Goal: Task Accomplishment & Management: Manage account settings

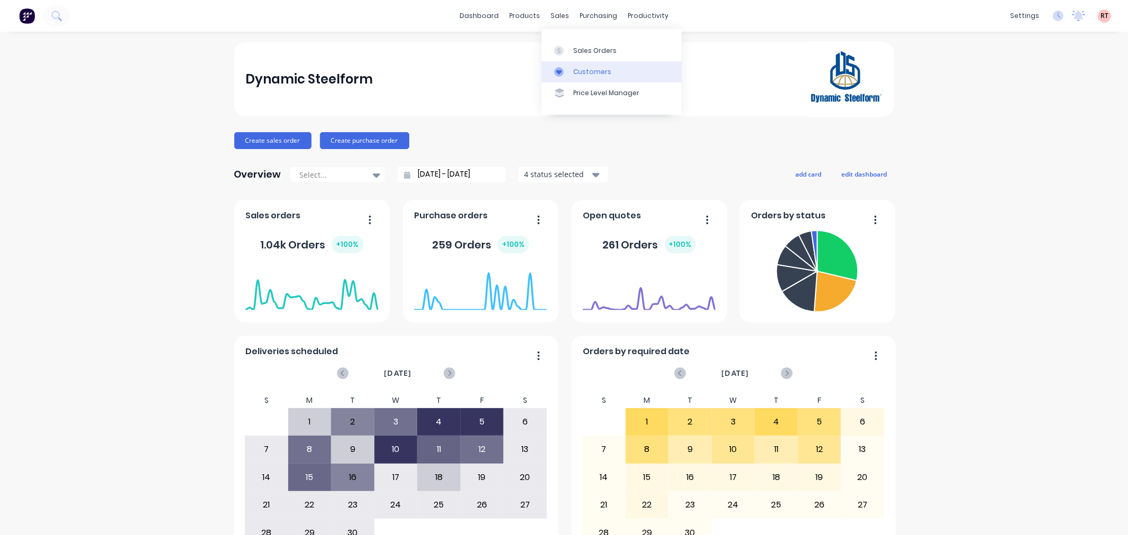
click at [591, 75] on div "Customers" at bounding box center [592, 72] width 38 height 10
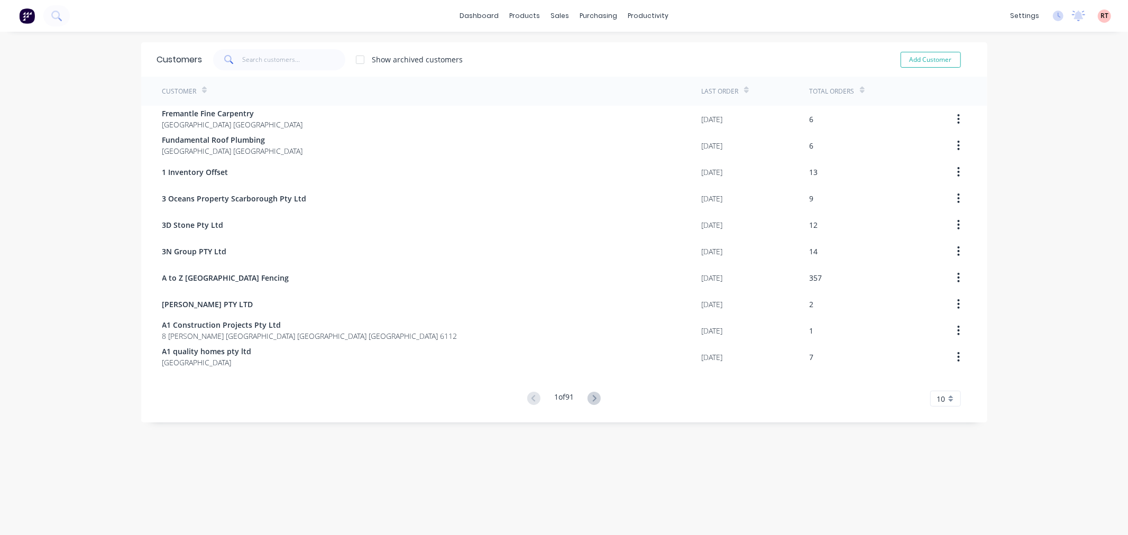
drag, startPoint x: 217, startPoint y: 62, endPoint x: 249, endPoint y: 62, distance: 32.3
click at [219, 63] on span at bounding box center [228, 59] width 30 height 21
click at [250, 62] on input "text" at bounding box center [293, 59] width 103 height 21
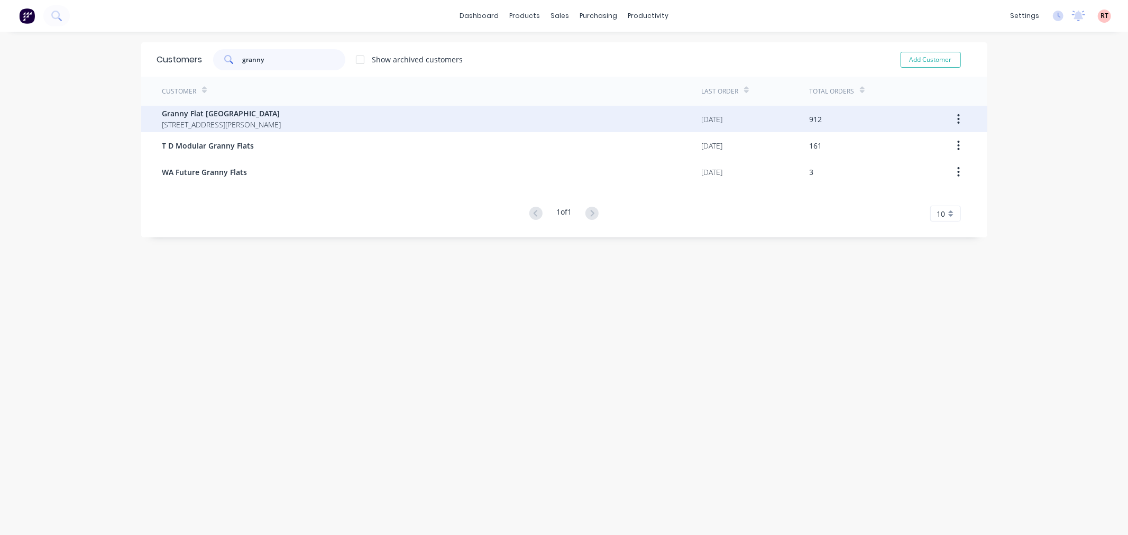
type input "granny"
click at [243, 116] on span "Granny Flat WA" at bounding box center [221, 113] width 119 height 11
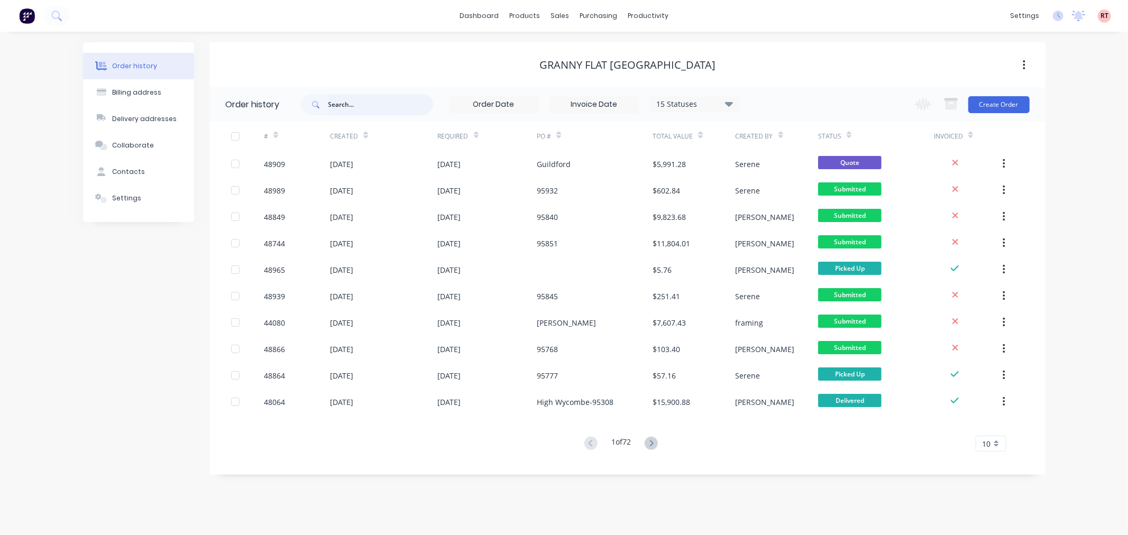
click at [372, 112] on input "text" at bounding box center [380, 104] width 105 height 21
type input "95768"
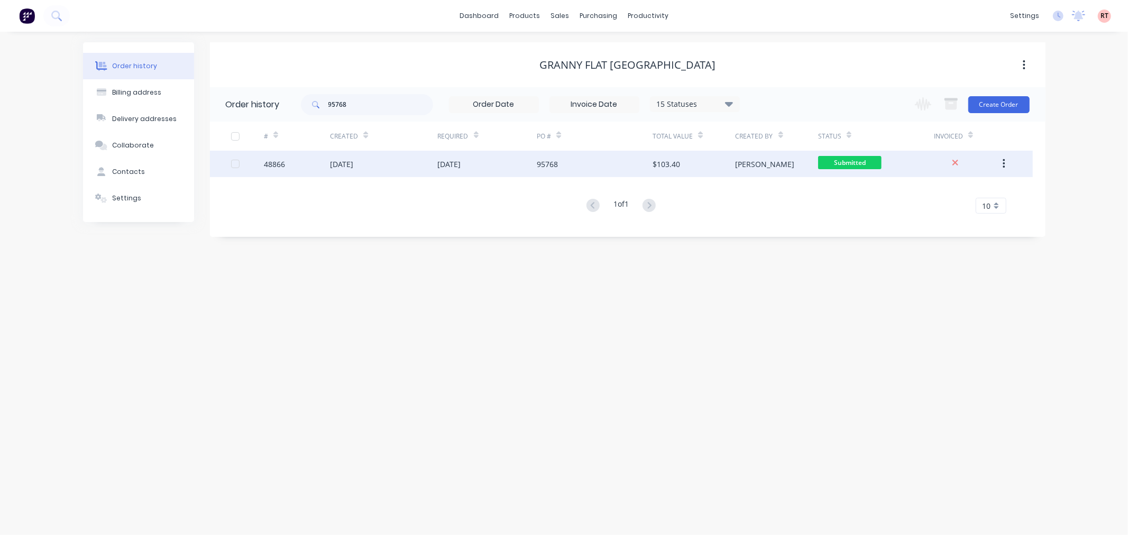
click at [443, 172] on div "[DATE]" at bounding box center [487, 164] width 99 height 26
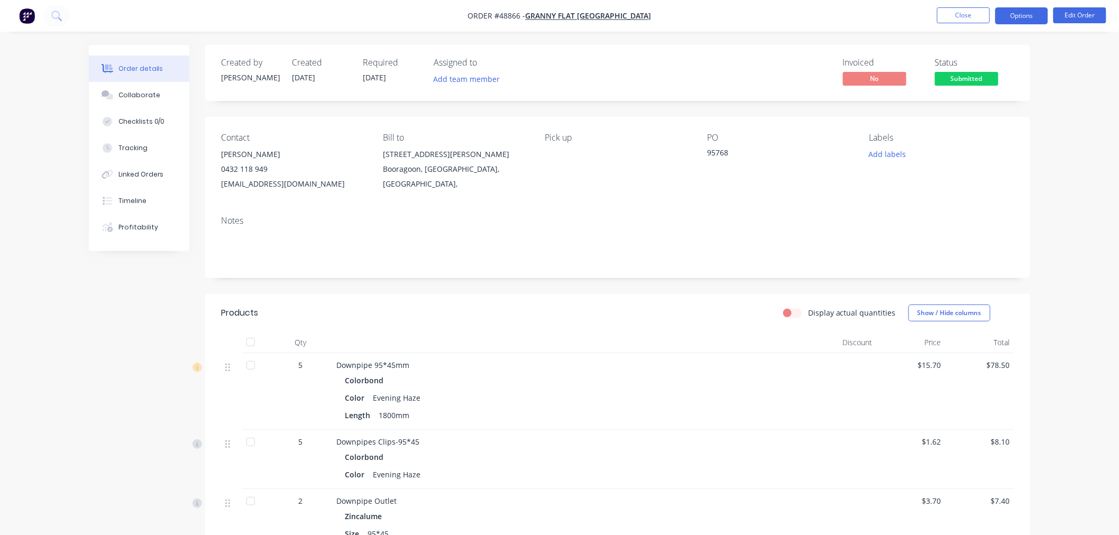
click at [1027, 18] on button "Options" at bounding box center [1021, 15] width 53 height 17
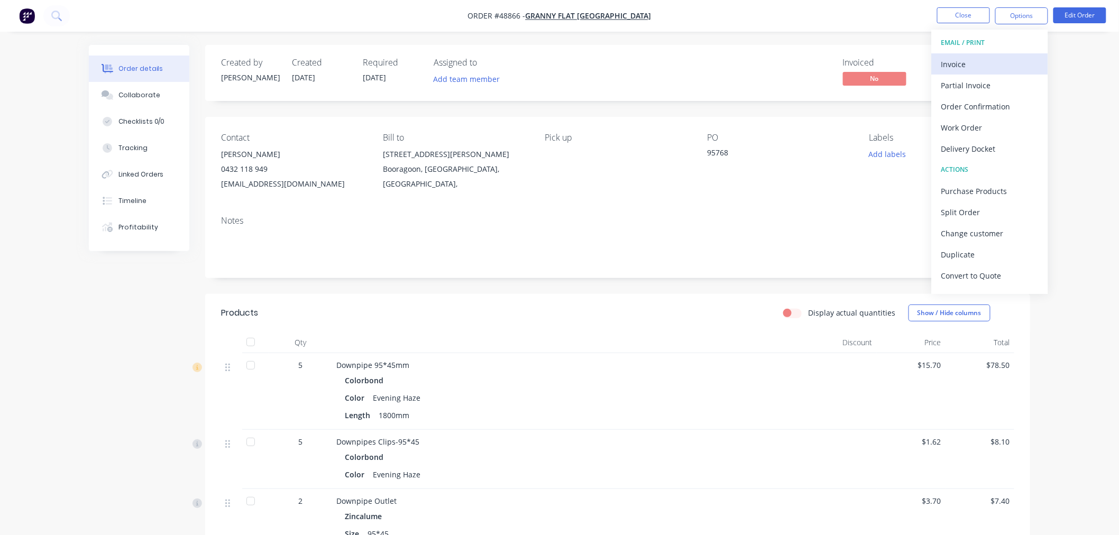
click at [1012, 53] on button "Invoice" at bounding box center [990, 63] width 116 height 21
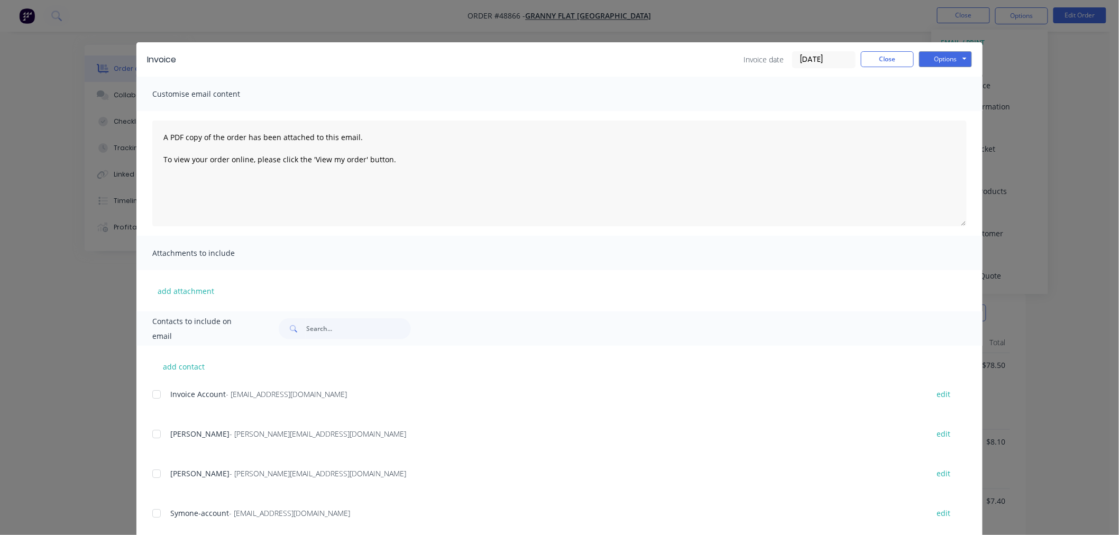
click at [153, 398] on div at bounding box center [156, 394] width 21 height 21
click at [958, 60] on button "Options" at bounding box center [945, 59] width 53 height 16
click at [956, 109] on button "Email" at bounding box center [953, 112] width 68 height 17
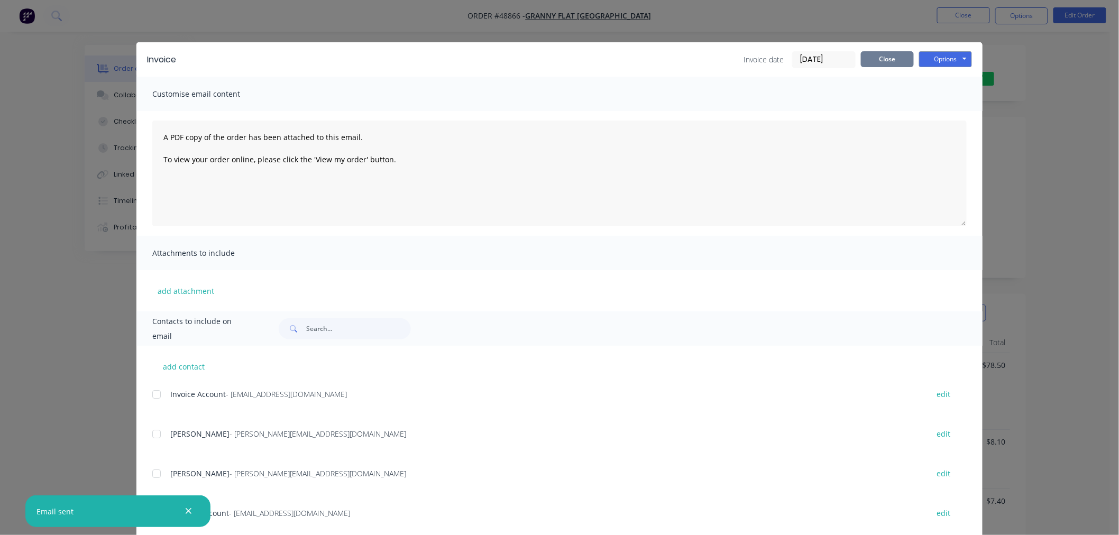
click at [886, 57] on button "Close" at bounding box center [887, 59] width 53 height 16
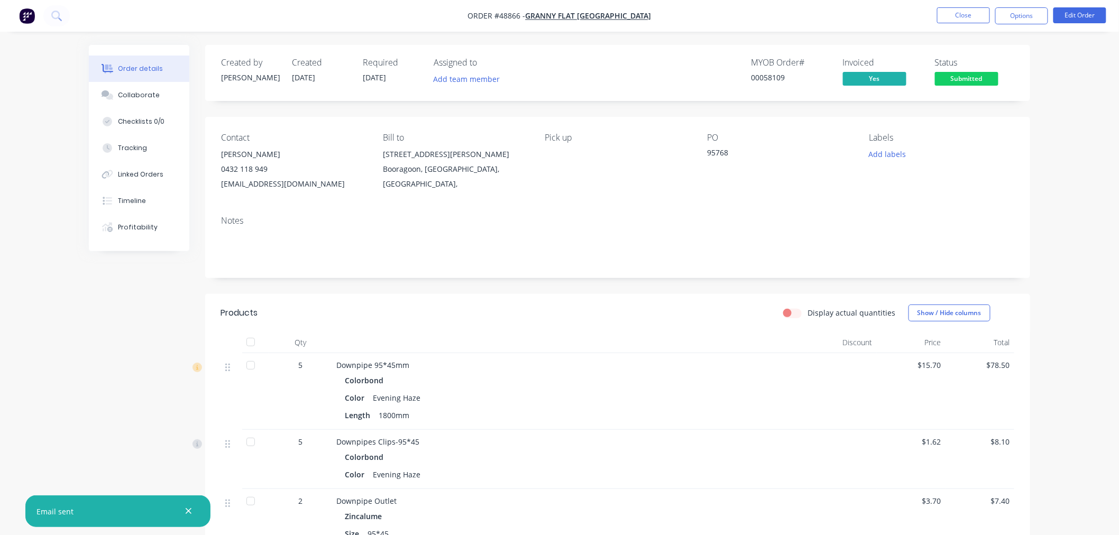
click at [976, 82] on span "Submitted" at bounding box center [966, 78] width 63 height 13
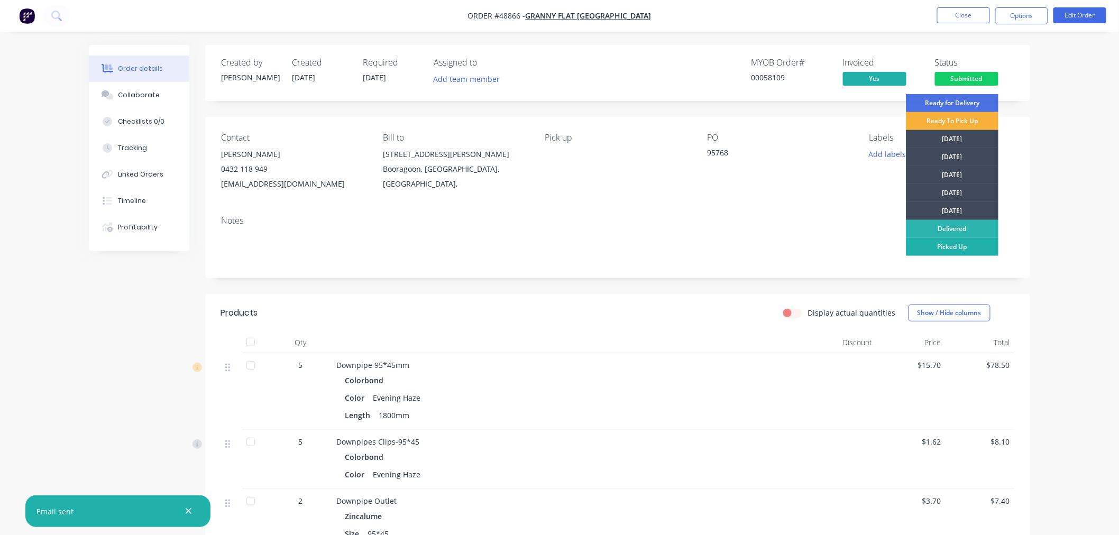
click at [968, 252] on div "Picked Up" at bounding box center [952, 247] width 93 height 18
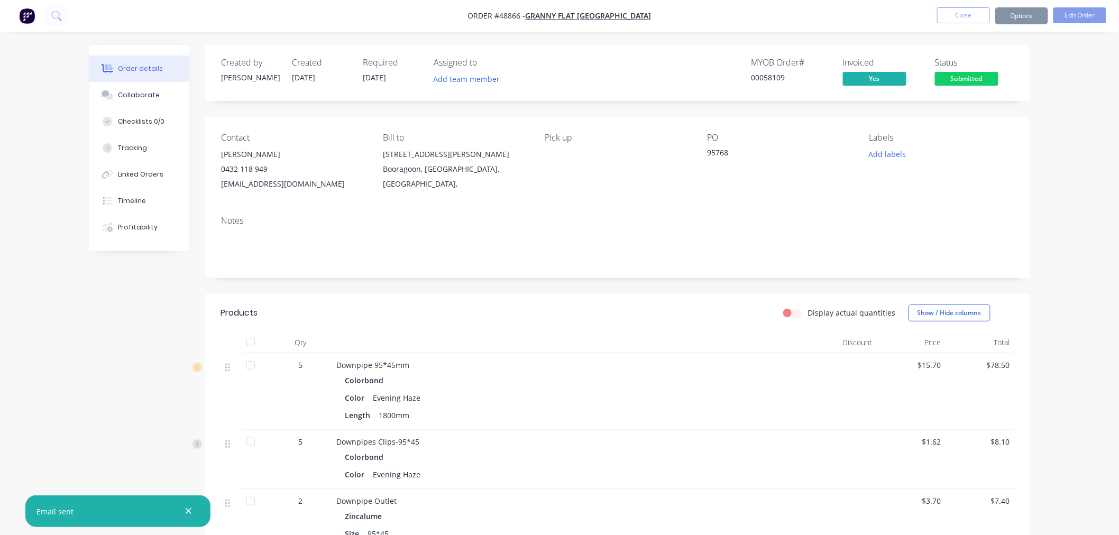
drag, startPoint x: 1028, startPoint y: 53, endPoint x: 958, endPoint y: 22, distance: 76.0
click at [1027, 53] on div "Created by Bob Created 04/09/25 Required 04/09/25 Assigned to Add team member M…" at bounding box center [617, 73] width 825 height 56
click at [966, 16] on button "Close" at bounding box center [963, 15] width 53 height 16
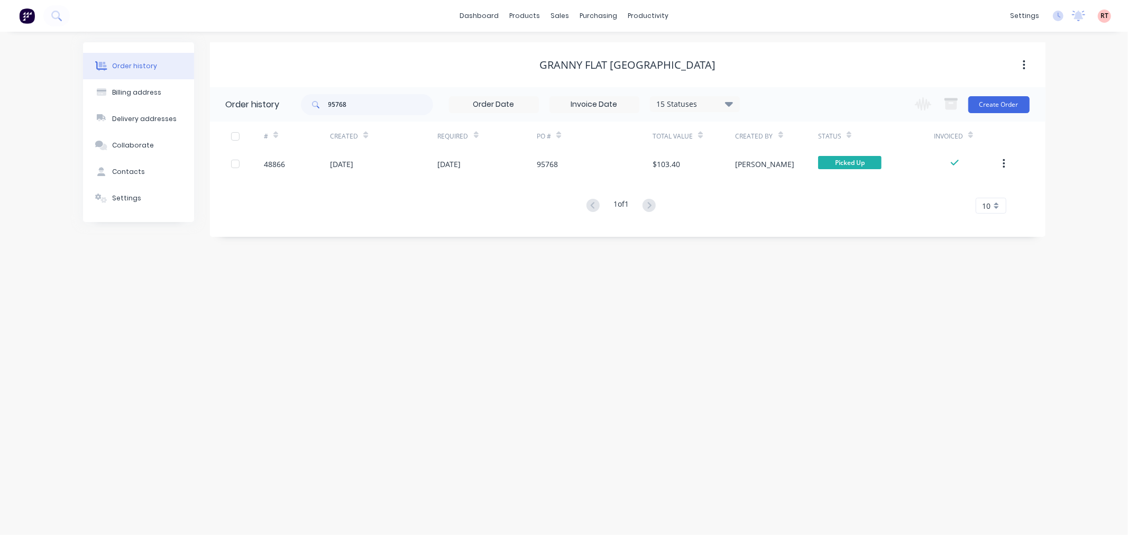
click at [396, 93] on div "95768 15 Statuses Invoice Status Invoiced Not Invoiced Partial Order Status All…" at bounding box center [520, 104] width 439 height 34
click at [390, 102] on input "95768" at bounding box center [380, 104] width 105 height 21
type input "95"
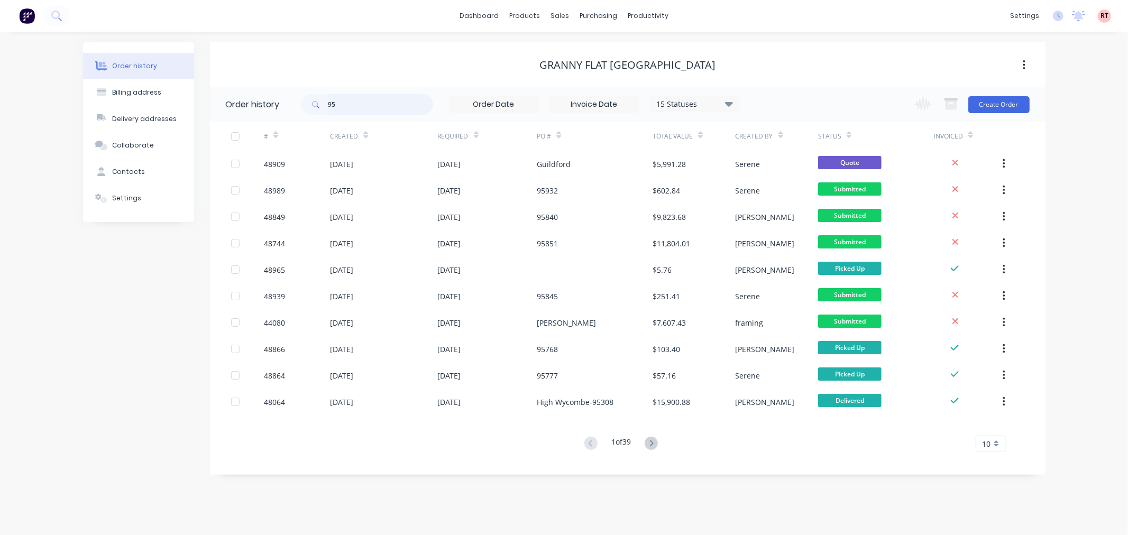
click at [389, 102] on input "95" at bounding box center [380, 104] width 105 height 21
type input "95973"
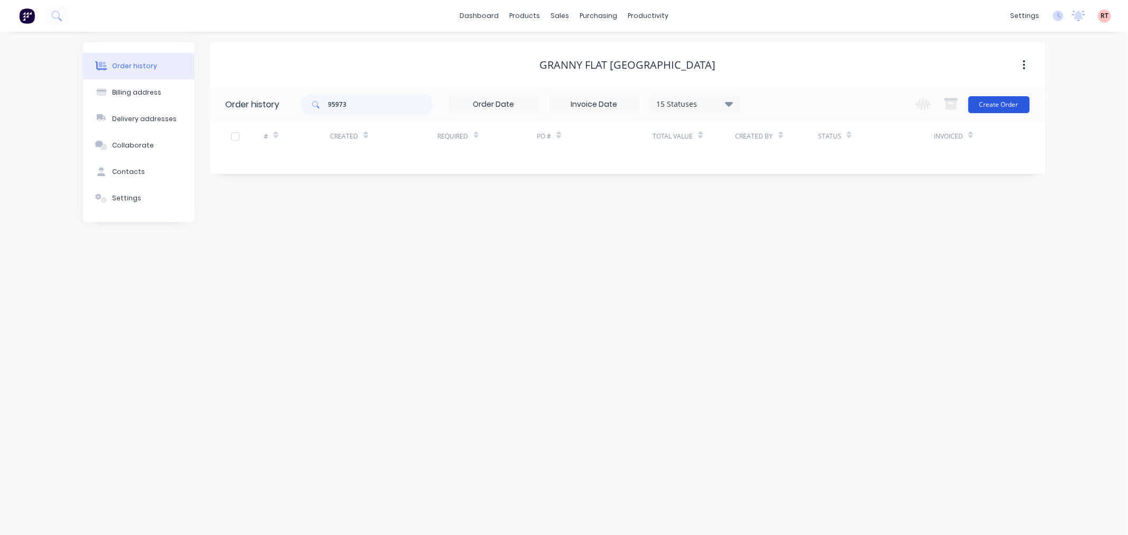
click at [1008, 108] on button "Create Order" at bounding box center [998, 104] width 61 height 17
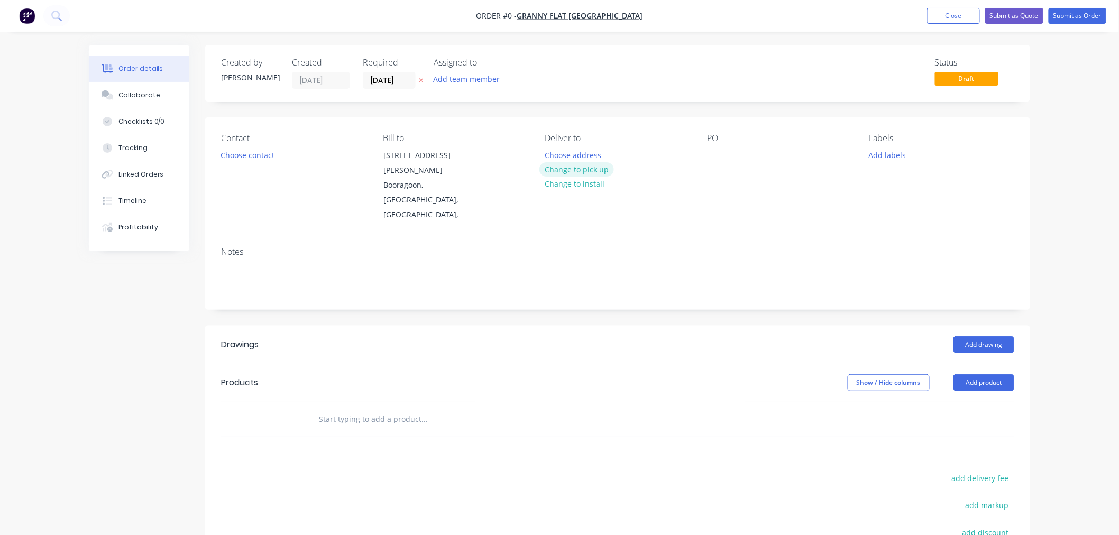
click at [590, 167] on button "Change to pick up" at bounding box center [576, 169] width 75 height 14
click at [243, 154] on button "Choose contact" at bounding box center [247, 155] width 65 height 14
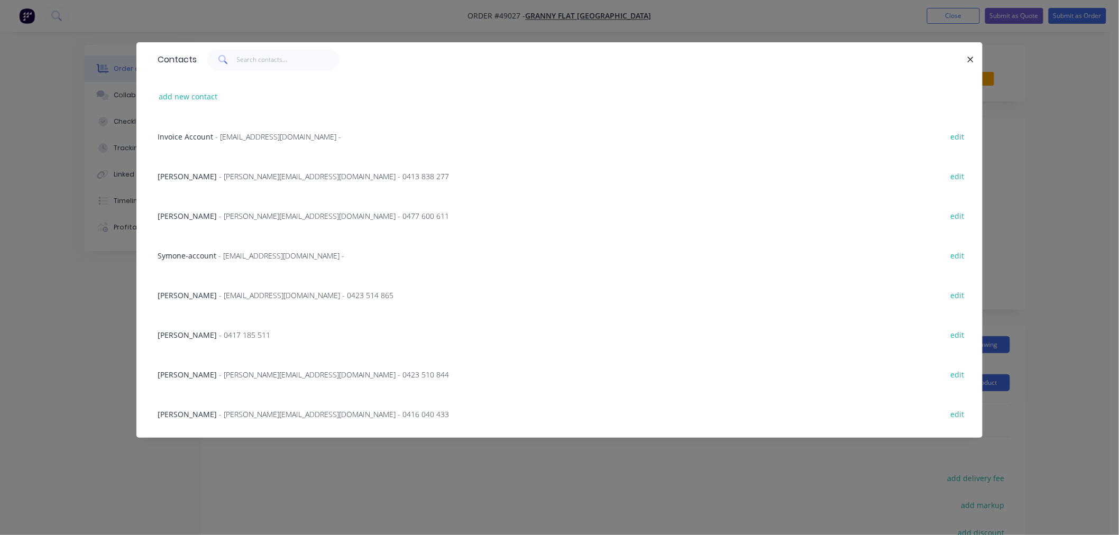
click at [219, 212] on span "- karl@grannyflatswa.com - 0477 600 611" at bounding box center [334, 216] width 230 height 10
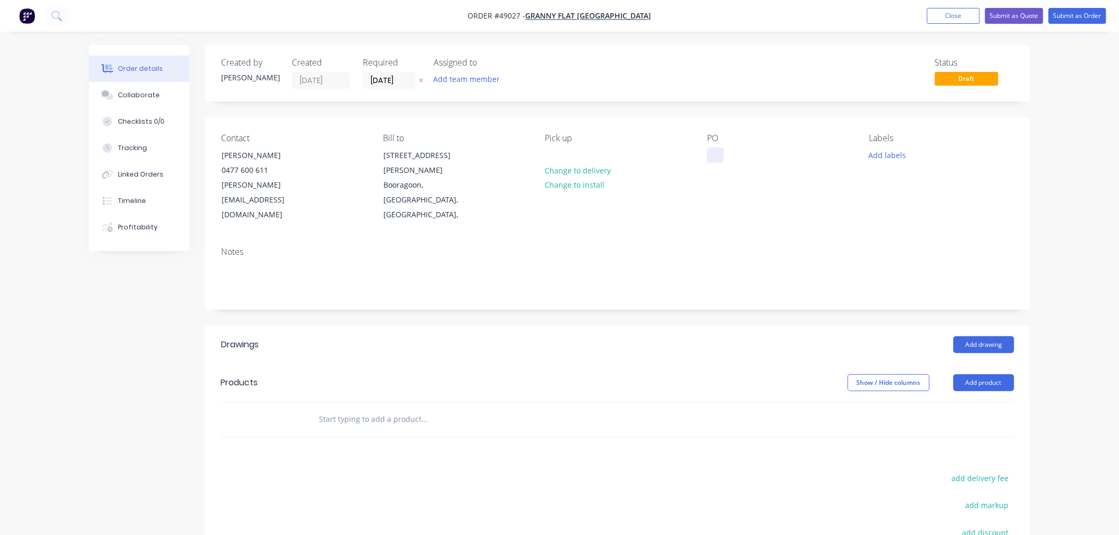
drag, startPoint x: 719, startPoint y: 160, endPoint x: 715, endPoint y: 155, distance: 6.7
click at [717, 157] on div at bounding box center [715, 155] width 17 height 15
click at [715, 155] on div at bounding box center [715, 155] width 17 height 15
click at [728, 159] on div "95" at bounding box center [719, 155] width 25 height 15
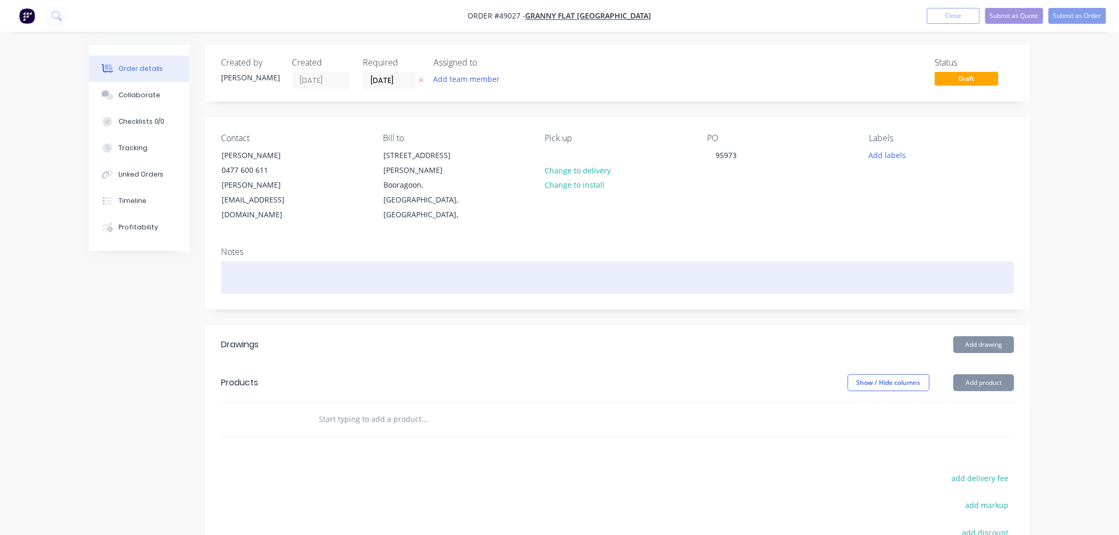
click at [767, 262] on div at bounding box center [617, 278] width 793 height 32
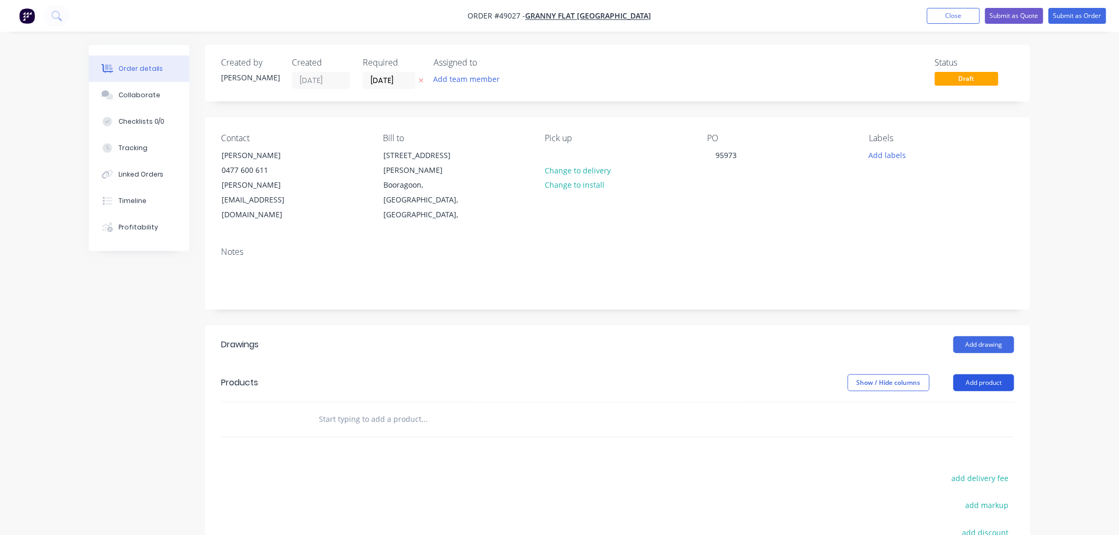
click at [986, 364] on header "Products Show / Hide columns Add product" at bounding box center [617, 383] width 825 height 38
click at [982, 374] on button "Add product" at bounding box center [984, 382] width 61 height 17
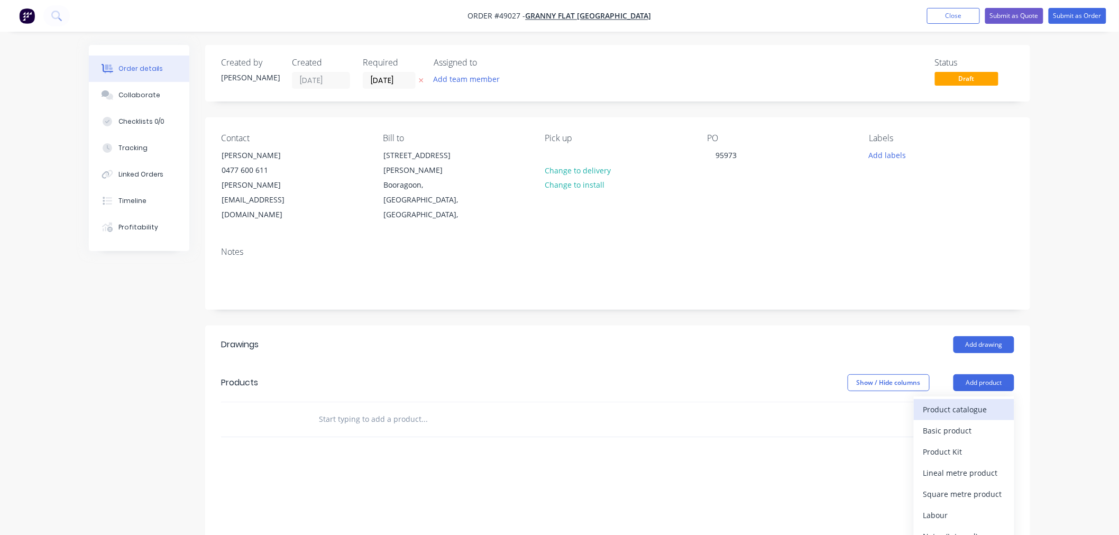
click at [984, 402] on div "Product catalogue" at bounding box center [963, 409] width 81 height 15
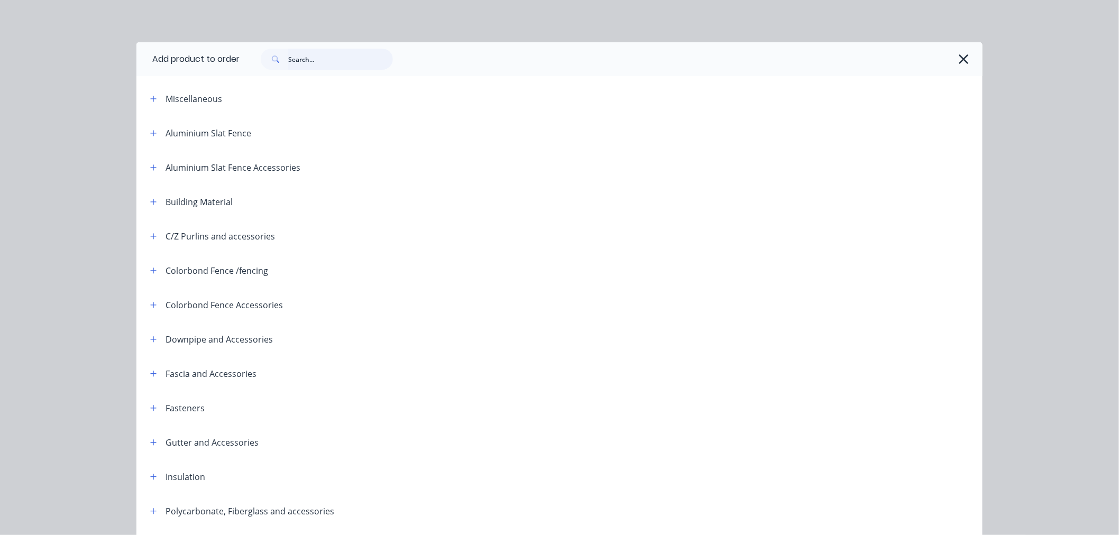
click at [324, 58] on input "text" at bounding box center [340, 59] width 105 height 21
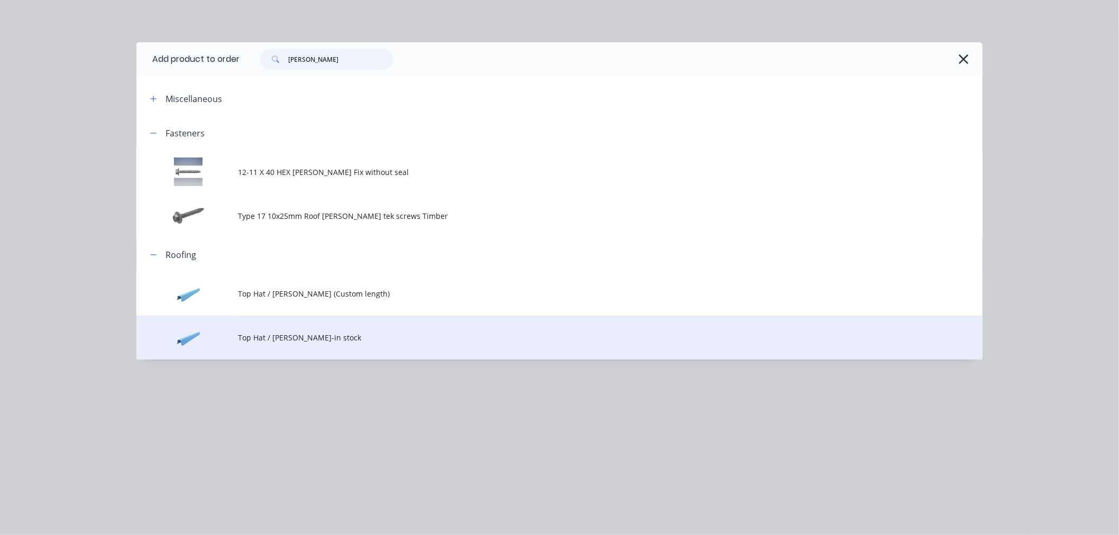
type input "batten"
click at [300, 339] on span "Top Hat / Batten-in stock" at bounding box center [536, 337] width 596 height 11
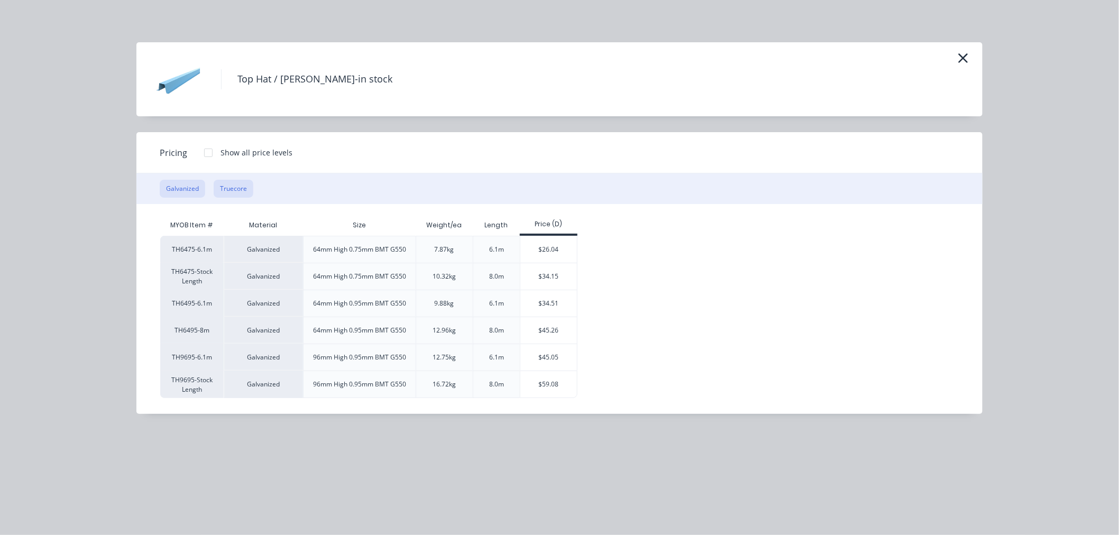
click at [230, 190] on button "Truecore" at bounding box center [234, 189] width 40 height 18
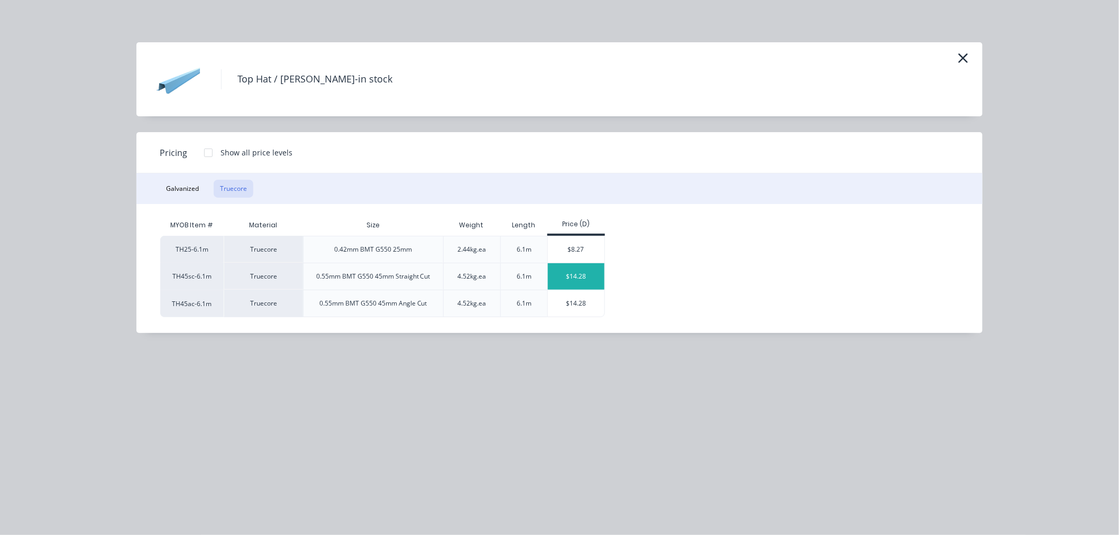
click at [572, 273] on div "$14.28" at bounding box center [576, 276] width 57 height 26
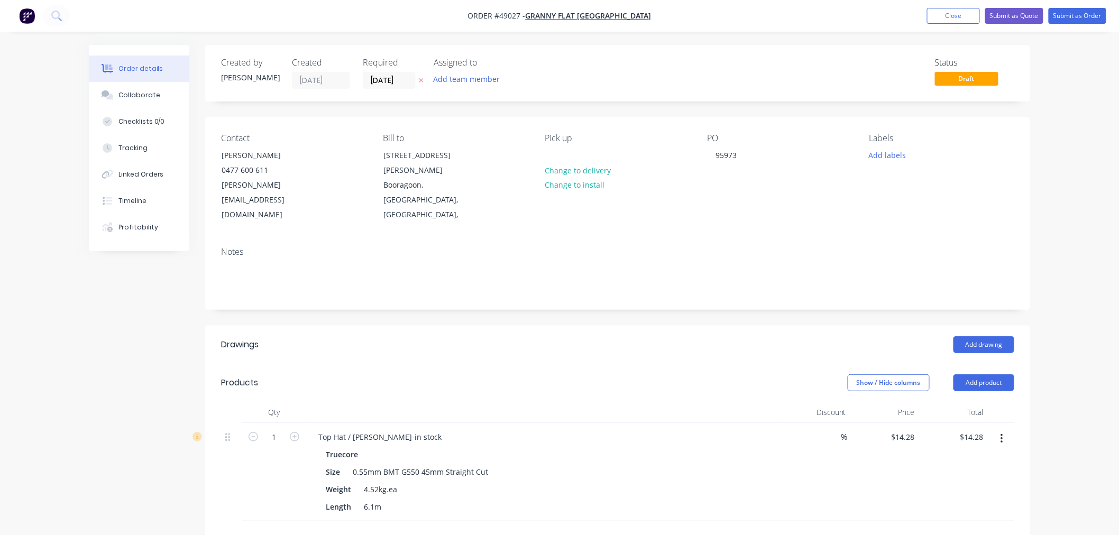
click at [288, 431] on button "button" at bounding box center [295, 436] width 14 height 11
type input "2"
type input "$28.56"
click at [277, 429] on input "2" at bounding box center [274, 437] width 28 height 16
type input "6"
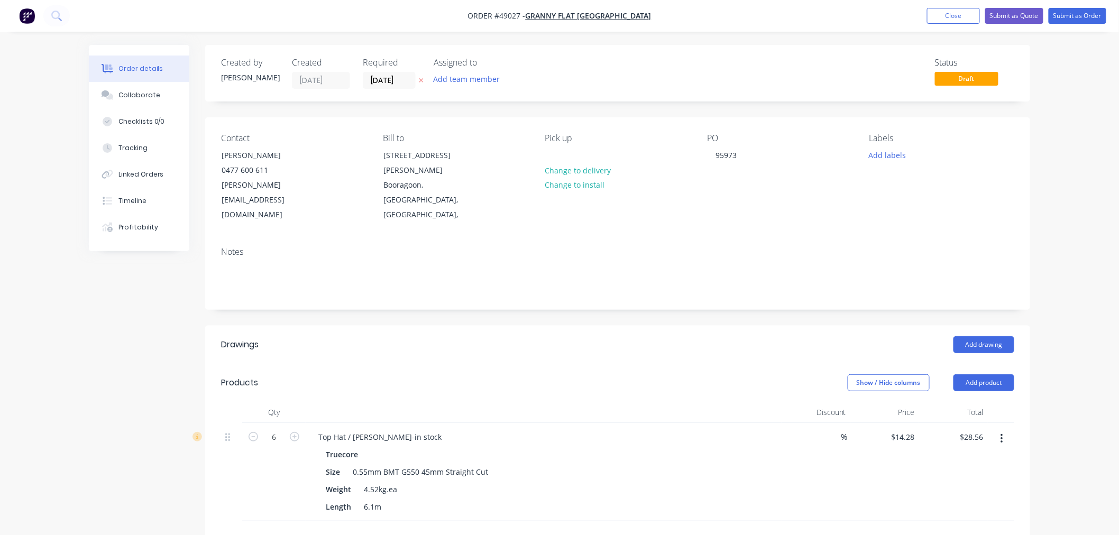
type input "$85.68"
click at [566, 368] on header "Products Show / Hide columns Add product" at bounding box center [617, 383] width 825 height 38
click at [1087, 14] on button "Submit as Order" at bounding box center [1078, 16] width 58 height 16
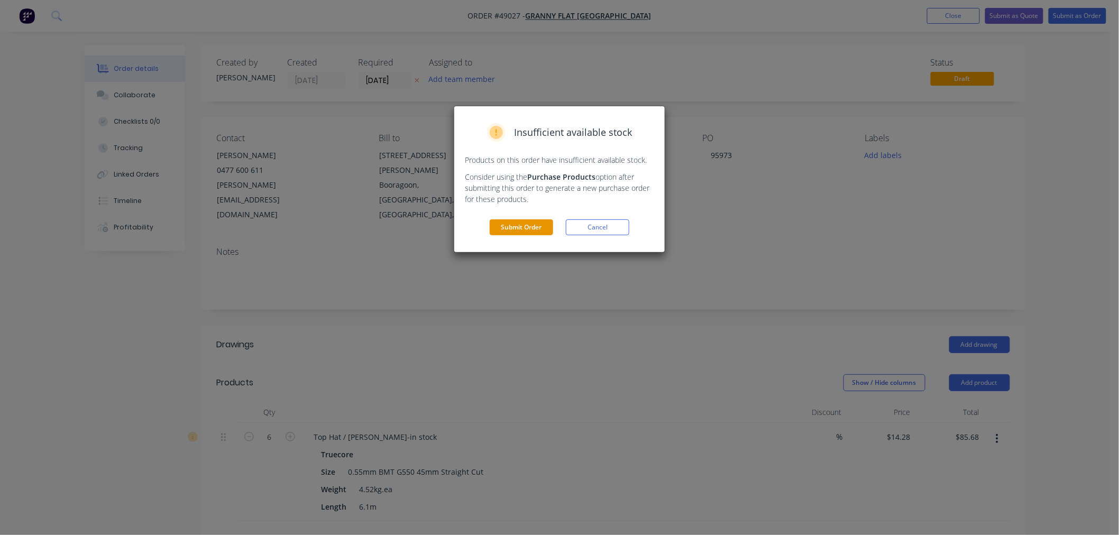
click at [519, 228] on button "Submit Order" at bounding box center [521, 227] width 63 height 16
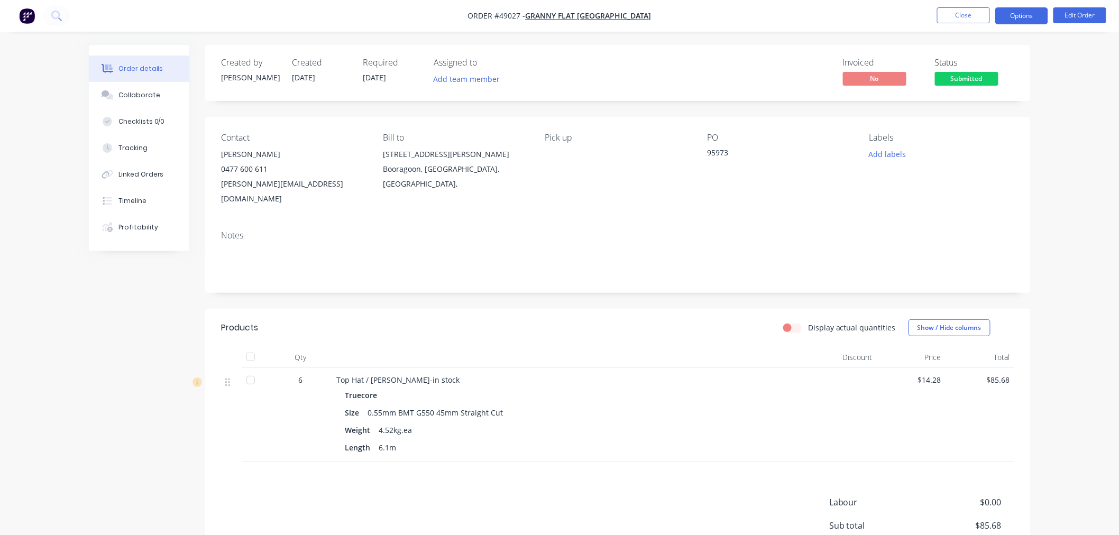
click at [1019, 19] on button "Options" at bounding box center [1021, 15] width 53 height 17
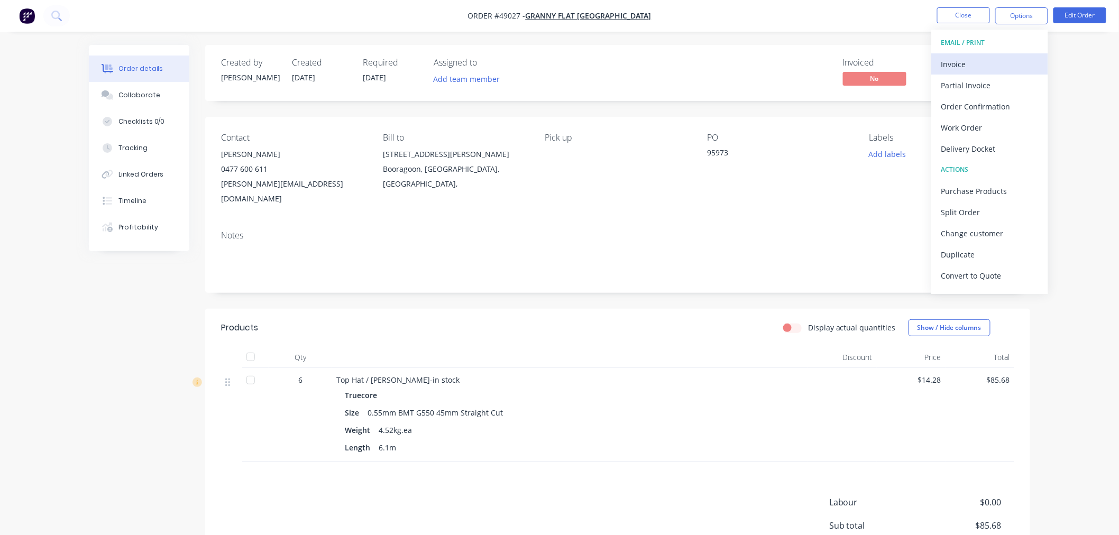
click at [1007, 59] on div "Invoice" at bounding box center [989, 64] width 97 height 15
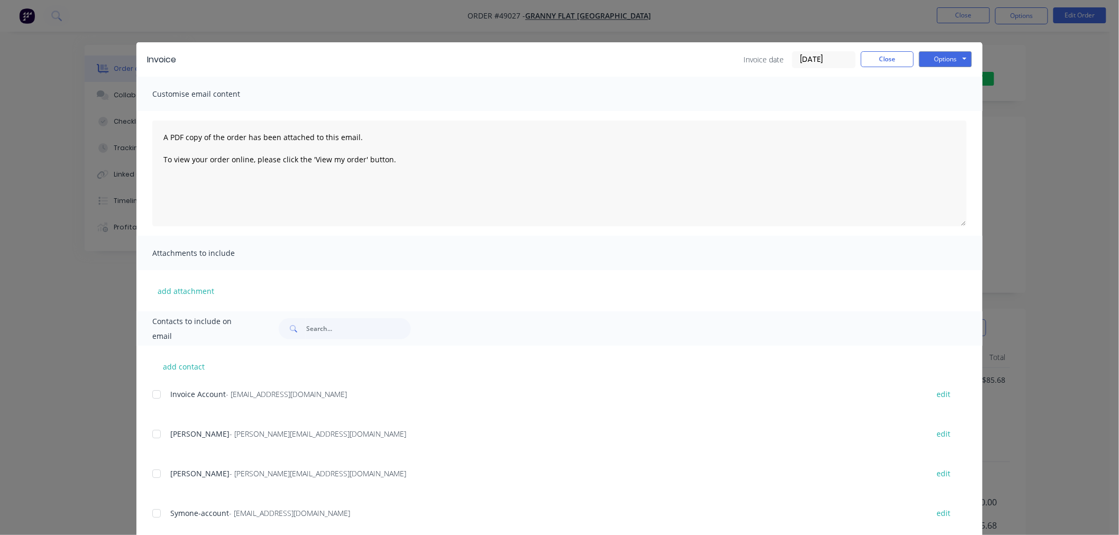
click at [151, 390] on div at bounding box center [156, 394] width 21 height 21
drag, startPoint x: 969, startPoint y: 57, endPoint x: 961, endPoint y: 57, distance: 8.5
click at [968, 57] on div "Invoice Invoice date 09/09/25 Close Options Preview Print Email" at bounding box center [559, 59] width 846 height 34
click at [961, 57] on button "Options" at bounding box center [945, 59] width 53 height 16
click at [949, 110] on button "Email" at bounding box center [953, 112] width 68 height 17
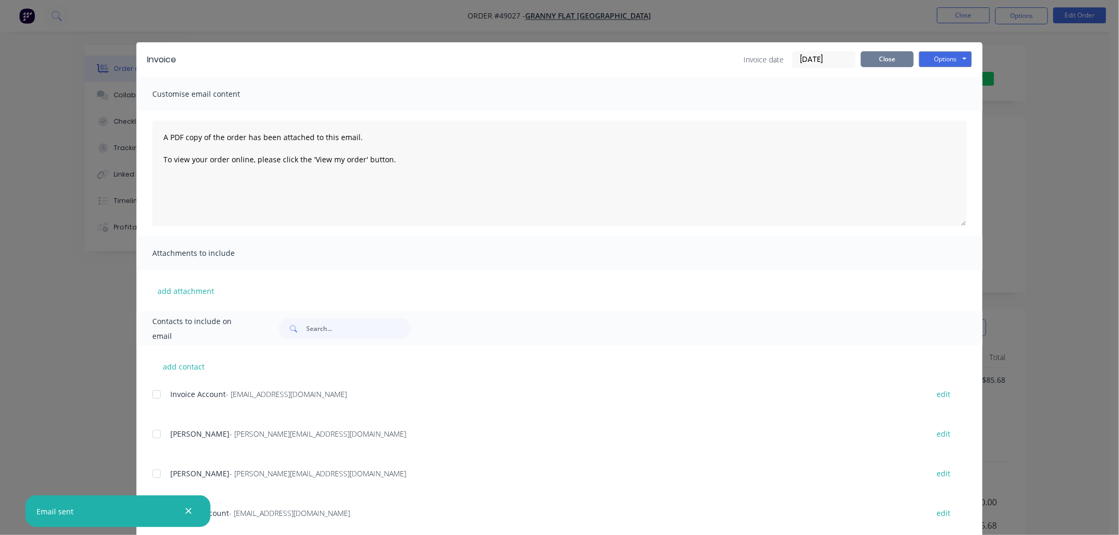
drag, startPoint x: 881, startPoint y: 61, endPoint x: 975, endPoint y: 84, distance: 96.9
click at [882, 61] on button "Close" at bounding box center [887, 59] width 53 height 16
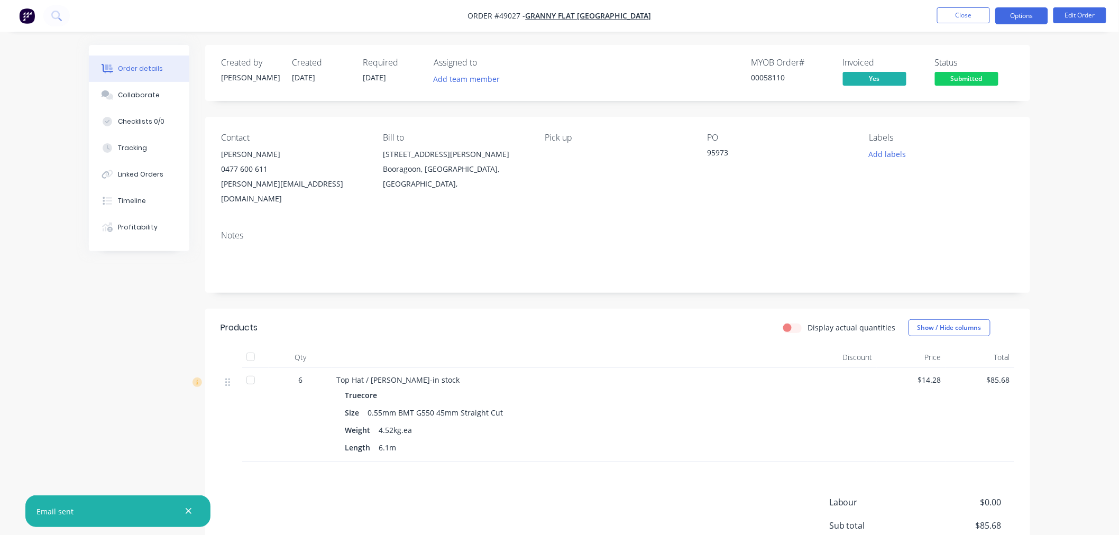
drag, startPoint x: 1025, startPoint y: 1, endPoint x: 1025, endPoint y: 14, distance: 12.7
click at [1025, 2] on nav "Order #49027 - Granny Flat WA Close Options Edit Order" at bounding box center [559, 16] width 1119 height 32
drag, startPoint x: 1025, startPoint y: 14, endPoint x: 1025, endPoint y: 22, distance: 7.9
click at [1025, 16] on button "Options" at bounding box center [1021, 15] width 53 height 17
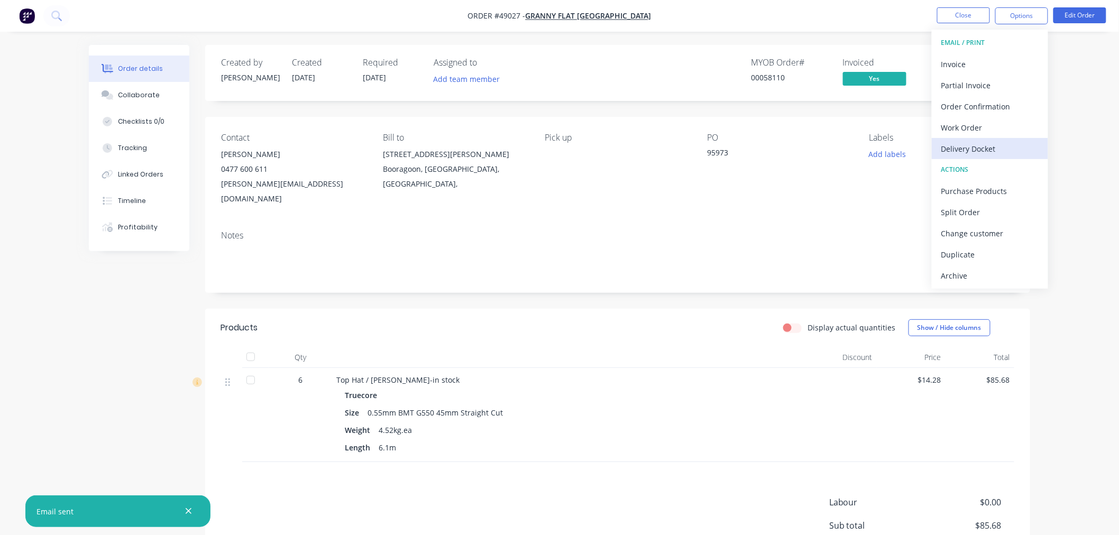
click at [993, 149] on div "Delivery Docket" at bounding box center [989, 148] width 97 height 15
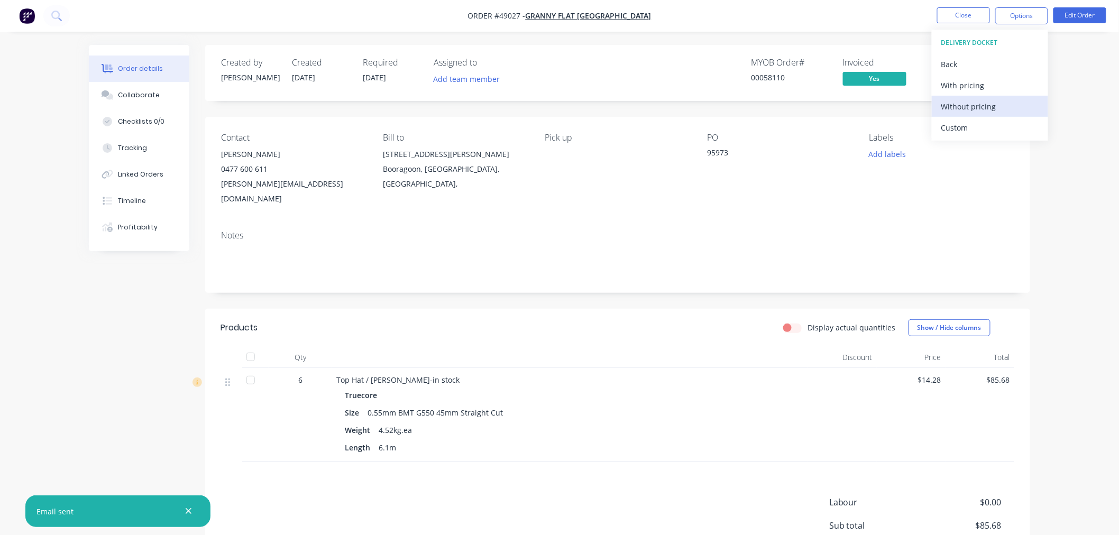
click at [987, 106] on div "Without pricing" at bounding box center [989, 106] width 97 height 15
click at [826, 5] on nav "Order #49027 - Granny Flat WA Close Options Edit Order" at bounding box center [559, 16] width 1119 height 32
click at [977, 83] on span "Submitted" at bounding box center [966, 78] width 63 height 13
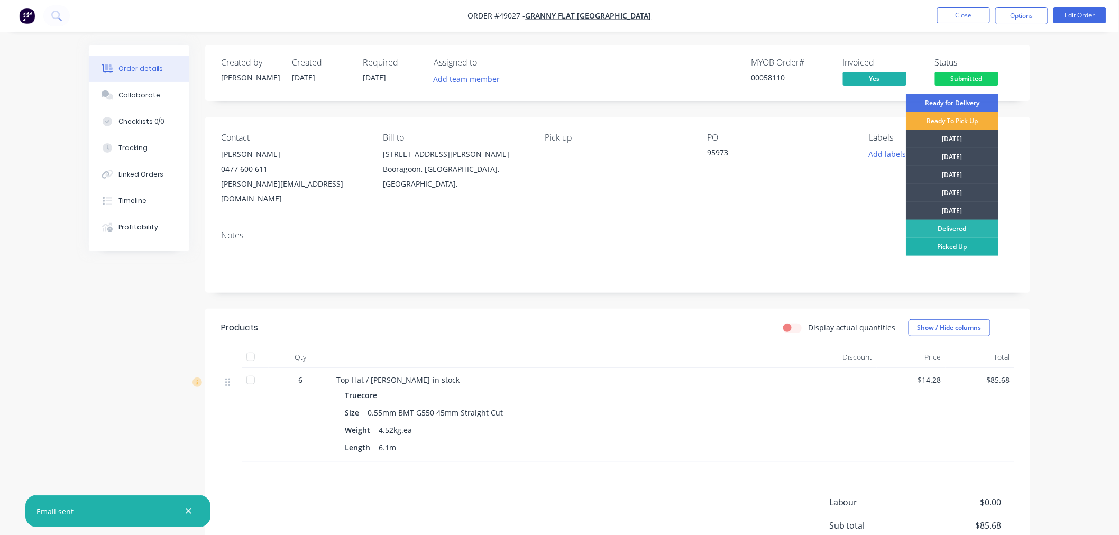
click at [976, 246] on div "Picked Up" at bounding box center [952, 247] width 93 height 18
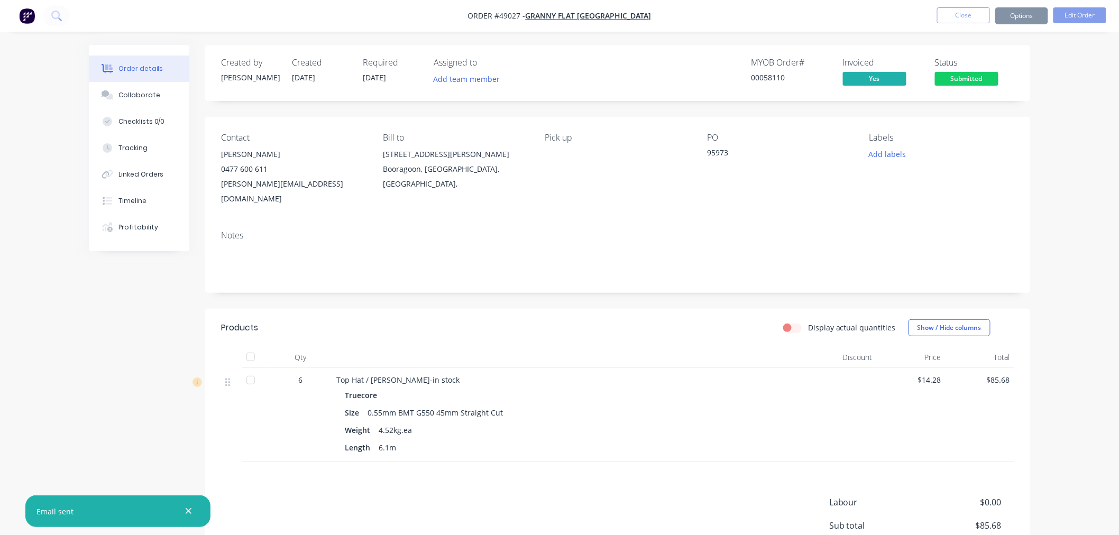
click at [1048, 136] on div "Order details Collaborate Checklists 0/0 Tracking Linked Orders Timeline Profit…" at bounding box center [559, 313] width 1119 height 627
click at [966, 13] on button "Close" at bounding box center [963, 15] width 53 height 16
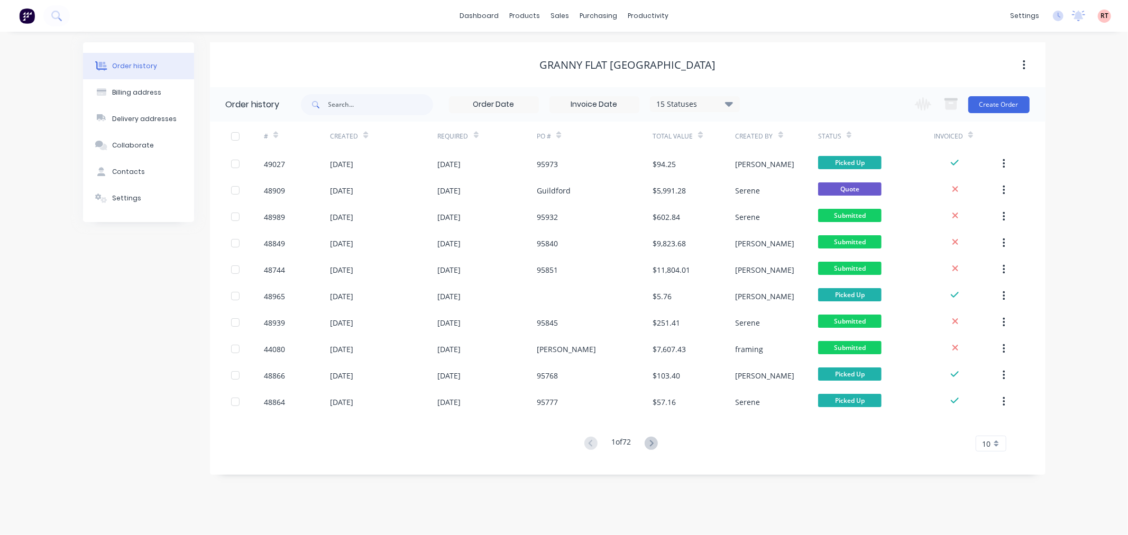
click at [873, 71] on div "Granny Flat WA" at bounding box center [628, 65] width 836 height 19
click at [525, 6] on div "dashboard products sales purchasing productivity dashboard products Product Cat…" at bounding box center [564, 16] width 1128 height 32
click at [565, 19] on div "sales" at bounding box center [559, 16] width 29 height 16
drag, startPoint x: 609, startPoint y: 50, endPoint x: 548, endPoint y: 56, distance: 61.1
click at [609, 50] on div "Sales Orders" at bounding box center [599, 51] width 43 height 10
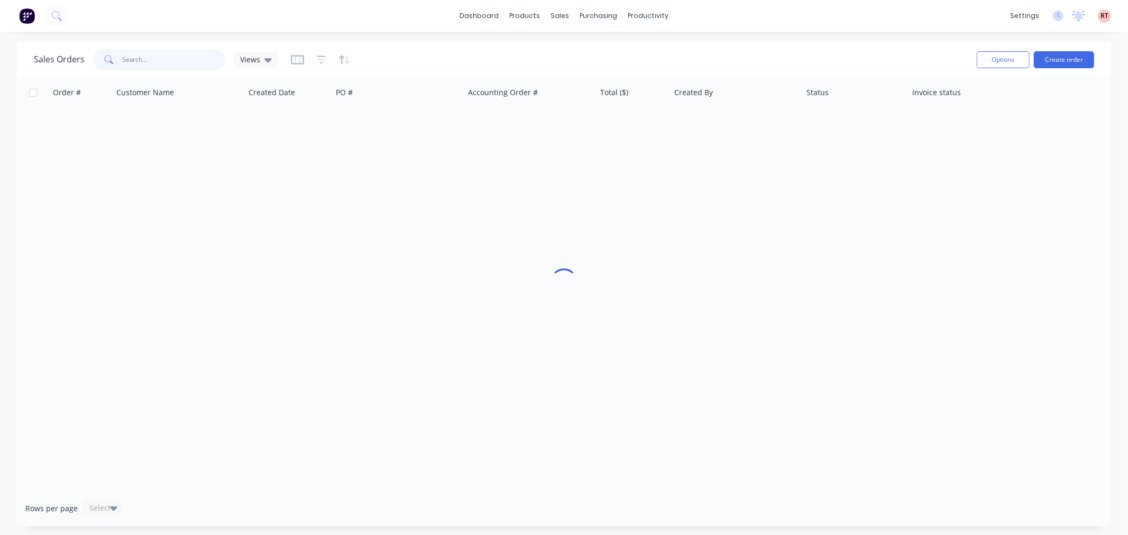
click at [169, 62] on input "text" at bounding box center [174, 59] width 103 height 21
type input "49018"
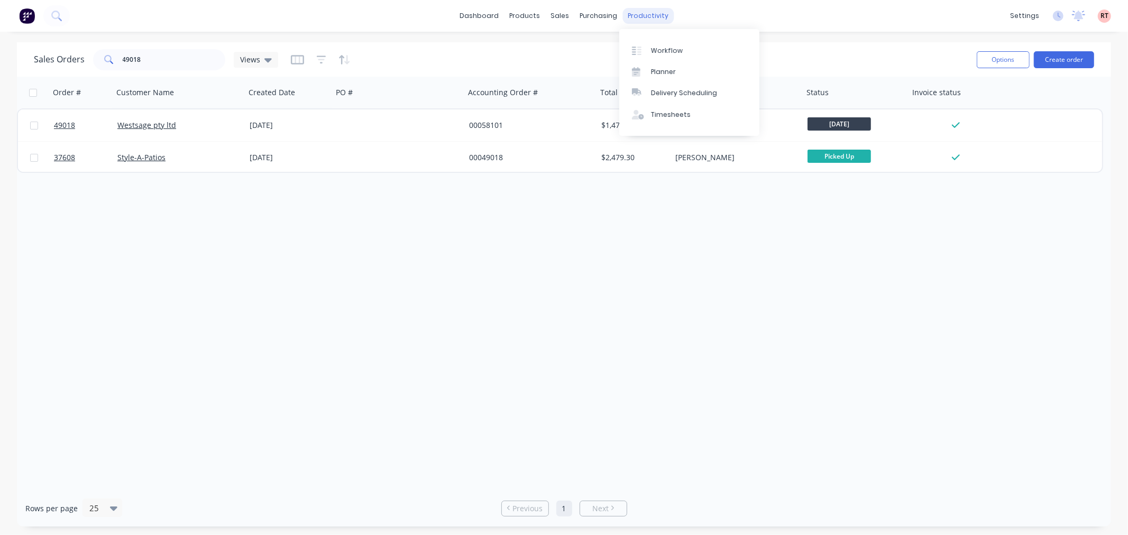
click at [632, 20] on div "productivity" at bounding box center [648, 16] width 51 height 16
click at [678, 97] on div "Delivery Scheduling" at bounding box center [684, 93] width 66 height 10
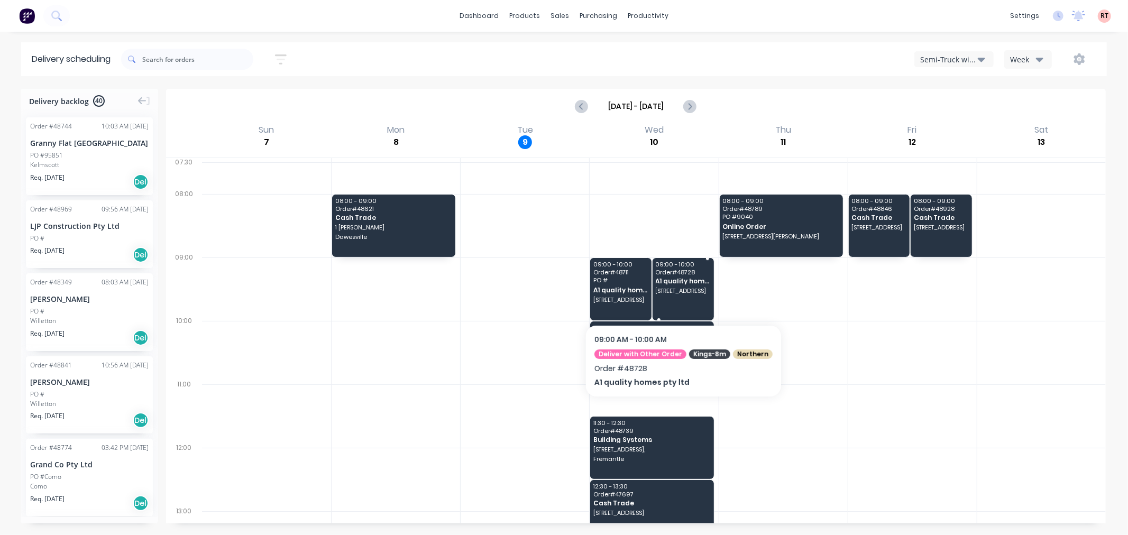
click at [681, 298] on div "09:00 - 10:00 Order # 48728 A1 quality homes pty ltd 31C Muswell St, Balga WA 6…" at bounding box center [683, 289] width 61 height 62
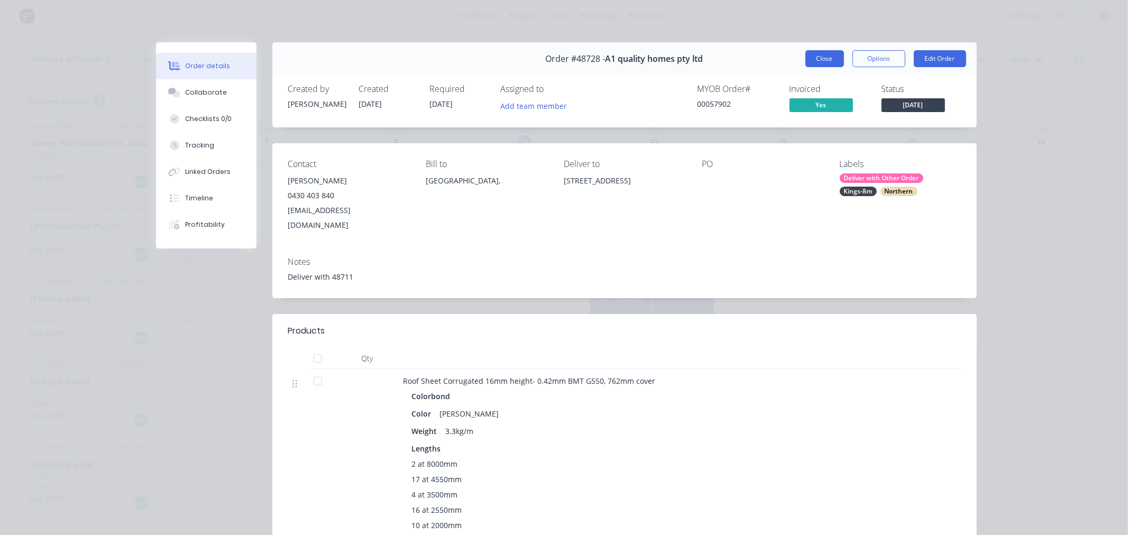
click at [824, 59] on button "Close" at bounding box center [825, 58] width 39 height 17
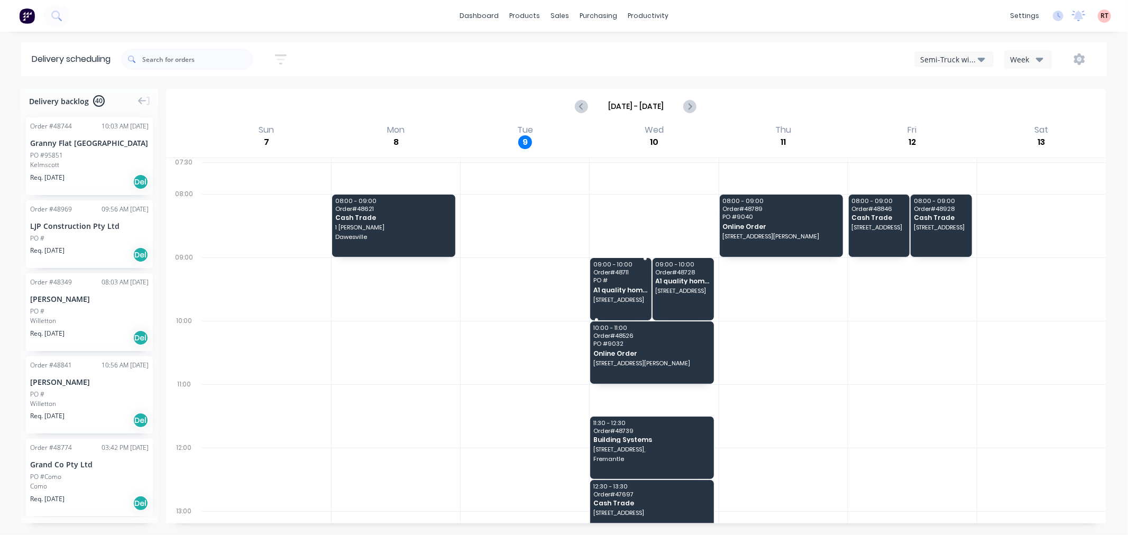
click at [612, 291] on span "A1 quality homes pty ltd" at bounding box center [620, 290] width 54 height 7
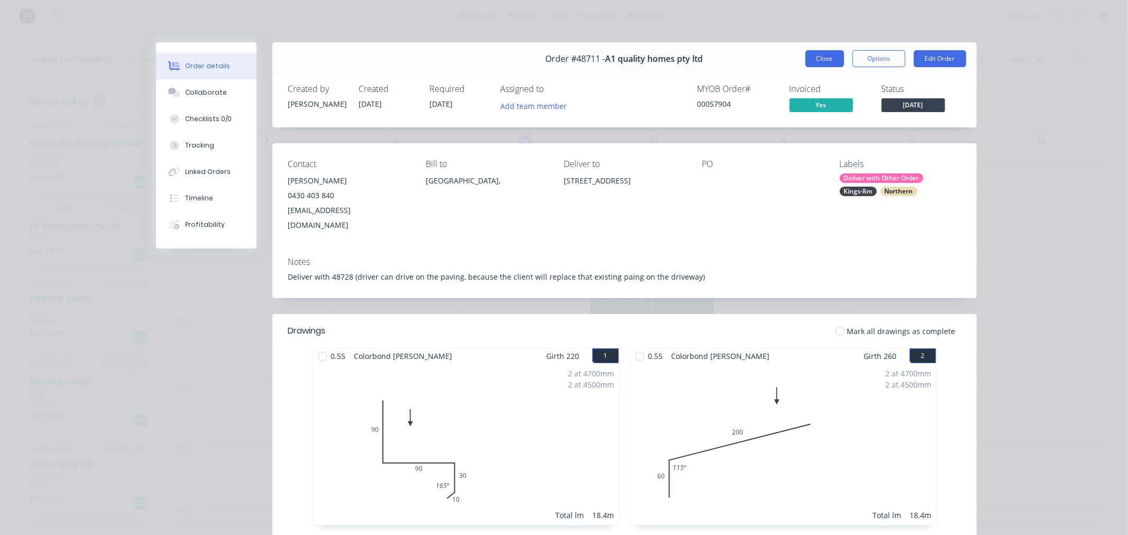
click at [825, 52] on button "Close" at bounding box center [825, 58] width 39 height 17
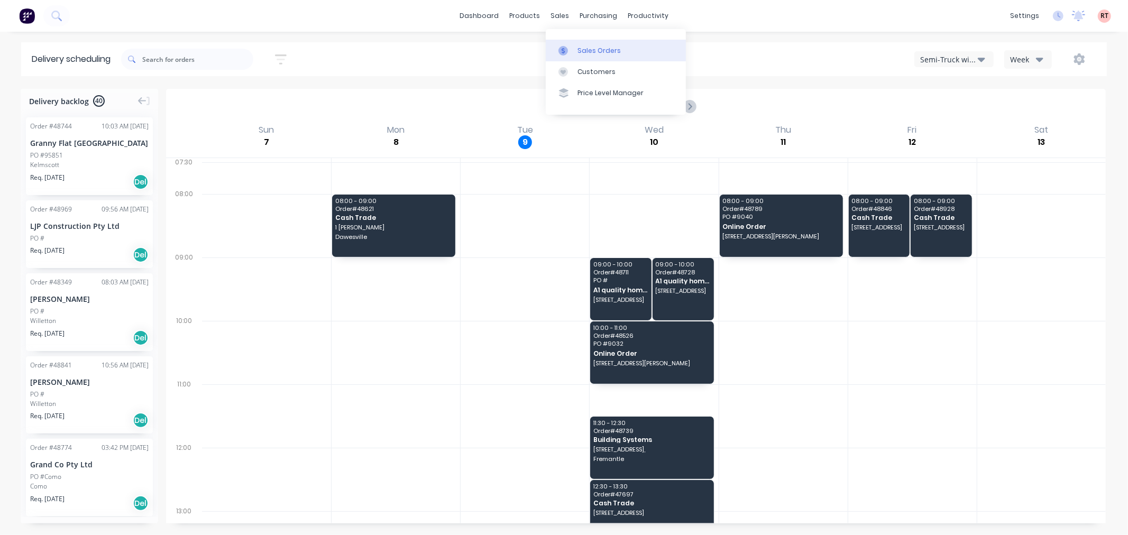
click at [584, 54] on div "Sales Orders" at bounding box center [599, 51] width 43 height 10
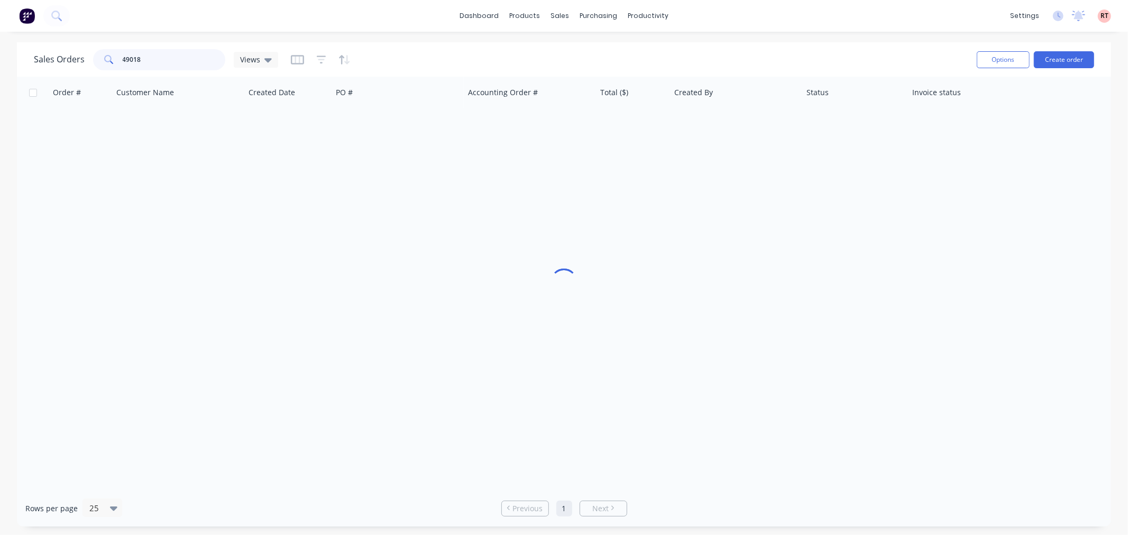
click at [193, 65] on input "49018" at bounding box center [174, 59] width 103 height 21
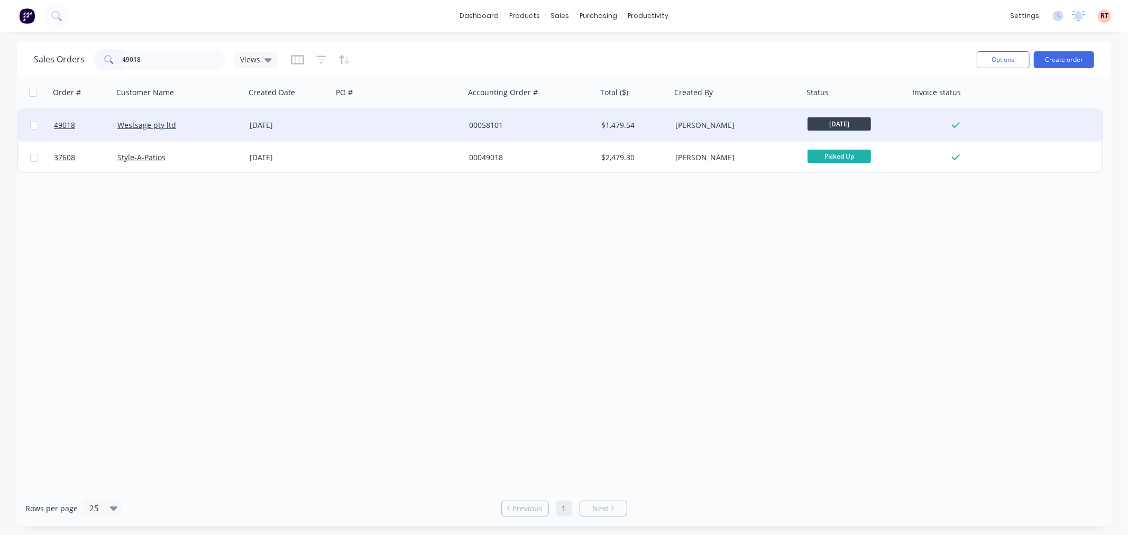
click at [390, 123] on div at bounding box center [399, 125] width 132 height 32
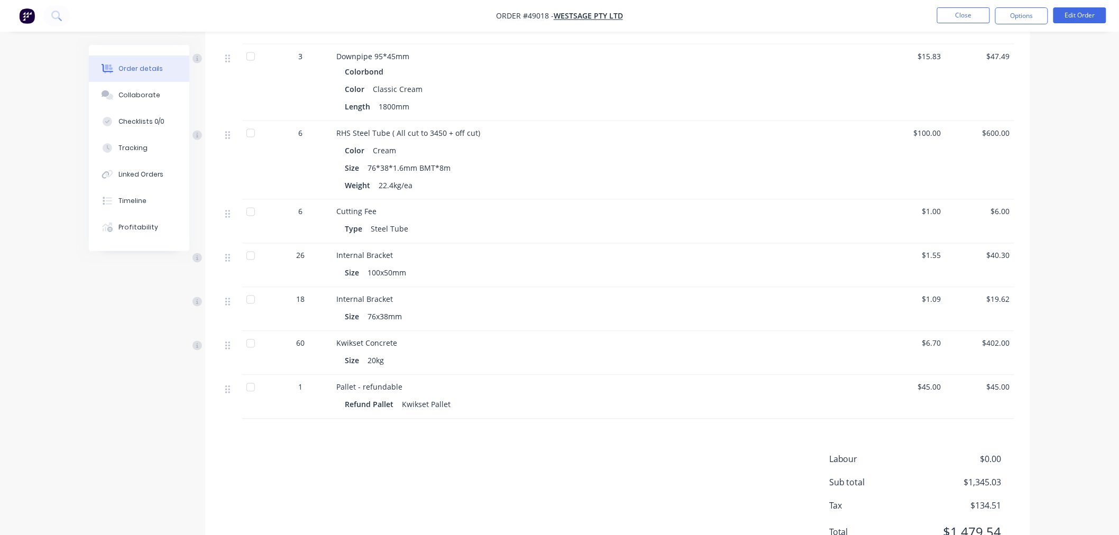
scroll to position [693, 0]
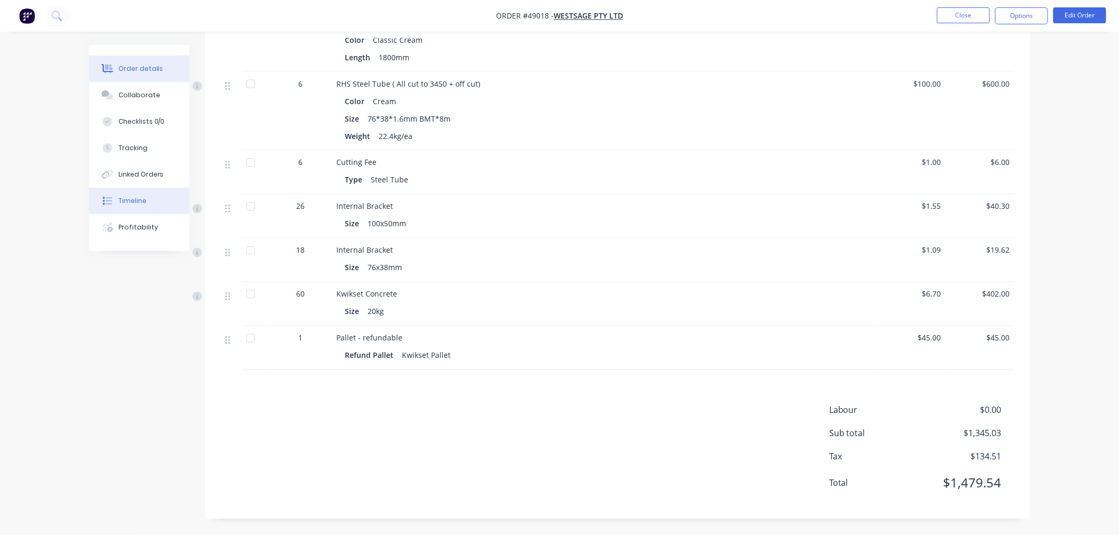
click at [143, 207] on button "Timeline" at bounding box center [139, 201] width 100 height 26
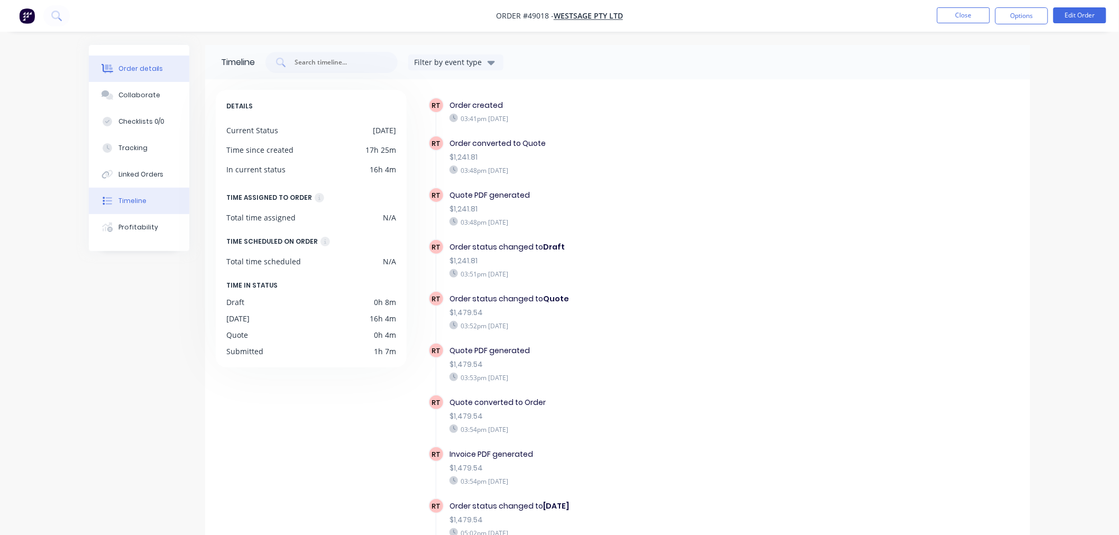
click at [145, 75] on button "Order details" at bounding box center [139, 69] width 100 height 26
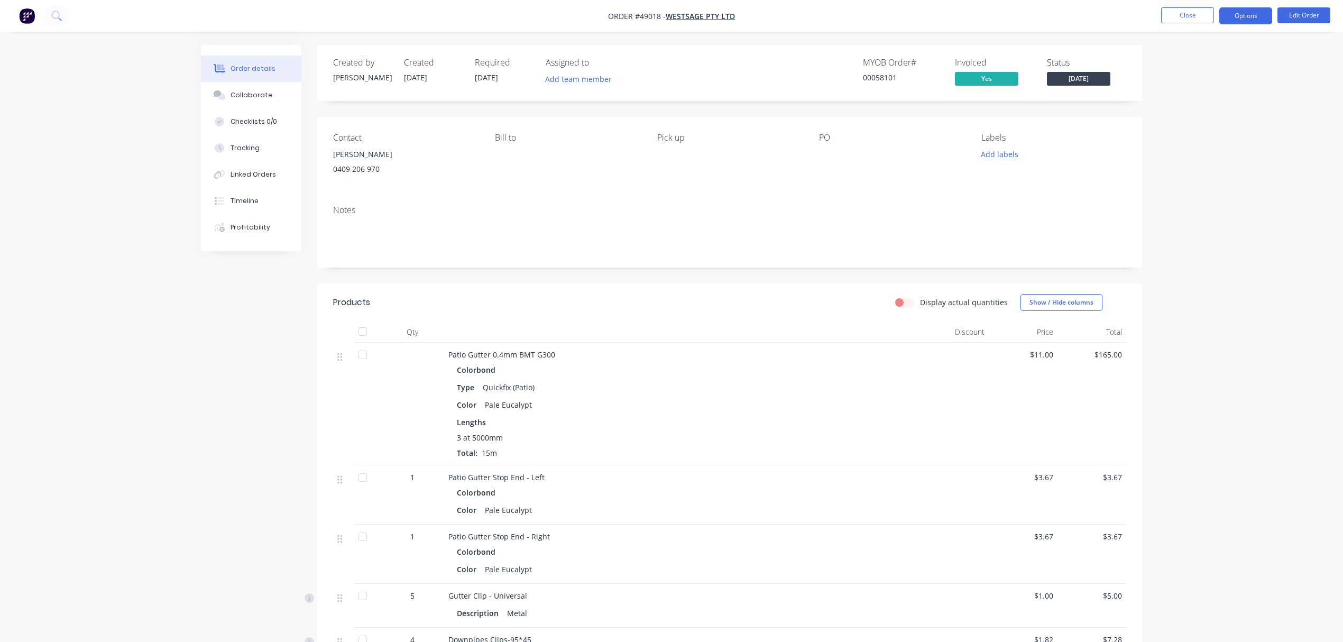
click at [1239, 11] on button "Options" at bounding box center [1246, 15] width 53 height 17
click at [1231, 182] on div "EMAIL / PRINT Invoice Partial Invoice Order Confirmation Work Order Delivery Do…" at bounding box center [1214, 159] width 116 height 259
click at [1228, 187] on div "Purchase Products" at bounding box center [1214, 191] width 97 height 15
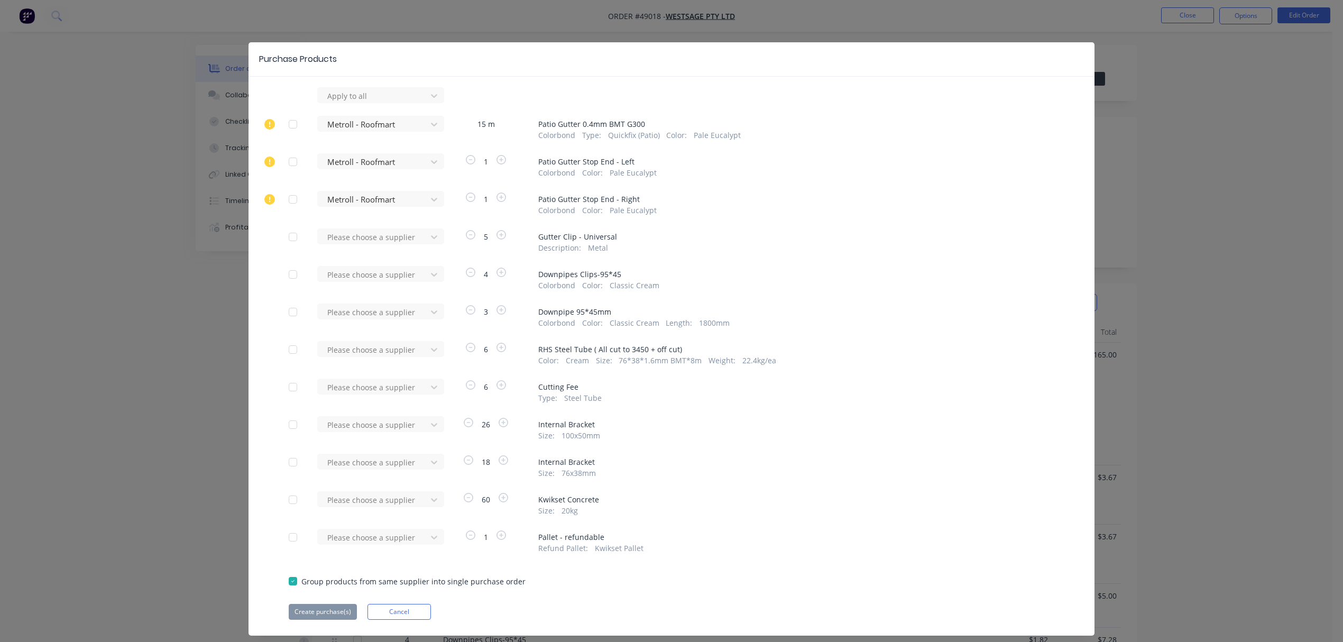
click at [1212, 214] on div "Purchase Products Apply to all Metroll - Roofmart 15 m Patio Gutter 0.4mm BMT G…" at bounding box center [671, 321] width 1343 height 642
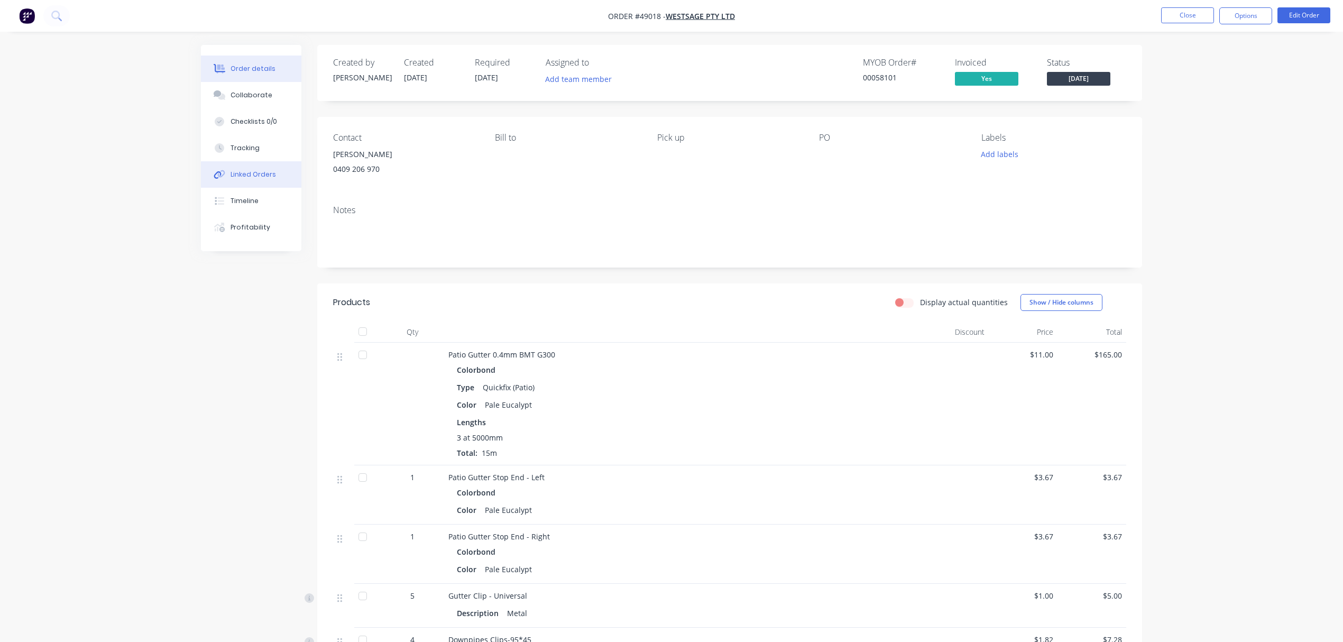
click at [255, 183] on button "Linked Orders" at bounding box center [251, 174] width 100 height 26
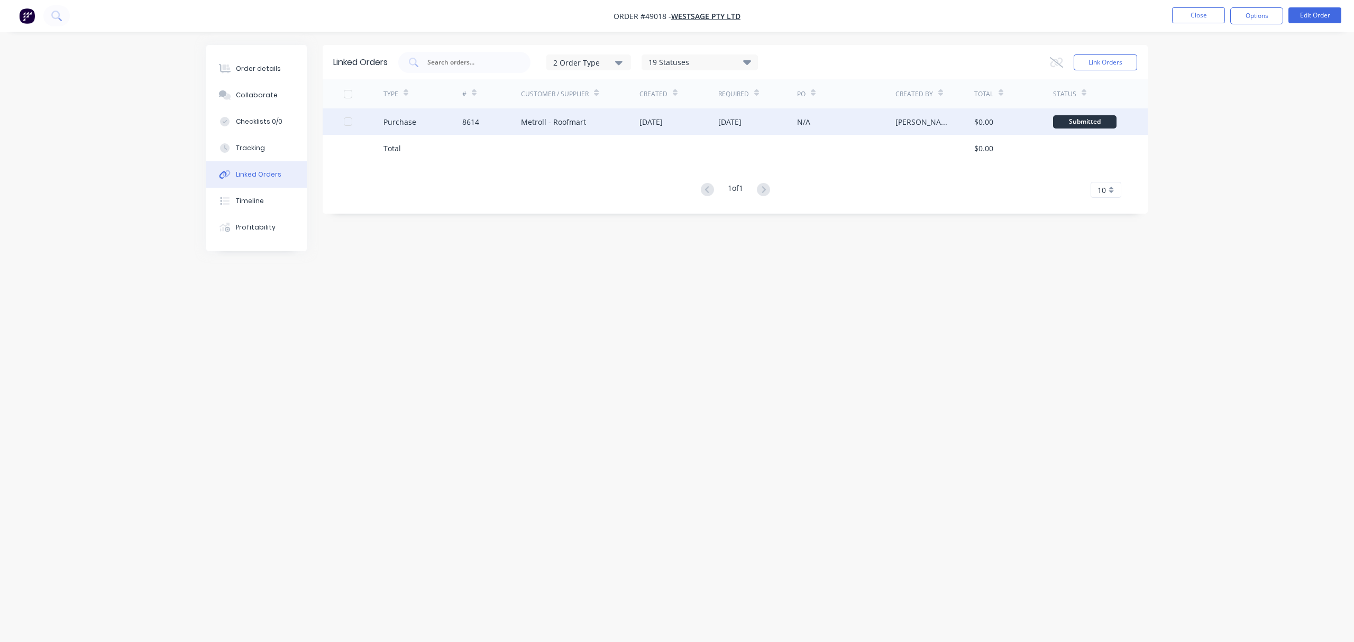
click at [563, 129] on div "Metroll - Roofmart" at bounding box center [580, 121] width 118 height 26
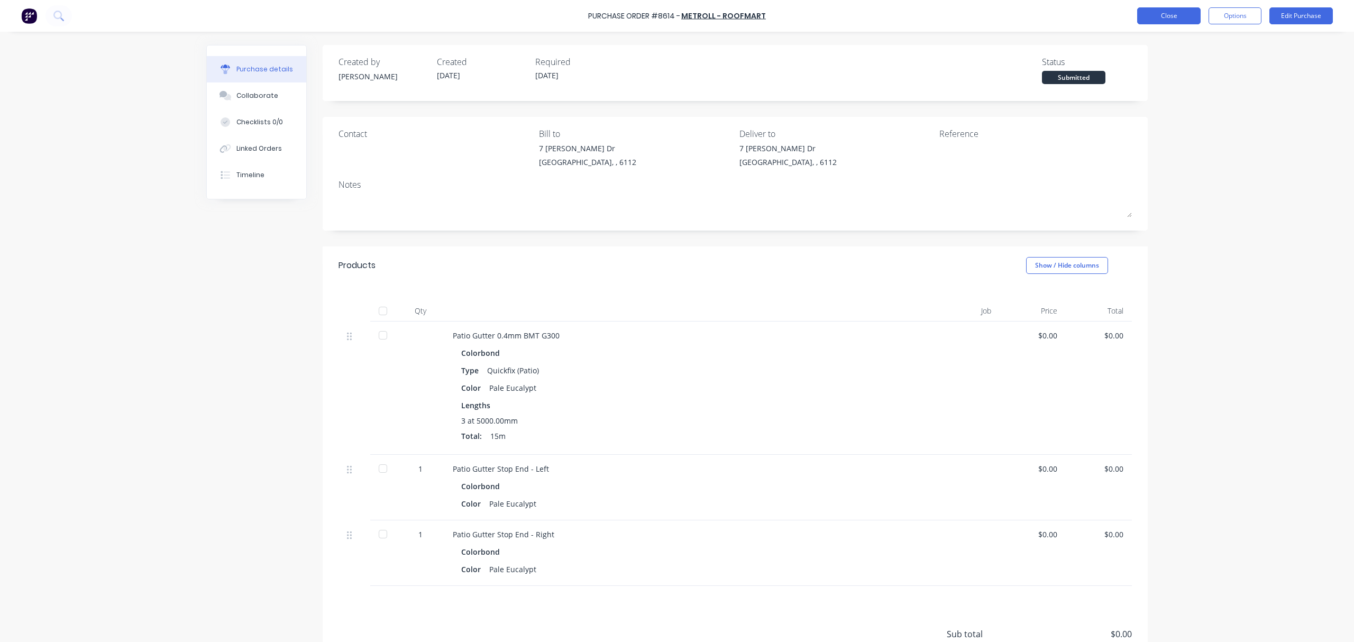
click at [1171, 17] on button "Close" at bounding box center [1168, 15] width 63 height 17
click at [253, 153] on button "Linked Orders" at bounding box center [256, 148] width 99 height 26
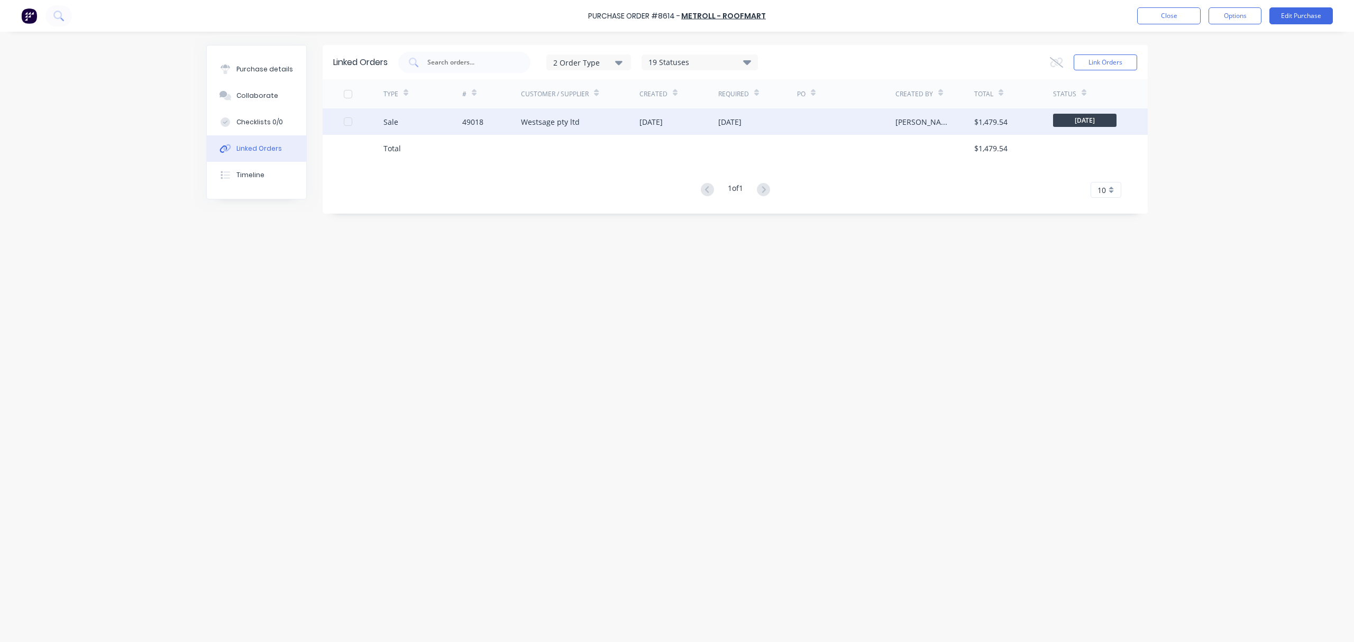
click at [483, 130] on div "49018" at bounding box center [491, 121] width 59 height 26
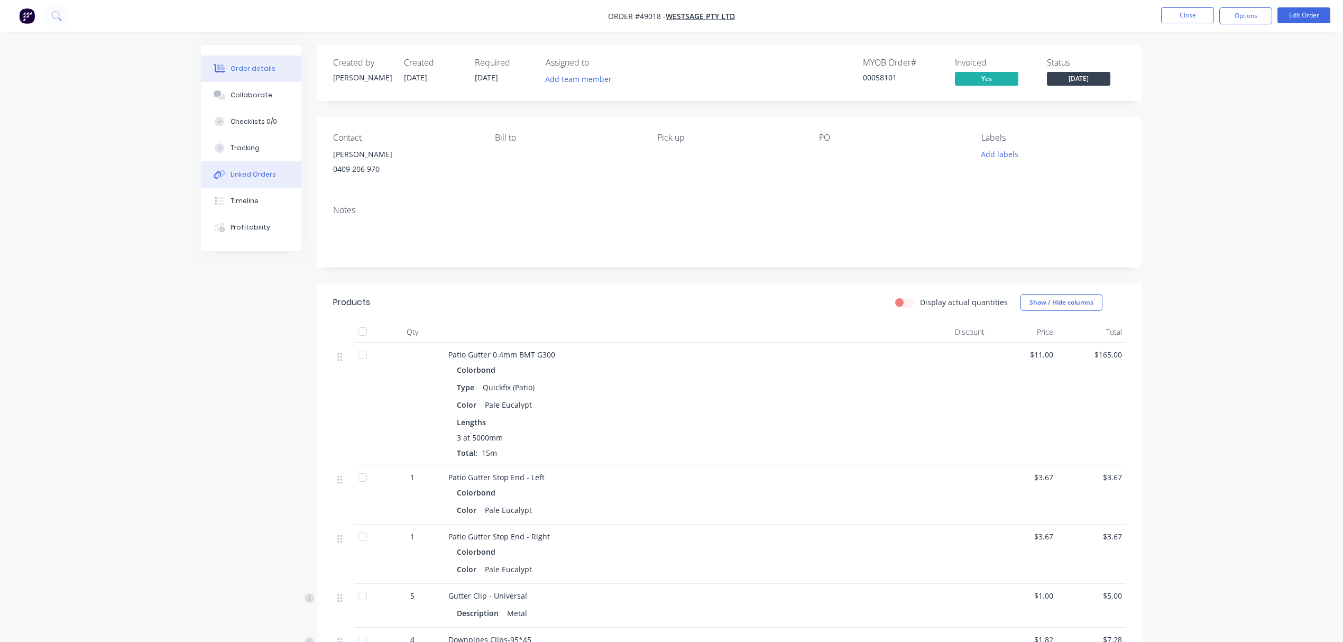
click at [254, 178] on div "Linked Orders" at bounding box center [253, 175] width 45 height 10
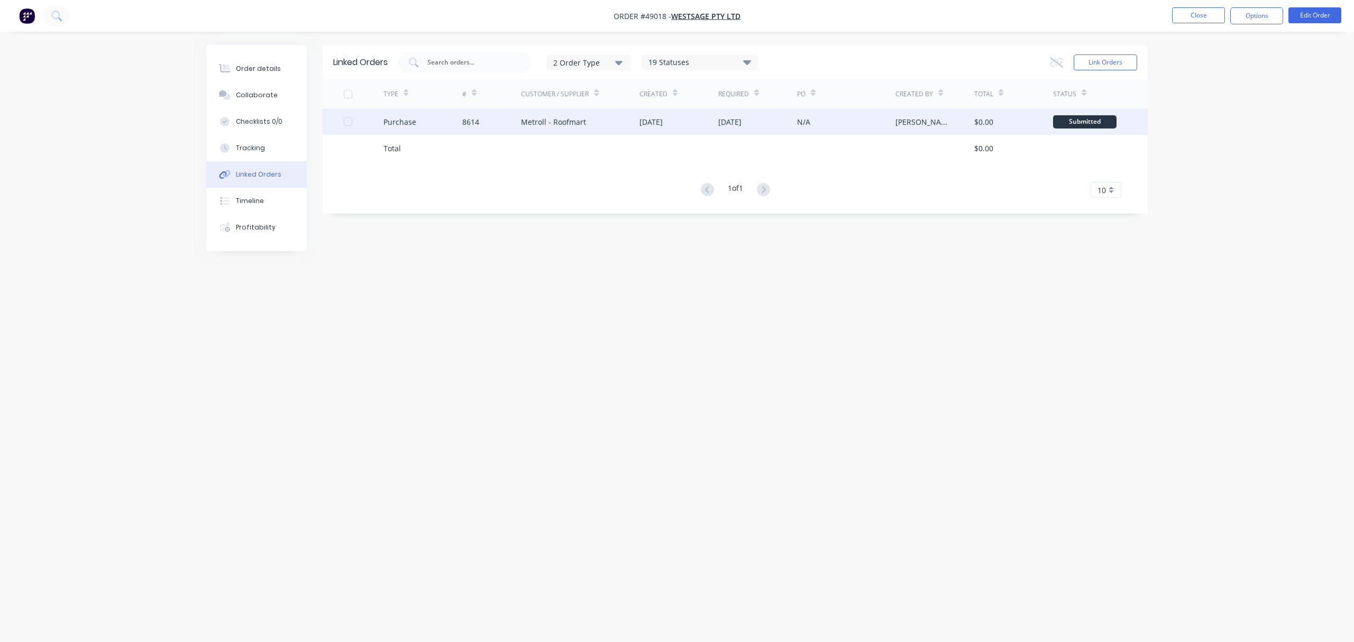
click at [884, 133] on div "N/A" at bounding box center [846, 121] width 98 height 26
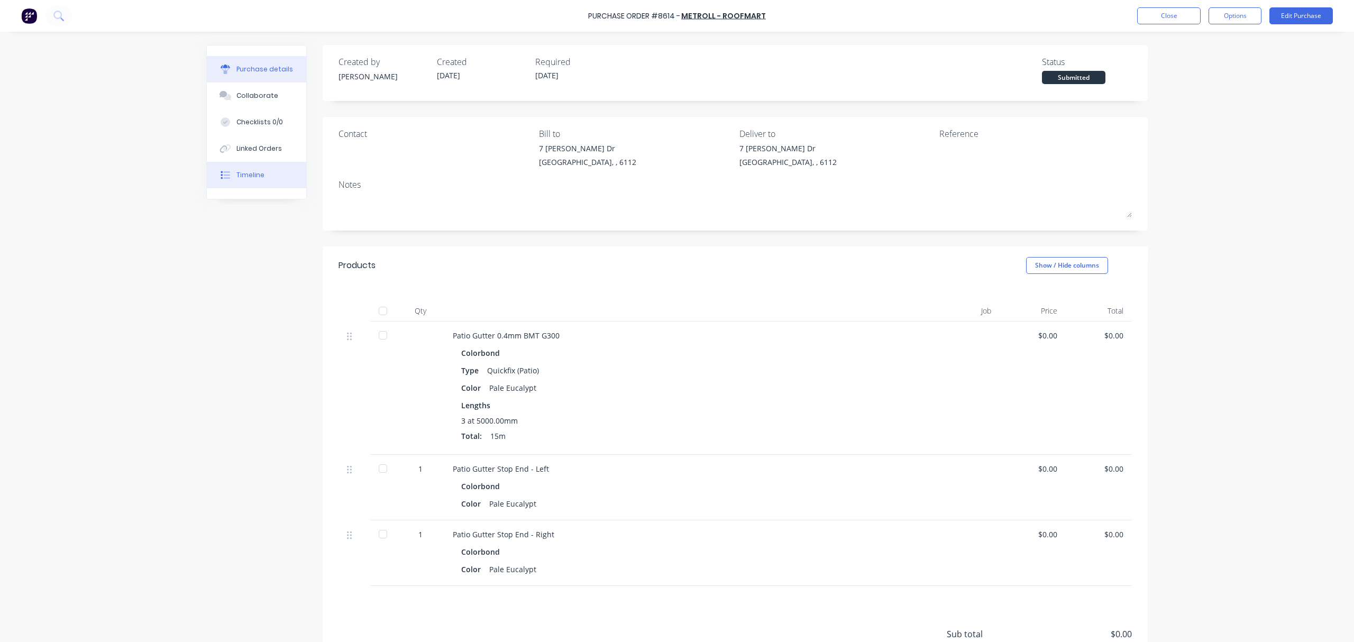
click at [262, 178] on button "Timeline" at bounding box center [256, 175] width 99 height 26
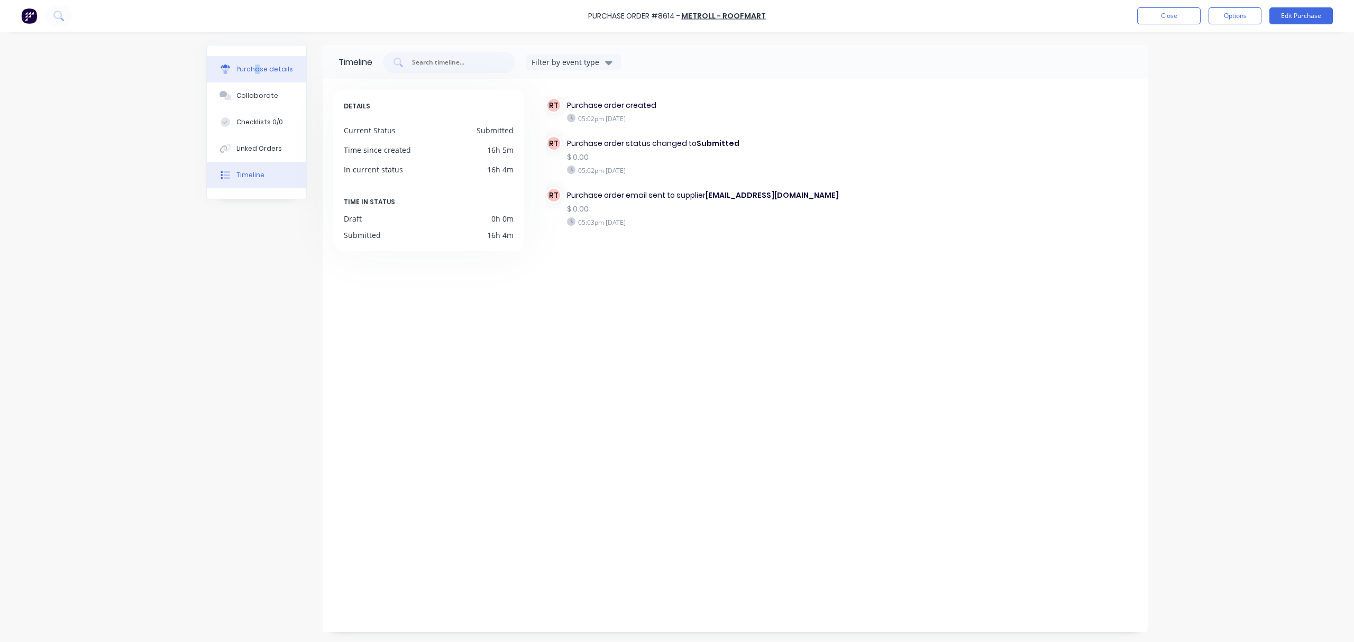
drag, startPoint x: 254, startPoint y: 49, endPoint x: 250, endPoint y: 78, distance: 29.3
click at [248, 81] on div "Purchase details Collaborate Checklists 0/0 Linked Orders Timeline" at bounding box center [256, 121] width 99 height 153
click at [250, 78] on button "Purchase details" at bounding box center [256, 69] width 99 height 26
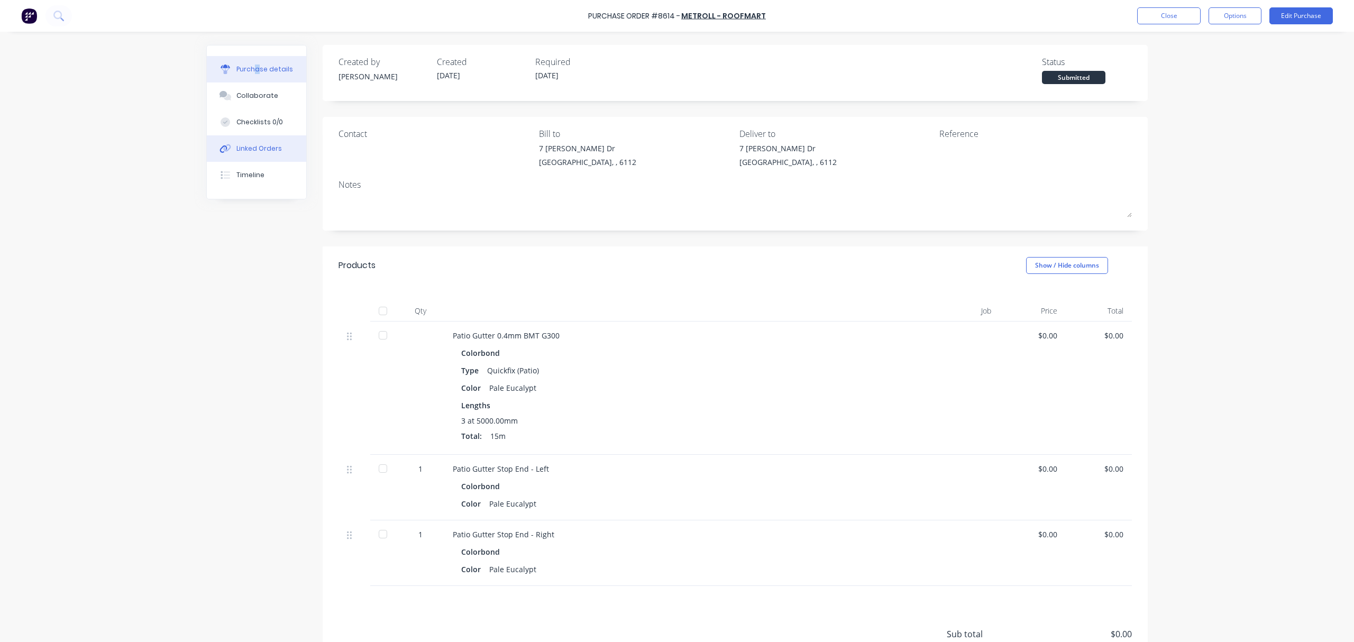
click at [267, 140] on button "Linked Orders" at bounding box center [256, 148] width 99 height 26
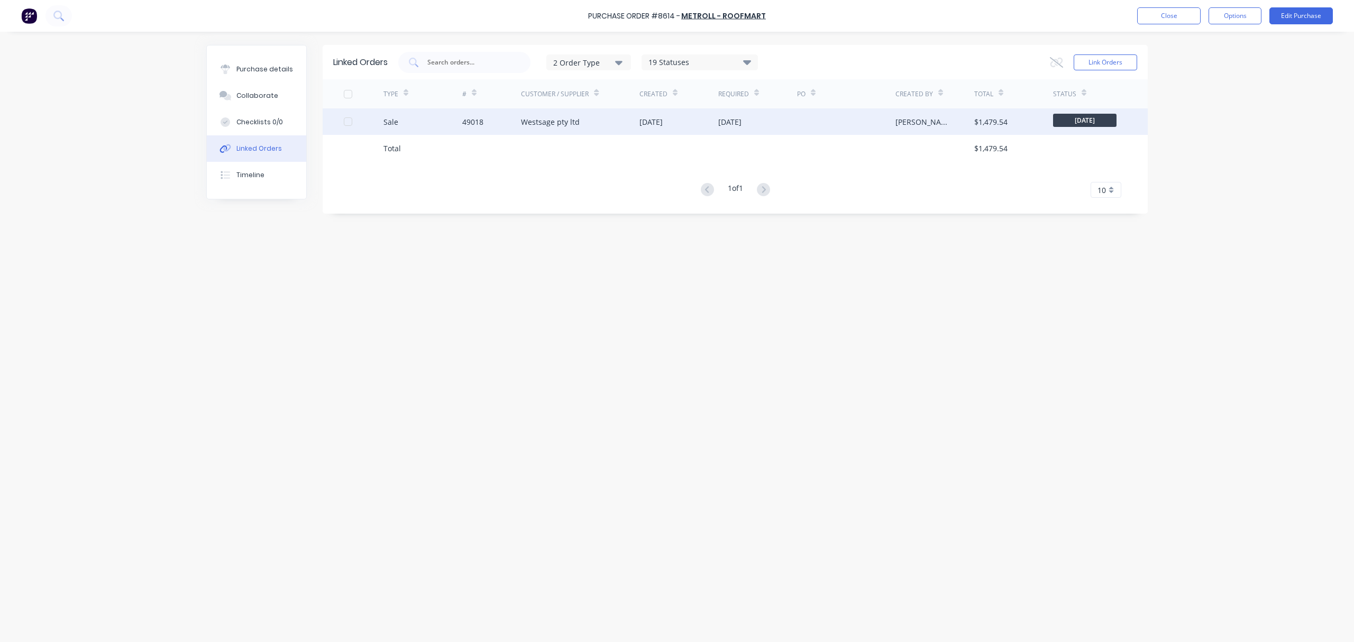
click at [711, 115] on div "[DATE]" at bounding box center [678, 121] width 79 height 26
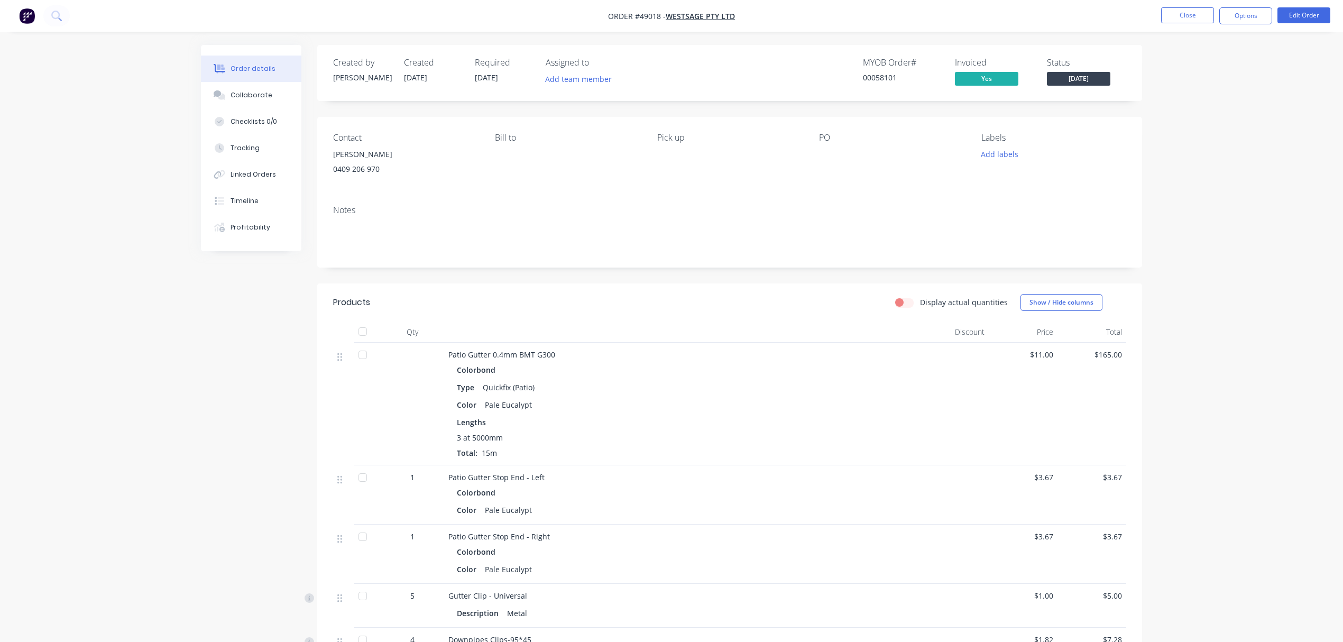
scroll to position [587, 0]
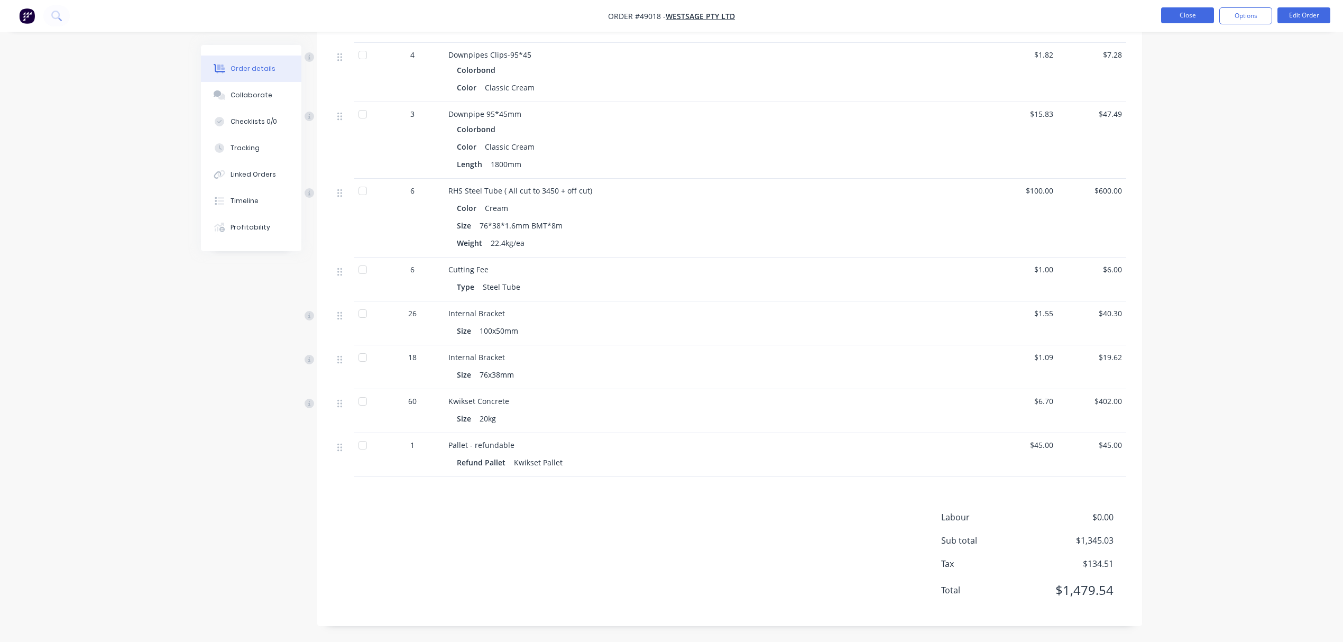
click at [1190, 19] on button "Close" at bounding box center [1187, 15] width 53 height 16
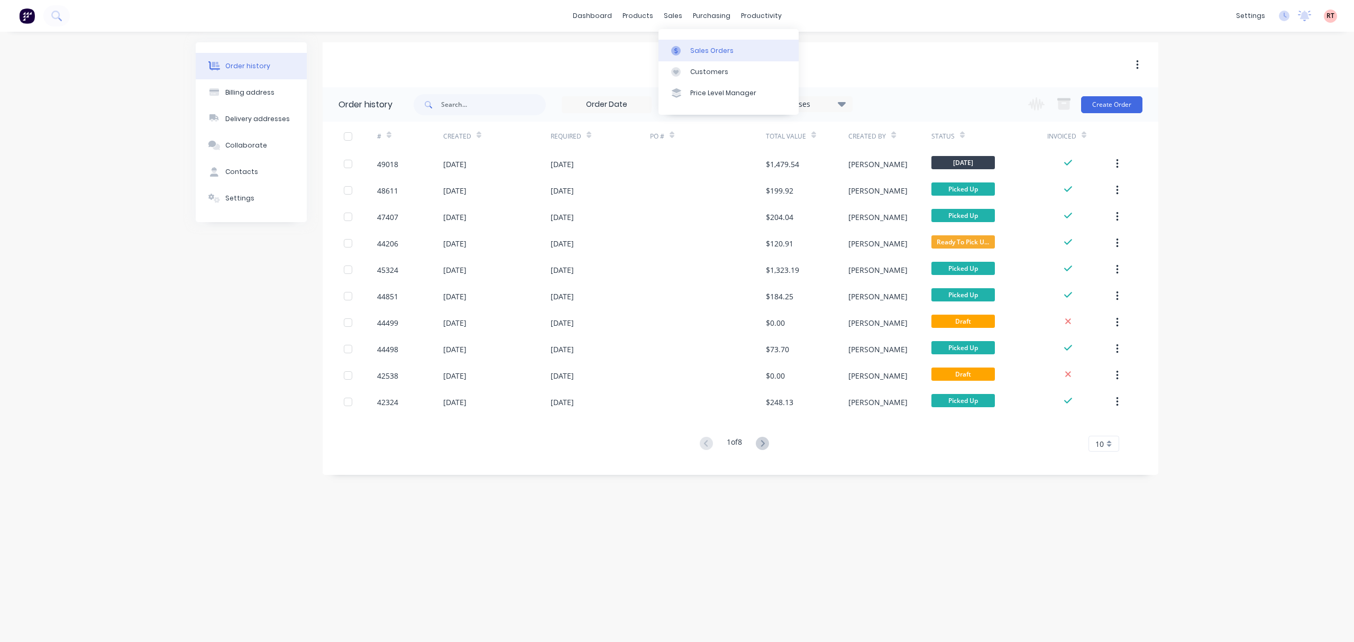
click at [689, 54] on link "Sales Orders" at bounding box center [728, 50] width 140 height 21
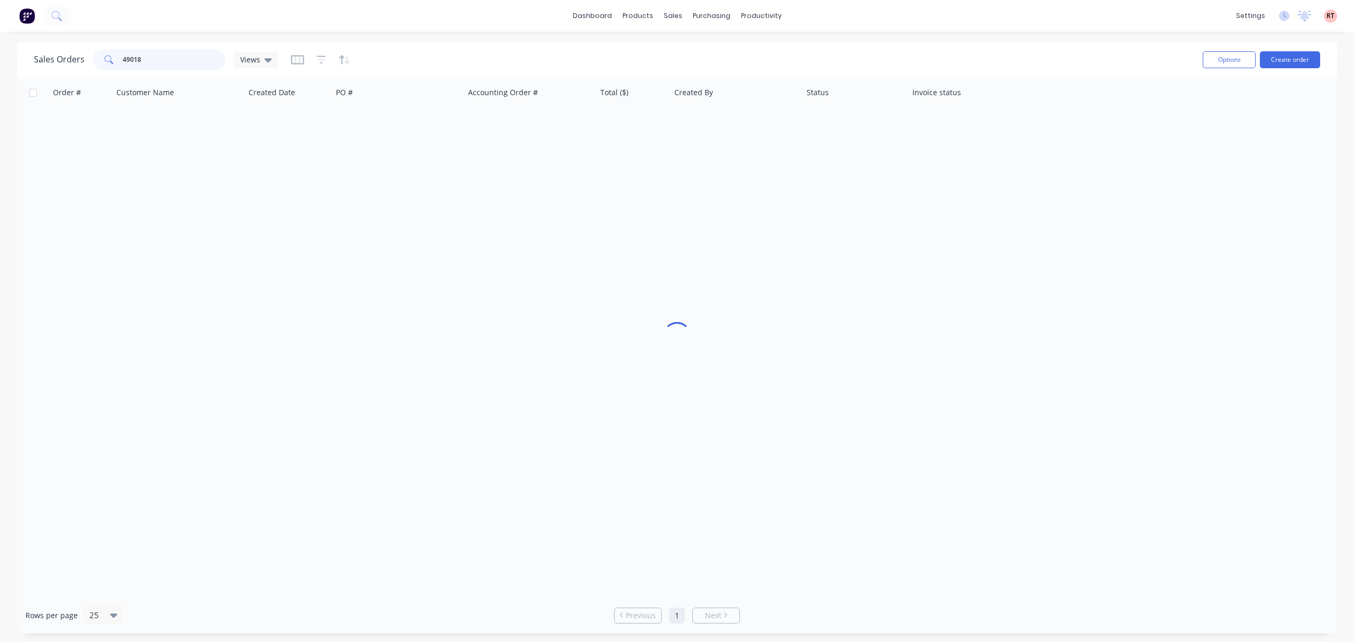
drag, startPoint x: 179, startPoint y: 60, endPoint x: 135, endPoint y: 56, distance: 43.6
click at [135, 56] on input "49018" at bounding box center [174, 59] width 103 height 21
type input "49015"
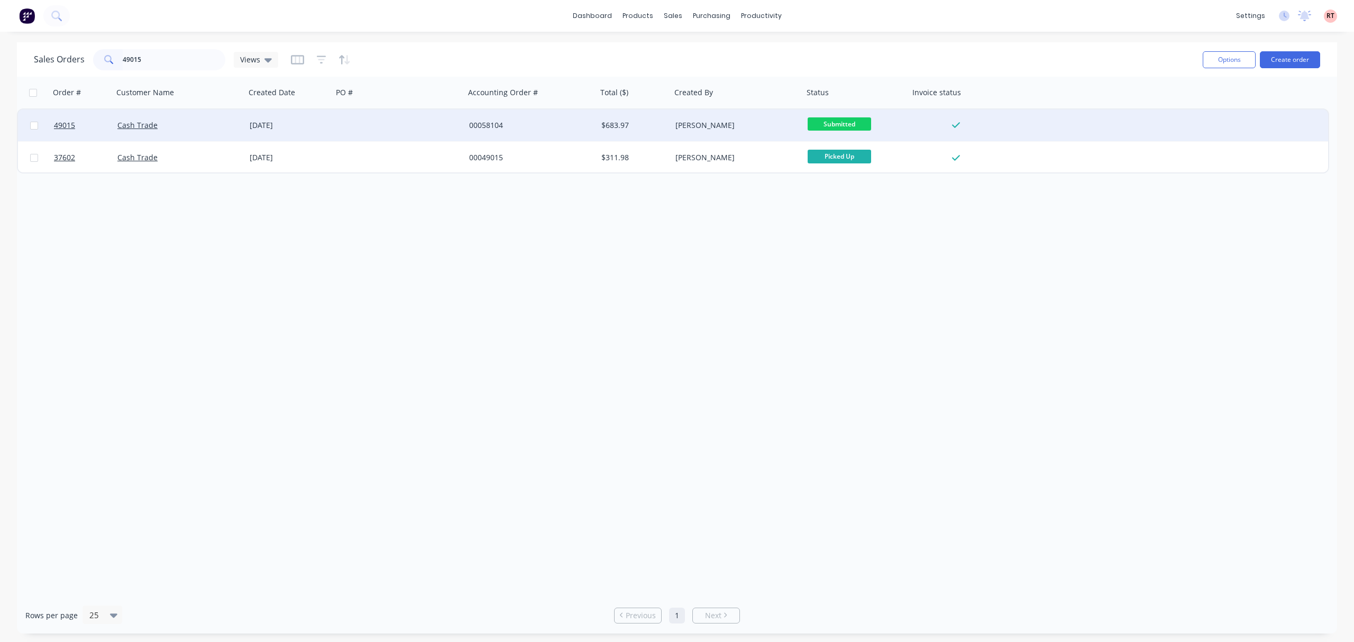
click at [347, 125] on div at bounding box center [399, 125] width 132 height 32
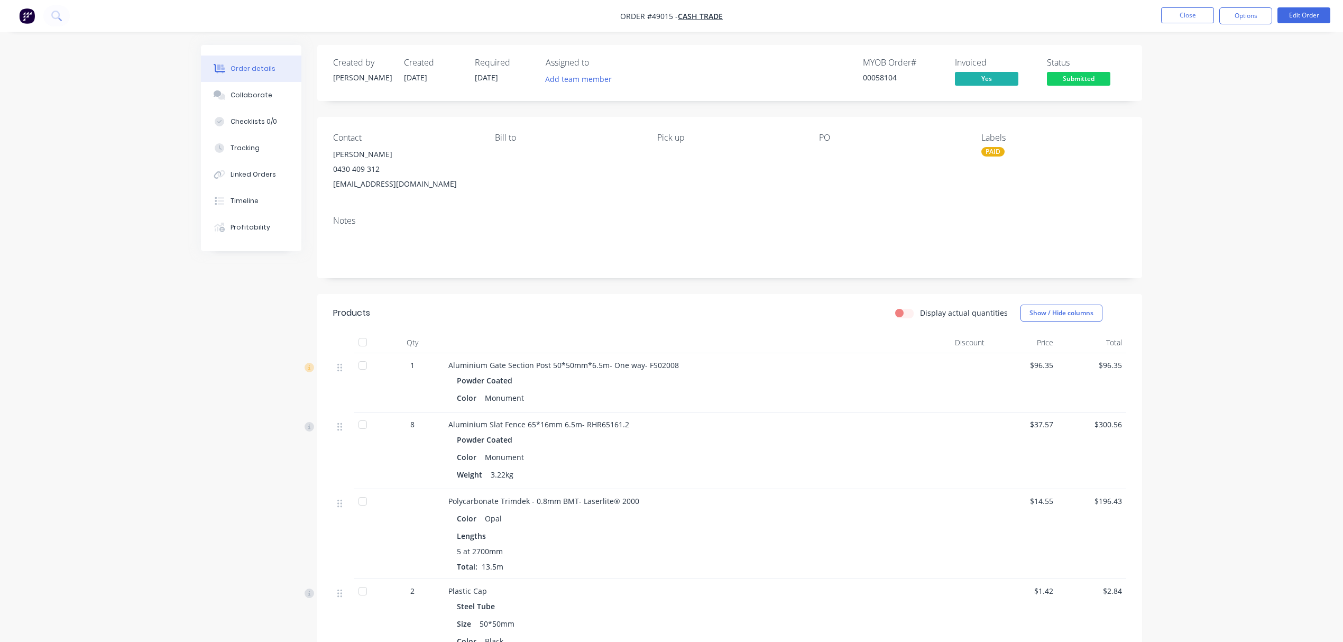
click at [1092, 68] on div "Submitted" at bounding box center [1078, 61] width 39 height 21
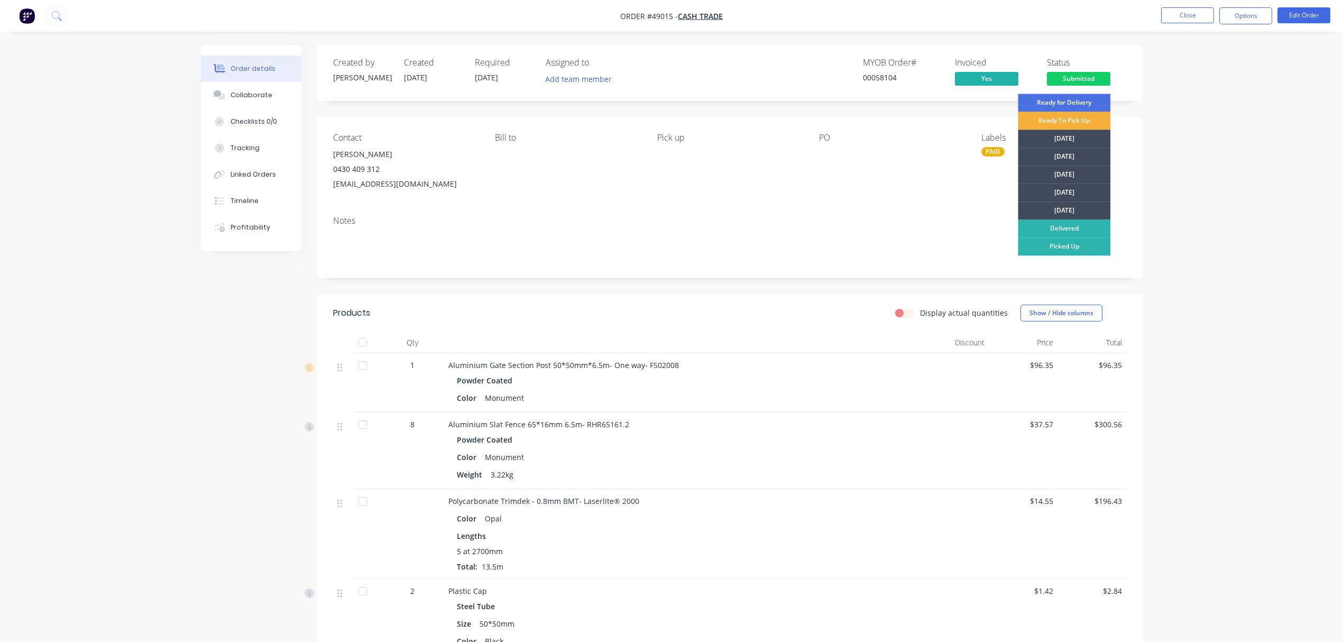
click at [865, 172] on div "PO" at bounding box center [891, 162] width 145 height 59
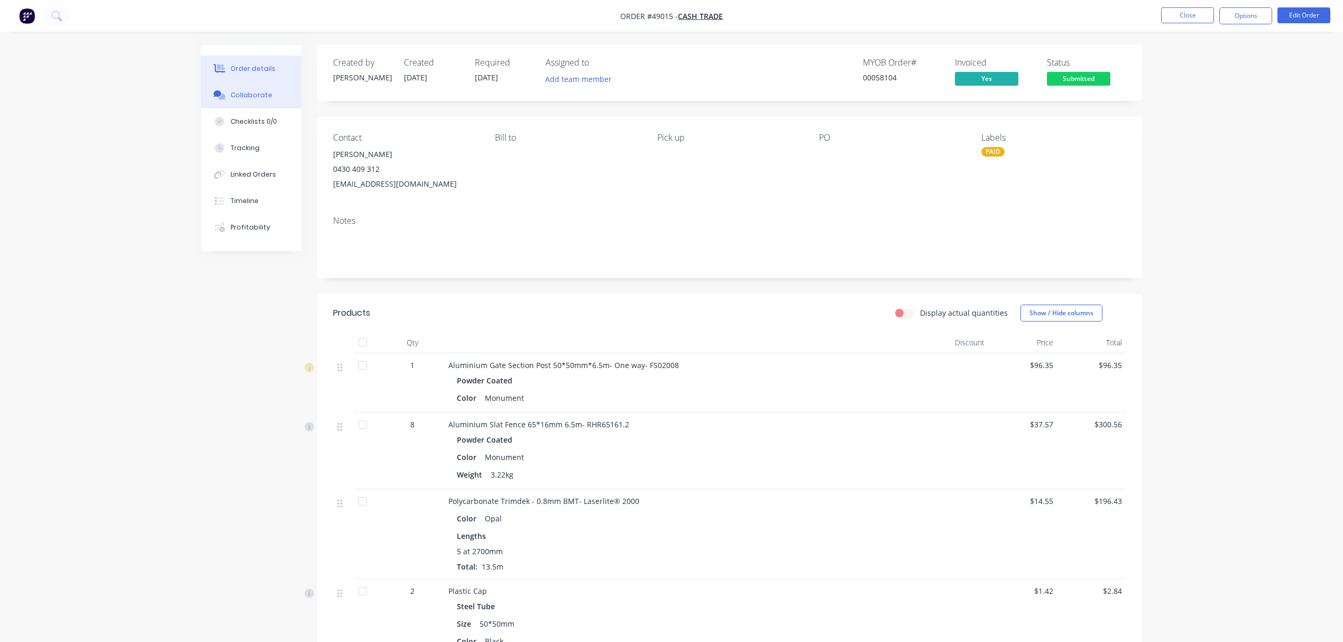
click at [263, 97] on div "Collaborate" at bounding box center [252, 95] width 42 height 10
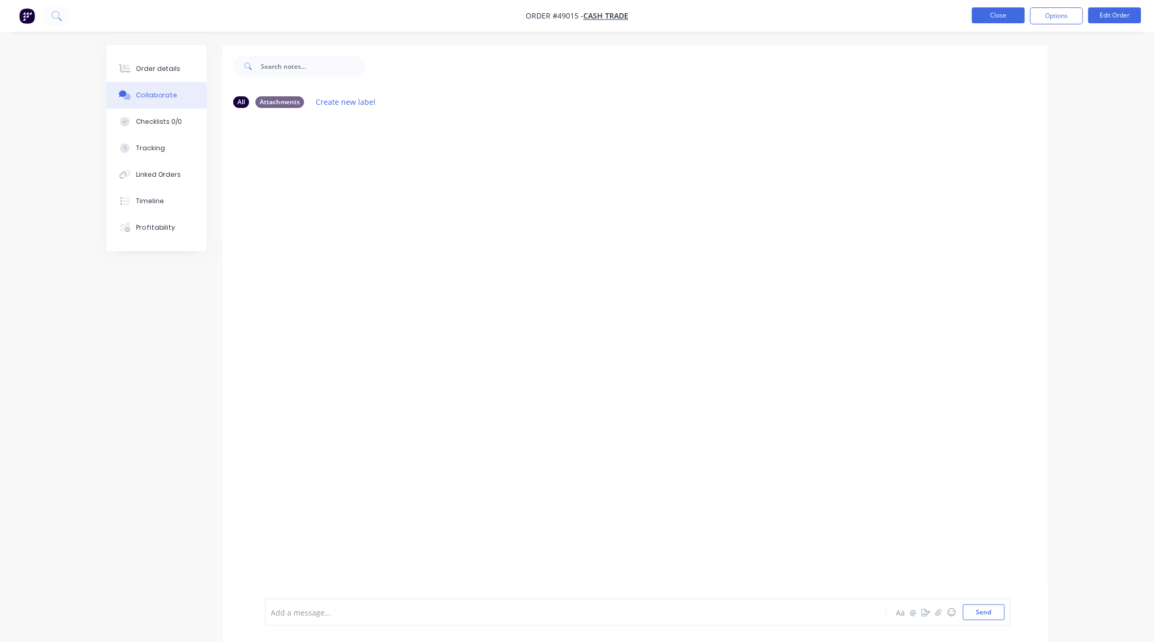
click at [995, 15] on button "Close" at bounding box center [998, 15] width 53 height 16
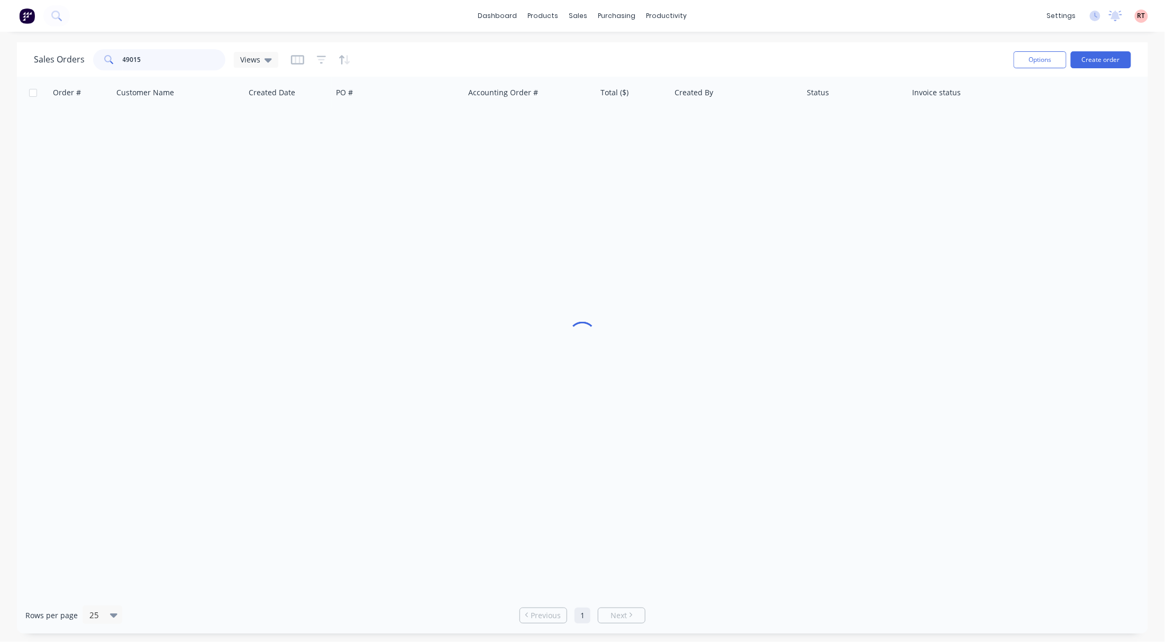
drag, startPoint x: 144, startPoint y: 57, endPoint x: 28, endPoint y: 85, distance: 119.6
click at [58, 75] on div "Sales Orders 49015 Views Options Create order" at bounding box center [582, 59] width 1131 height 34
type input "57462"
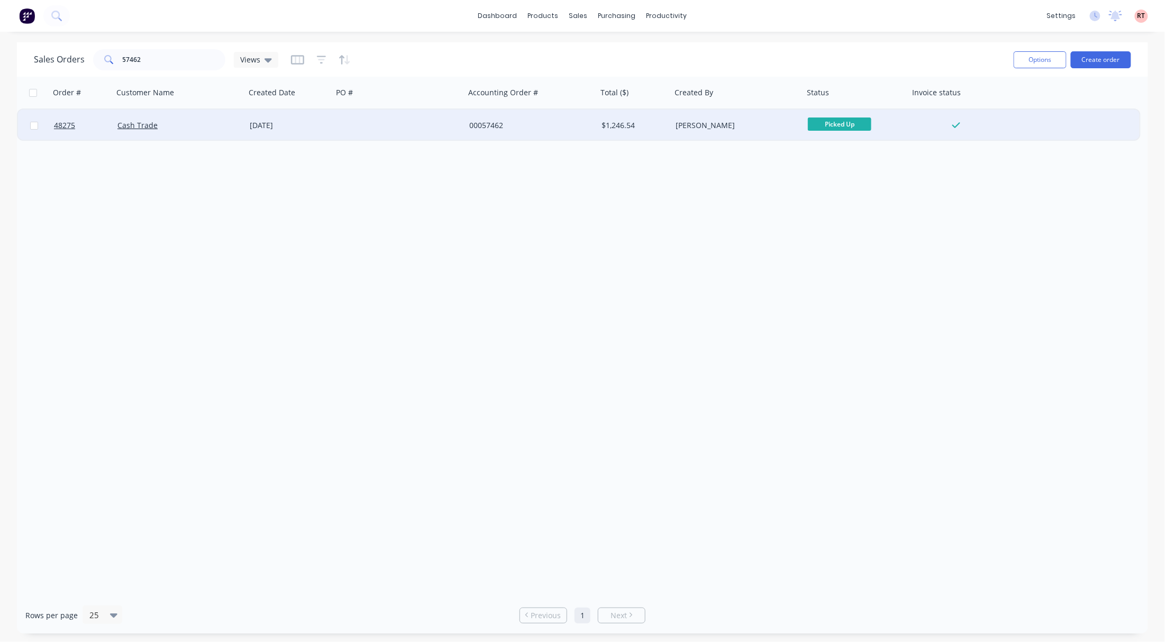
click at [415, 125] on div at bounding box center [399, 125] width 132 height 32
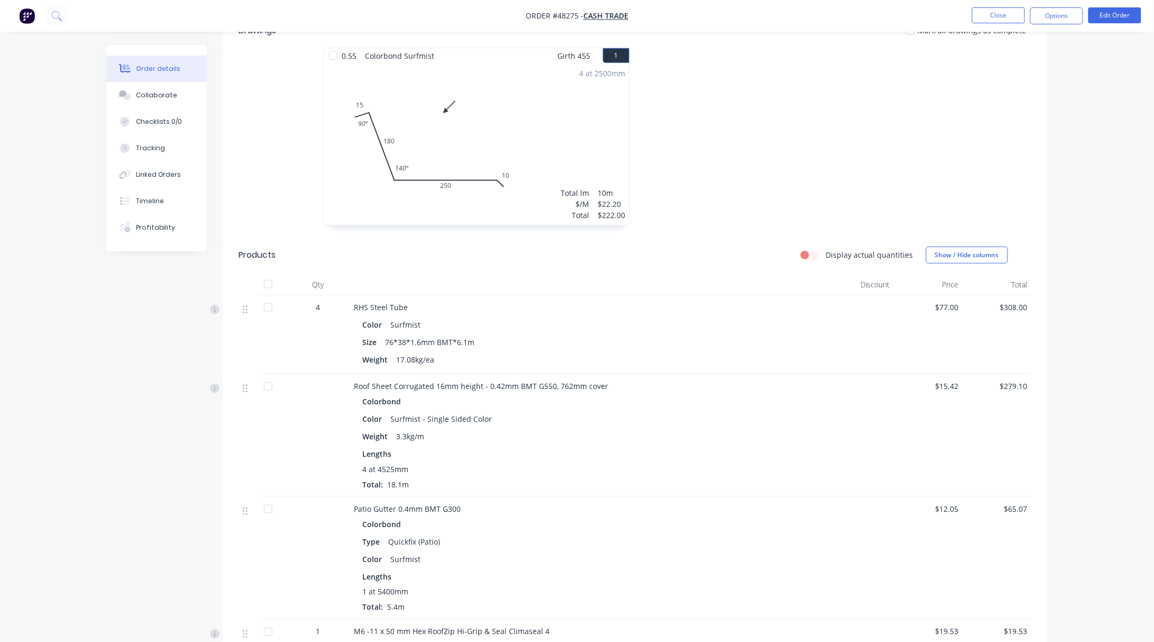
scroll to position [212, 0]
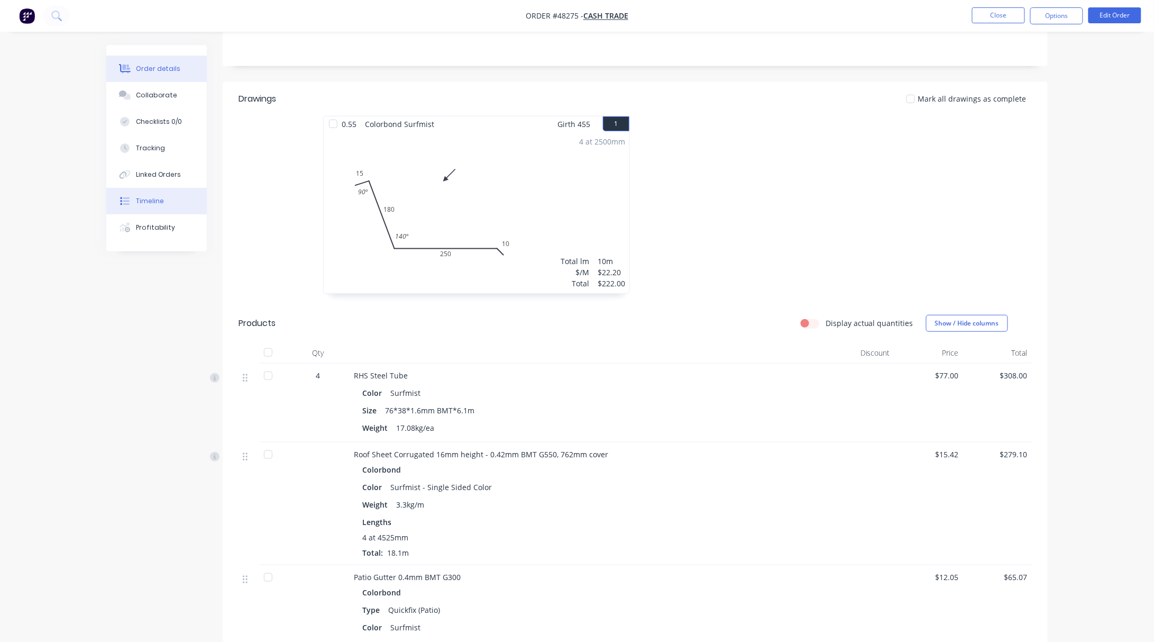
click at [163, 205] on button "Timeline" at bounding box center [156, 201] width 100 height 26
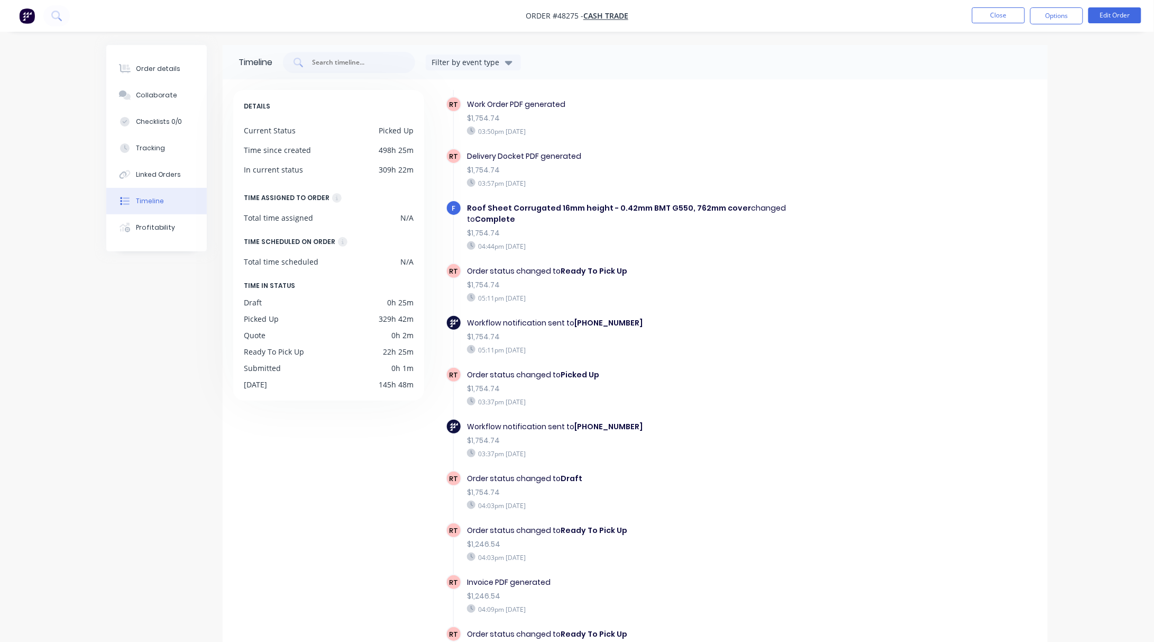
scroll to position [70, 0]
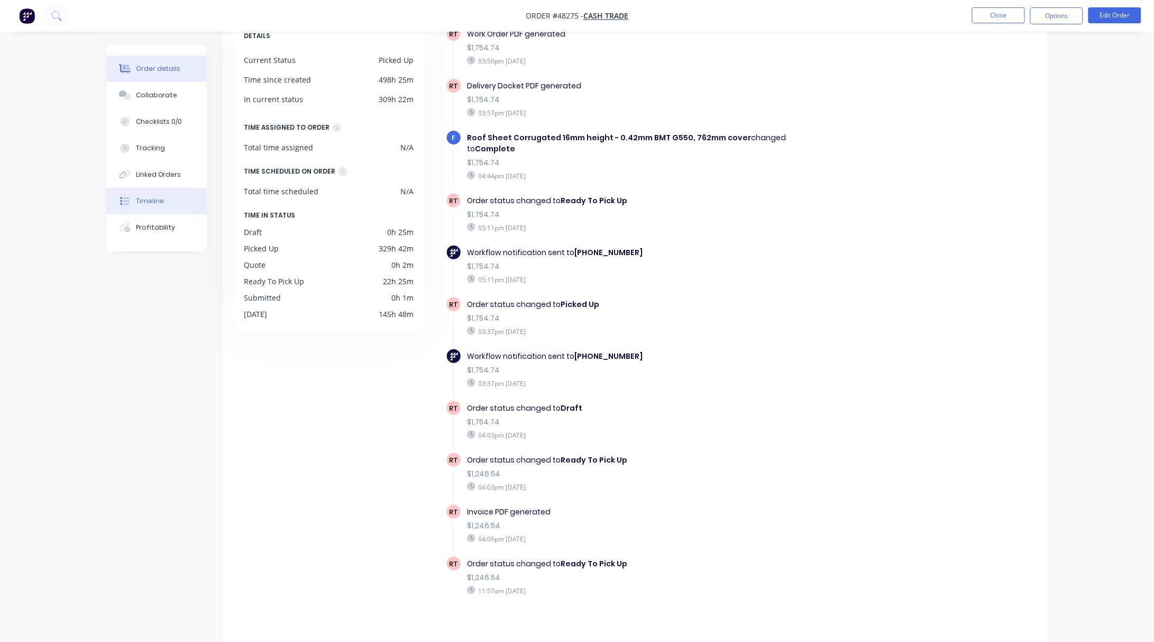
click at [148, 62] on button "Order details" at bounding box center [156, 69] width 100 height 26
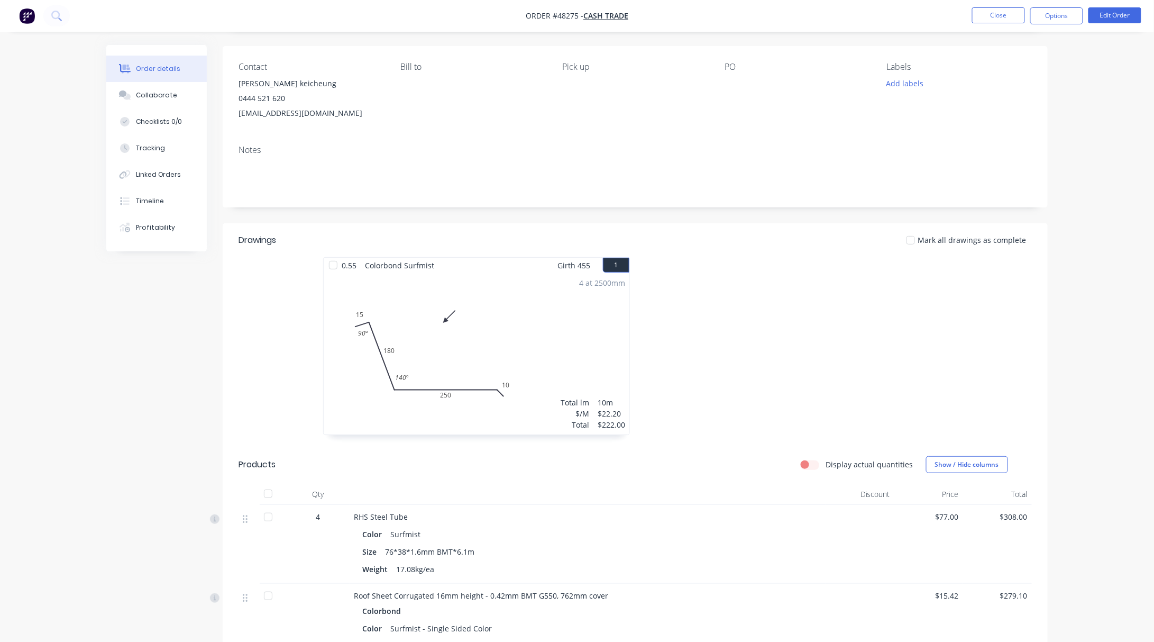
scroll to position [70, 0]
click at [176, 237] on button "Profitability" at bounding box center [156, 227] width 100 height 26
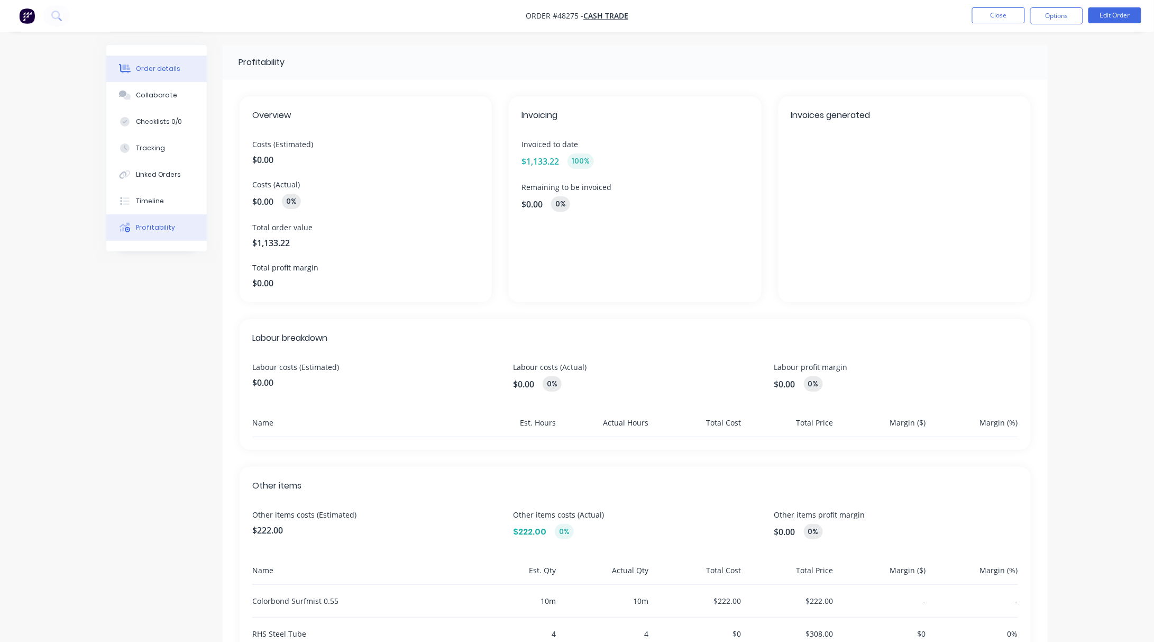
click at [153, 70] on div "Order details" at bounding box center [158, 69] width 45 height 10
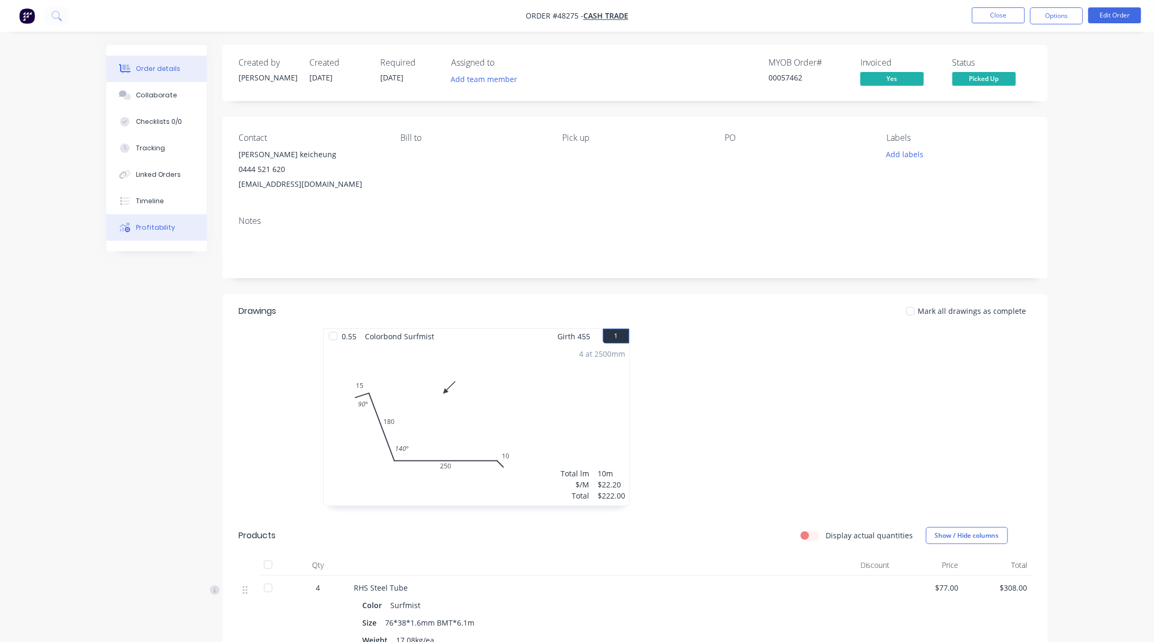
click at [166, 231] on div "Profitability" at bounding box center [156, 228] width 40 height 10
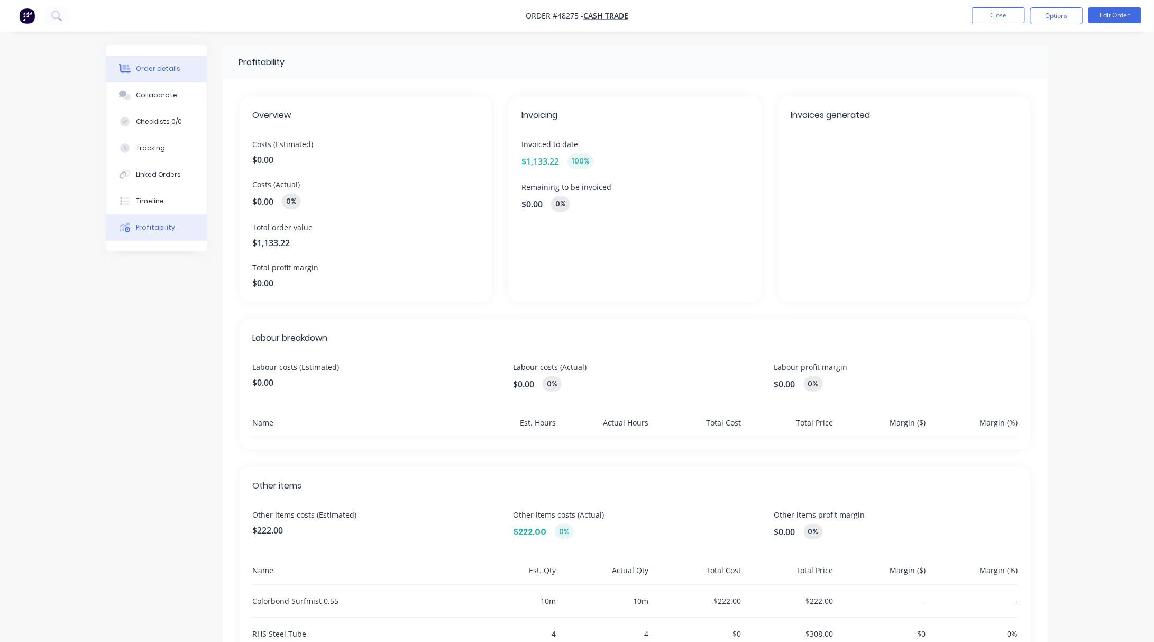
click at [167, 62] on button "Order details" at bounding box center [156, 69] width 100 height 26
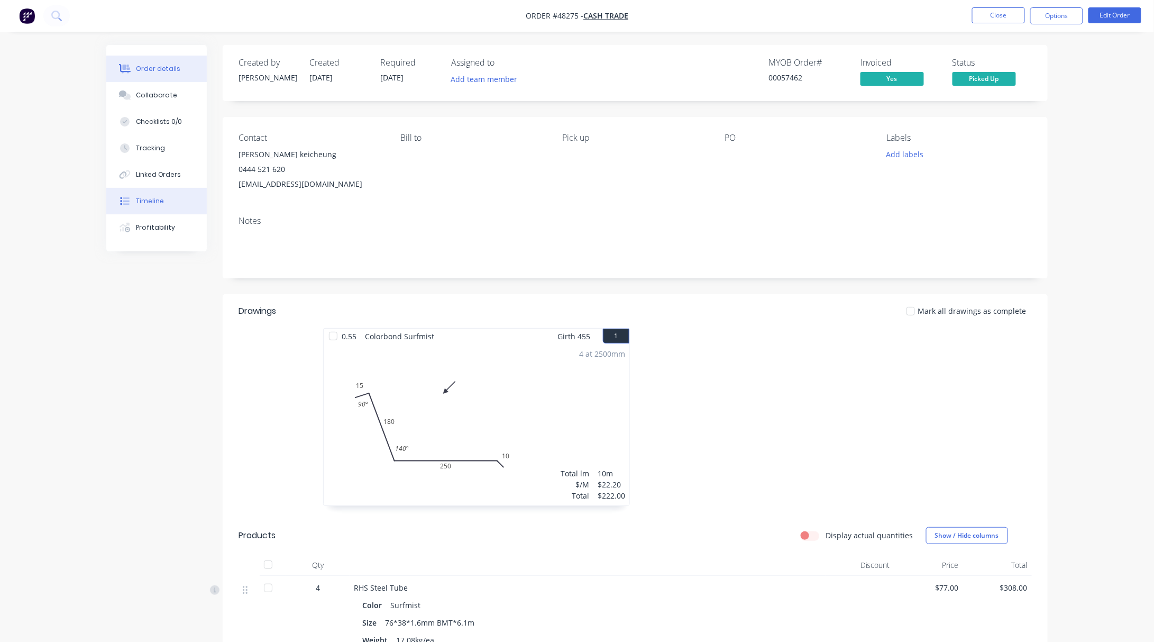
click at [153, 204] on div "Timeline" at bounding box center [150, 201] width 28 height 10
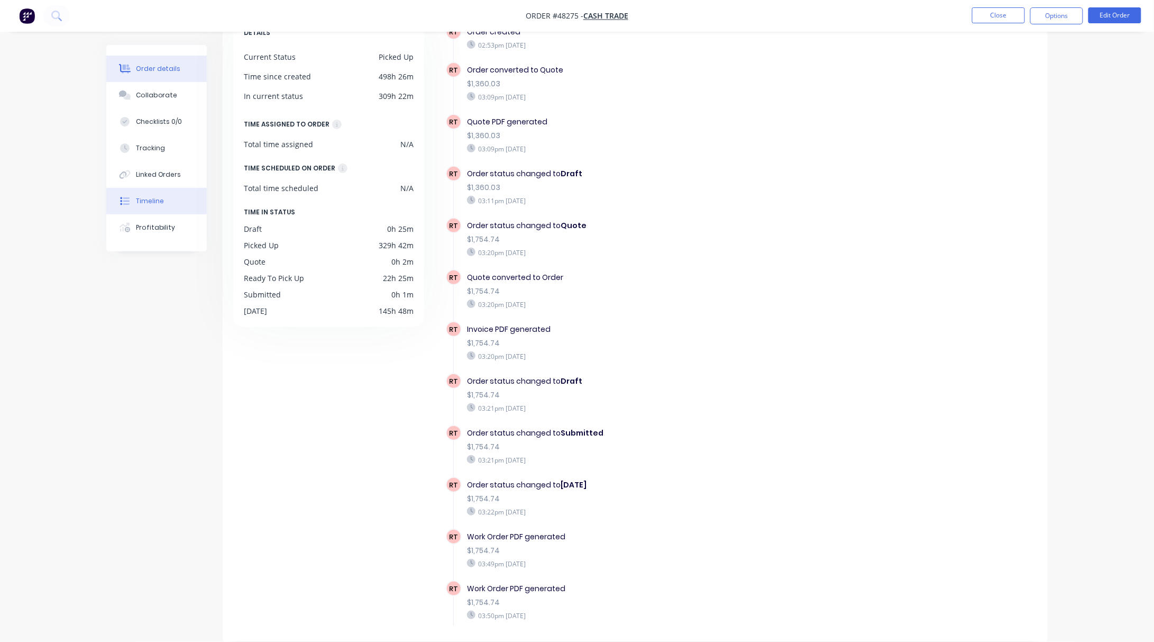
click at [133, 64] on button "Order details" at bounding box center [156, 69] width 100 height 26
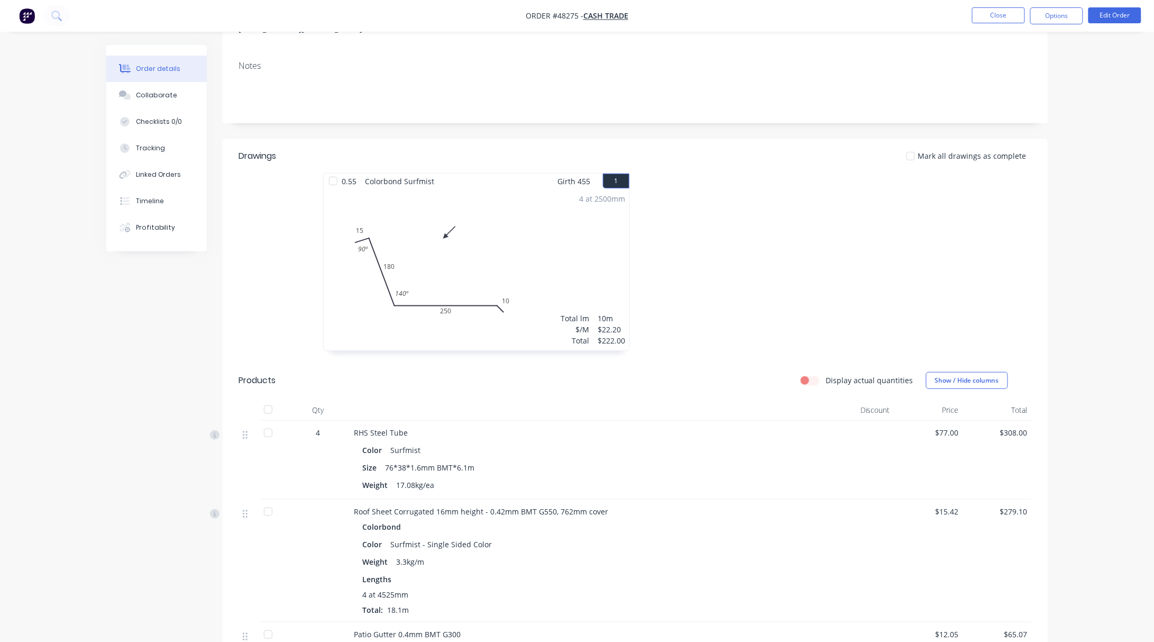
scroll to position [142, 0]
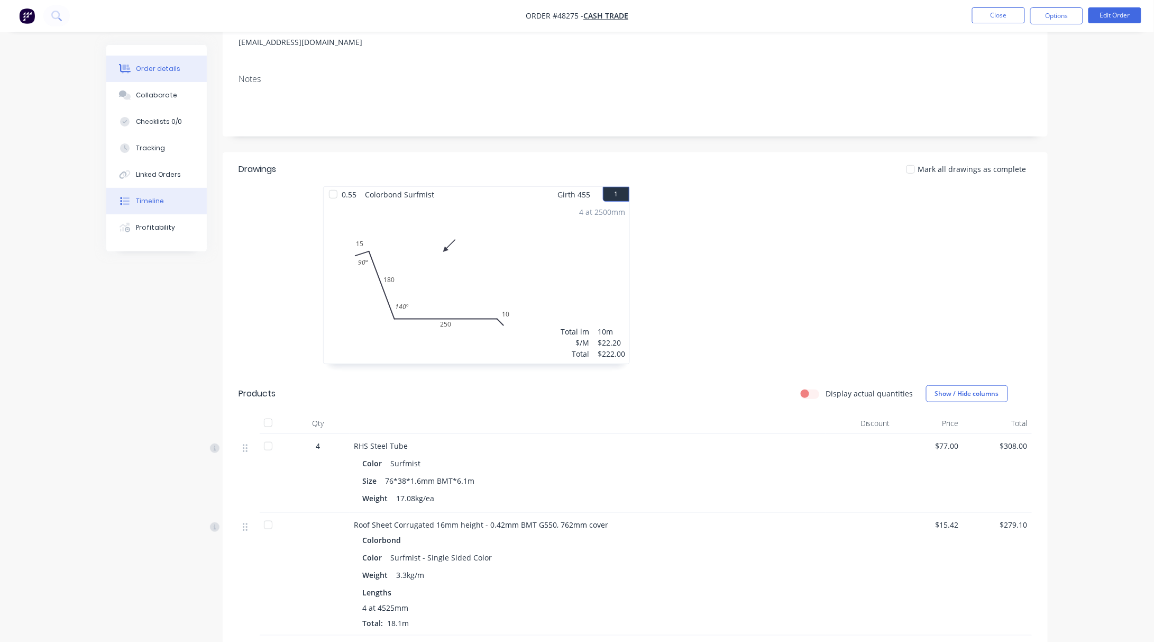
click at [175, 197] on button "Timeline" at bounding box center [156, 201] width 100 height 26
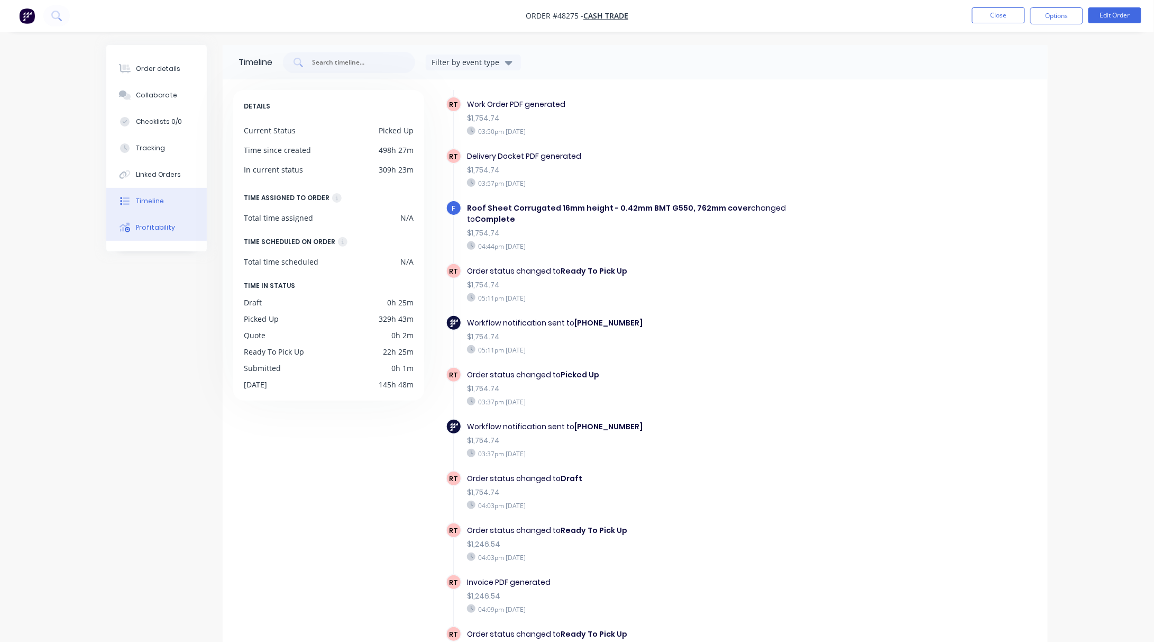
click at [149, 229] on div "Profitability" at bounding box center [156, 228] width 40 height 10
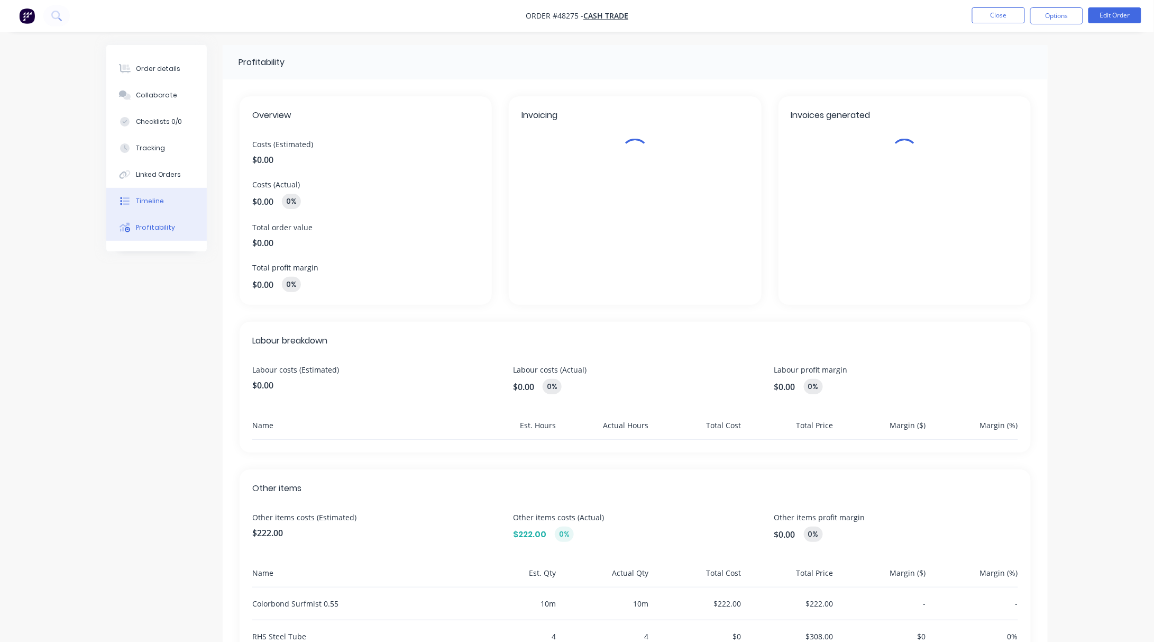
click at [168, 195] on button "Timeline" at bounding box center [156, 201] width 100 height 26
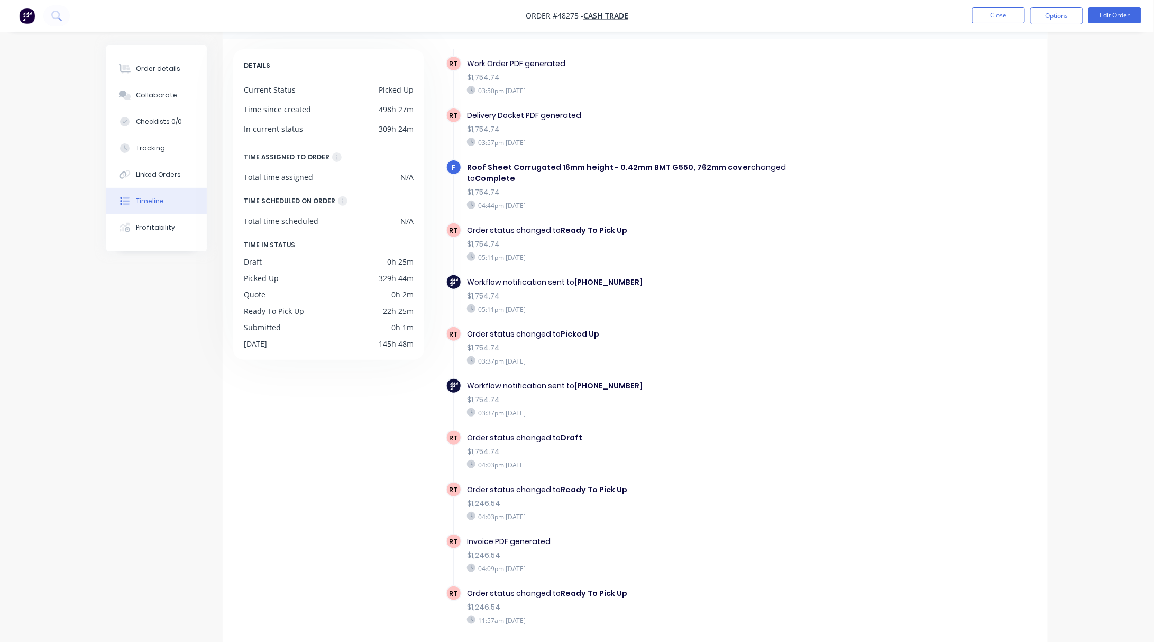
scroll to position [74, 0]
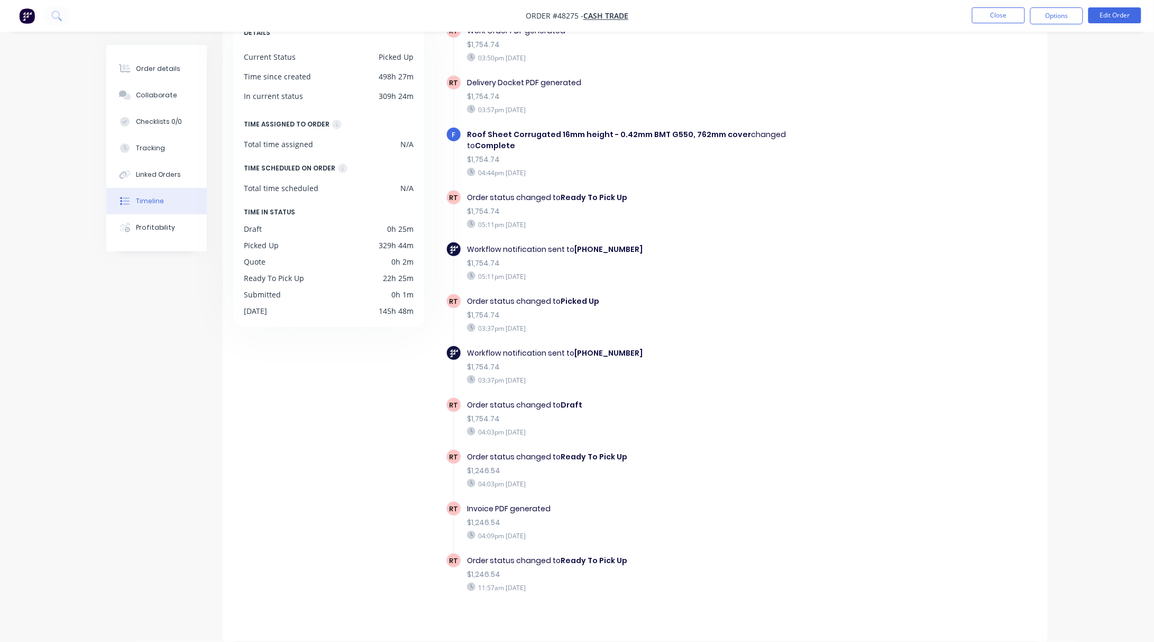
click at [909, 493] on div "RT Order created 02:53pm Tuesday 19/08/25 RT Order converted to Quote $1,360.03…" at bounding box center [741, 48] width 591 height 1164
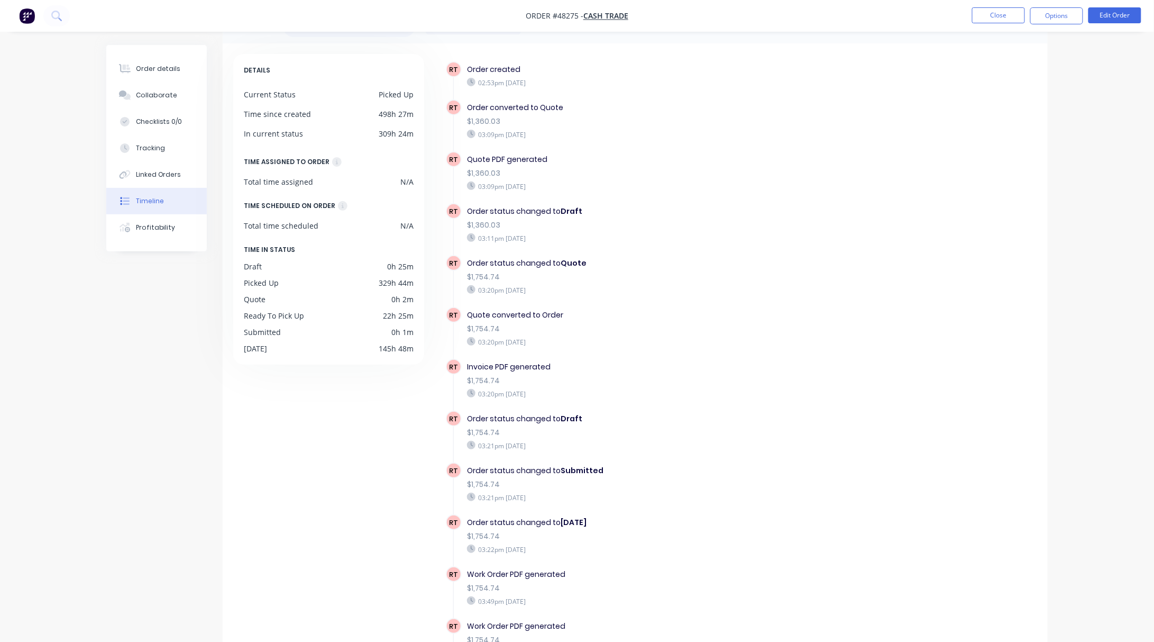
scroll to position [0, 0]
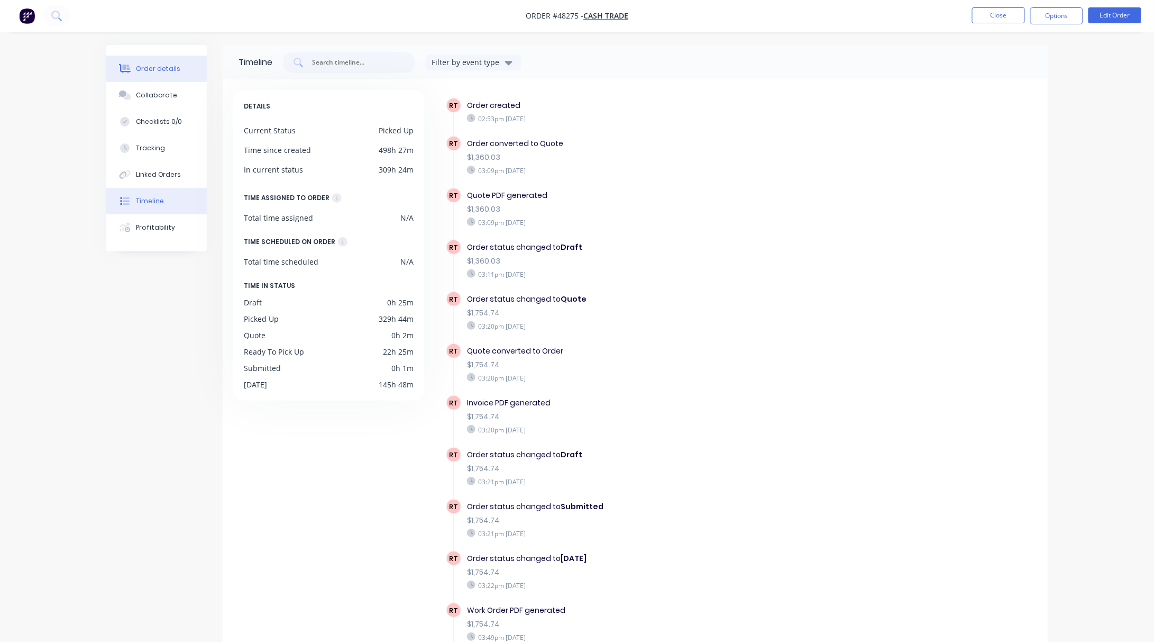
drag, startPoint x: 174, startPoint y: 75, endPoint x: 188, endPoint y: 81, distance: 15.4
click at [174, 75] on button "Order details" at bounding box center [156, 69] width 100 height 26
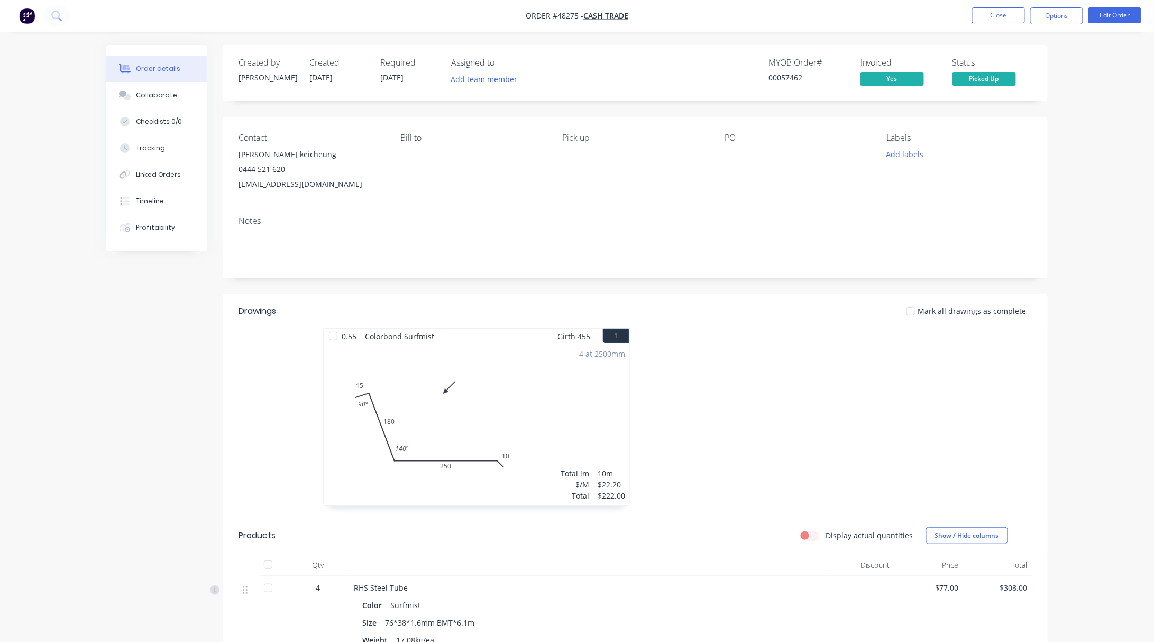
click at [1121, 169] on div "Order details Collaborate Checklists 0/0 Tracking Linked Orders Timeline Profit…" at bounding box center [577, 637] width 1154 height 1275
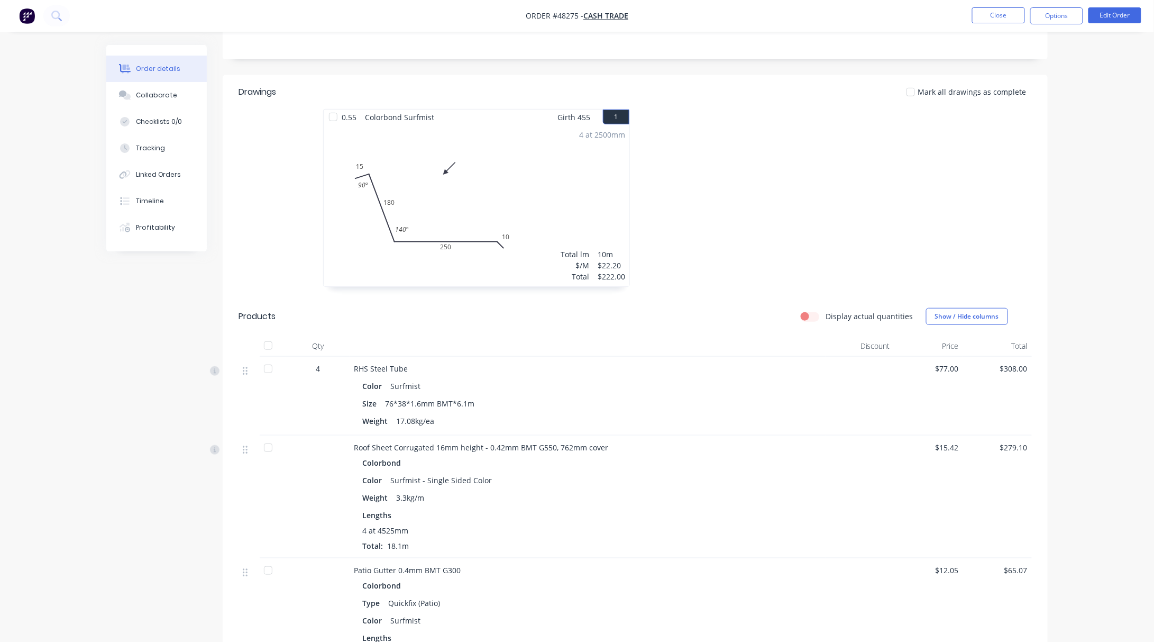
scroll to position [352, 0]
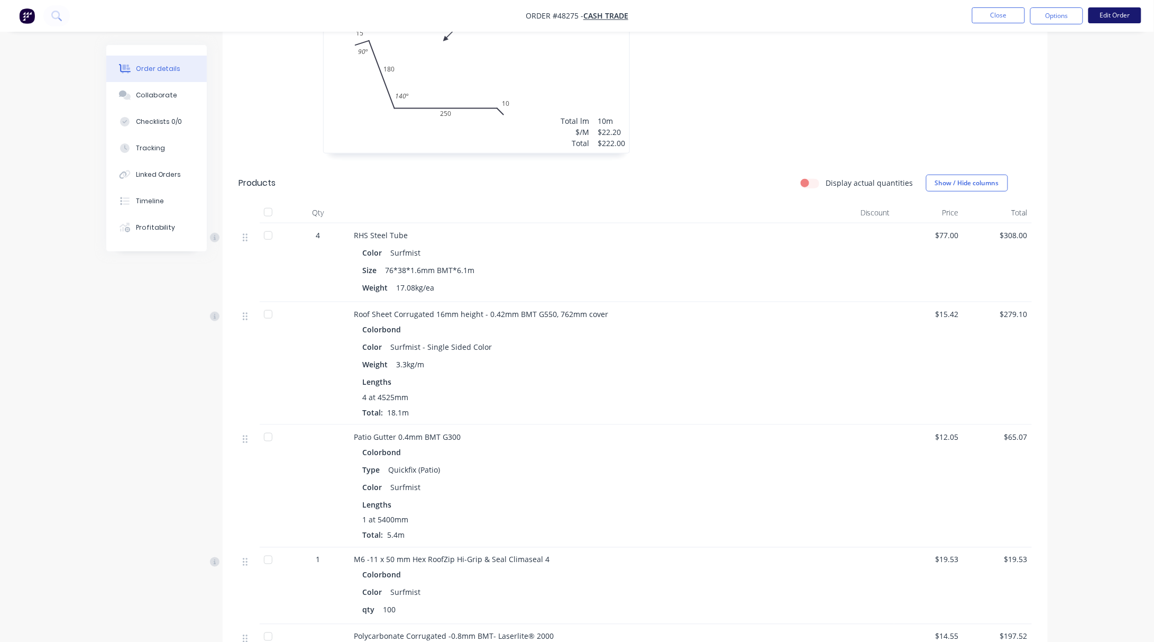
click at [1120, 20] on button "Edit Order" at bounding box center [1114, 15] width 53 height 16
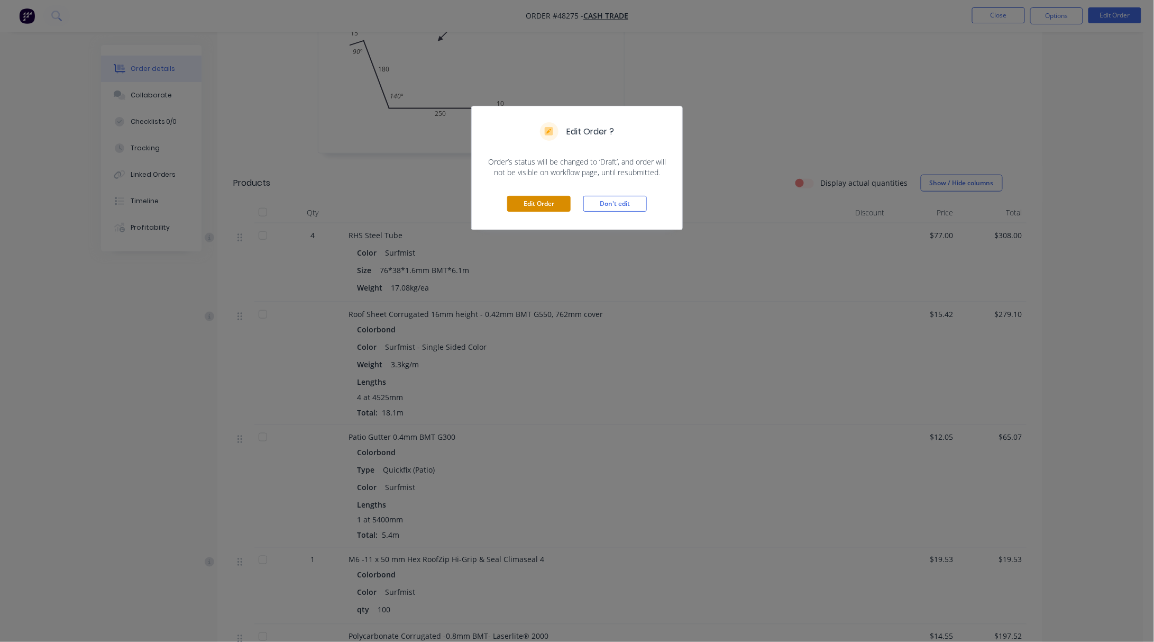
click at [535, 197] on button "Edit Order" at bounding box center [538, 204] width 63 height 16
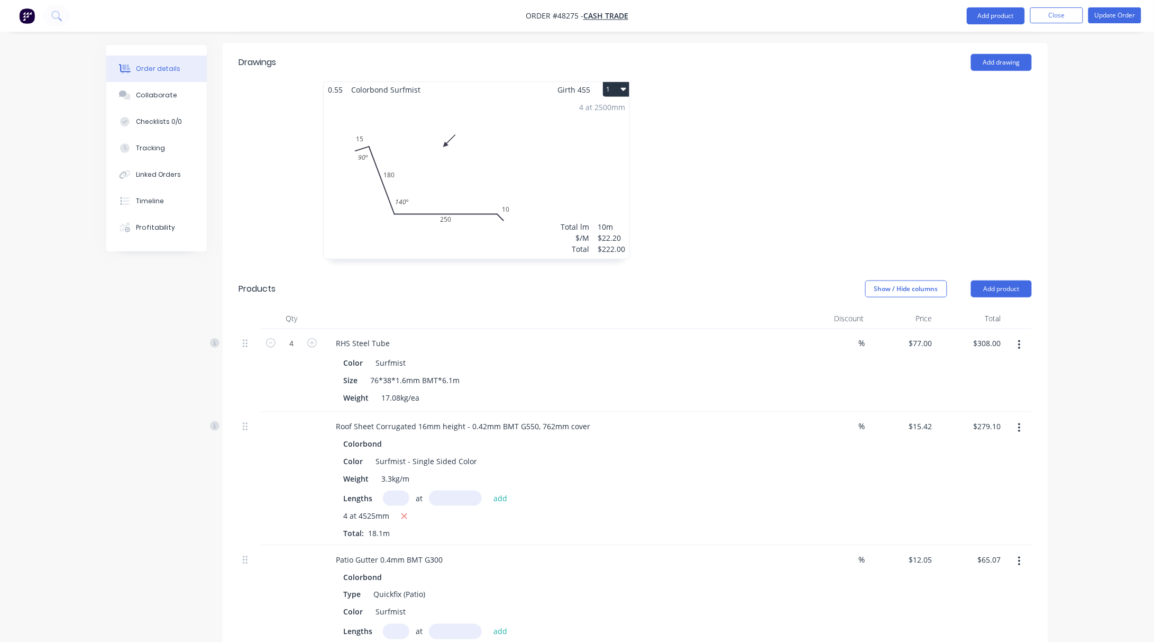
scroll to position [212, 0]
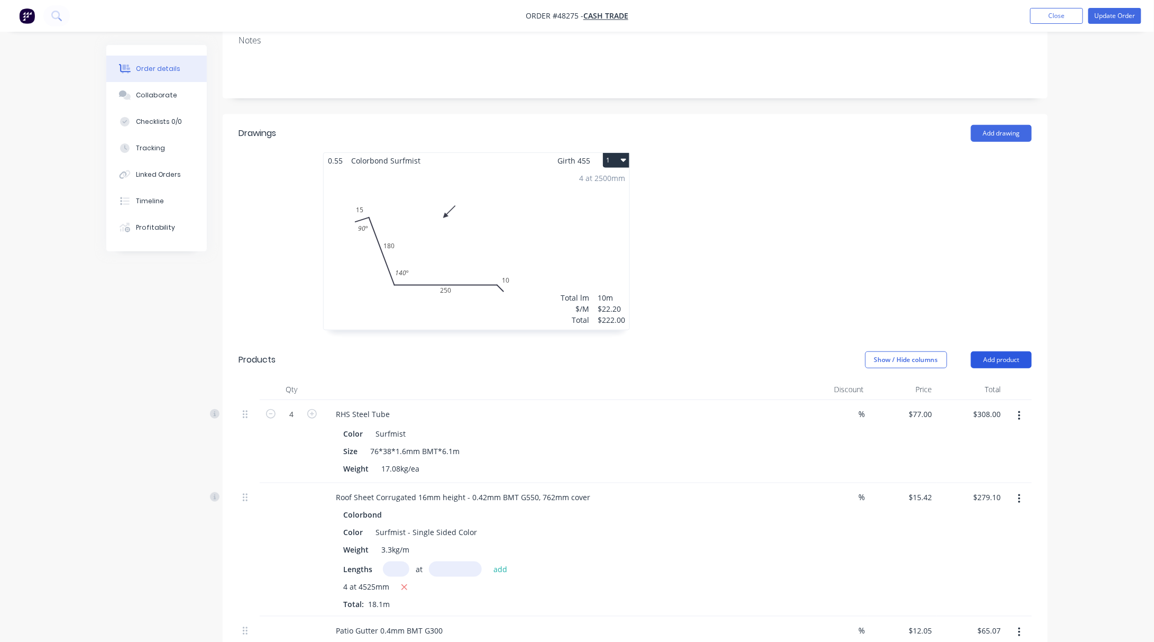
click at [995, 351] on button "Add product" at bounding box center [1001, 359] width 61 height 17
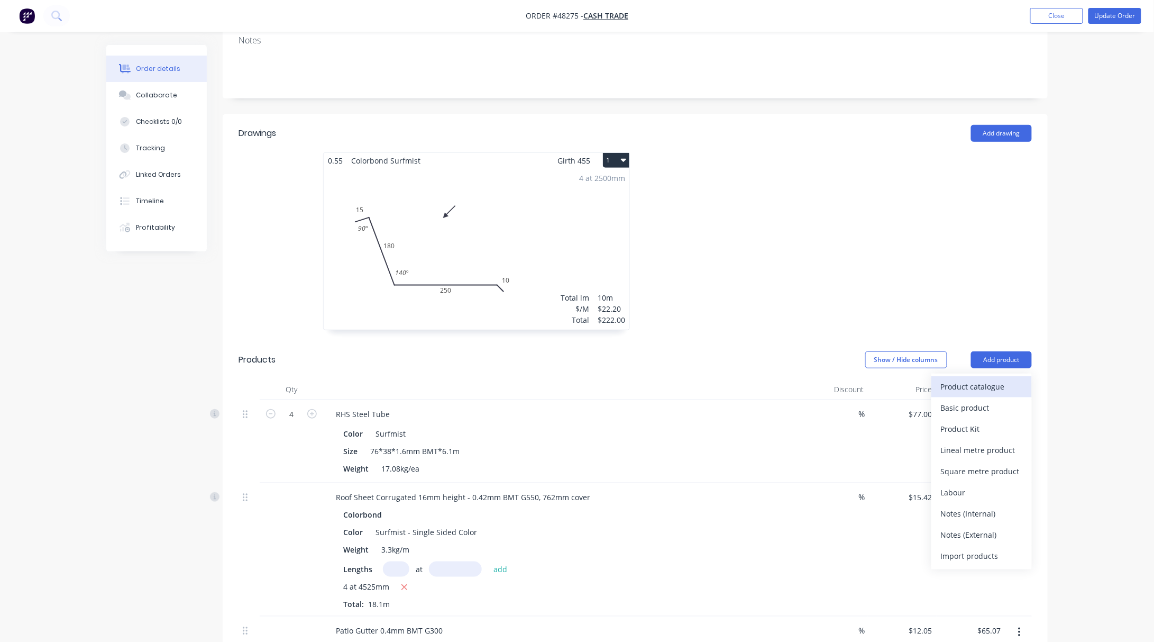
click at [990, 379] on div "Product catalogue" at bounding box center [981, 386] width 81 height 15
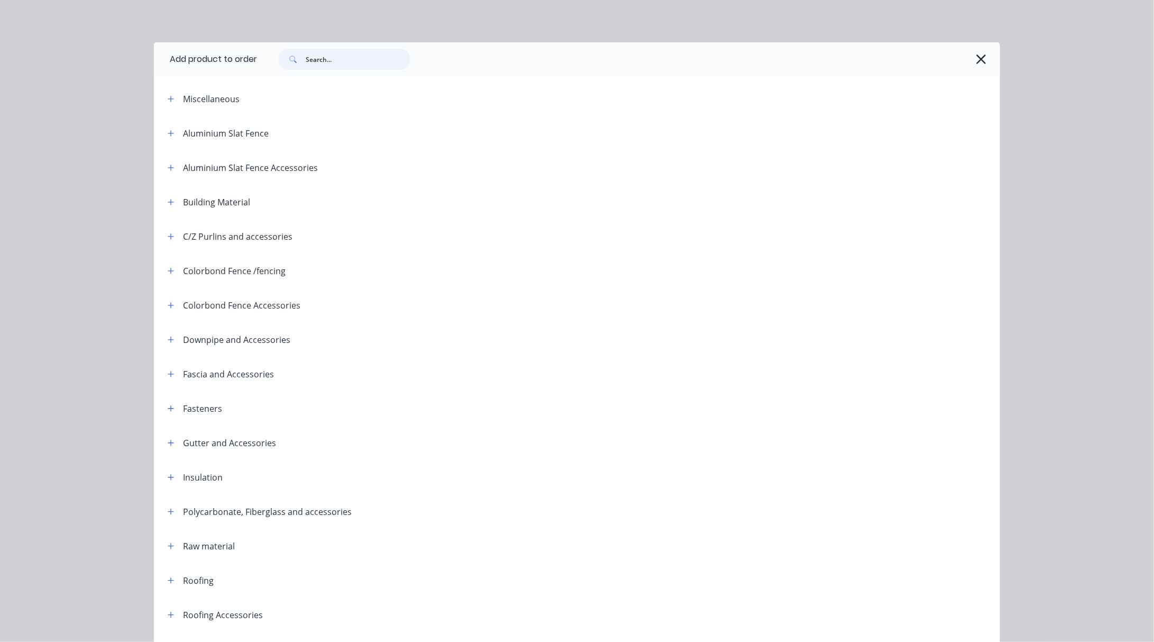
click at [325, 58] on input "text" at bounding box center [358, 59] width 105 height 21
click at [967, 54] on div at bounding box center [623, 59] width 733 height 21
click at [976, 57] on icon "button" at bounding box center [981, 59] width 10 height 10
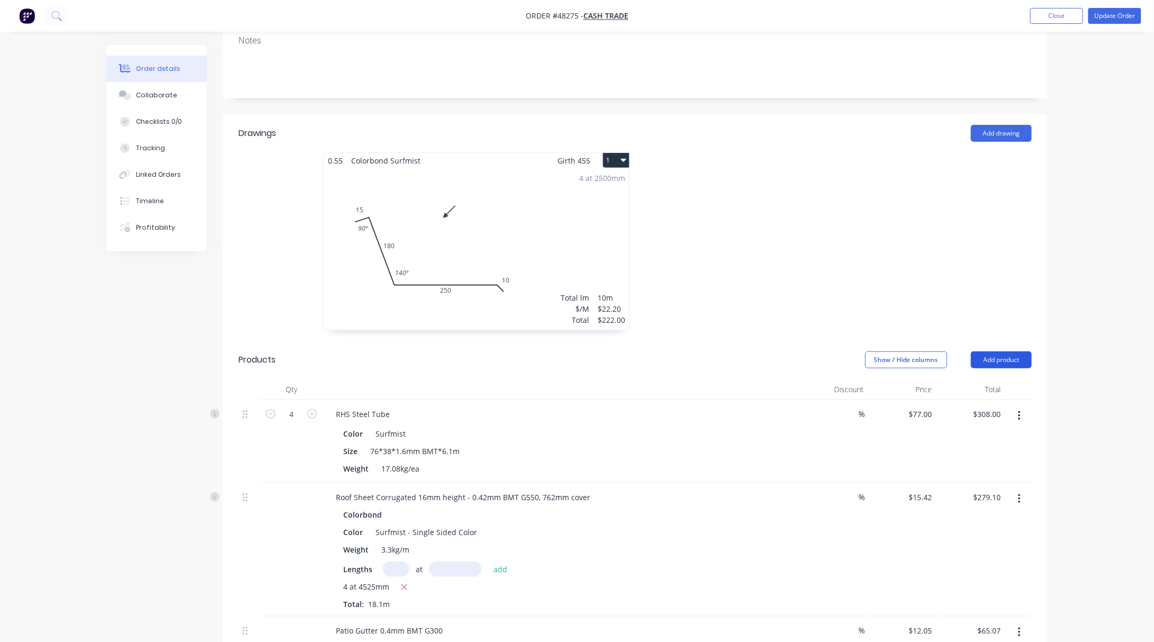
click at [990, 351] on button "Add product" at bounding box center [1001, 359] width 61 height 17
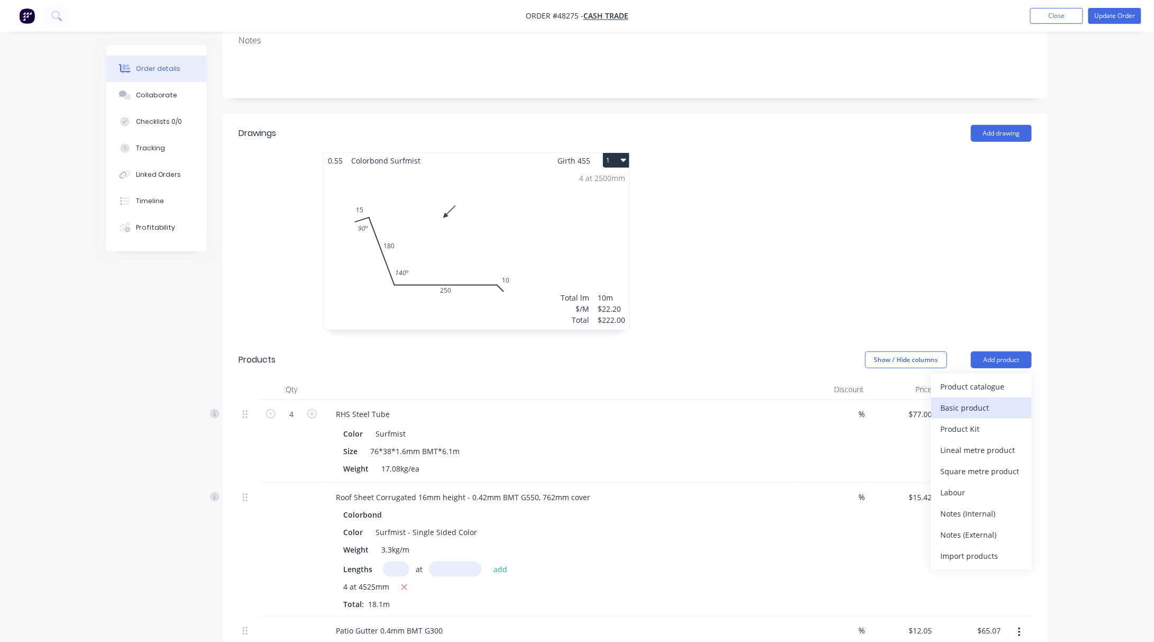
click at [995, 400] on div "Basic product" at bounding box center [981, 407] width 81 height 15
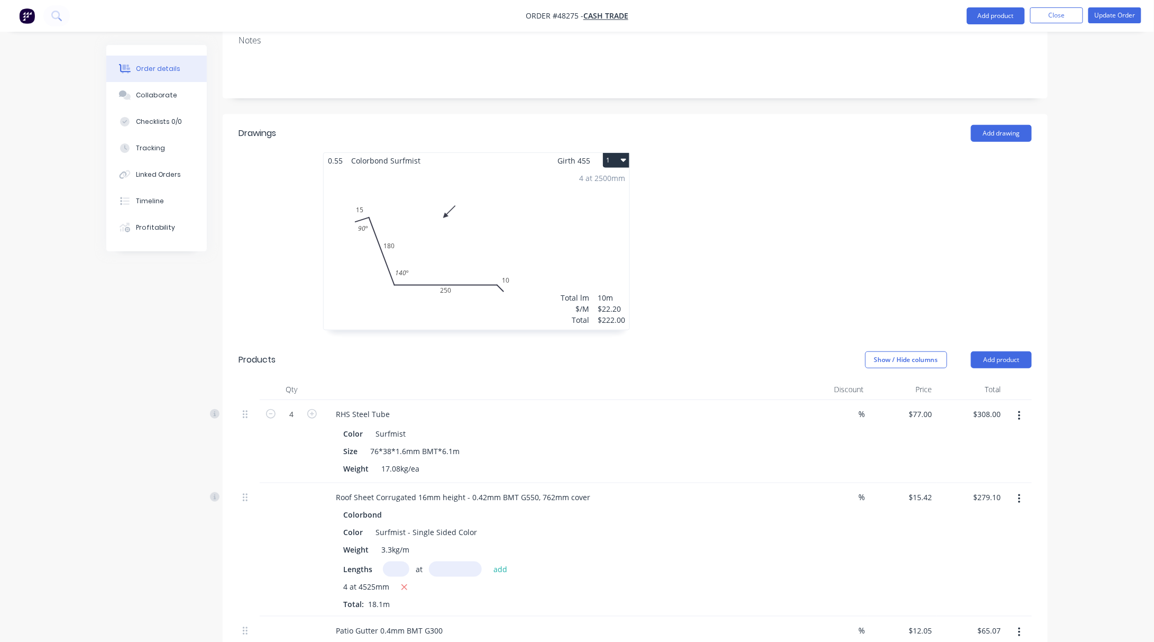
scroll to position [851, 0]
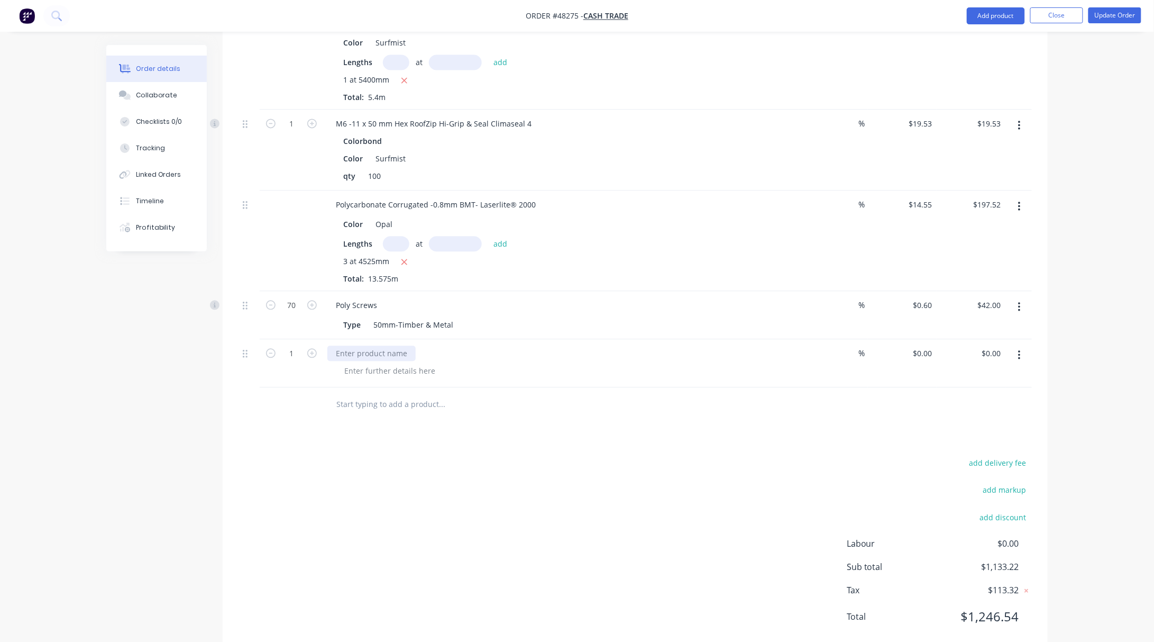
click at [376, 346] on div at bounding box center [371, 353] width 88 height 15
click at [379, 363] on div at bounding box center [390, 370] width 108 height 15
click at [495, 456] on div "add delivery fee add markup add discount Labour $0.00 Sub total $1,133.22 Tax $…" at bounding box center [635, 546] width 793 height 181
click at [929, 346] on input "0" at bounding box center [924, 353] width 24 height 15
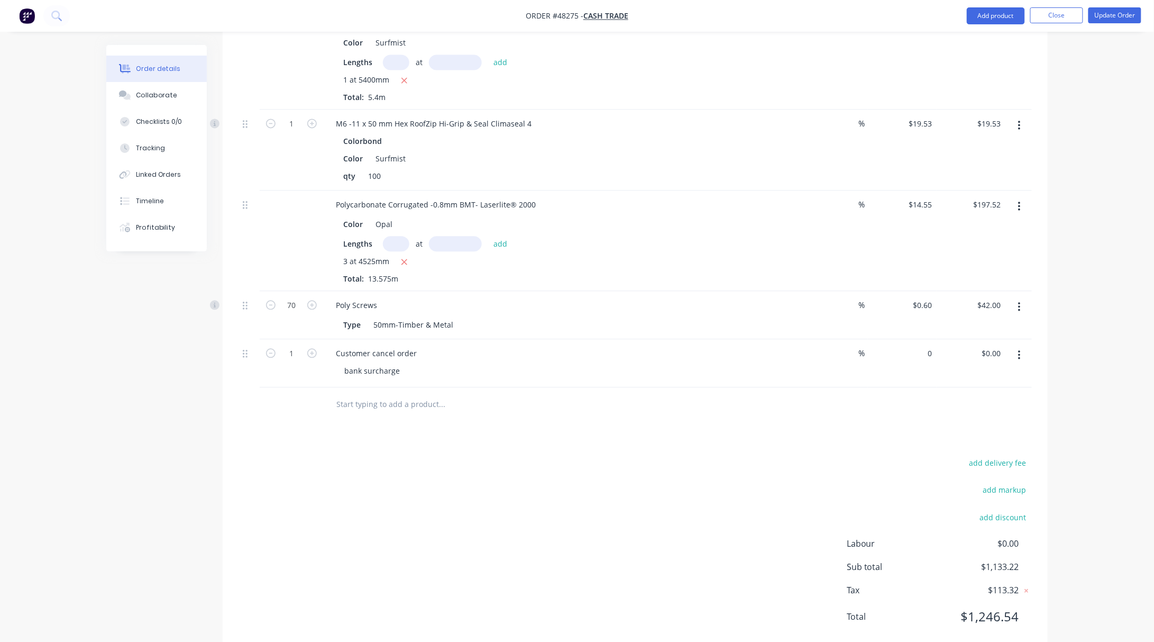
drag, startPoint x: 931, startPoint y: 405, endPoint x: 944, endPoint y: 348, distance: 58.6
click at [933, 396] on div "Drawings Add drawing 0.55 Colorbond Surfmist Girth 455 1 0 15 180 250 10 90 º 1…" at bounding box center [635, 64] width 825 height 1178
click at [930, 346] on input "0" at bounding box center [931, 353] width 12 height 15
type input "$10.16"
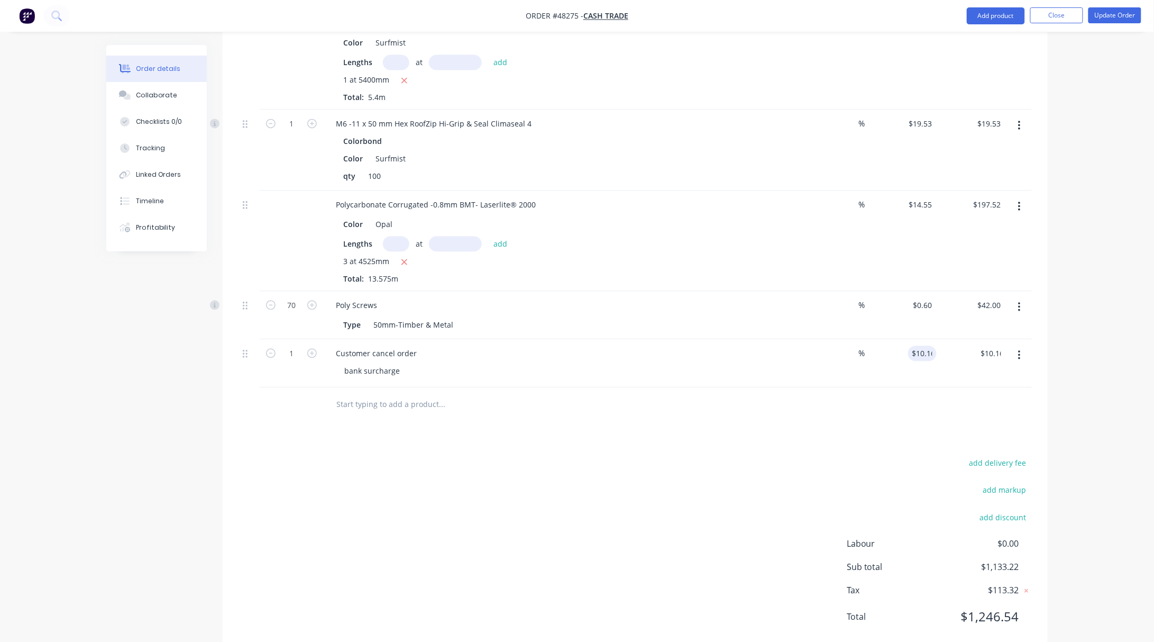
click at [809, 468] on div "add delivery fee add markup add discount Labour $0.00 Sub total $1,133.22 Tax $…" at bounding box center [635, 546] width 793 height 181
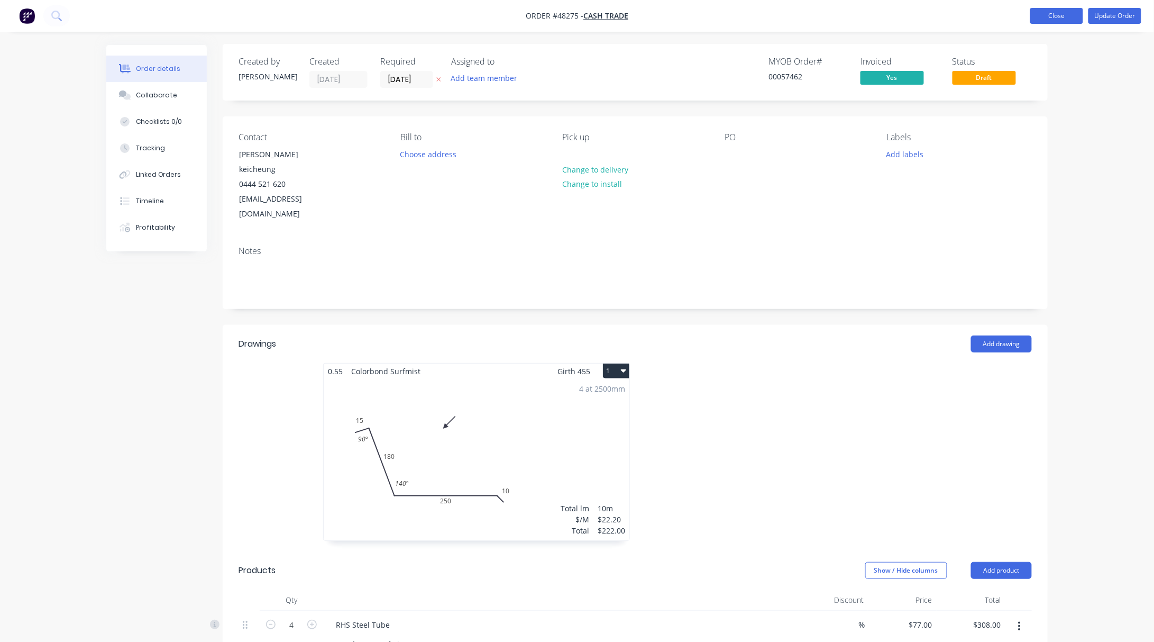
scroll to position [0, 0]
click at [1126, 16] on button "Update Order" at bounding box center [1114, 16] width 53 height 16
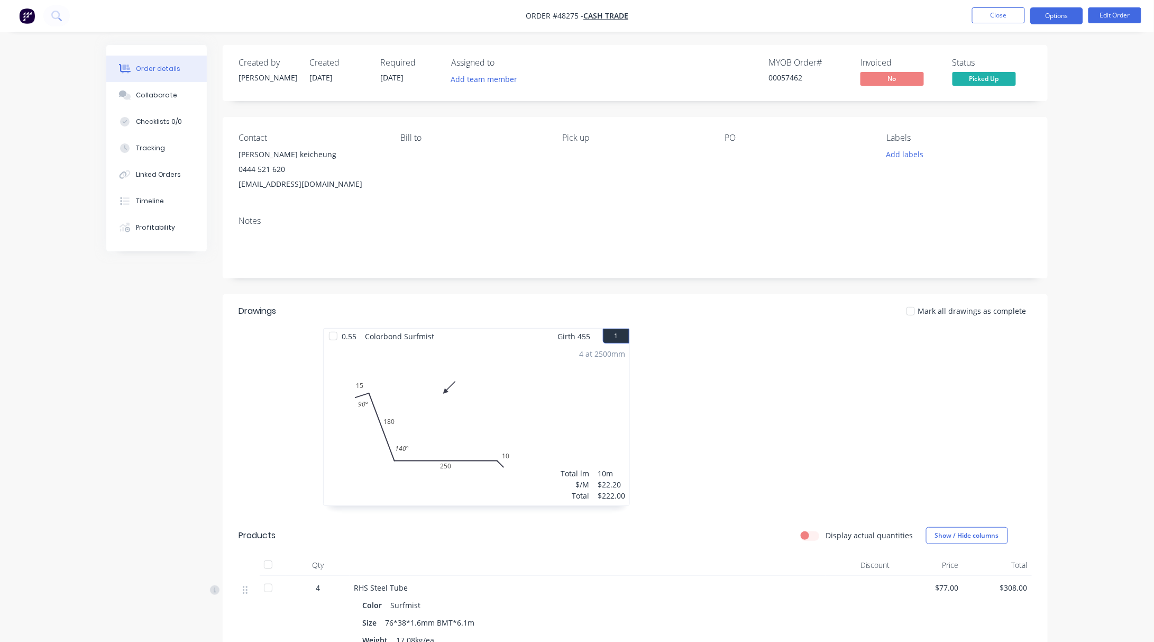
click at [1075, 13] on button "Options" at bounding box center [1056, 15] width 53 height 17
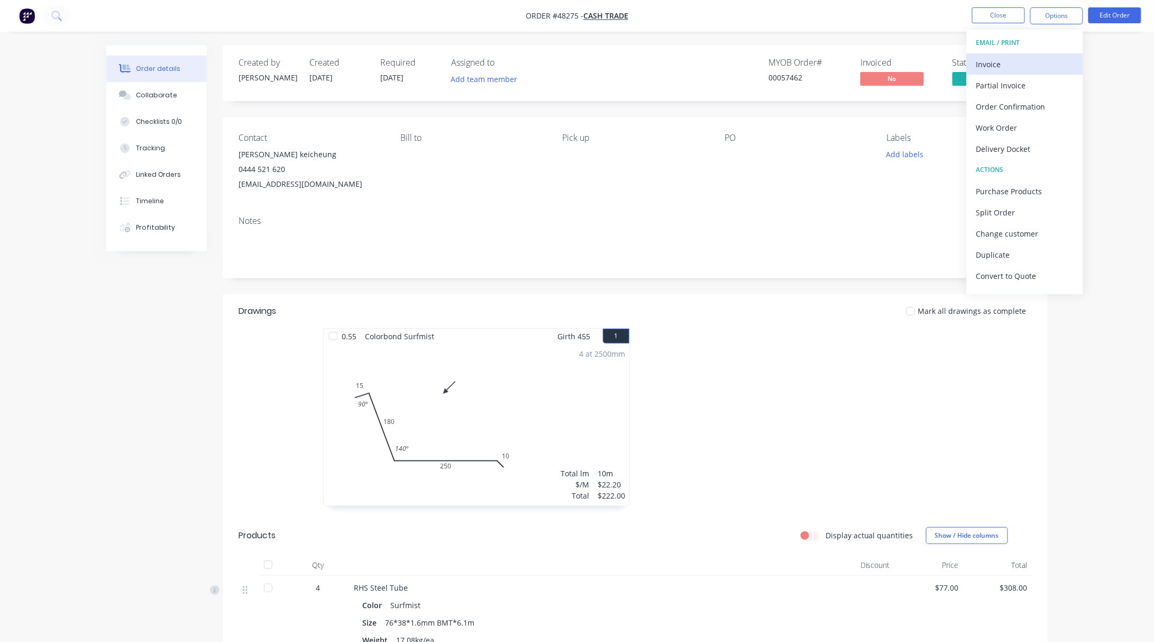
click at [1044, 60] on div "Invoice" at bounding box center [1024, 64] width 97 height 15
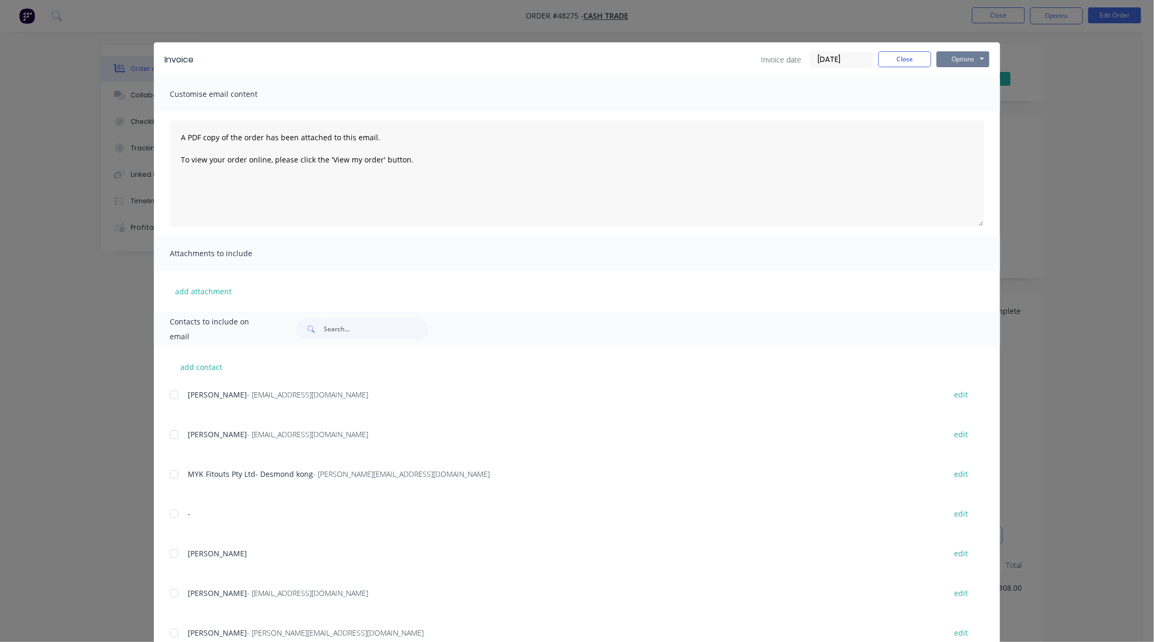
click at [953, 59] on button "Options" at bounding box center [963, 59] width 53 height 16
click at [974, 89] on button "Print" at bounding box center [971, 95] width 68 height 17
click at [489, 24] on div "Invoice Invoice date 09/09/25 Close Options Preview Print Email Customise email…" at bounding box center [577, 321] width 1154 height 642
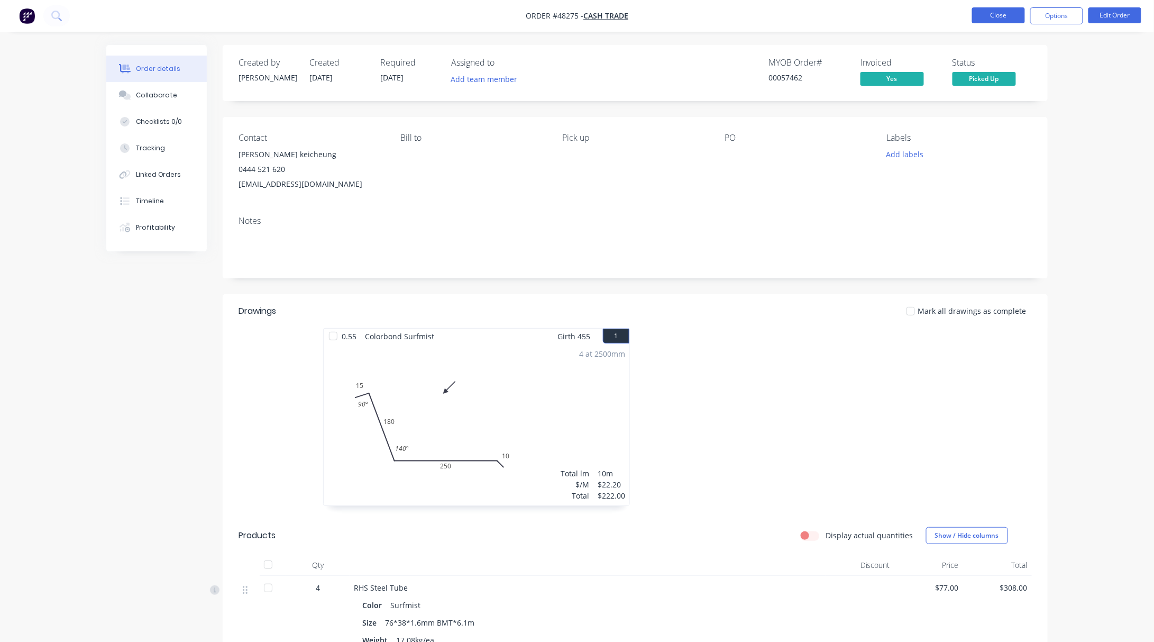
click at [984, 15] on button "Close" at bounding box center [998, 15] width 53 height 16
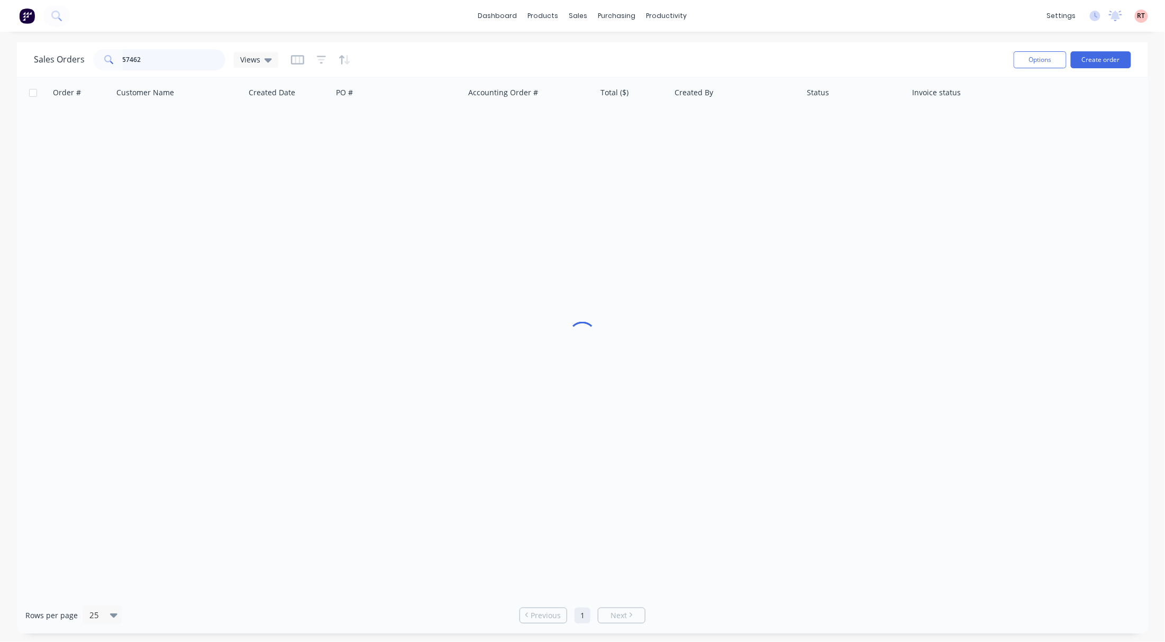
drag, startPoint x: 181, startPoint y: 51, endPoint x: 132, endPoint y: 67, distance: 51.0
click at [132, 67] on input "57462" at bounding box center [174, 59] width 103 height 21
click at [186, 58] on input "57462" at bounding box center [174, 59] width 103 height 21
drag, startPoint x: 173, startPoint y: 61, endPoint x: 49, endPoint y: 69, distance: 125.0
click at [47, 69] on div "Sales Orders 57462 Views" at bounding box center [156, 59] width 244 height 21
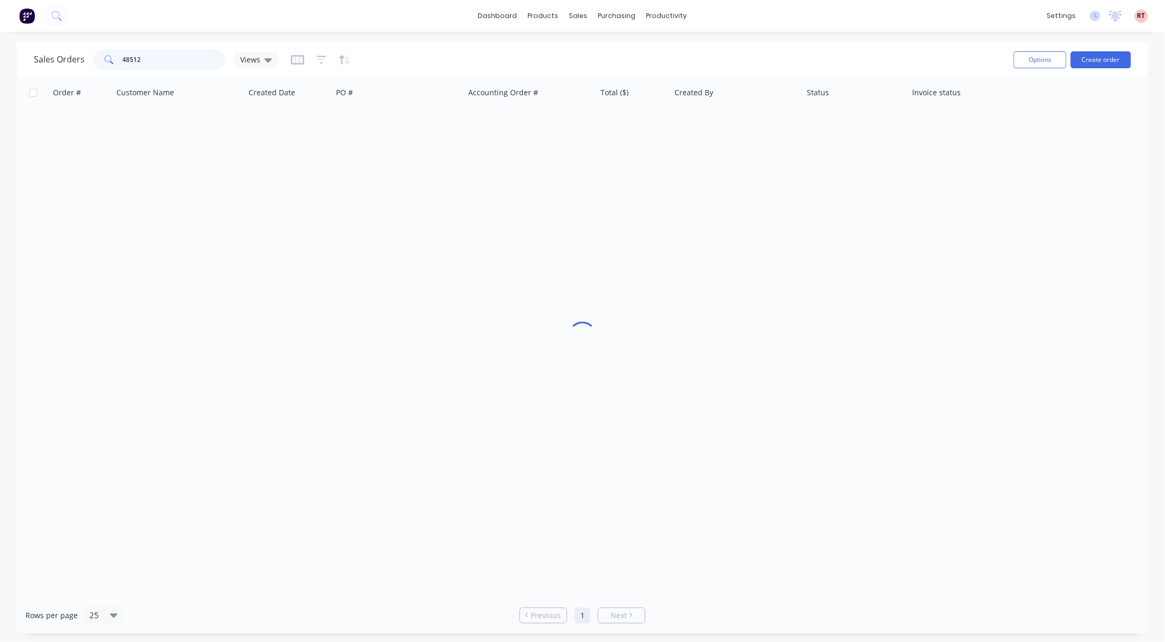
type input "48512"
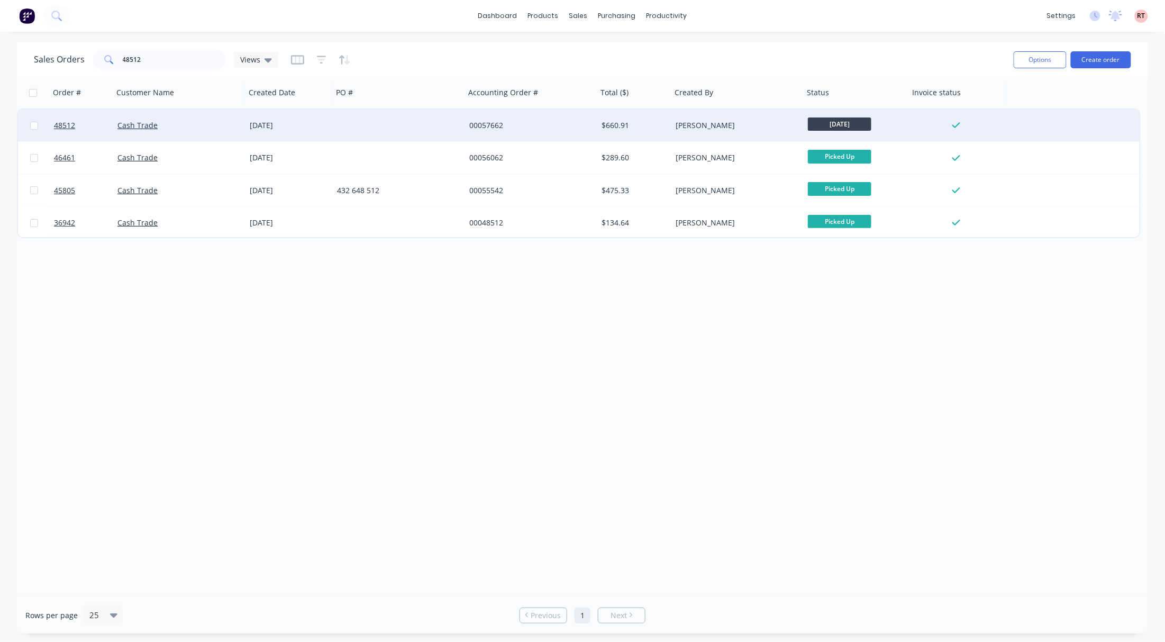
click at [544, 131] on div "00057662" at bounding box center [531, 125] width 132 height 32
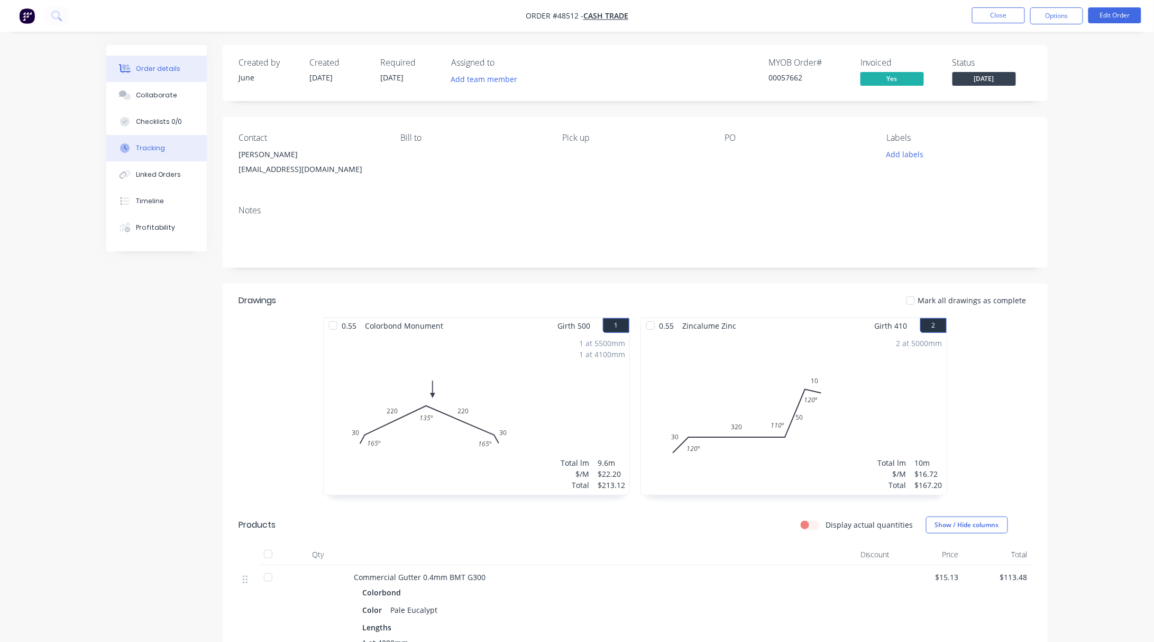
click at [182, 151] on button "Tracking" at bounding box center [156, 148] width 100 height 26
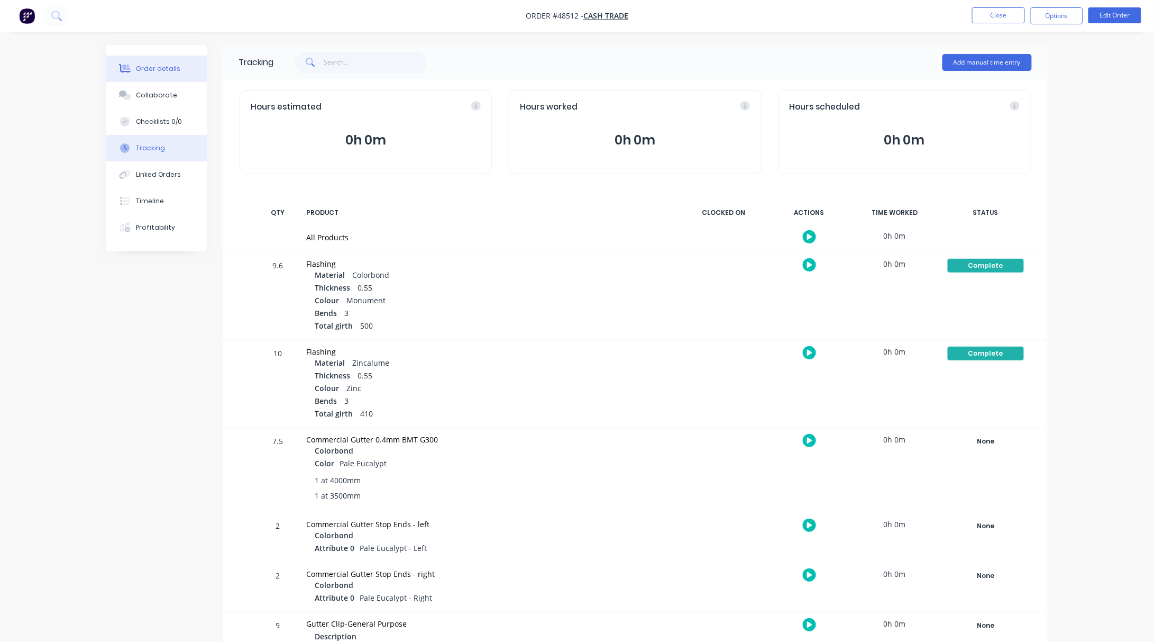
click at [166, 73] on div "Order details" at bounding box center [158, 69] width 45 height 10
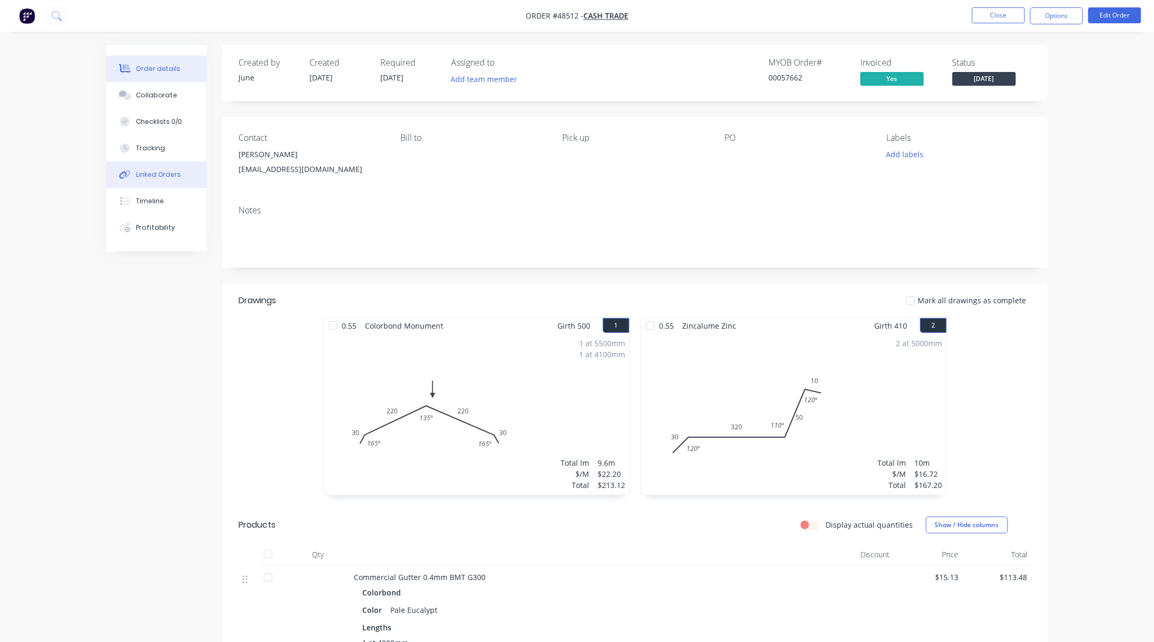
click at [176, 178] on div "Linked Orders" at bounding box center [158, 175] width 45 height 10
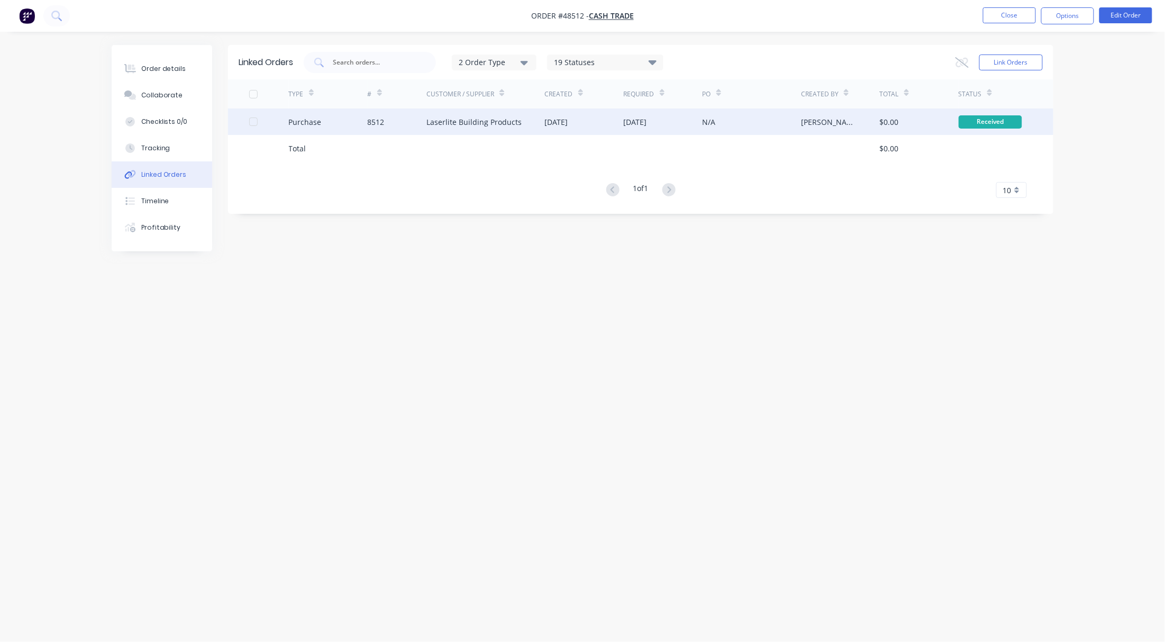
click at [500, 108] on div "TYPE # Customer / Supplier Created Required PO Created By Total Status Purchase…" at bounding box center [640, 138] width 825 height 118
click at [500, 119] on div "Laserlite Building Products" at bounding box center [473, 121] width 95 height 11
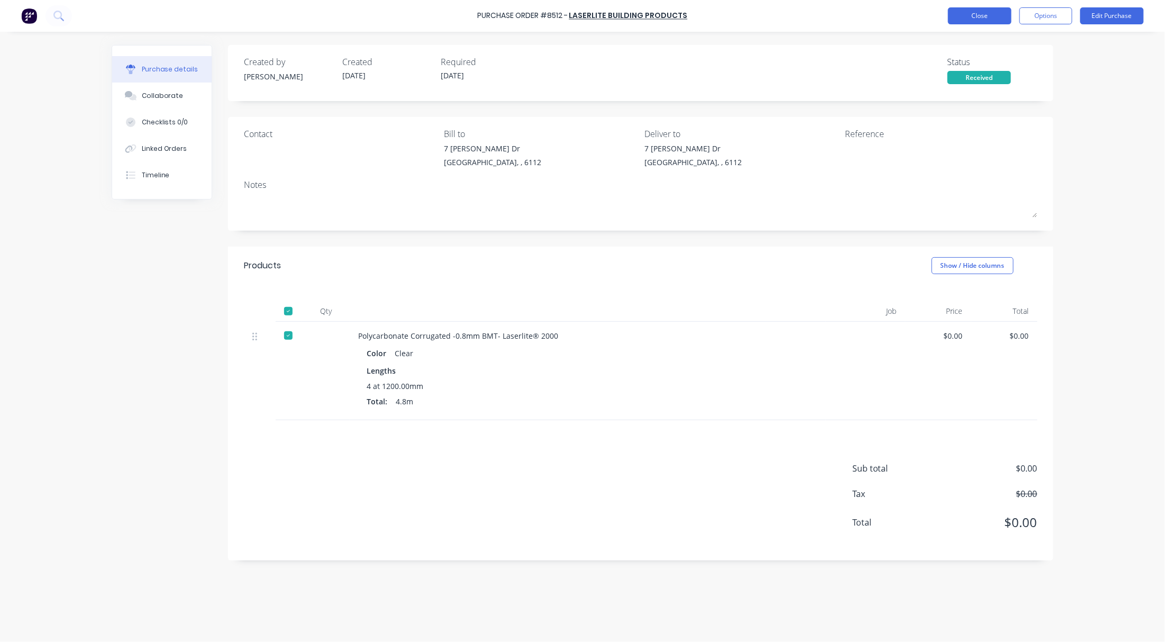
click at [978, 21] on button "Close" at bounding box center [979, 15] width 63 height 17
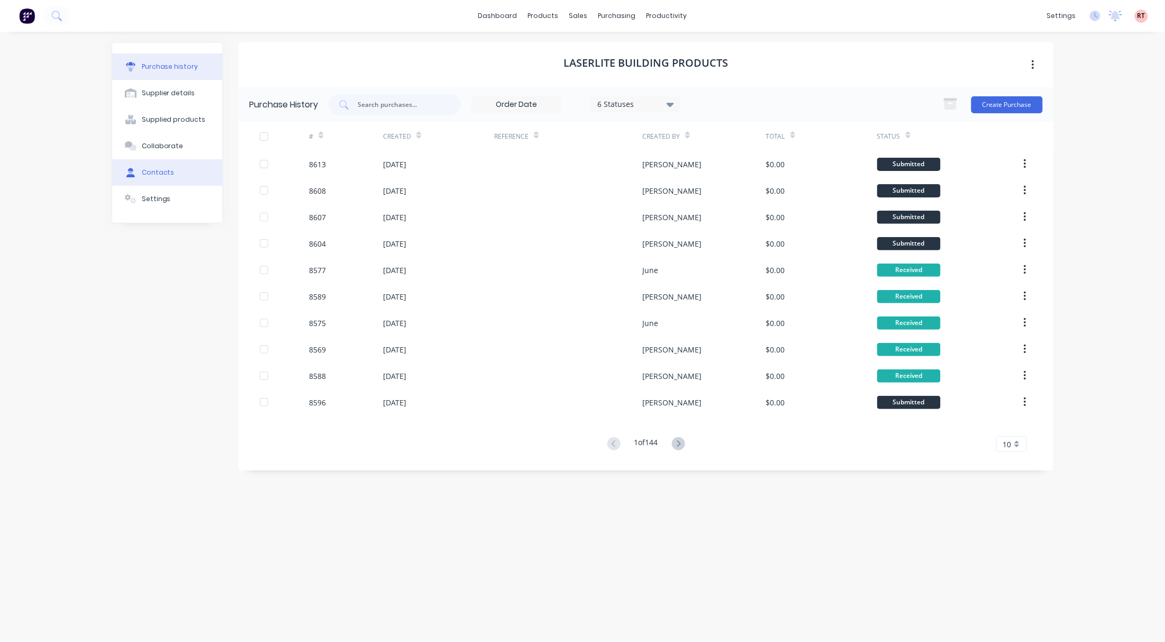
click at [195, 174] on button "Contacts" at bounding box center [167, 172] width 110 height 26
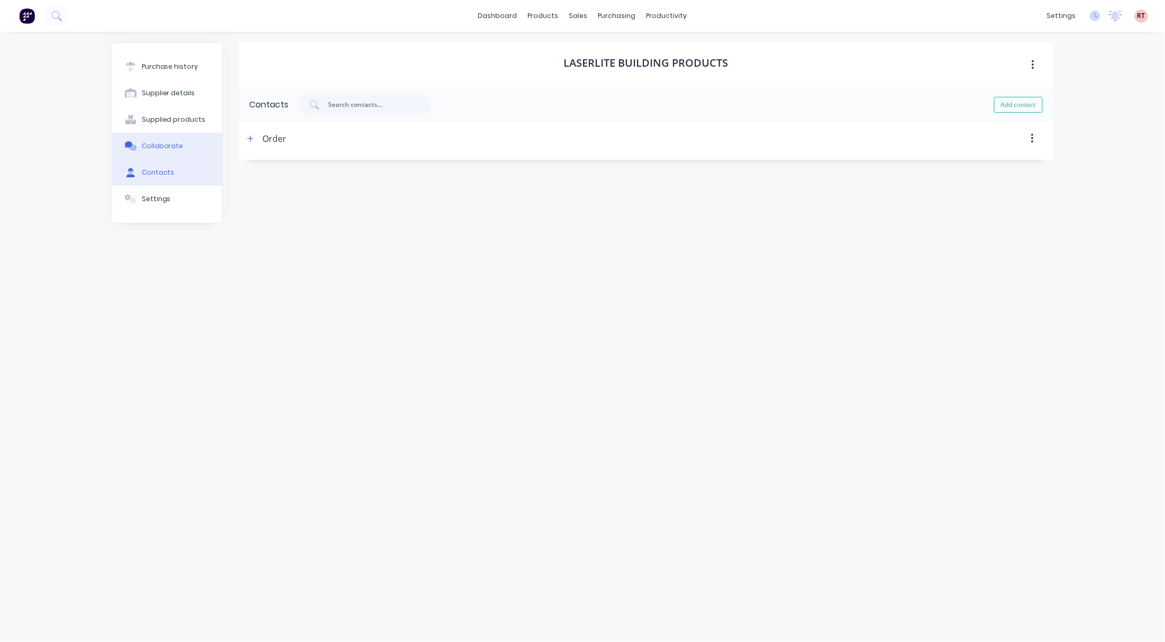
click at [189, 144] on button "Collaborate" at bounding box center [167, 146] width 110 height 26
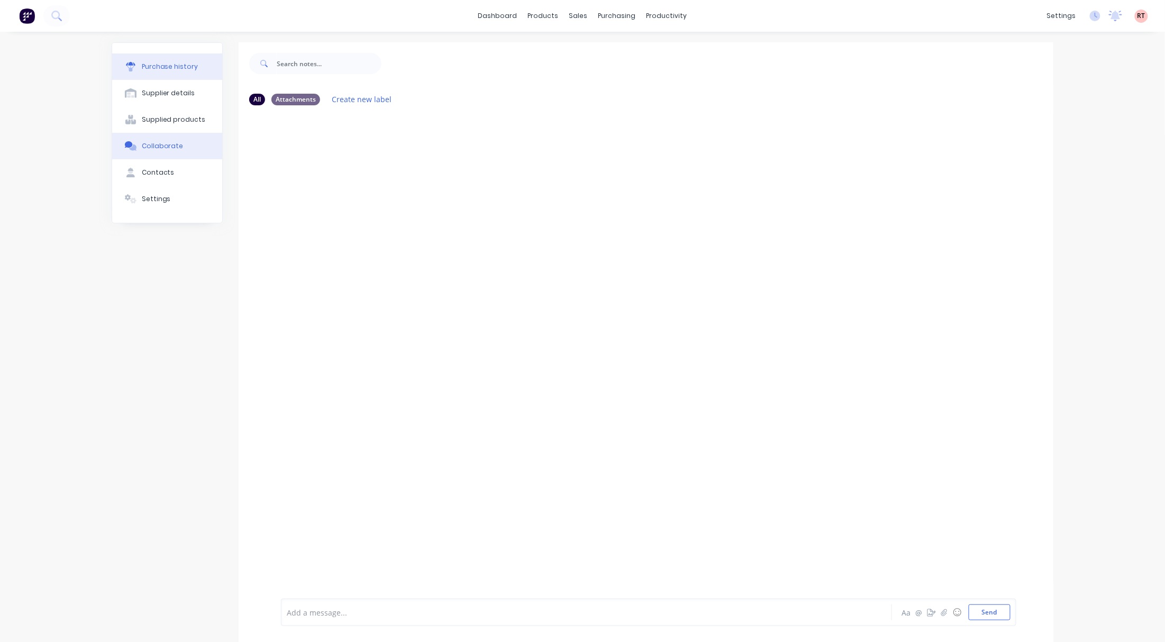
click at [177, 58] on button "Purchase history" at bounding box center [167, 66] width 110 height 26
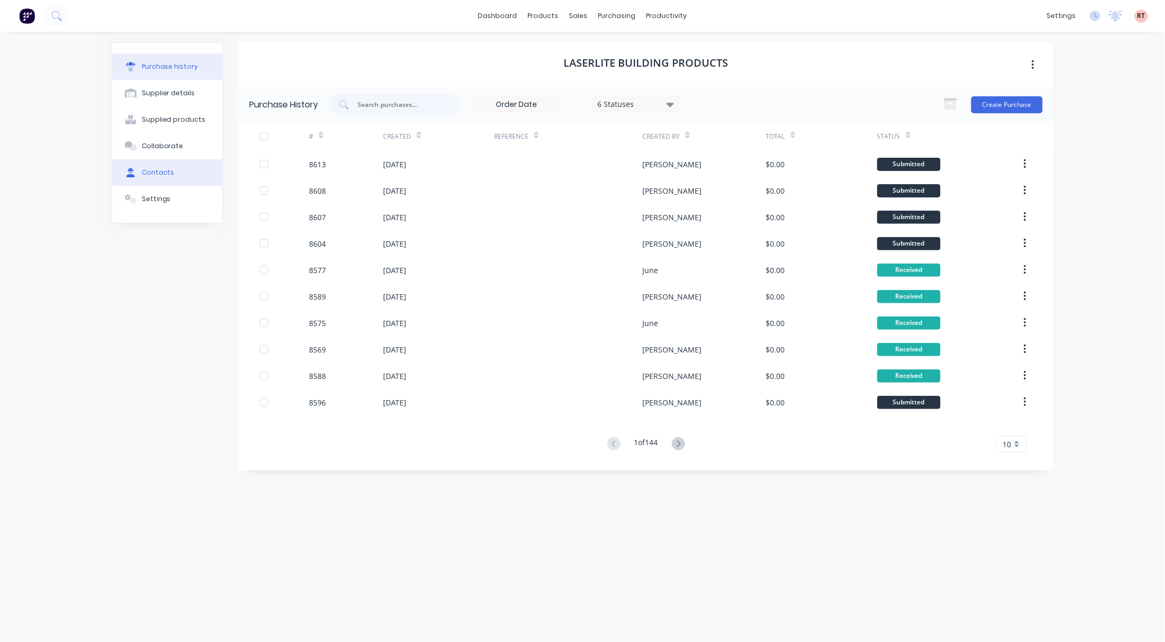
click at [178, 166] on button "Contacts" at bounding box center [167, 172] width 110 height 26
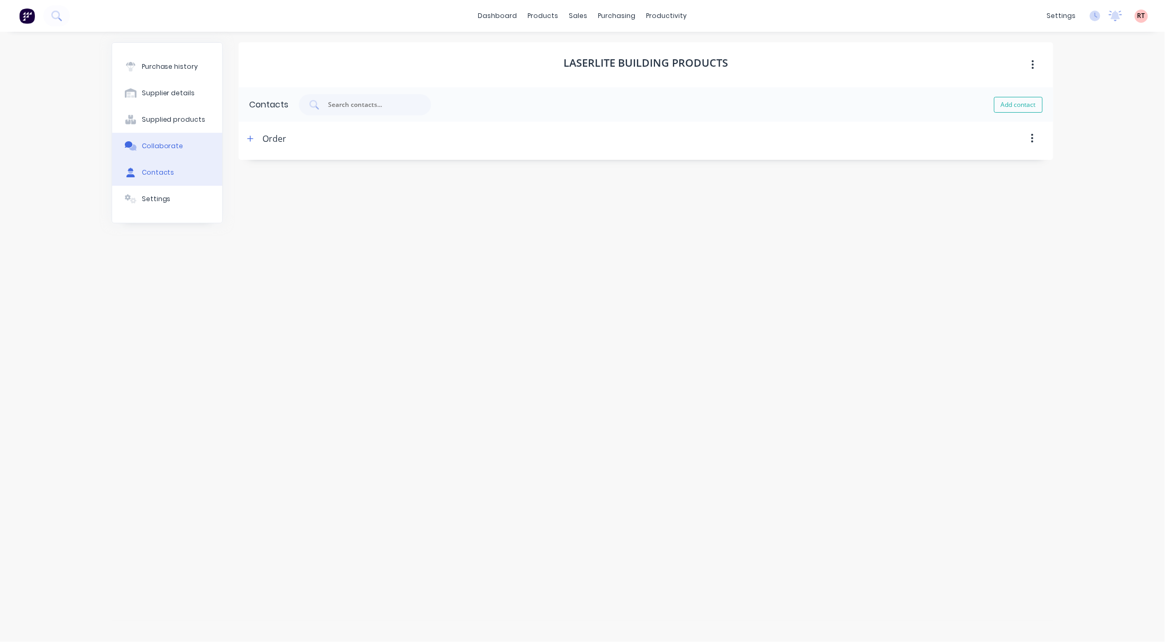
click at [199, 142] on button "Collaborate" at bounding box center [167, 146] width 110 height 26
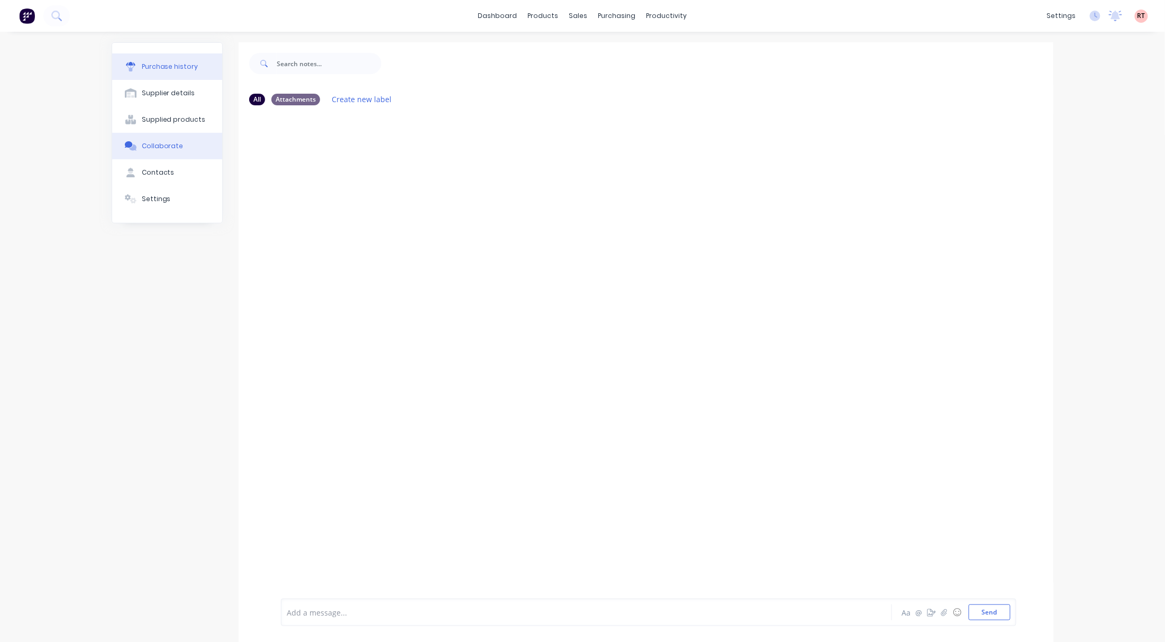
click at [199, 73] on button "Purchase history" at bounding box center [167, 66] width 110 height 26
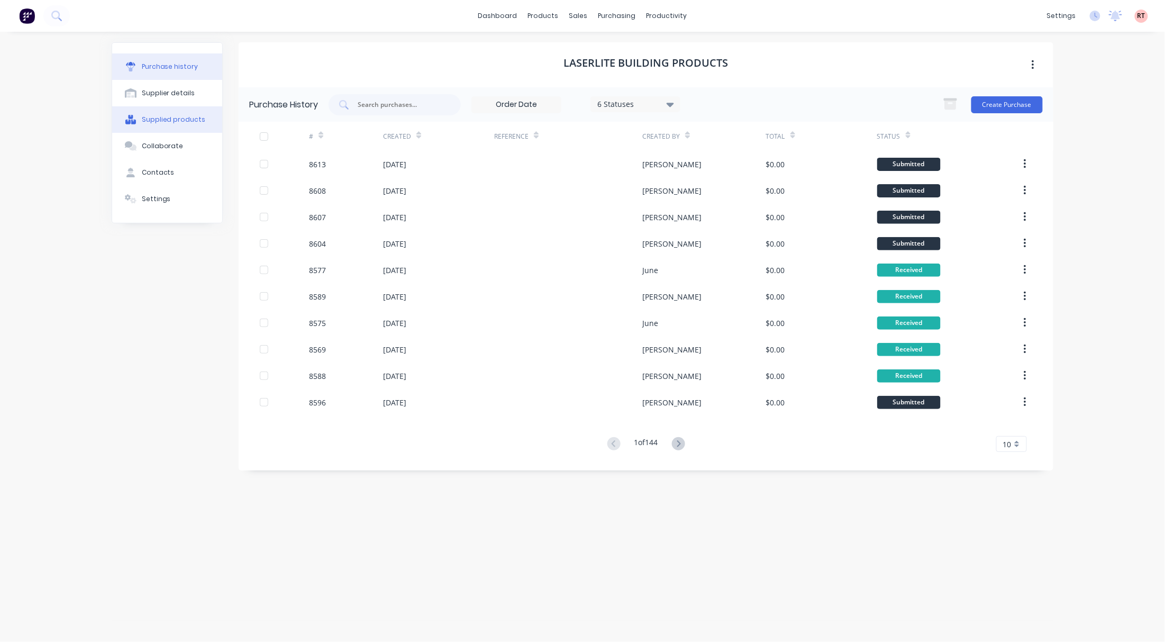
click at [188, 116] on div "Supplied products" at bounding box center [174, 120] width 64 height 10
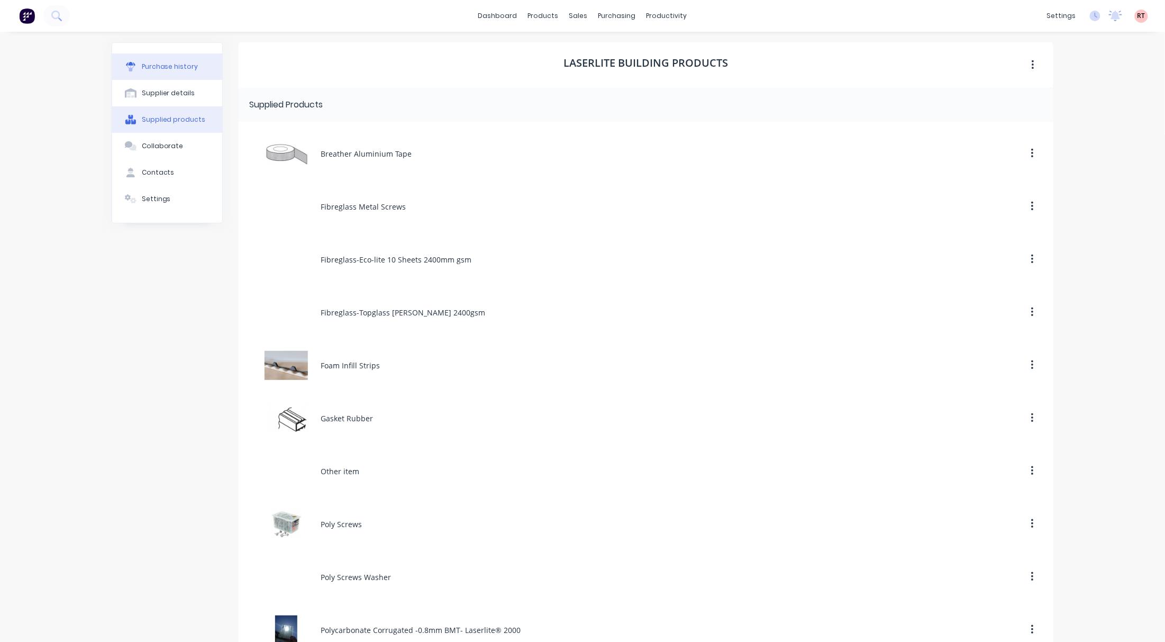
click at [182, 68] on div "Purchase history" at bounding box center [170, 67] width 57 height 10
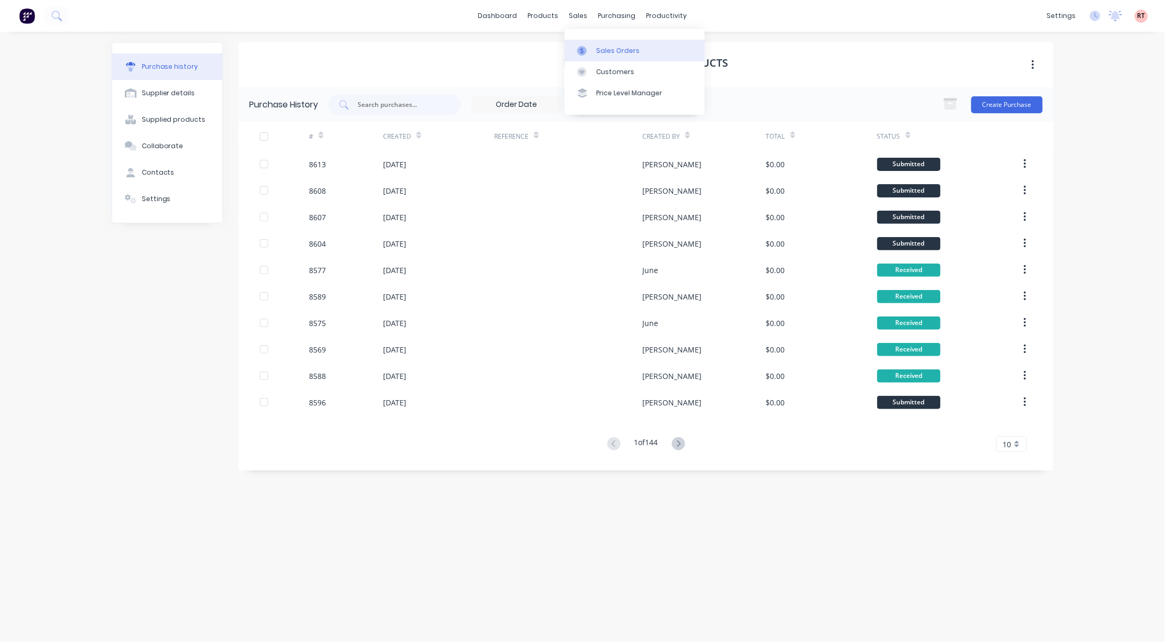
click at [600, 43] on link "Sales Orders" at bounding box center [634, 50] width 140 height 21
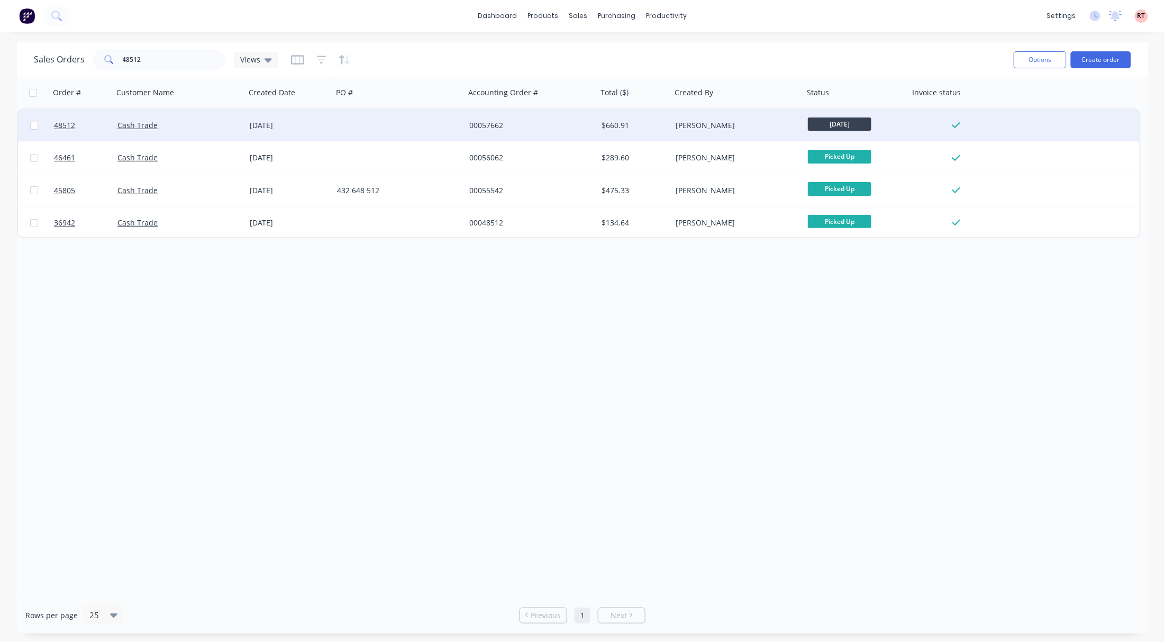
click at [434, 130] on div at bounding box center [399, 125] width 132 height 32
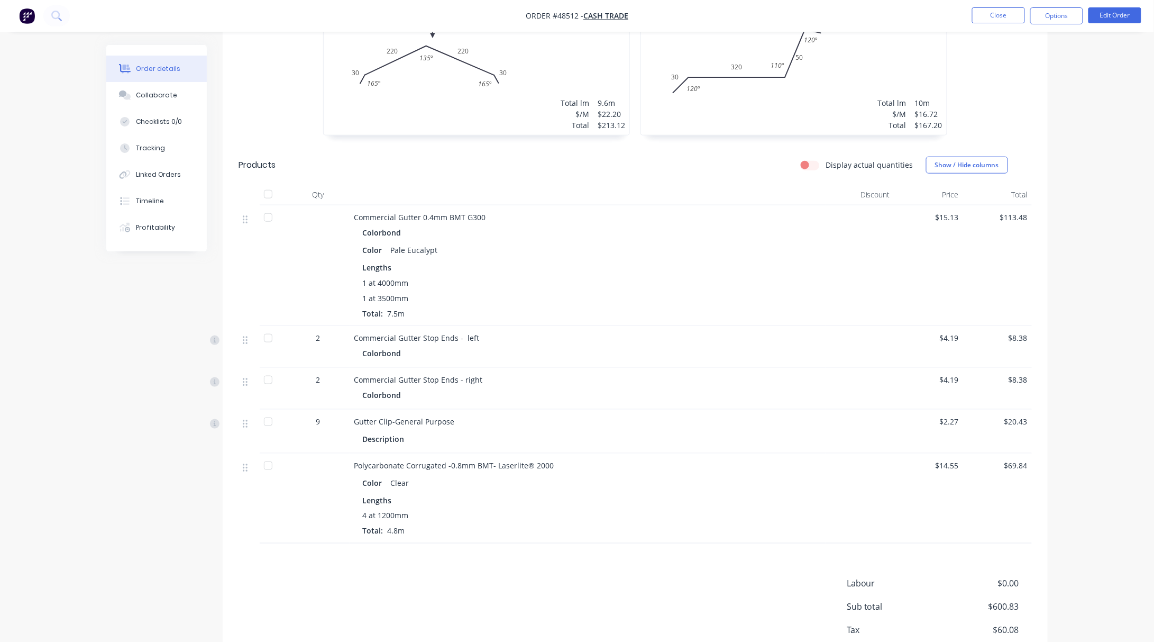
scroll to position [428, 0]
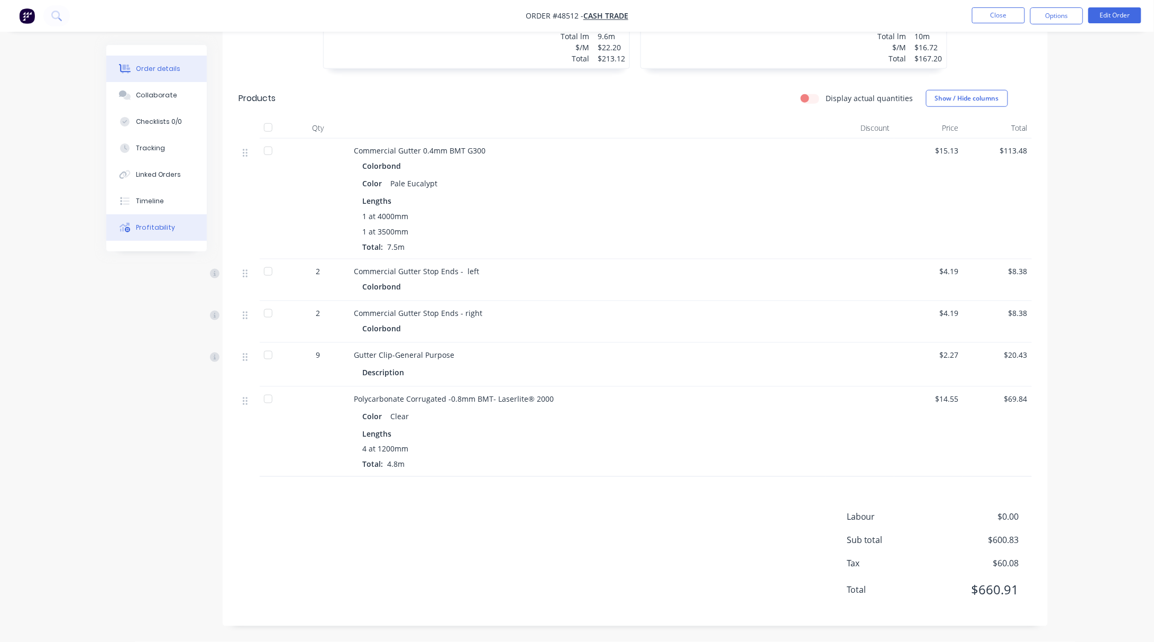
click at [172, 216] on button "Profitability" at bounding box center [156, 227] width 100 height 26
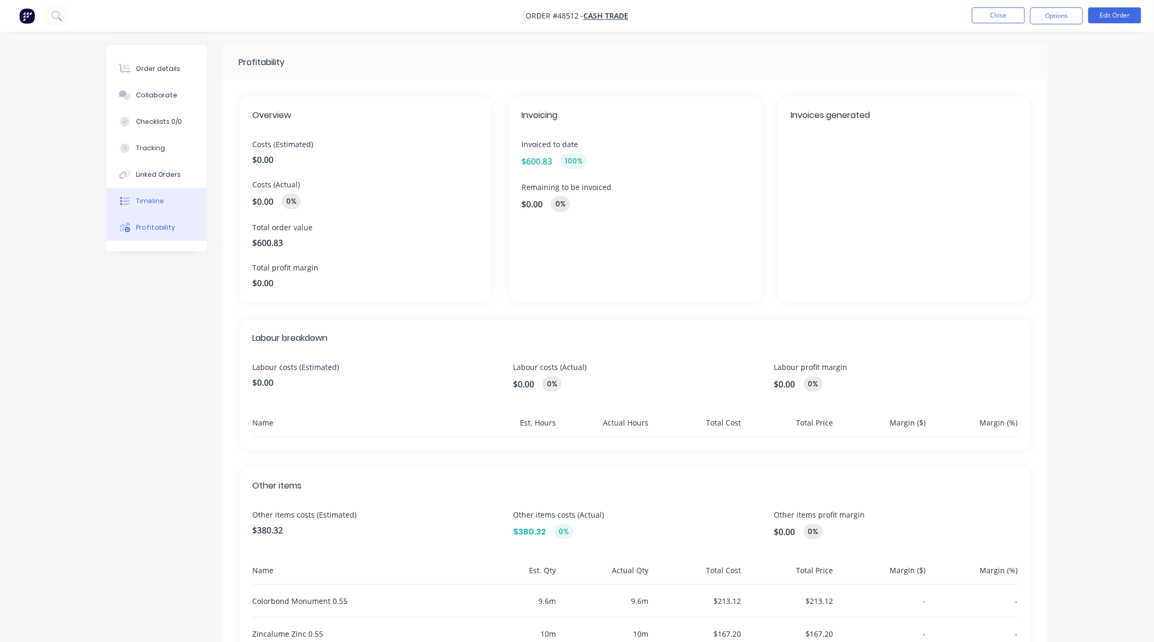
click at [180, 197] on button "Timeline" at bounding box center [156, 201] width 100 height 26
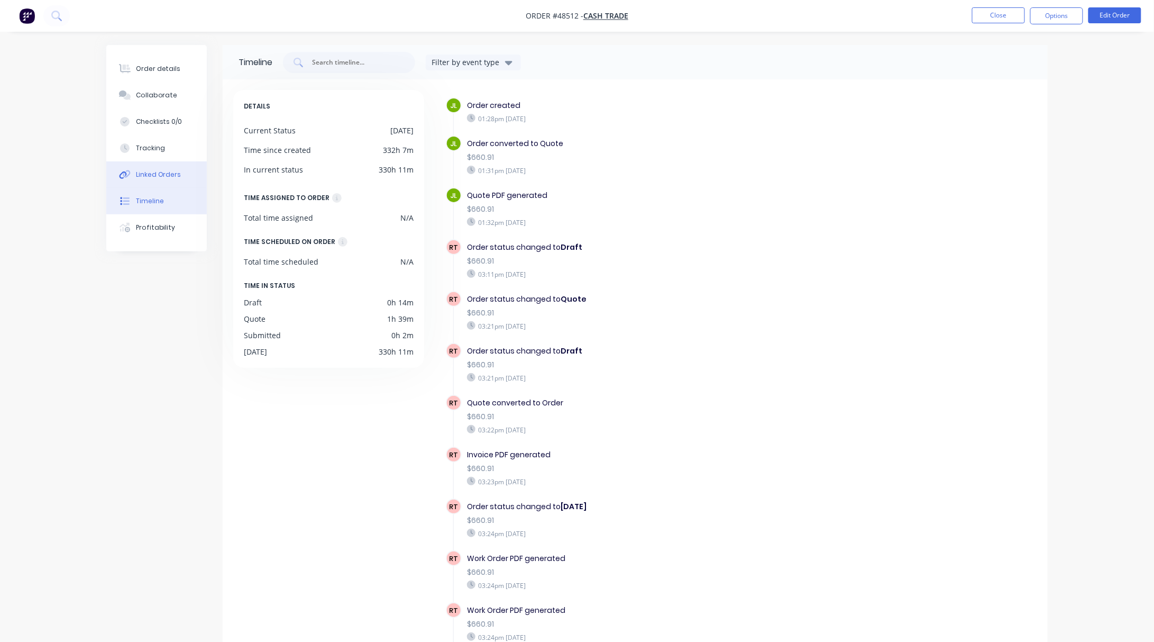
click at [181, 170] on button "Linked Orders" at bounding box center [156, 174] width 100 height 26
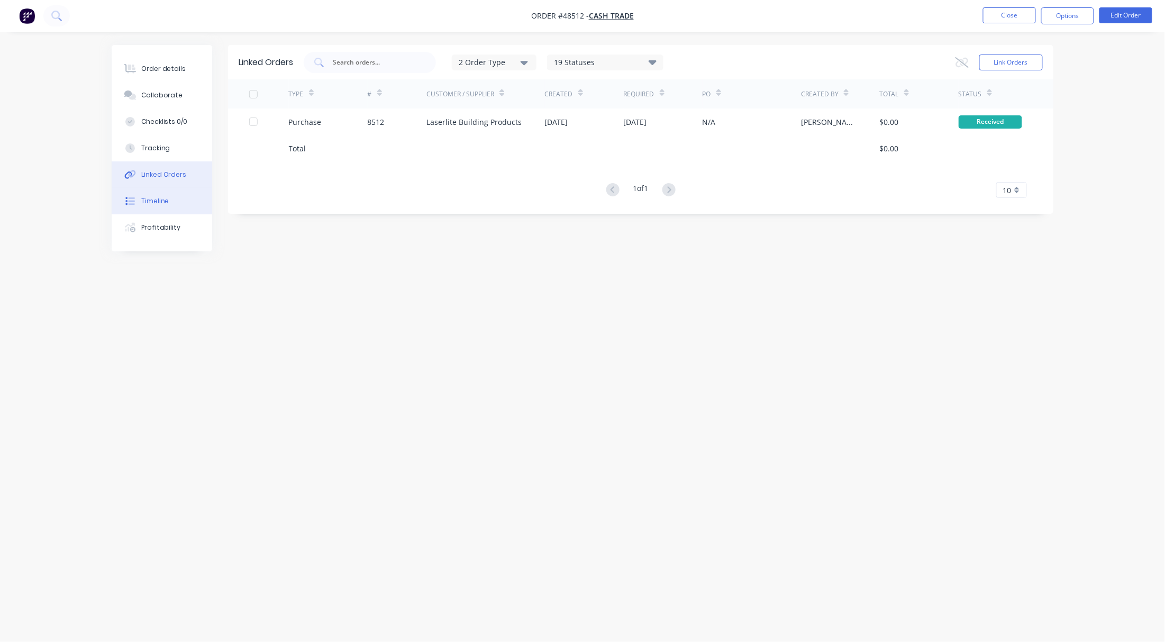
click at [182, 193] on button "Timeline" at bounding box center [162, 201] width 100 height 26
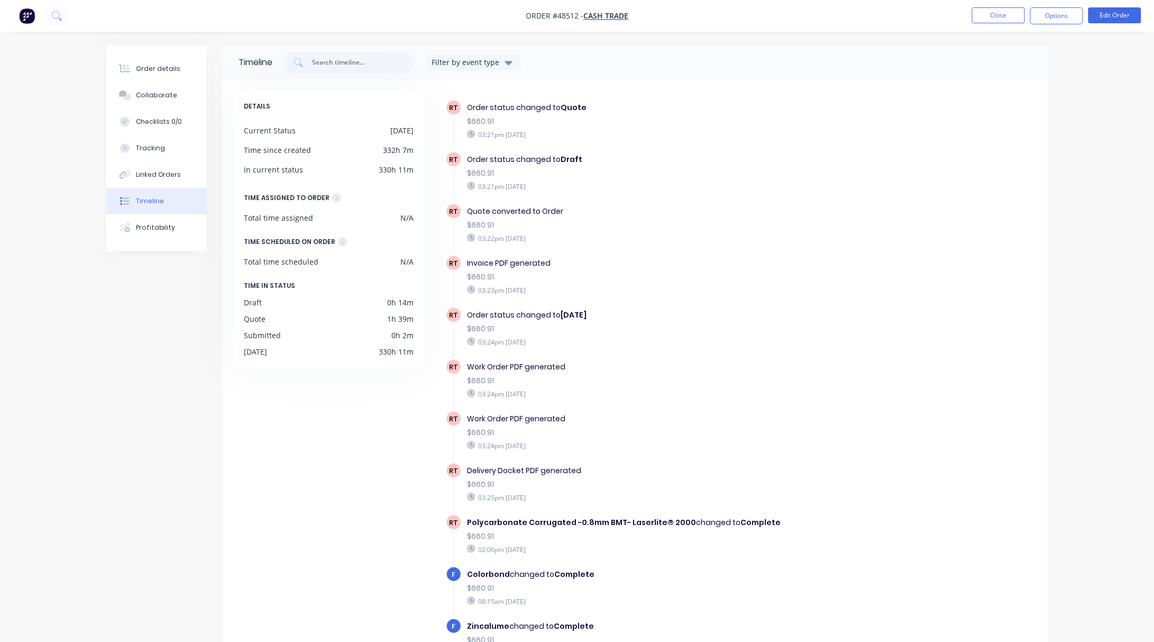
scroll to position [193, 0]
click at [165, 66] on div "Order details" at bounding box center [158, 69] width 45 height 10
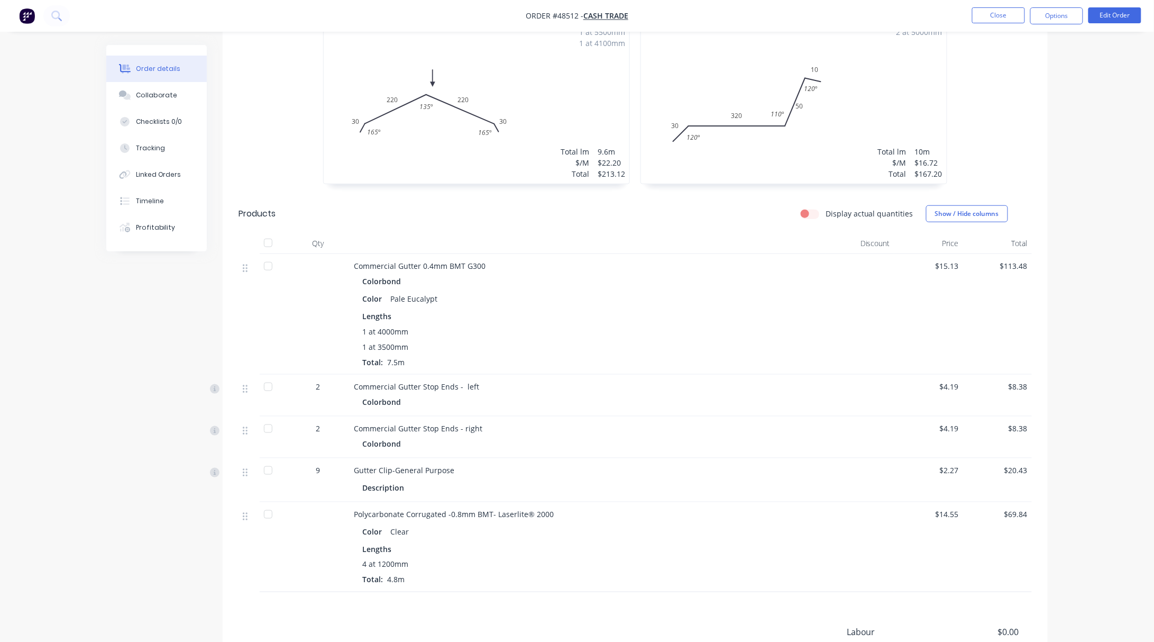
scroll to position [428, 0]
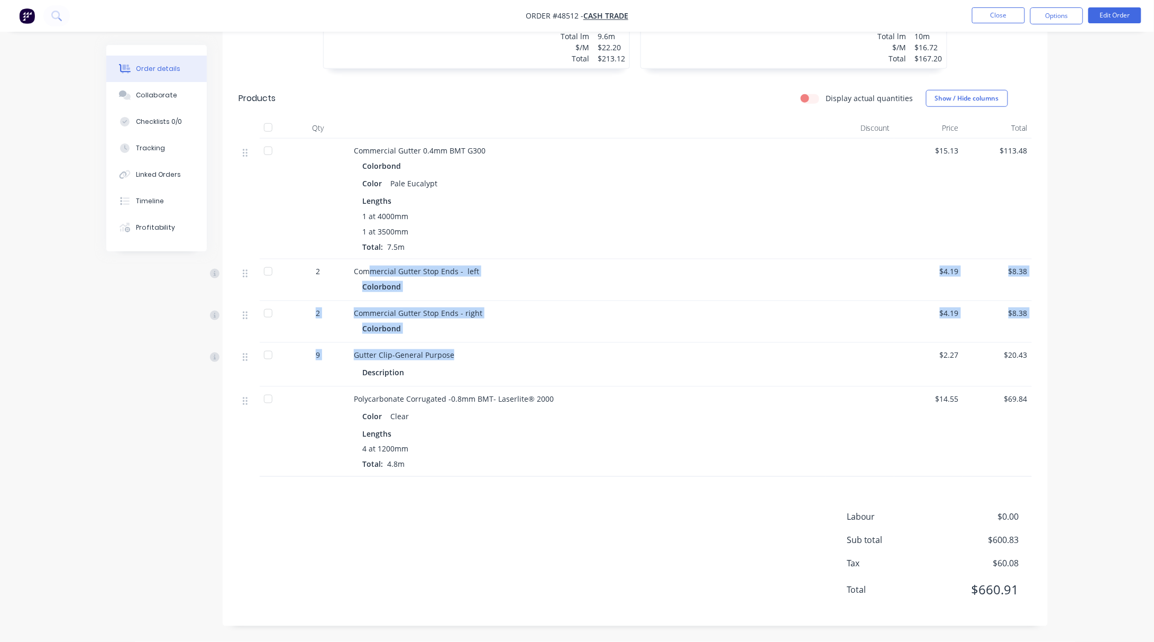
drag, startPoint x: 401, startPoint y: 261, endPoint x: 542, endPoint y: 360, distance: 172.4
click at [542, 360] on div "Commercial Gutter 0.4mm BMT G300 Colorbond Color Pale Eucalypt Lengths 1 at 400…" at bounding box center [635, 308] width 793 height 338
click at [534, 350] on div "Gutter Clip-General Purpose" at bounding box center [588, 354] width 468 height 11
drag, startPoint x: 484, startPoint y: 352, endPoint x: 362, endPoint y: 244, distance: 163.4
click at [362, 244] on div "Commercial Gutter 0.4mm BMT G300 Colorbond Color Pale Eucalypt Lengths 1 at 400…" at bounding box center [635, 308] width 793 height 338
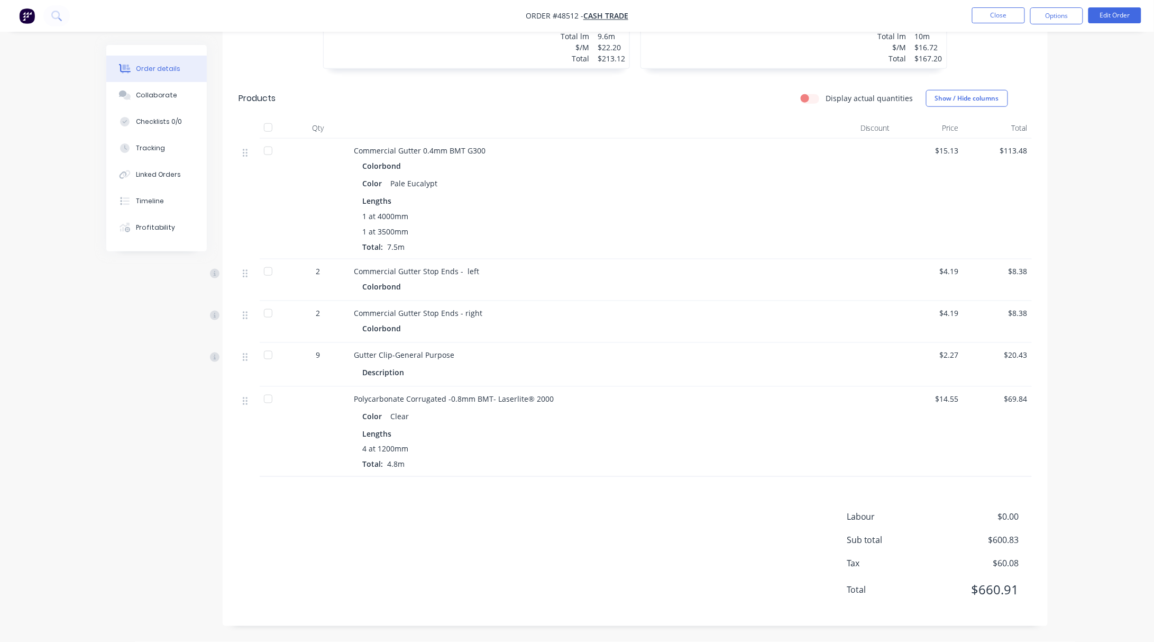
click at [516, 201] on div "Lengths" at bounding box center [587, 200] width 451 height 11
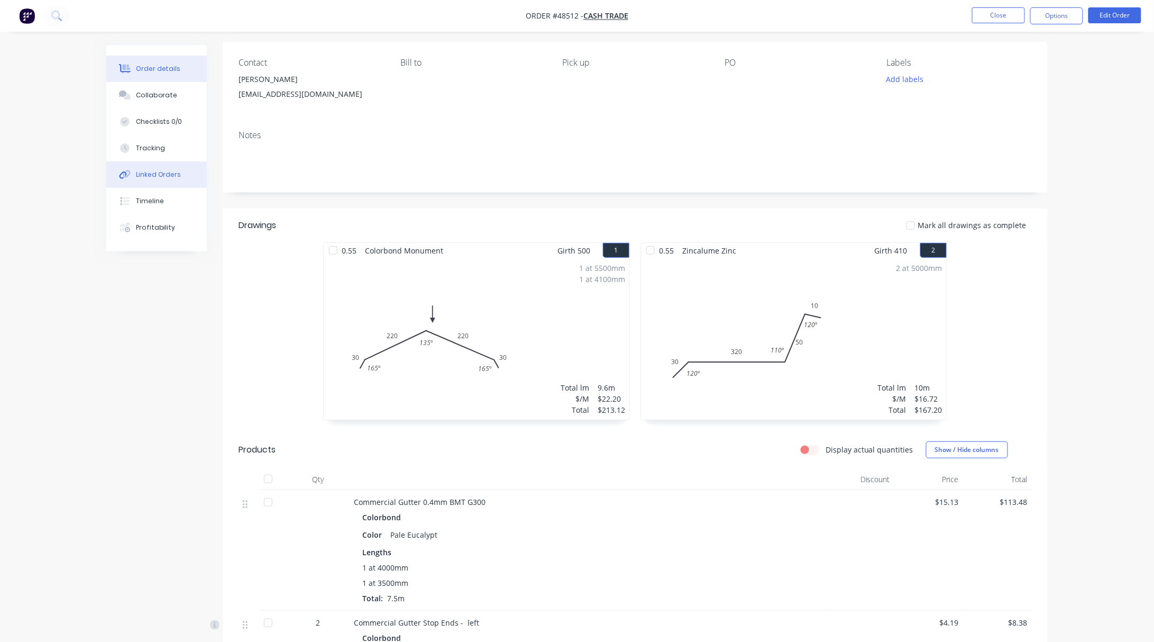
click at [172, 186] on button "Linked Orders" at bounding box center [156, 174] width 100 height 26
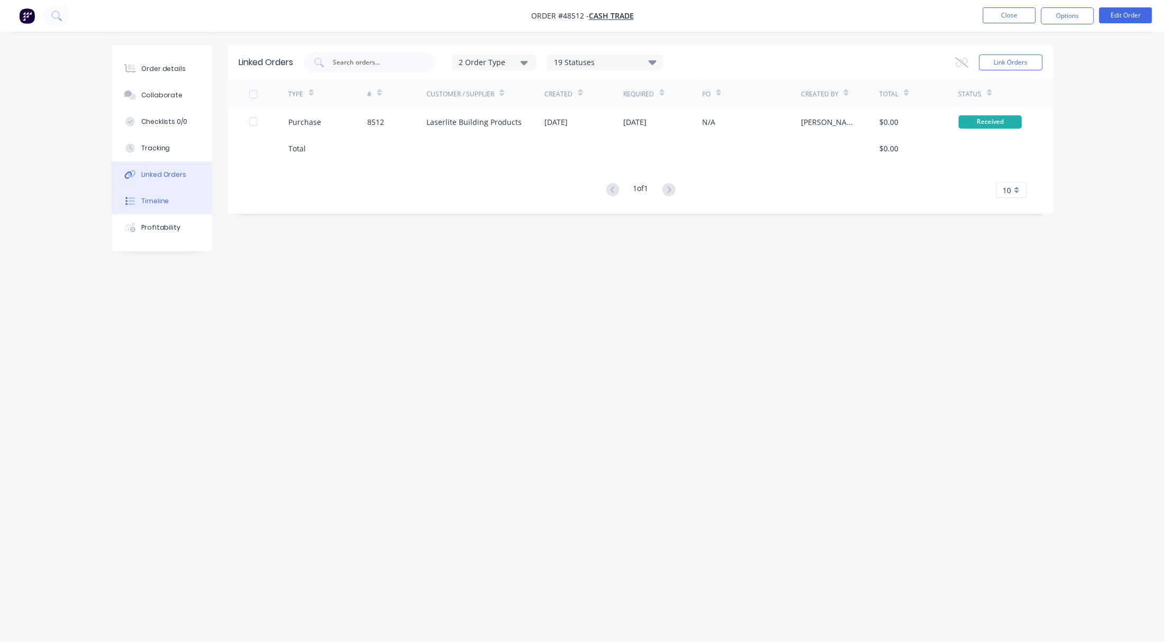
click at [178, 203] on button "Timeline" at bounding box center [162, 201] width 100 height 26
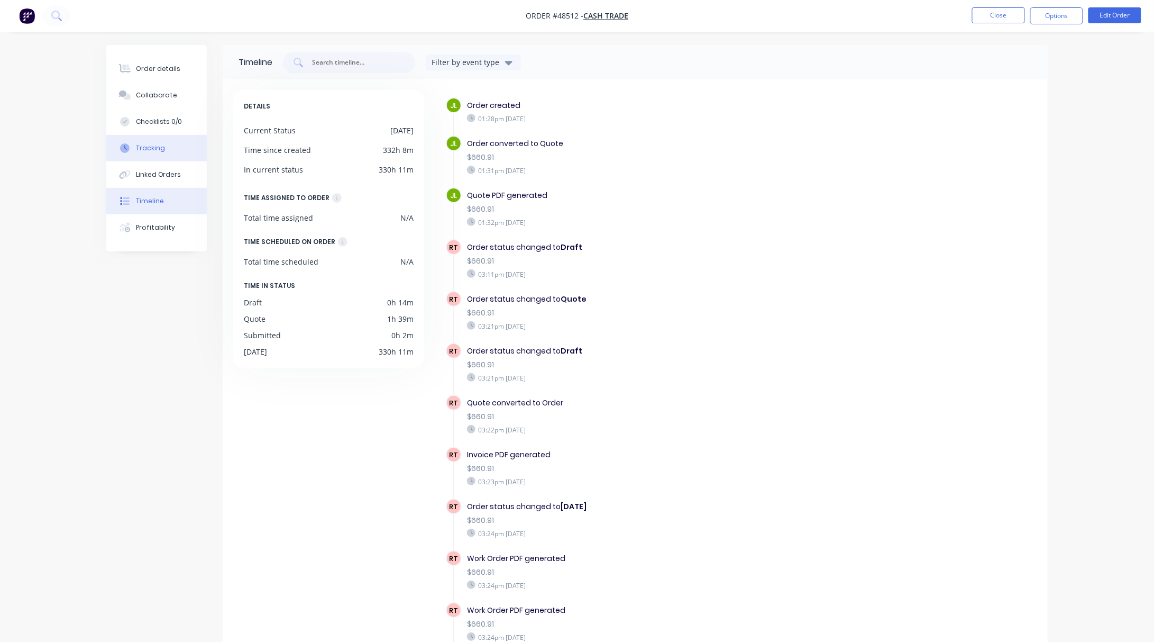
click at [149, 149] on div "Tracking" at bounding box center [150, 148] width 29 height 10
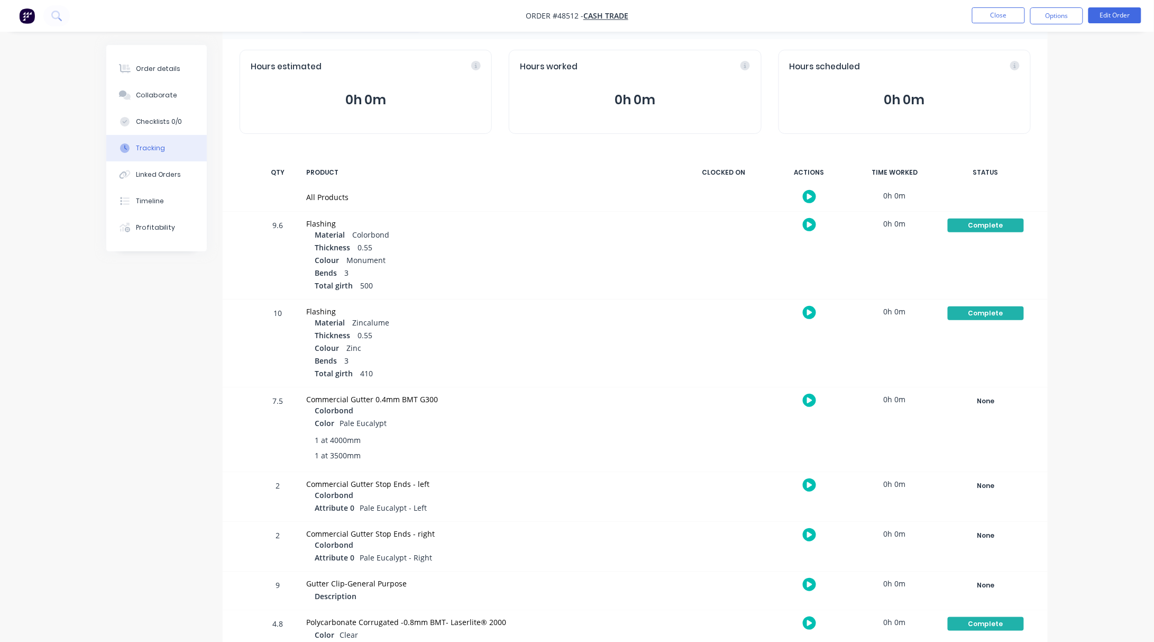
scroll to position [77, 0]
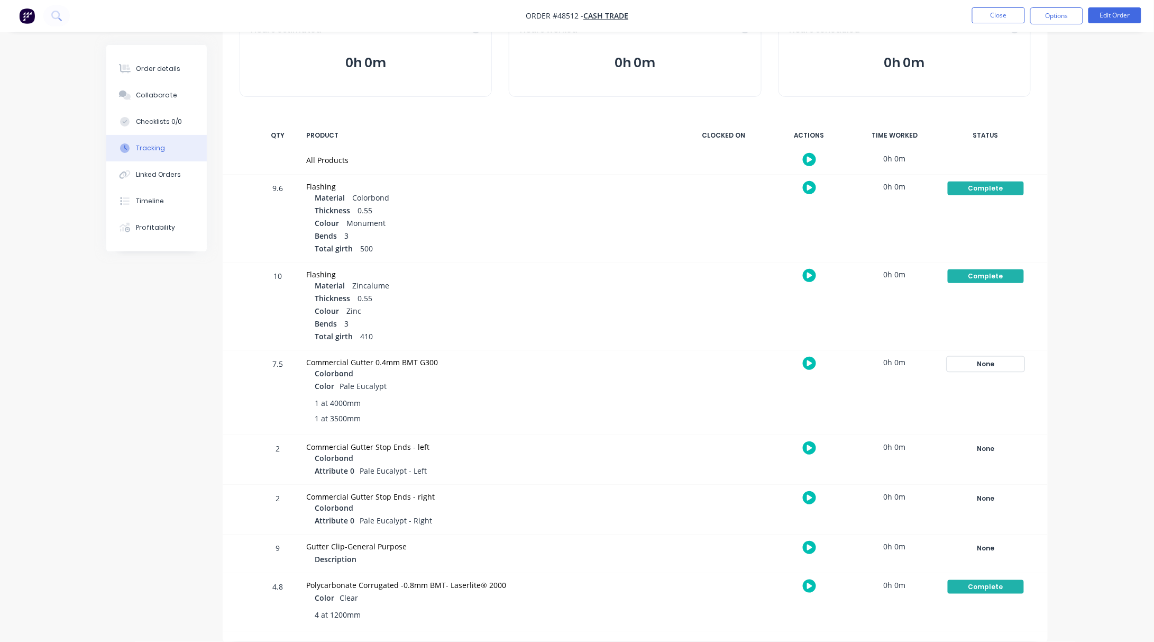
click at [997, 367] on div "None" at bounding box center [986, 364] width 76 height 14
click at [842, 445] on button "Complete" at bounding box center [829, 448] width 45 height 14
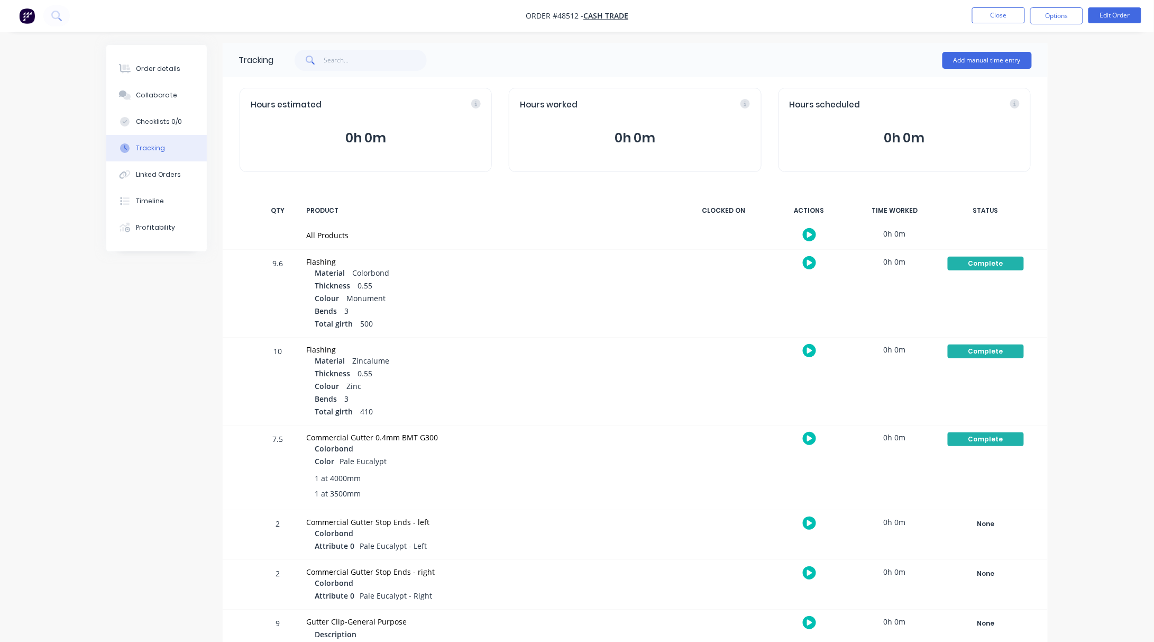
scroll to position [0, 0]
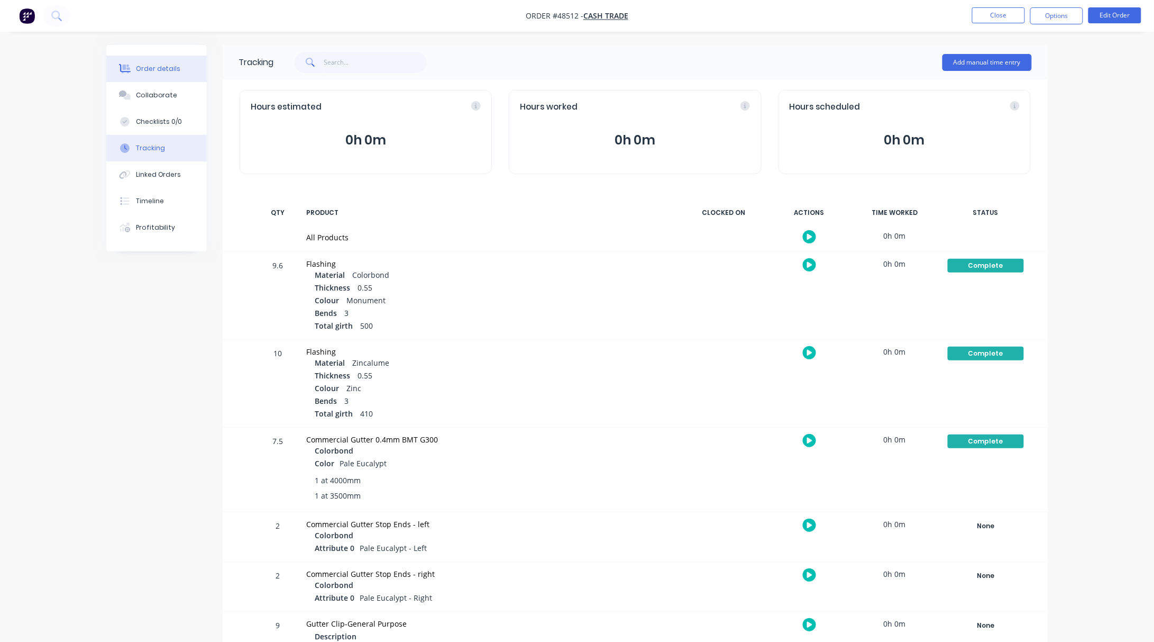
click at [173, 67] on div "Order details" at bounding box center [158, 69] width 45 height 10
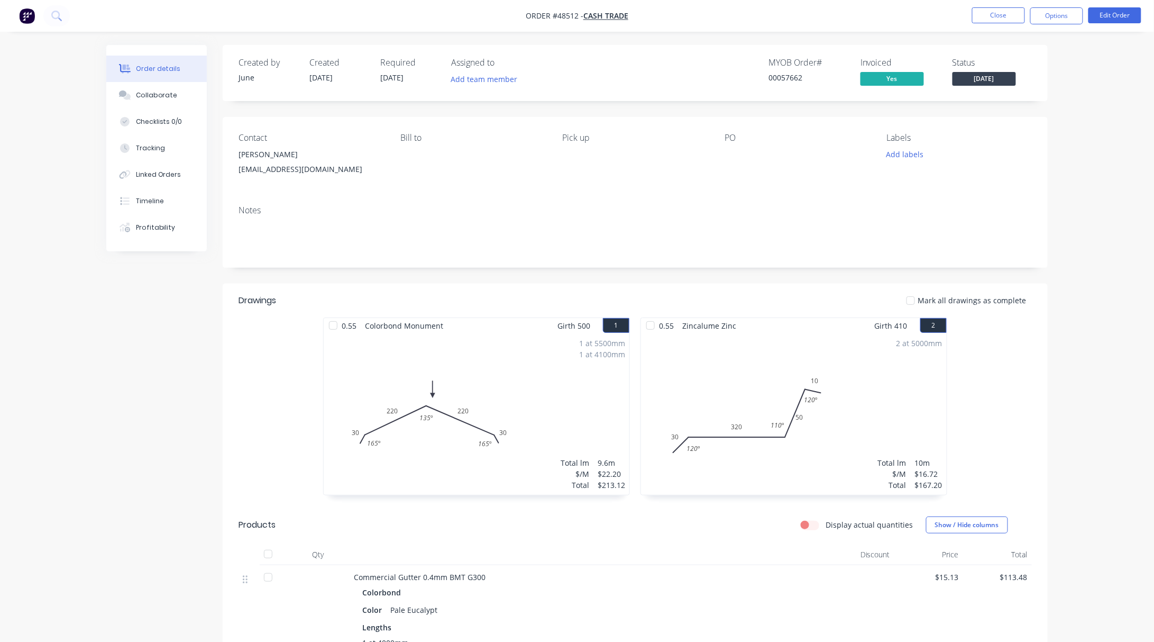
click at [992, 76] on span "[DATE]" at bounding box center [984, 78] width 63 height 13
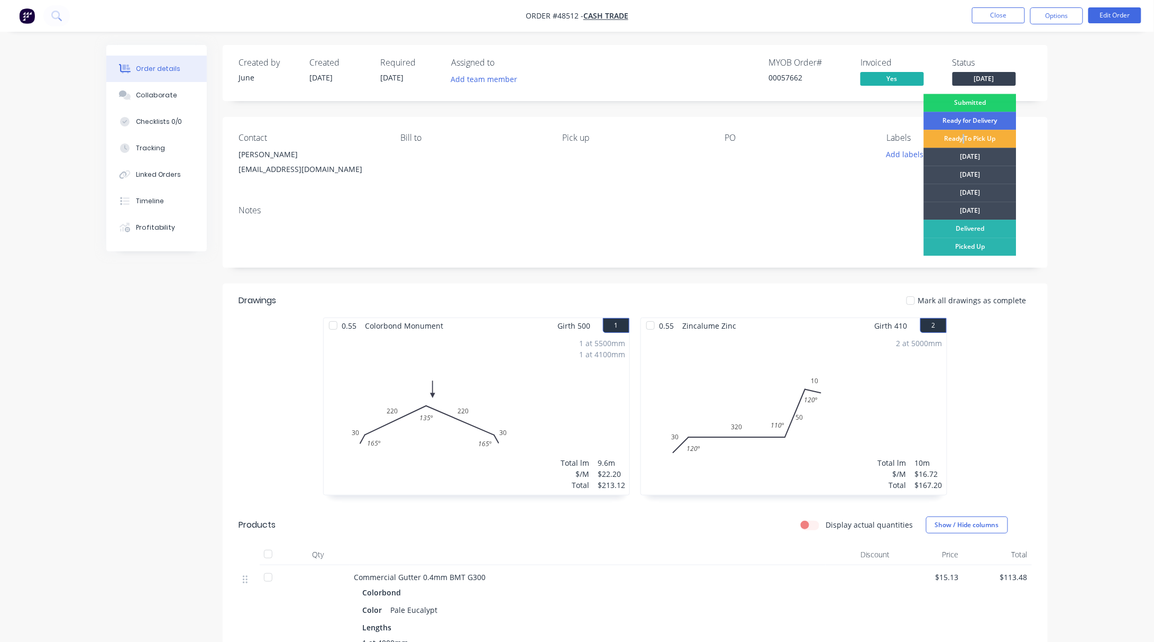
click at [964, 138] on div "Ready To Pick Up" at bounding box center [970, 139] width 93 height 18
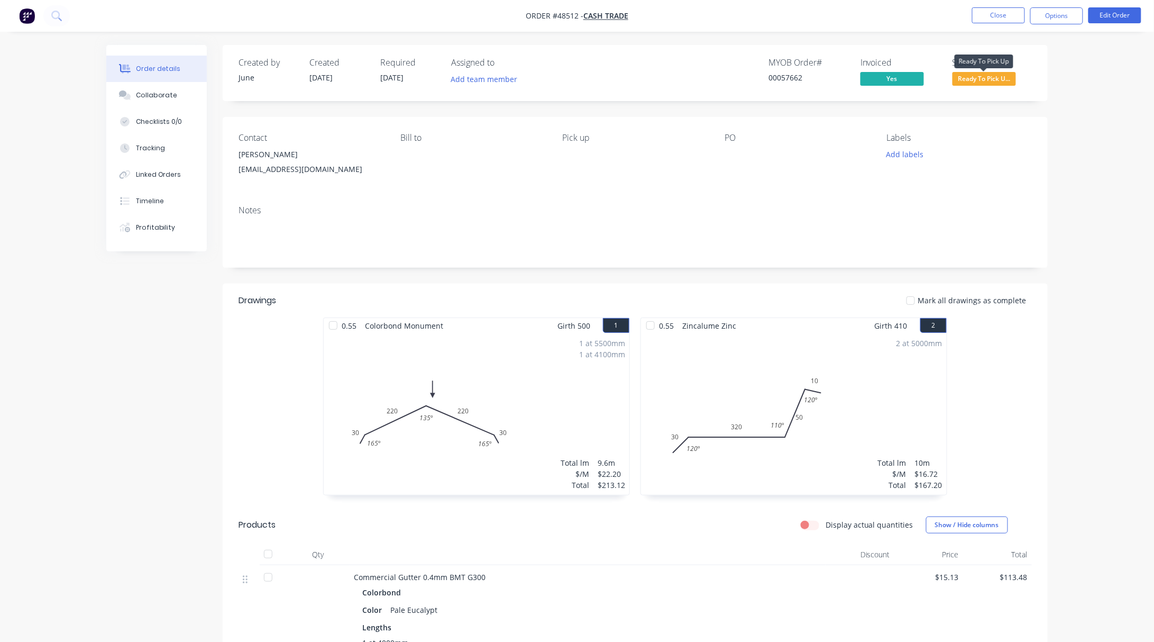
click at [996, 84] on span "Ready To Pick U..." at bounding box center [984, 78] width 63 height 13
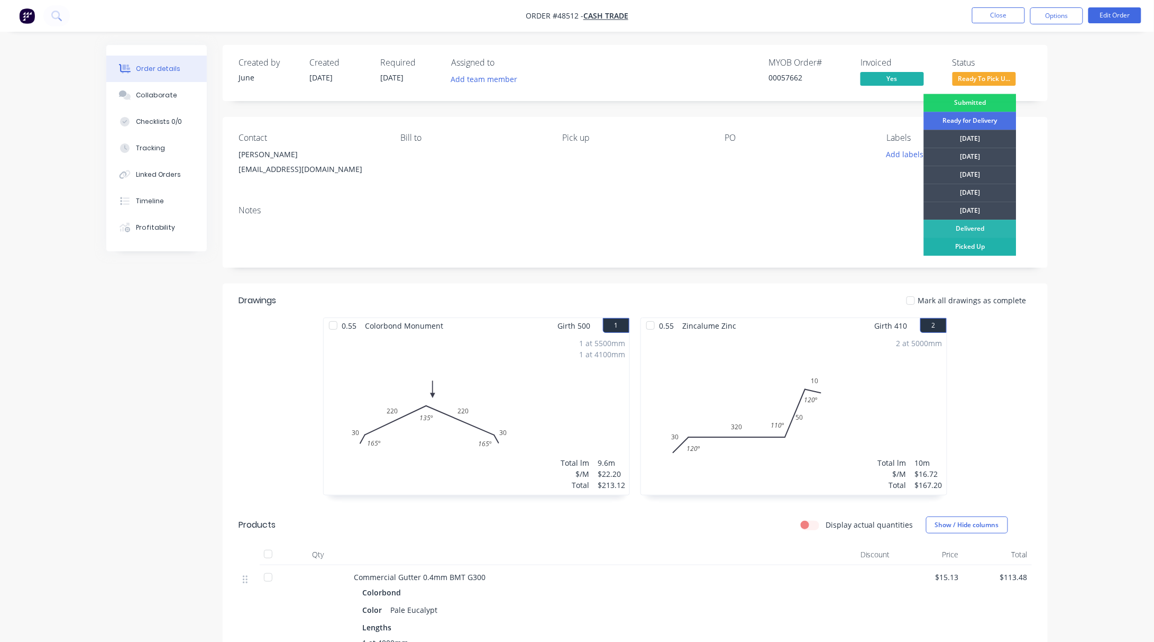
click at [994, 252] on div "Picked Up" at bounding box center [970, 246] width 93 height 18
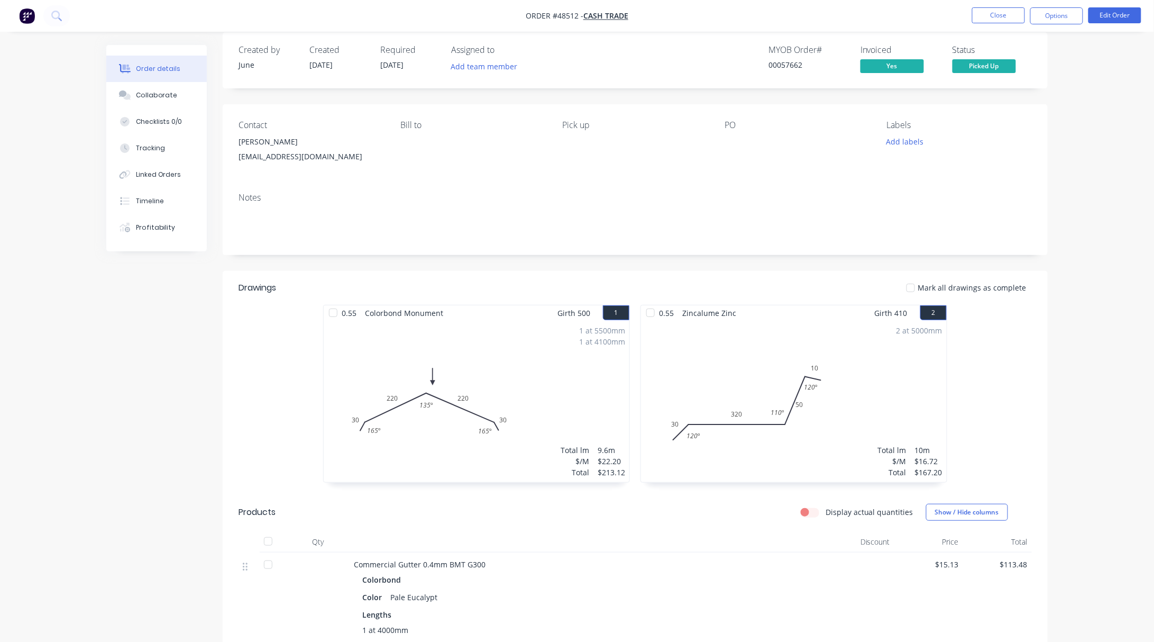
scroll to position [5, 0]
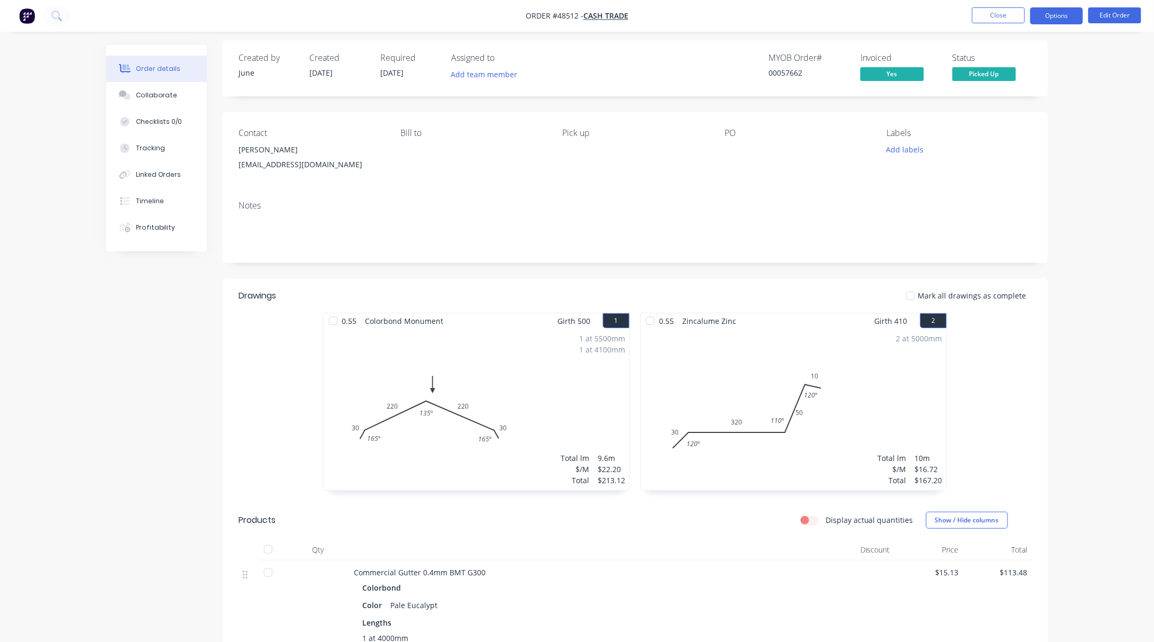
click at [1059, 17] on button "Options" at bounding box center [1056, 15] width 53 height 17
drag, startPoint x: 300, startPoint y: 146, endPoint x: 237, endPoint y: 150, distance: 63.6
click at [237, 150] on div "Contact Kambiz Vojdani kvojdani@outlook.com Bill to Pick up PO Labels Add labels" at bounding box center [635, 152] width 825 height 80
copy div "Kambiz Vojdani"
drag, startPoint x: 295, startPoint y: 171, endPoint x: 232, endPoint y: 170, distance: 63.5
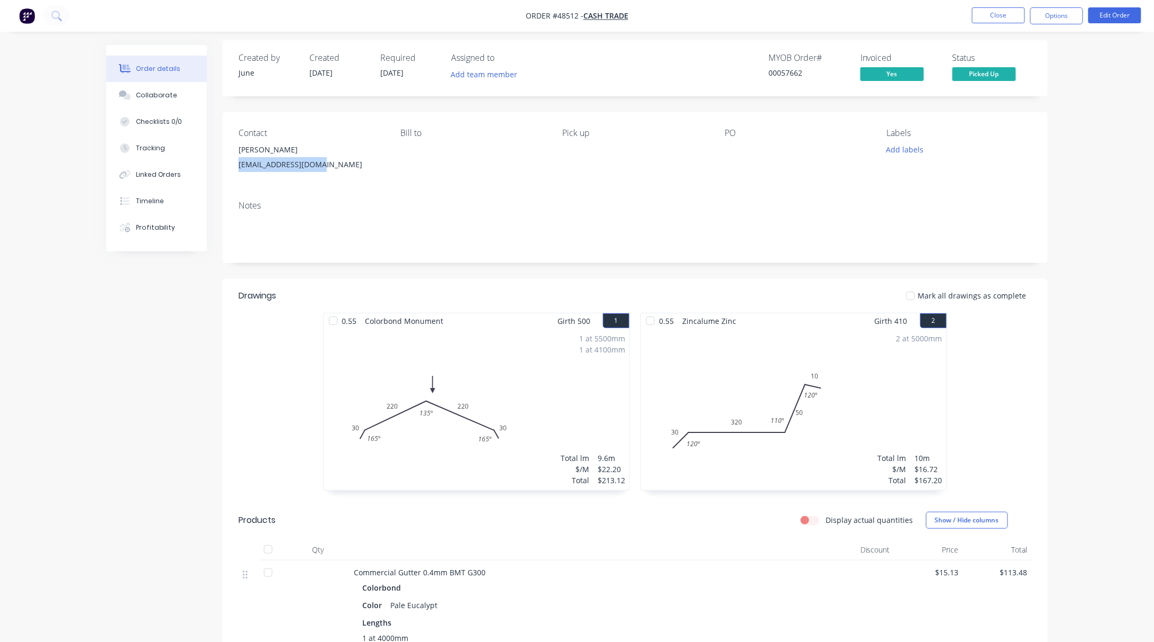
click at [232, 170] on div "Contact Kambiz Vojdani kvojdani@outlook.com Bill to Pick up PO Labels Add labels" at bounding box center [635, 152] width 825 height 80
copy div "kvojdani@outlook.com"
click at [994, 11] on button "Close" at bounding box center [998, 15] width 53 height 16
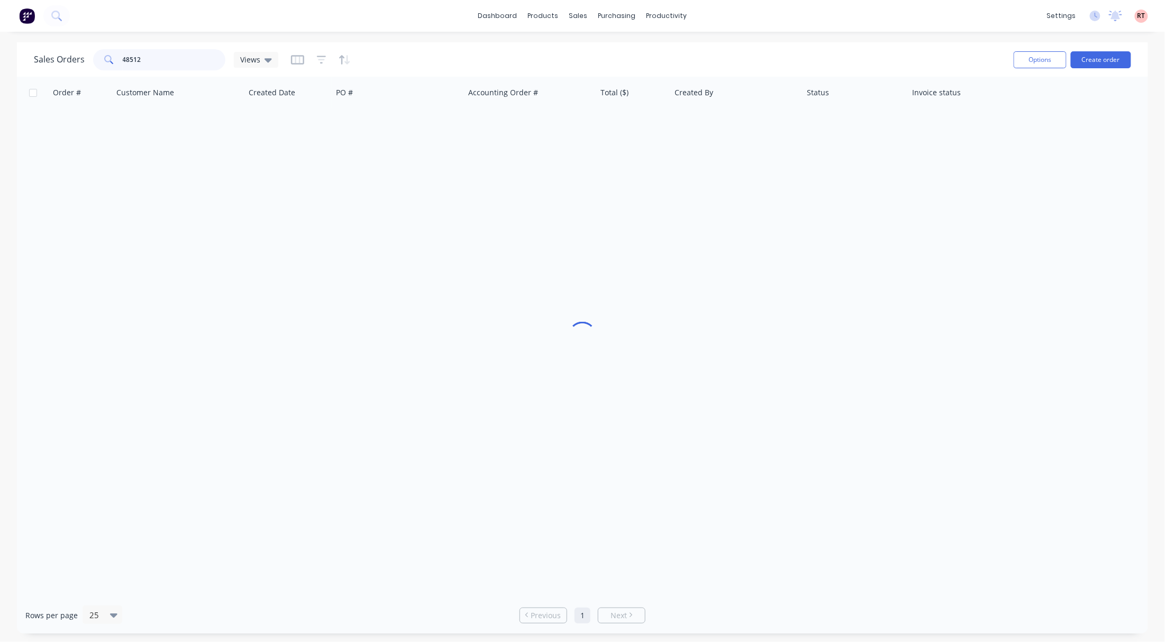
drag, startPoint x: 172, startPoint y: 66, endPoint x: 60, endPoint y: 62, distance: 111.7
click at [61, 62] on div "Sales Orders 48512 Views" at bounding box center [156, 59] width 244 height 21
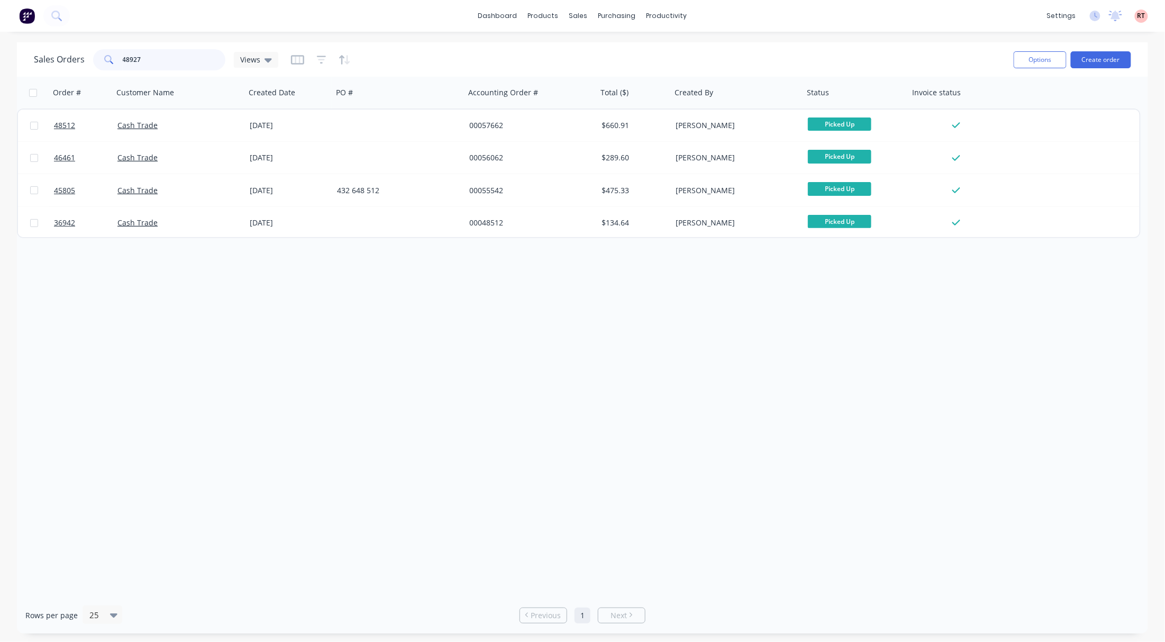
type input "48927"
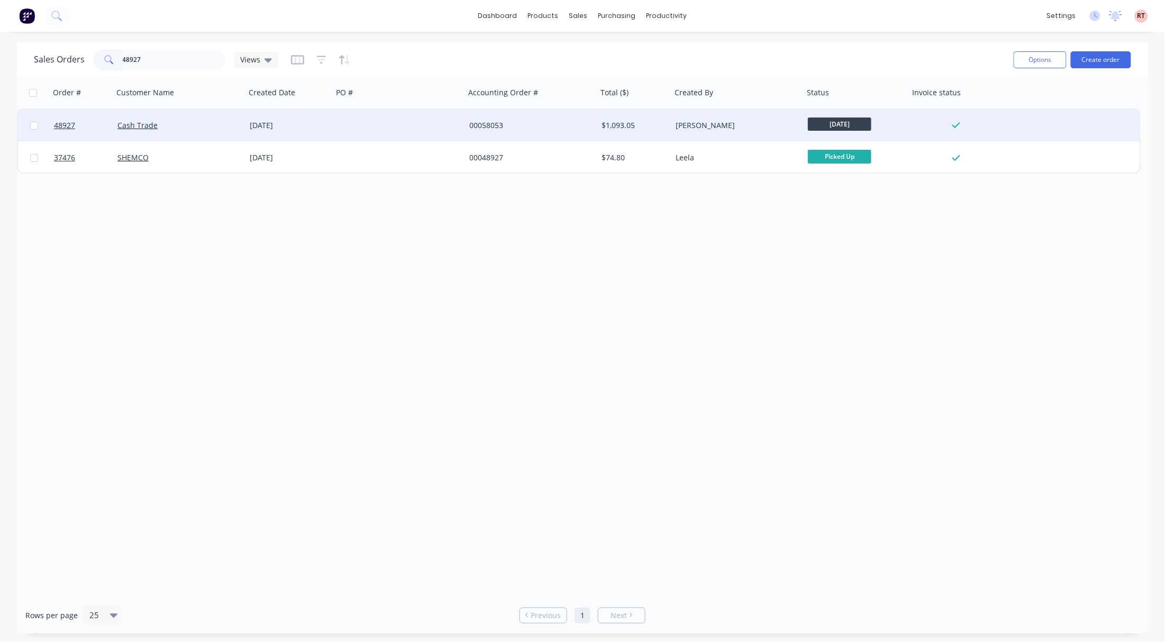
click at [720, 121] on div "[PERSON_NAME]" at bounding box center [733, 125] width 117 height 11
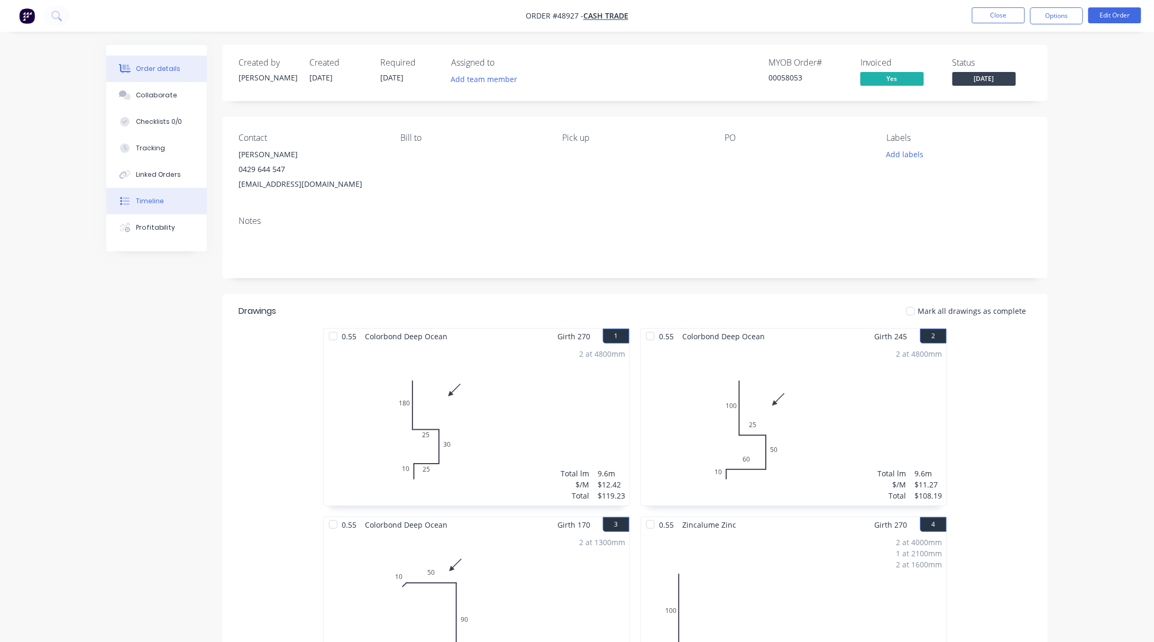
click at [149, 197] on div "Timeline" at bounding box center [150, 201] width 28 height 10
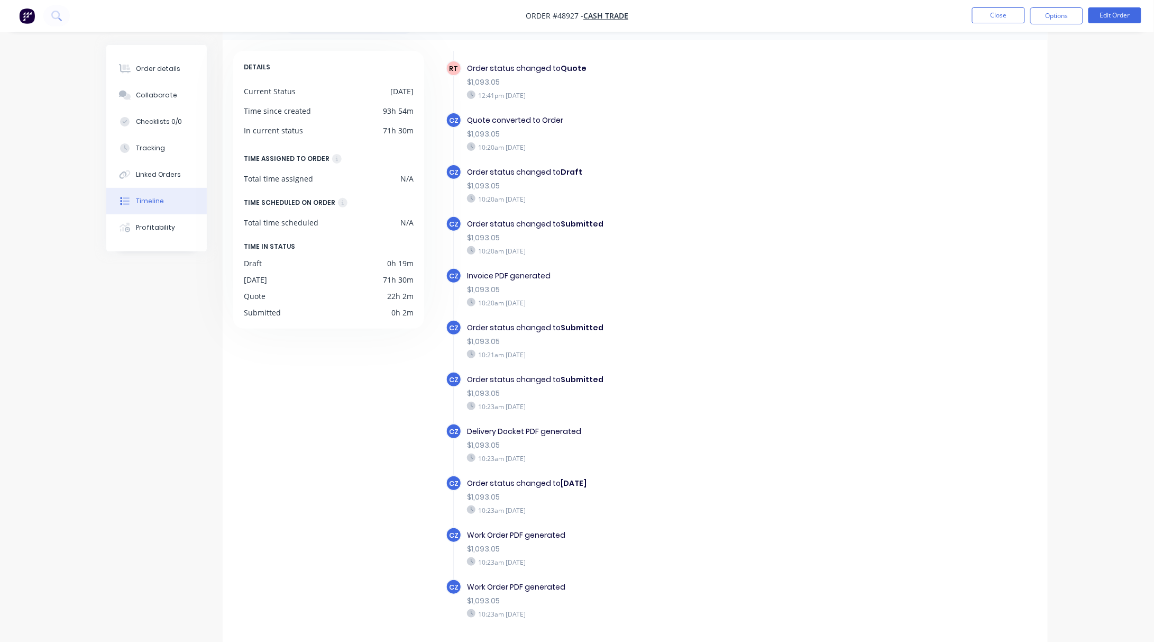
scroll to position [74, 0]
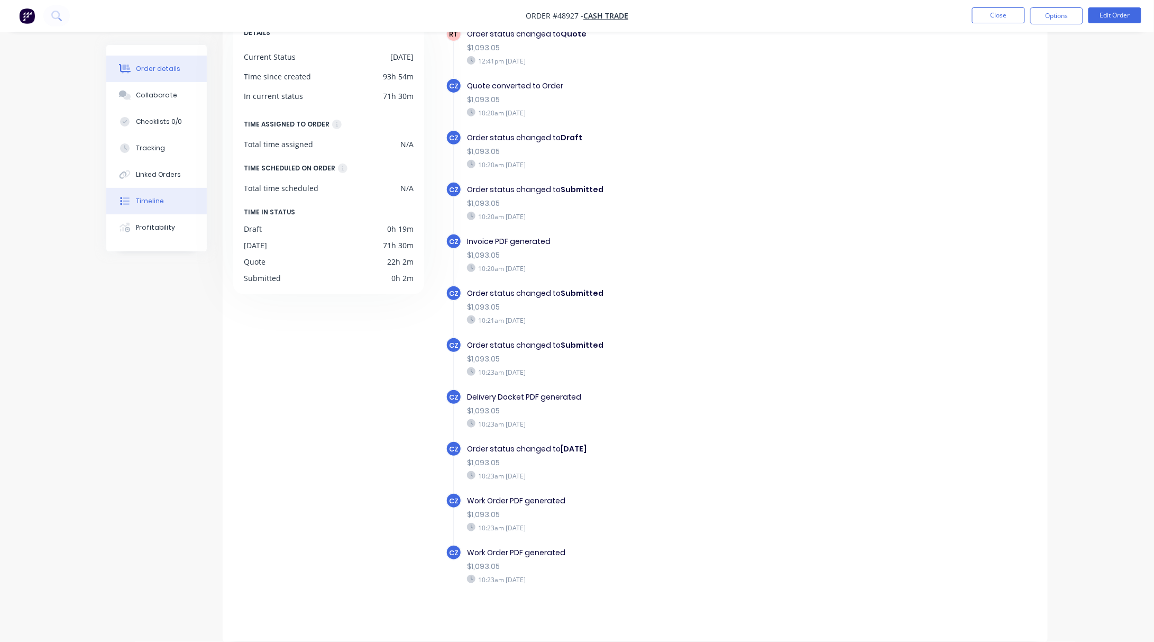
click at [144, 74] on button "Order details" at bounding box center [156, 69] width 100 height 26
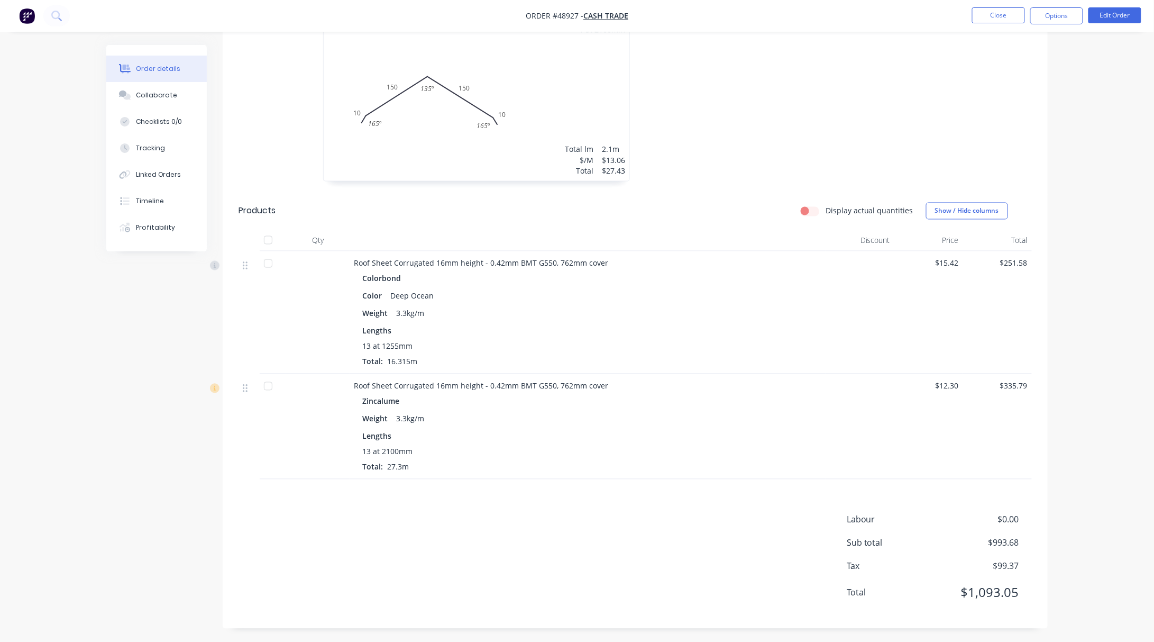
scroll to position [423, 0]
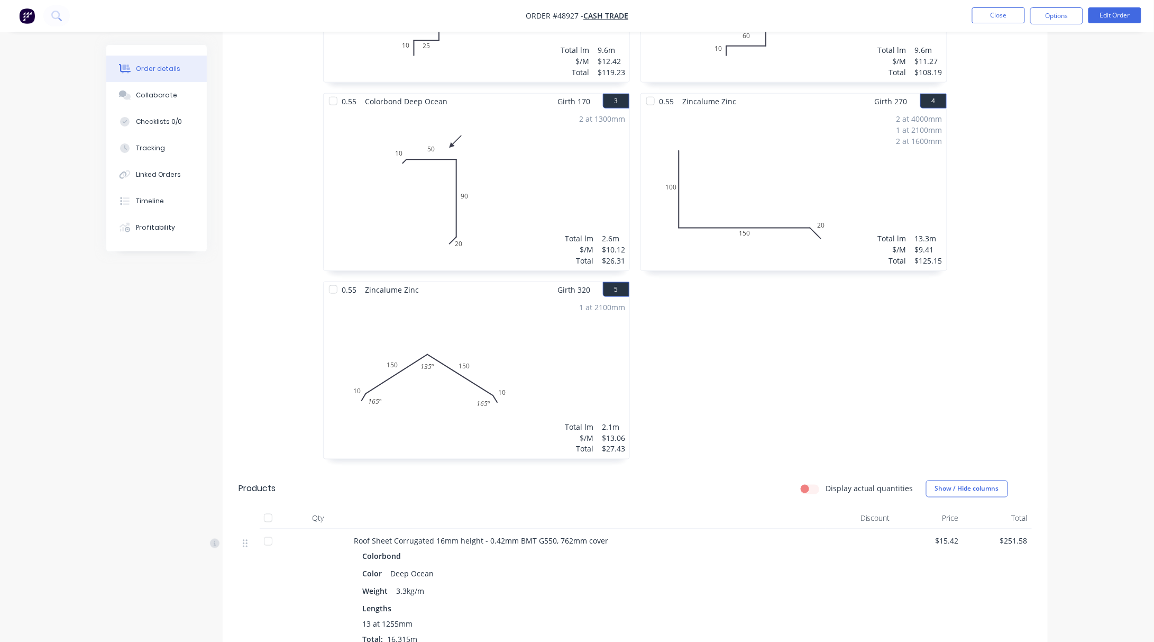
click at [807, 150] on div "2 at 4000mm 1 at 2100mm 2 at 1600mm Total lm $/M Total 13.3m $9.41 $125.15" at bounding box center [794, 189] width 306 height 161
click at [828, 236] on div "2 at 4000mm 1 at 2100mm 2 at 1600mm Total lm $/M Total 13.3m $9.41 $125.15" at bounding box center [794, 189] width 306 height 161
click at [832, 256] on div "2 at 4000mm 1 at 2100mm 2 at 1600mm Total lm $/M Total 13.3m $9.41 $125.15" at bounding box center [794, 189] width 306 height 161
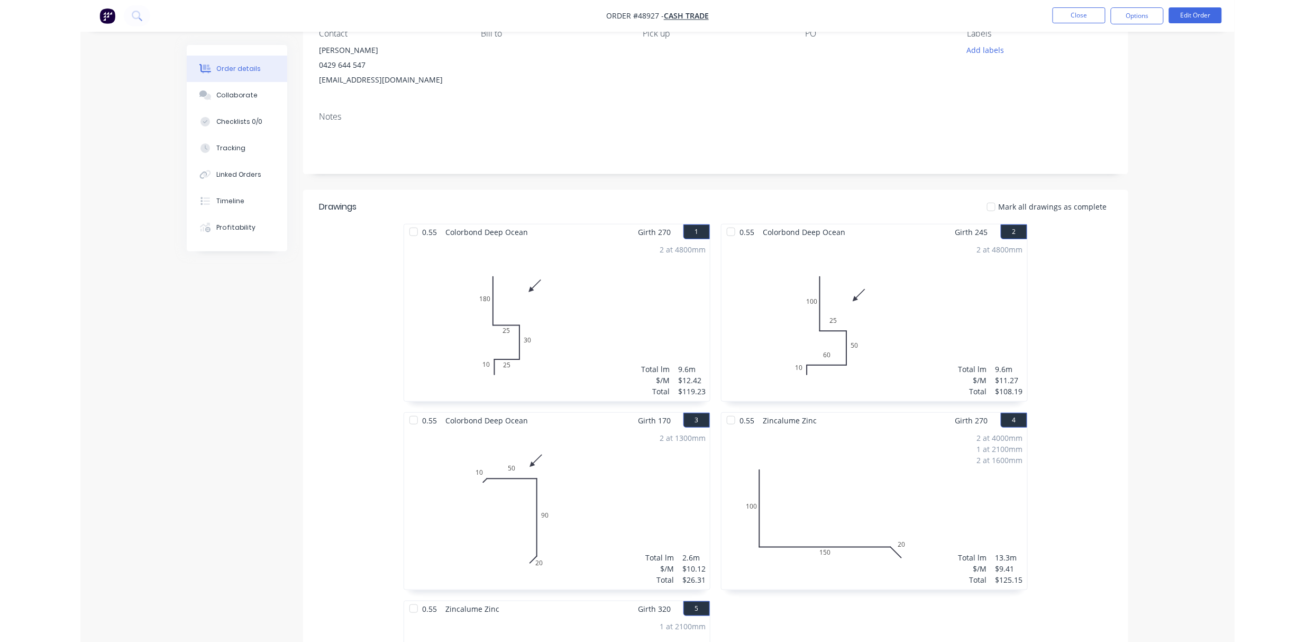
scroll to position [0, 0]
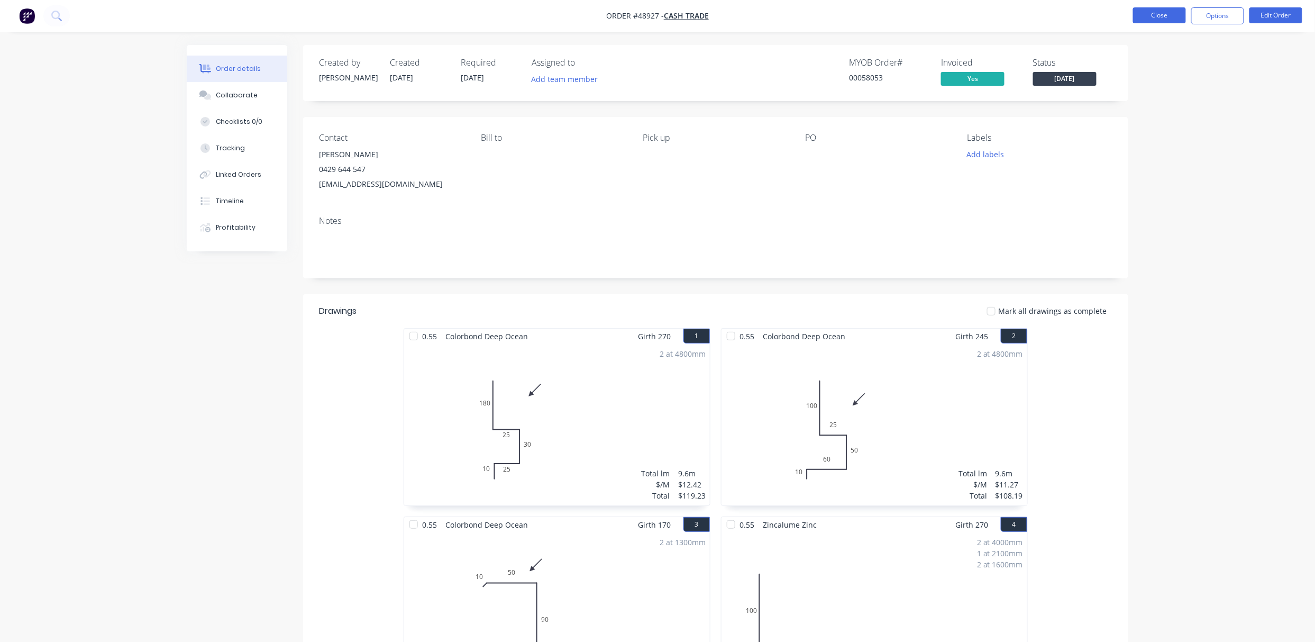
click at [1173, 14] on button "Close" at bounding box center [1159, 15] width 53 height 16
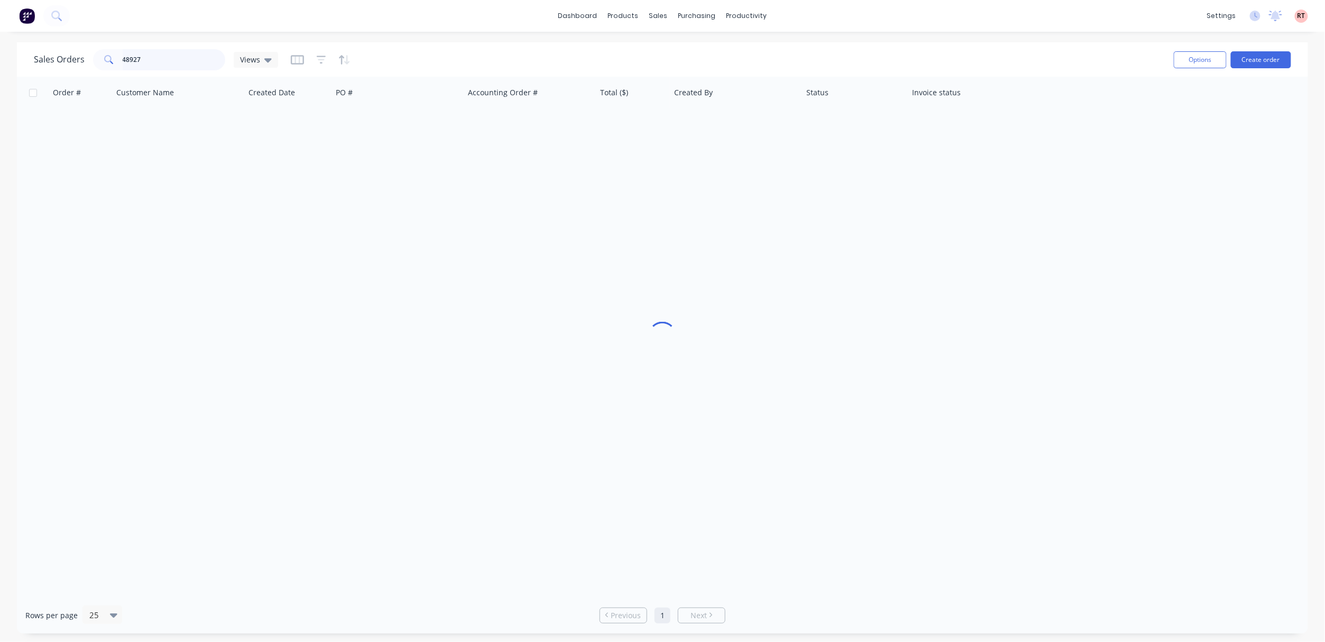
drag, startPoint x: 181, startPoint y: 66, endPoint x: 1, endPoint y: 77, distance: 180.7
click at [16, 74] on div "Sales Orders 48927 Views Options Create order Order # Customer Name Created Dat…" at bounding box center [662, 337] width 1325 height 591
type input "48594"
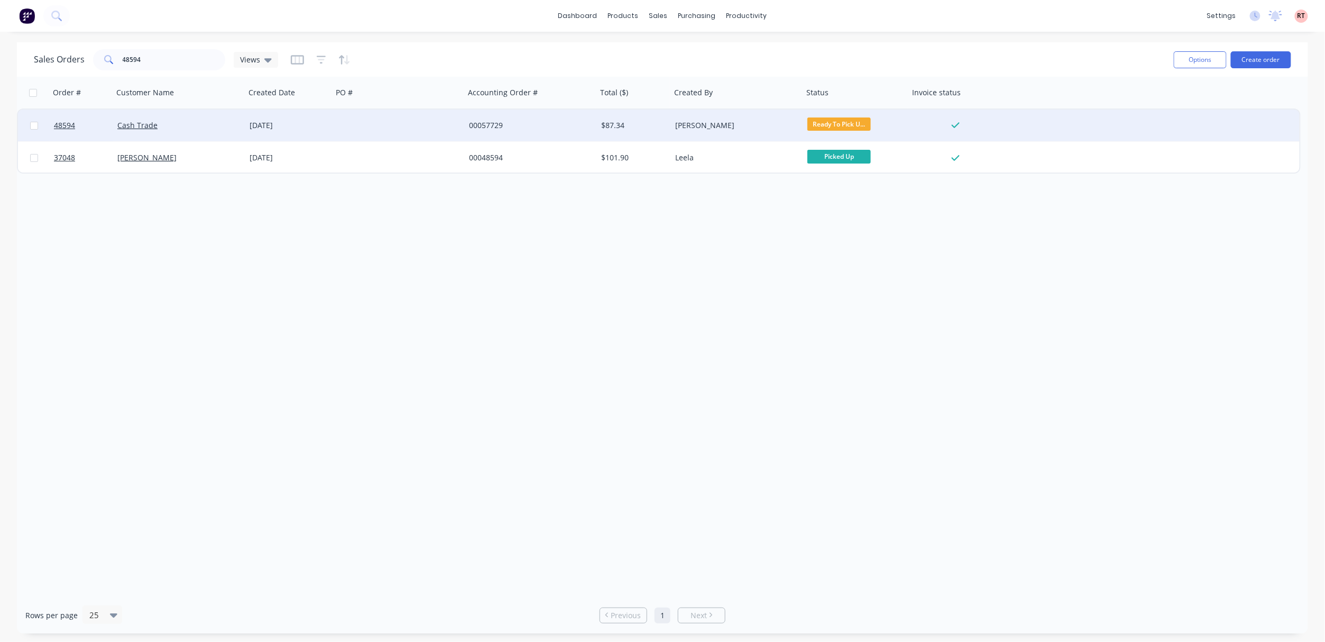
click at [344, 129] on div at bounding box center [399, 125] width 132 height 32
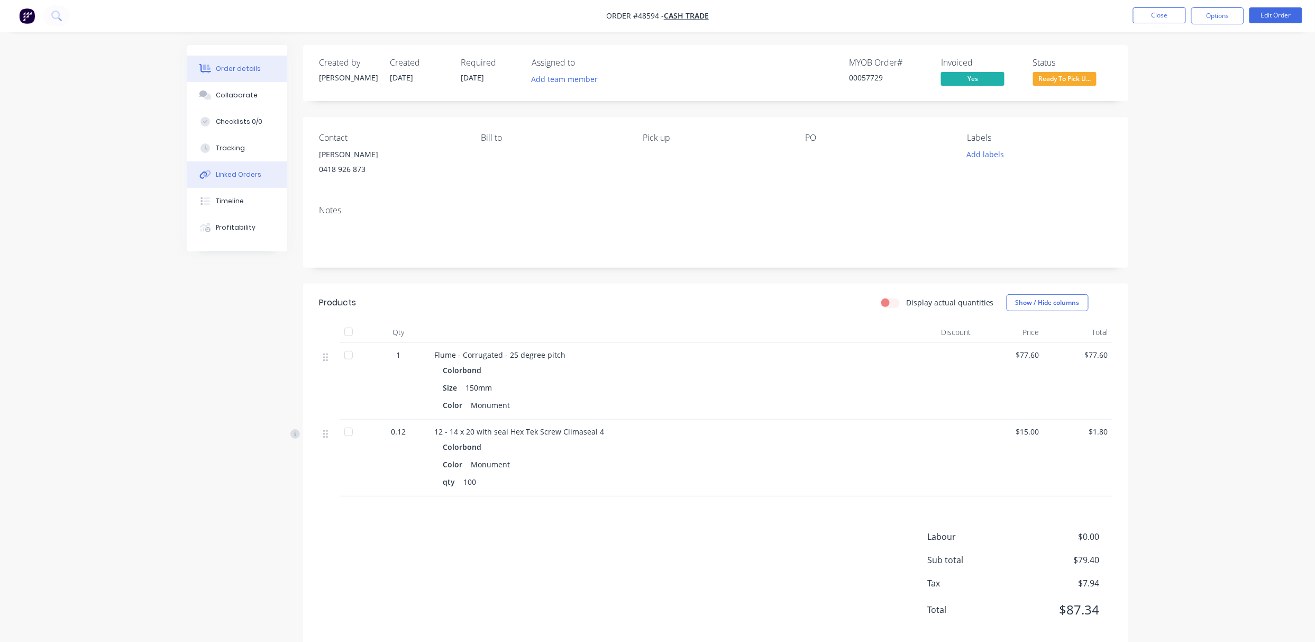
drag, startPoint x: 258, startPoint y: 178, endPoint x: 258, endPoint y: 172, distance: 5.8
click at [258, 172] on div "Linked Orders" at bounding box center [238, 175] width 45 height 10
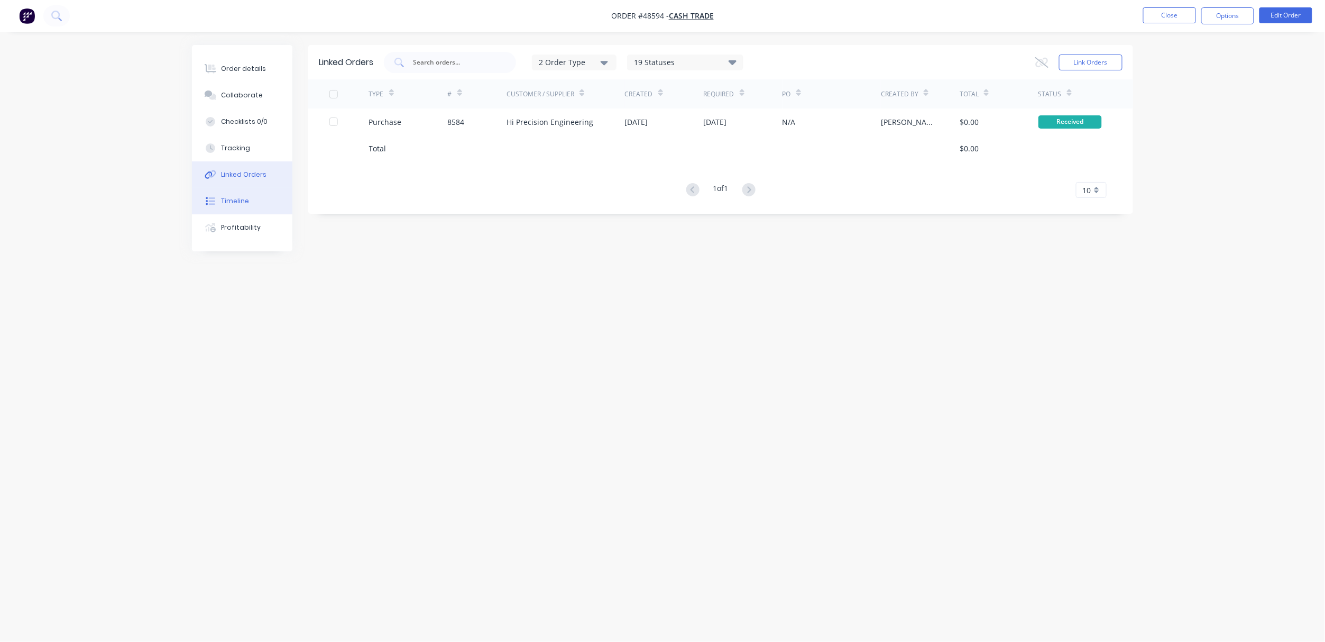
click at [259, 190] on button "Timeline" at bounding box center [242, 201] width 100 height 26
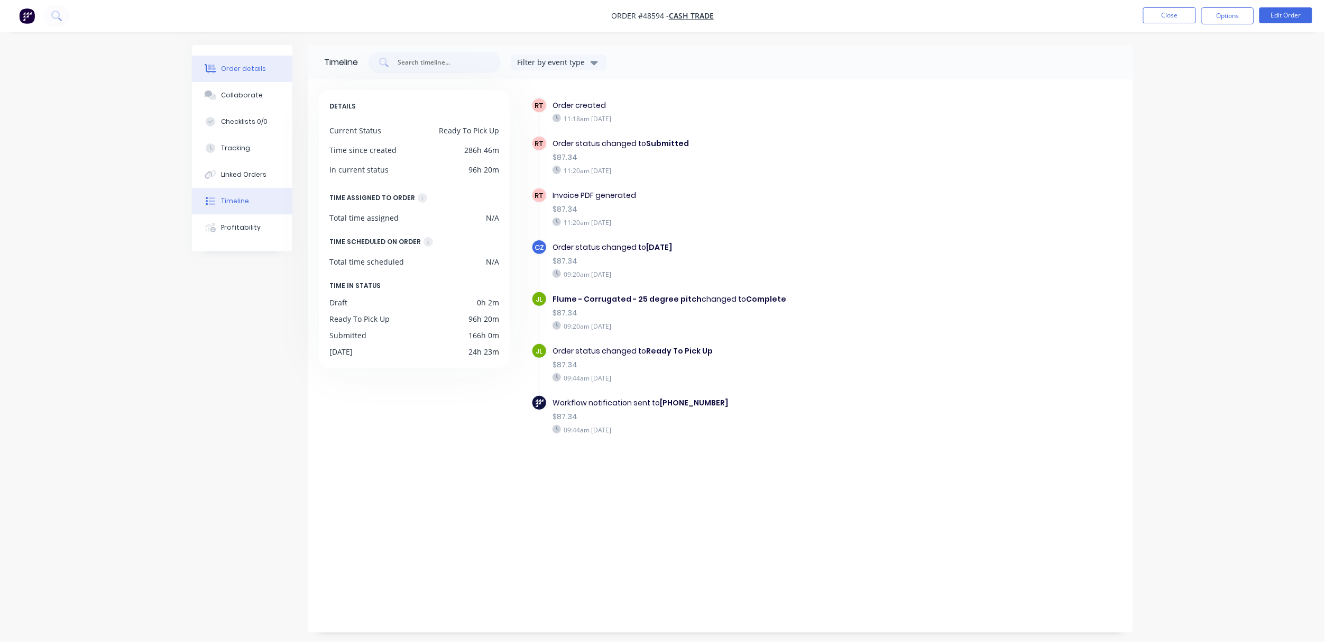
drag, startPoint x: 244, startPoint y: 72, endPoint x: 299, endPoint y: 72, distance: 55.5
click at [244, 72] on div "Order details" at bounding box center [244, 69] width 45 height 10
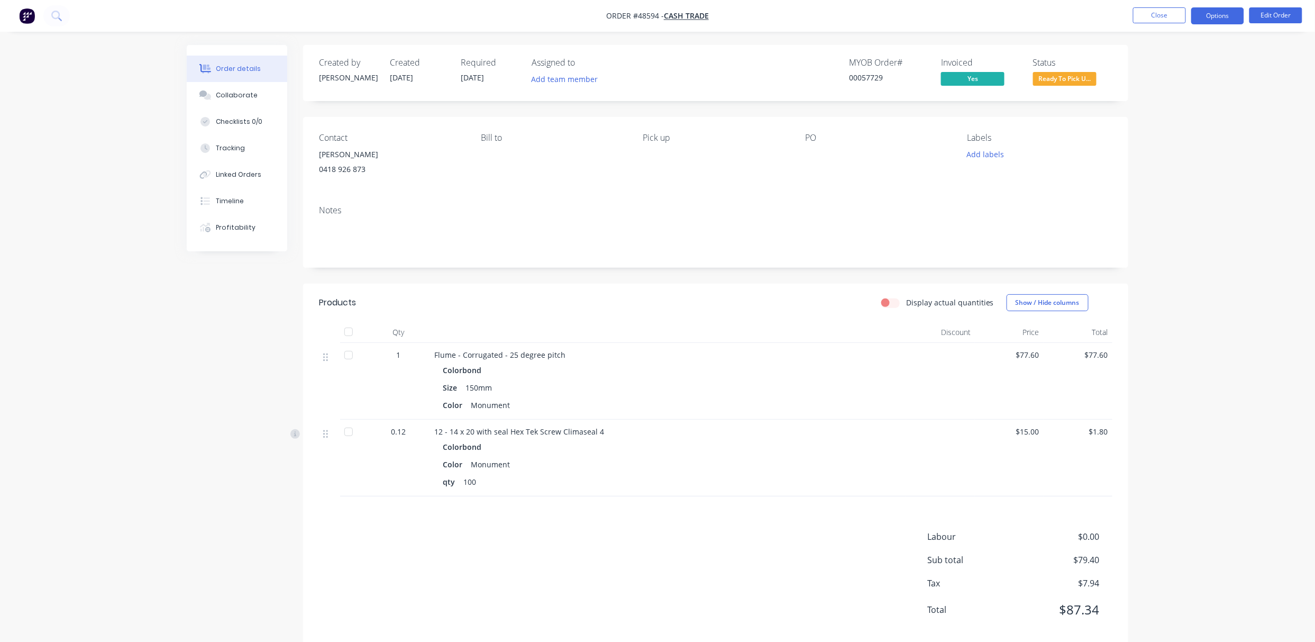
click at [1225, 15] on button "Options" at bounding box center [1217, 15] width 53 height 17
click at [1197, 151] on div "Delivery Docket" at bounding box center [1185, 148] width 97 height 15
click at [1211, 106] on div "Without pricing" at bounding box center [1185, 106] width 97 height 15
click at [803, 197] on div "Notes" at bounding box center [715, 232] width 825 height 71
click at [1071, 79] on span "Ready To Pick U..." at bounding box center [1064, 78] width 63 height 13
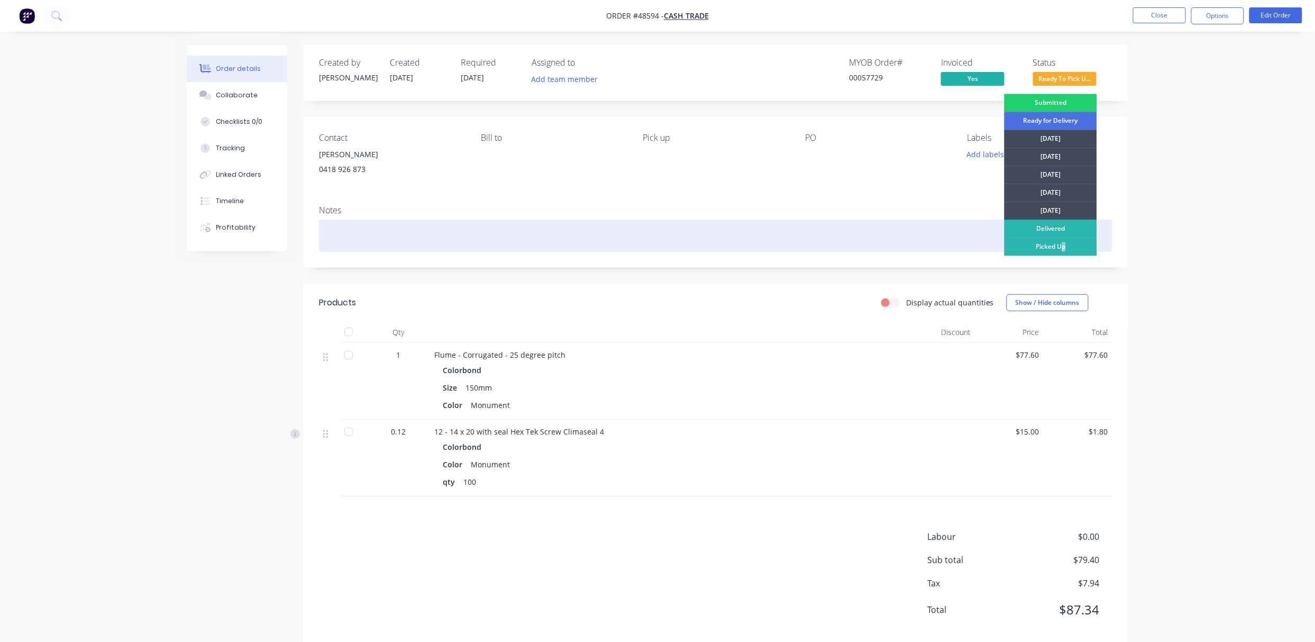
drag, startPoint x: 1063, startPoint y: 241, endPoint x: 1068, endPoint y: 243, distance: 5.7
click at [1067, 243] on div "Picked Up" at bounding box center [1050, 246] width 93 height 18
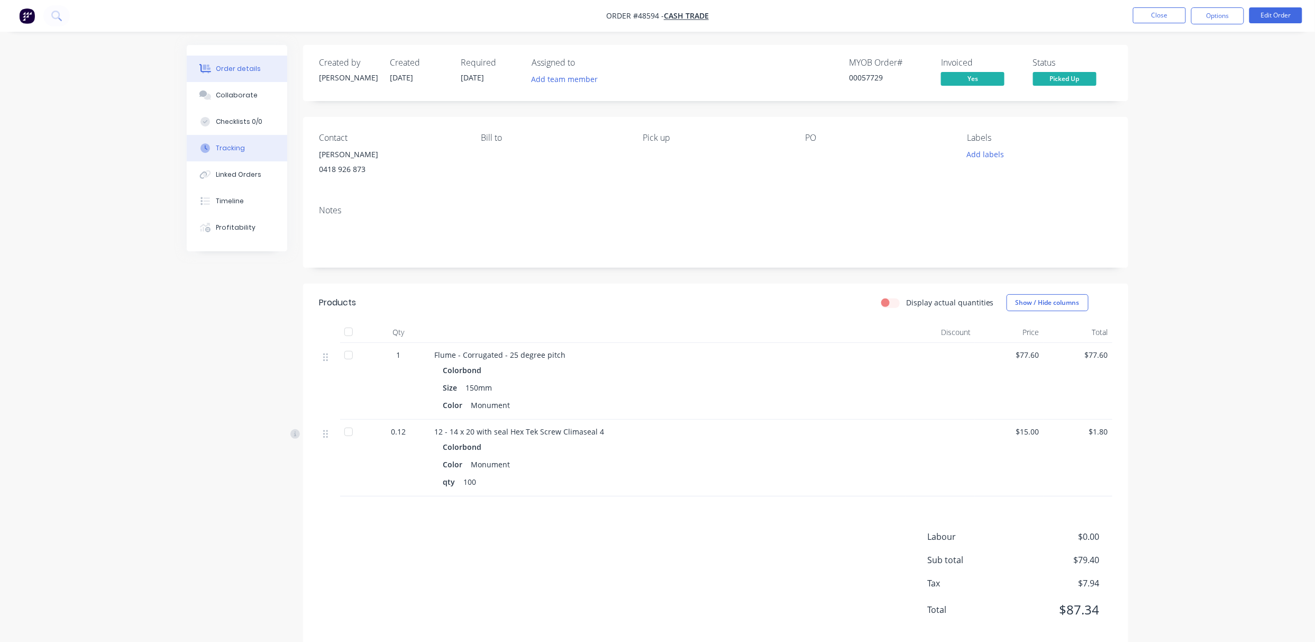
click at [240, 136] on button "Tracking" at bounding box center [237, 148] width 100 height 26
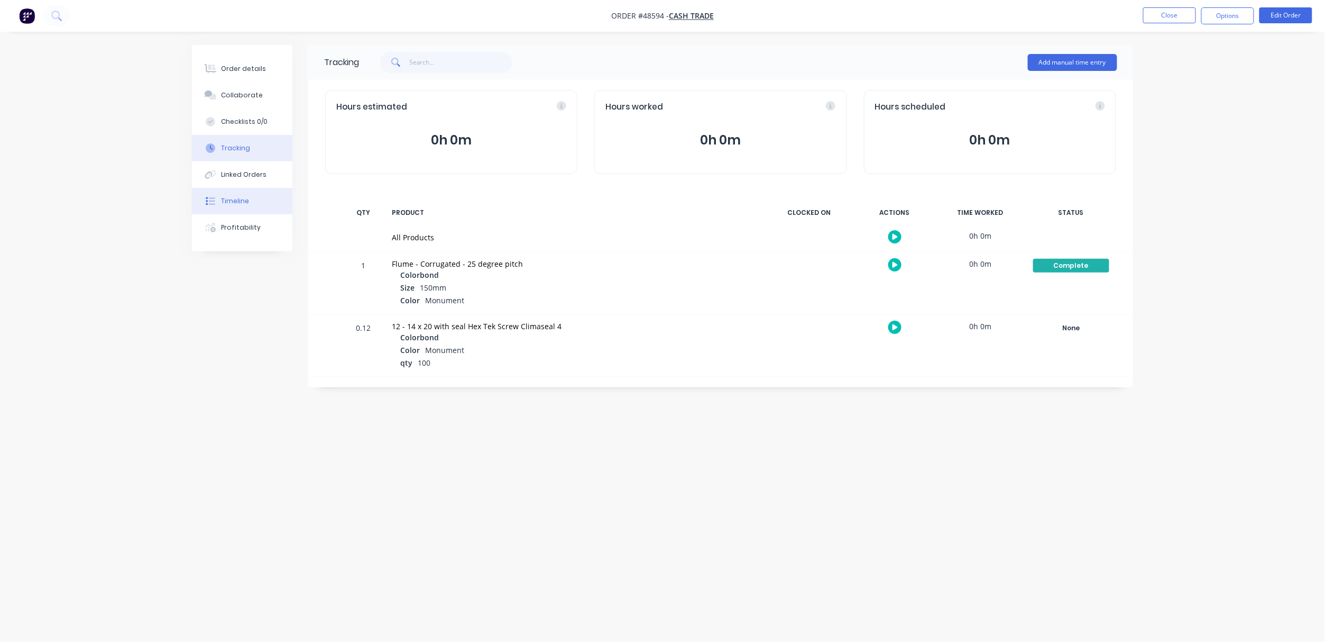
click at [249, 194] on button "Timeline" at bounding box center [242, 201] width 100 height 26
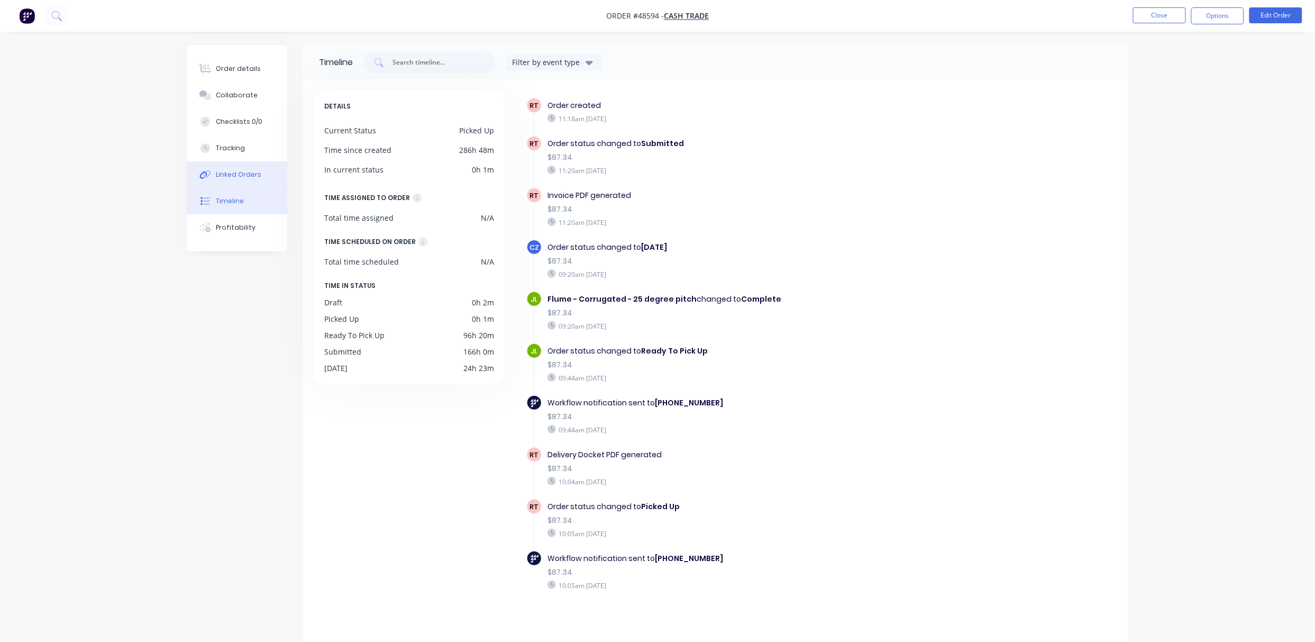
click at [265, 174] on button "Linked Orders" at bounding box center [237, 174] width 100 height 26
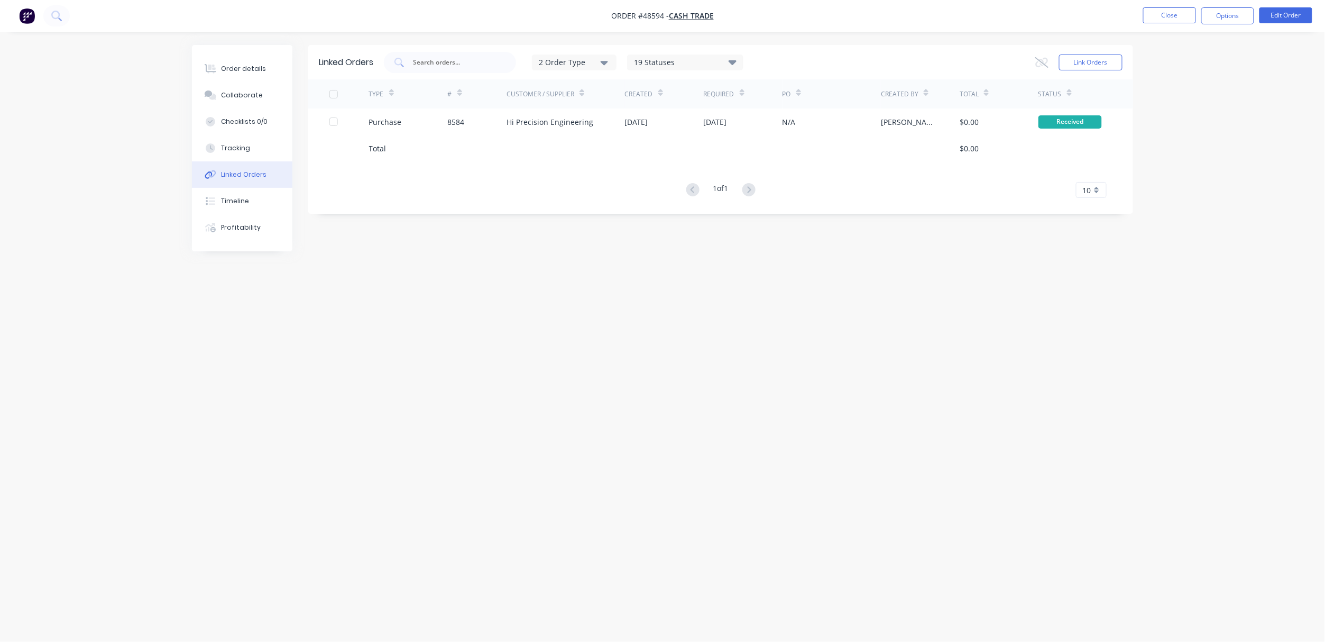
click at [941, 249] on div "Linked Orders 2 Order Type 19 Statuses Sales Order Status All Archived Draft Qu…" at bounding box center [662, 300] width 941 height 511
click at [258, 65] on div "Order details" at bounding box center [244, 69] width 45 height 10
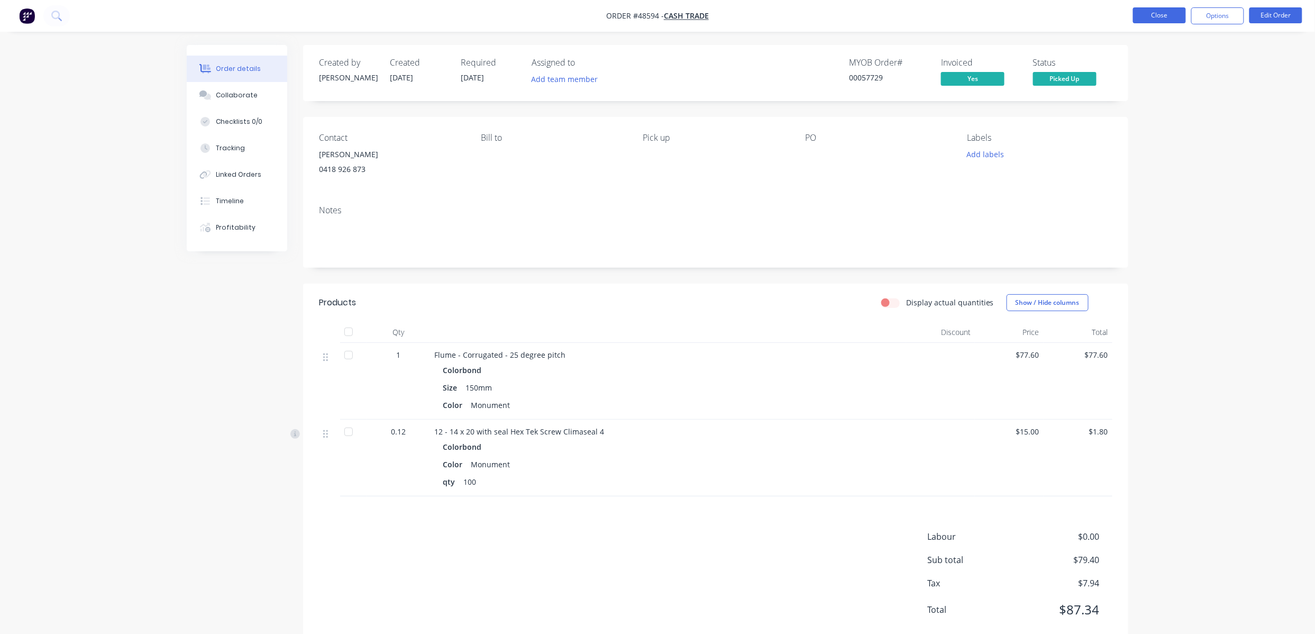
click at [1158, 13] on button "Close" at bounding box center [1159, 15] width 53 height 16
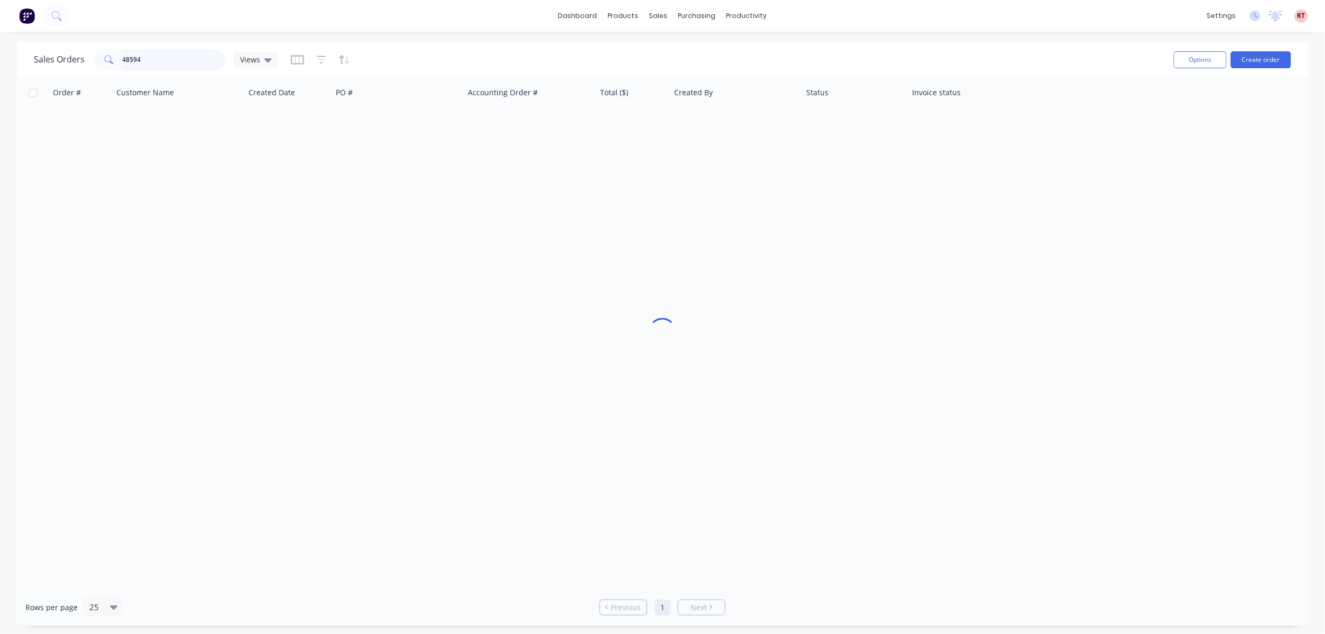
drag, startPoint x: 149, startPoint y: 61, endPoint x: 72, endPoint y: 73, distance: 77.6
click at [80, 72] on div "Sales Orders 48594 Views Options Create order" at bounding box center [663, 59] width 1292 height 34
type input "48993"
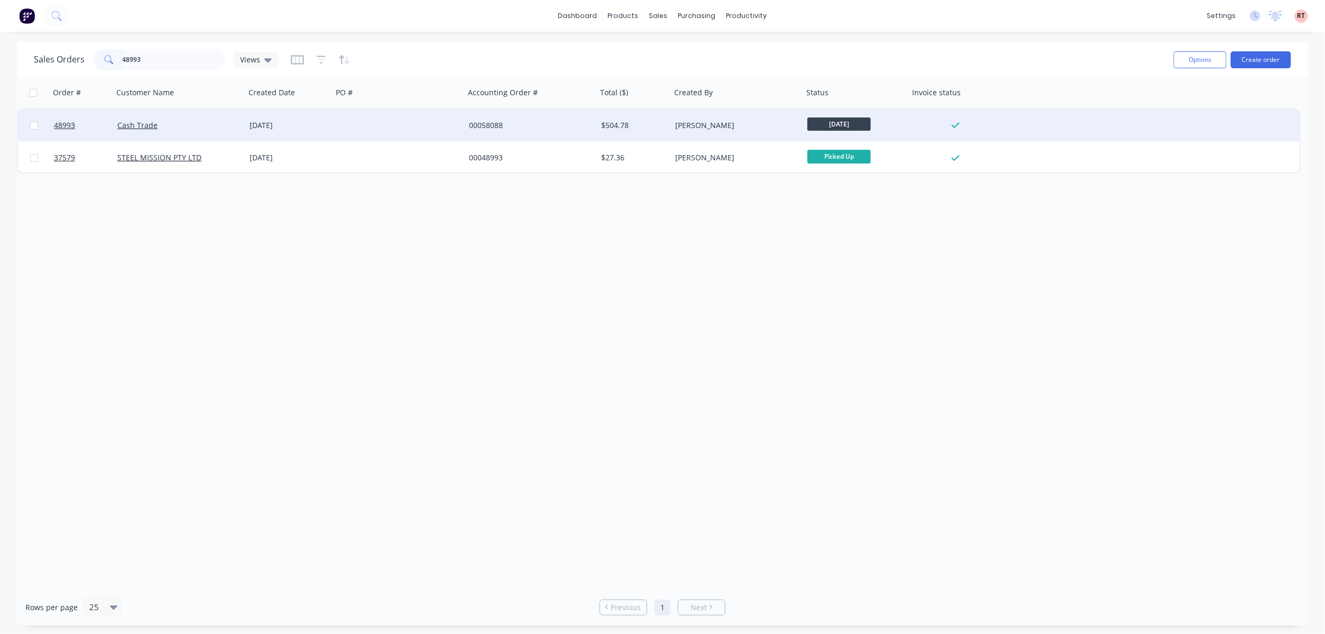
click at [386, 124] on div at bounding box center [399, 125] width 132 height 32
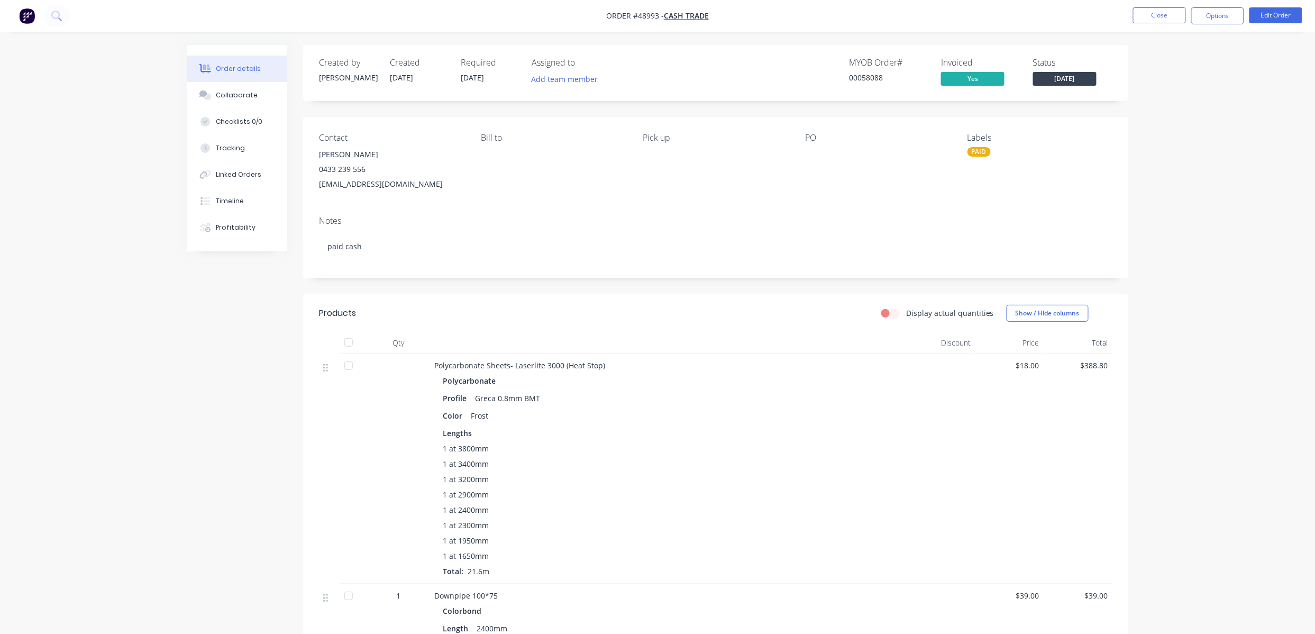
click at [502, 401] on div "Greca 0.8mm BMT" at bounding box center [508, 397] width 74 height 15
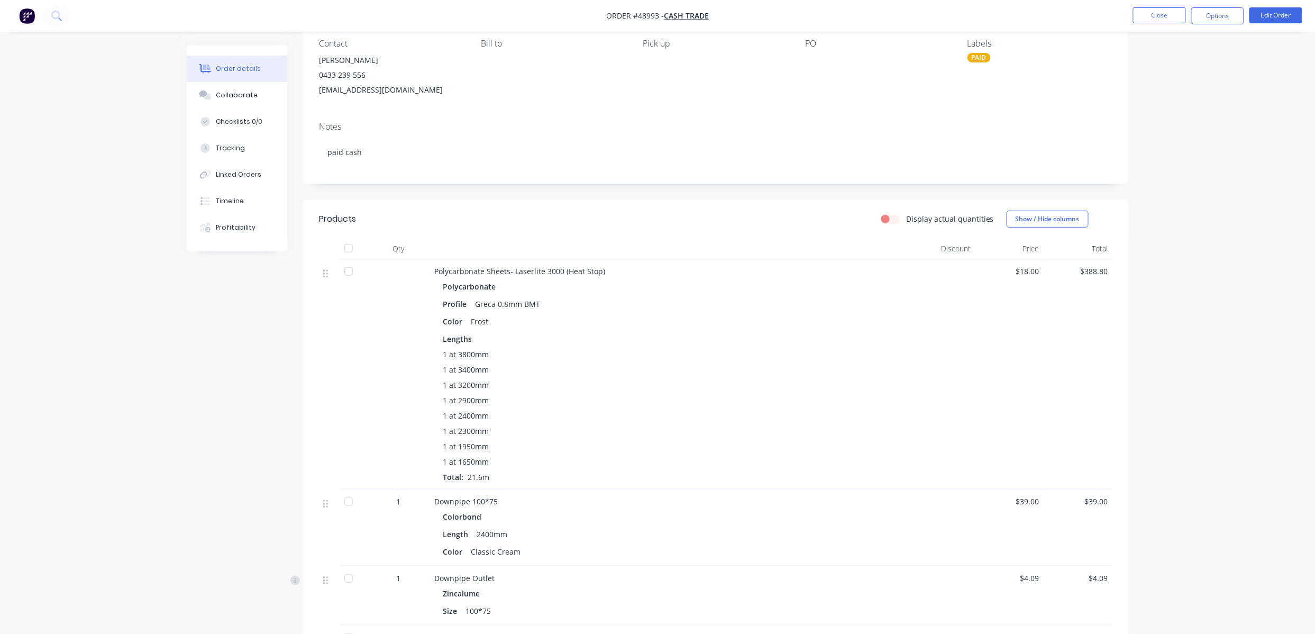
scroll to position [70, 0]
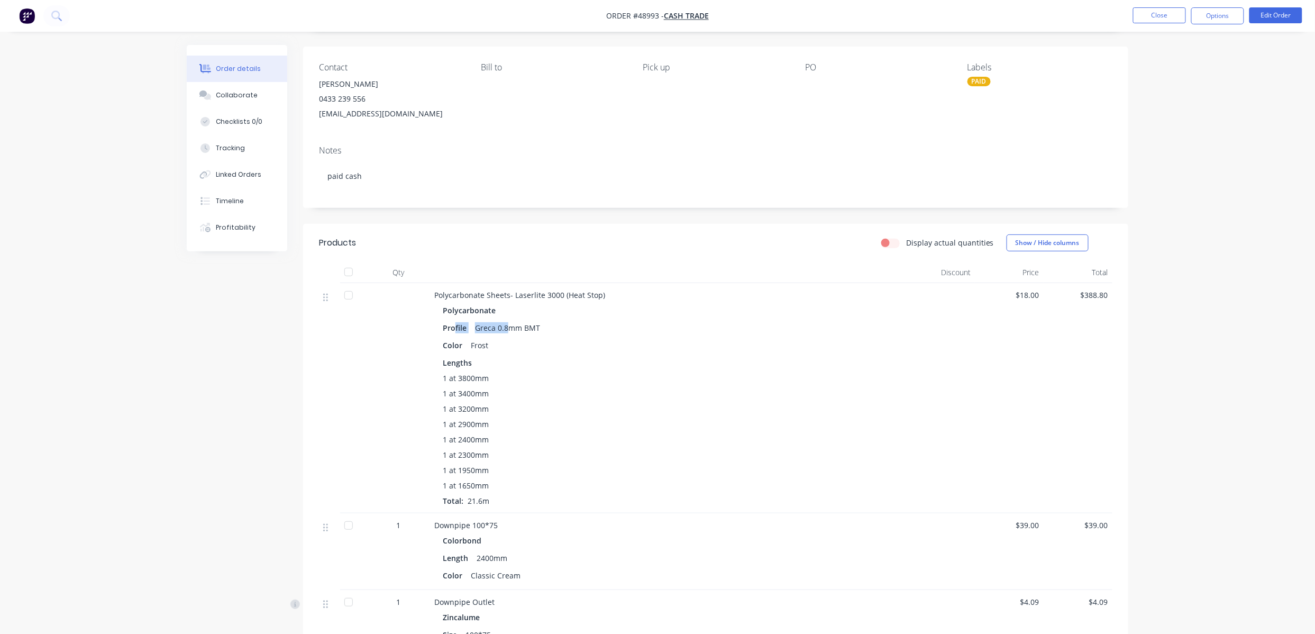
drag, startPoint x: 455, startPoint y: 333, endPoint x: 488, endPoint y: 286, distance: 57.1
click at [522, 320] on div "Profile Greca 0.8mm BMT" at bounding box center [668, 327] width 451 height 15
click at [226, 161] on button "Linked Orders" at bounding box center [237, 174] width 100 height 26
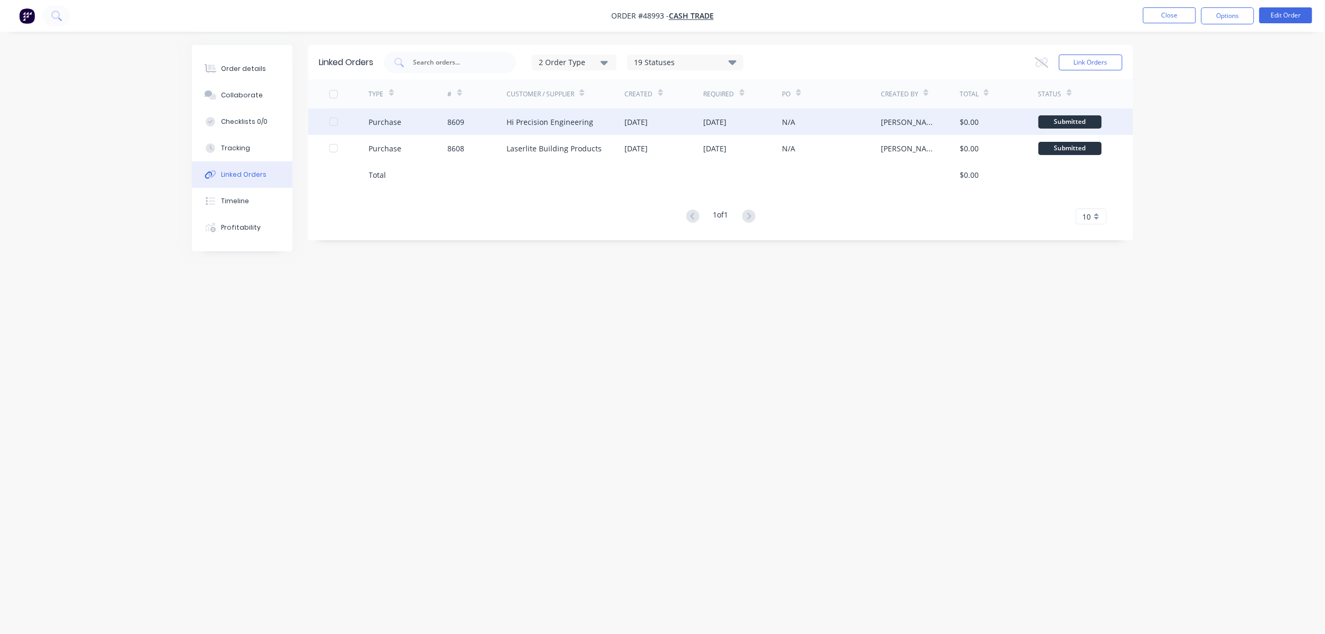
click at [721, 118] on div "12 Sep 2025" at bounding box center [715, 121] width 23 height 11
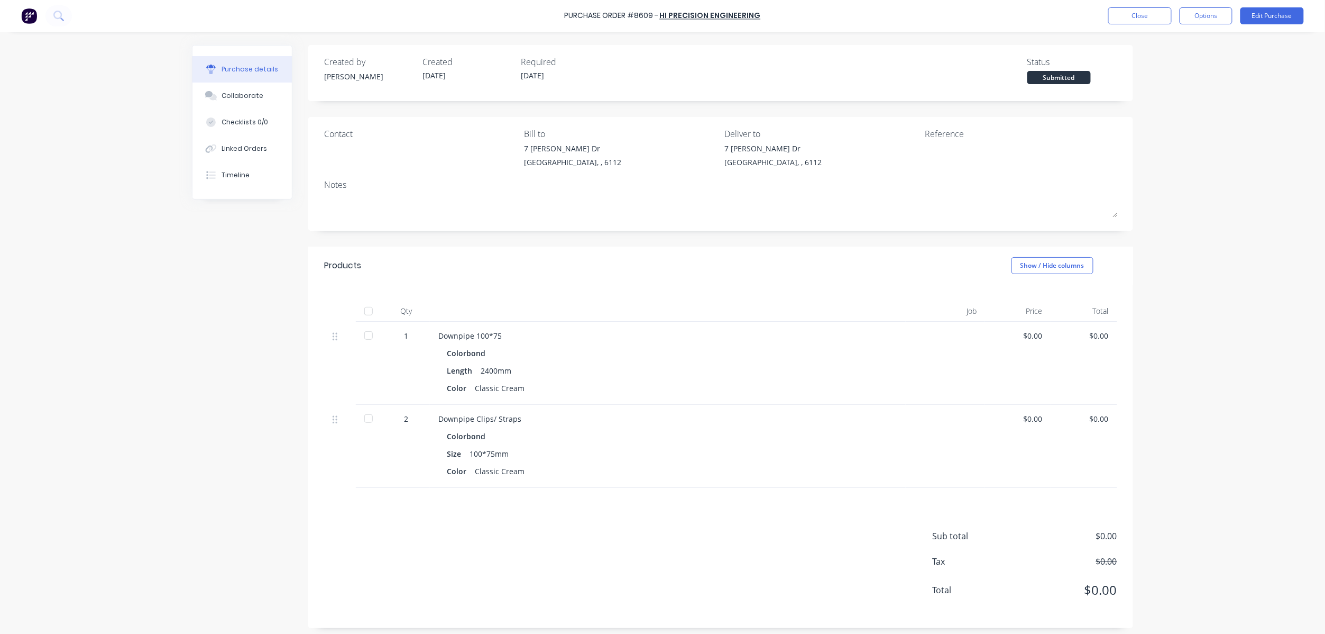
click at [259, 62] on button "Purchase details" at bounding box center [242, 69] width 99 height 26
click at [246, 154] on button "Linked Orders" at bounding box center [242, 148] width 99 height 26
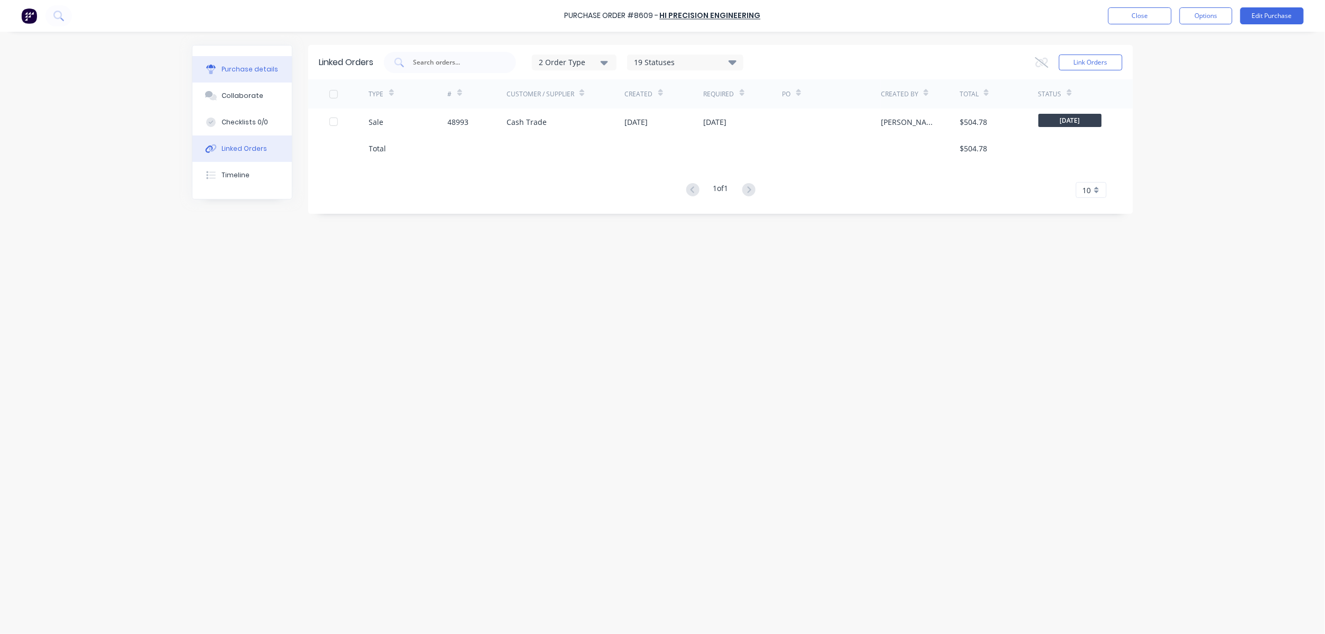
click at [233, 78] on button "Purchase details" at bounding box center [242, 69] width 99 height 26
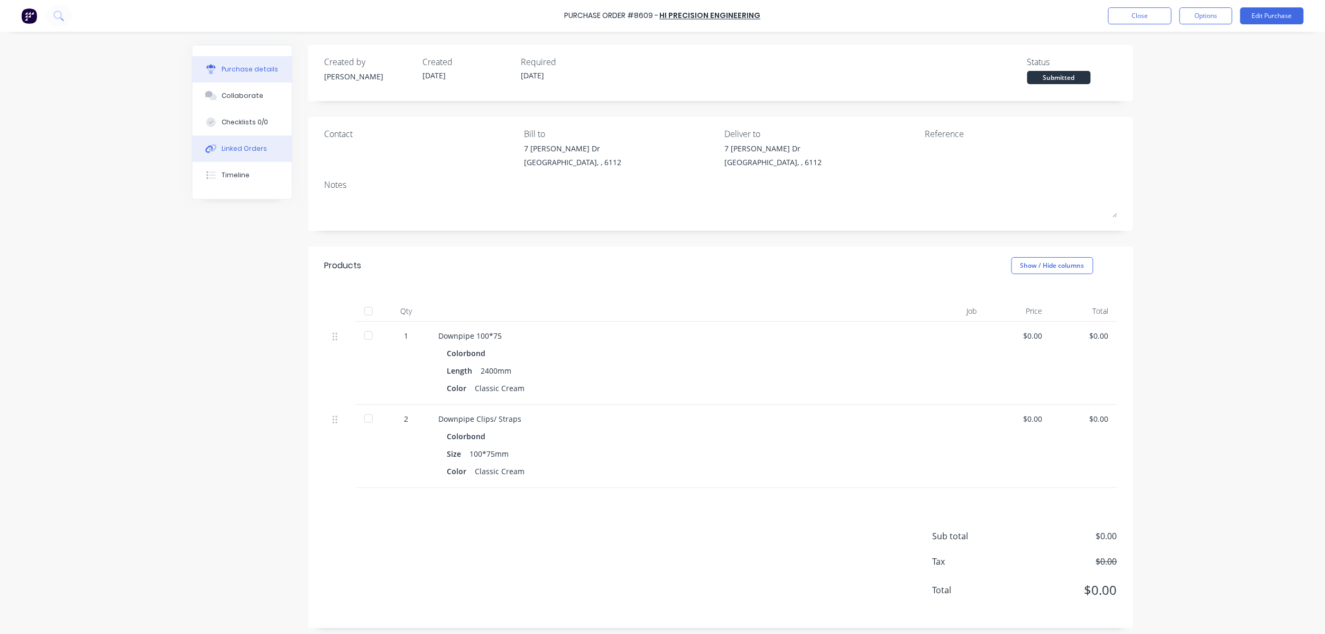
click at [248, 138] on button "Linked Orders" at bounding box center [242, 148] width 99 height 26
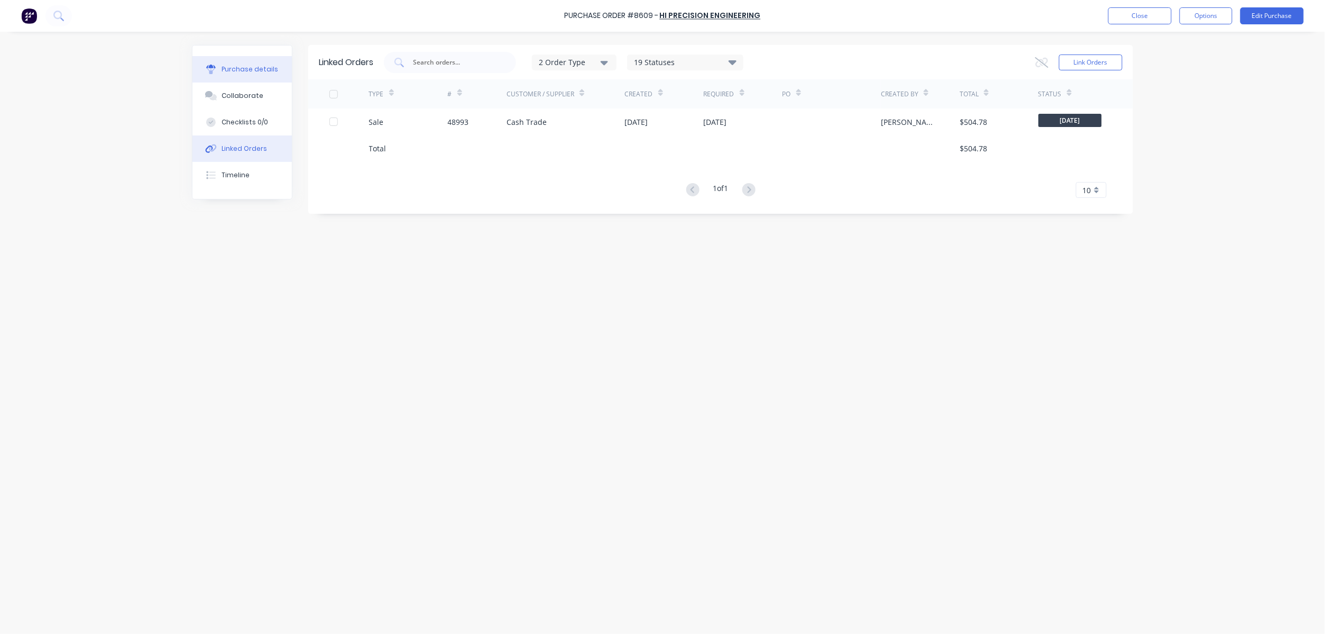
click at [252, 70] on div "Purchase details" at bounding box center [250, 70] width 57 height 10
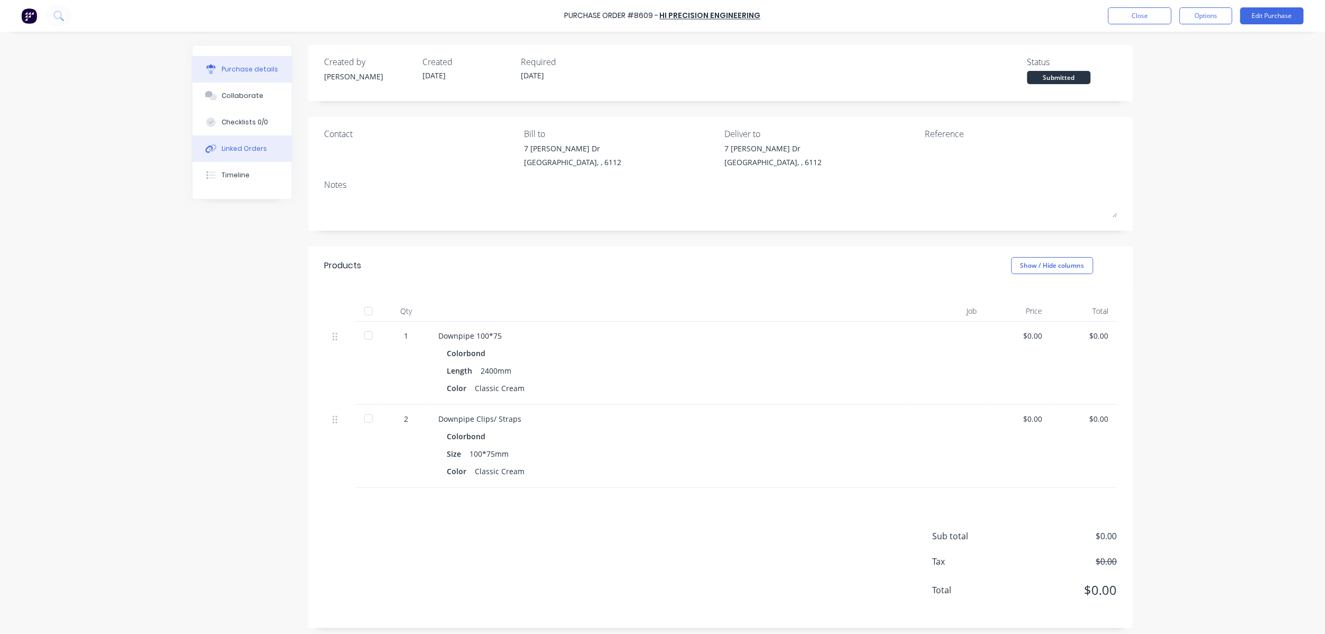
click at [262, 148] on button "Linked Orders" at bounding box center [242, 148] width 99 height 26
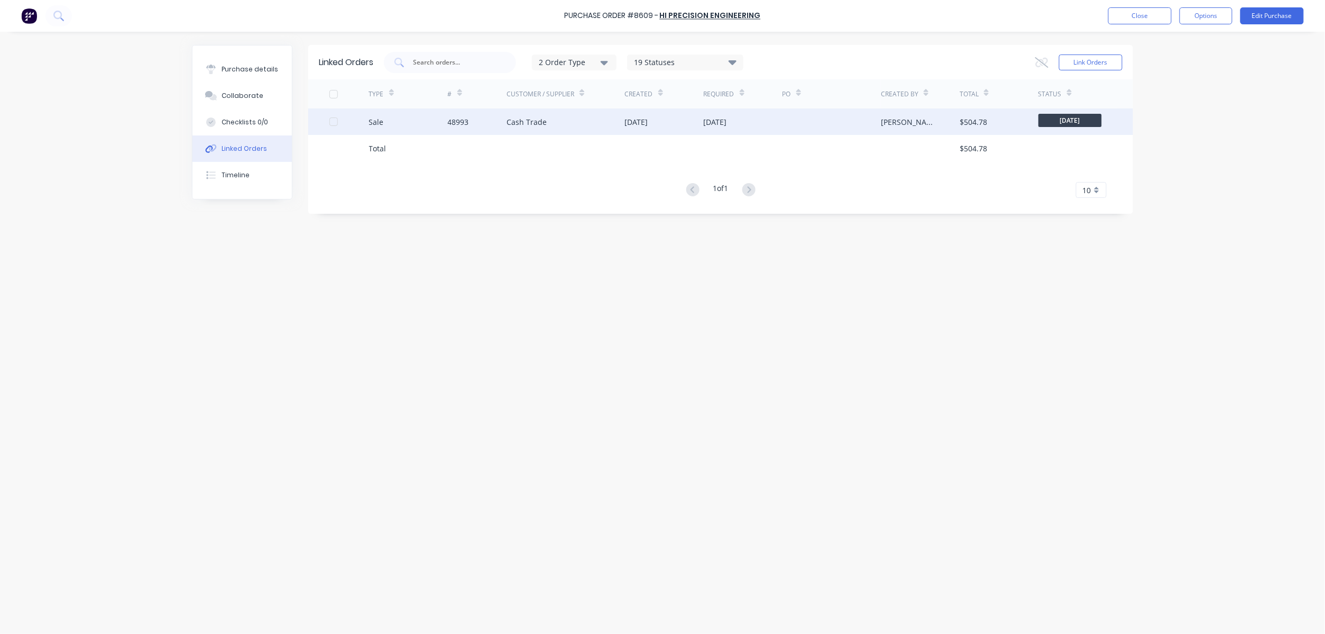
click at [488, 117] on div "48993" at bounding box center [477, 121] width 59 height 26
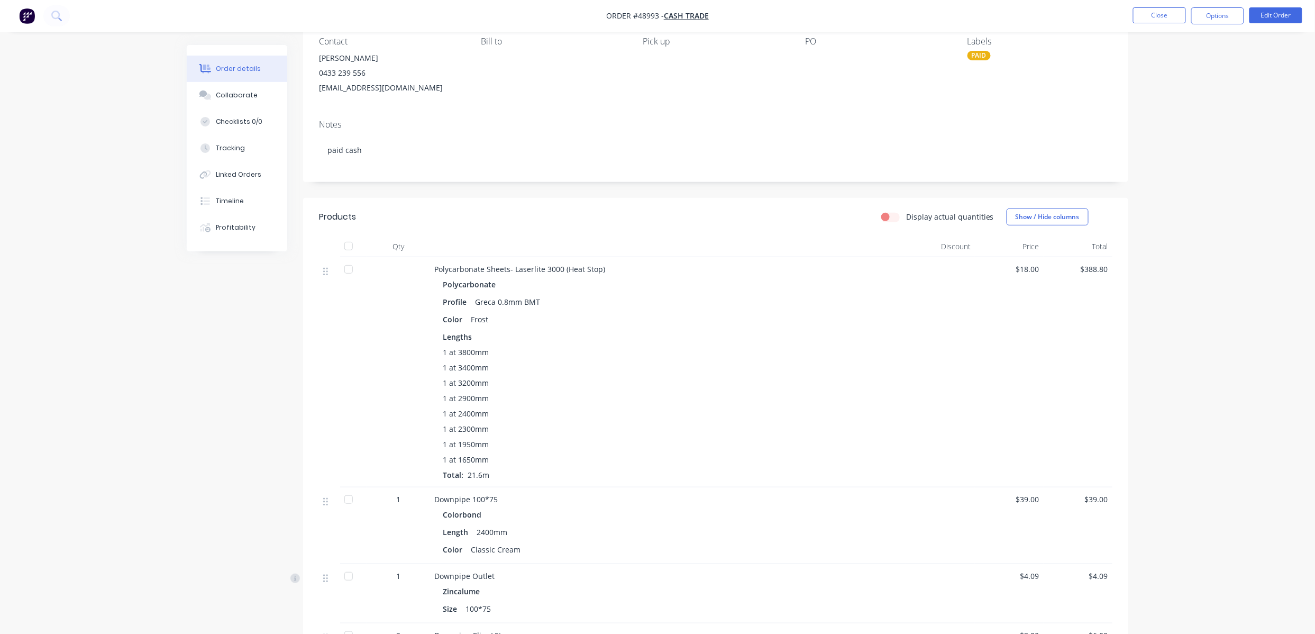
scroll to position [70, 0]
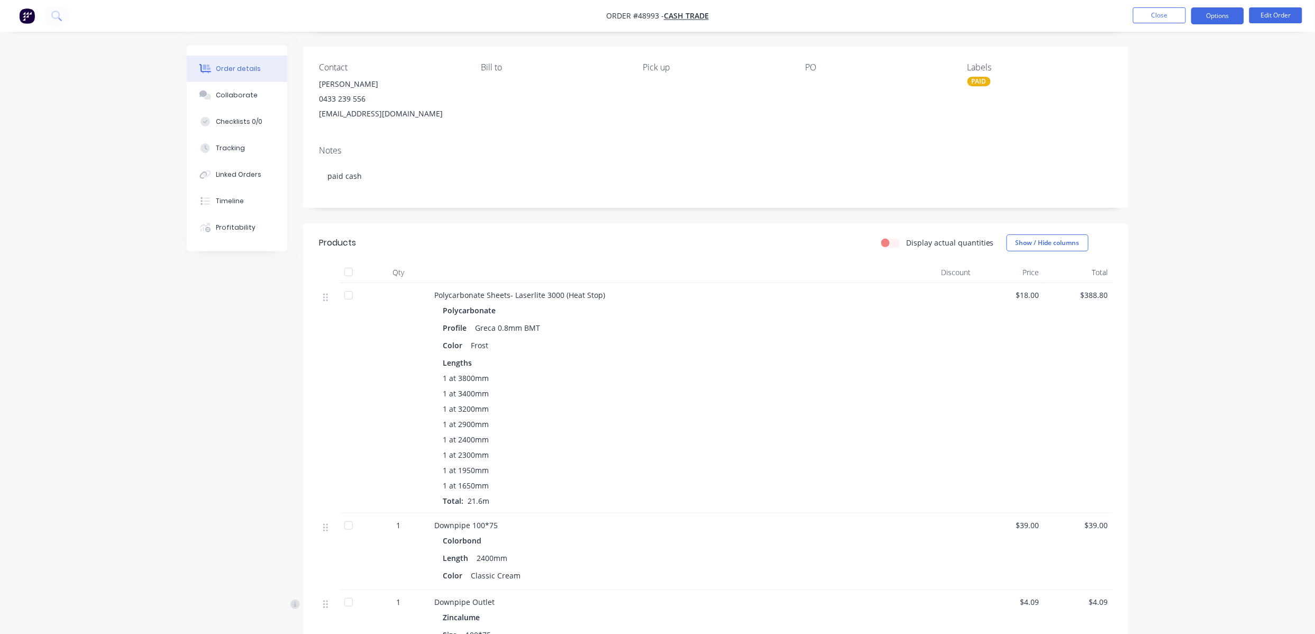
click at [1216, 13] on button "Options" at bounding box center [1217, 15] width 53 height 17
click at [1306, 246] on div "Order details Collaborate Checklists 0/0 Tracking Linked Orders Timeline Profit…" at bounding box center [657, 449] width 1315 height 1038
click at [1213, 28] on nav "Order #48993 - Cash Trade Close Options Edit Order" at bounding box center [657, 16] width 1315 height 32
click at [1219, 20] on button "Options" at bounding box center [1217, 15] width 53 height 17
click at [244, 205] on button "Timeline" at bounding box center [237, 201] width 100 height 26
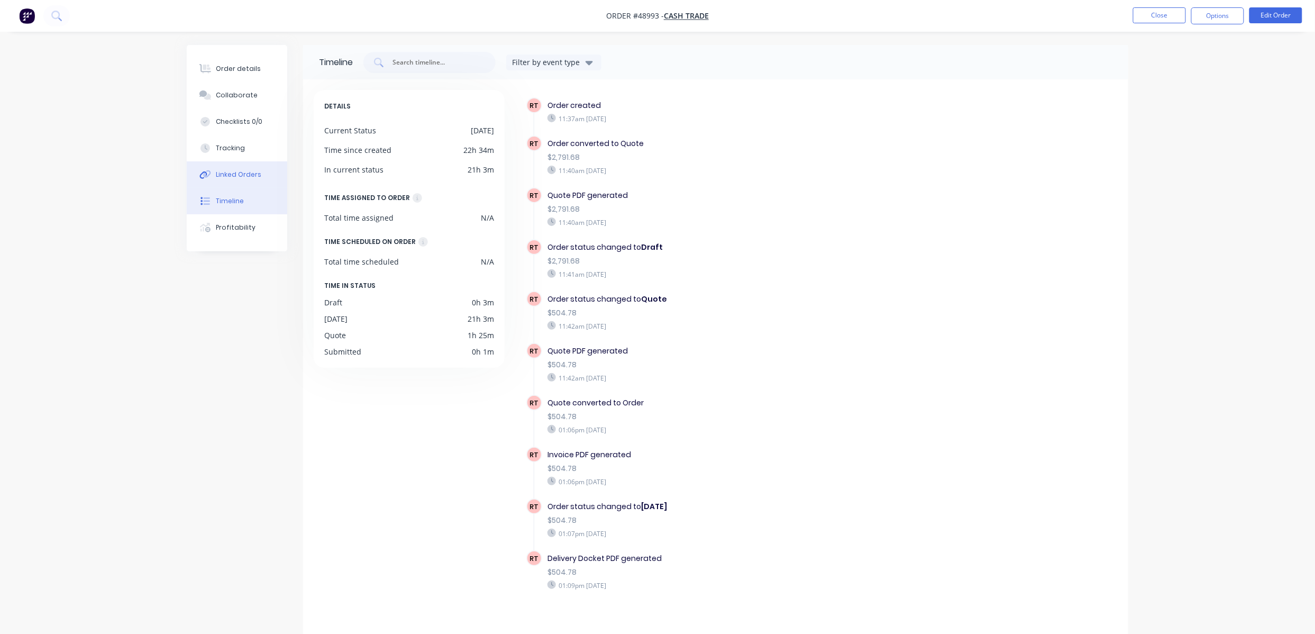
click at [255, 168] on button "Linked Orders" at bounding box center [237, 174] width 100 height 26
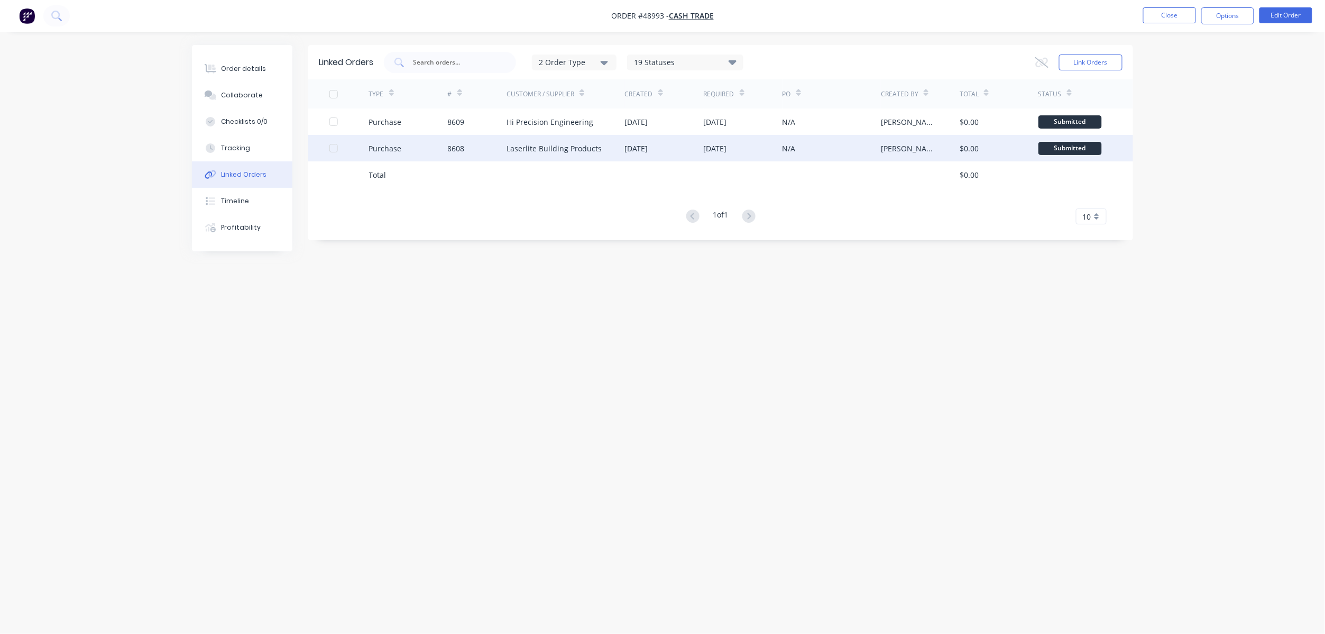
click at [690, 152] on div "[DATE]" at bounding box center [664, 148] width 79 height 26
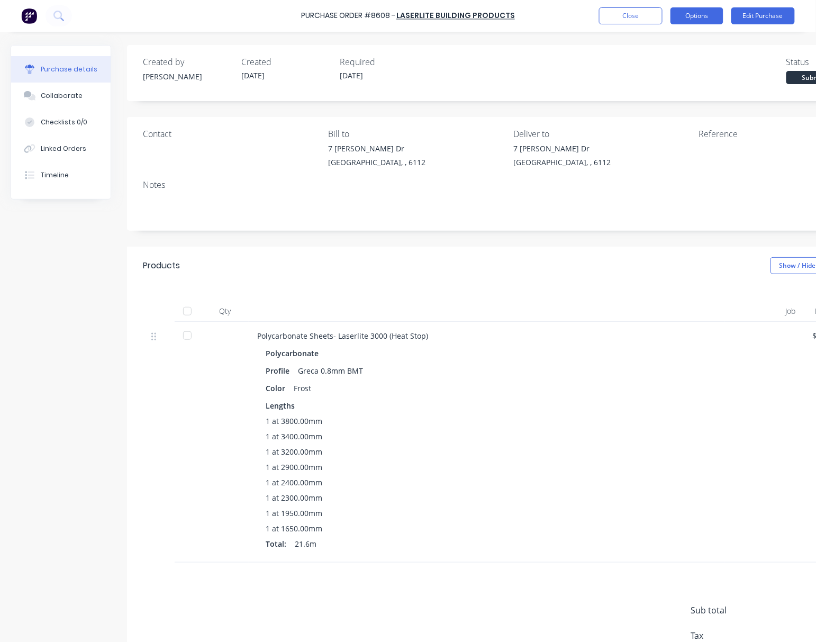
click at [705, 14] on button "Options" at bounding box center [696, 15] width 53 height 17
click at [539, 66] on div "Created by Rachel Created 08/09/25 Required 11/09/25 Status Submitted" at bounding box center [509, 70] width 733 height 29
drag, startPoint x: 297, startPoint y: 370, endPoint x: 321, endPoint y: 366, distance: 23.7
click at [321, 366] on div "Greca 0.8mm BMT" at bounding box center [330, 370] width 65 height 15
click at [373, 396] on div "Color Frost" at bounding box center [487, 387] width 442 height 15
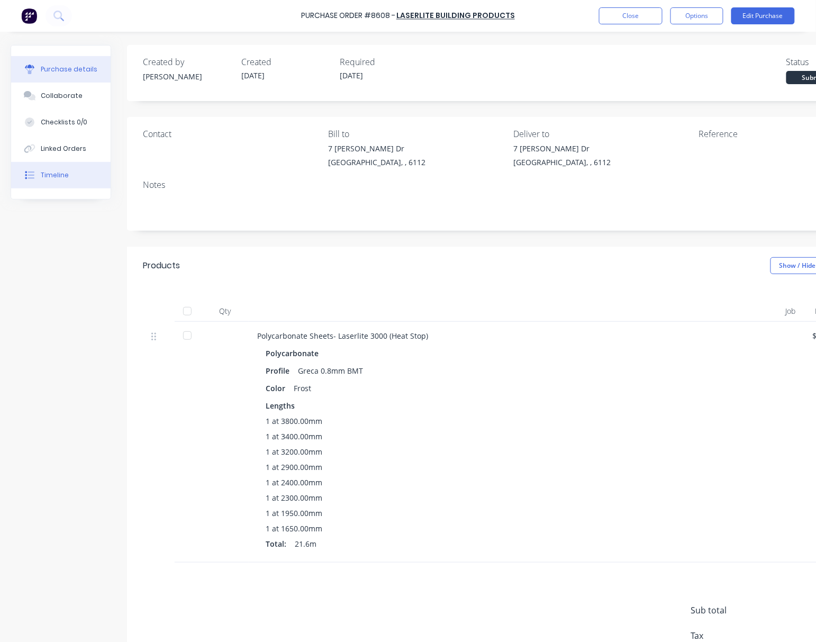
click at [87, 170] on button "Timeline" at bounding box center [60, 175] width 99 height 26
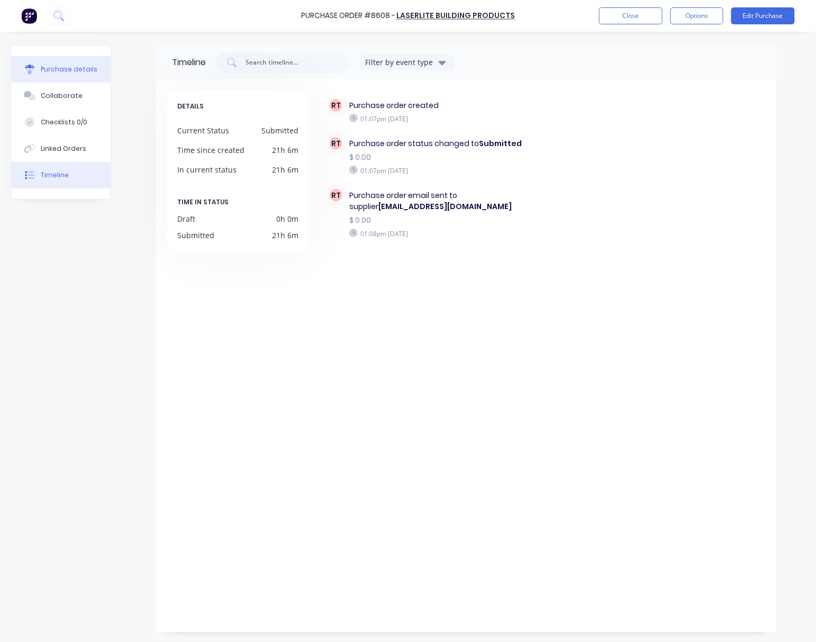
click at [68, 76] on button "Purchase details" at bounding box center [60, 69] width 99 height 26
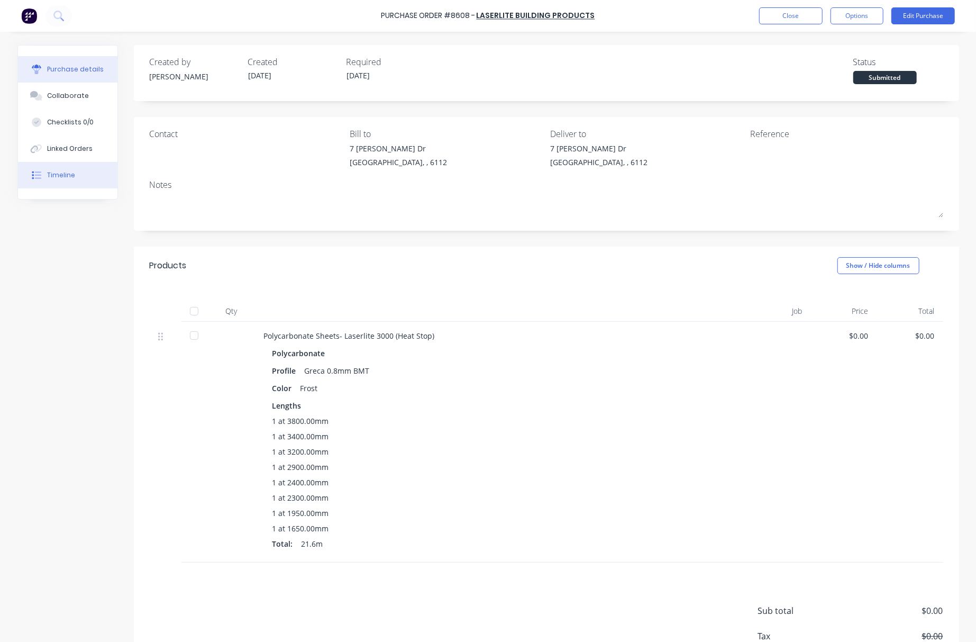
click at [70, 183] on button "Timeline" at bounding box center [67, 175] width 99 height 26
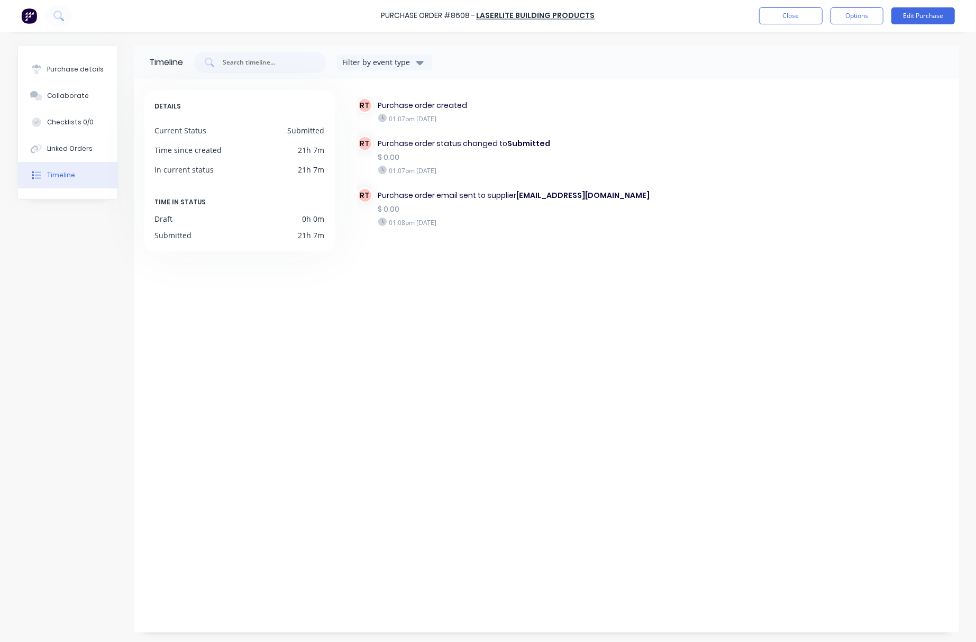
drag, startPoint x: 524, startPoint y: 207, endPoint x: 367, endPoint y: 206, distance: 156.6
click at [373, 206] on div "Purchase order email sent to supplier ordersmaddington@laserlite.com.au $ 0.00 …" at bounding box center [515, 208] width 284 height 42
click at [88, 60] on button "Purchase details" at bounding box center [67, 69] width 99 height 26
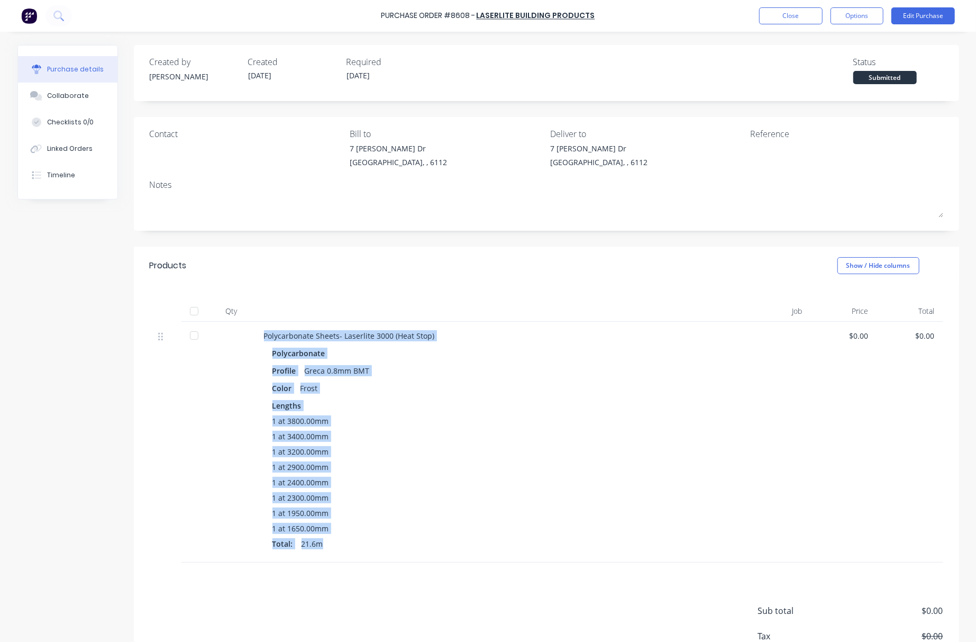
drag, startPoint x: 257, startPoint y: 336, endPoint x: 364, endPoint y: 542, distance: 231.4
click at [364, 542] on div "Polycarbonate Sheets- Laserlite 3000 (Heat Stop) Polycarbonate Profile Greca 0.…" at bounding box center [493, 442] width 476 height 241
click at [479, 539] on div "Total: 21.6m" at bounding box center [493, 543] width 442 height 11
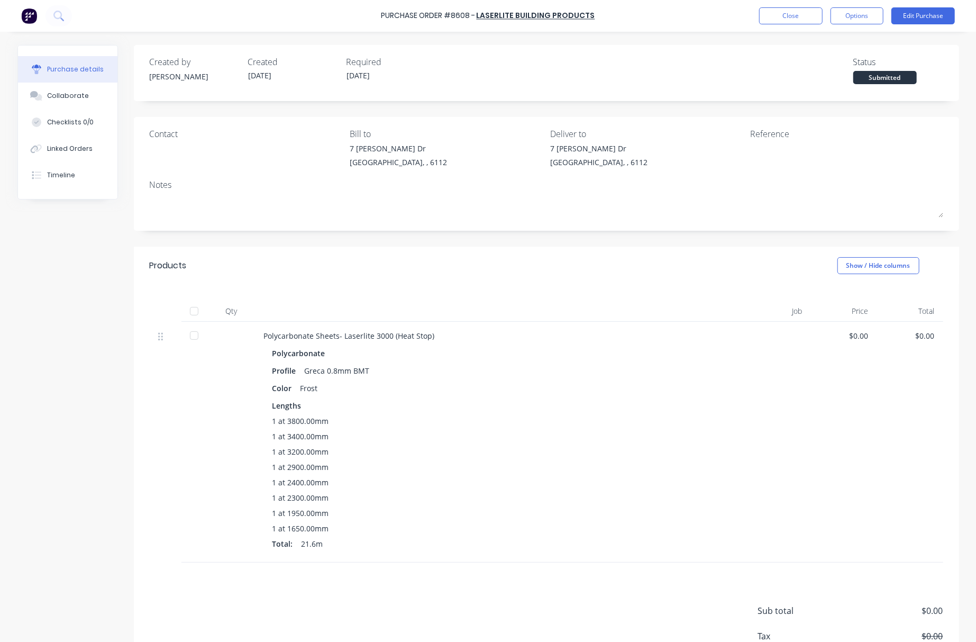
click at [7, 272] on div "Purchase details Collaborate Checklists 0/0 Linked Orders Timeline Created by R…" at bounding box center [488, 305] width 963 height 589
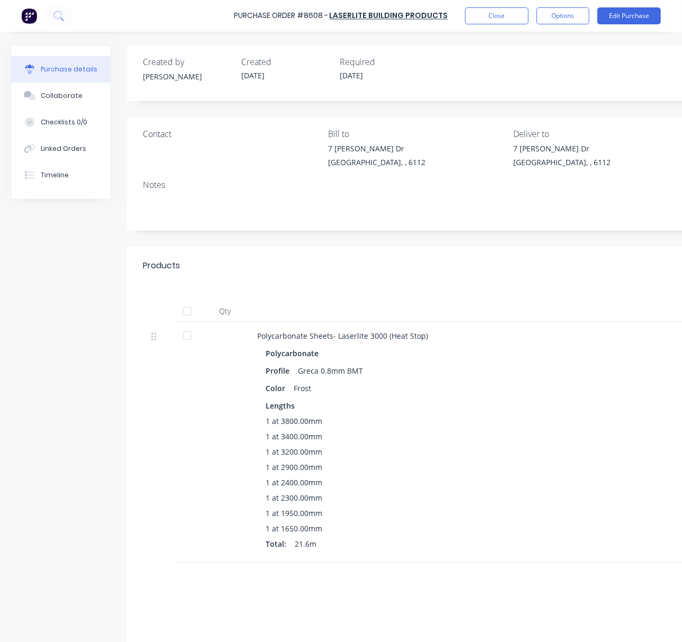
click at [9, 248] on div "Purchase details Collaborate Checklists 0/0 Linked Orders Timeline Created by R…" at bounding box center [341, 305] width 682 height 589
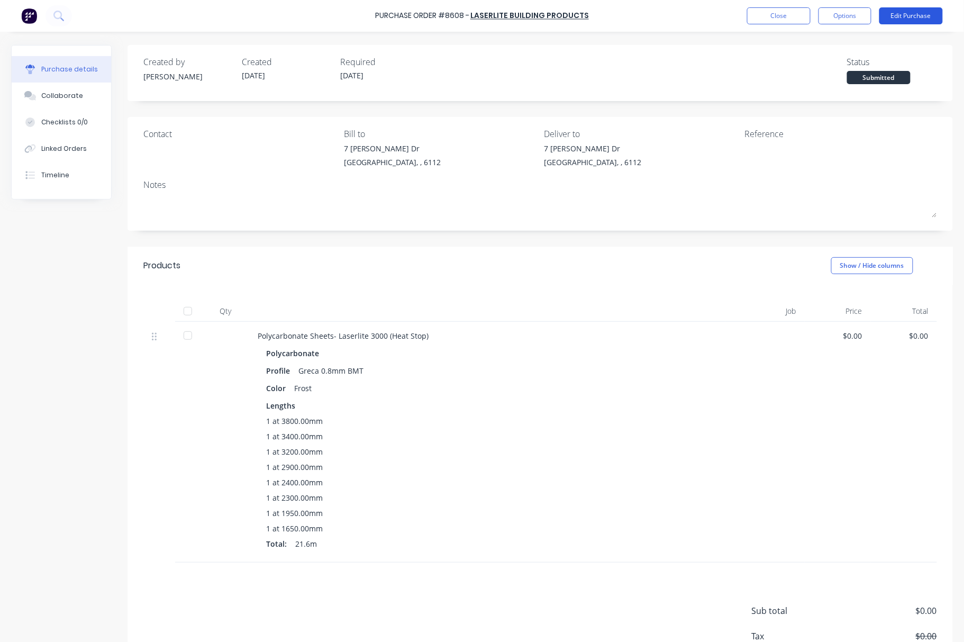
click at [908, 17] on button "Edit Purchase" at bounding box center [910, 15] width 63 height 17
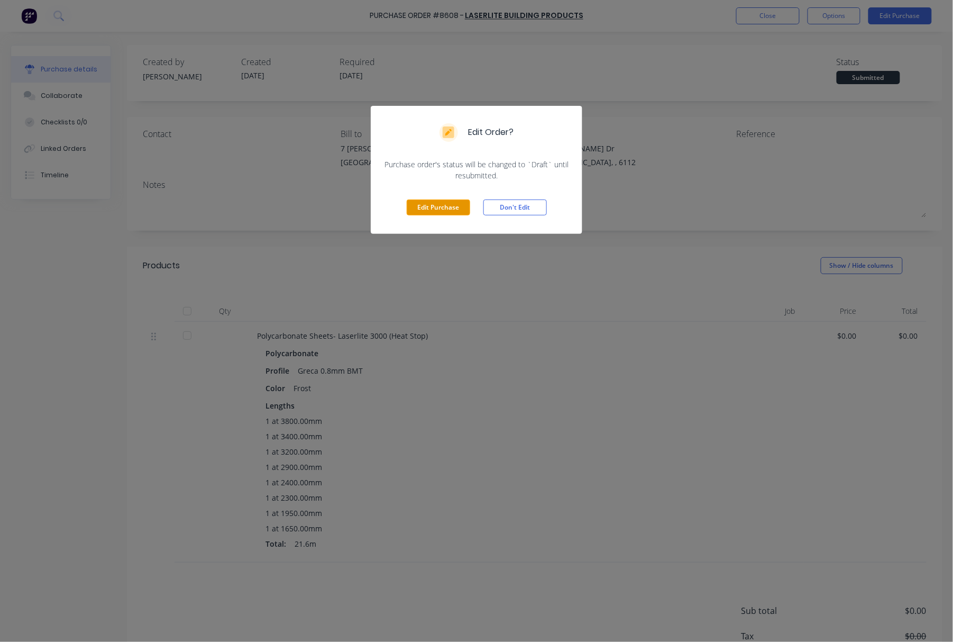
click at [421, 214] on button "Edit Purchase" at bounding box center [438, 207] width 63 height 16
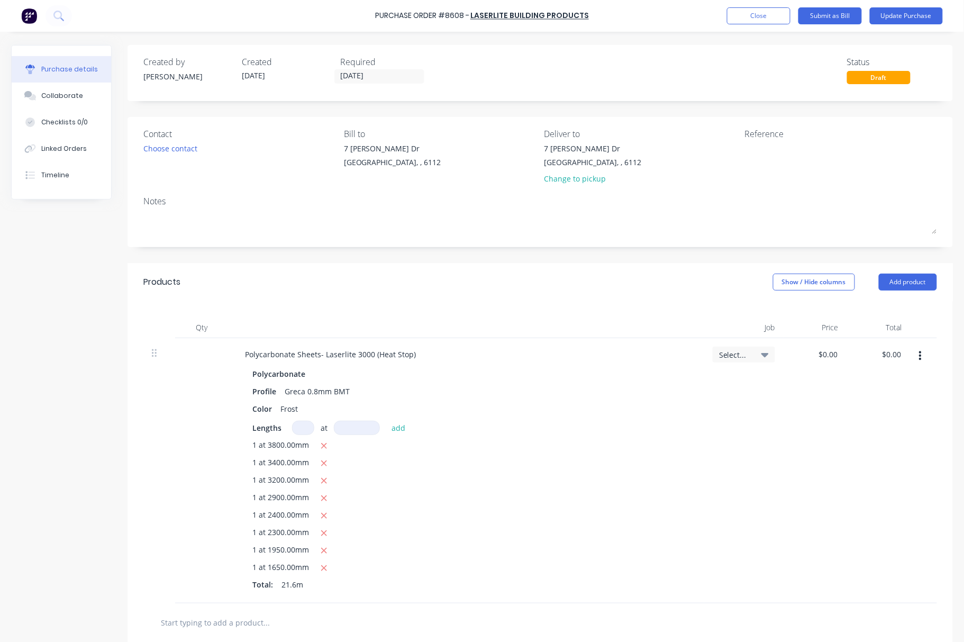
click at [915, 354] on button "button" at bounding box center [920, 355] width 25 height 19
click at [864, 384] on button "Edit" at bounding box center [888, 383] width 90 height 21
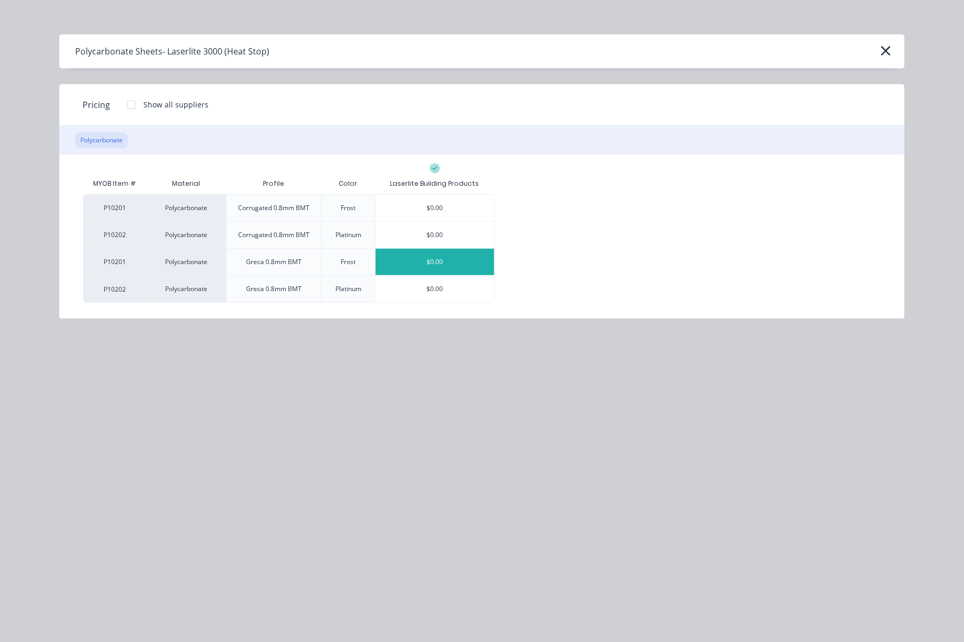
click at [446, 203] on div "$0.00" at bounding box center [435, 208] width 118 height 26
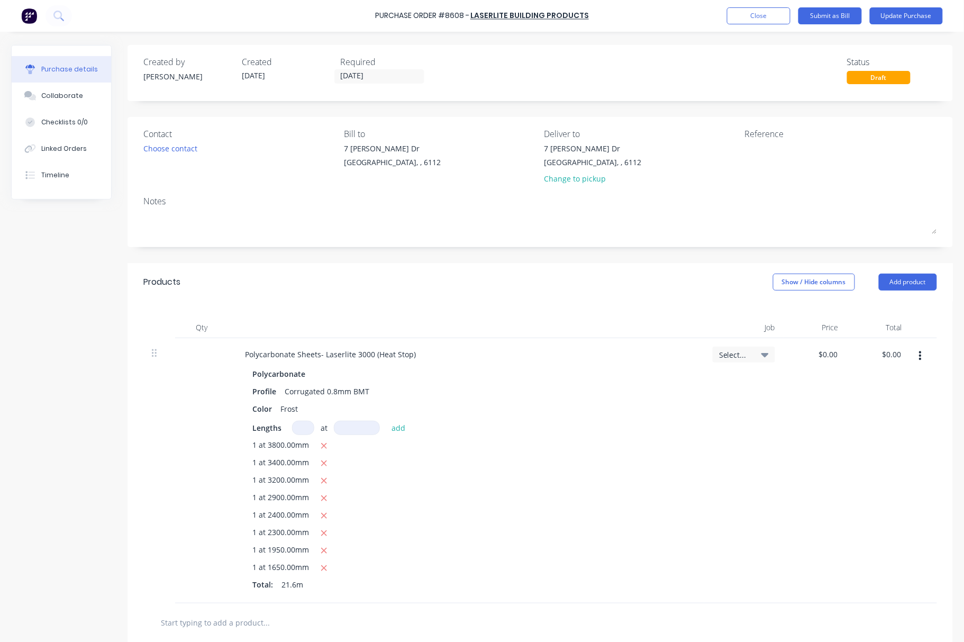
click at [599, 455] on div "1 at 3800.00mm 1 at 3400.00mm 1 at 3200.00mm 1 at 2900.00mm 1 at 2400.00mm 1 at…" at bounding box center [465, 516] width 427 height 155
click at [299, 259] on div "Created by Rachel Created 08/09/25 Required 11/09/25 Status Draft Contact Choos…" at bounding box center [537, 430] width 821 height 771
click at [635, 356] on div "Polycarbonate Sheets- Laserlite 3000 (Heat Stop)" at bounding box center [465, 353] width 459 height 15
click at [449, 509] on div "1 at 3800.00mm 1 at 3400.00mm 1 at 3200.00mm 1 at 2900.00mm 1 at 2400.00mm 1 at…" at bounding box center [465, 516] width 427 height 155
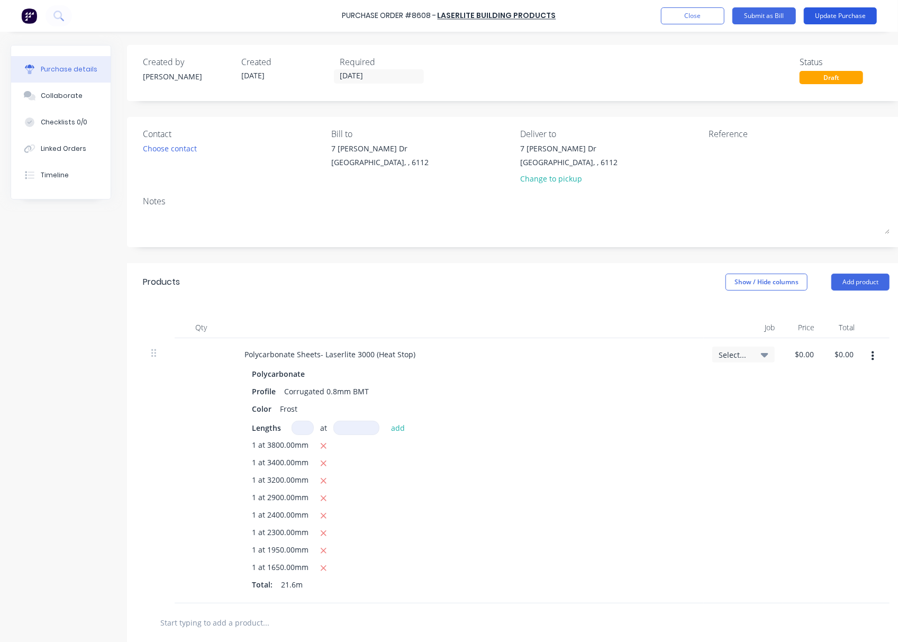
click at [838, 13] on button "Update Purchase" at bounding box center [839, 15] width 73 height 17
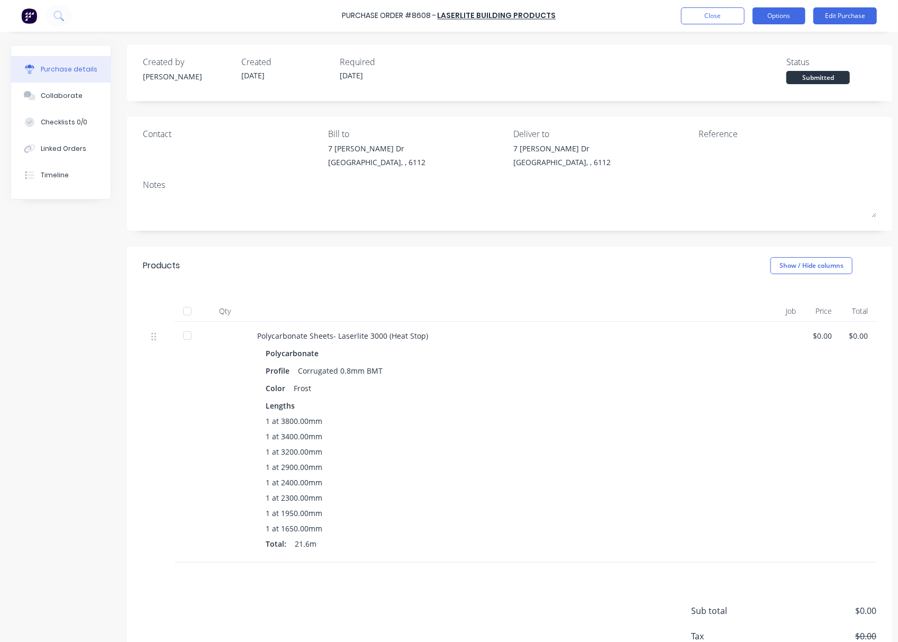
click at [773, 19] on button "Options" at bounding box center [778, 15] width 53 height 17
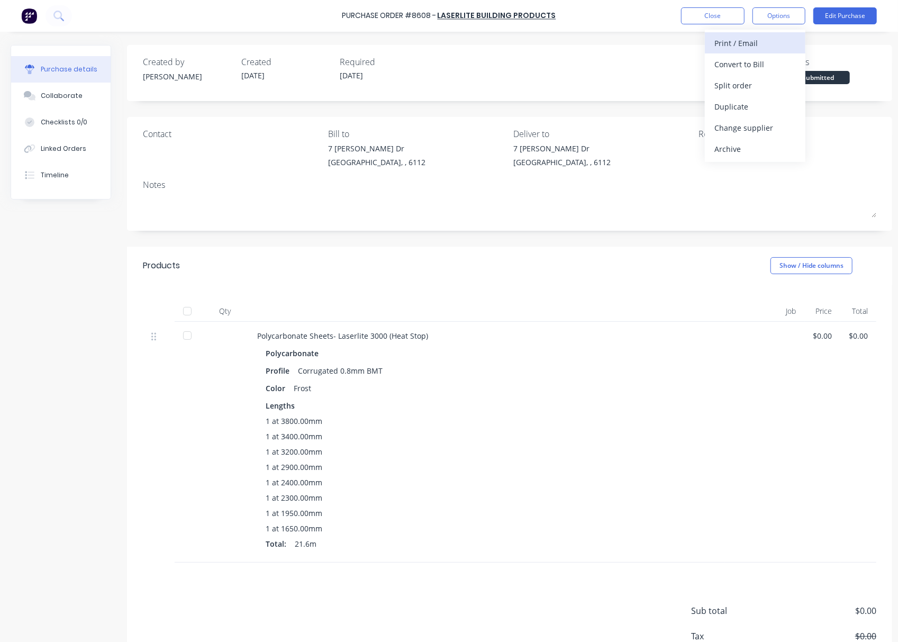
click at [785, 44] on div "Print / Email" at bounding box center [754, 42] width 81 height 15
click at [766, 85] on div "Without pricing" at bounding box center [754, 85] width 81 height 15
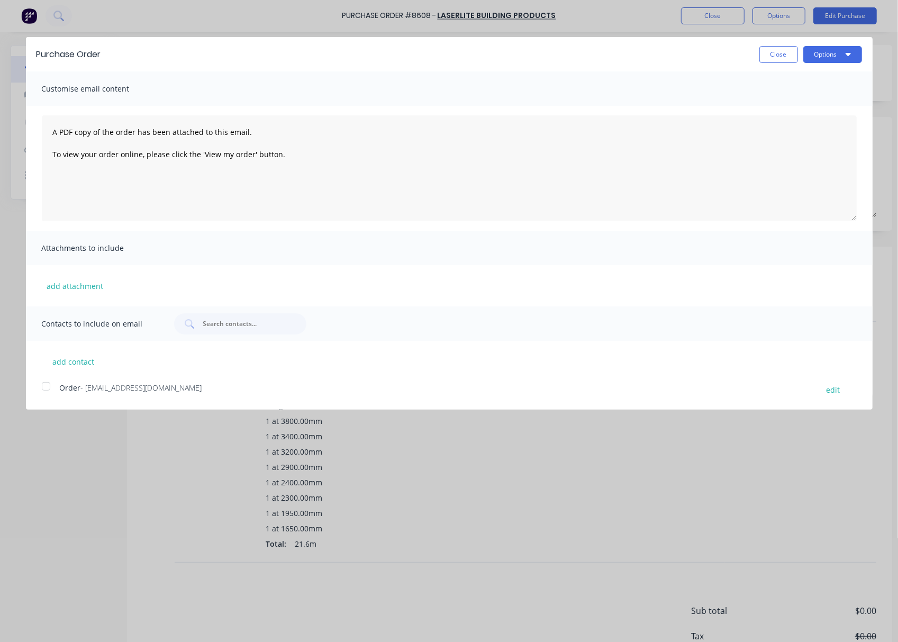
click at [49, 387] on div at bounding box center [45, 386] width 21 height 21
click at [834, 56] on button "Options" at bounding box center [832, 54] width 59 height 17
click at [802, 102] on div "Email" at bounding box center [811, 102] width 81 height 15
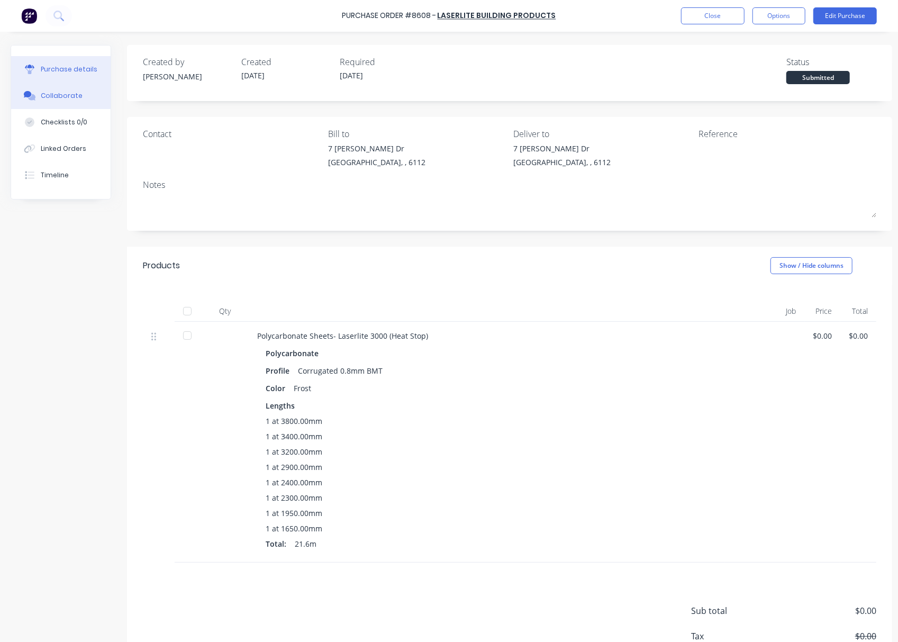
click at [73, 102] on button "Collaborate" at bounding box center [60, 96] width 99 height 26
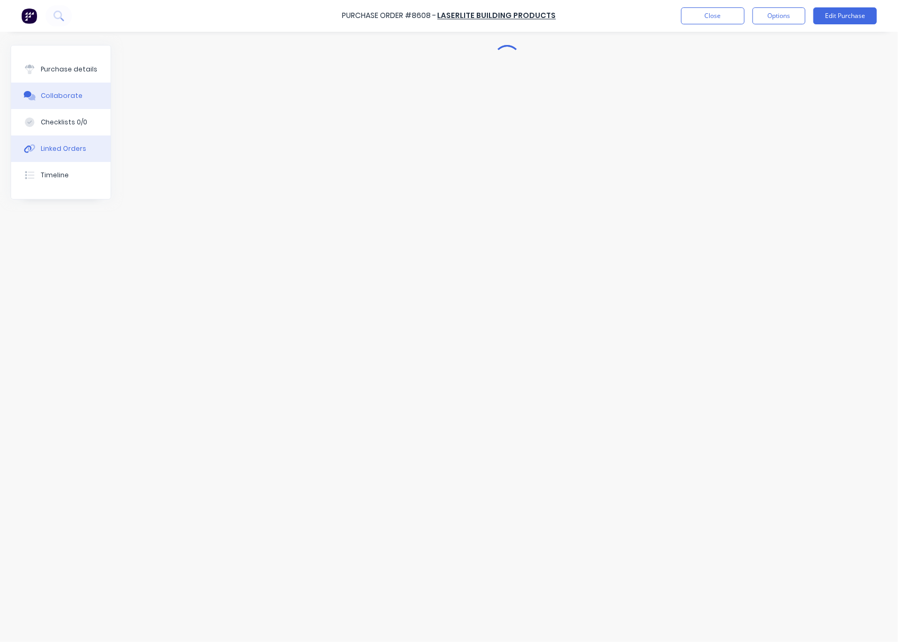
click at [87, 147] on button "Linked Orders" at bounding box center [60, 148] width 99 height 26
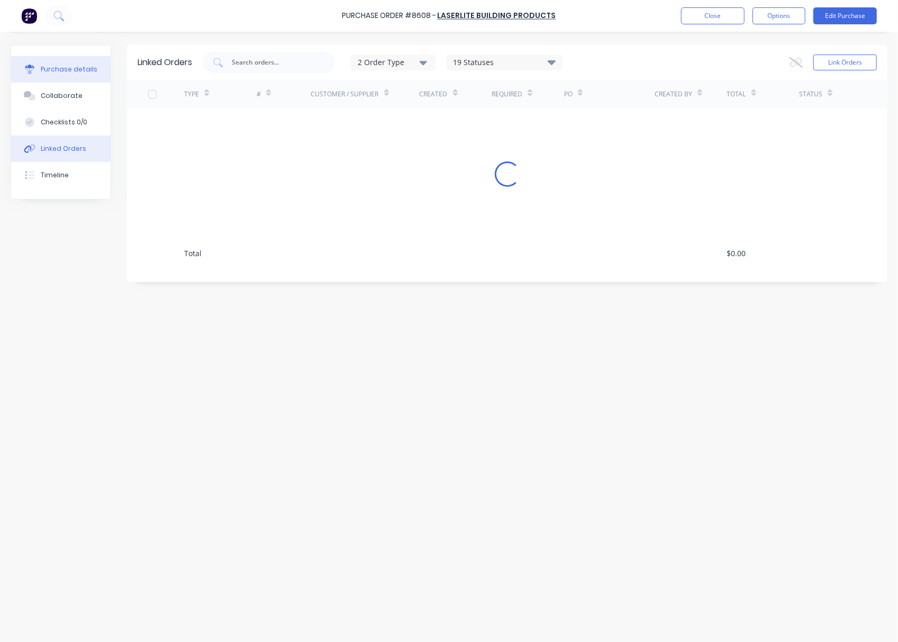
click at [85, 62] on button "Purchase details" at bounding box center [60, 69] width 99 height 26
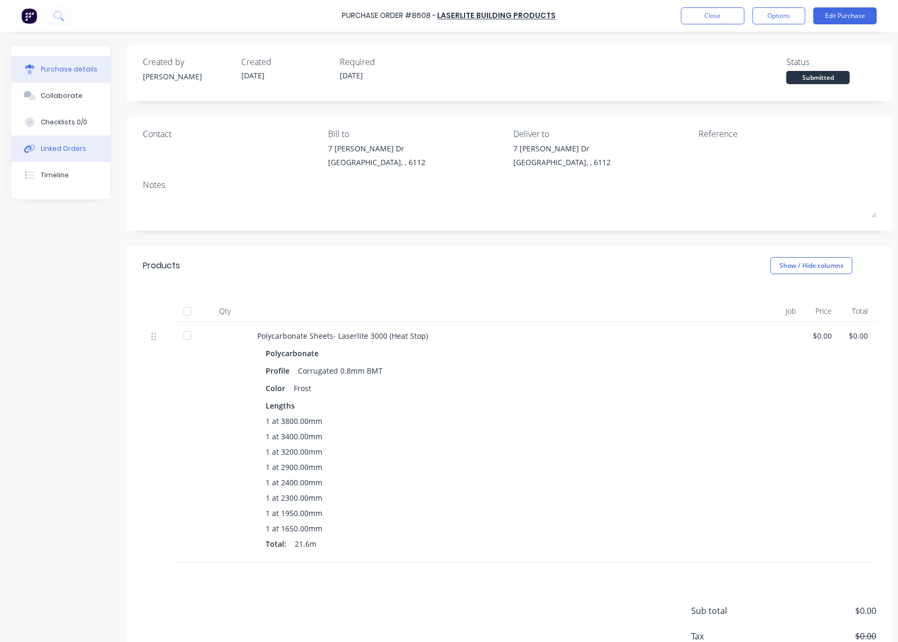
click at [85, 150] on button "Linked Orders" at bounding box center [60, 148] width 99 height 26
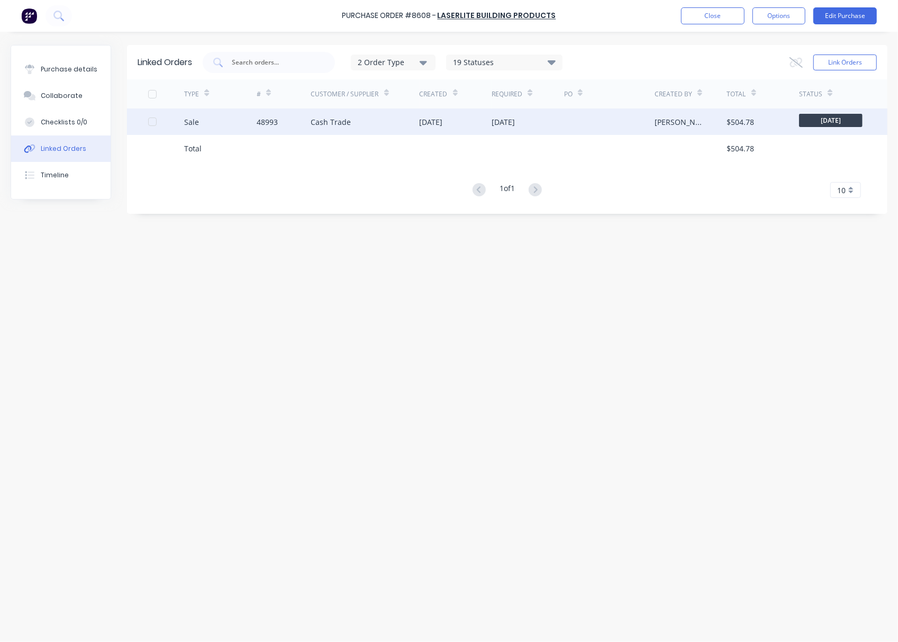
click at [408, 117] on div "Cash Trade" at bounding box center [365, 121] width 108 height 26
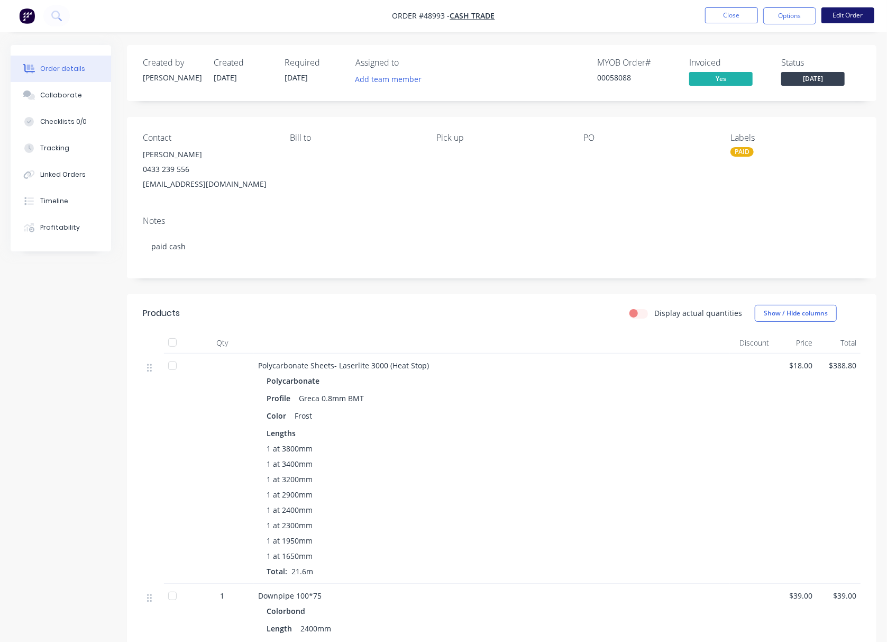
click at [857, 13] on button "Edit Order" at bounding box center [847, 15] width 53 height 16
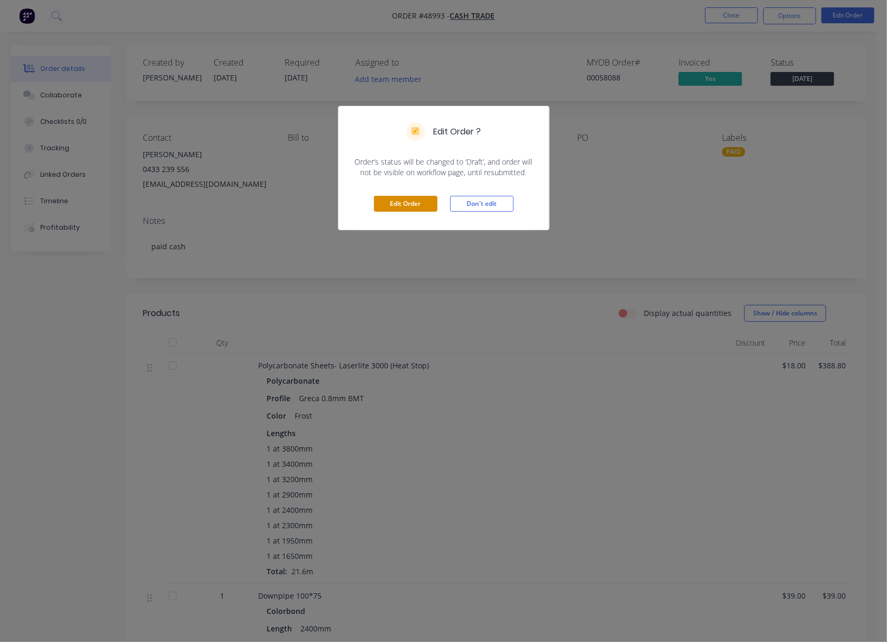
click at [390, 201] on button "Edit Order" at bounding box center [405, 204] width 63 height 16
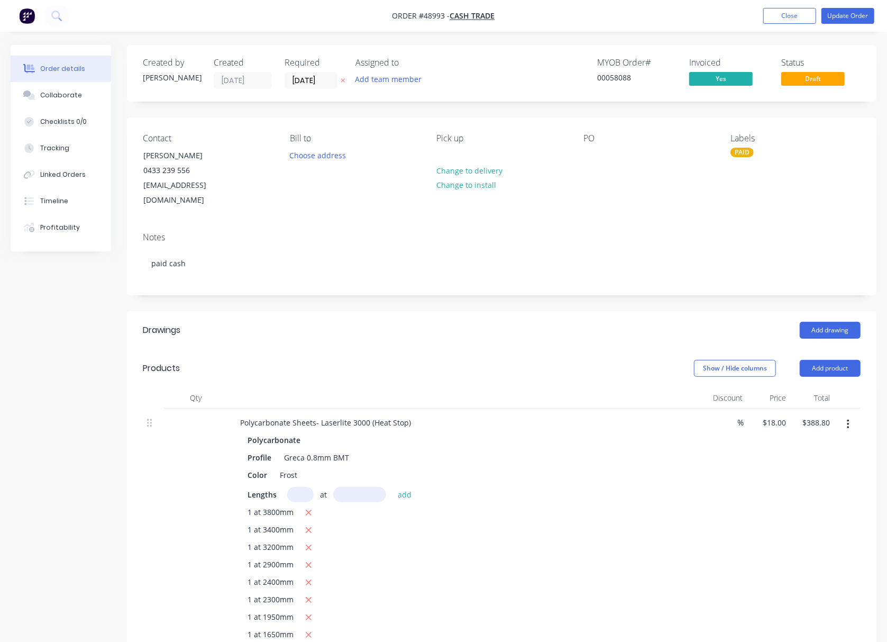
click at [852, 415] on button "button" at bounding box center [848, 424] width 25 height 19
click at [801, 444] on div "Edit" at bounding box center [810, 451] width 81 height 15
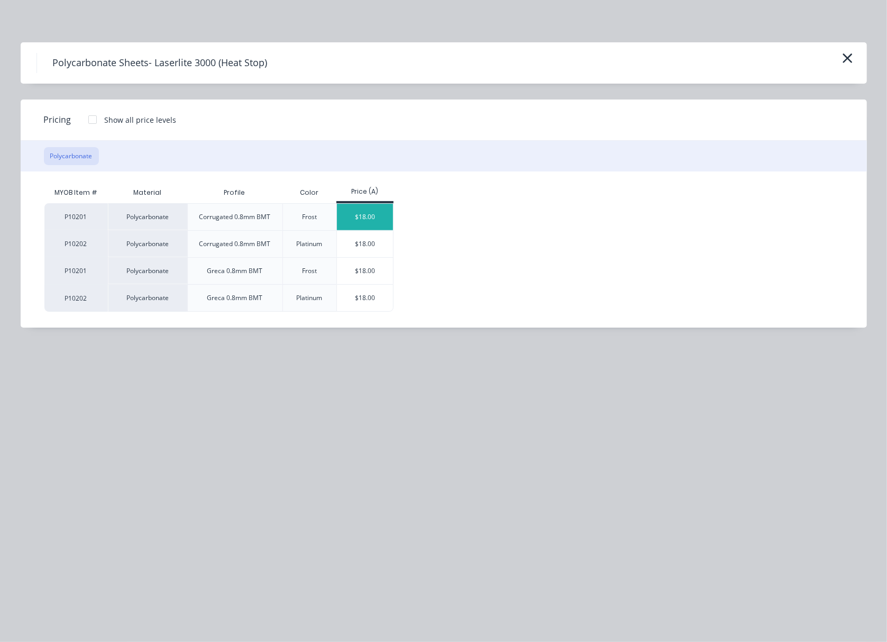
click at [380, 213] on div "$18.00" at bounding box center [365, 217] width 57 height 26
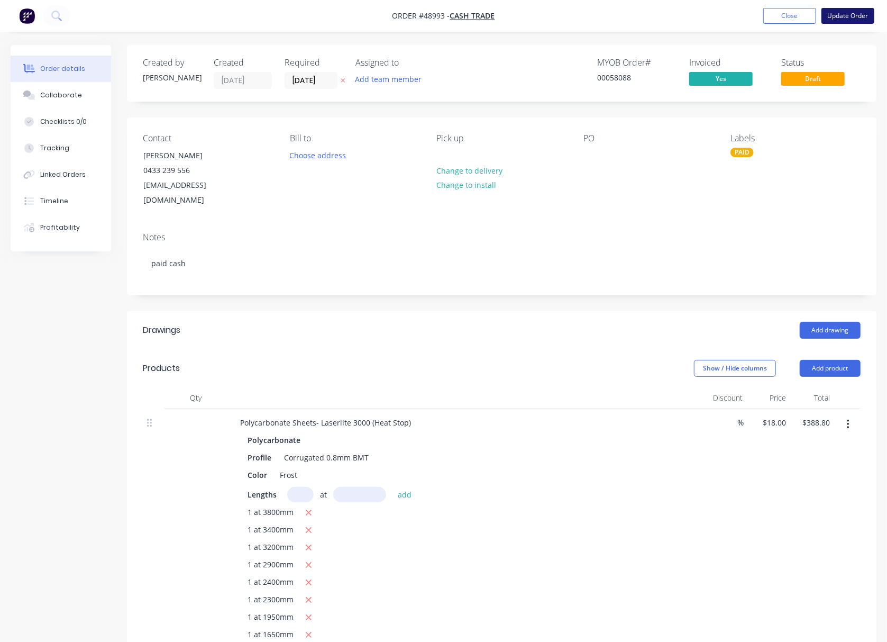
click at [864, 15] on button "Update Order" at bounding box center [847, 16] width 53 height 16
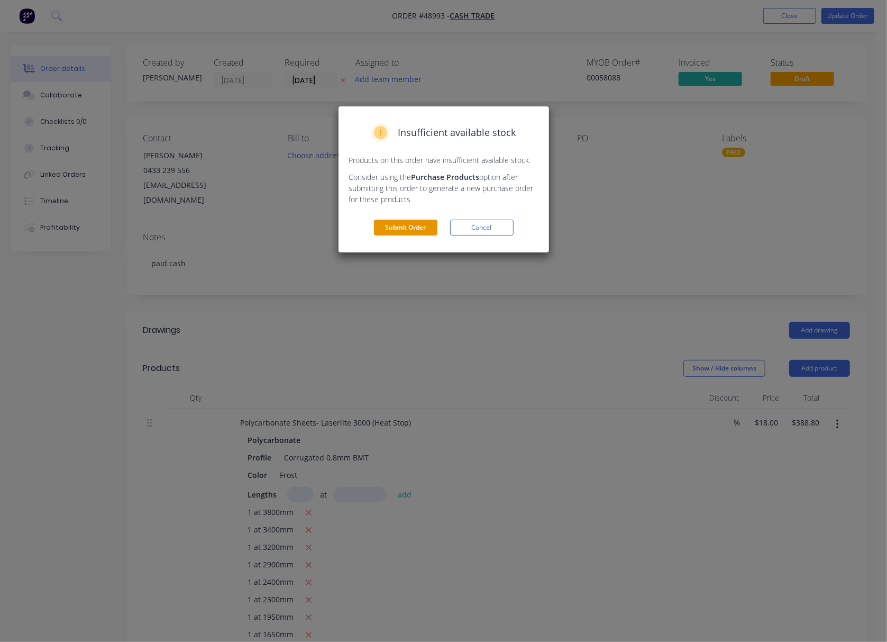
click at [388, 228] on button "Submit Order" at bounding box center [405, 227] width 63 height 16
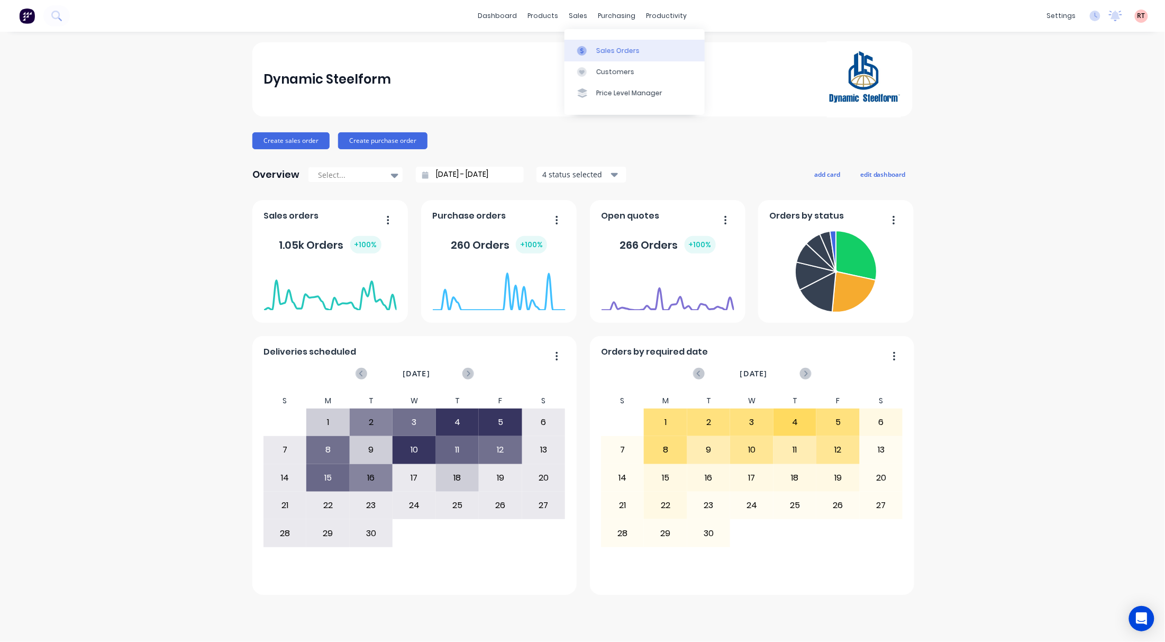
click at [612, 49] on div "Sales Orders" at bounding box center [617, 51] width 43 height 10
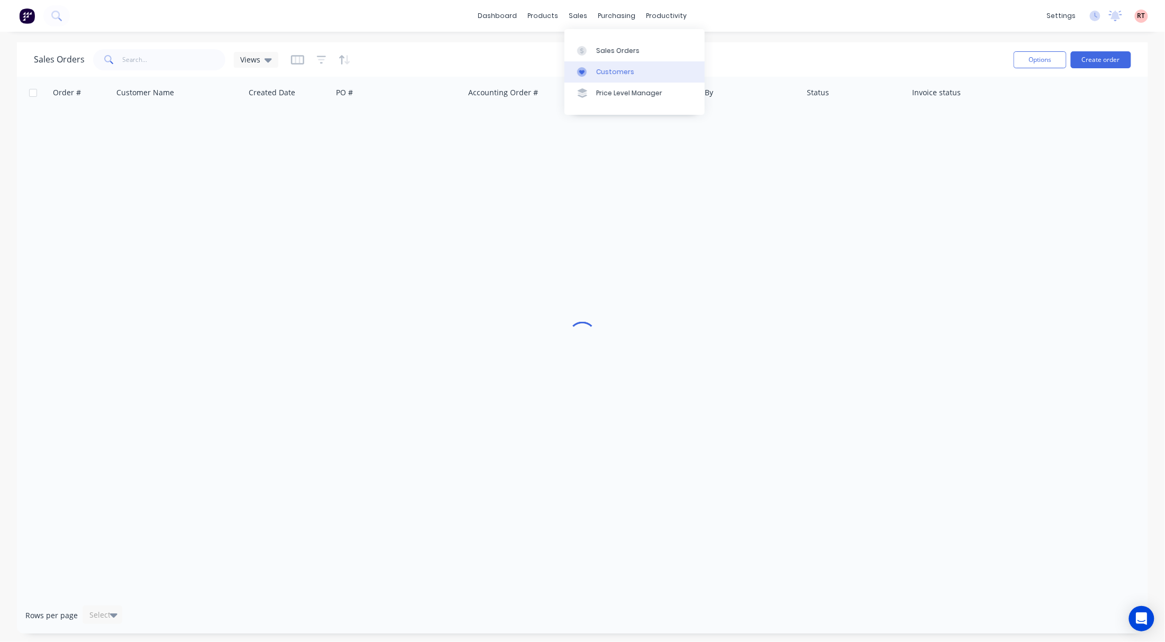
click at [592, 71] on div at bounding box center [585, 72] width 16 height 10
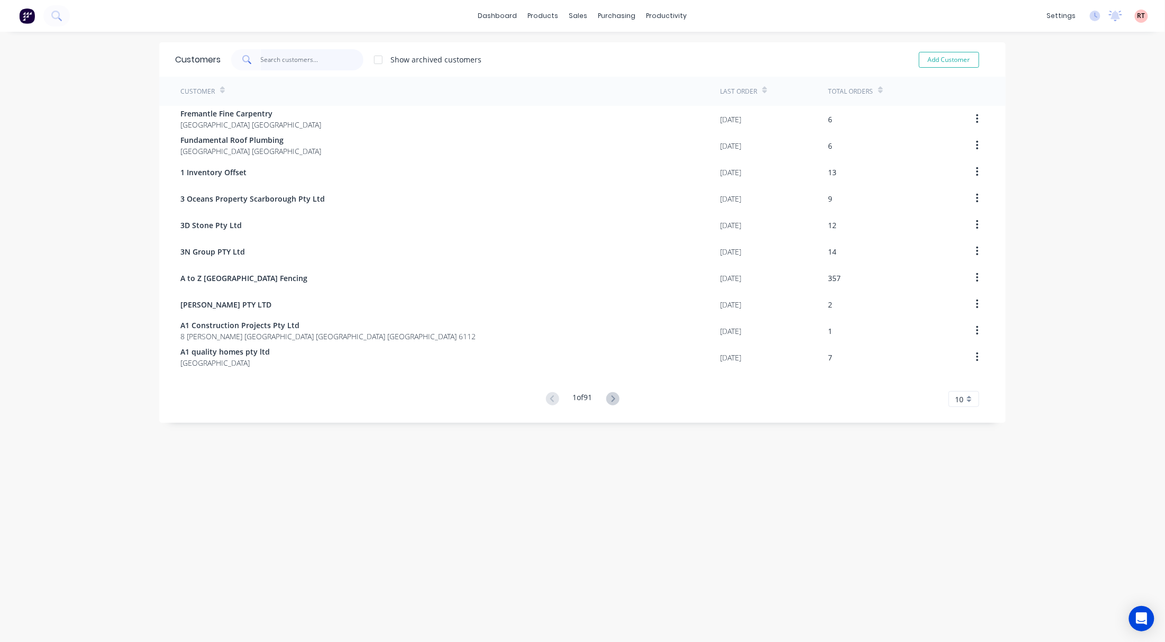
click at [271, 61] on input "text" at bounding box center [312, 59] width 103 height 21
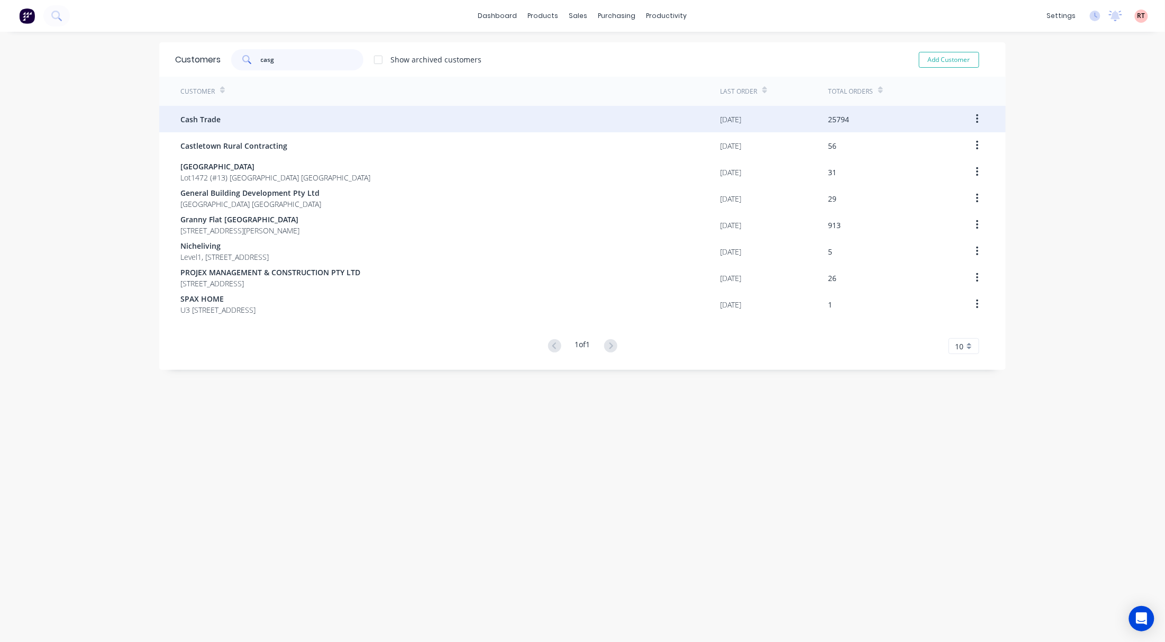
type input "casg"
click at [278, 117] on div "Cash Trade" at bounding box center [449, 119] width 539 height 26
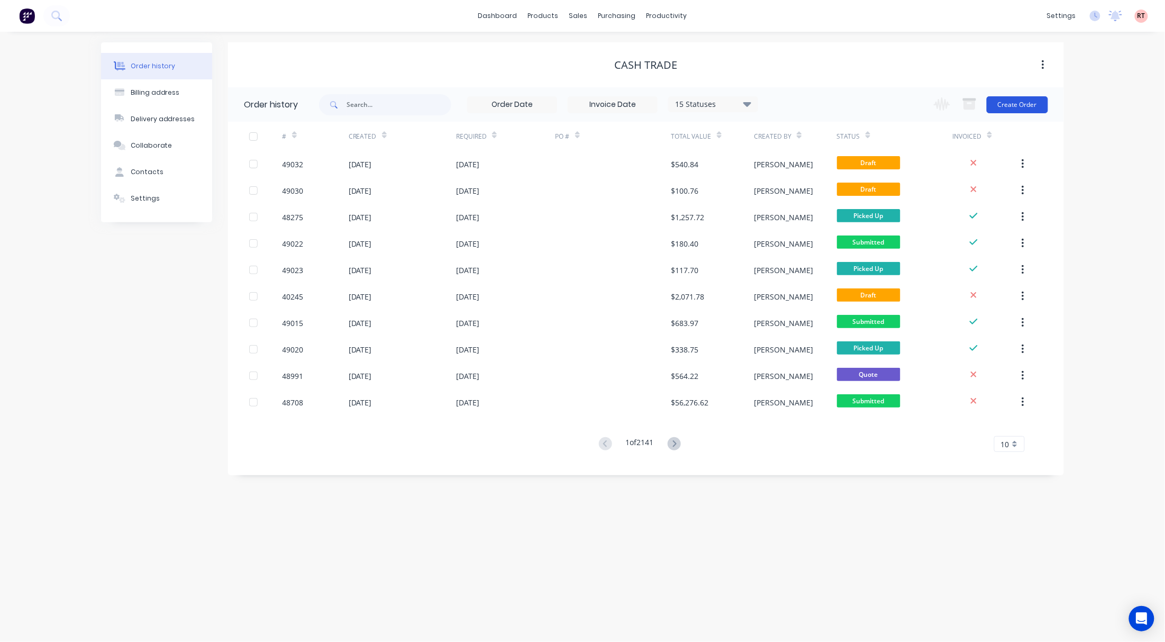
click at [1027, 108] on button "Create Order" at bounding box center [1016, 104] width 61 height 17
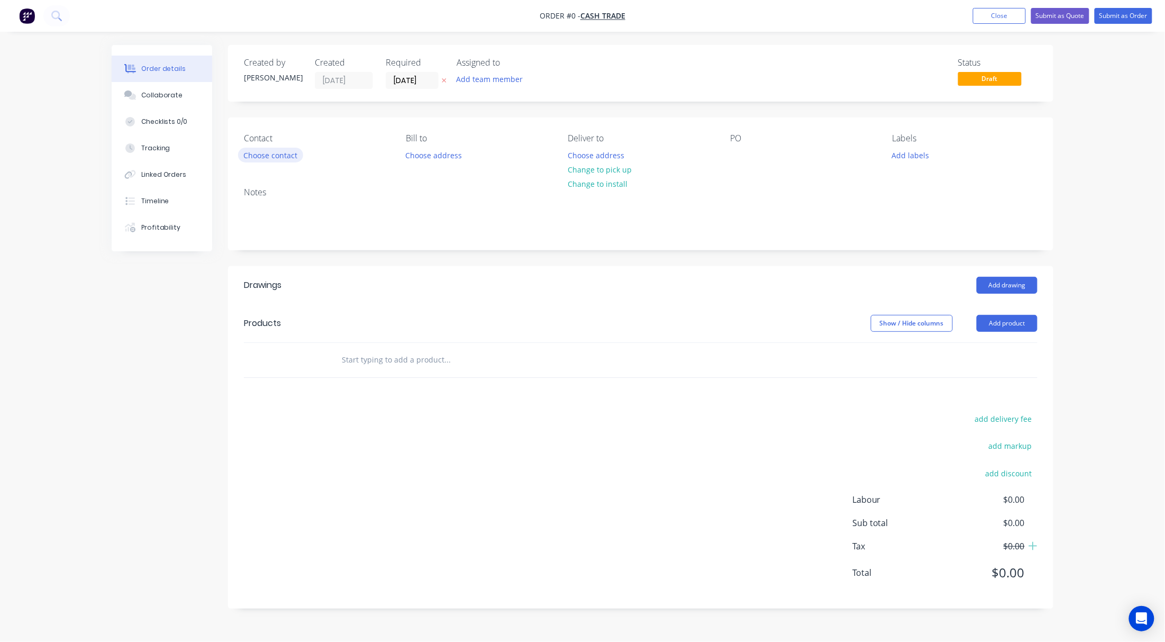
click at [268, 153] on button "Choose contact" at bounding box center [270, 155] width 65 height 14
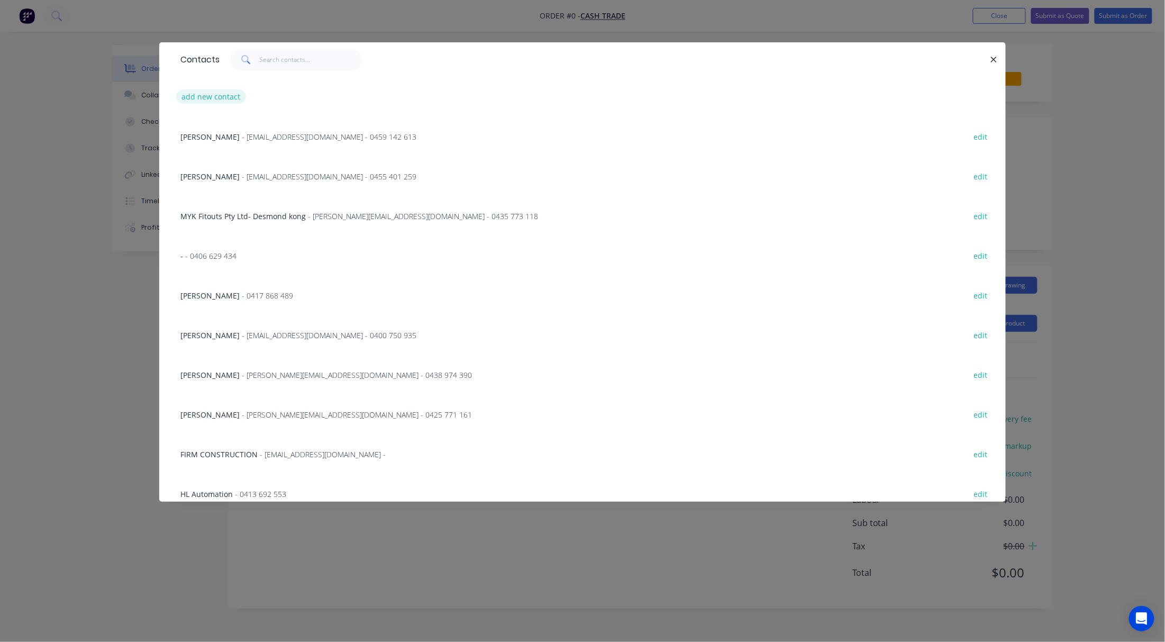
click at [230, 93] on button "add new contact" at bounding box center [211, 96] width 70 height 14
select select "AU"
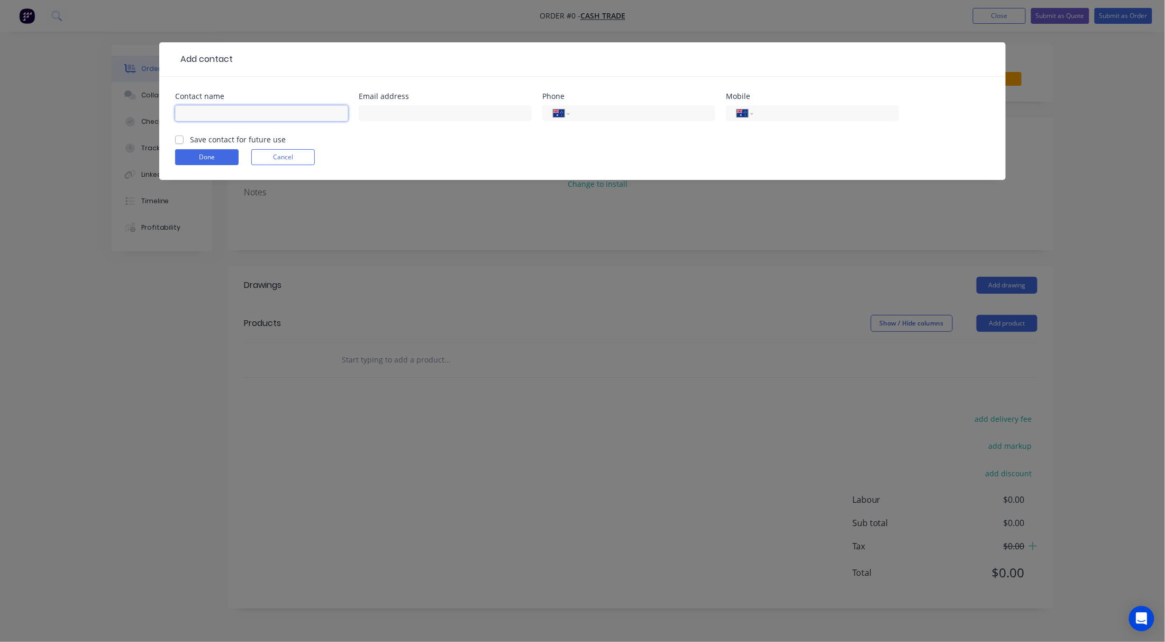
click at [296, 114] on input "text" at bounding box center [261, 113] width 173 height 16
paste input "Kambiz Vojdani"
type input "Kambiz Vojdani"
click at [775, 113] on input "tel" at bounding box center [824, 113] width 127 height 12
click at [424, 116] on input "text" at bounding box center [445, 113] width 173 height 16
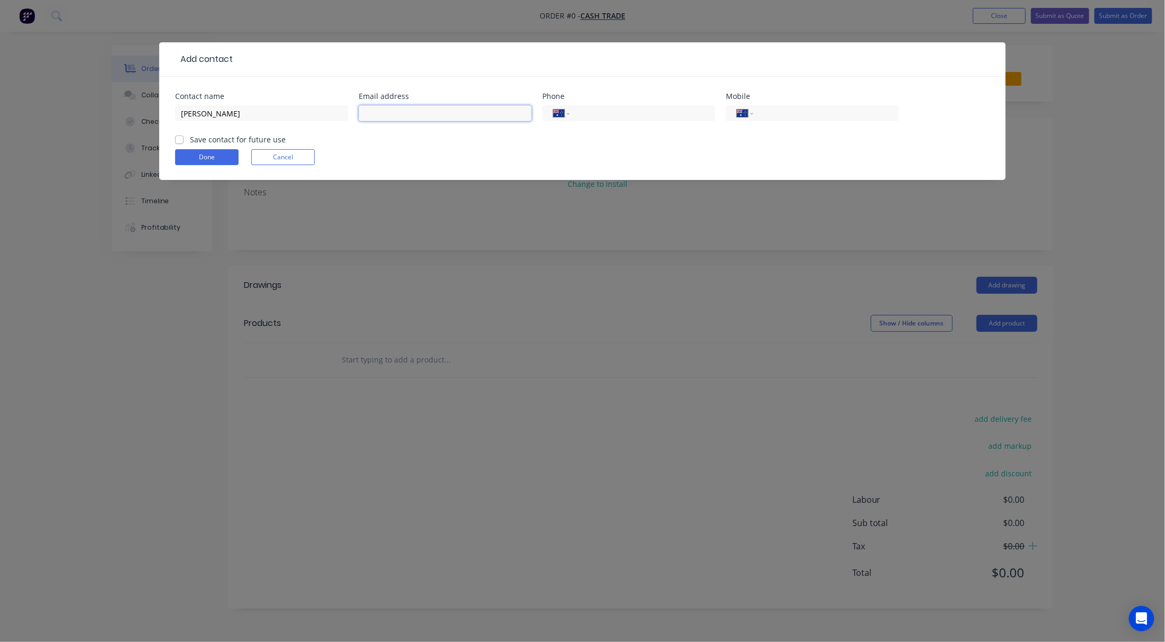
paste input "kvojdani@outlook.com"
type input "kvojdani@outlook.com"
click at [787, 115] on input "tel" at bounding box center [824, 113] width 127 height 12
type input "0481 056 471"
click at [218, 153] on button "Done" at bounding box center [206, 157] width 63 height 16
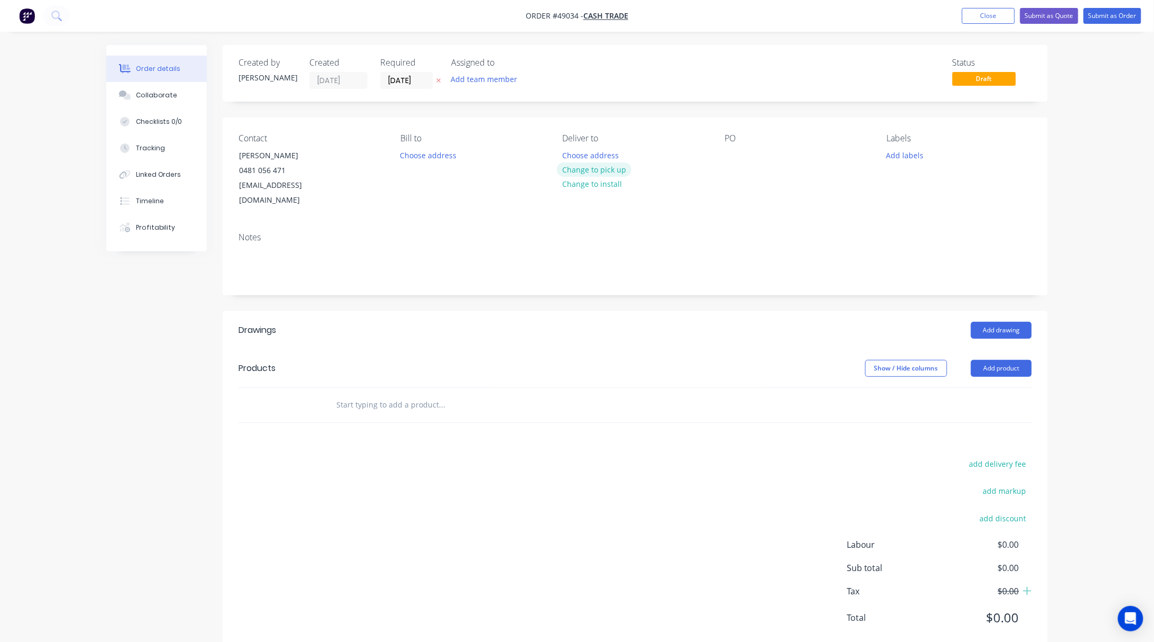
click at [600, 170] on button "Change to pick up" at bounding box center [594, 169] width 75 height 14
click at [983, 360] on button "Add product" at bounding box center [1001, 368] width 61 height 17
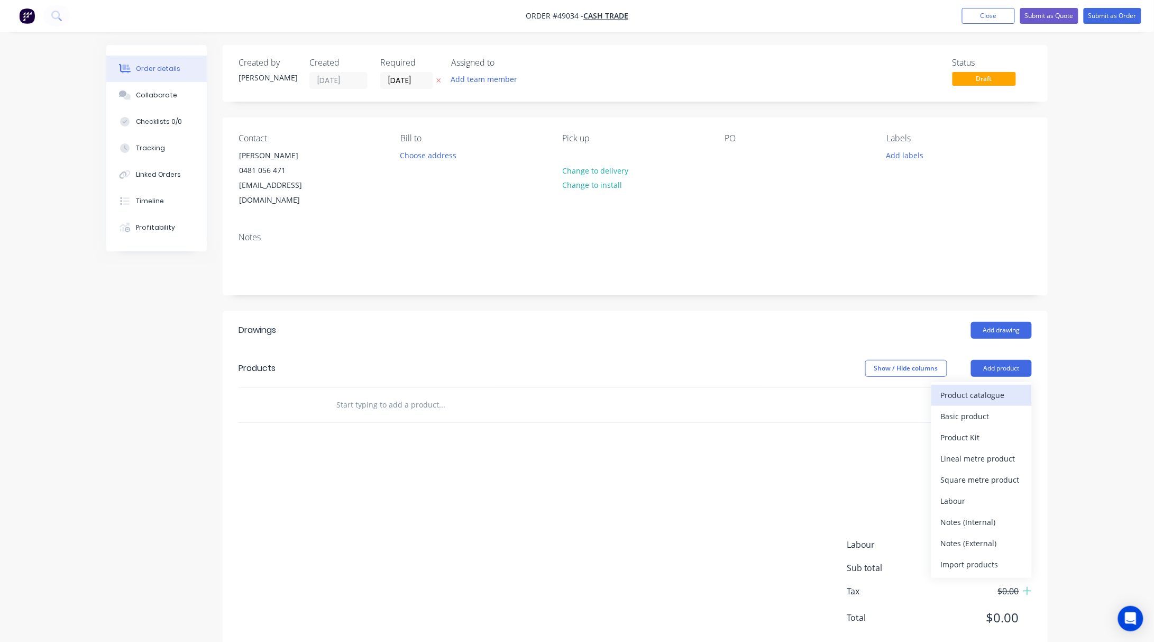
click at [981, 387] on div "Product catalogue" at bounding box center [981, 394] width 81 height 15
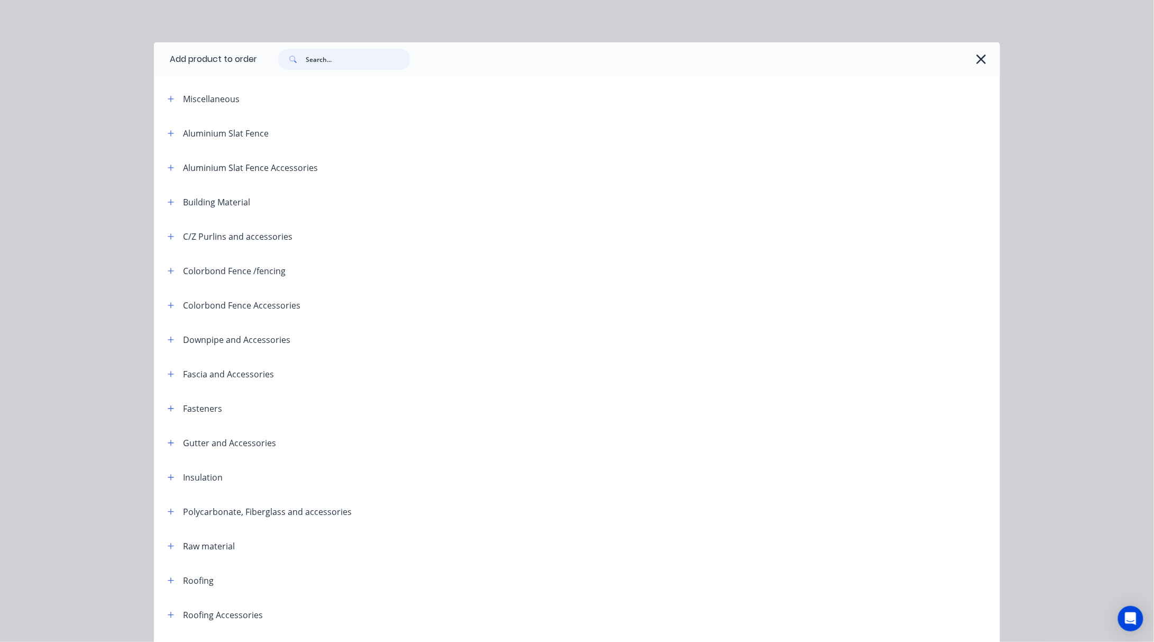
click at [337, 67] on input "text" at bounding box center [358, 59] width 105 height 21
type input "valley"
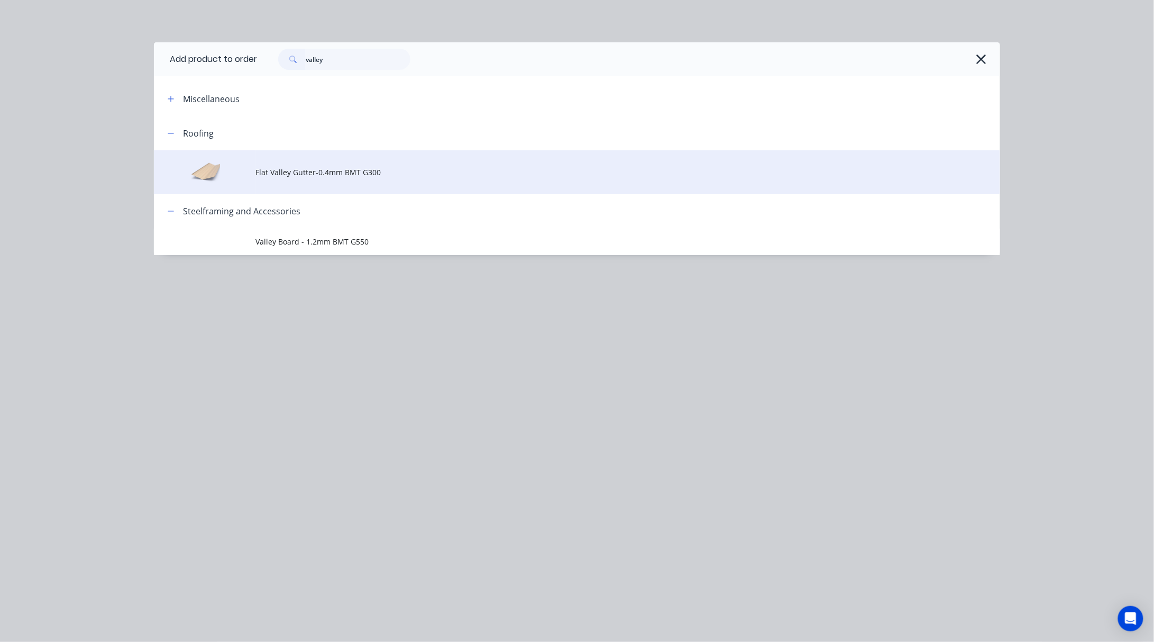
click at [462, 170] on span "Flat Valley Gutter-0.4mm BMT G300" at bounding box center [553, 172] width 596 height 11
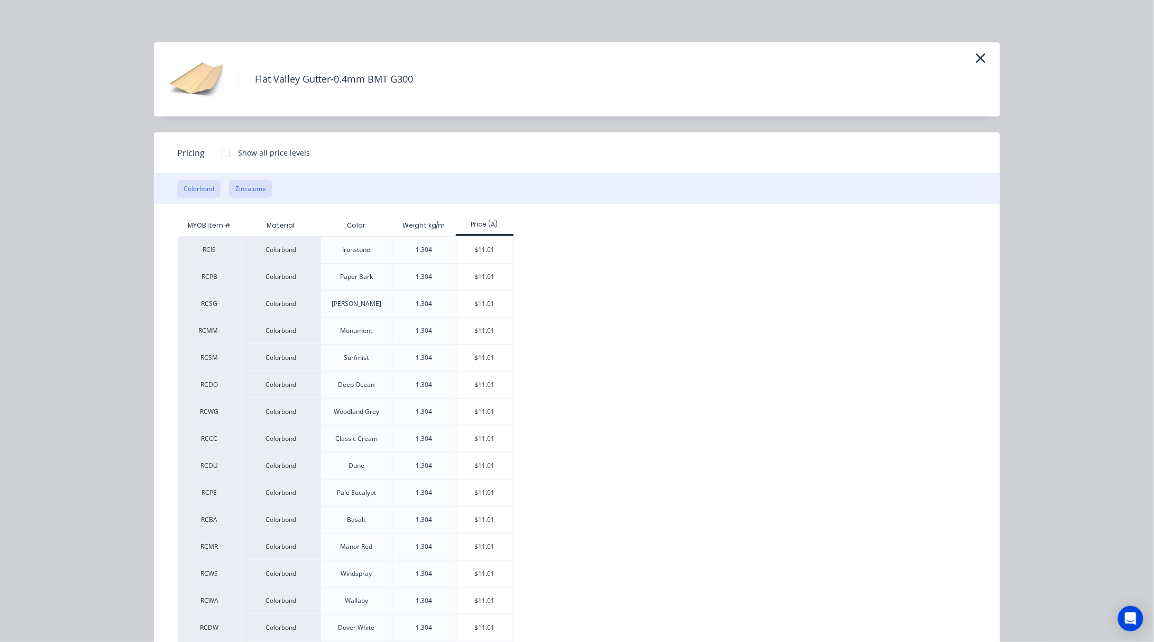
click at [240, 189] on button "Zincalume" at bounding box center [250, 189] width 43 height 18
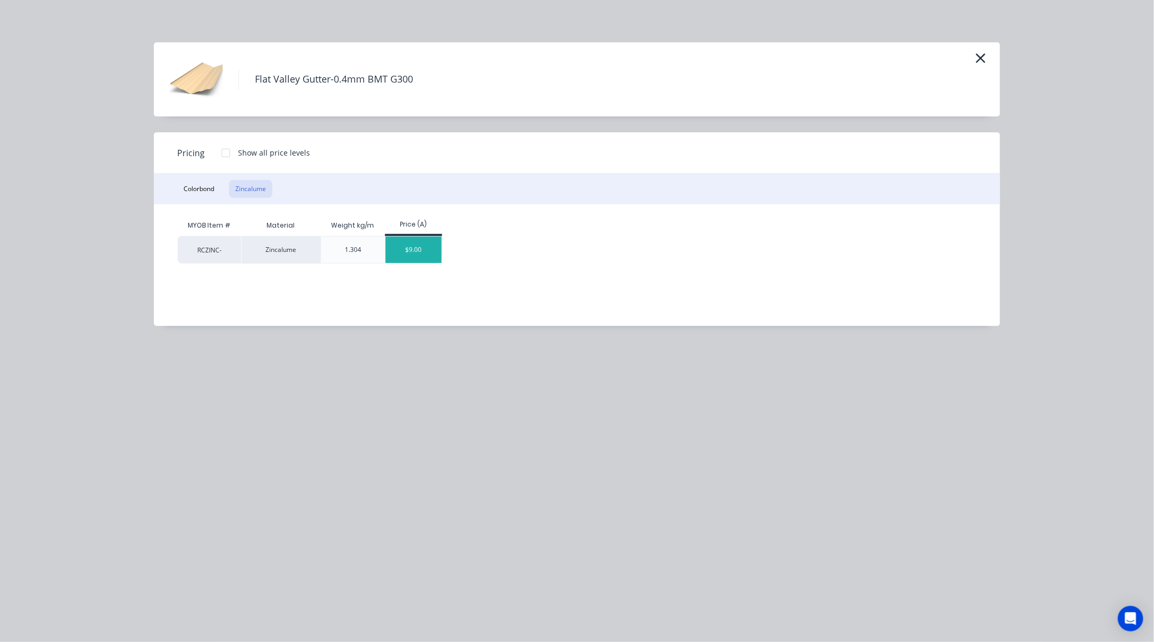
click at [419, 251] on div "$9.00" at bounding box center [414, 249] width 57 height 26
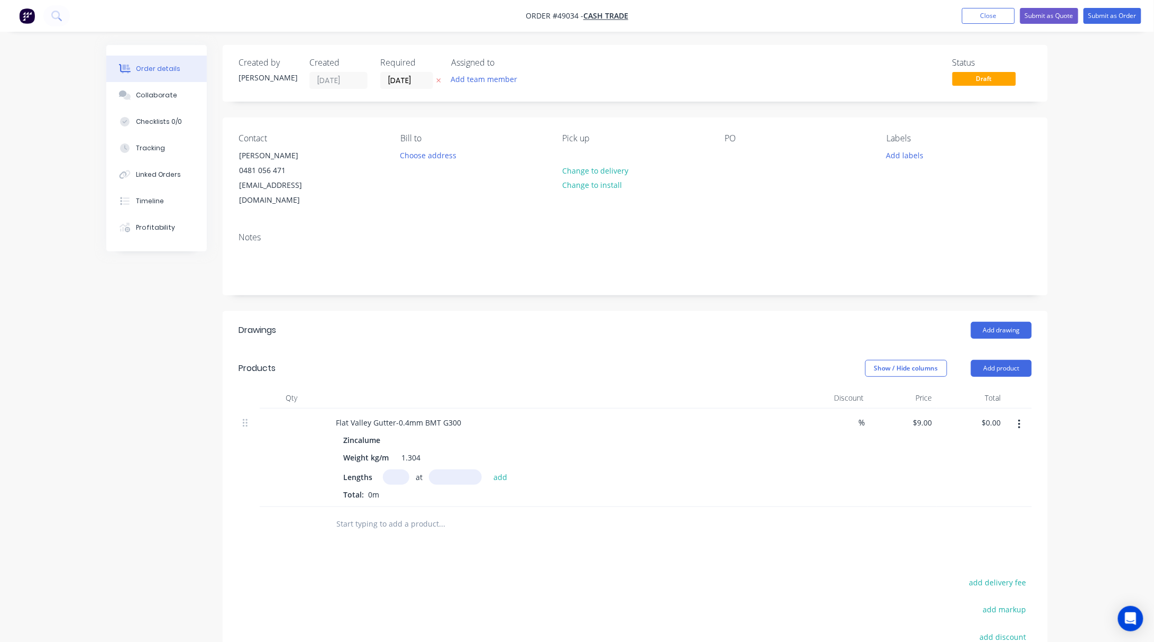
click at [390, 469] on input "text" at bounding box center [396, 476] width 26 height 15
type input "2"
click at [454, 469] on input "text" at bounding box center [455, 476] width 53 height 15
type input "5500"
click at [488, 469] on button "add" at bounding box center [500, 476] width 25 height 14
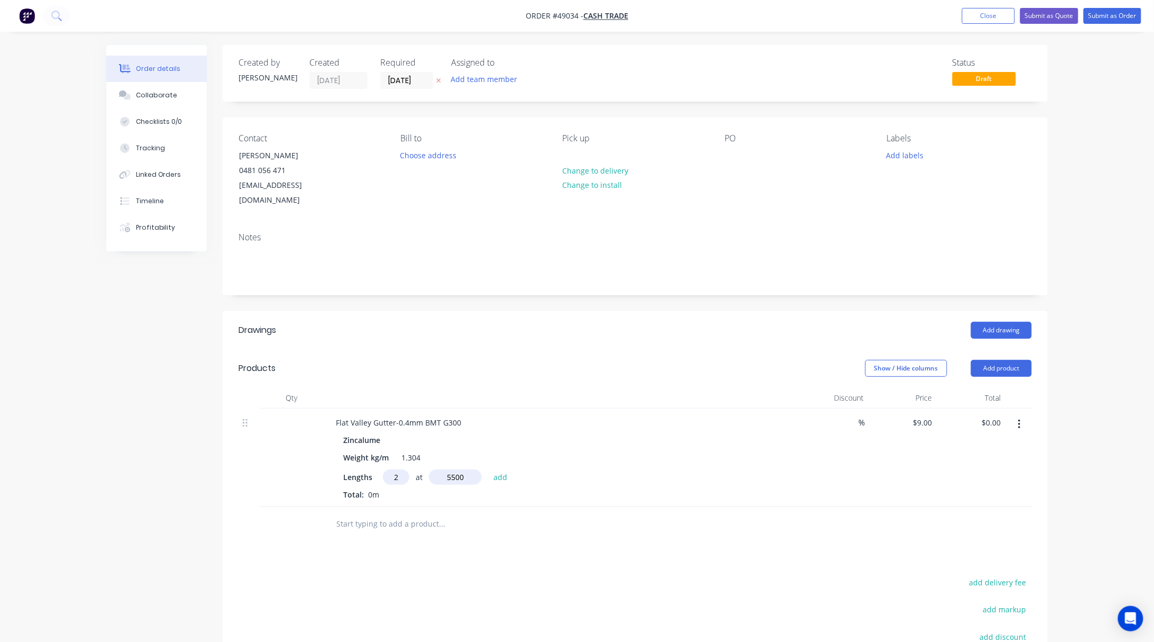
type input "$99.00"
click at [1009, 360] on button "Add product" at bounding box center [1001, 368] width 61 height 17
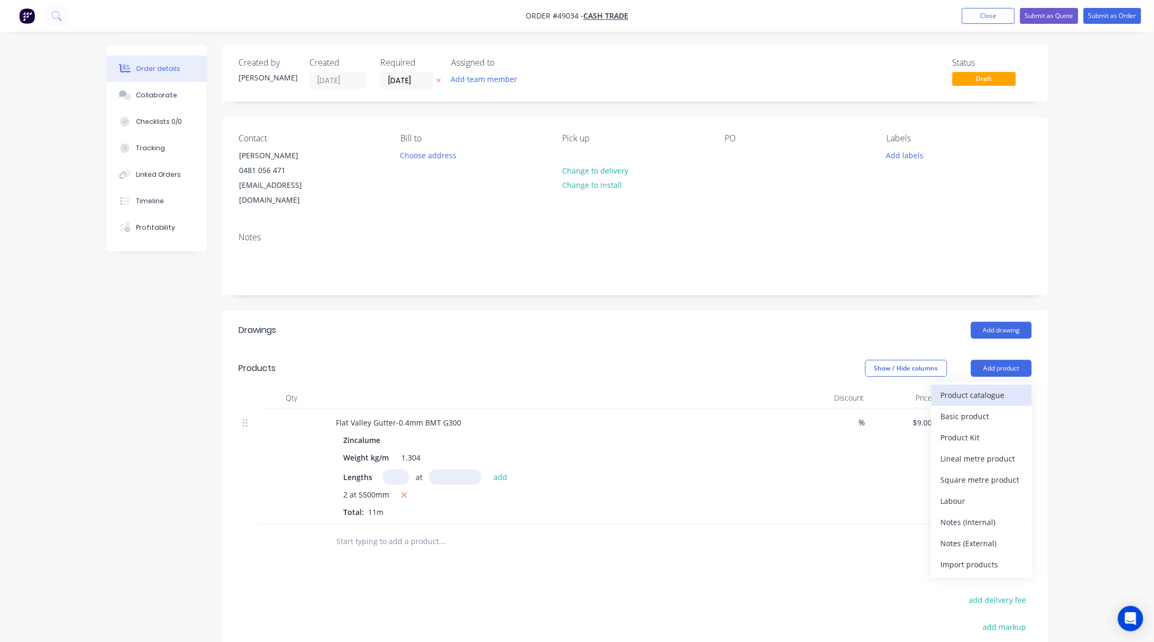
click at [986, 387] on div "Product catalogue" at bounding box center [981, 394] width 81 height 15
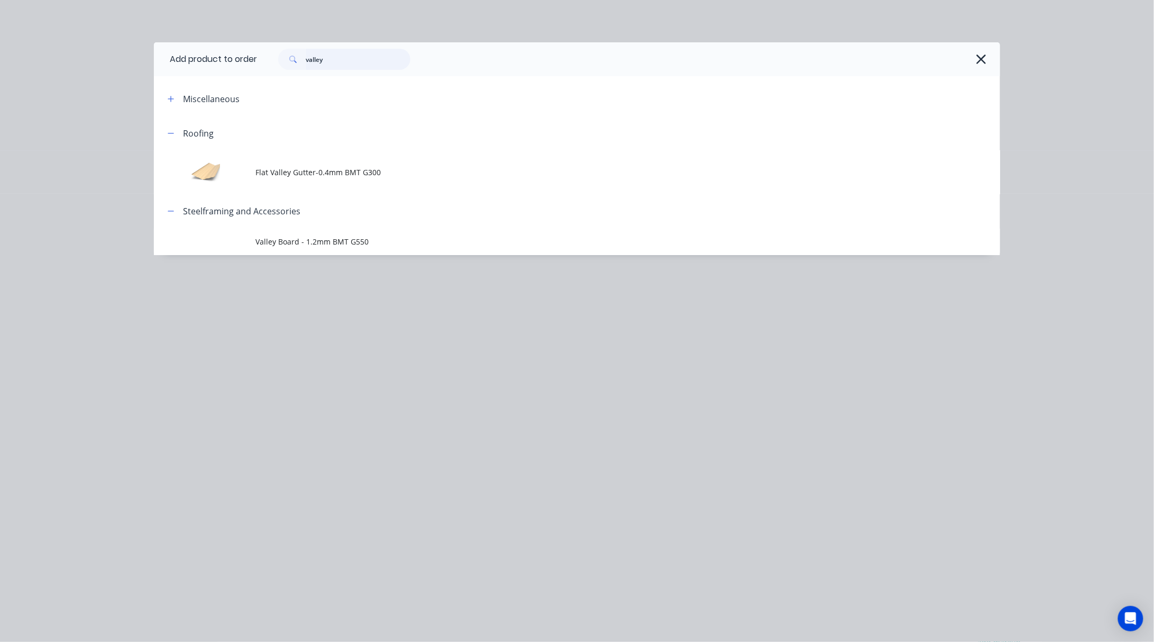
drag, startPoint x: 246, startPoint y: 69, endPoint x: 125, endPoint y: 80, distance: 121.7
click at [140, 79] on div "Add product to order valley Miscellaneous Roofing Flat Valley Gutter-0.4mm BMT …" at bounding box center [577, 321] width 1154 height 642
type input "downpipe"
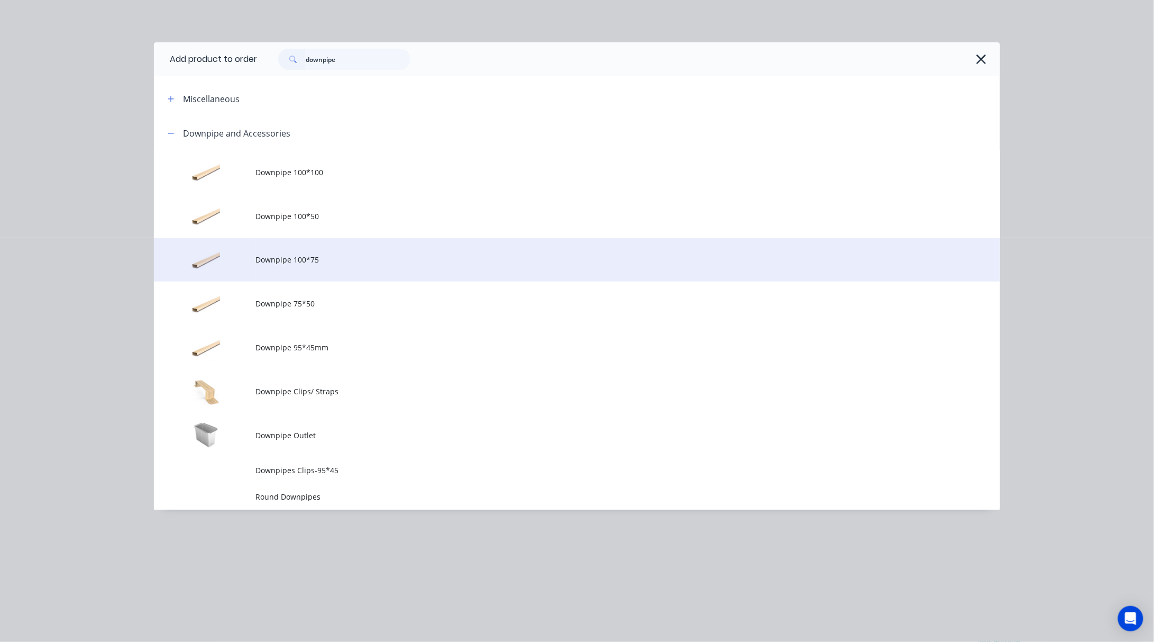
click at [405, 257] on span "Downpipe 100*75" at bounding box center [553, 259] width 596 height 11
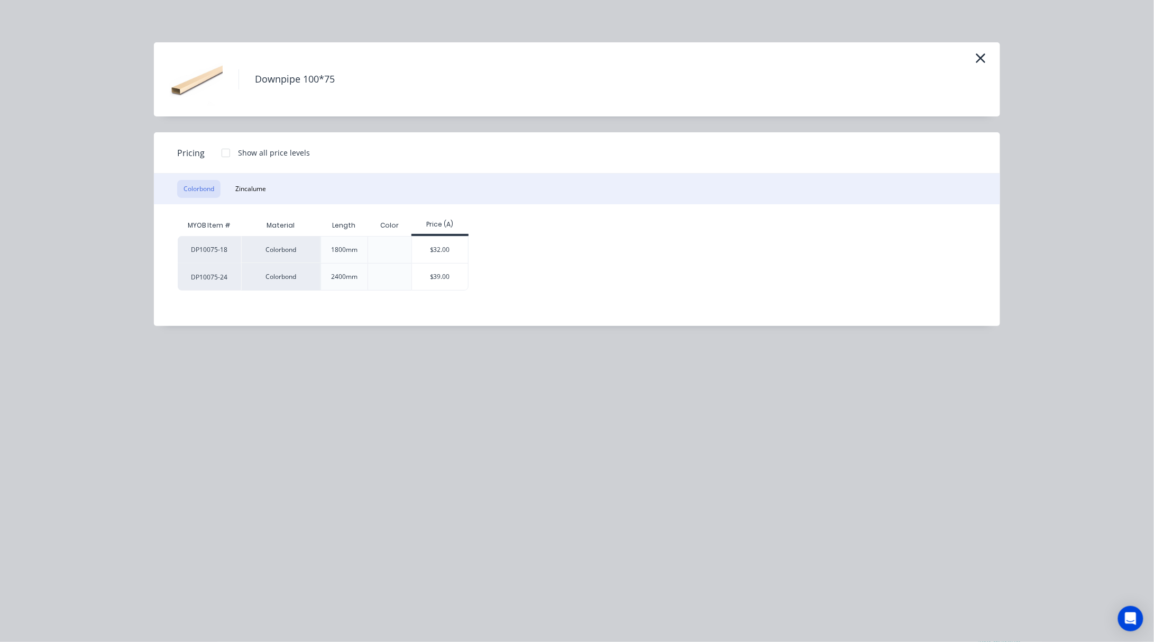
click at [458, 252] on div "$32.00" at bounding box center [440, 249] width 57 height 26
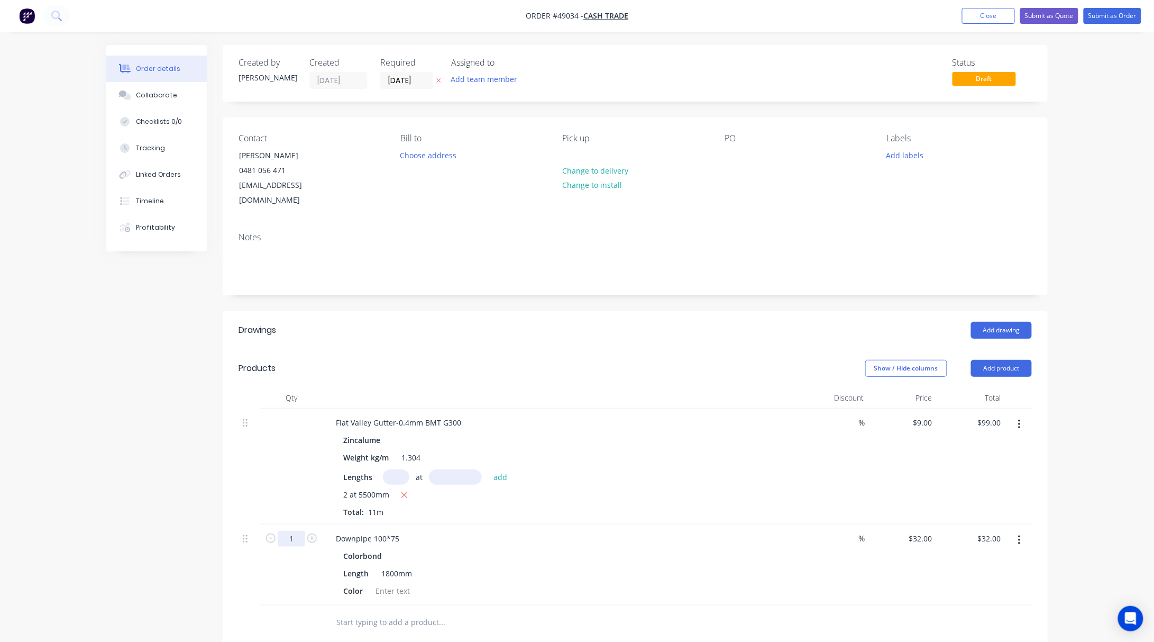
click at [301, 530] on input "1" at bounding box center [292, 538] width 28 height 16
type input "4"
type input "$128.00"
click at [527, 565] on div "Length 1800mm" at bounding box center [559, 572] width 440 height 15
click at [397, 583] on div at bounding box center [392, 590] width 43 height 15
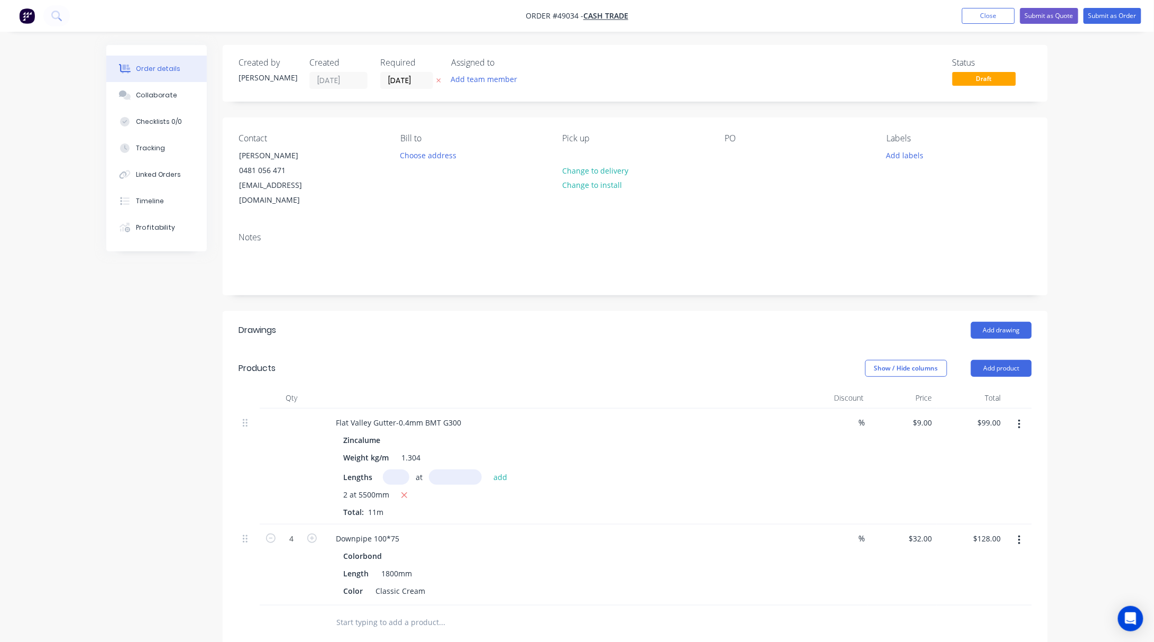
click at [502, 548] on div "Colorbond" at bounding box center [561, 555] width 436 height 15
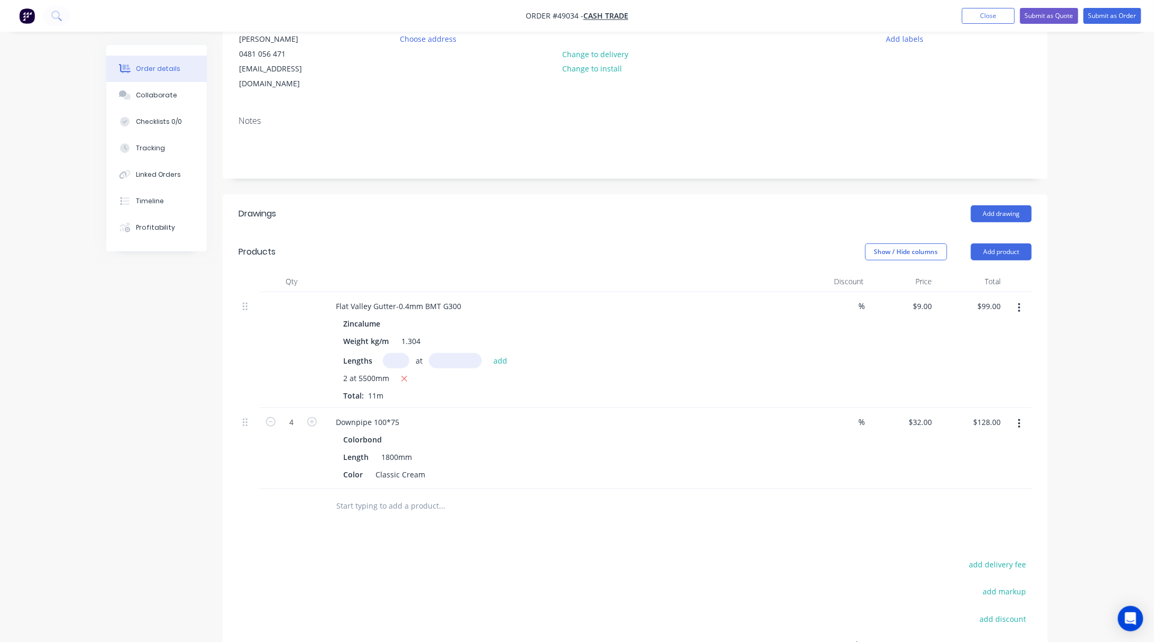
scroll to position [212, 0]
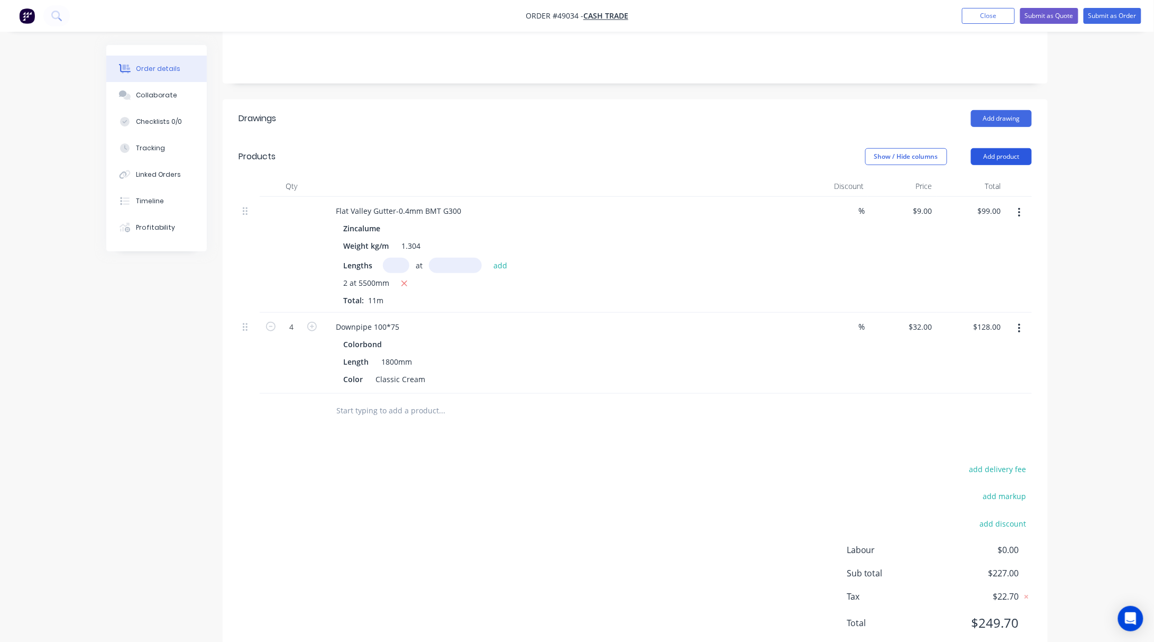
click at [995, 148] on button "Add product" at bounding box center [1001, 156] width 61 height 17
click at [980, 176] on div "Product catalogue" at bounding box center [981, 183] width 81 height 15
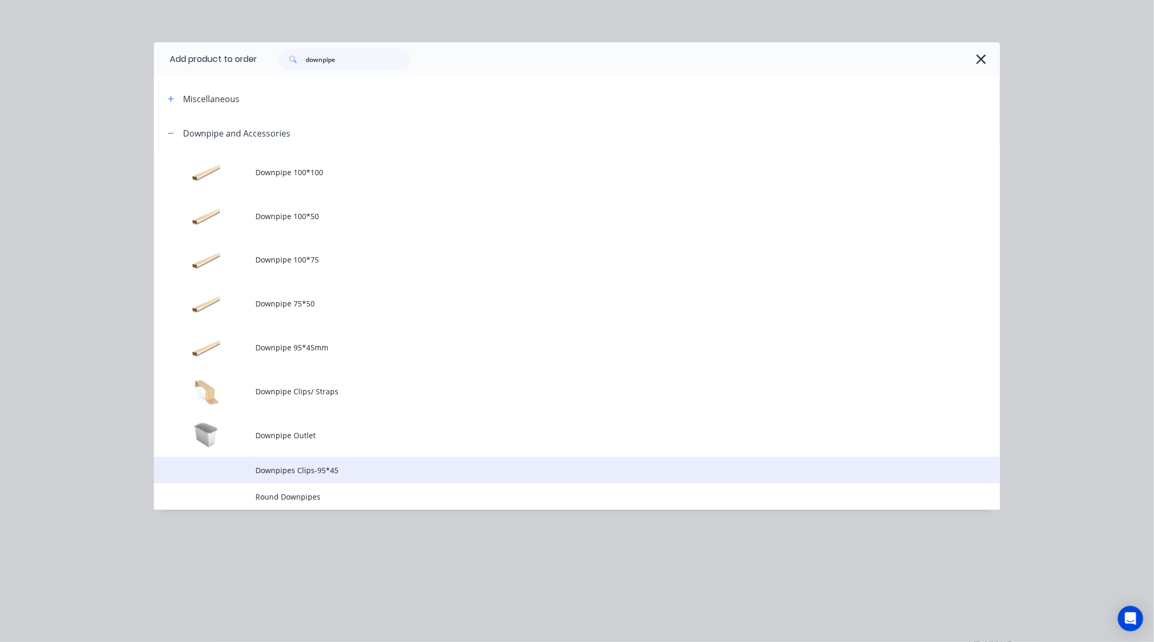
click at [418, 476] on td "Downpipes Clips-95*45" at bounding box center [627, 469] width 745 height 26
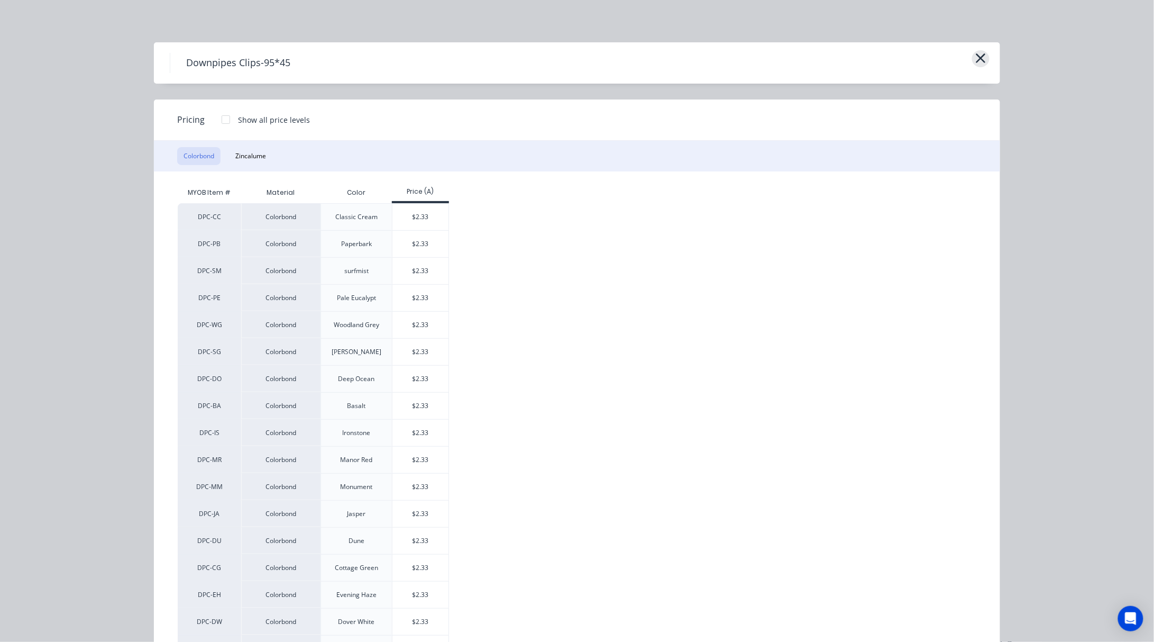
click at [975, 58] on icon "button" at bounding box center [980, 58] width 11 height 15
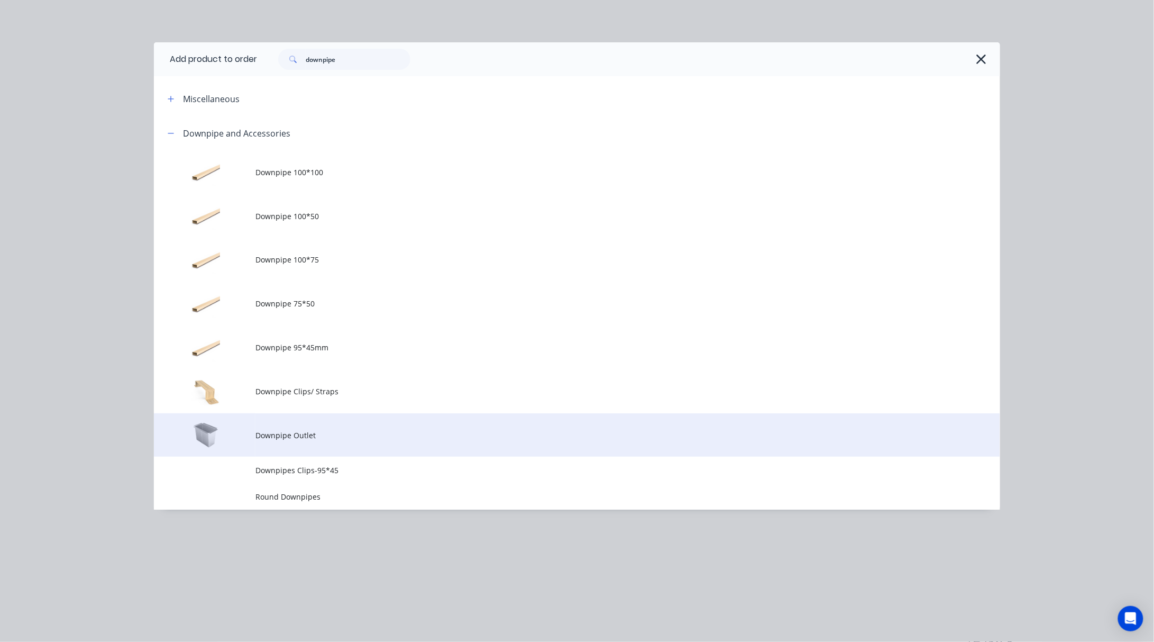
click at [462, 433] on span "Downpipe Outlet" at bounding box center [553, 434] width 596 height 11
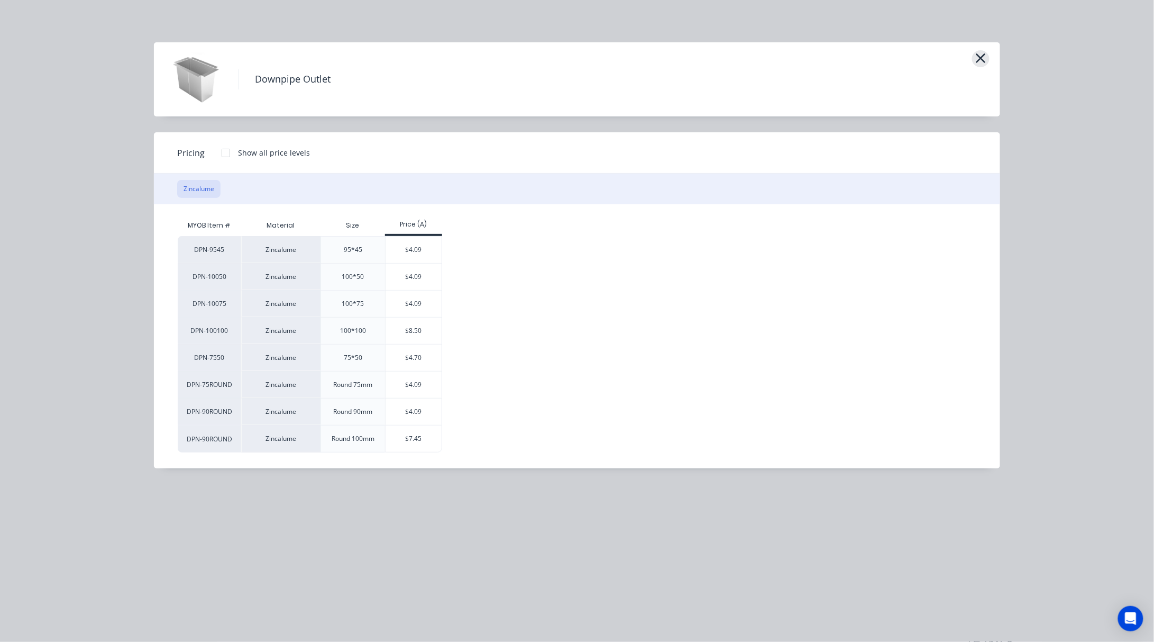
click at [986, 56] on icon "button" at bounding box center [980, 58] width 11 height 15
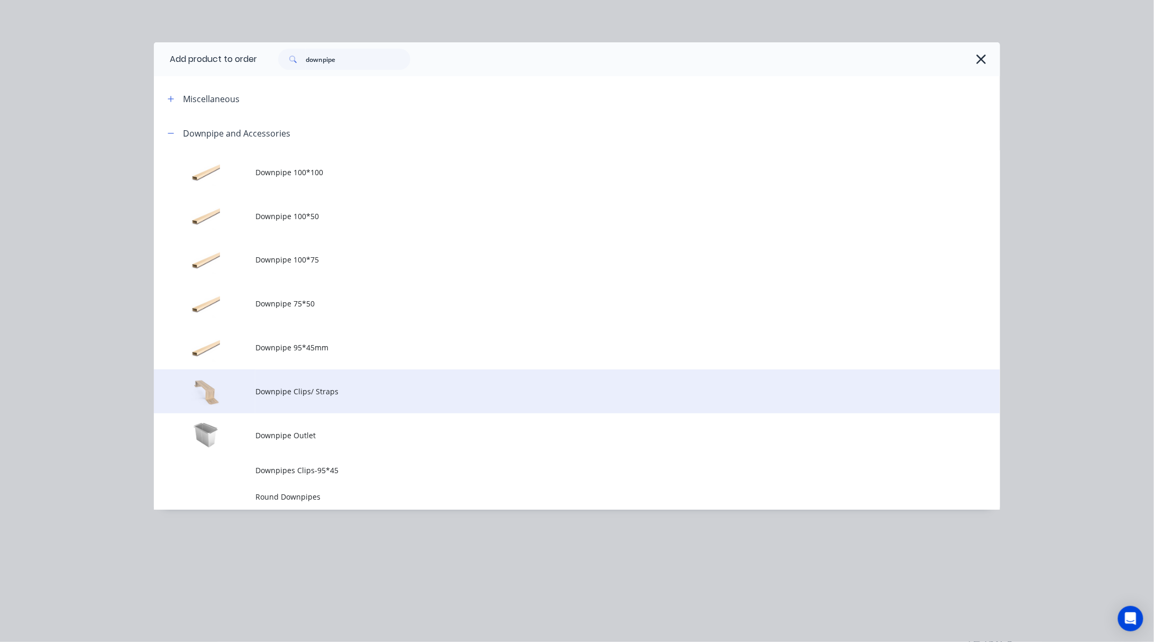
click at [441, 388] on span "Downpipe Clips/ Straps" at bounding box center [553, 391] width 596 height 11
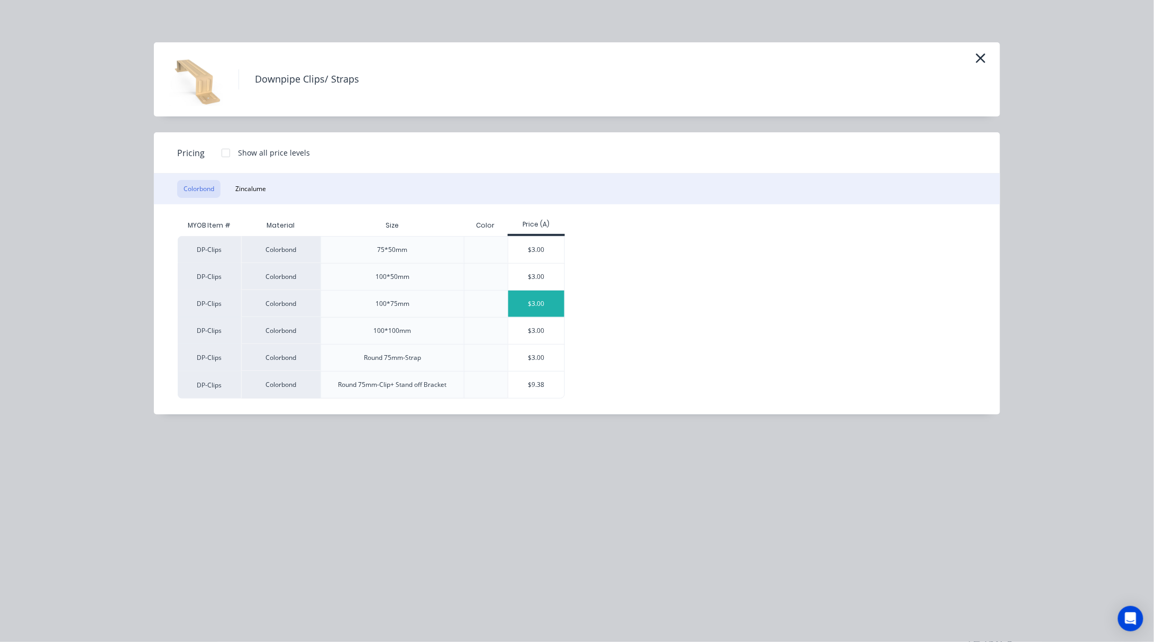
click at [543, 307] on div "$3.00" at bounding box center [536, 303] width 57 height 26
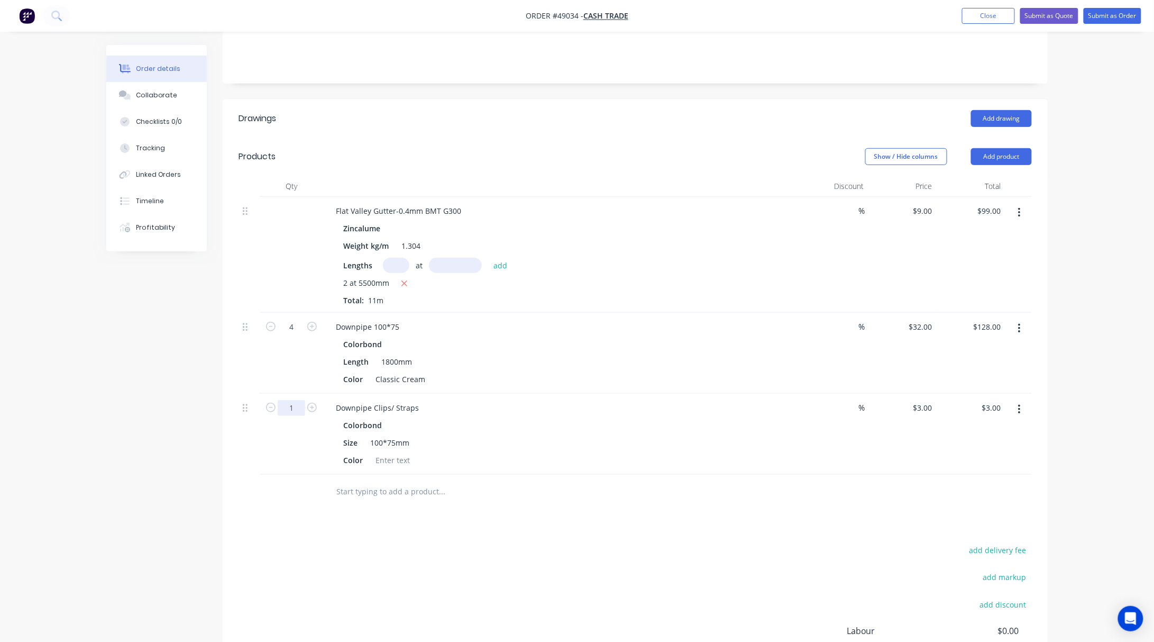
click at [291, 400] on input "1" at bounding box center [292, 408] width 28 height 16
type input "4"
type input "$12.00"
click at [403, 452] on div at bounding box center [392, 459] width 43 height 15
click at [405, 452] on div at bounding box center [392, 459] width 43 height 15
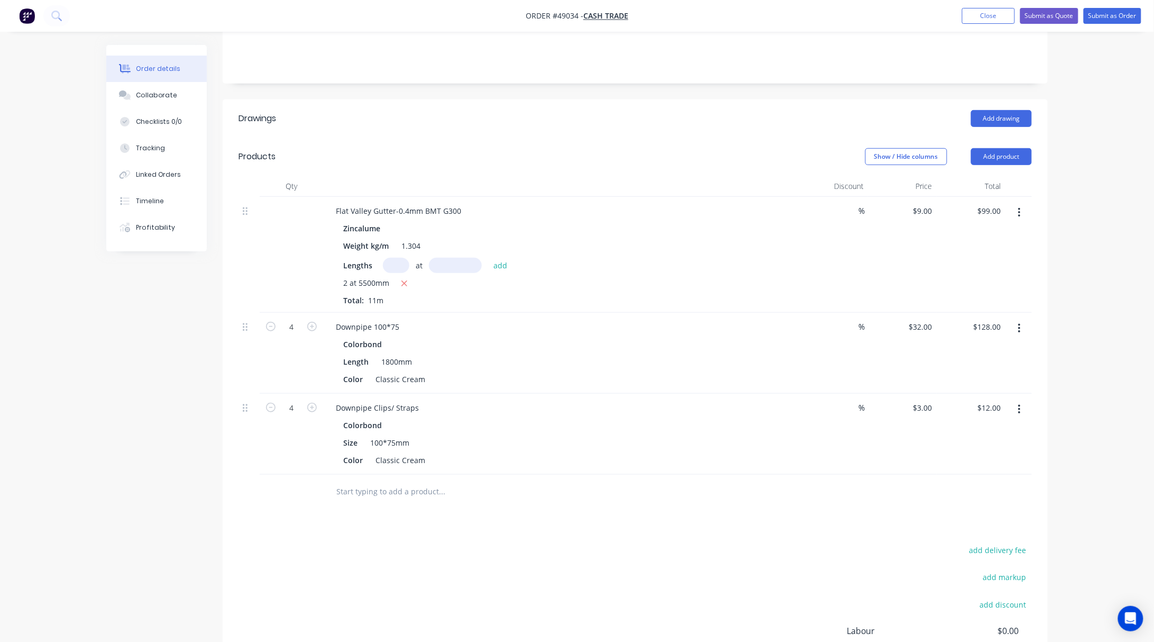
click at [458, 505] on div "Drawings Add drawing Products Show / Hide columns Add product Qty Discount Pric…" at bounding box center [635, 419] width 825 height 640
click at [1017, 148] on button "Add product" at bounding box center [1001, 156] width 61 height 17
click at [995, 176] on div "Product catalogue" at bounding box center [981, 183] width 81 height 15
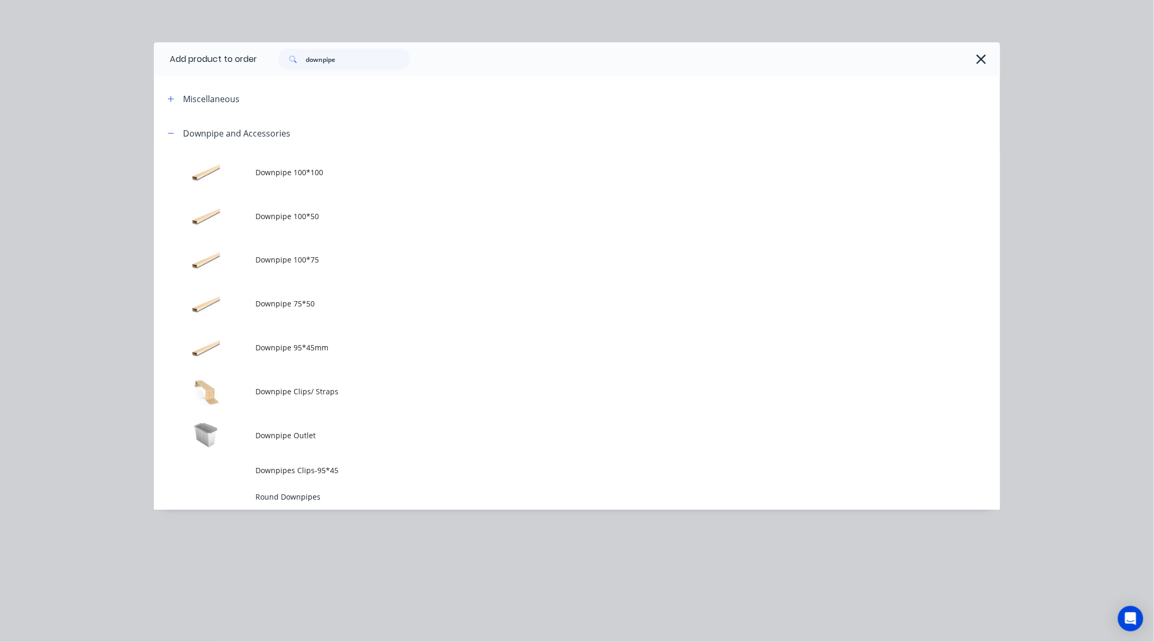
click at [790, 430] on span "Downpipe Outlet" at bounding box center [553, 434] width 596 height 11
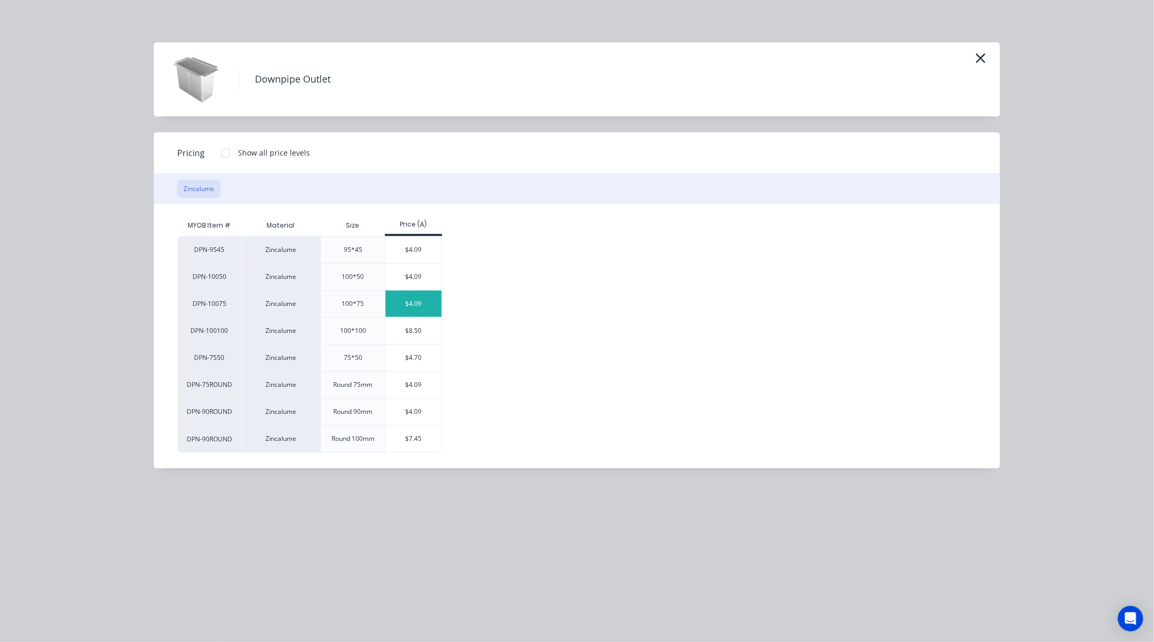
click at [419, 309] on div "$4.09" at bounding box center [414, 303] width 57 height 26
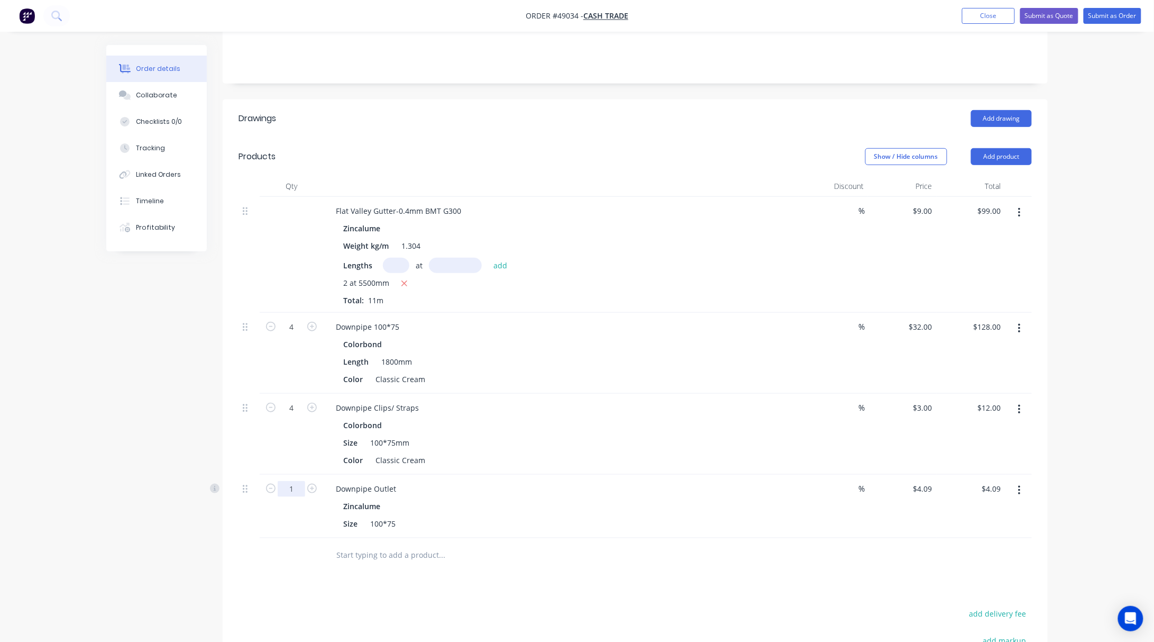
click at [299, 481] on input "1" at bounding box center [292, 489] width 28 height 16
type input "2"
type input "$8.18"
click at [301, 549] on div at bounding box center [291, 555] width 63 height 34
click at [620, 155] on header "Products Show / Hide columns Add product" at bounding box center [635, 157] width 825 height 38
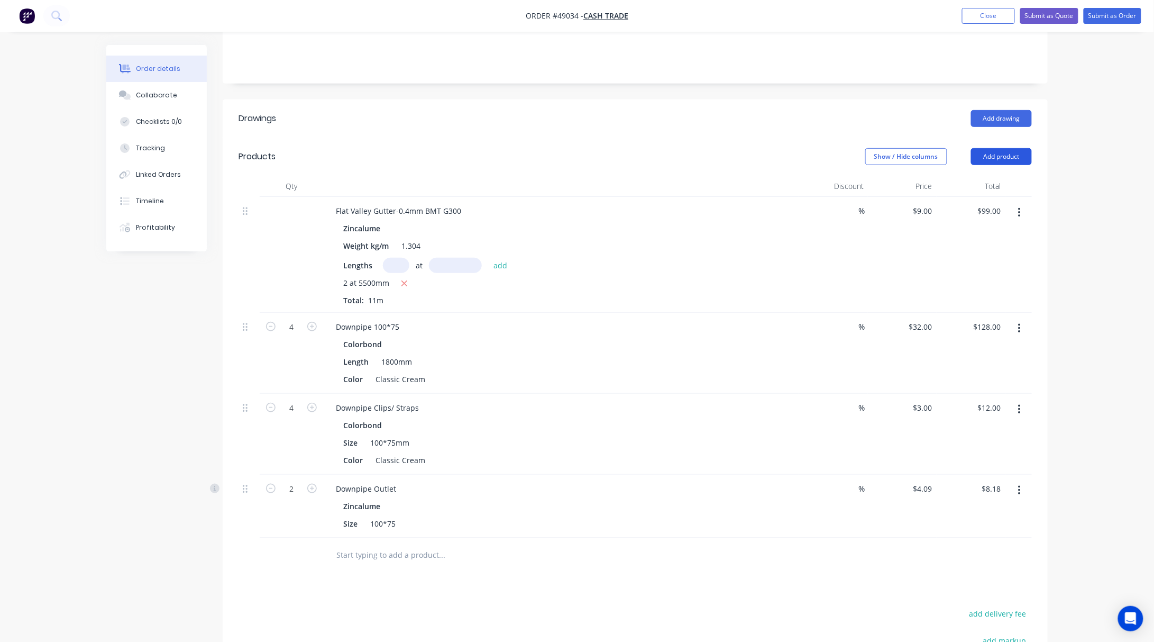
drag, startPoint x: 991, startPoint y: 140, endPoint x: 996, endPoint y: 142, distance: 5.7
click at [996, 148] on button "Add product" at bounding box center [1001, 156] width 61 height 17
drag, startPoint x: 984, startPoint y: 187, endPoint x: 986, endPoint y: 197, distance: 10.4
click at [986, 197] on div "Basic product" at bounding box center [981, 204] width 81 height 15
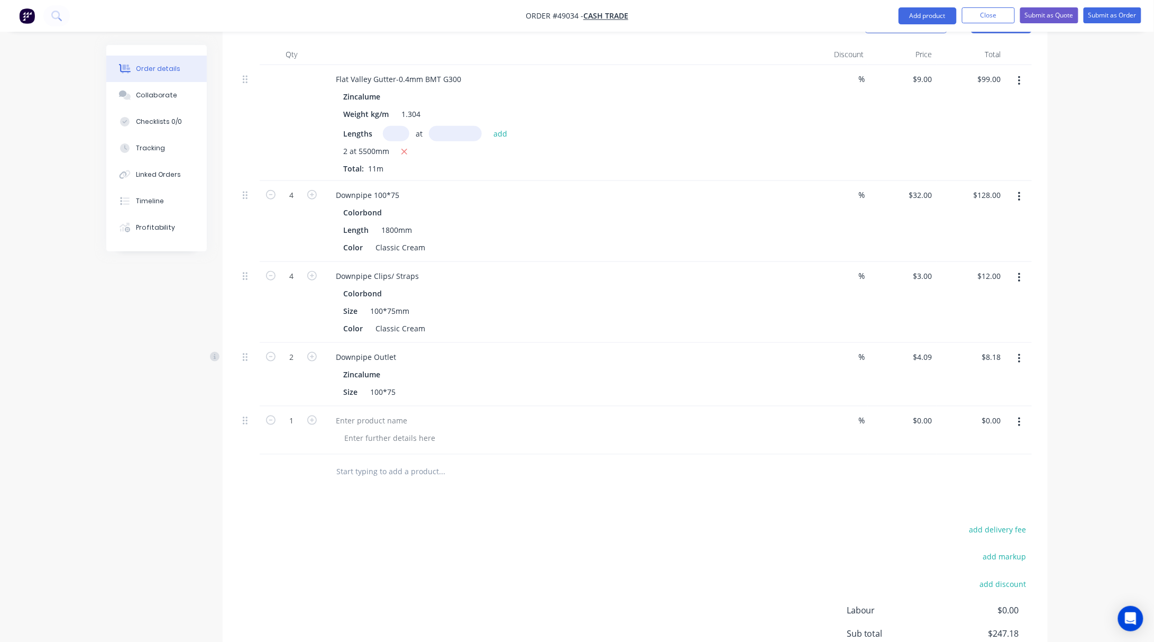
scroll to position [424, 0]
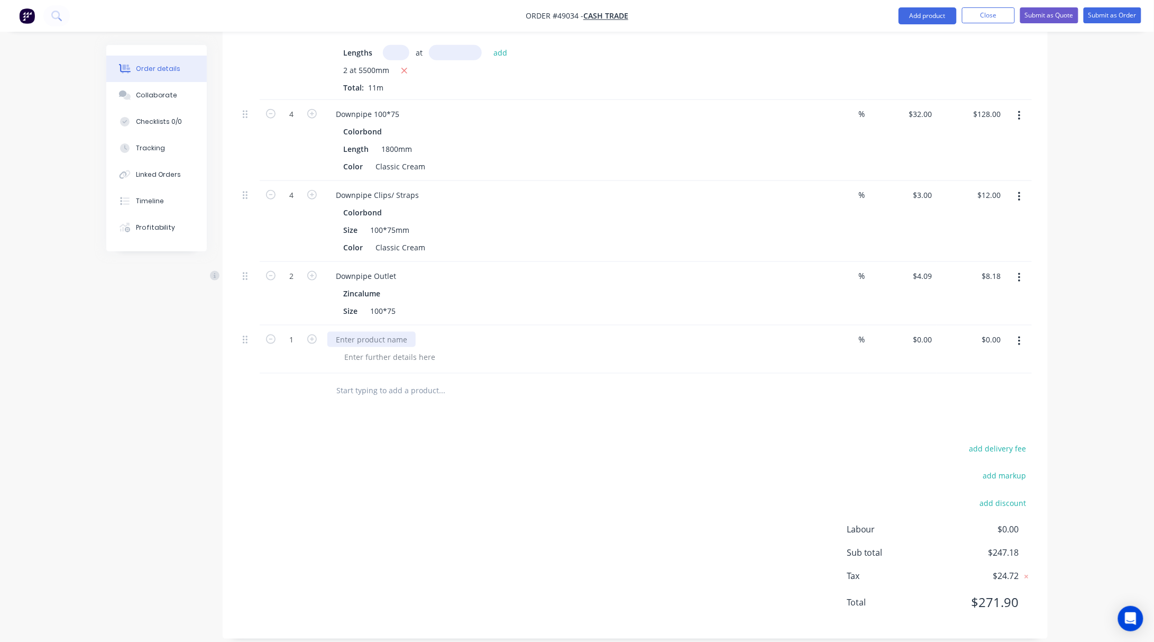
click at [379, 332] on div at bounding box center [371, 339] width 88 height 15
click at [576, 423] on div "Drawings Add drawing Products Show / Hide columns Add product Qty Discount Pric…" at bounding box center [635, 263] width 825 height 752
click at [380, 332] on div at bounding box center [561, 339] width 468 height 15
click at [349, 332] on div at bounding box center [561, 339] width 468 height 15
click at [350, 332] on div at bounding box center [561, 339] width 468 height 15
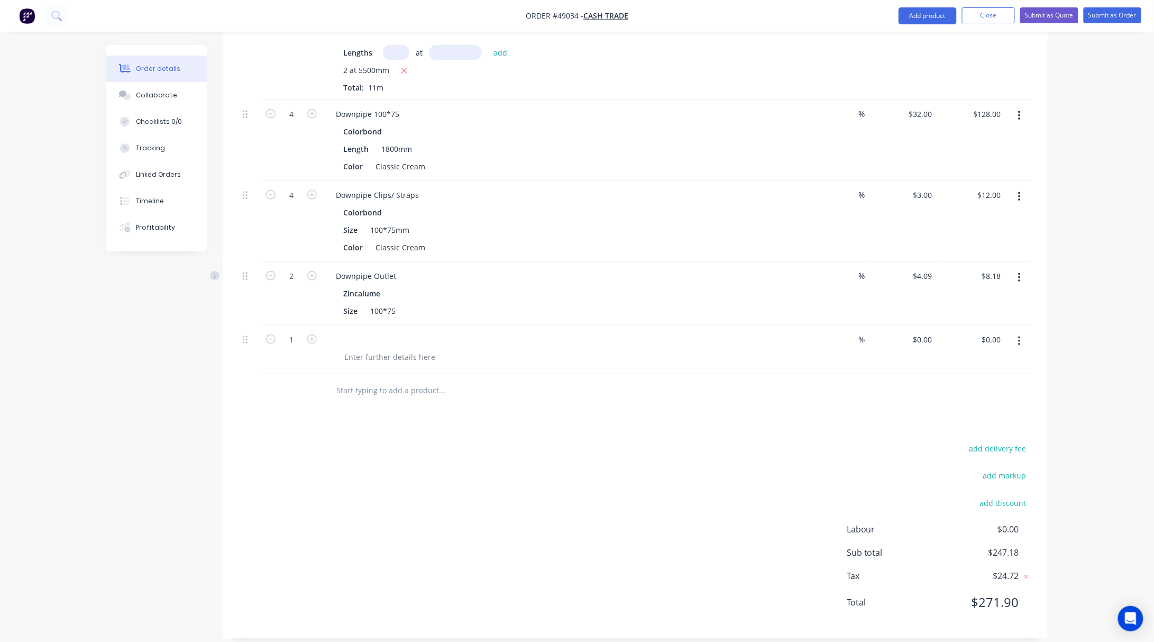
click at [1021, 332] on button "button" at bounding box center [1019, 341] width 25 height 19
click at [982, 425] on div "Delete" at bounding box center [981, 432] width 81 height 15
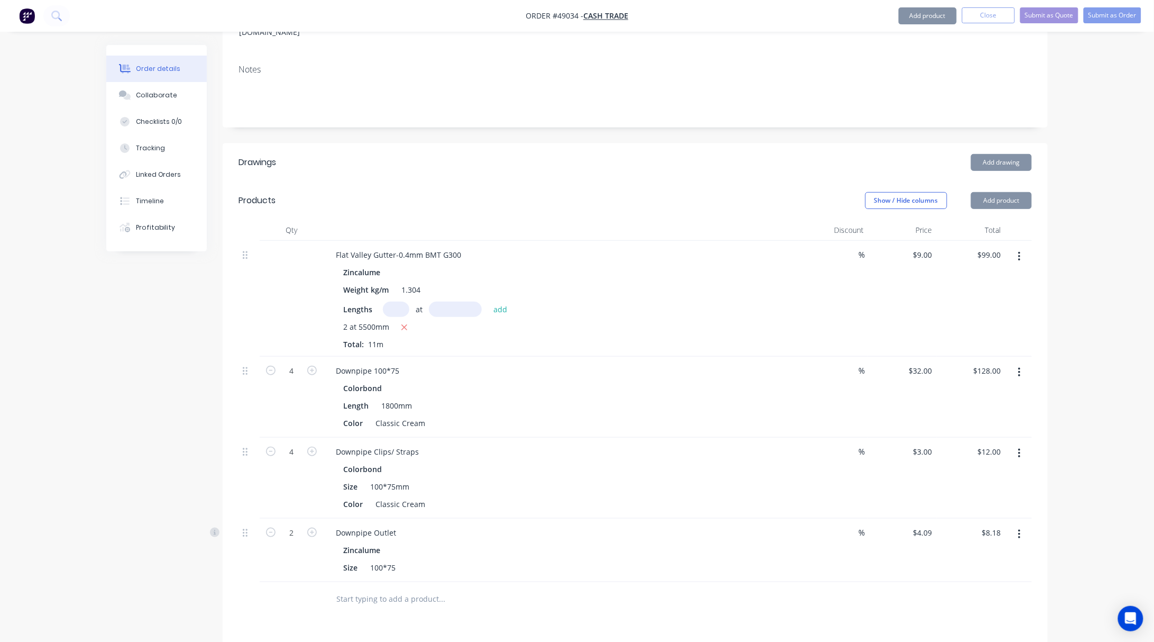
scroll to position [23, 0]
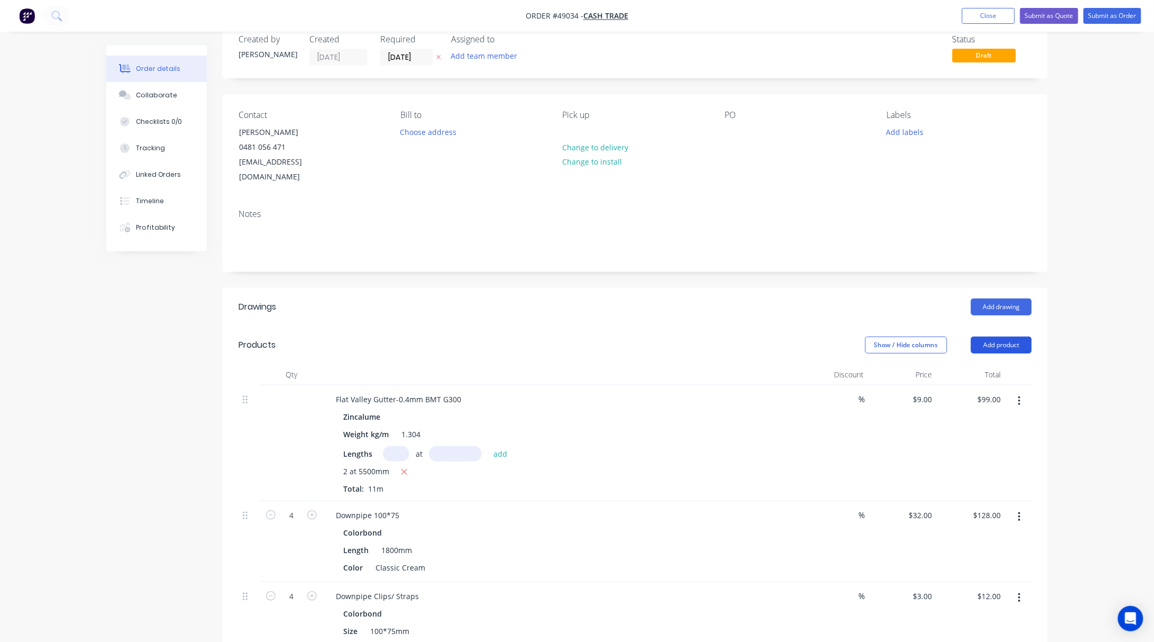
click at [1002, 336] on button "Add product" at bounding box center [1001, 344] width 61 height 17
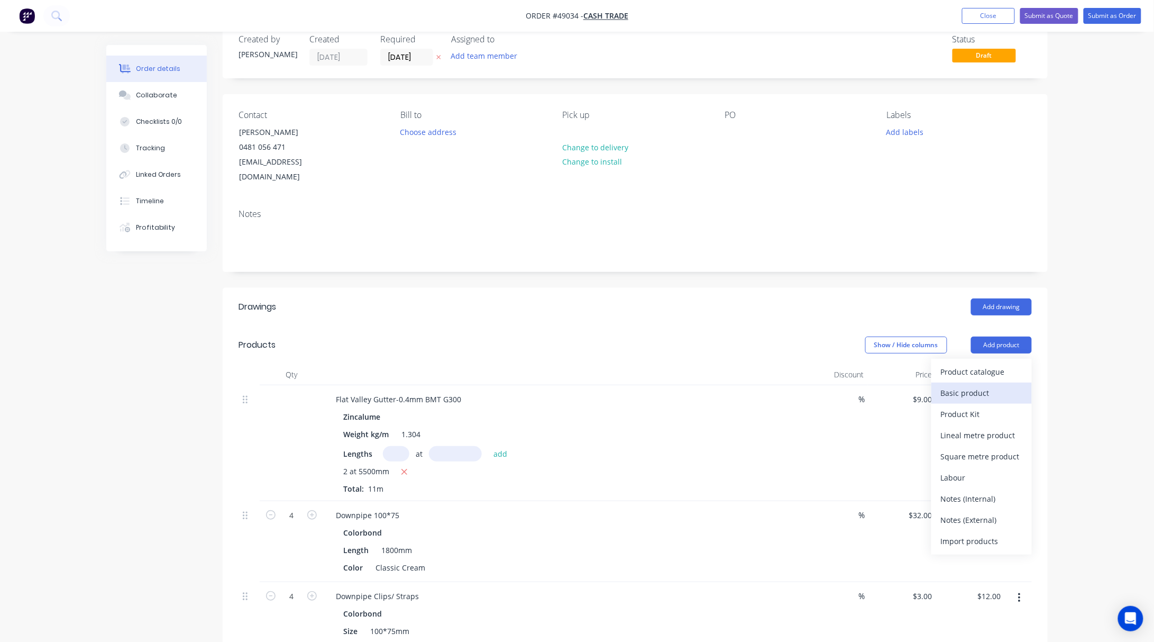
click at [989, 385] on div "Basic product" at bounding box center [981, 392] width 81 height 15
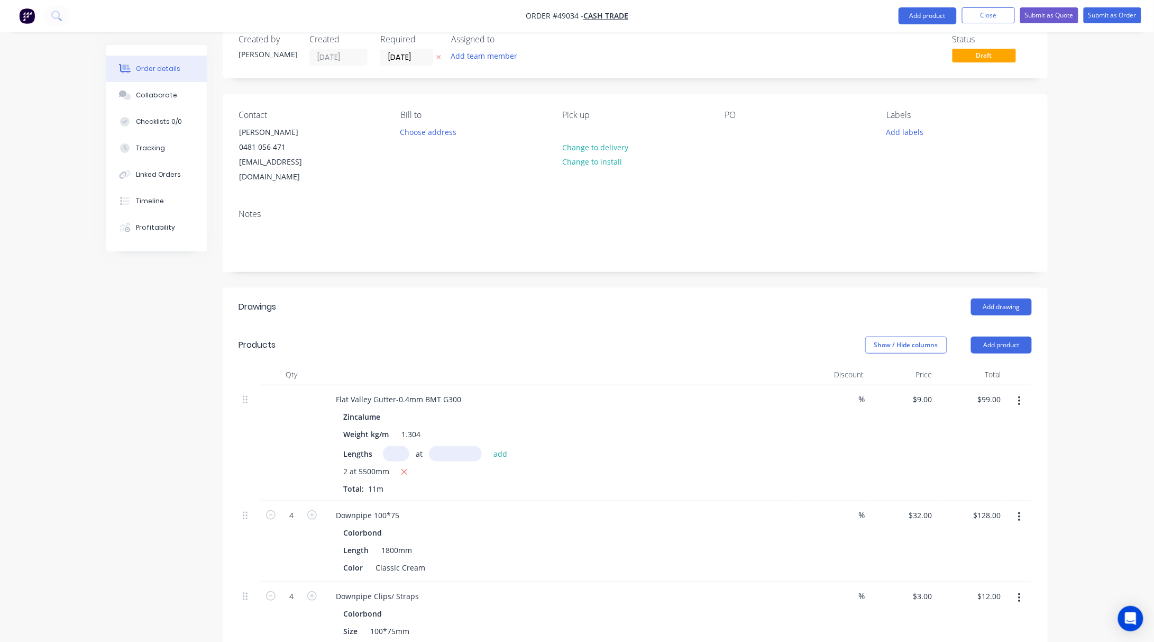
scroll to position [424, 0]
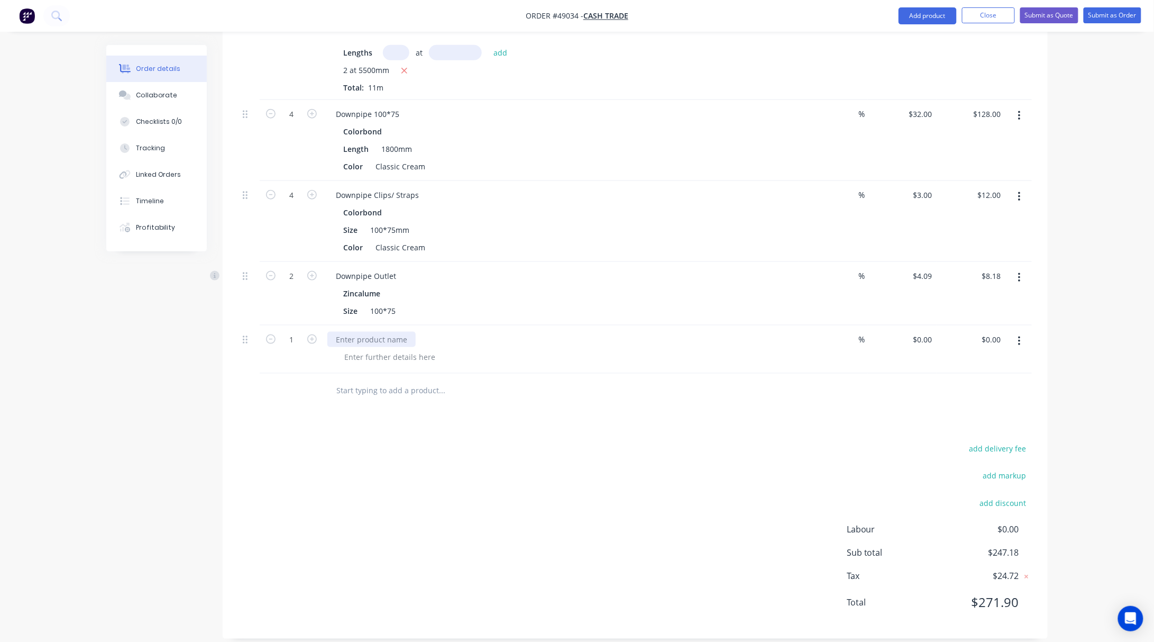
click at [398, 332] on div at bounding box center [371, 339] width 88 height 15
click at [396, 349] on div at bounding box center [390, 356] width 108 height 15
click at [923, 332] on div "0 $0.00" at bounding box center [922, 339] width 29 height 15
type input "$0.00"
click at [375, 332] on div at bounding box center [371, 339] width 88 height 15
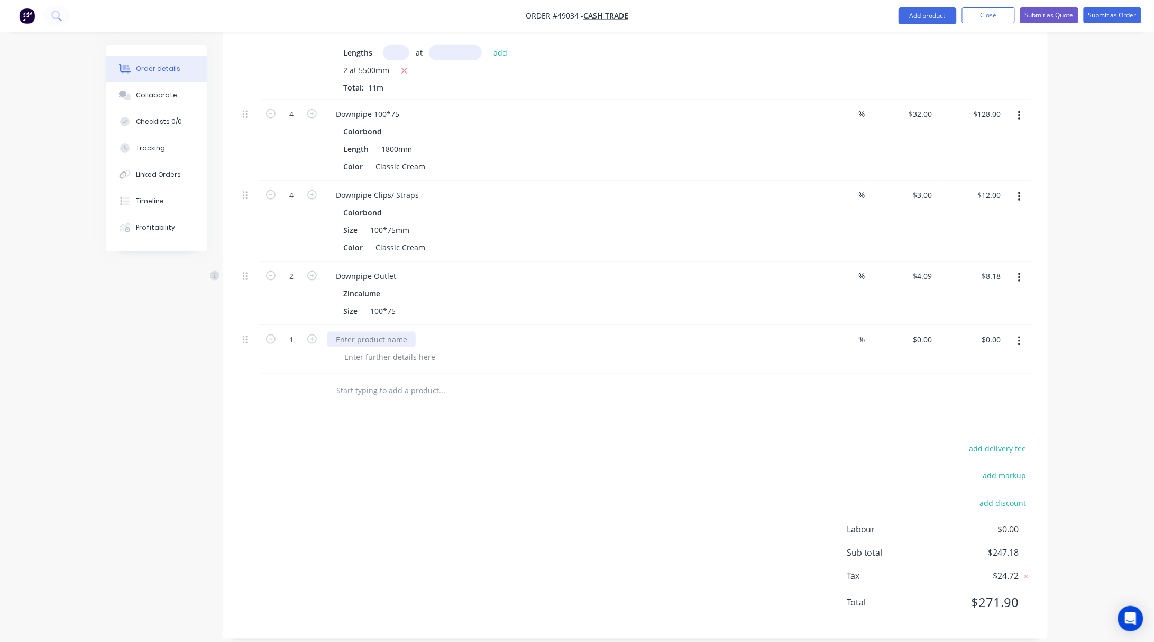
drag, startPoint x: 375, startPoint y: 324, endPoint x: 408, endPoint y: 356, distance: 46.4
click at [403, 353] on div at bounding box center [561, 349] width 476 height 48
click at [378, 349] on div at bounding box center [390, 356] width 108 height 15
click at [933, 332] on input "0" at bounding box center [931, 339] width 12 height 15
type input "$24.00"
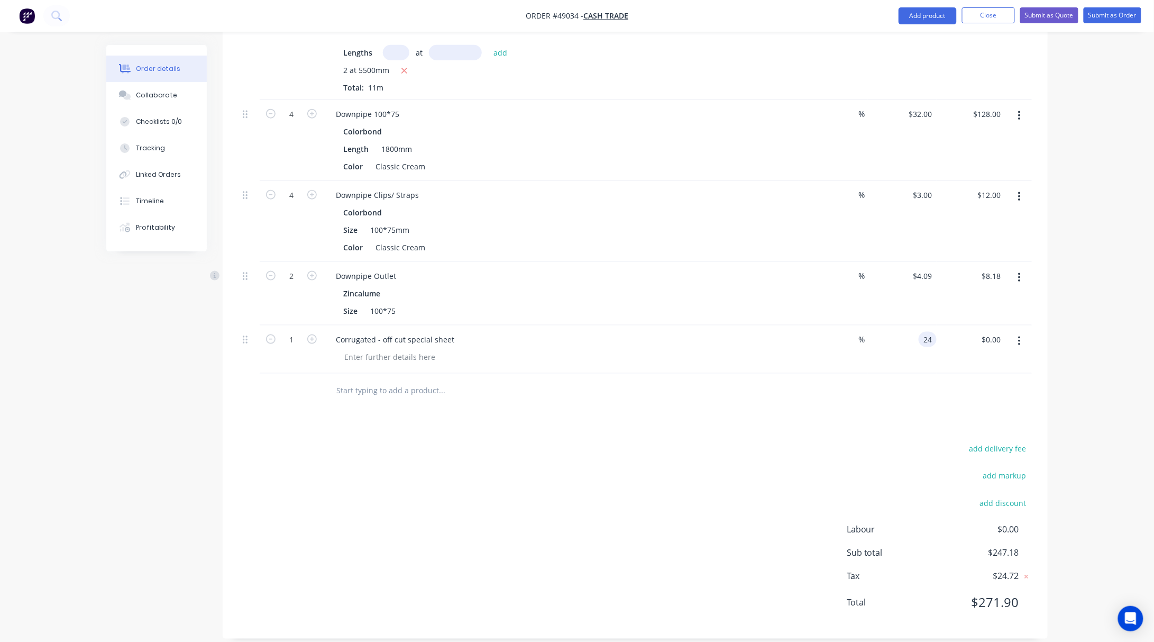
type input "$24.00"
click at [756, 413] on div "Drawings Add drawing Products Show / Hide columns Add product Qty Discount Pric…" at bounding box center [635, 263] width 825 height 752
click at [384, 349] on div at bounding box center [390, 356] width 108 height 15
click at [507, 451] on div "add delivery fee add markup add discount Labour $0.00 Sub total $271.18 Tax $27…" at bounding box center [635, 532] width 793 height 181
click at [428, 403] on div "Drawings Add drawing Products Show / Hide columns Add product Qty Discount Pric…" at bounding box center [635, 263] width 825 height 752
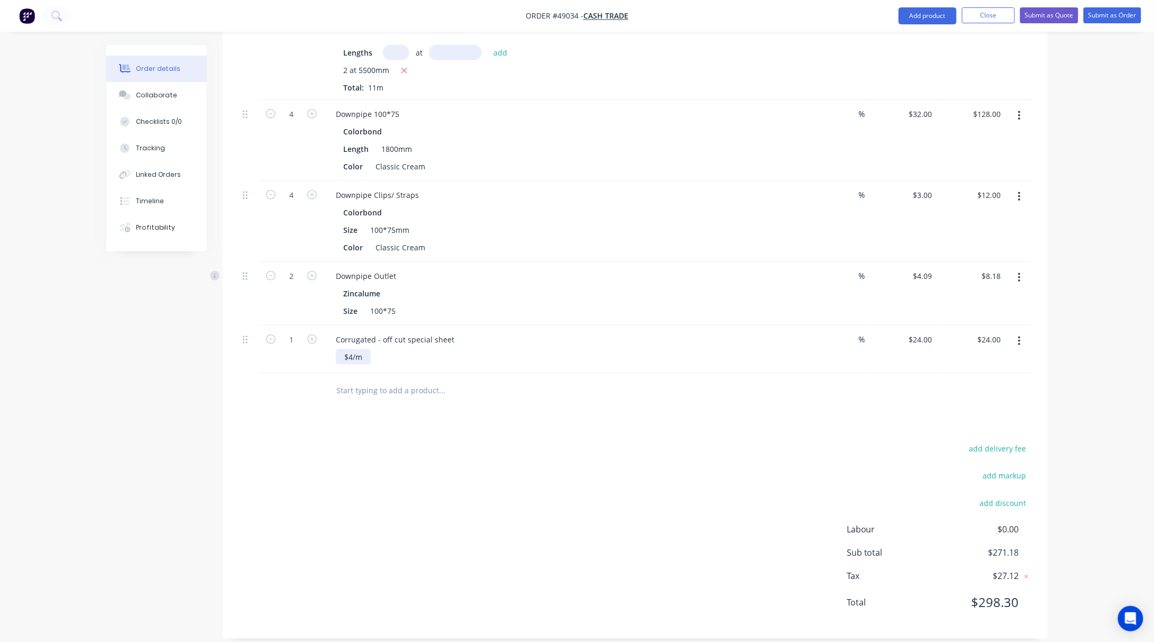
drag, startPoint x: 365, startPoint y: 342, endPoint x: 325, endPoint y: 346, distance: 40.4
click at [325, 346] on div "Corrugated - off cut special sheet $4/m" at bounding box center [561, 349] width 476 height 48
click at [520, 459] on div "add delivery fee add markup add discount Labour $0.00 Sub total $271.18 Tax $27…" at bounding box center [635, 532] width 793 height 181
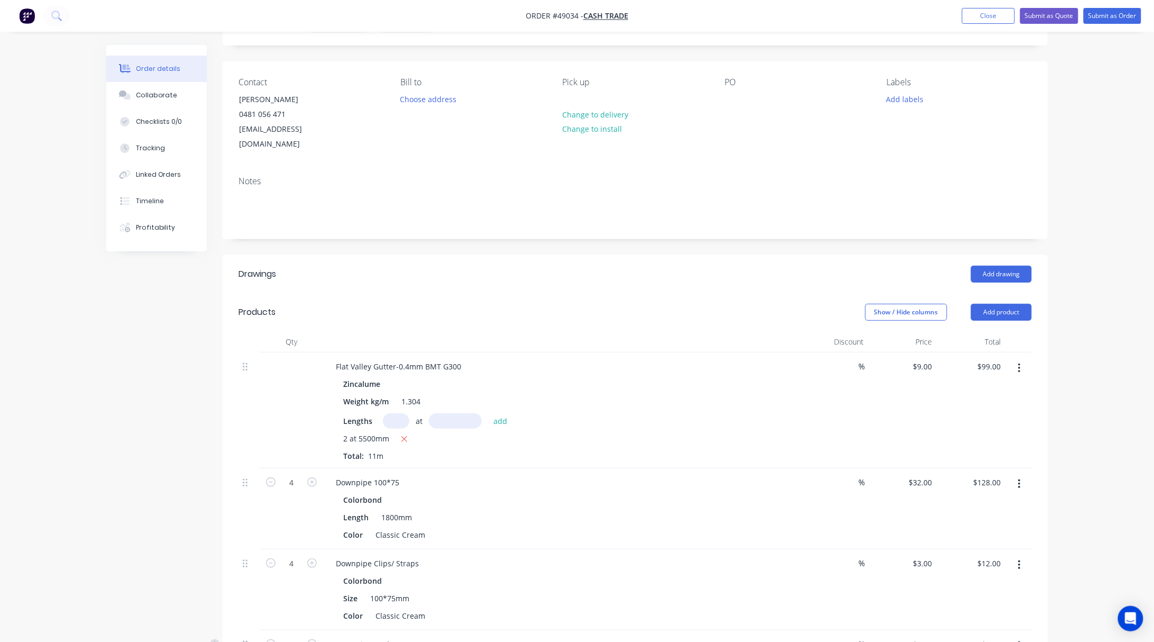
scroll to position [0, 0]
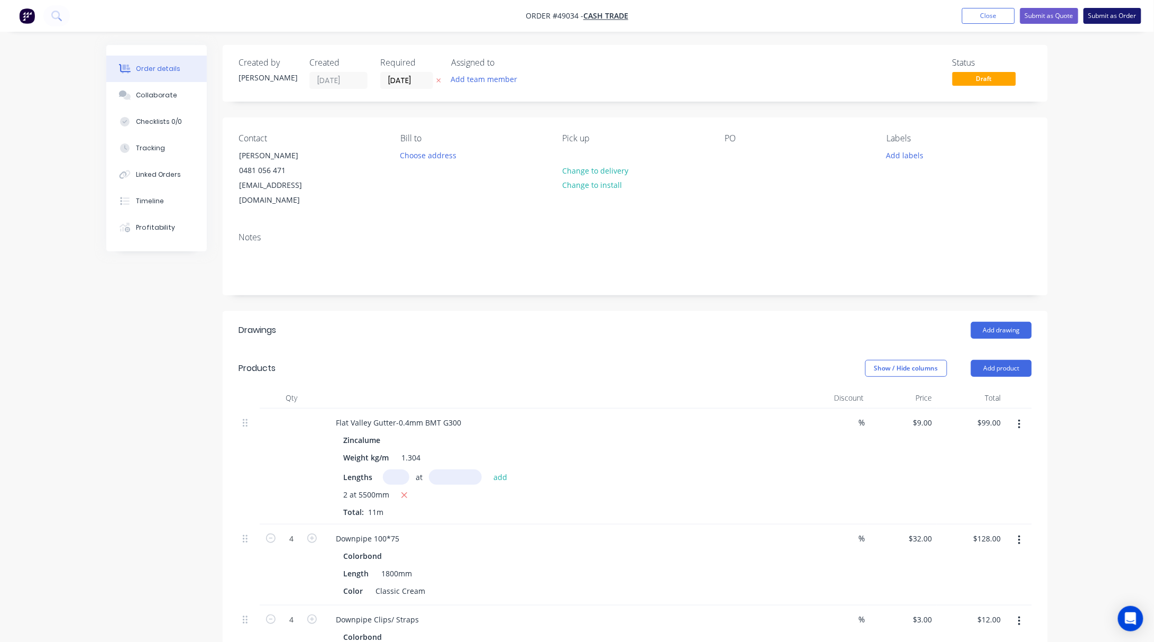
click at [1122, 20] on button "Submit as Order" at bounding box center [1113, 16] width 58 height 16
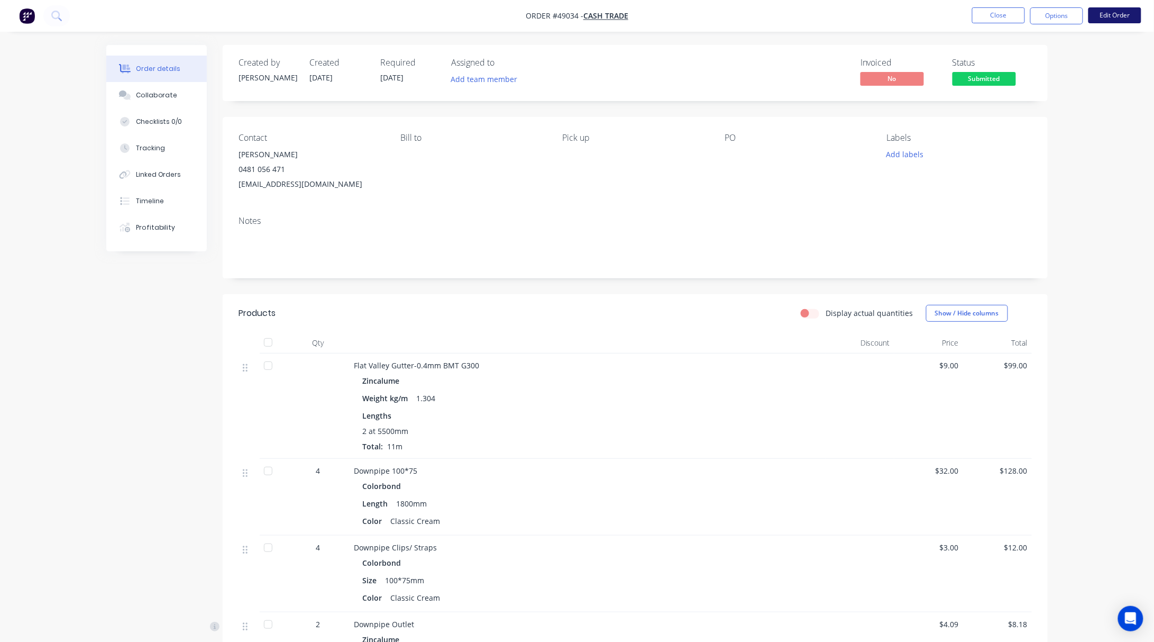
click at [1115, 14] on button "Edit Order" at bounding box center [1114, 15] width 53 height 16
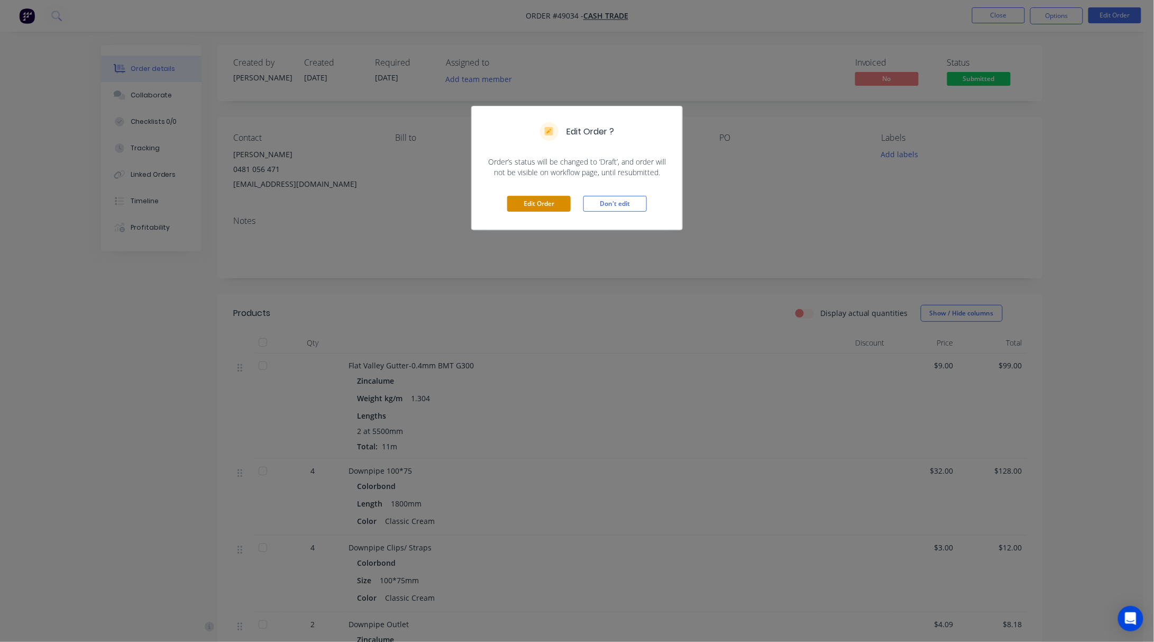
click at [551, 204] on button "Edit Order" at bounding box center [538, 204] width 63 height 16
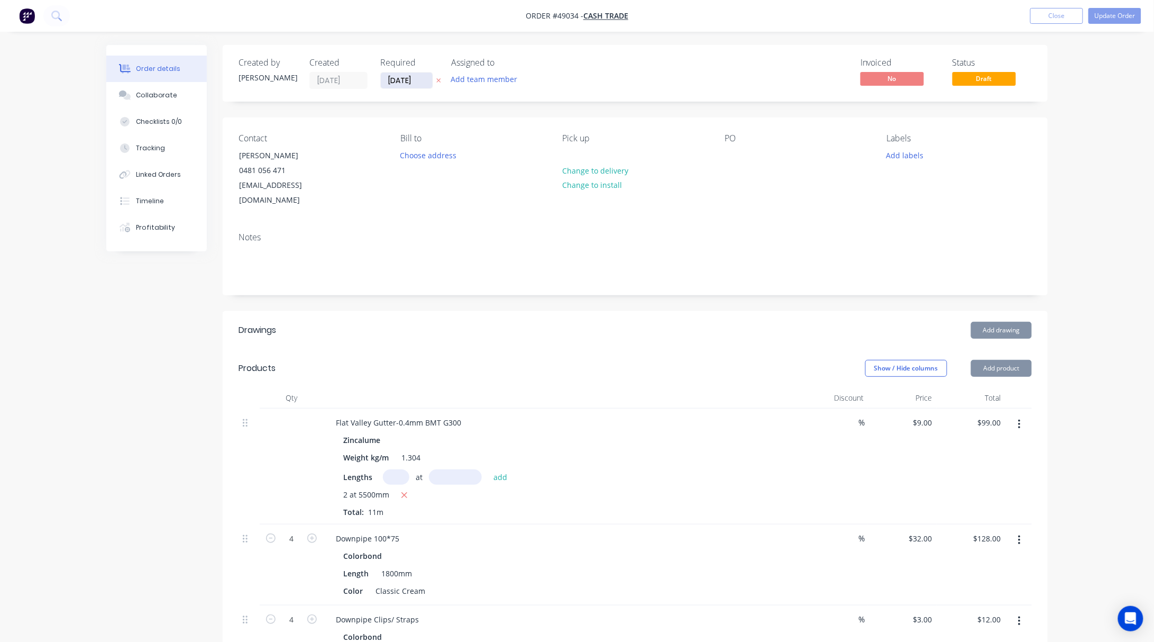
click at [402, 81] on input "09/09/25" at bounding box center [407, 80] width 52 height 16
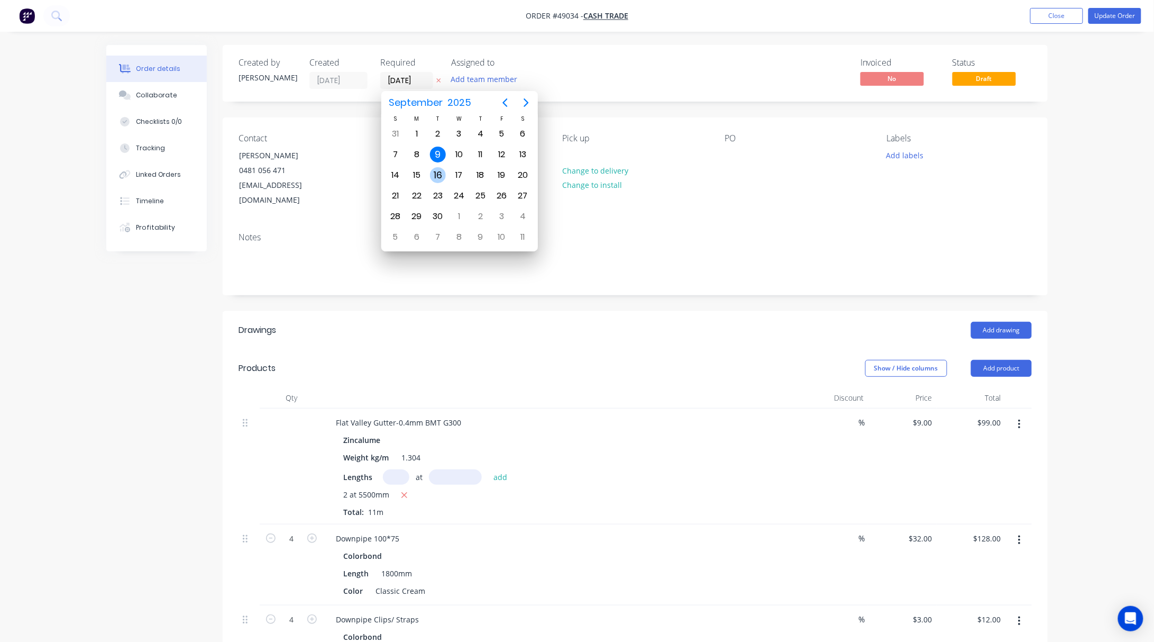
click at [436, 174] on div "16" at bounding box center [438, 175] width 16 height 16
type input "16/09/25"
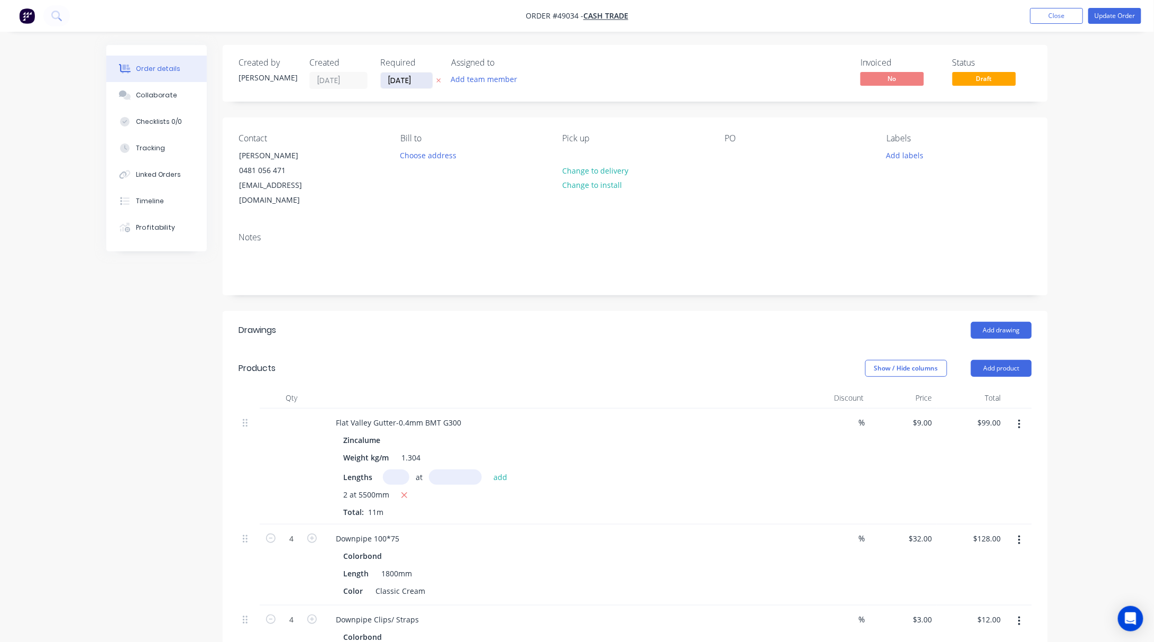
click at [396, 81] on input "16/09/25" at bounding box center [407, 80] width 52 height 16
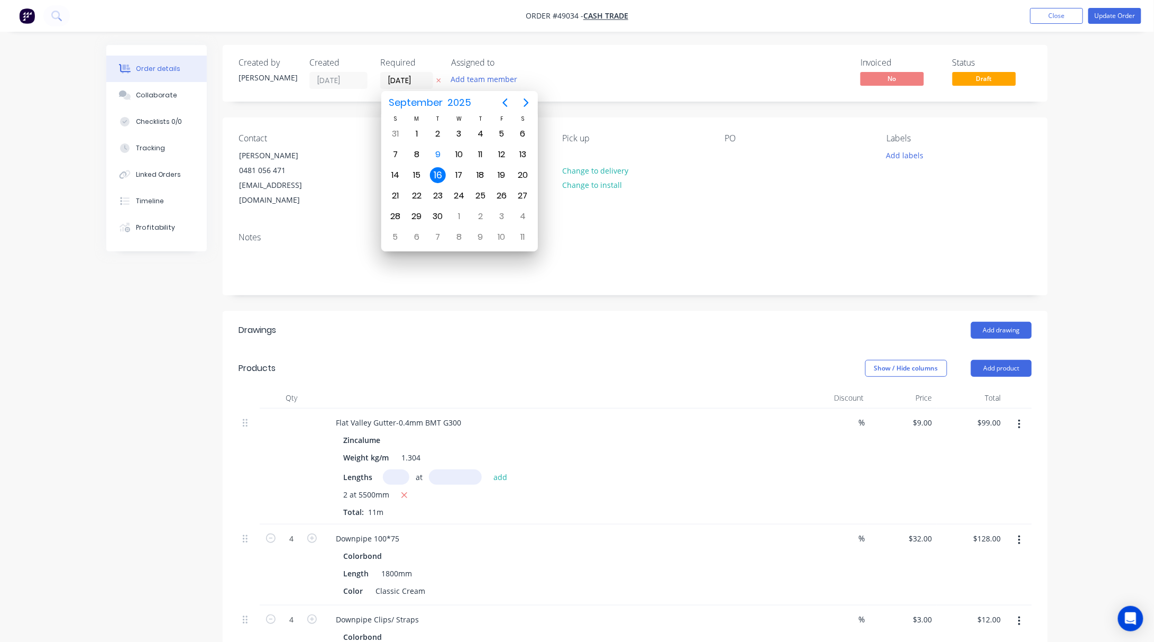
click at [695, 63] on div "Invoiced No Status Draft" at bounding box center [794, 73] width 475 height 31
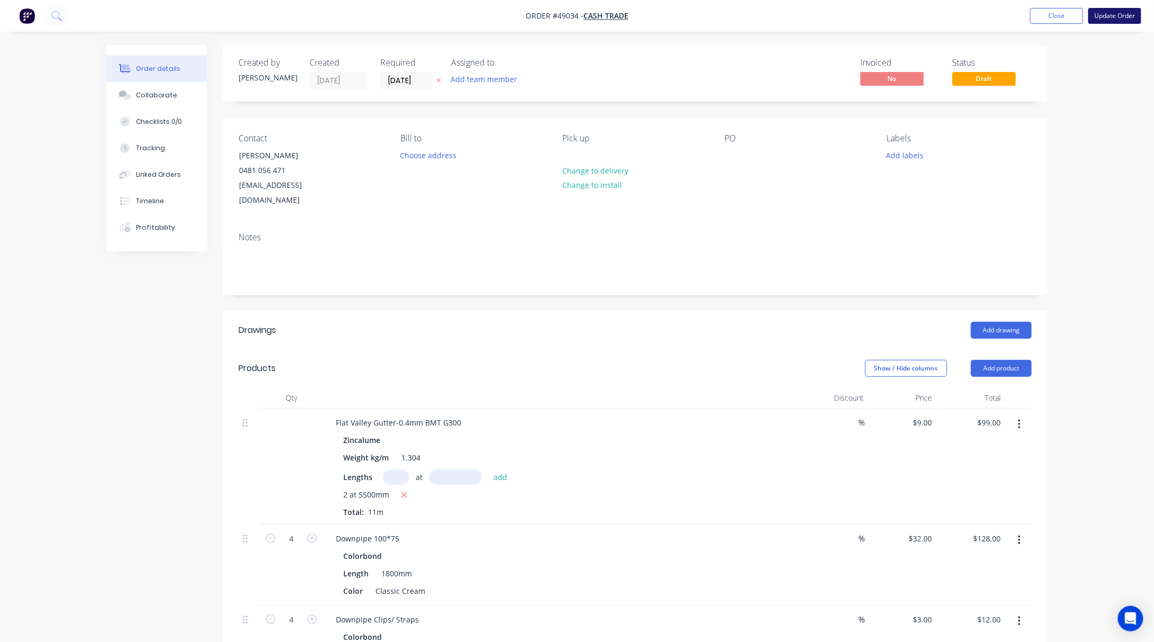
click at [1126, 8] on button "Update Order" at bounding box center [1114, 16] width 53 height 16
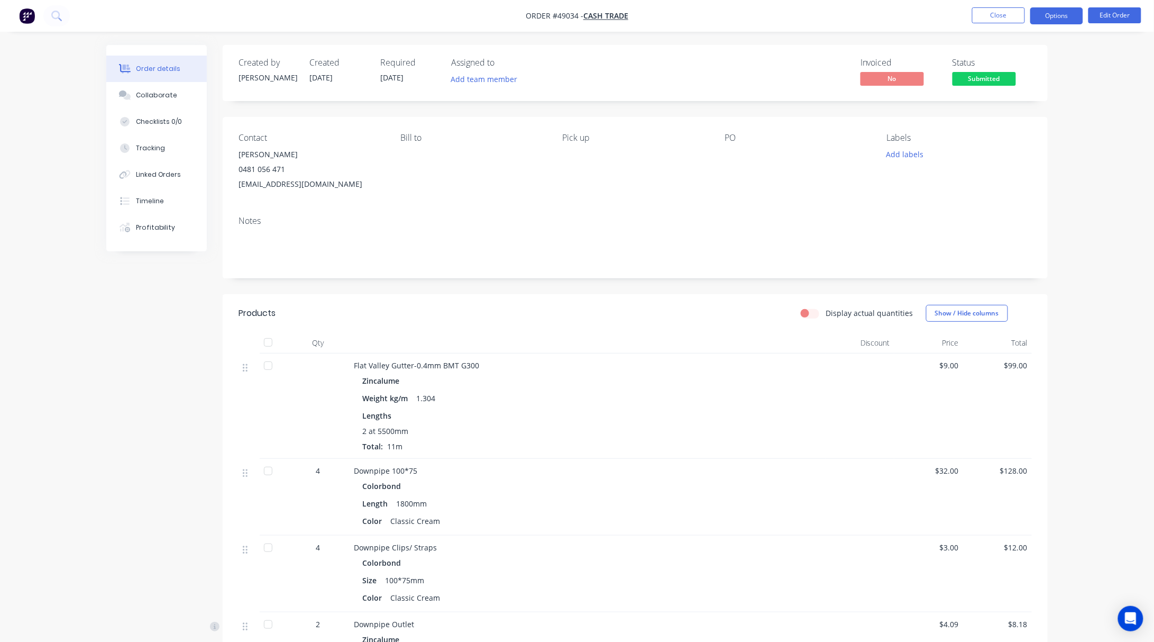
click at [1051, 13] on button "Options" at bounding box center [1056, 15] width 53 height 17
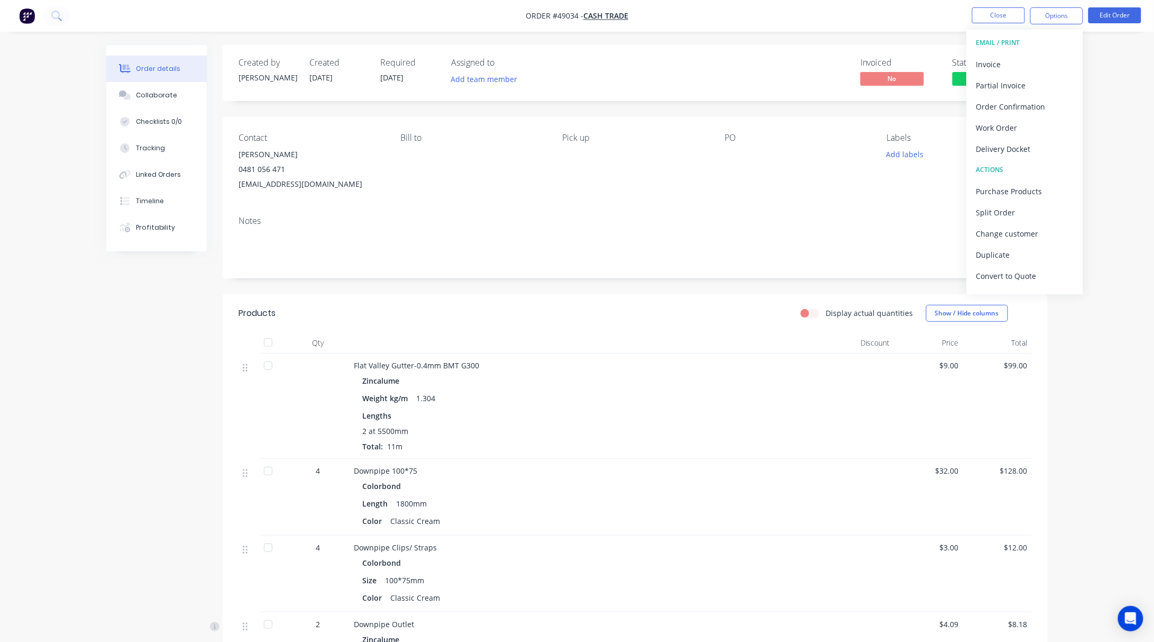
click at [1048, 53] on button "EMAIL / PRINT" at bounding box center [1025, 42] width 116 height 21
click at [1044, 62] on div "Invoice" at bounding box center [1024, 64] width 97 height 15
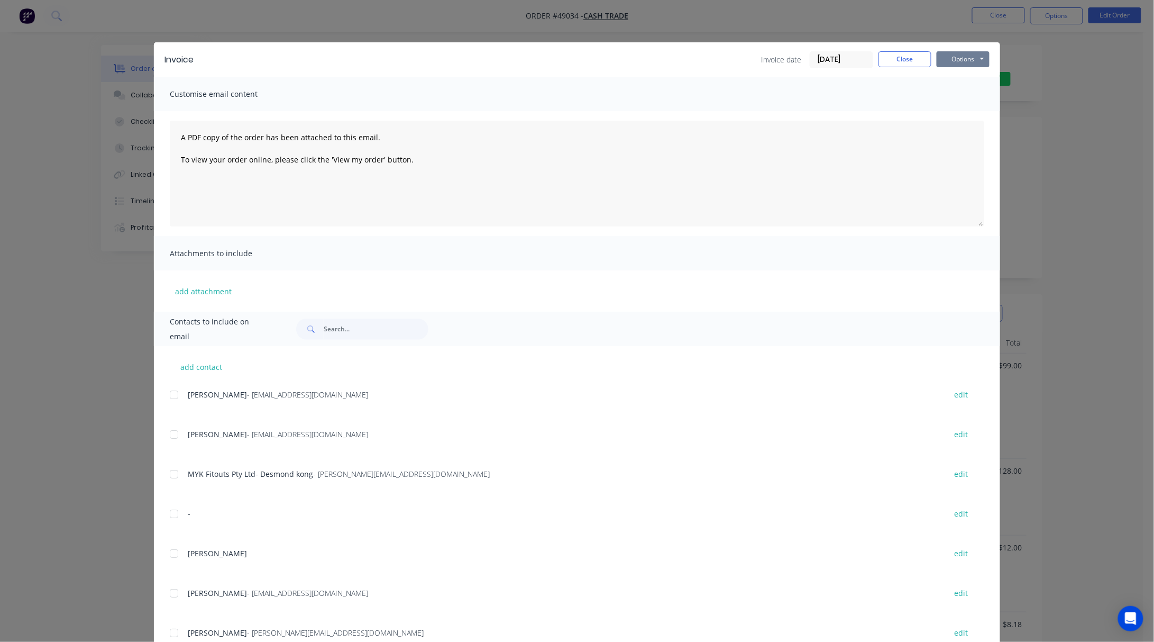
click at [955, 58] on button "Options" at bounding box center [963, 59] width 53 height 16
click at [981, 93] on button "Print" at bounding box center [971, 95] width 68 height 17
drag, startPoint x: 1118, startPoint y: 117, endPoint x: 1103, endPoint y: 117, distance: 14.3
click at [1103, 117] on div "Invoice Invoice date 09/09/25 Close Options Preview Print Email Customise email…" at bounding box center [577, 321] width 1154 height 642
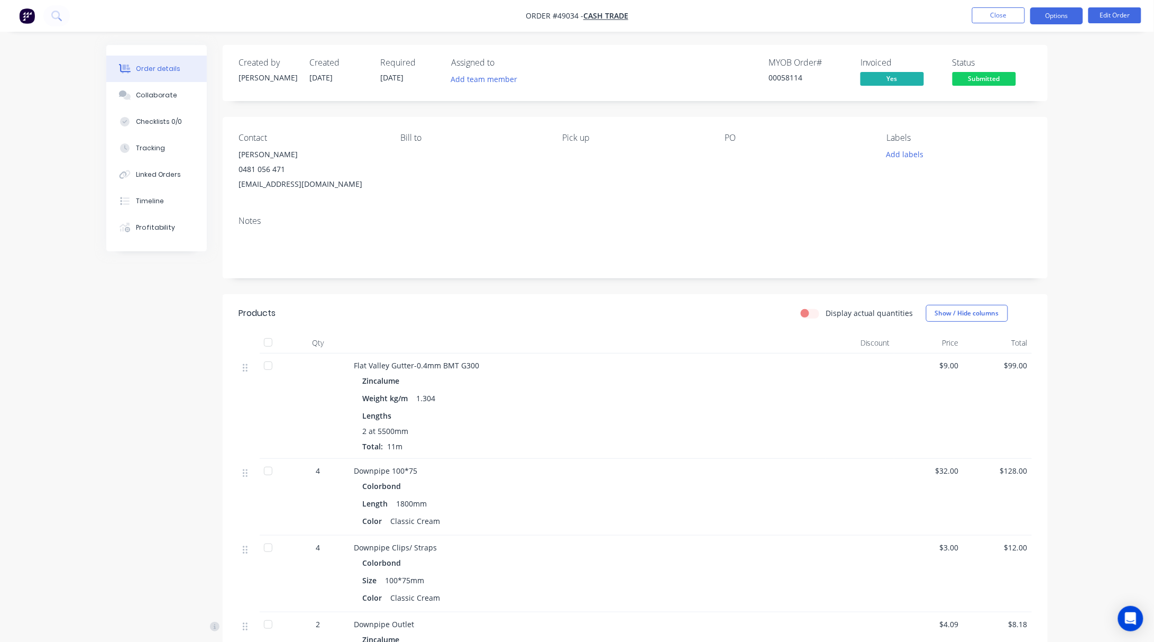
click at [1080, 13] on button "Options" at bounding box center [1056, 15] width 53 height 17
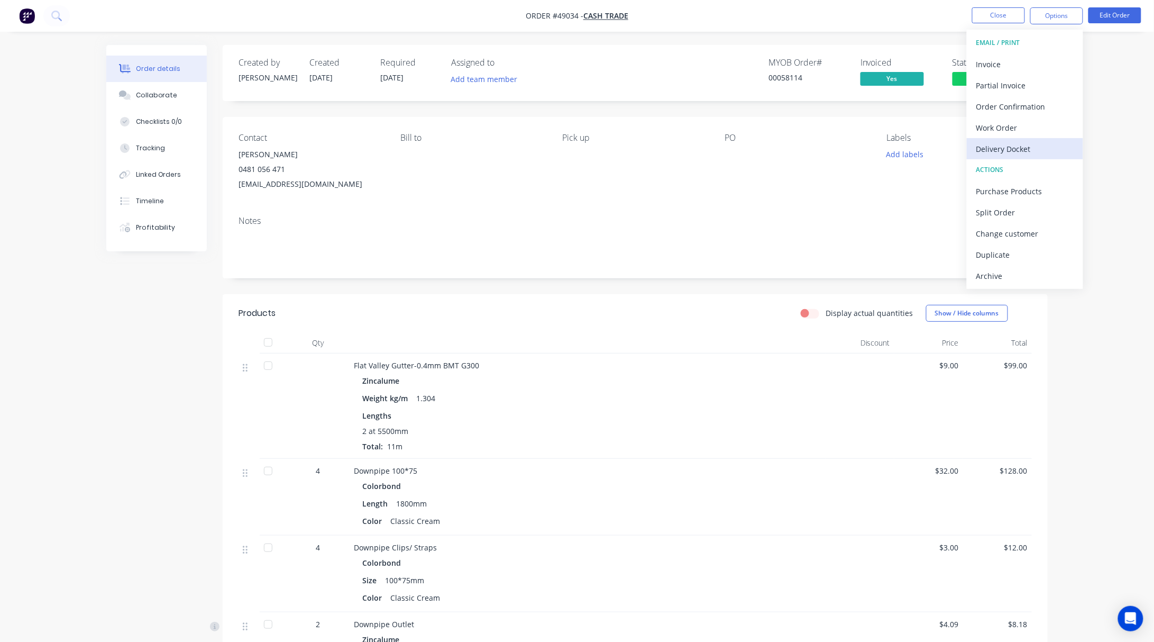
click at [1031, 145] on div "Delivery Docket" at bounding box center [1024, 148] width 97 height 15
click at [1047, 123] on div "Custom" at bounding box center [1024, 127] width 97 height 15
click at [1014, 102] on div "Without pricing" at bounding box center [1024, 106] width 97 height 15
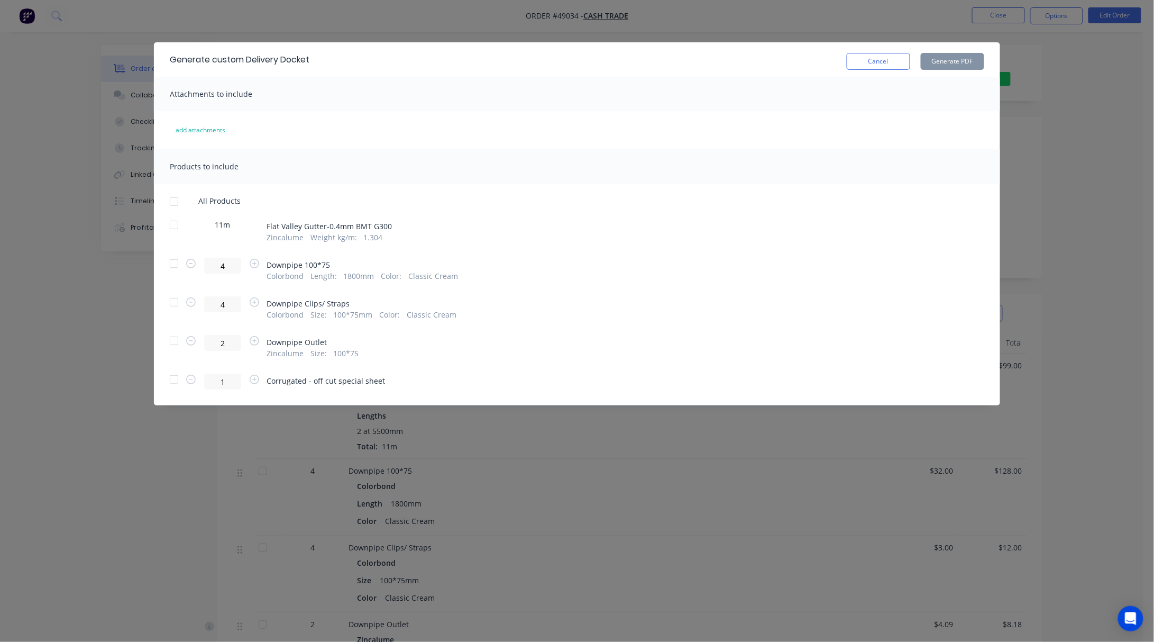
click at [178, 381] on div at bounding box center [173, 379] width 21 height 21
click at [940, 58] on button "Generate PDF" at bounding box center [952, 61] width 63 height 17
click at [438, 20] on div "Generate custom Delivery Docket Cancel Generate PDF Attachments to include add …" at bounding box center [577, 321] width 1154 height 642
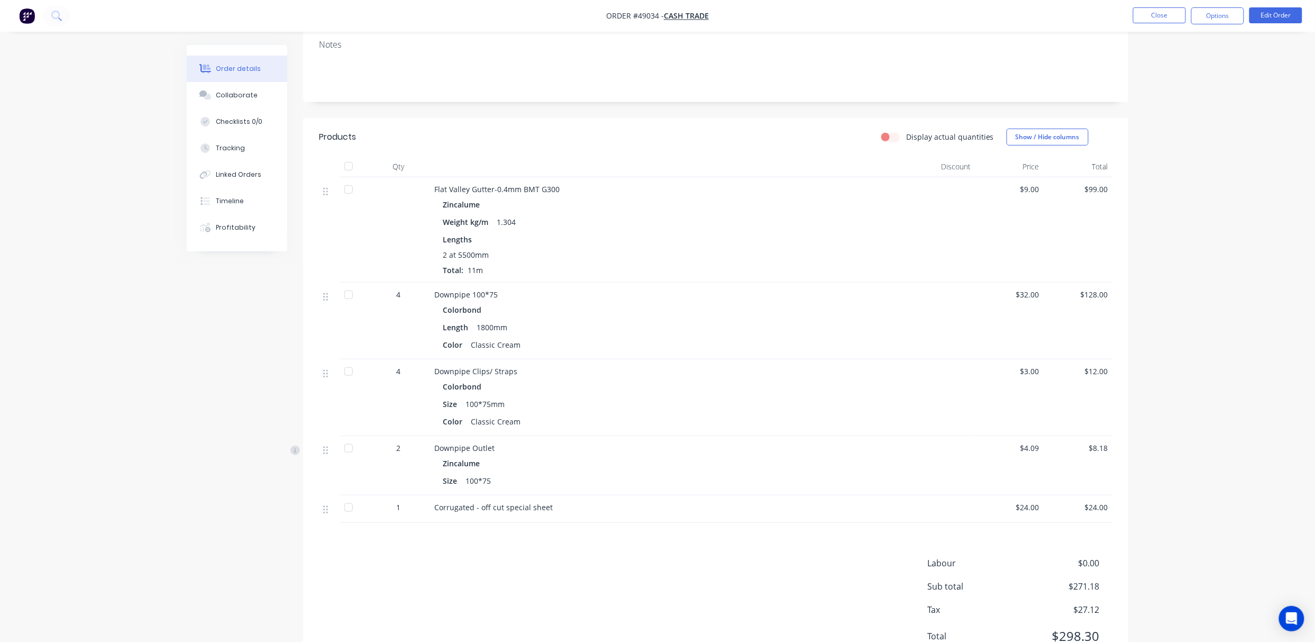
scroll to position [224, 0]
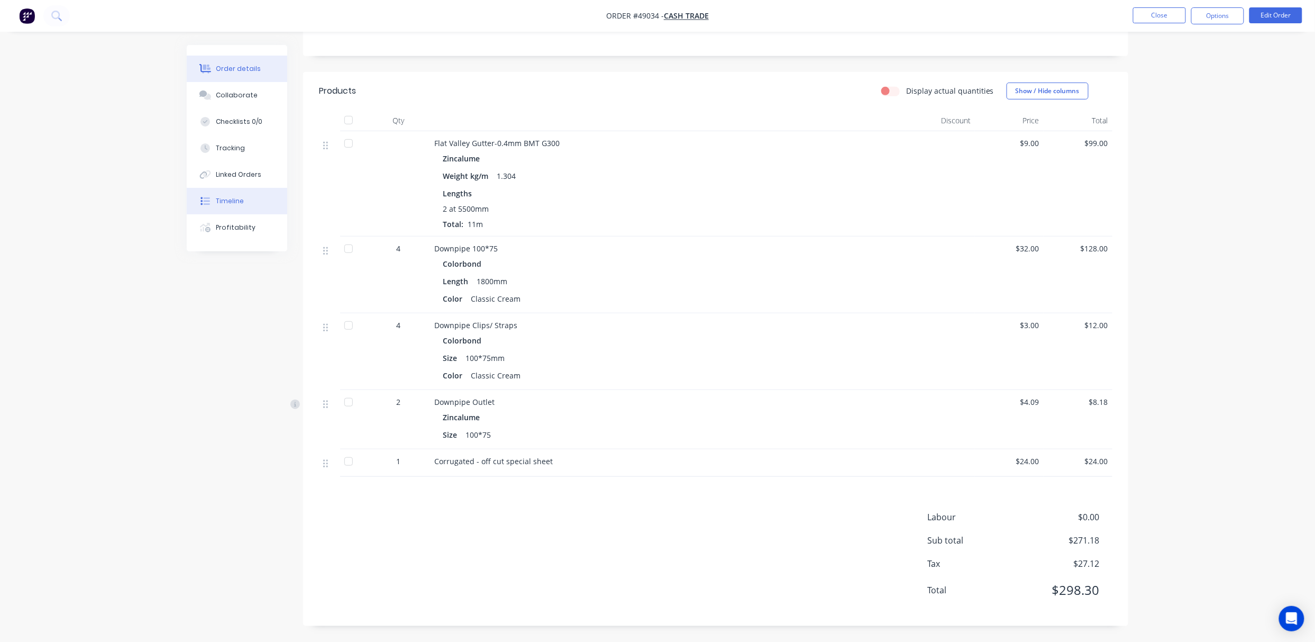
click at [233, 205] on div "Timeline" at bounding box center [230, 201] width 28 height 10
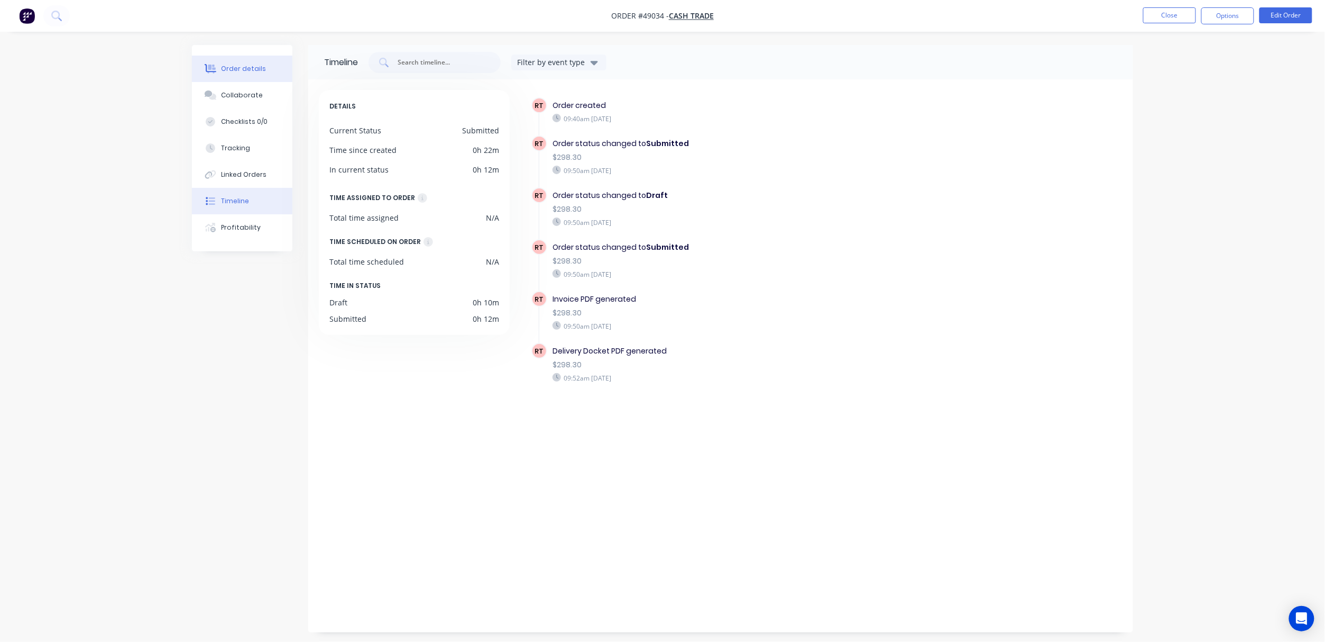
click at [240, 65] on div "Order details" at bounding box center [244, 69] width 45 height 10
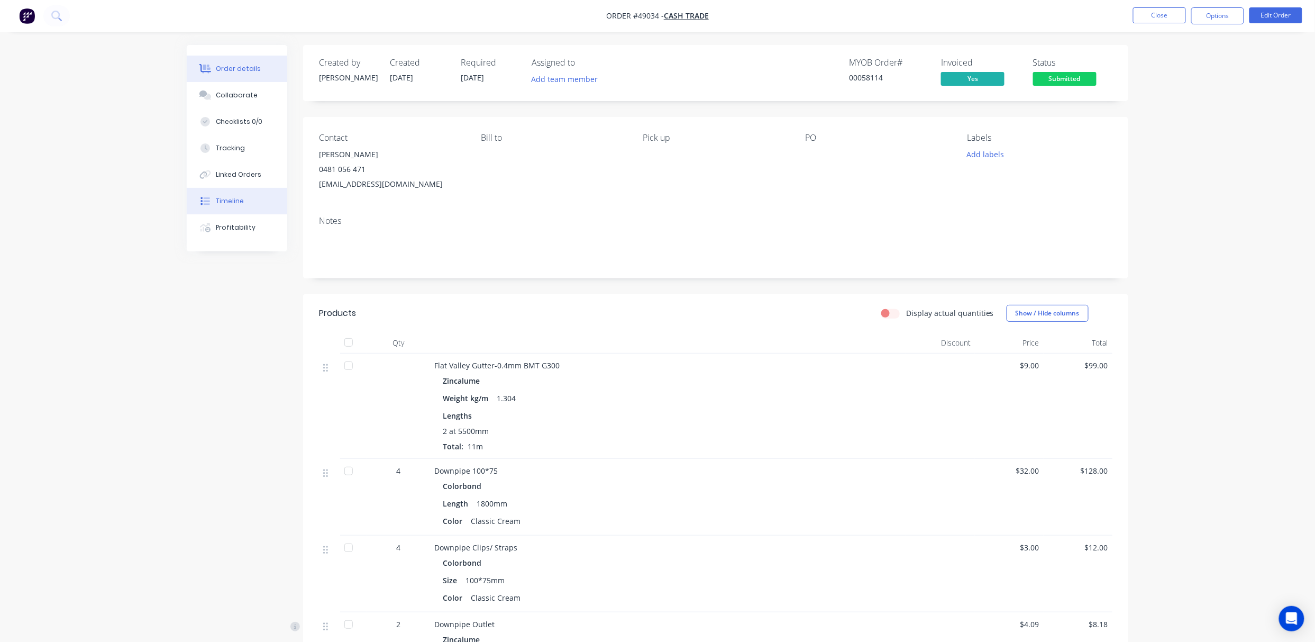
click at [250, 204] on button "Timeline" at bounding box center [237, 201] width 100 height 26
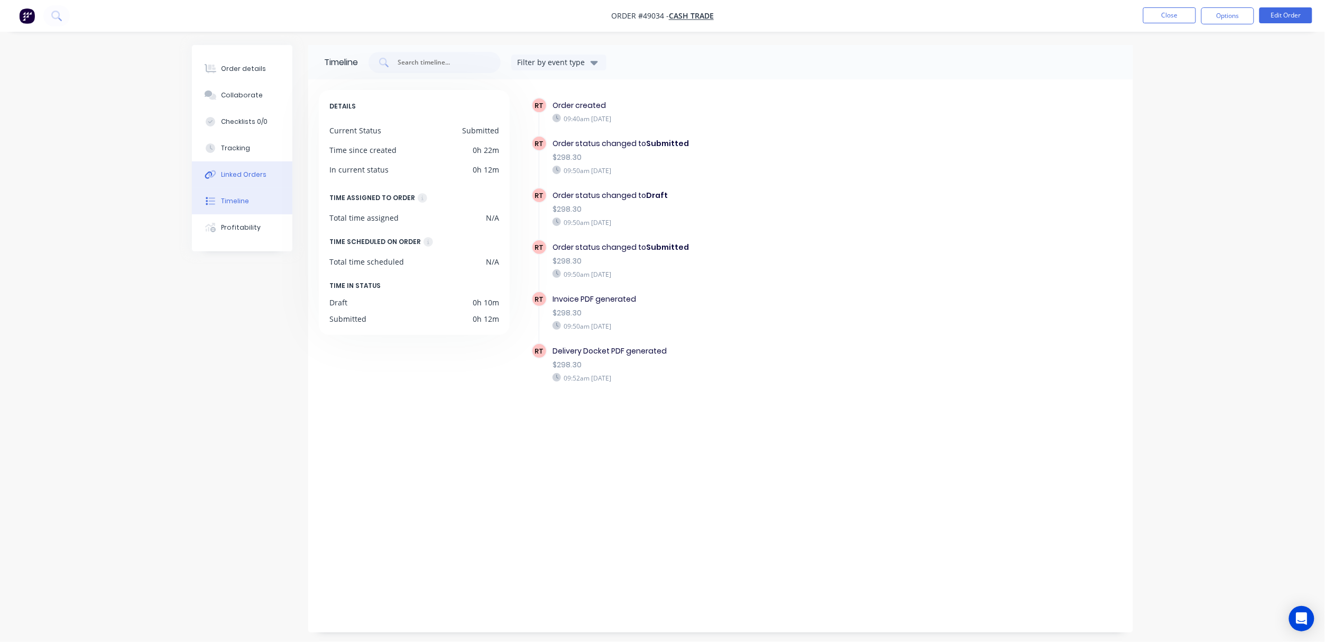
click at [253, 180] on button "Linked Orders" at bounding box center [242, 174] width 100 height 26
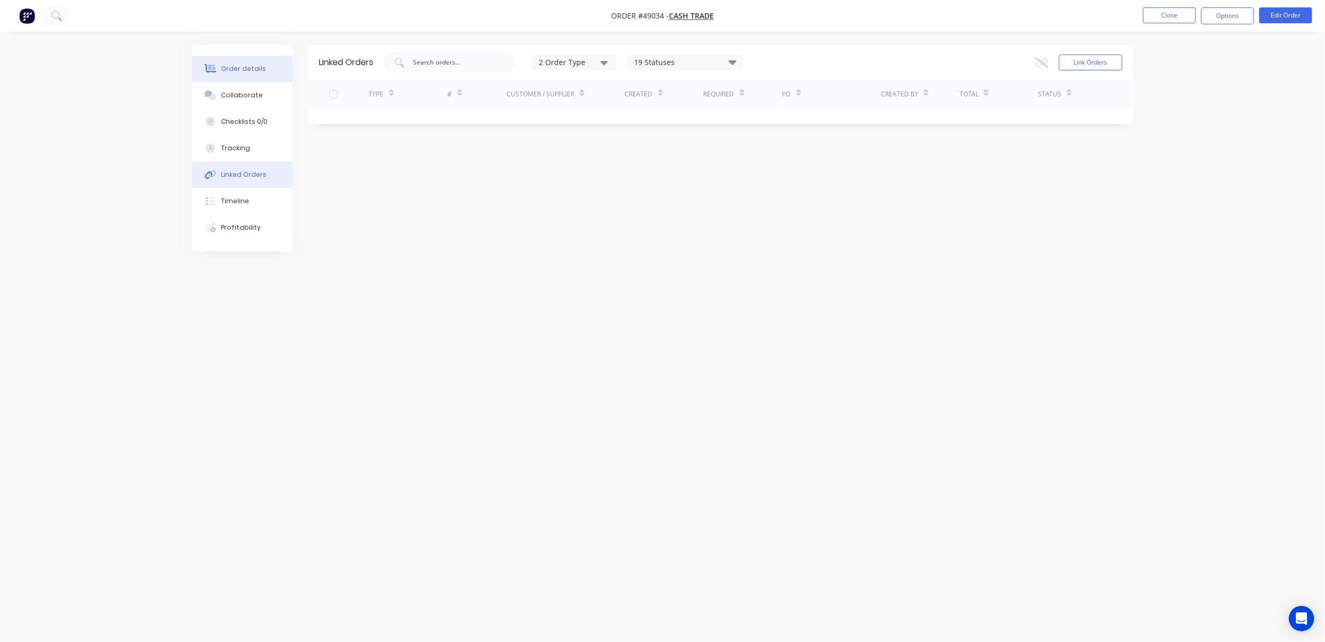
click at [275, 75] on button "Order details" at bounding box center [242, 69] width 100 height 26
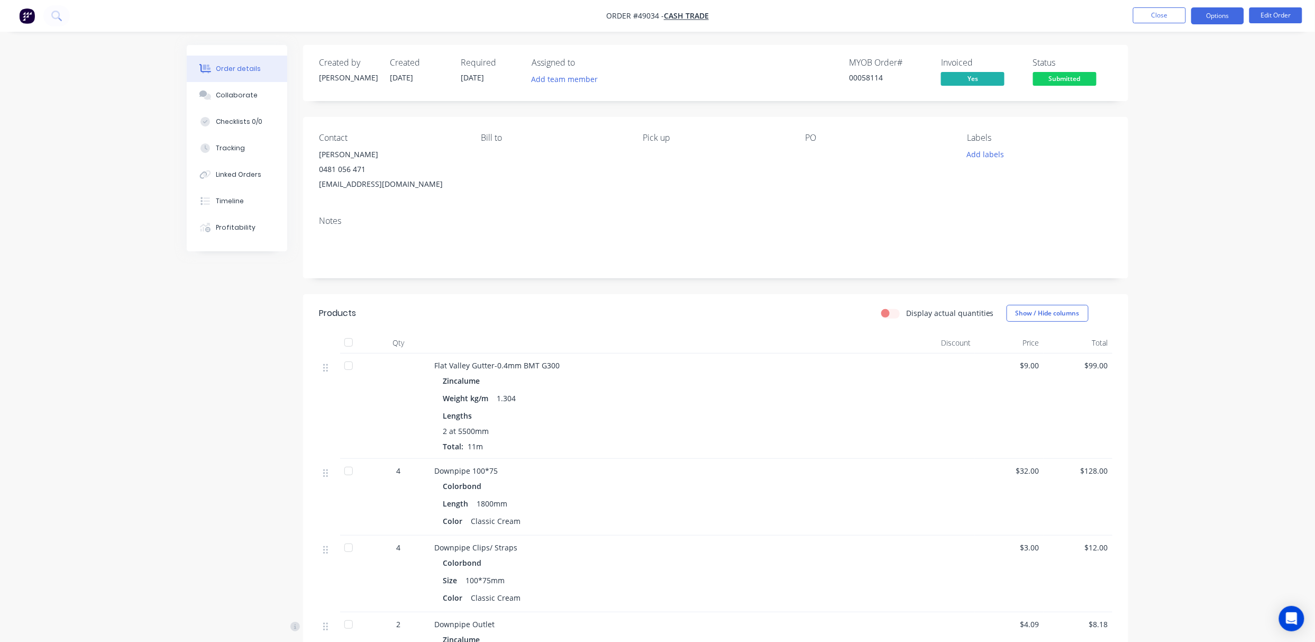
click at [1164, 22] on button "Options" at bounding box center [1217, 15] width 53 height 17
click at [1164, 189] on div "Purchase Products" at bounding box center [1185, 191] width 97 height 15
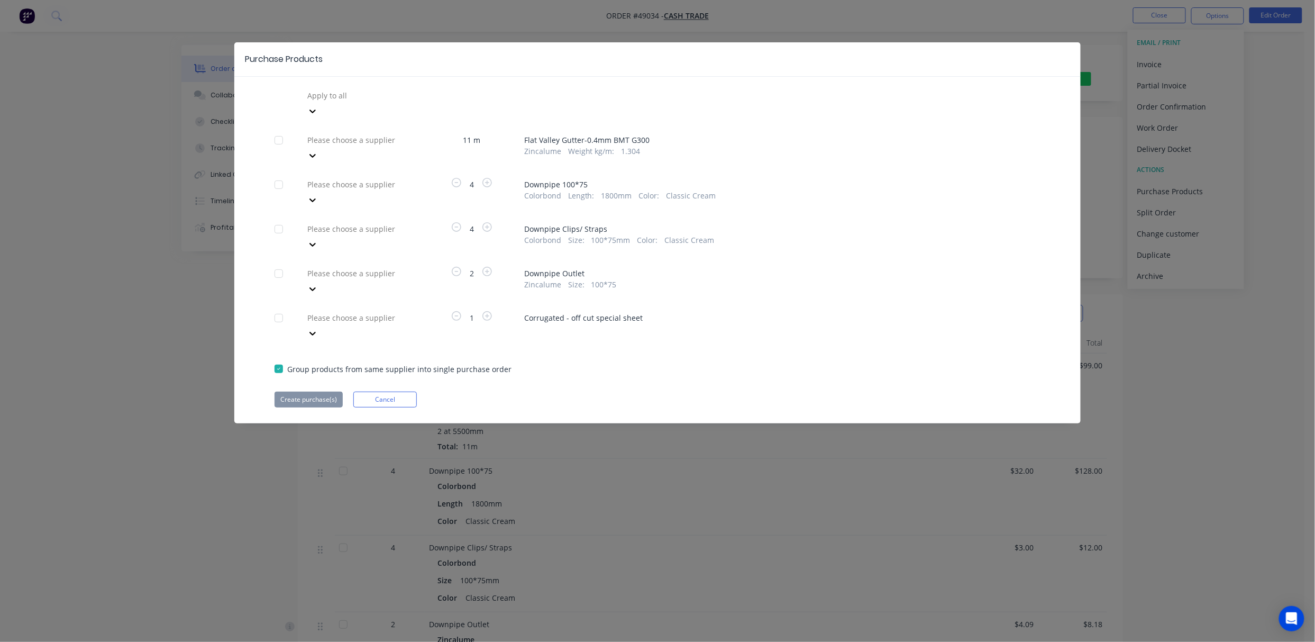
click at [392, 178] on div at bounding box center [382, 184] width 152 height 13
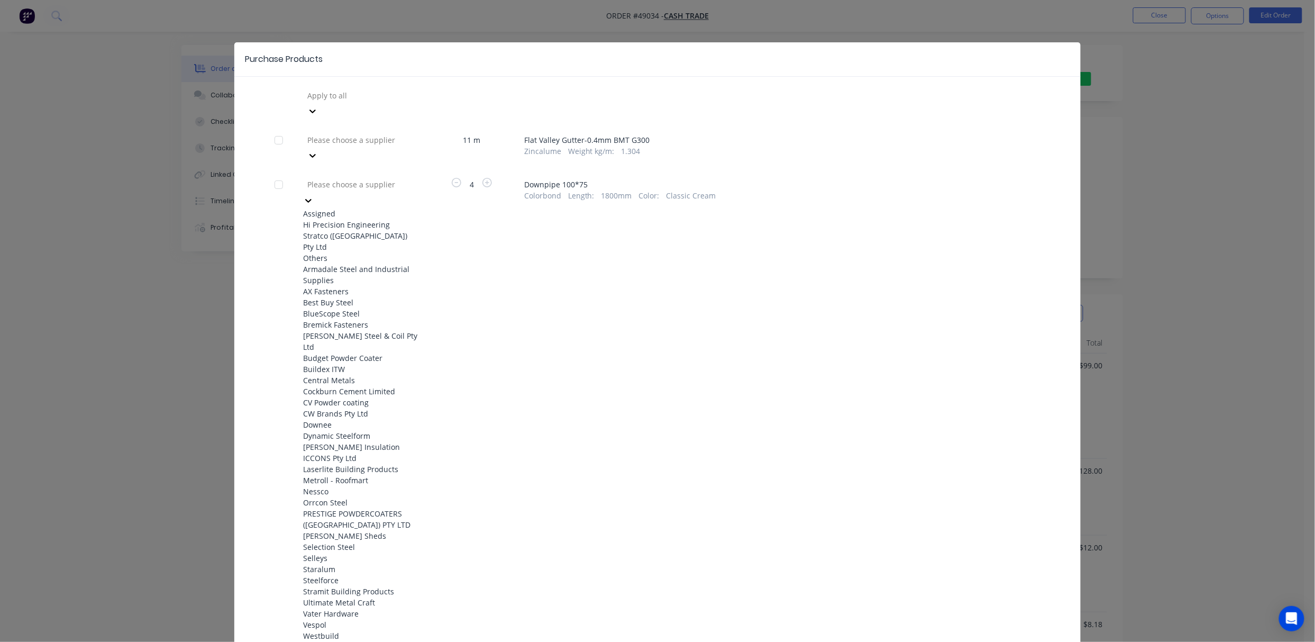
click at [386, 219] on div "Hi Precision Engineering" at bounding box center [361, 224] width 116 height 11
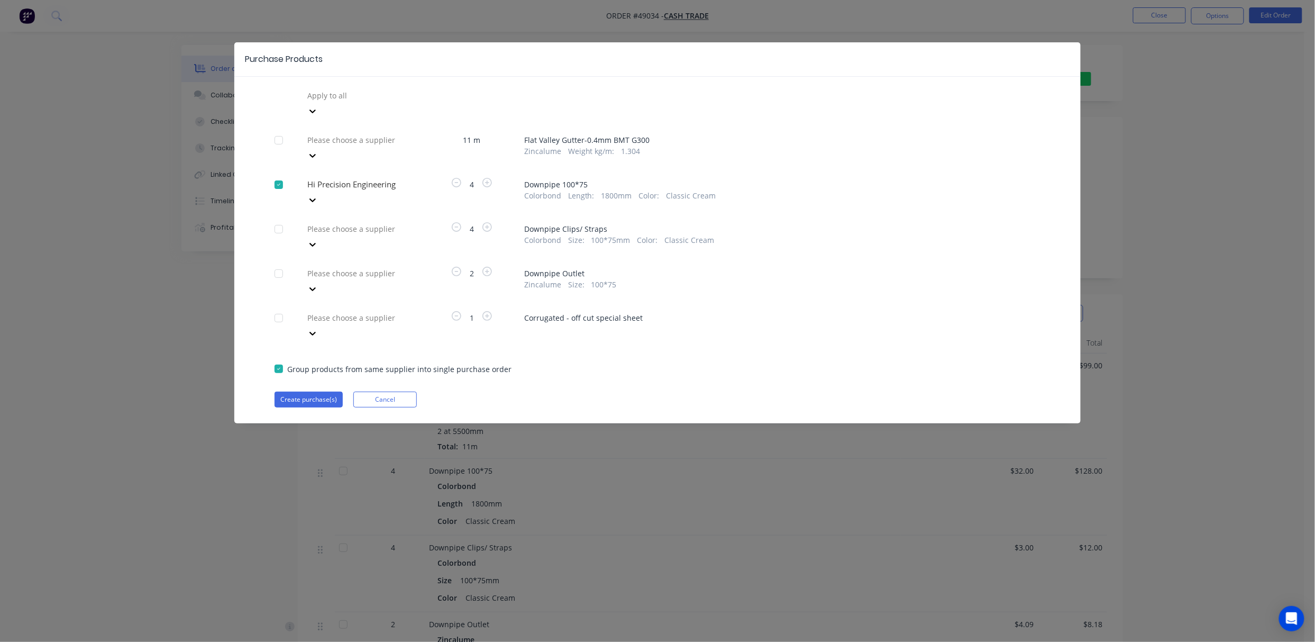
click at [396, 222] on div at bounding box center [382, 228] width 152 height 13
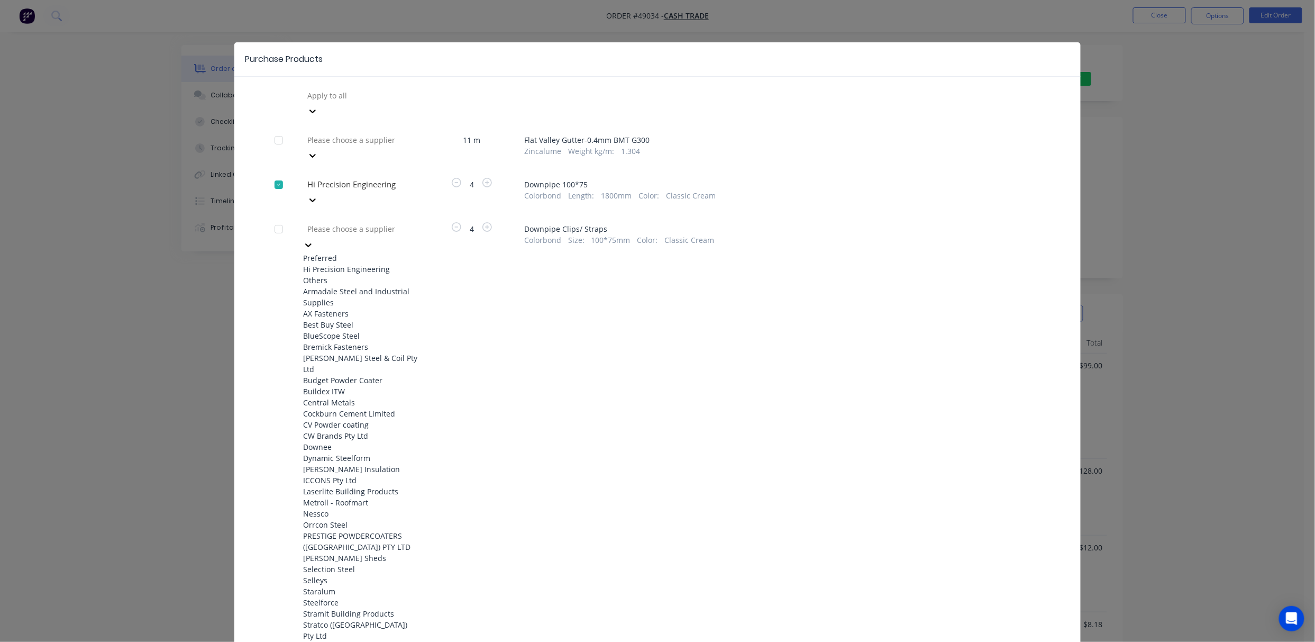
click at [375, 263] on div "Hi Precision Engineering" at bounding box center [361, 268] width 116 height 11
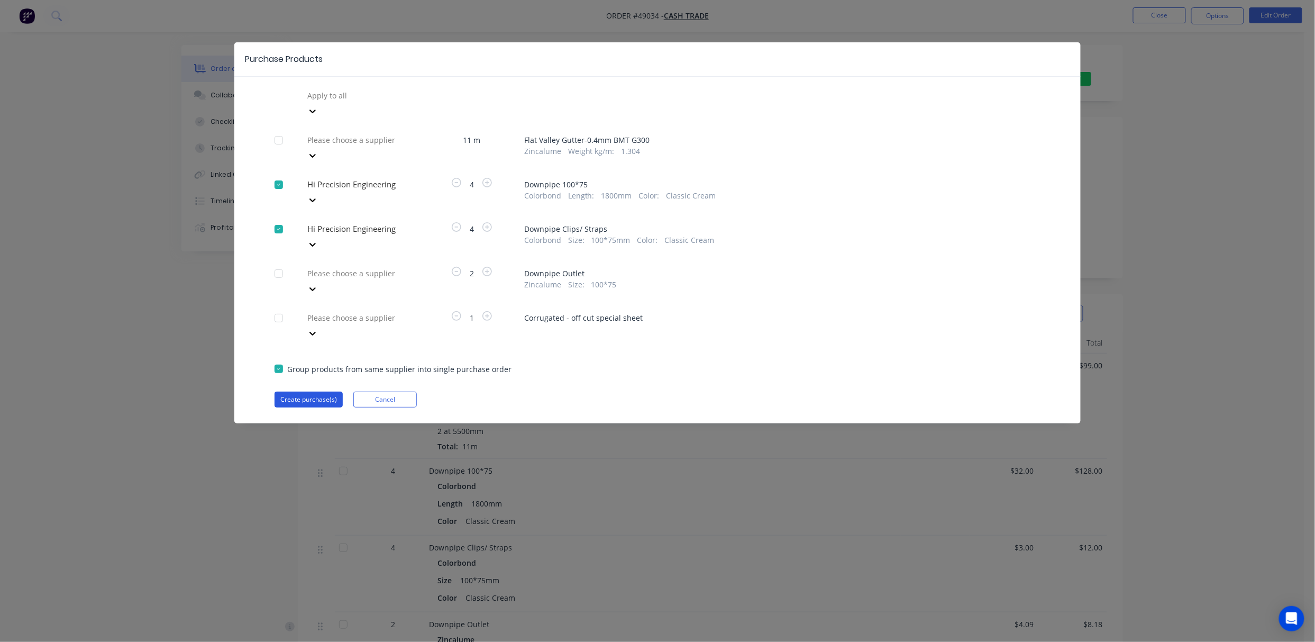
click at [304, 391] on button "Create purchase(s)" at bounding box center [309, 399] width 68 height 16
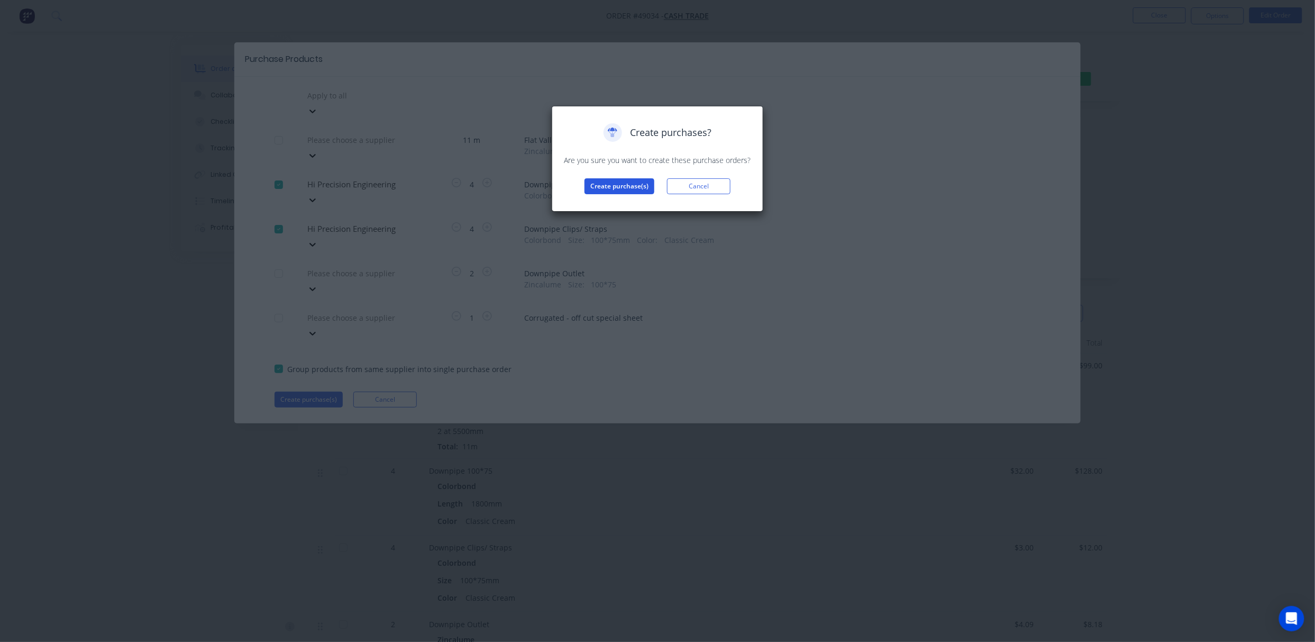
click at [615, 185] on button "Create purchase(s)" at bounding box center [619, 186] width 70 height 16
click at [633, 204] on button "View purchase(s)" at bounding box center [619, 203] width 63 height 16
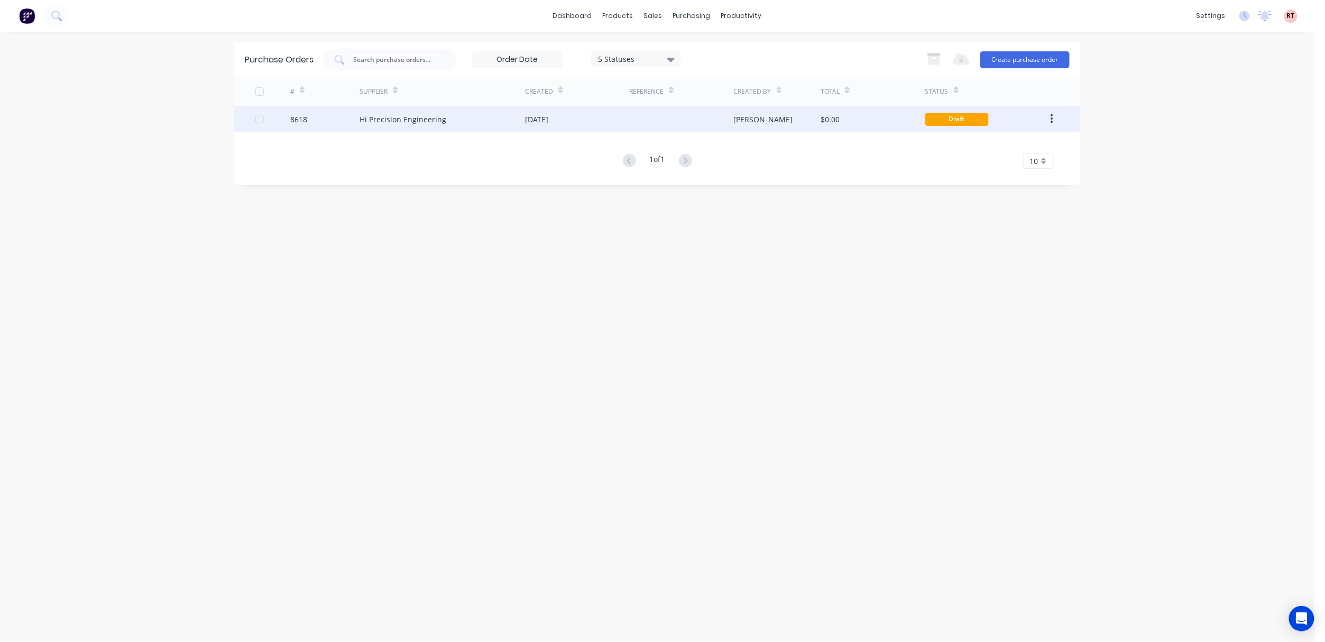
click at [597, 117] on div "[DATE]" at bounding box center [577, 119] width 104 height 26
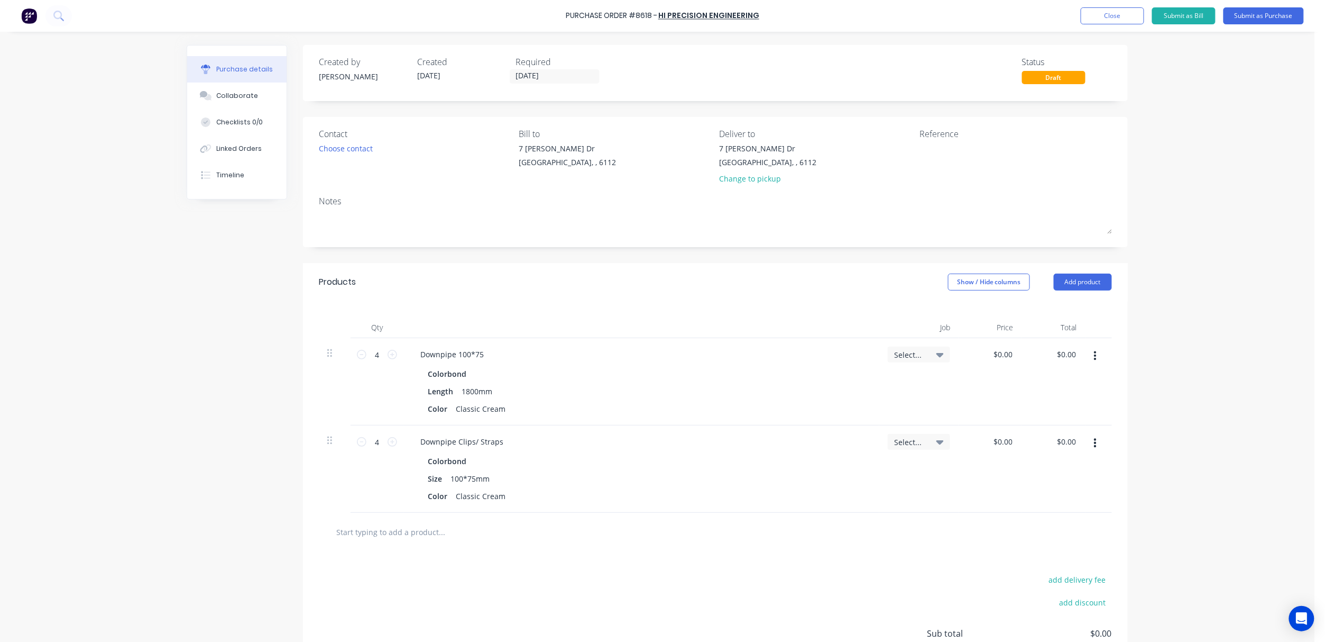
drag, startPoint x: 559, startPoint y: 71, endPoint x: 561, endPoint y: 62, distance: 8.7
click at [561, 62] on div "Required 09/09/25" at bounding box center [561, 70] width 90 height 29
click at [562, 72] on input "09/09/25" at bounding box center [554, 76] width 89 height 13
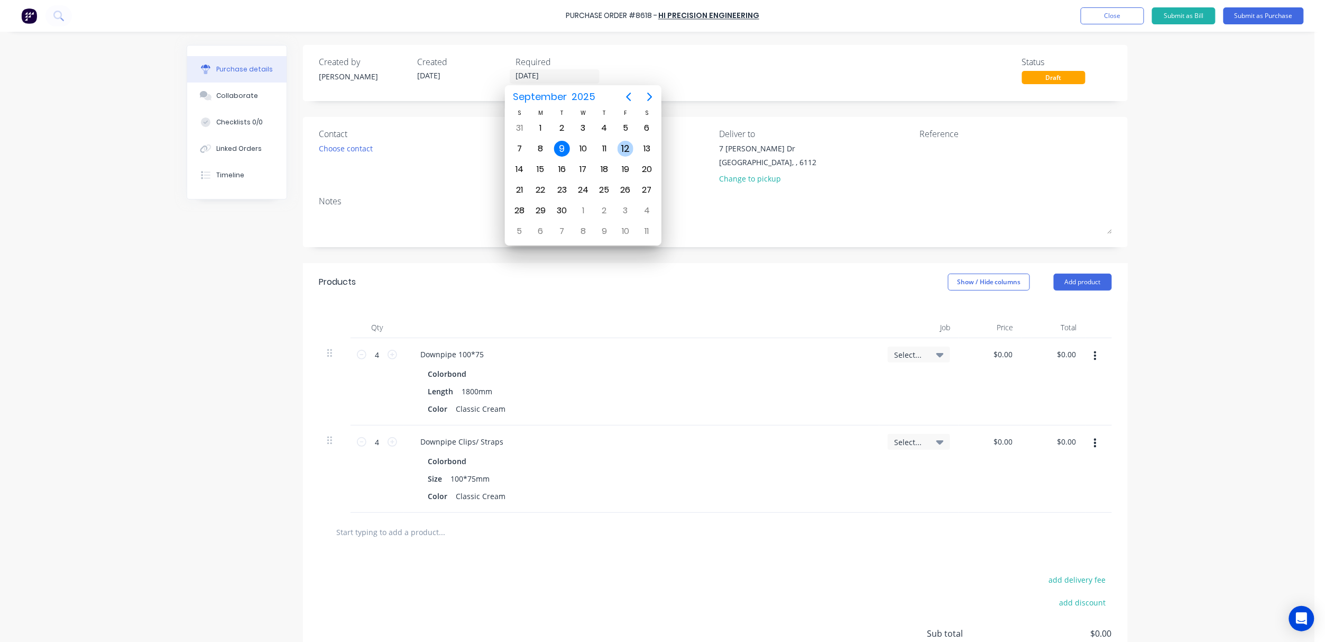
click at [624, 148] on div "12" at bounding box center [626, 149] width 16 height 16
type input "12/09/25"
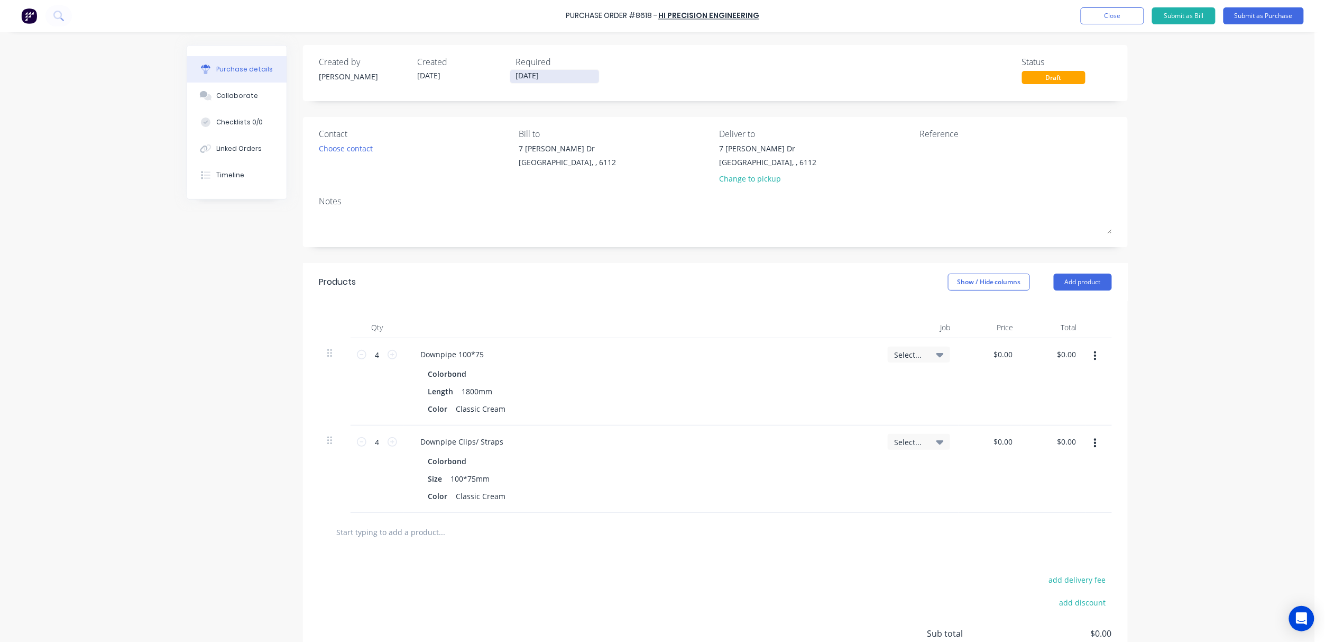
click at [560, 77] on input "12/09/25" at bounding box center [554, 76] width 89 height 13
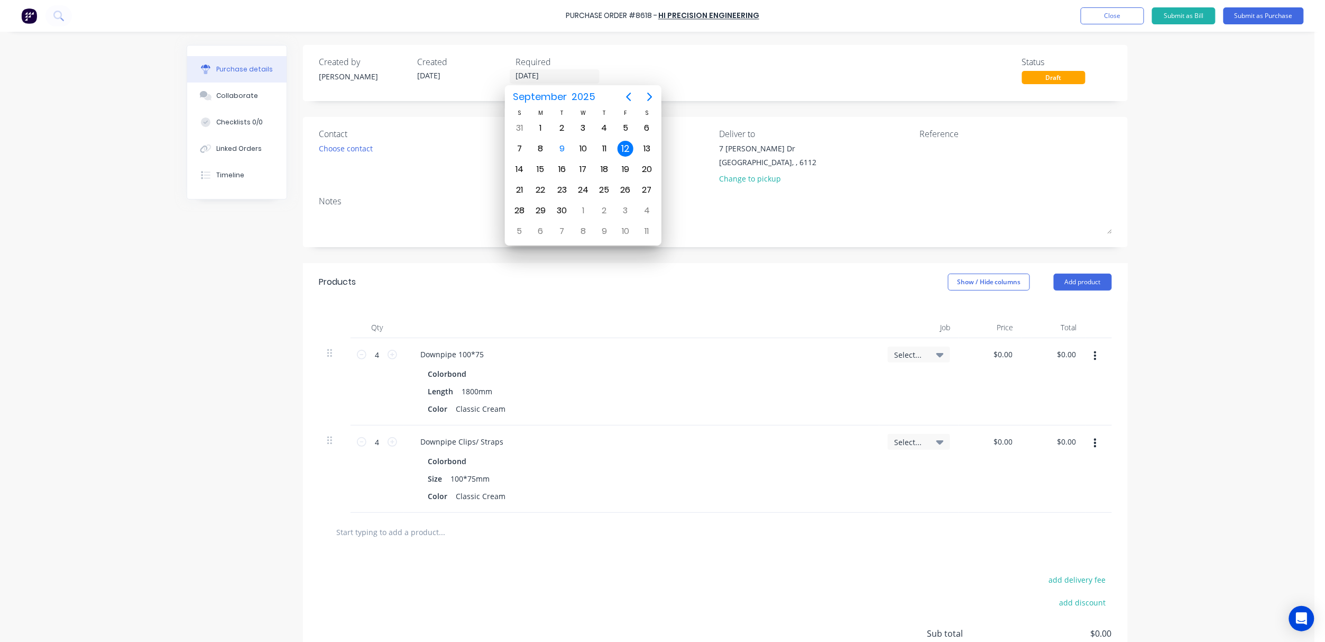
click at [784, 72] on div "Created by Rachel Created 09/09/25 Required 12/09/25 Status Draft" at bounding box center [715, 70] width 793 height 29
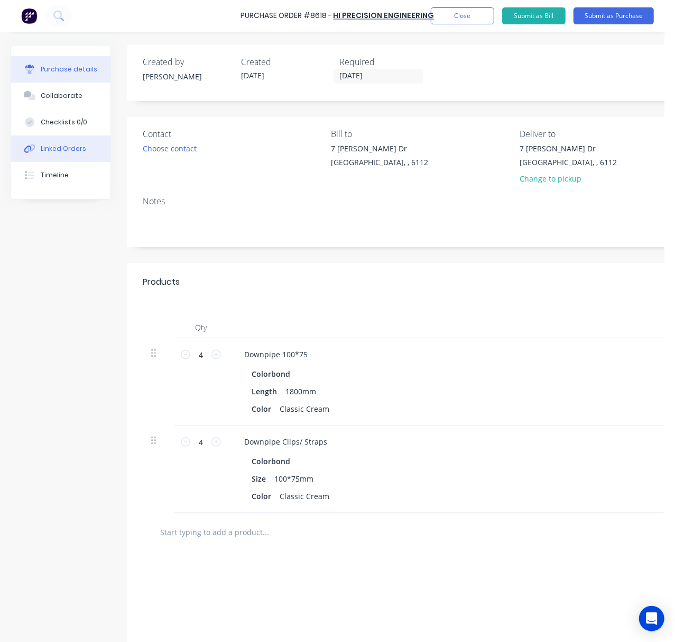
click at [70, 144] on div "Linked Orders" at bounding box center [63, 149] width 45 height 10
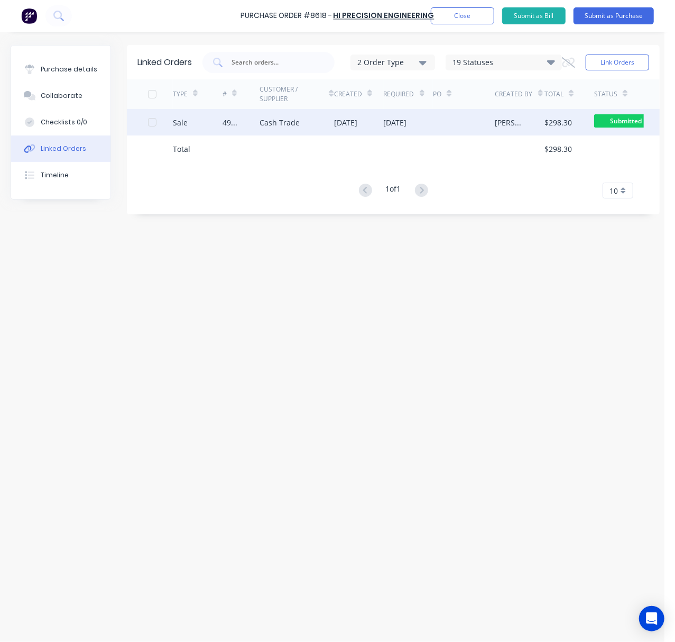
click at [358, 121] on div "[DATE]" at bounding box center [345, 122] width 23 height 11
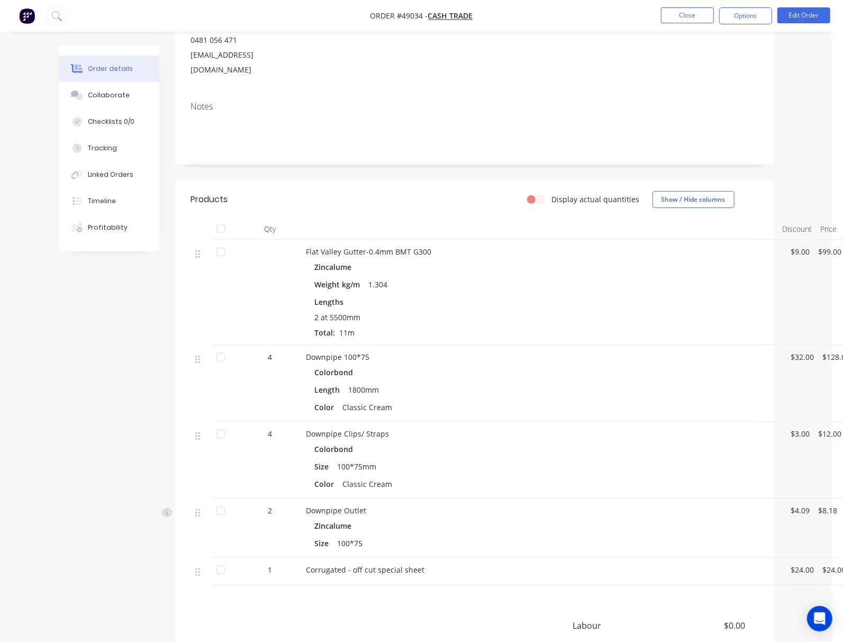
scroll to position [224, 0]
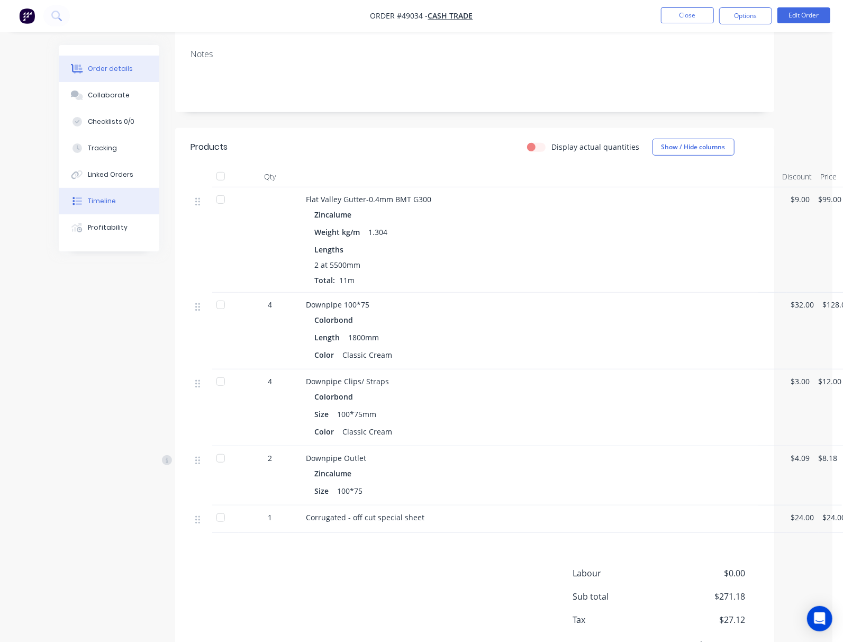
click at [75, 204] on button "Timeline" at bounding box center [109, 201] width 100 height 26
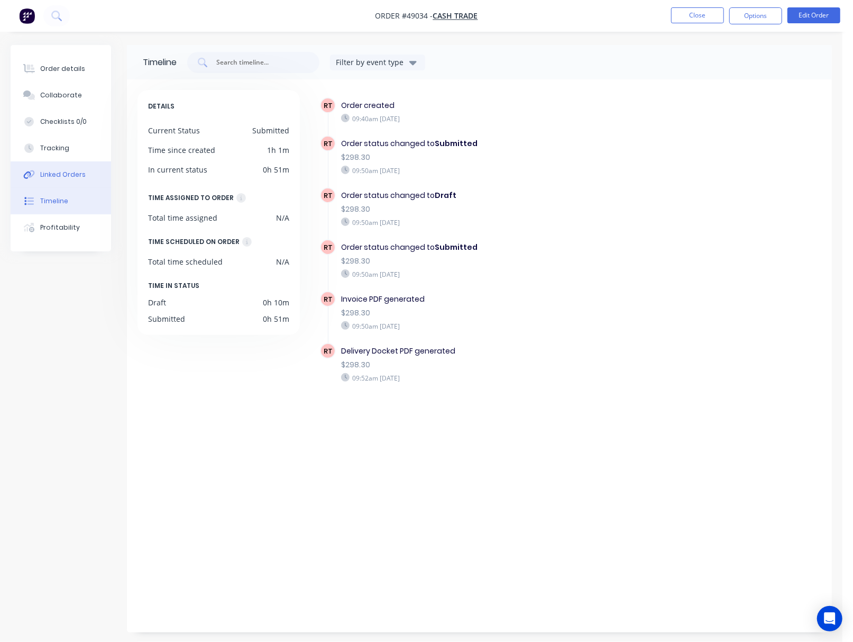
click at [79, 167] on button "Linked Orders" at bounding box center [61, 174] width 100 height 26
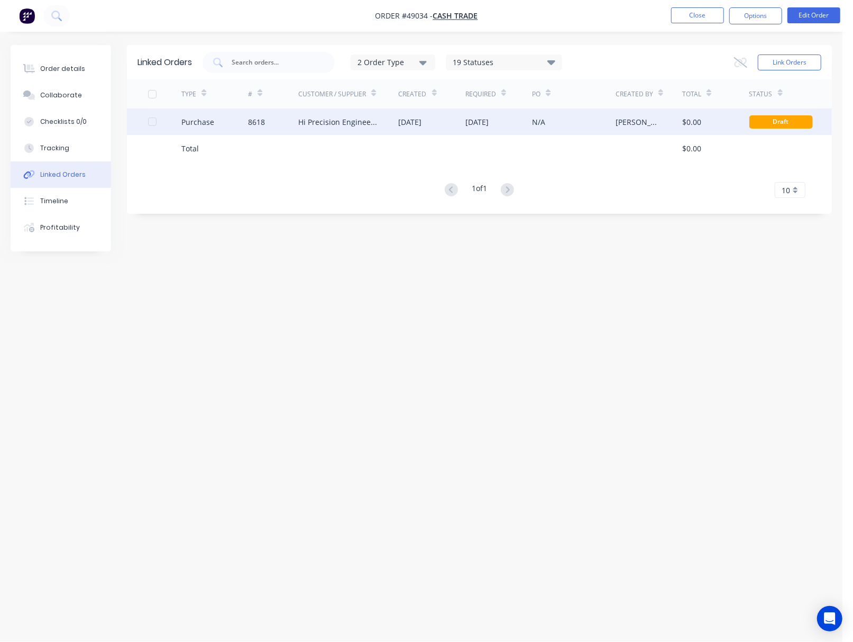
click at [479, 127] on div "[DATE]" at bounding box center [498, 121] width 67 height 26
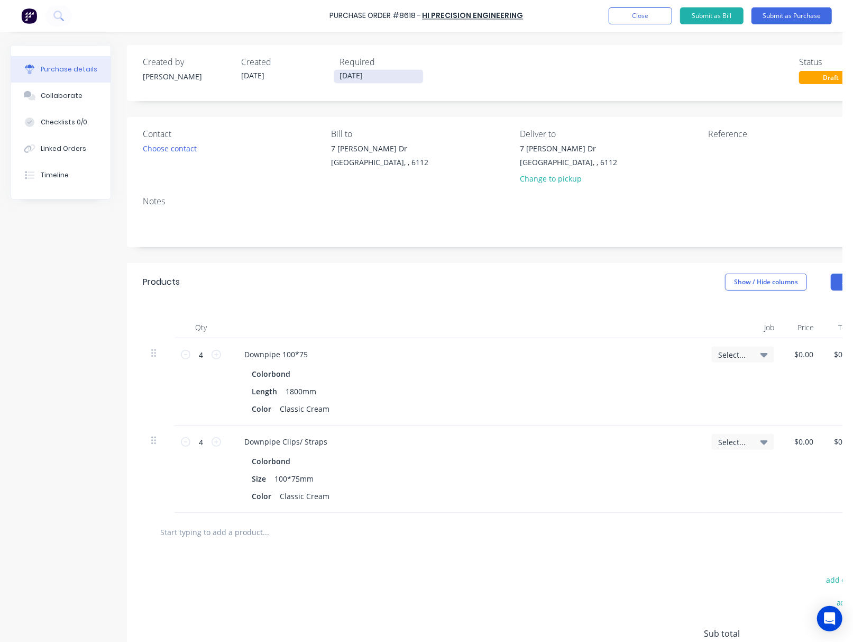
click at [392, 70] on label "09/09/25" at bounding box center [379, 76] width 90 height 14
click at [392, 70] on input "09/09/25" at bounding box center [378, 76] width 89 height 13
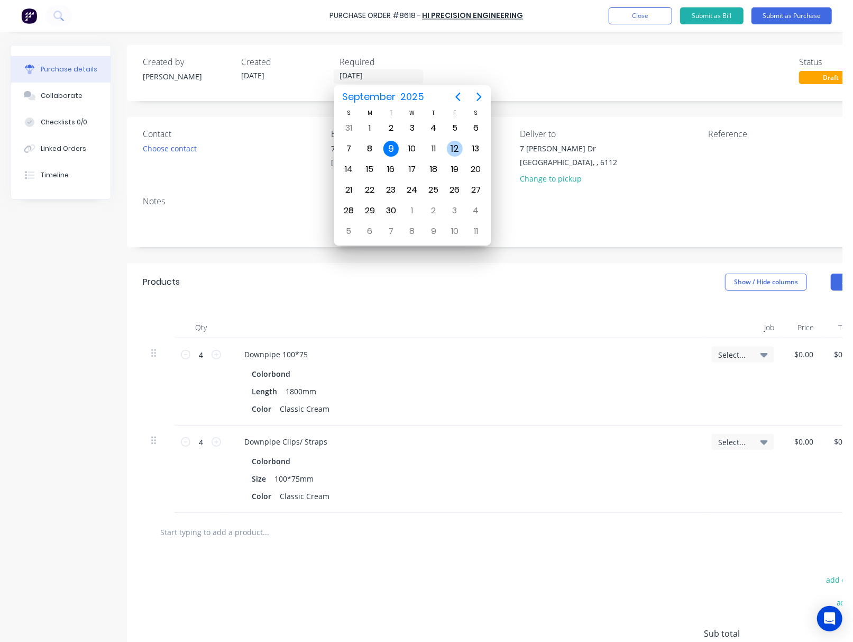
click at [453, 149] on div "12" at bounding box center [455, 149] width 16 height 16
type input "12/09/25"
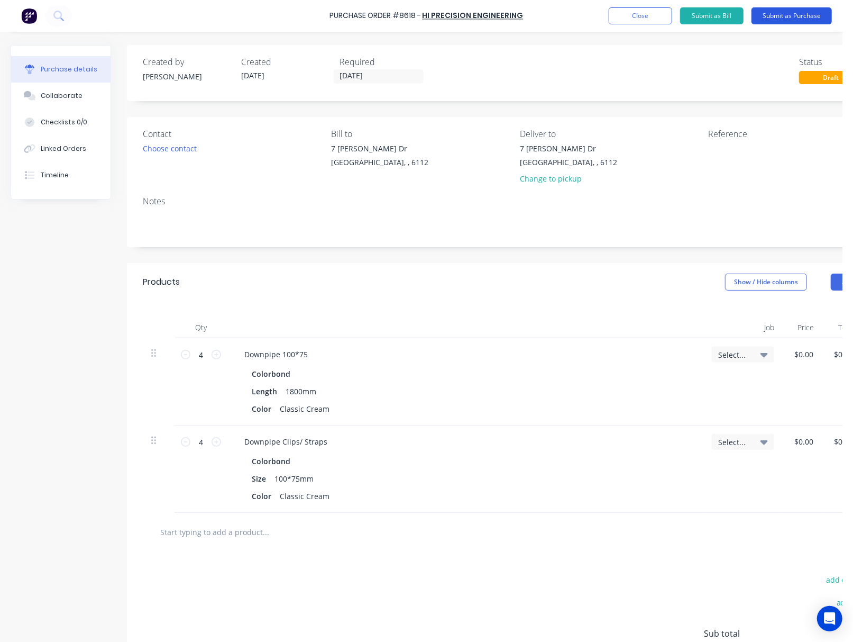
click at [792, 13] on button "Submit as Purchase" at bounding box center [792, 15] width 80 height 17
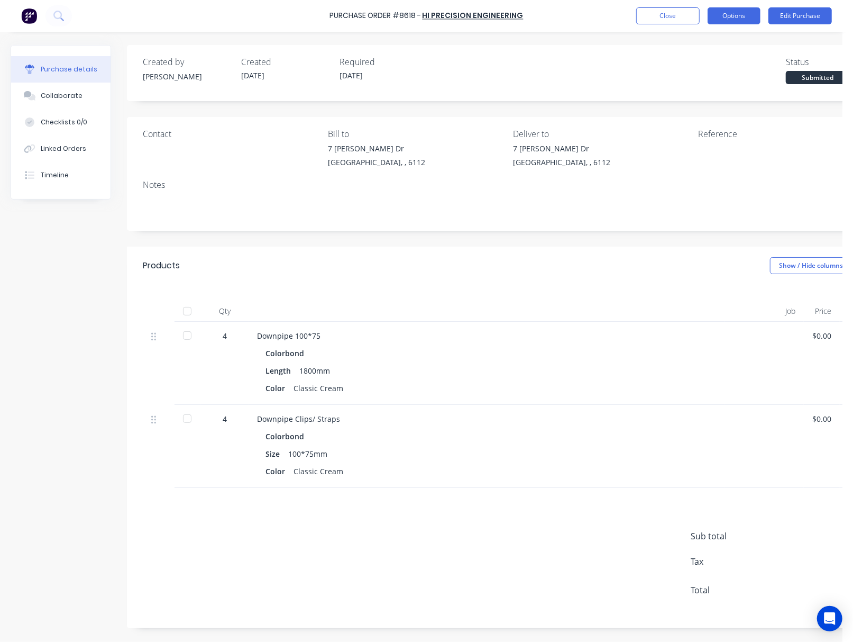
click at [745, 7] on button "Options" at bounding box center [734, 15] width 53 height 17
click at [708, 43] on div "Print / Email" at bounding box center [710, 42] width 81 height 15
click at [714, 87] on div "Without pricing" at bounding box center [710, 85] width 81 height 15
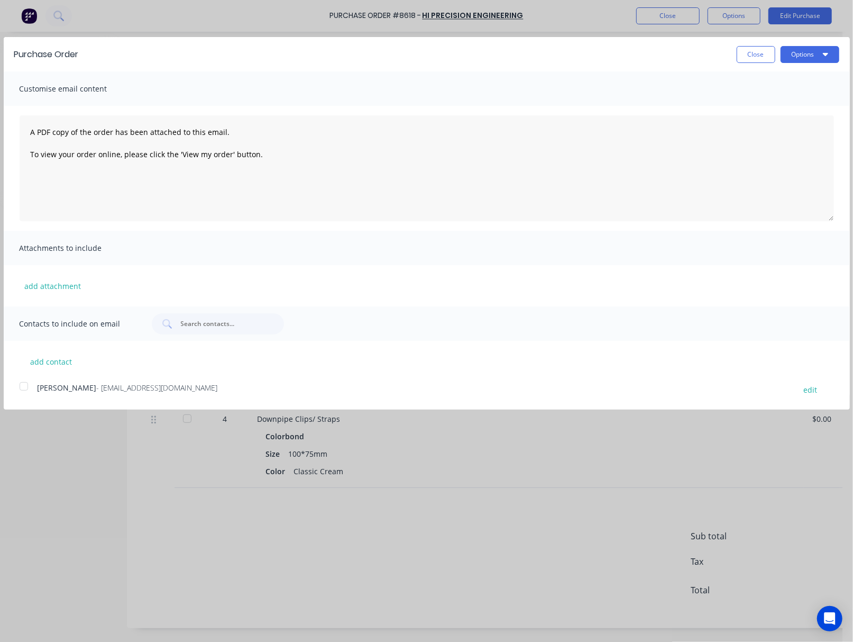
click at [23, 388] on div at bounding box center [23, 386] width 21 height 21
click at [805, 56] on button "Options" at bounding box center [810, 54] width 59 height 17
click at [769, 111] on button "Email" at bounding box center [789, 102] width 100 height 21
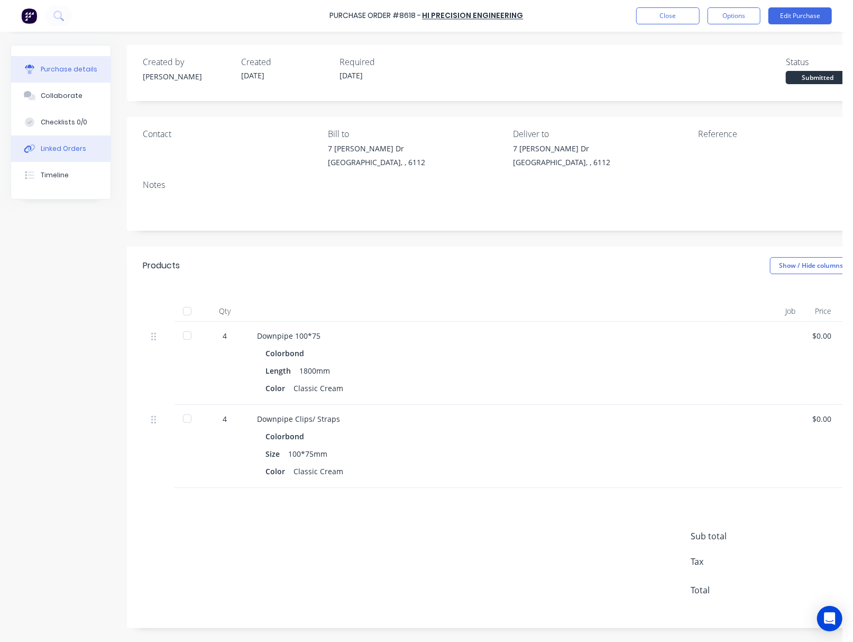
click at [80, 152] on div "Linked Orders" at bounding box center [63, 149] width 45 height 10
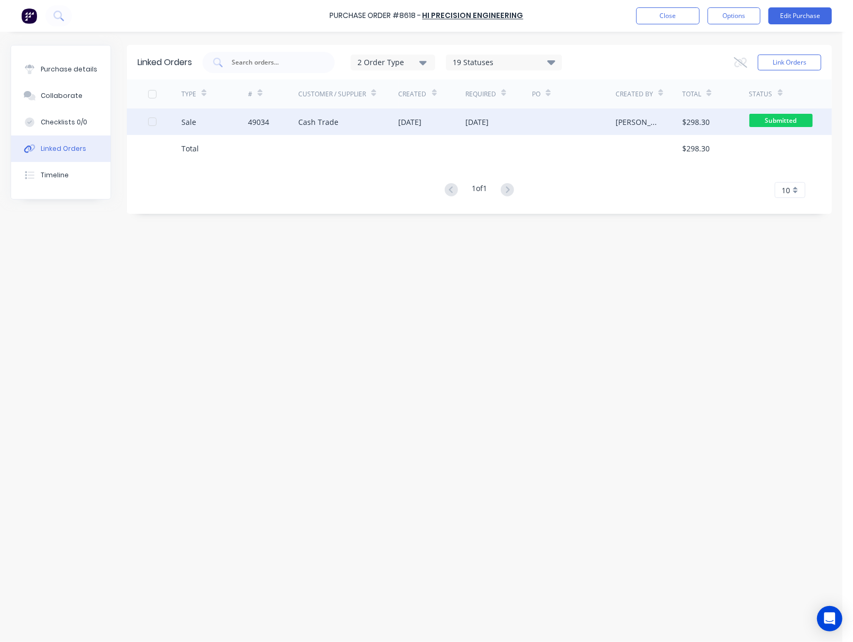
click at [380, 127] on div "Cash Trade" at bounding box center [348, 121] width 100 height 26
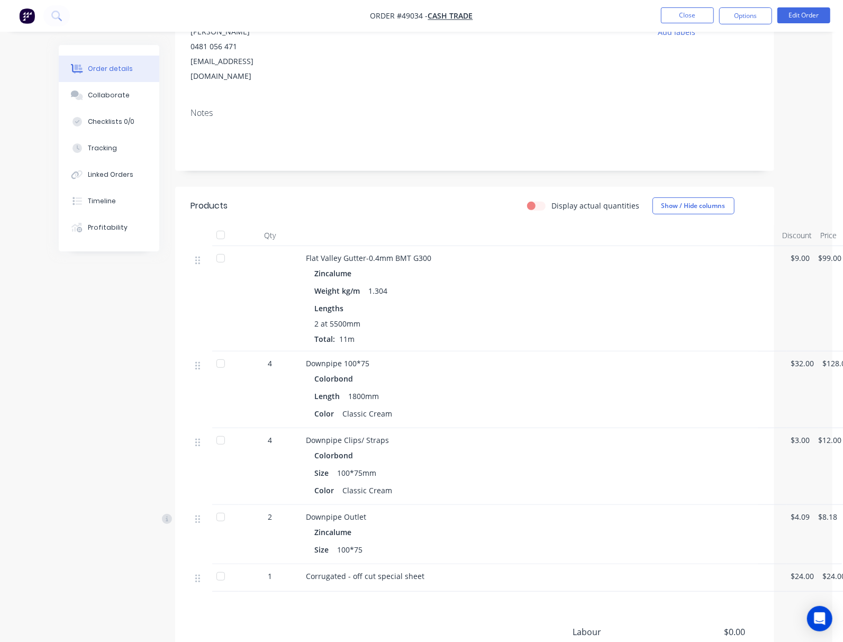
scroll to position [224, 0]
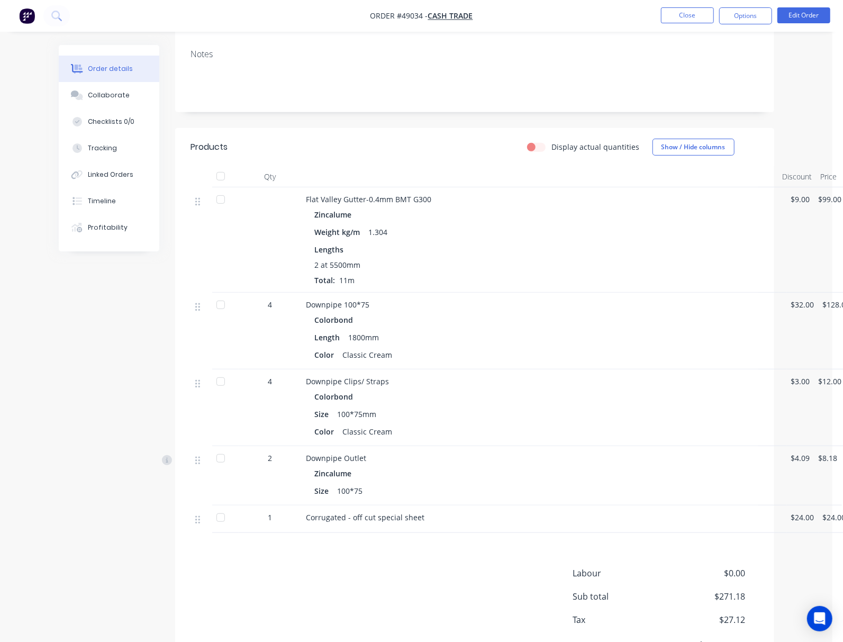
click at [210, 507] on div at bounding box center [220, 517] width 21 height 21
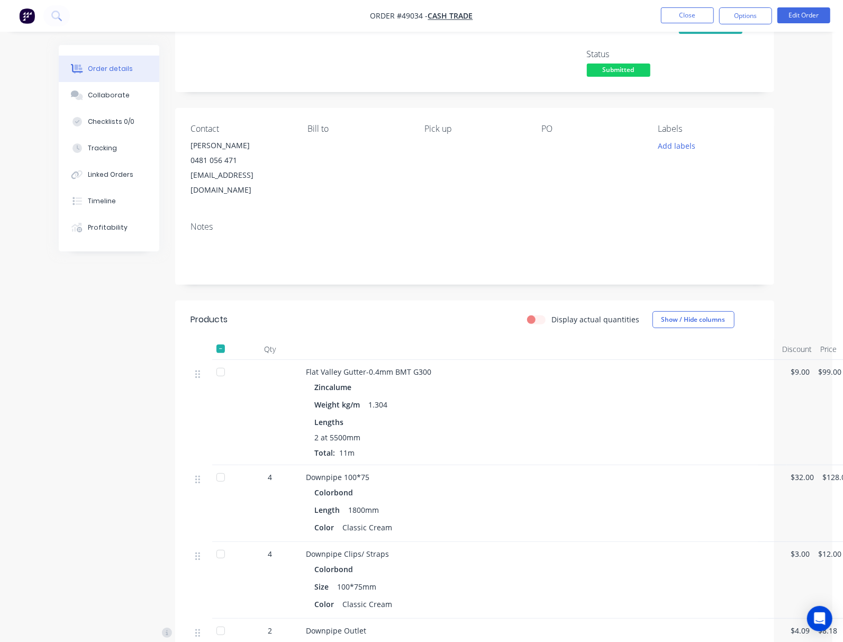
scroll to position [0, 0]
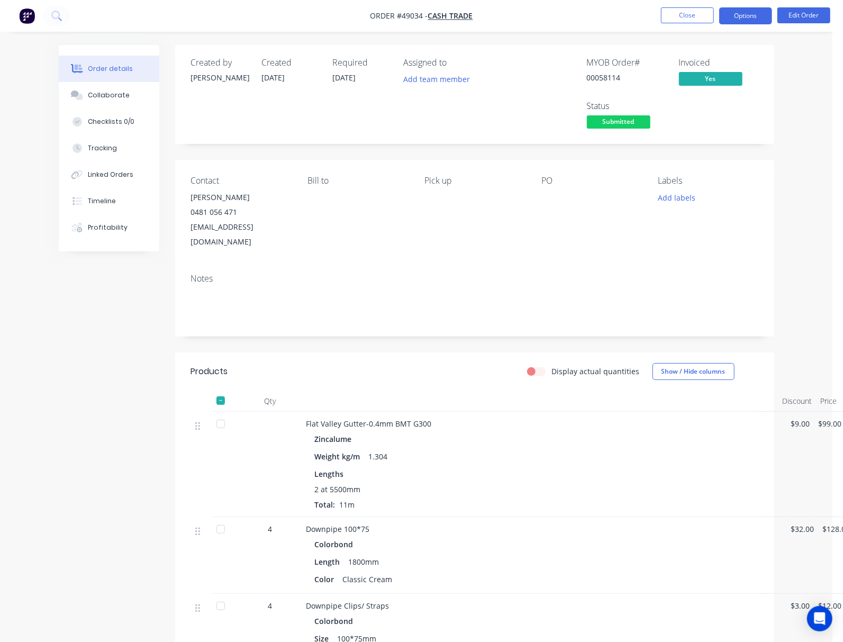
click at [752, 8] on button "Options" at bounding box center [745, 15] width 53 height 17
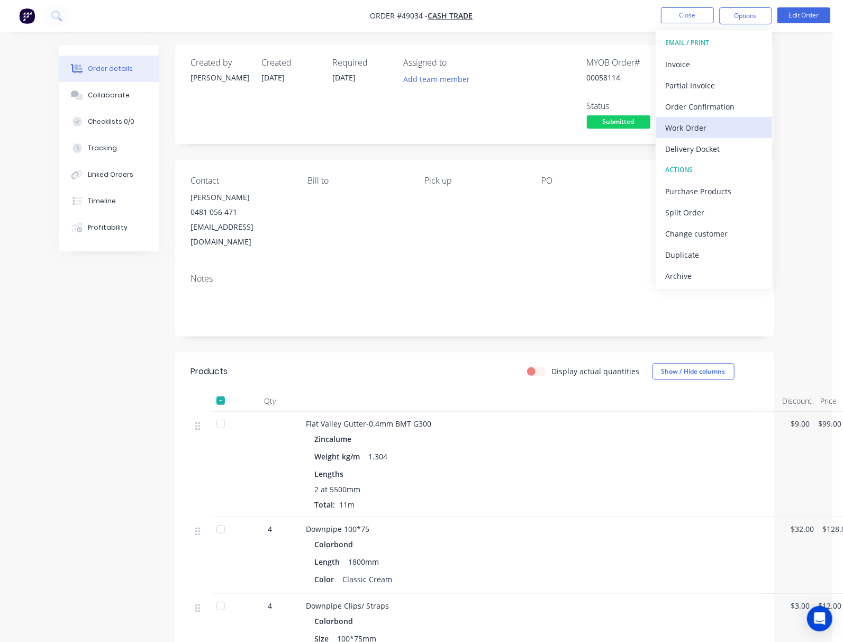
click at [711, 123] on div "Work Order" at bounding box center [713, 127] width 97 height 15
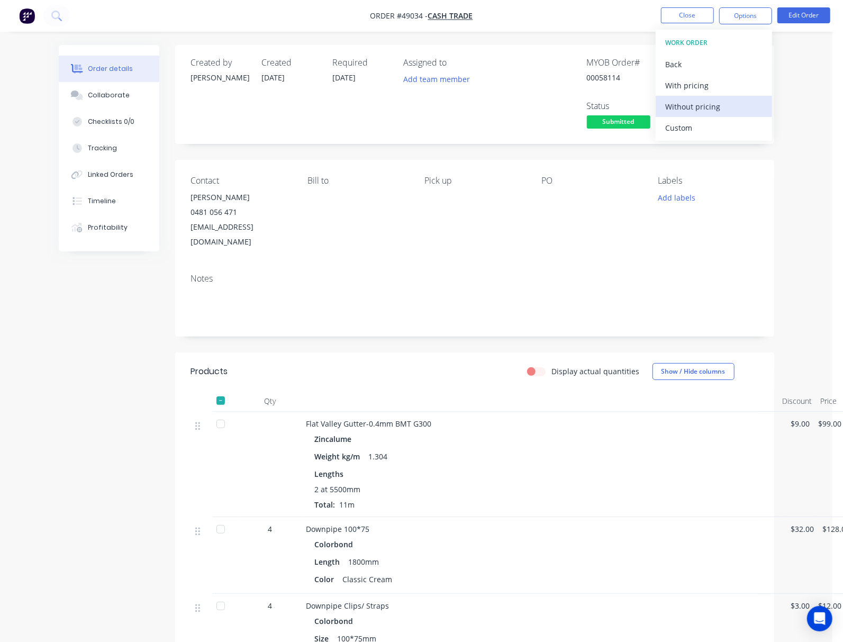
click at [710, 105] on div "Without pricing" at bounding box center [713, 106] width 97 height 15
click at [709, 124] on div "Custom" at bounding box center [713, 127] width 97 height 15
click at [703, 107] on div "Without pricing" at bounding box center [713, 106] width 97 height 15
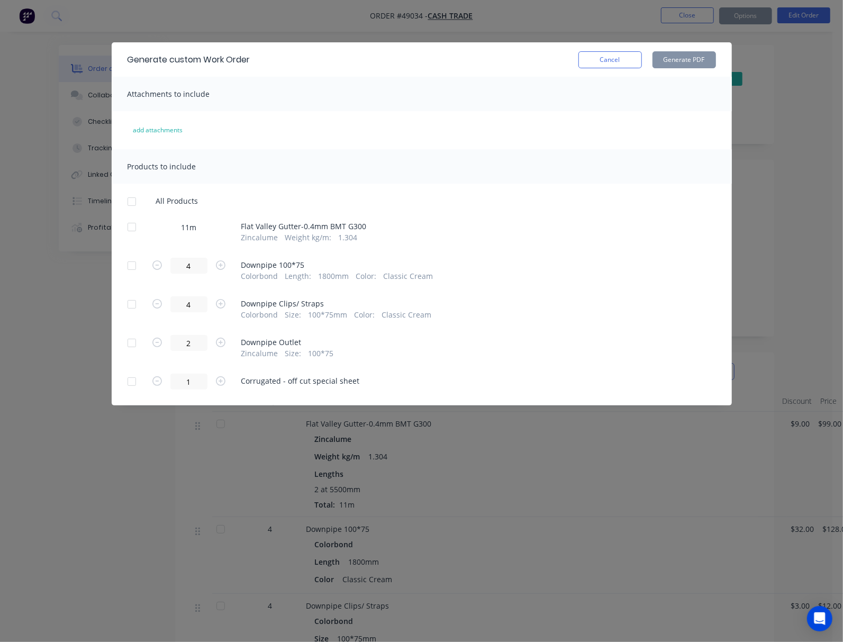
click at [121, 227] on div at bounding box center [131, 226] width 21 height 21
click at [716, 62] on button "Generate PDF" at bounding box center [683, 59] width 63 height 17
click at [89, 462] on div "Generate custom Work Order Cancel Generate PDF Attachments to include add attac…" at bounding box center [421, 321] width 843 height 642
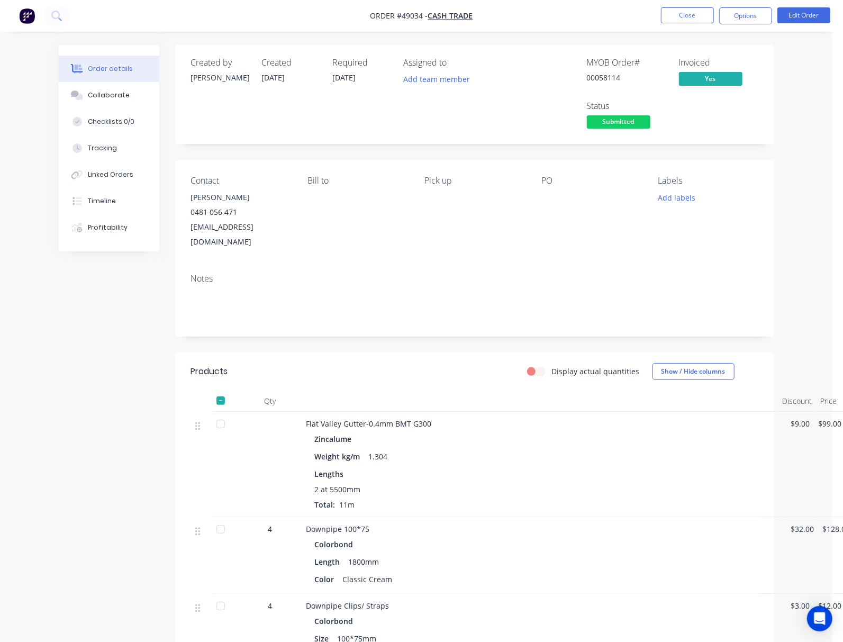
click at [666, 101] on div "Status Submitted" at bounding box center [626, 116] width 79 height 31
click at [650, 115] on span "Submitted" at bounding box center [618, 121] width 63 height 13
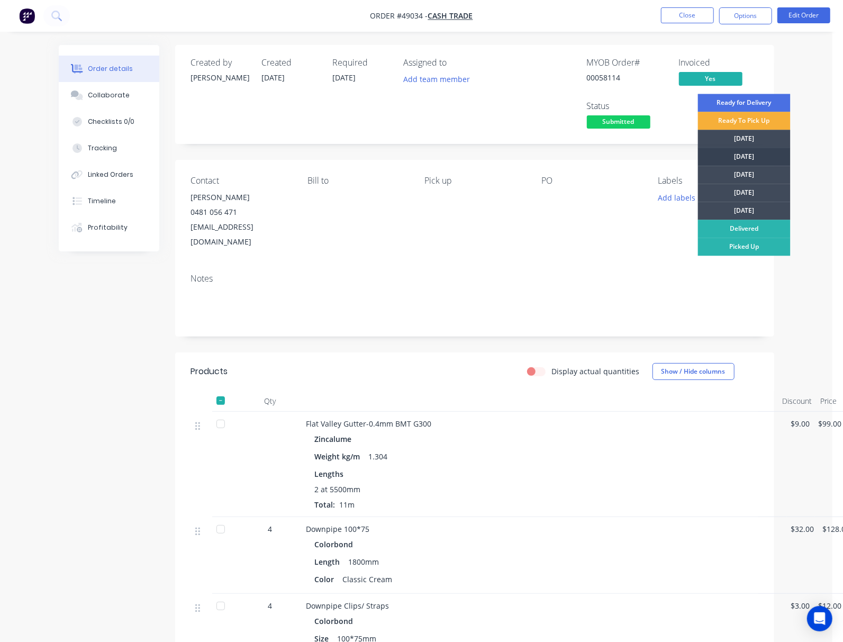
click at [760, 159] on div "[DATE]" at bounding box center [744, 157] width 93 height 18
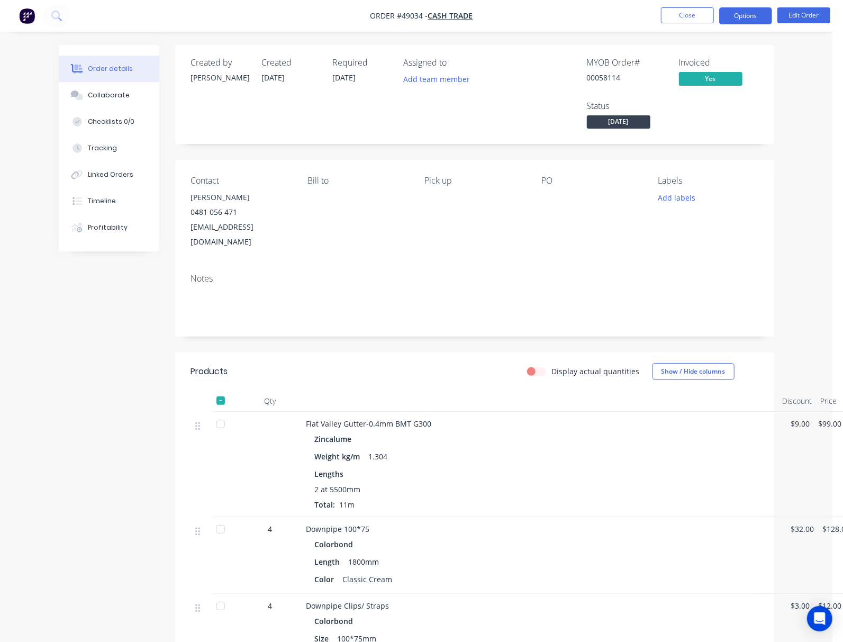
click at [748, 11] on button "Options" at bounding box center [745, 15] width 53 height 17
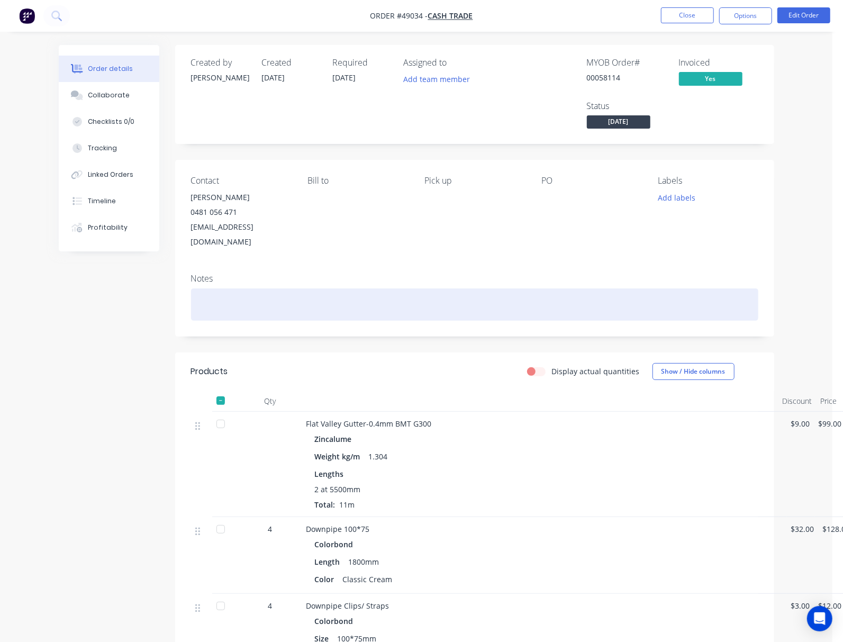
drag, startPoint x: 447, startPoint y: 253, endPoint x: 451, endPoint y: 260, distance: 8.5
click at [447, 288] on div at bounding box center [474, 304] width 567 height 32
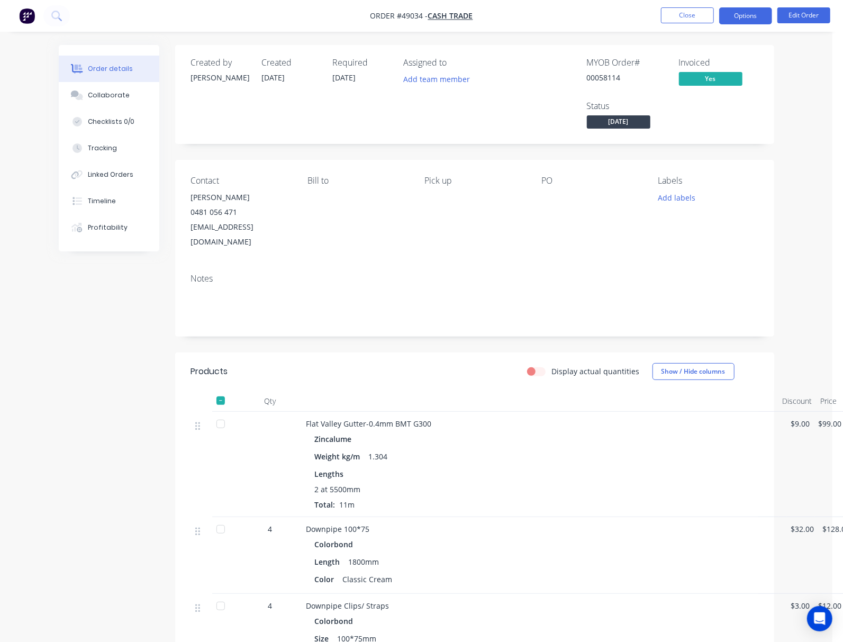
click at [748, 12] on button "Options" at bounding box center [745, 15] width 53 height 17
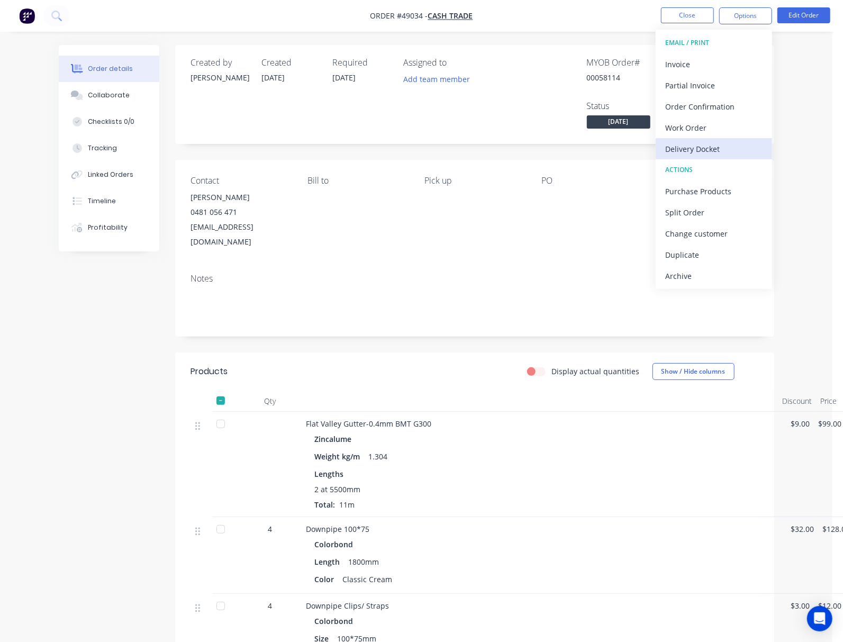
click at [701, 148] on div "Delivery Docket" at bounding box center [713, 148] width 97 height 15
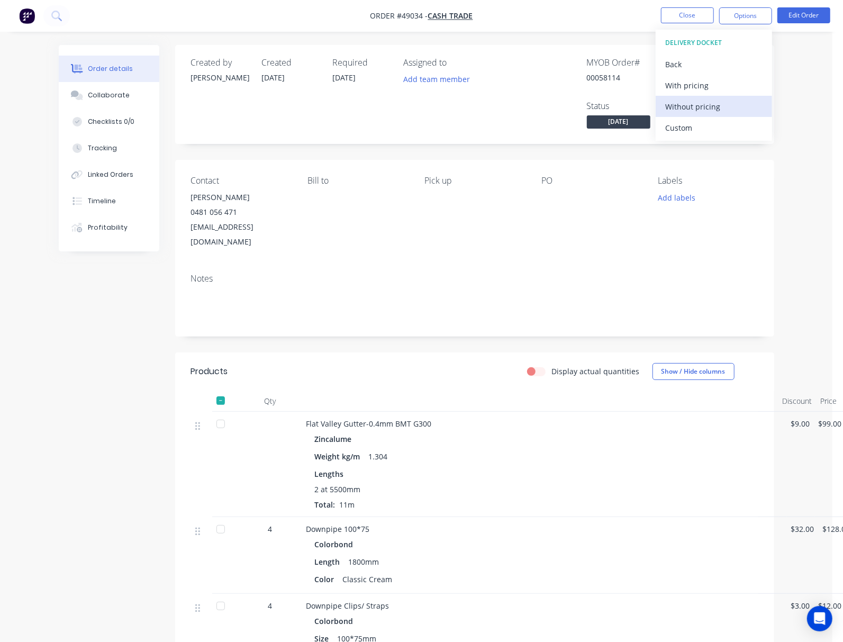
click at [709, 109] on div "Without pricing" at bounding box center [713, 106] width 97 height 15
click at [724, 131] on div "Custom" at bounding box center [713, 127] width 97 height 15
click at [705, 107] on div "Without pricing" at bounding box center [713, 106] width 97 height 15
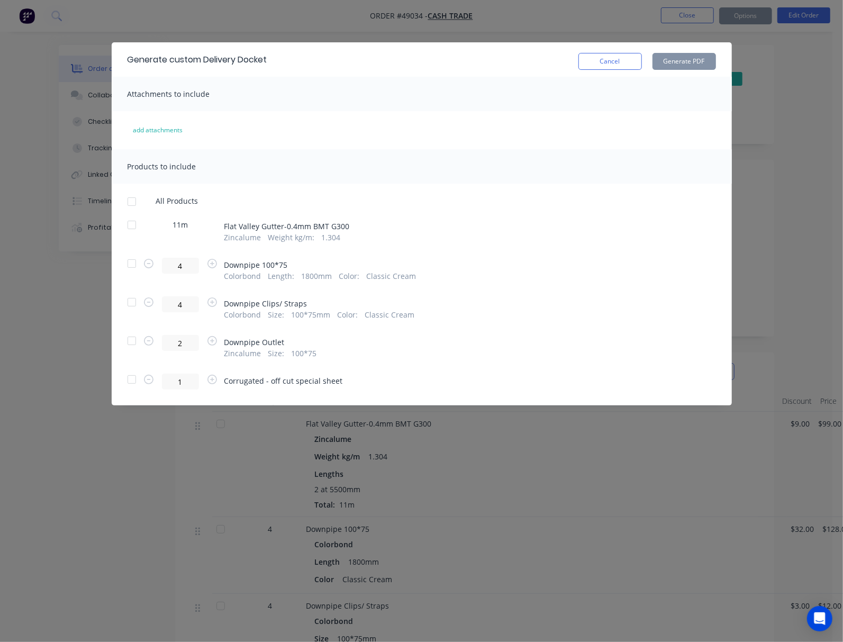
click at [121, 225] on div at bounding box center [131, 224] width 21 height 21
click at [121, 267] on div at bounding box center [131, 263] width 21 height 21
click at [121, 301] on div at bounding box center [131, 301] width 21 height 21
click at [121, 341] on div at bounding box center [131, 340] width 21 height 21
click at [716, 66] on button "Generate PDF" at bounding box center [683, 61] width 63 height 17
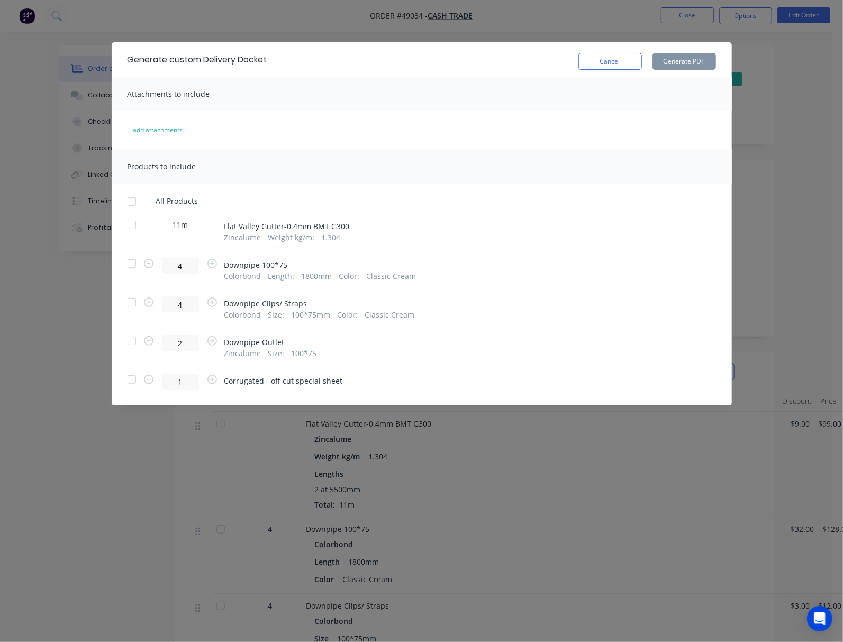
drag, startPoint x: 253, startPoint y: 28, endPoint x: 245, endPoint y: 33, distance: 8.8
click at [250, 32] on div "Generate custom Delivery Docket Cancel Generate PDF Attachments to include add …" at bounding box center [421, 321] width 843 height 642
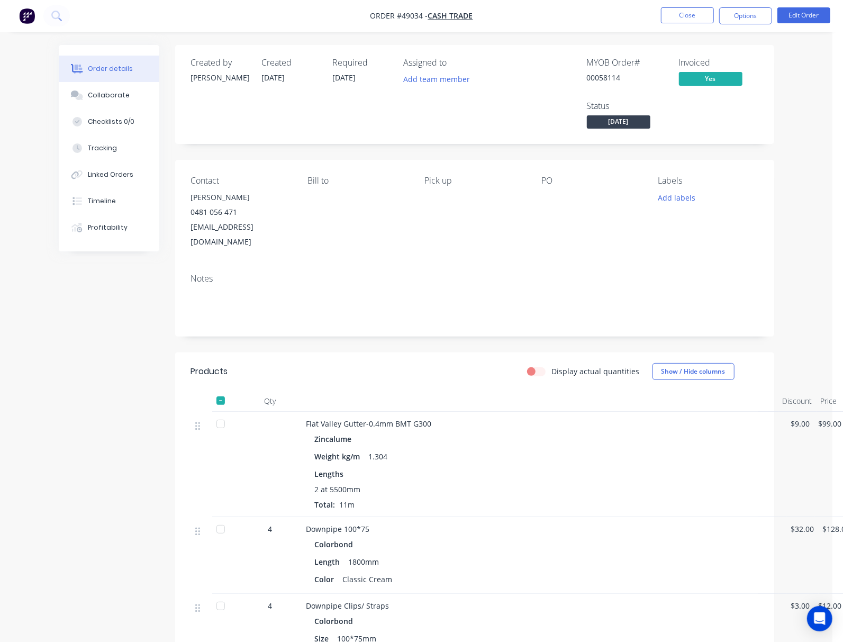
scroll to position [224, 0]
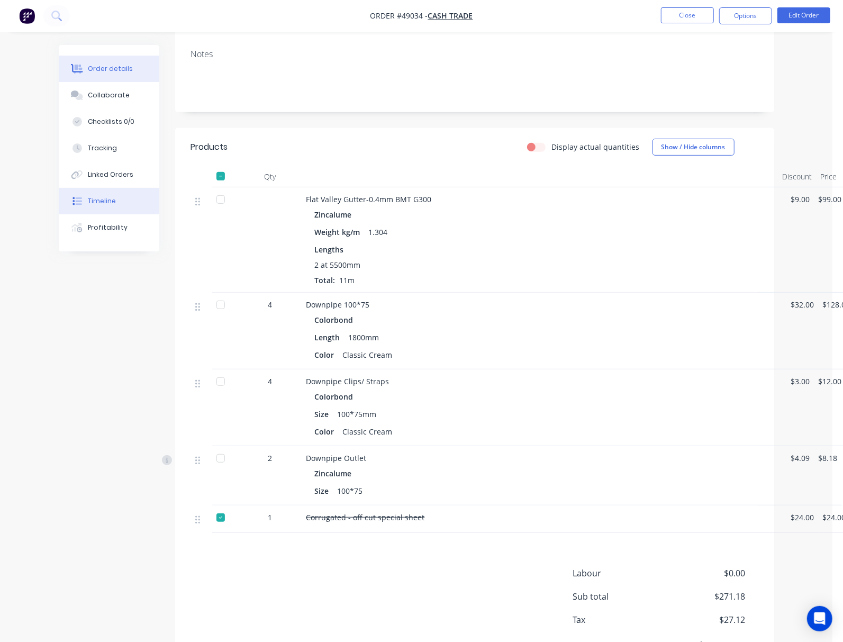
click at [88, 202] on div "Timeline" at bounding box center [102, 201] width 28 height 10
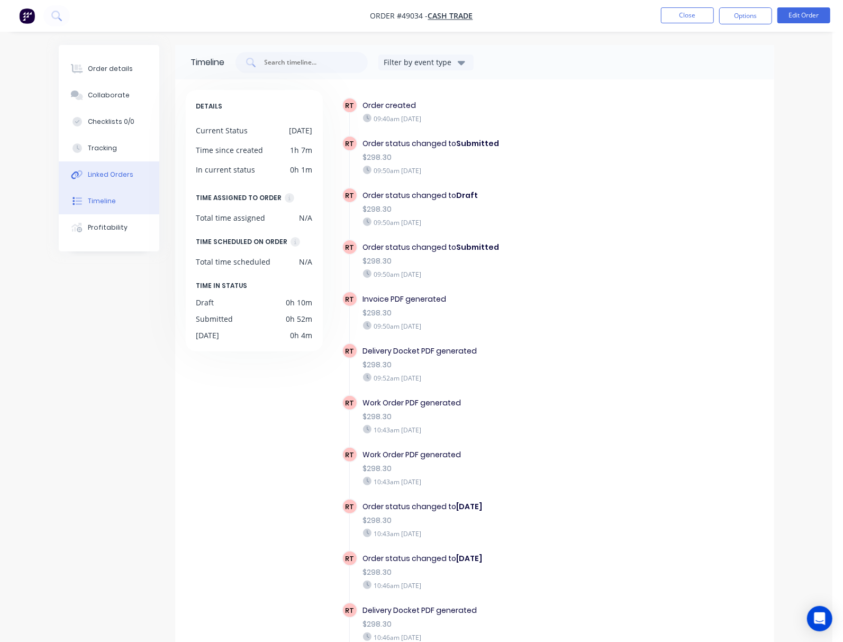
click at [88, 170] on div "Linked Orders" at bounding box center [110, 175] width 45 height 10
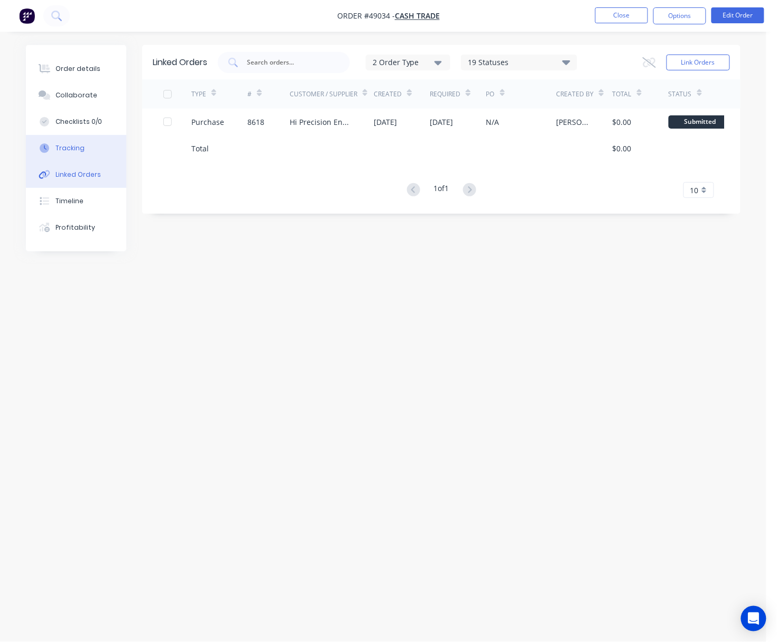
drag, startPoint x: 61, startPoint y: 140, endPoint x: 66, endPoint y: 148, distance: 9.0
click at [62, 143] on button "Tracking" at bounding box center [76, 148] width 100 height 26
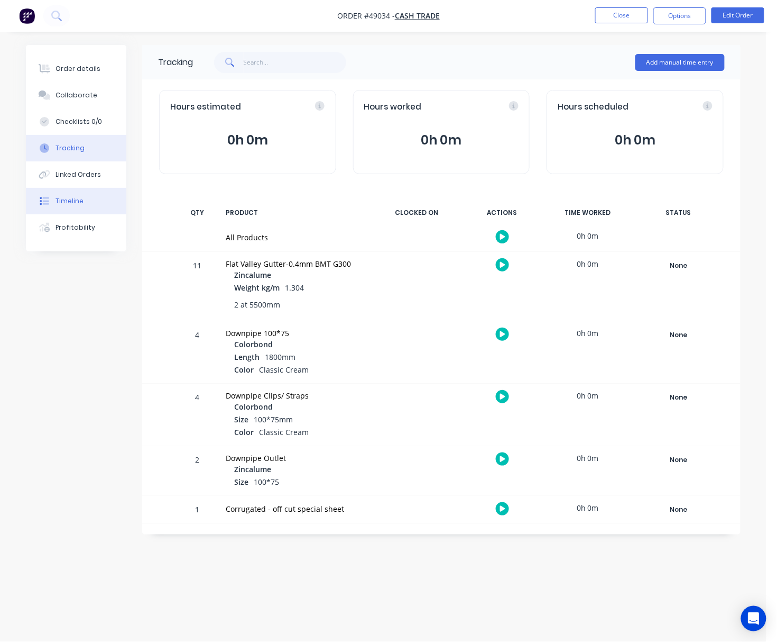
click at [72, 191] on button "Timeline" at bounding box center [76, 201] width 100 height 26
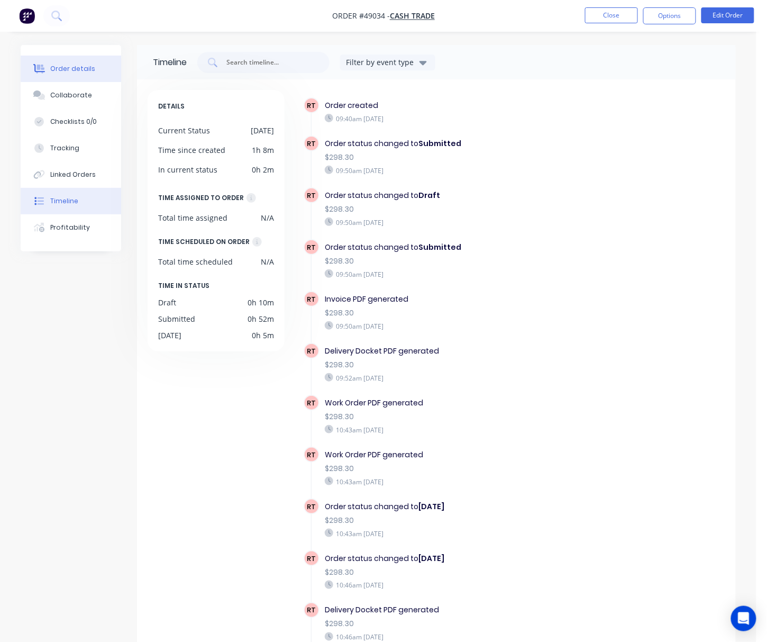
click at [67, 59] on button "Order details" at bounding box center [71, 69] width 100 height 26
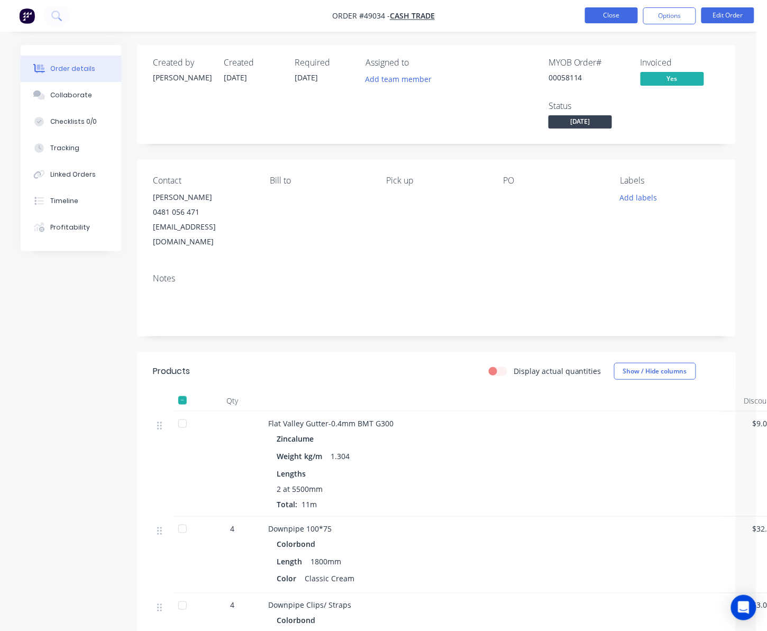
click at [616, 17] on button "Close" at bounding box center [611, 15] width 53 height 16
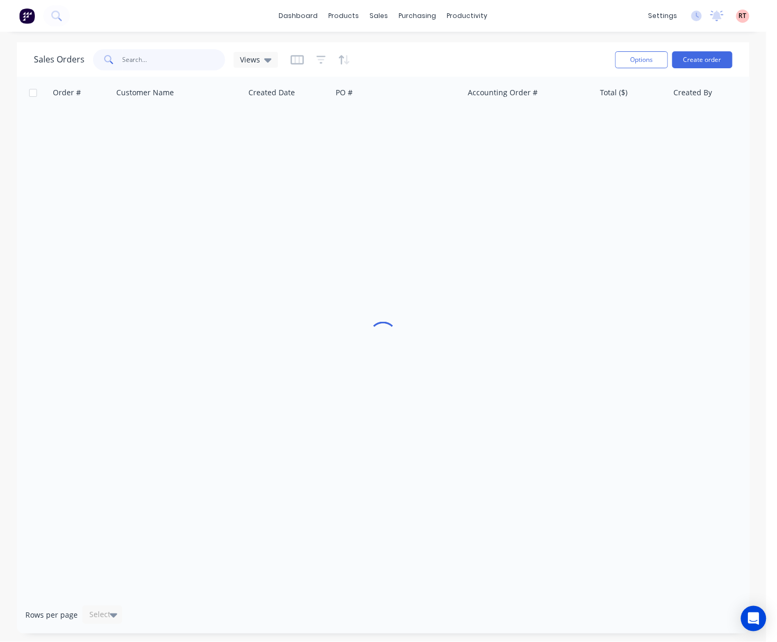
click at [162, 59] on input "text" at bounding box center [174, 59] width 103 height 21
drag, startPoint x: 388, startPoint y: 51, endPoint x: 362, endPoint y: 59, distance: 26.6
click at [388, 51] on div at bounding box center [386, 51] width 16 height 10
click at [142, 63] on input "text" at bounding box center [174, 59] width 103 height 21
type input "40245"
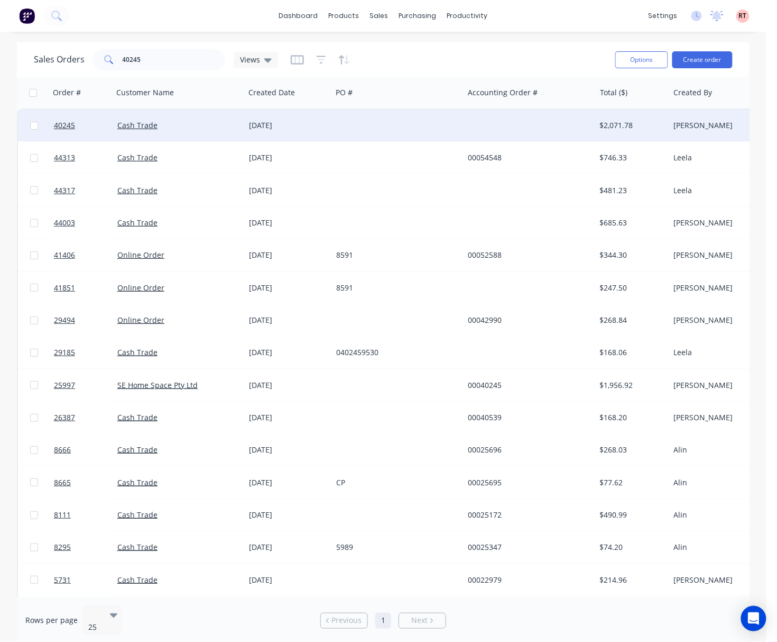
click at [345, 125] on div at bounding box center [398, 125] width 132 height 32
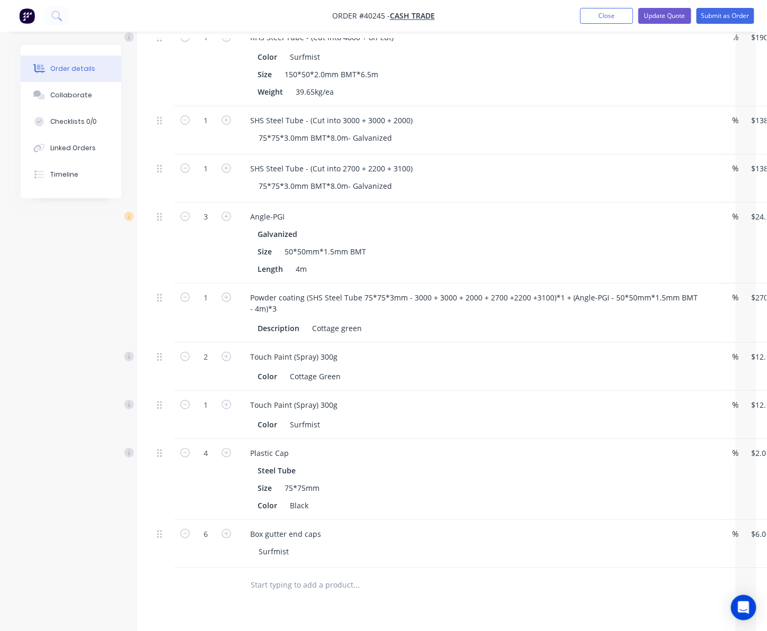
scroll to position [1236, 0]
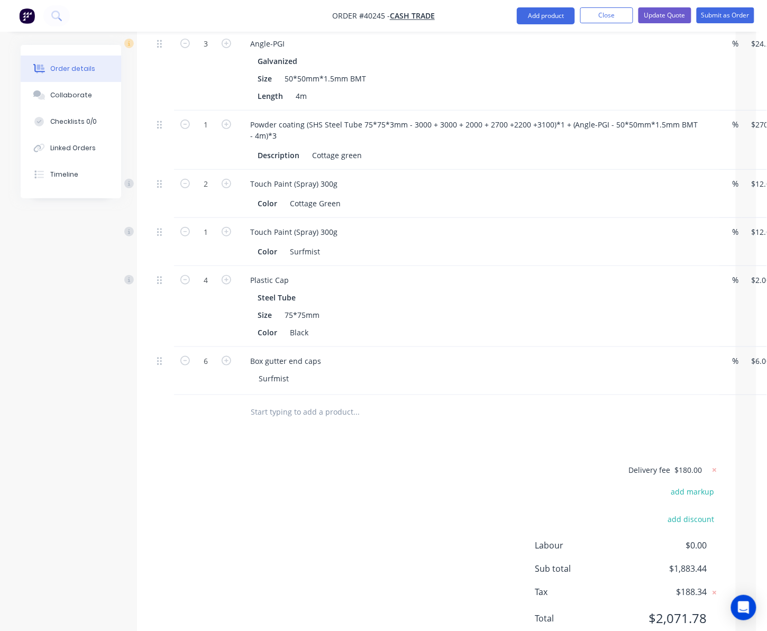
click at [697, 464] on span "$180.00" at bounding box center [689, 469] width 28 height 11
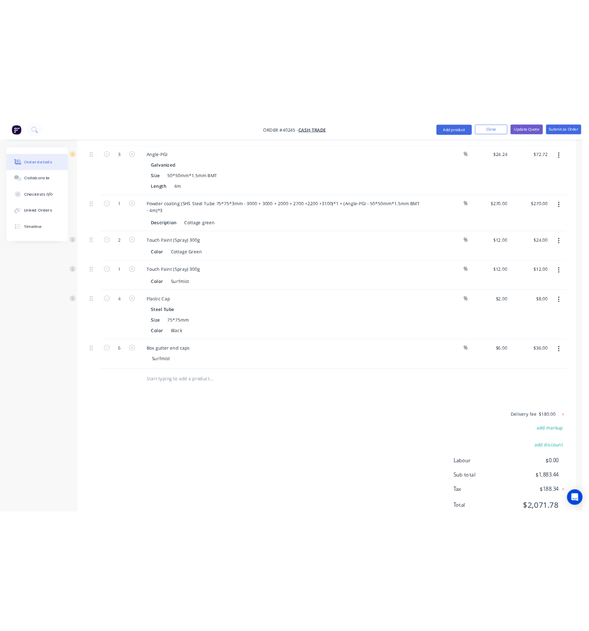
scroll to position [1225, 0]
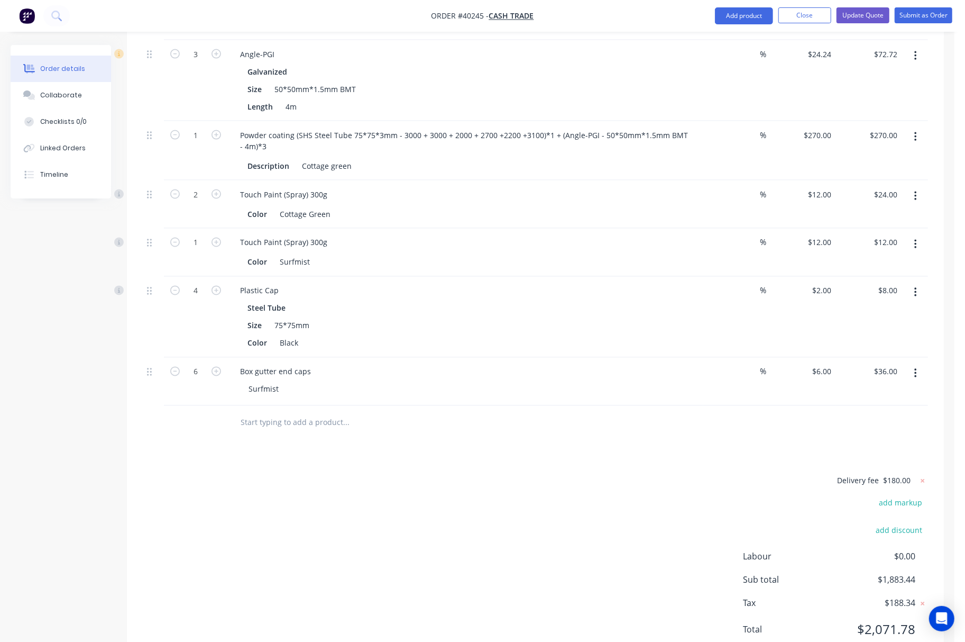
click at [903, 475] on span "$180.00" at bounding box center [897, 480] width 28 height 11
click at [925, 475] on icon at bounding box center [923, 480] width 11 height 11
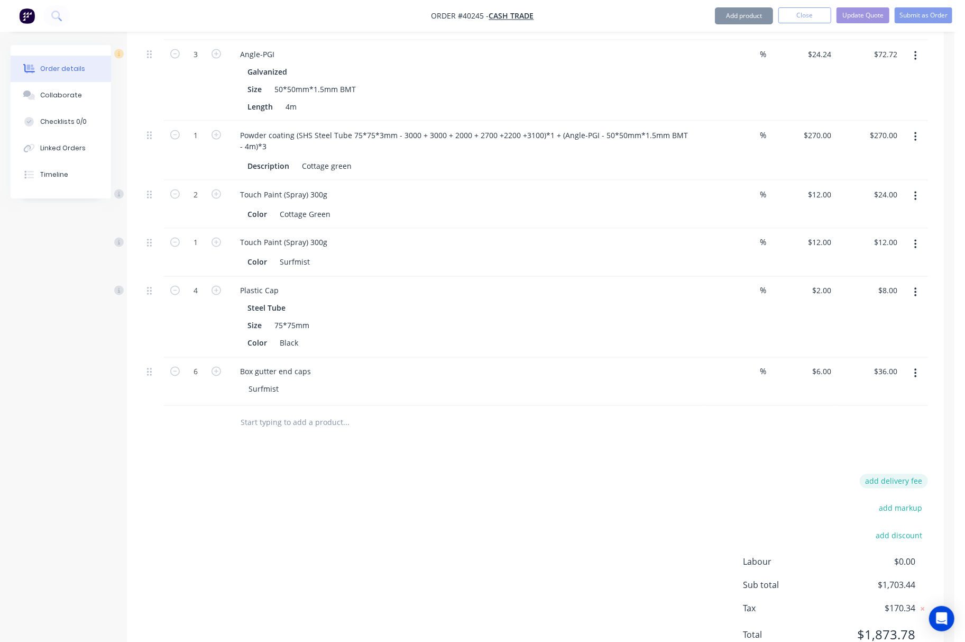
click at [914, 474] on button "add delivery fee" at bounding box center [894, 481] width 68 height 14
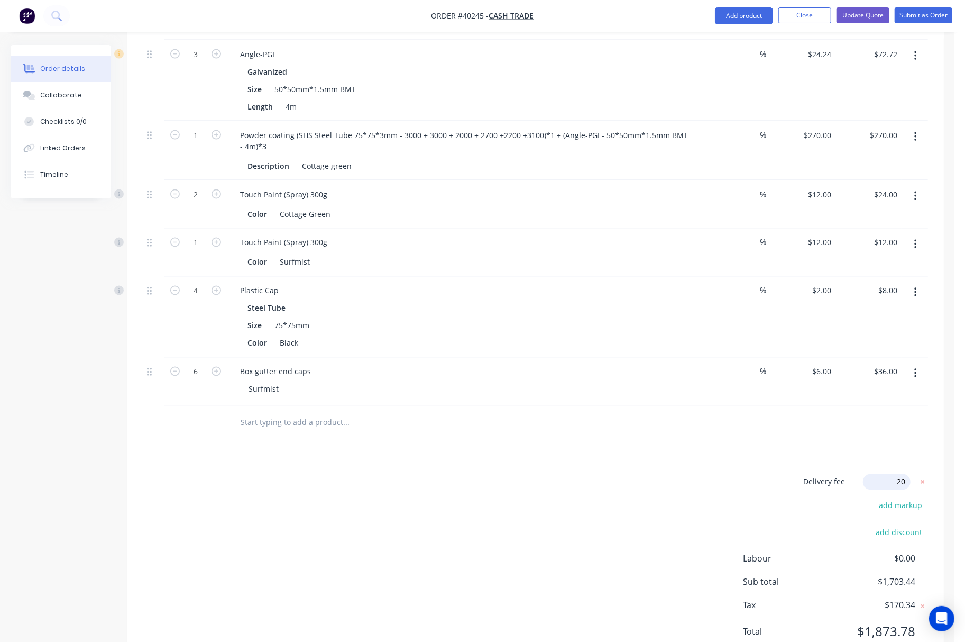
type input "200"
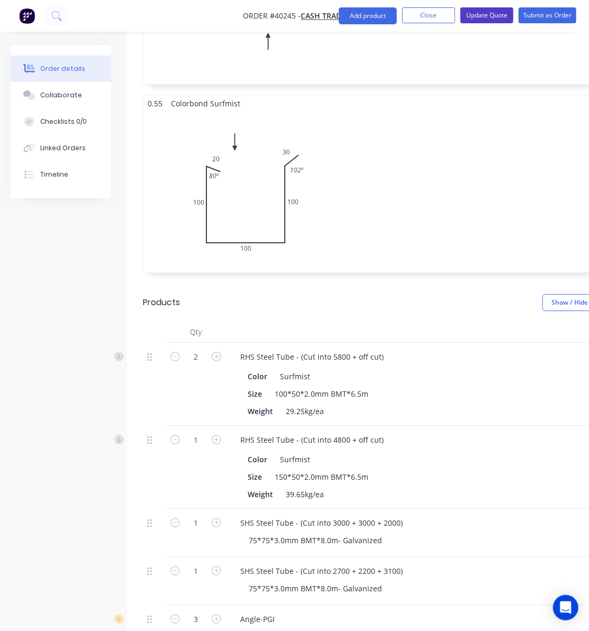
drag, startPoint x: 496, startPoint y: 7, endPoint x: 493, endPoint y: 14, distance: 6.7
click at [496, 7] on button "Update Quote" at bounding box center [486, 15] width 53 height 16
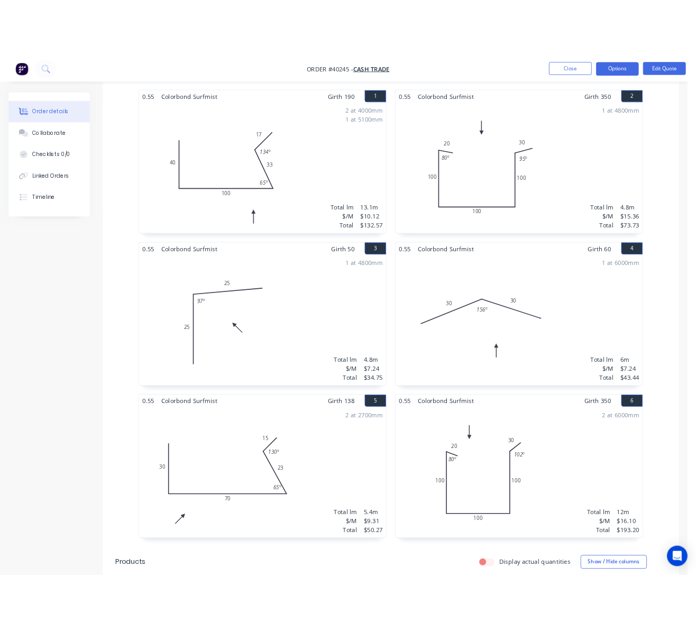
scroll to position [300, 0]
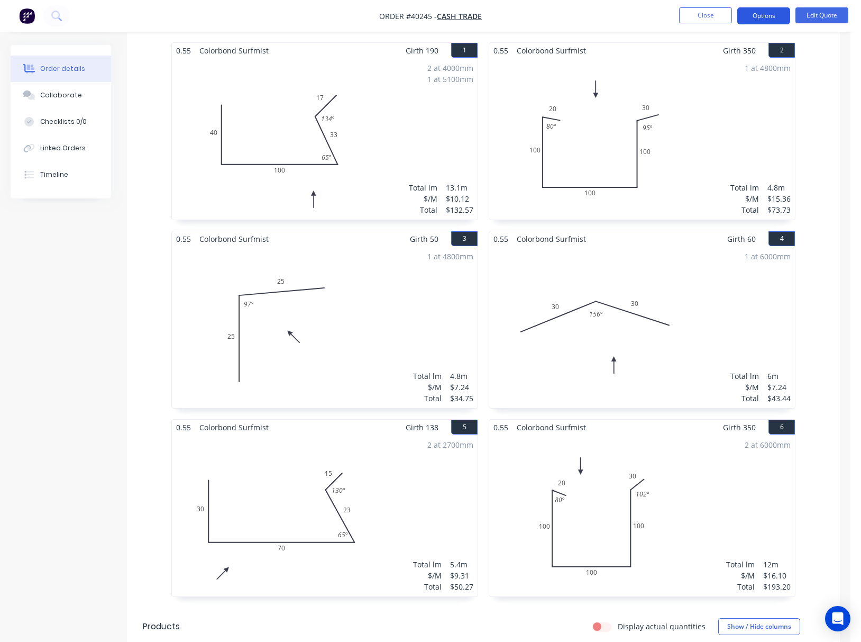
click at [772, 21] on button "Options" at bounding box center [763, 15] width 53 height 17
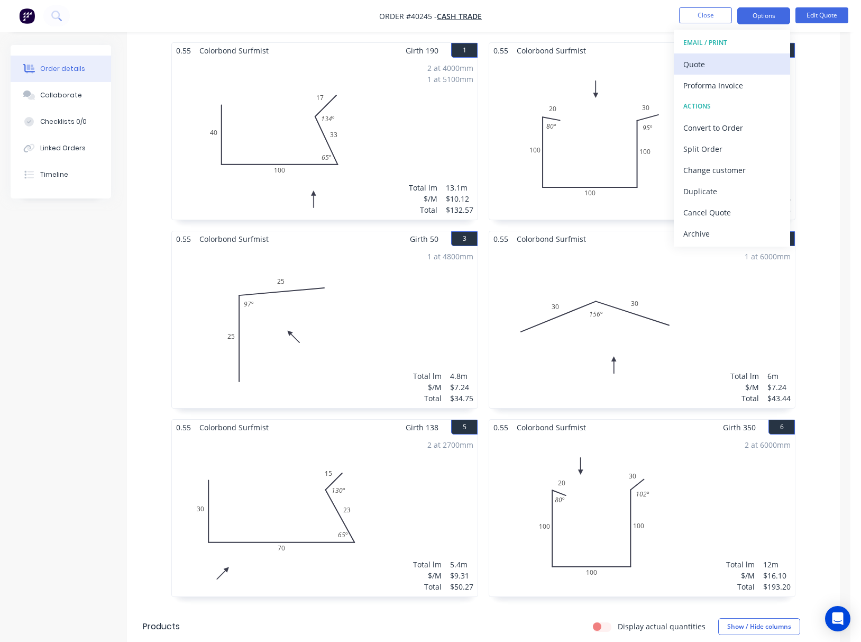
click at [747, 65] on div "Quote" at bounding box center [731, 64] width 97 height 15
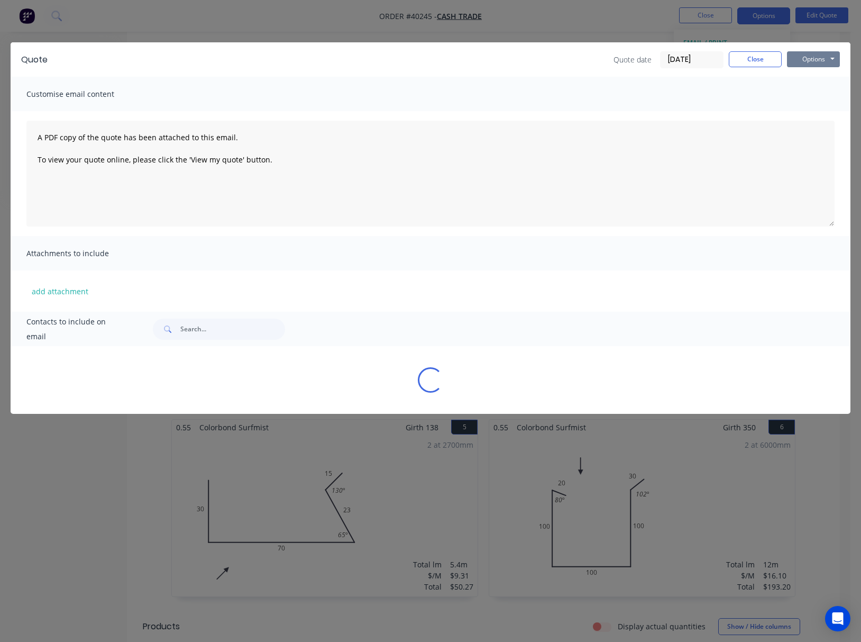
click at [827, 53] on button "Options" at bounding box center [813, 59] width 53 height 16
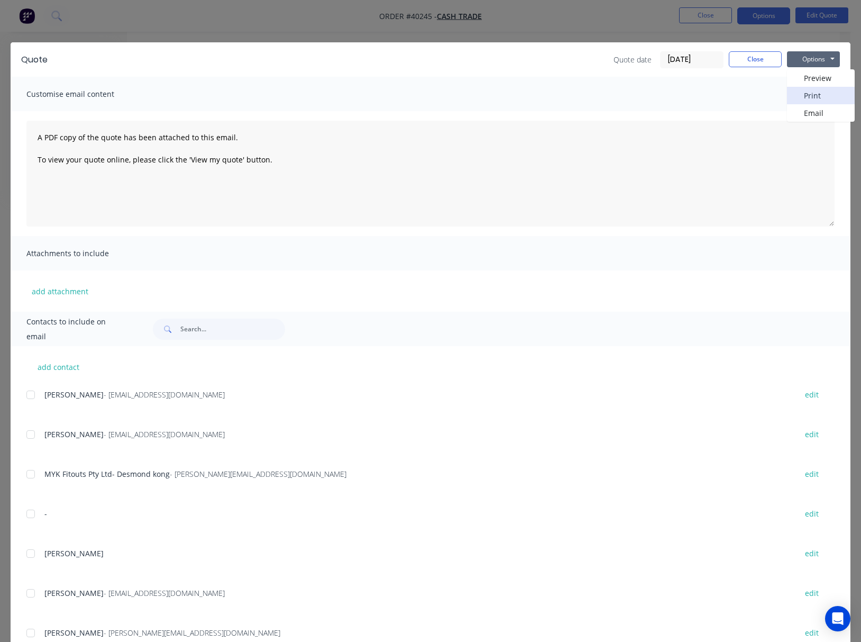
click at [830, 93] on button "Print" at bounding box center [821, 95] width 68 height 17
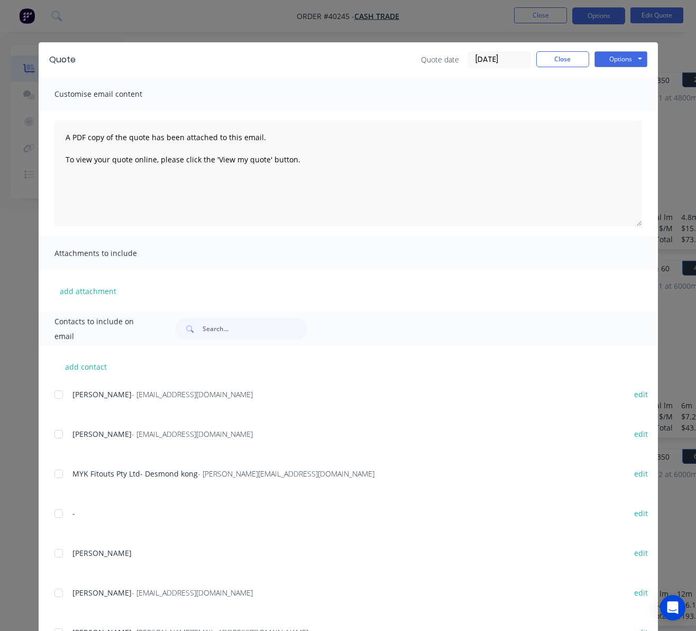
click at [443, 20] on div "Quote Quote date 09/09/25 Close Options Preview Print Email Customise email con…" at bounding box center [348, 315] width 696 height 631
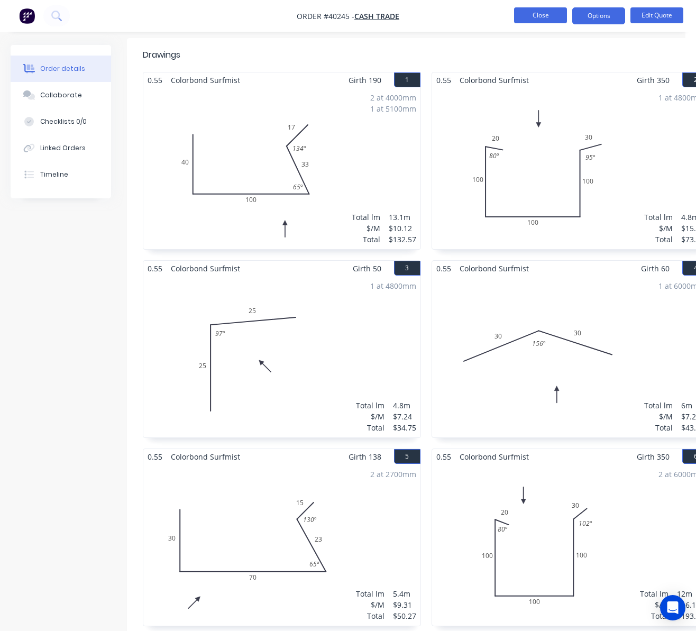
click at [532, 13] on button "Close" at bounding box center [540, 15] width 53 height 16
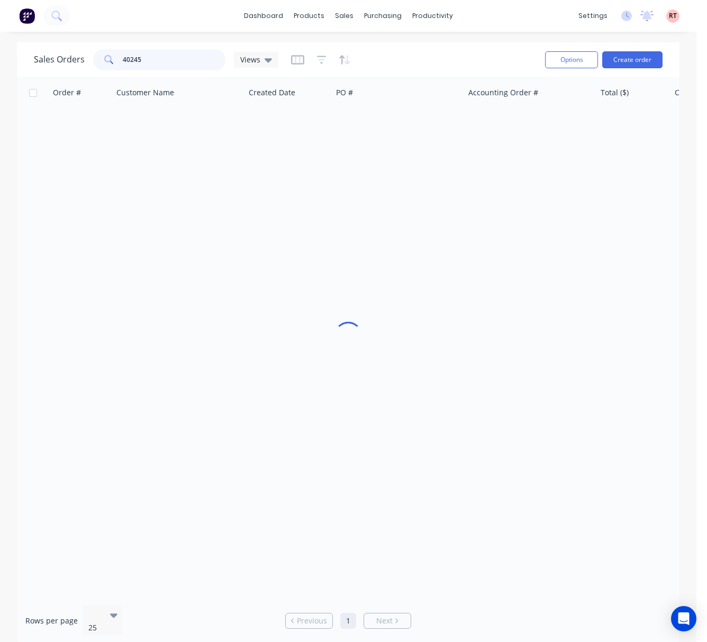
drag, startPoint x: 144, startPoint y: 56, endPoint x: 28, endPoint y: 88, distance: 120.6
click at [28, 88] on div "Sales Orders 40245 Views Options Create order Order # Customer Name Created Dat…" at bounding box center [348, 343] width 662 height 602
type input "47627"
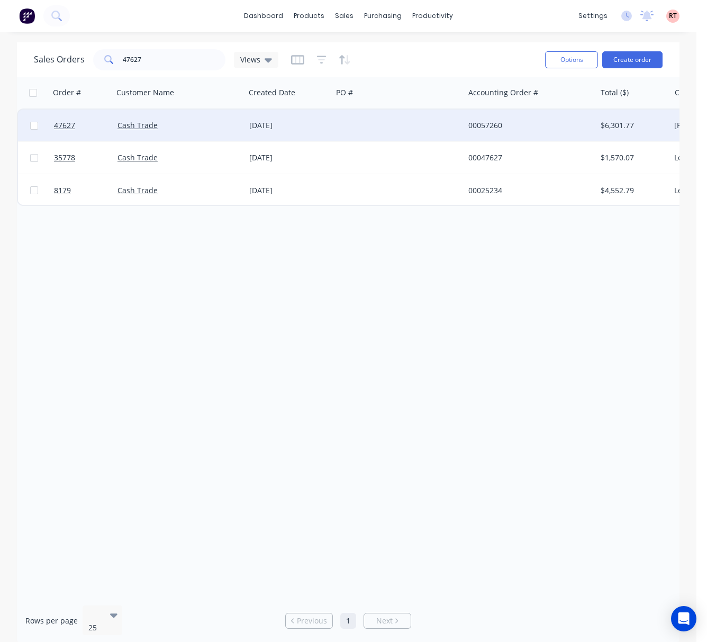
click at [354, 123] on div at bounding box center [398, 125] width 132 height 32
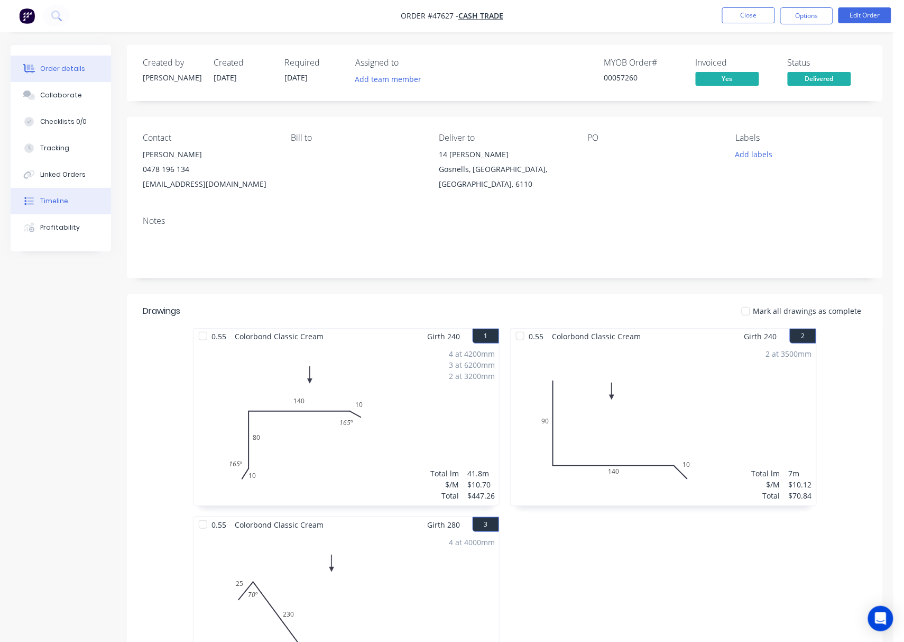
click at [58, 201] on div "Timeline" at bounding box center [54, 201] width 28 height 10
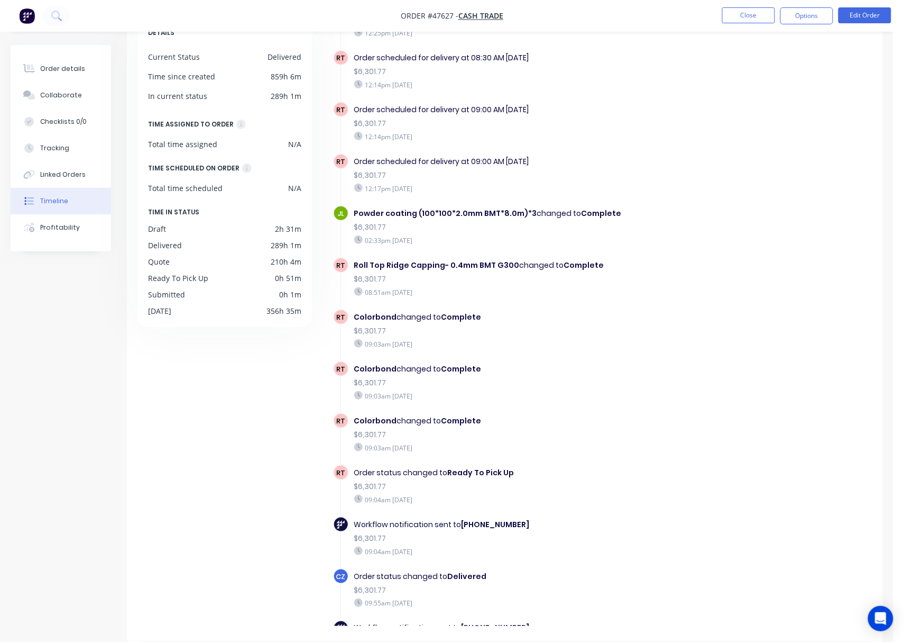
scroll to position [1661, 0]
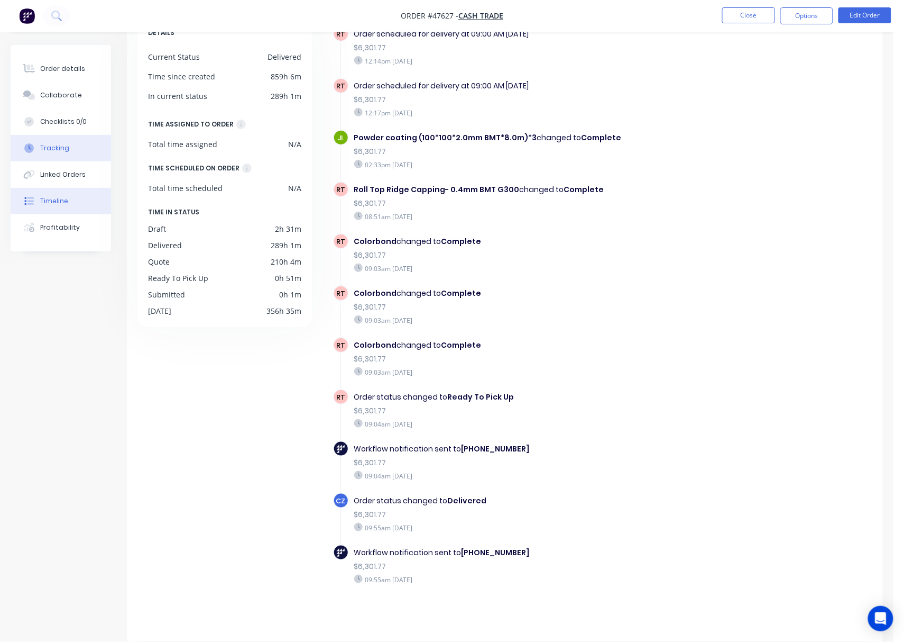
click at [67, 157] on button "Tracking" at bounding box center [61, 148] width 100 height 26
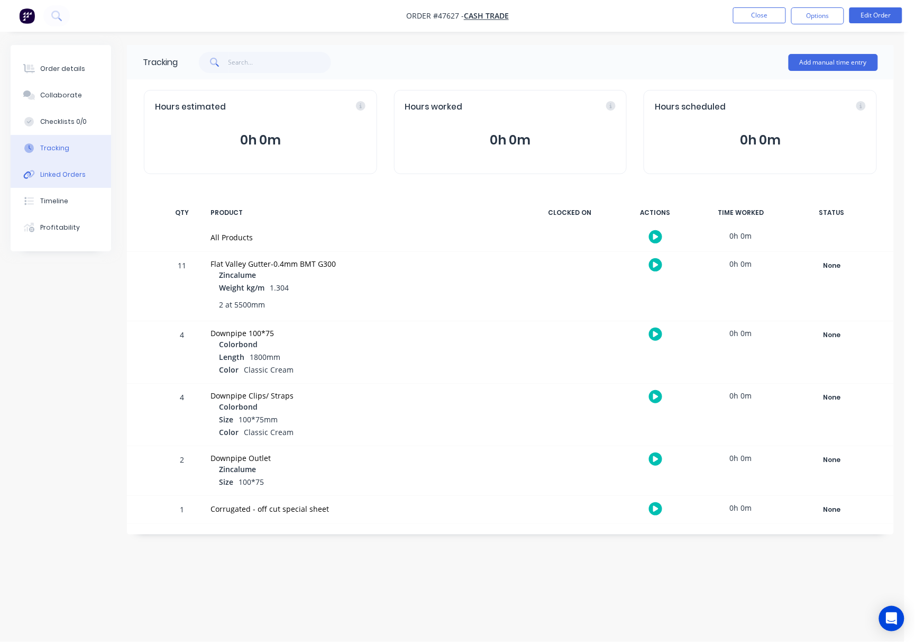
click at [68, 168] on button "Linked Orders" at bounding box center [61, 174] width 100 height 26
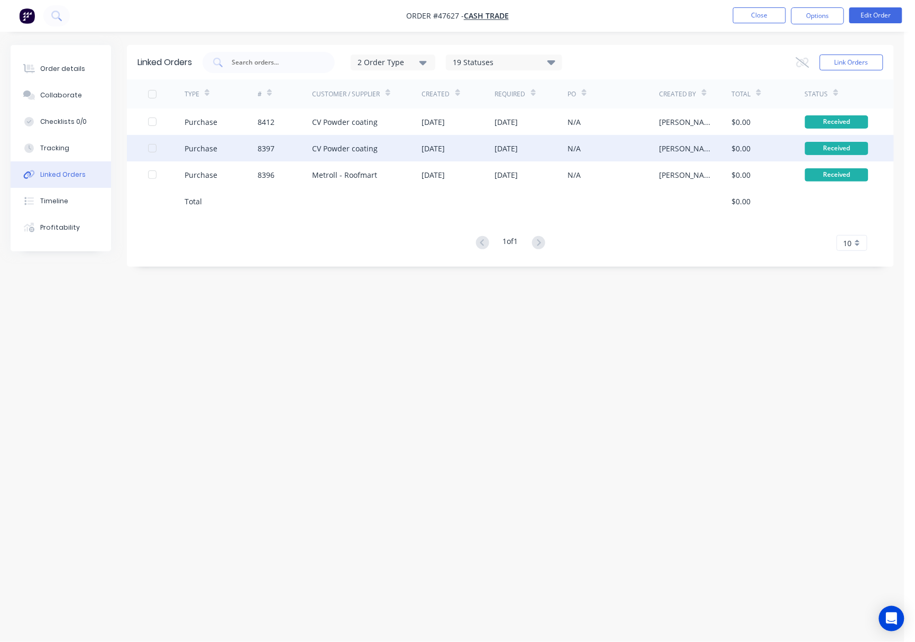
click at [395, 147] on div "CV Powder coating" at bounding box center [367, 148] width 109 height 26
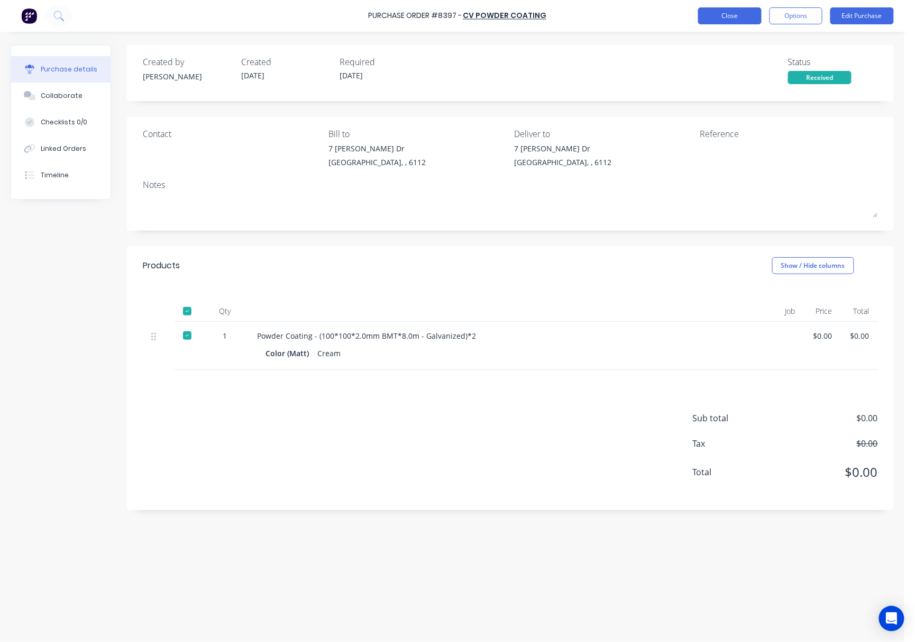
click at [722, 17] on button "Close" at bounding box center [729, 15] width 63 height 17
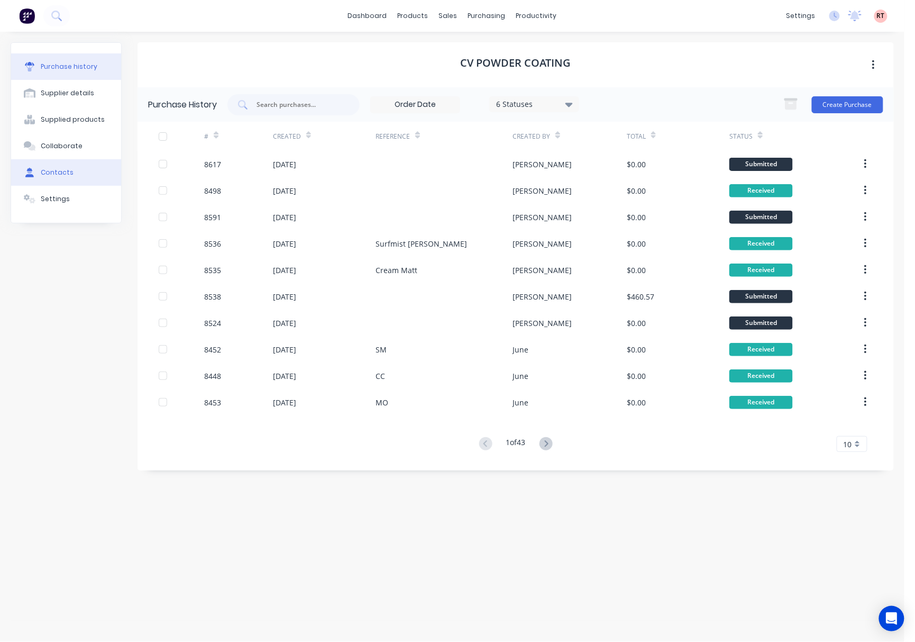
click at [75, 171] on button "Contacts" at bounding box center [66, 172] width 110 height 26
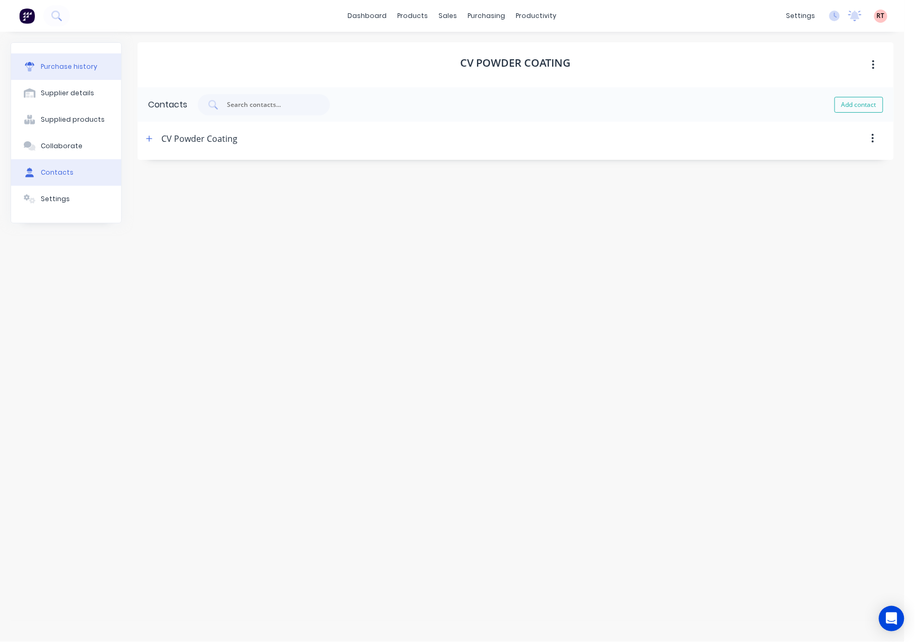
click at [90, 72] on button "Purchase history" at bounding box center [66, 66] width 110 height 26
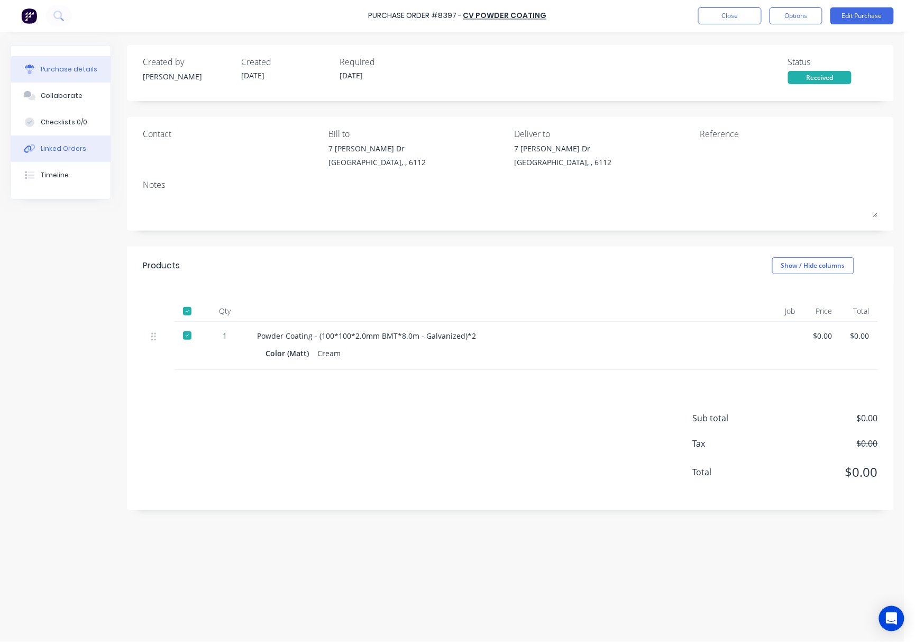
click at [85, 145] on button "Linked Orders" at bounding box center [60, 148] width 99 height 26
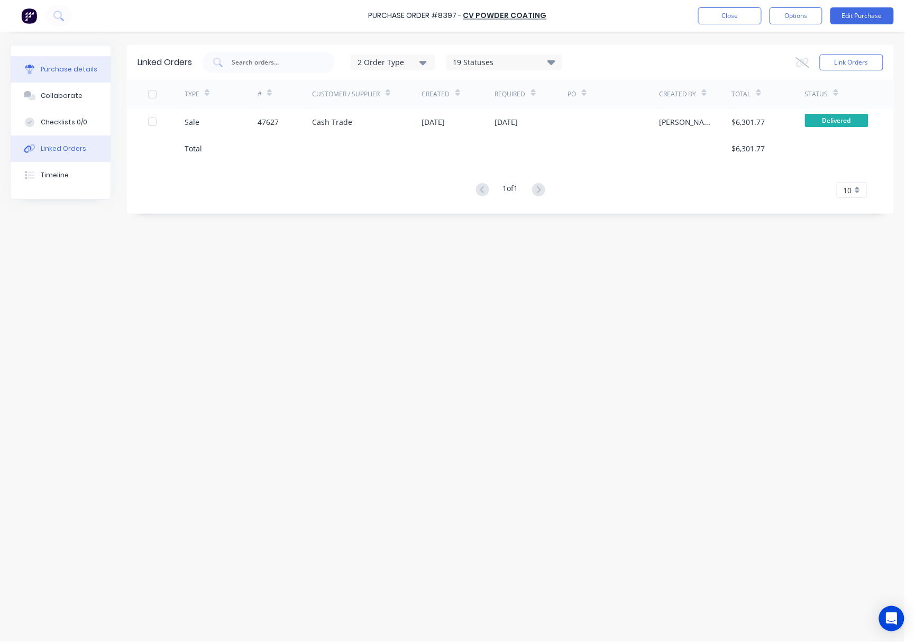
click at [79, 70] on div "Purchase details" at bounding box center [69, 70] width 57 height 10
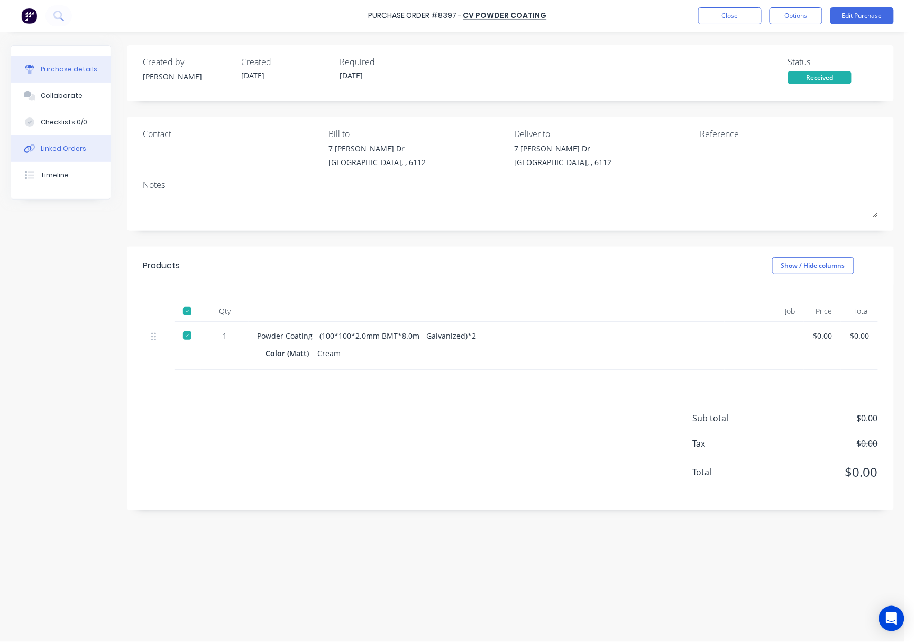
click at [81, 149] on div "Linked Orders" at bounding box center [63, 149] width 45 height 10
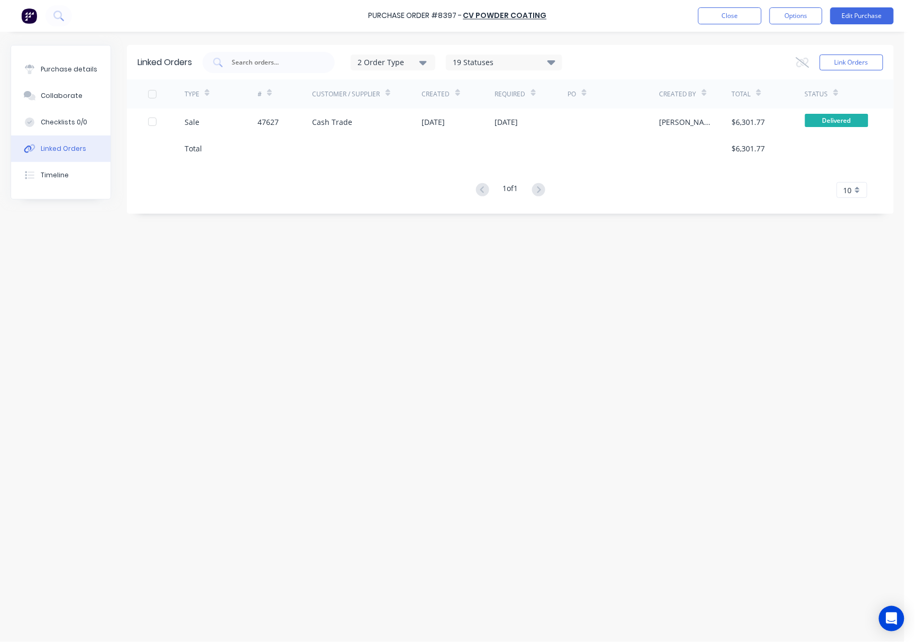
click at [330, 135] on div at bounding box center [367, 148] width 109 height 26
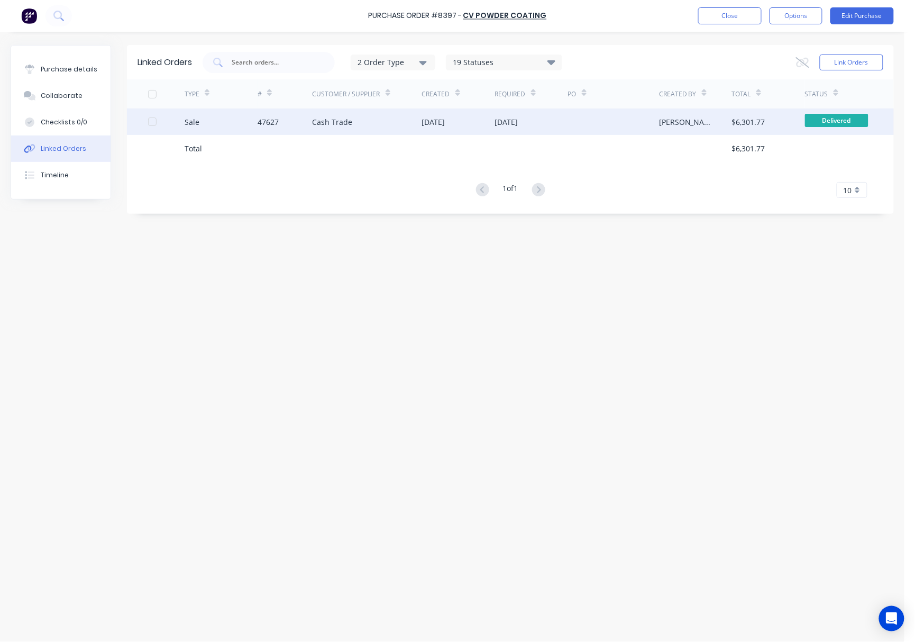
click at [337, 122] on div "Cash Trade" at bounding box center [333, 121] width 40 height 11
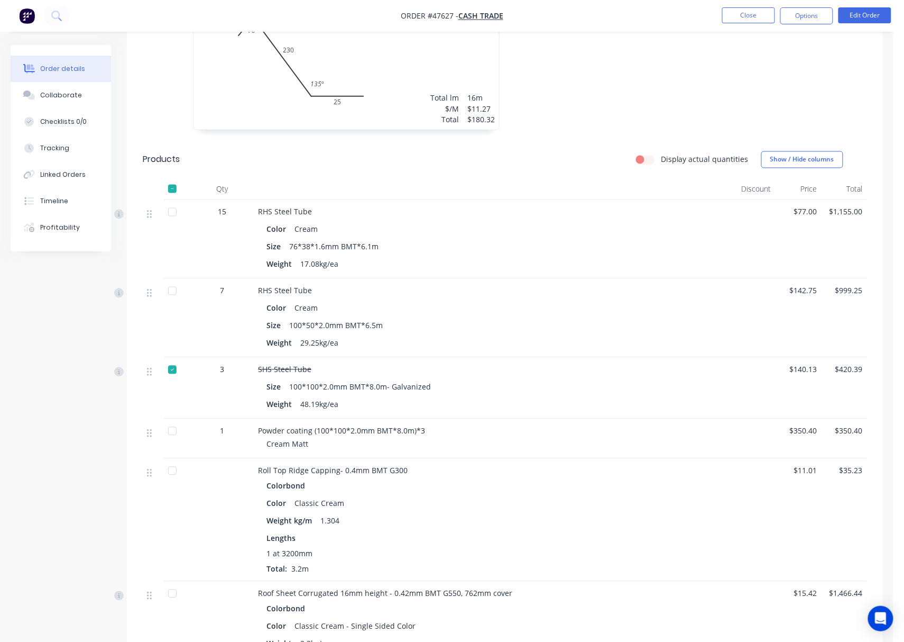
scroll to position [493, 0]
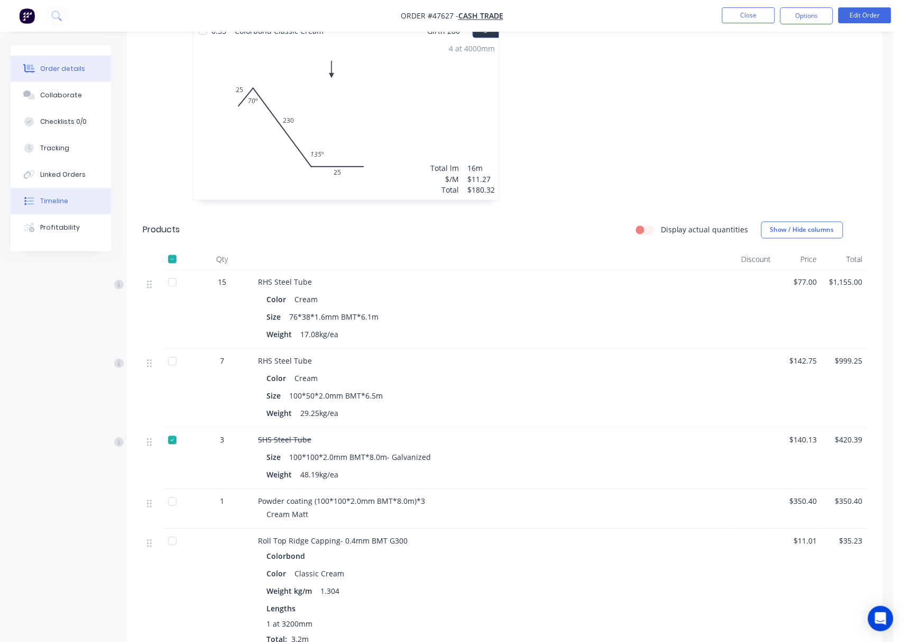
click at [79, 190] on button "Timeline" at bounding box center [61, 201] width 100 height 26
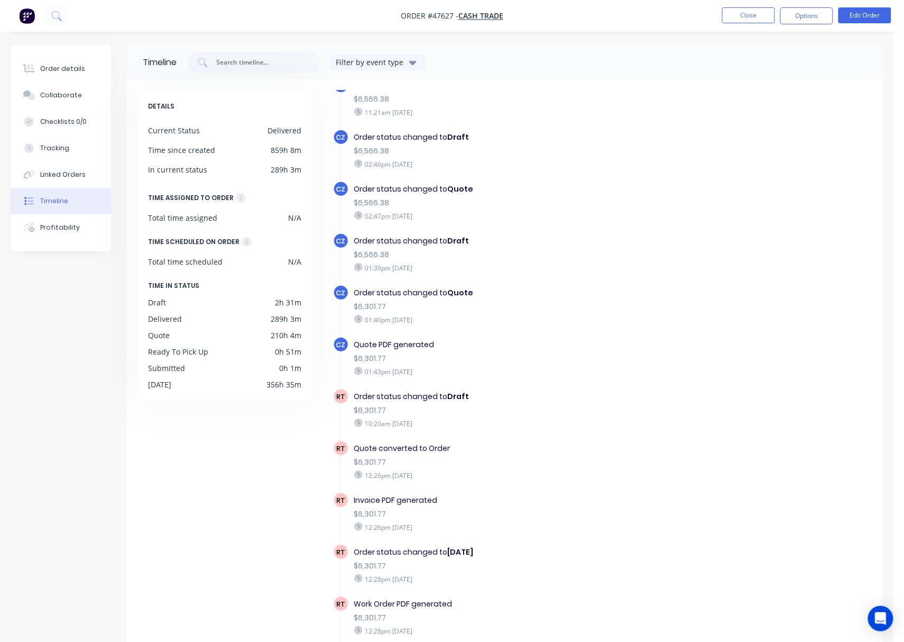
scroll to position [352, 0]
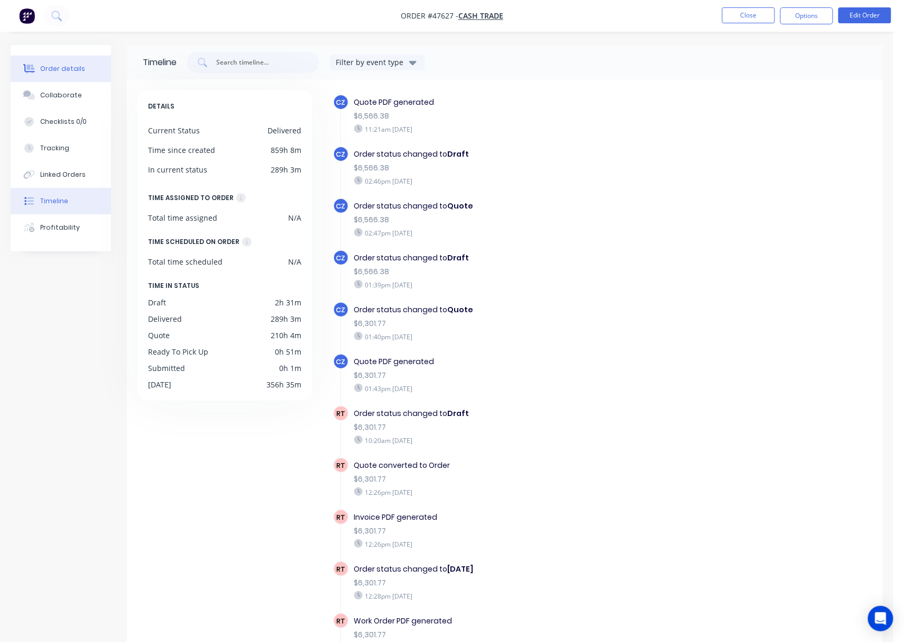
click at [70, 67] on div "Order details" at bounding box center [62, 69] width 45 height 10
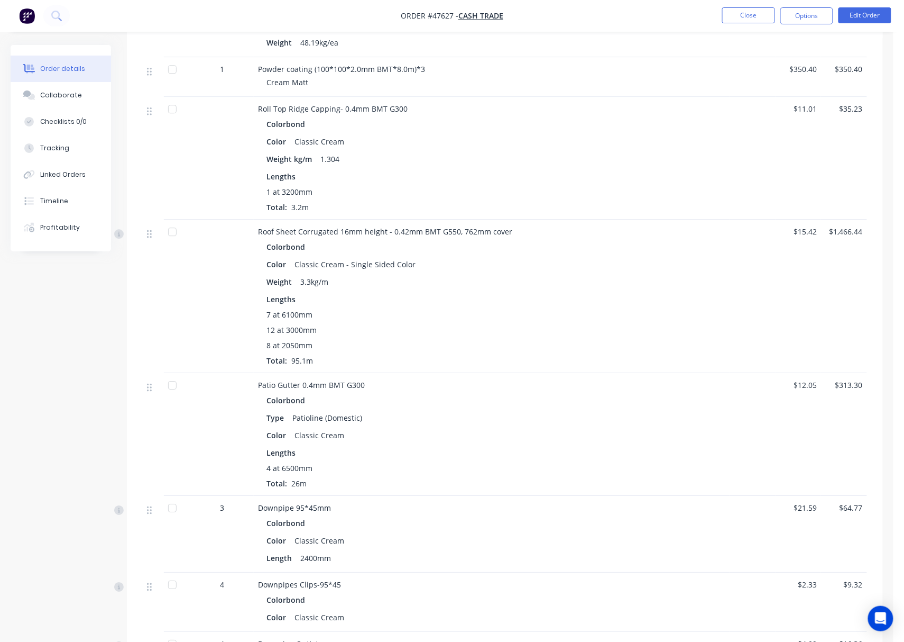
scroll to position [917, 0]
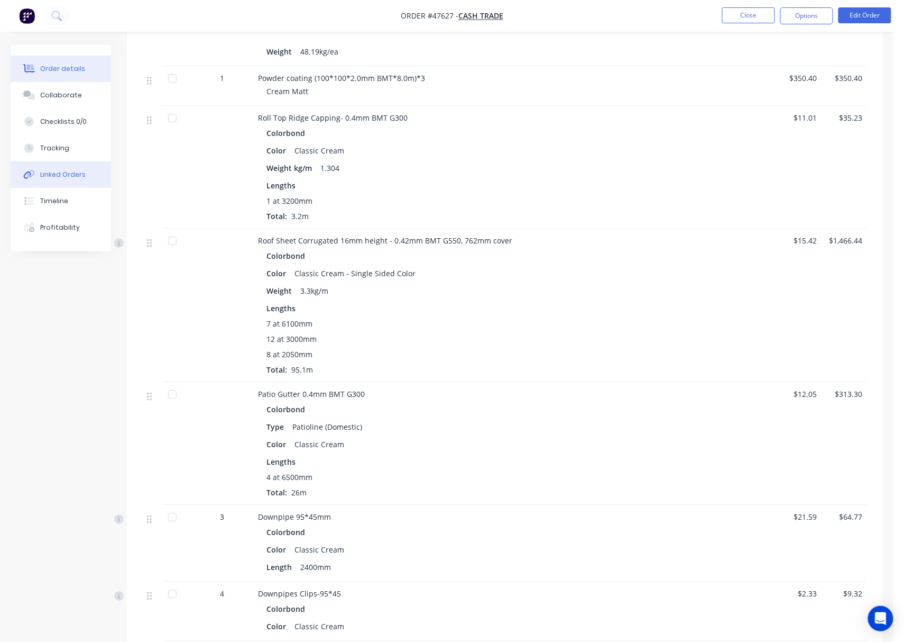
click at [94, 166] on button "Linked Orders" at bounding box center [61, 174] width 100 height 26
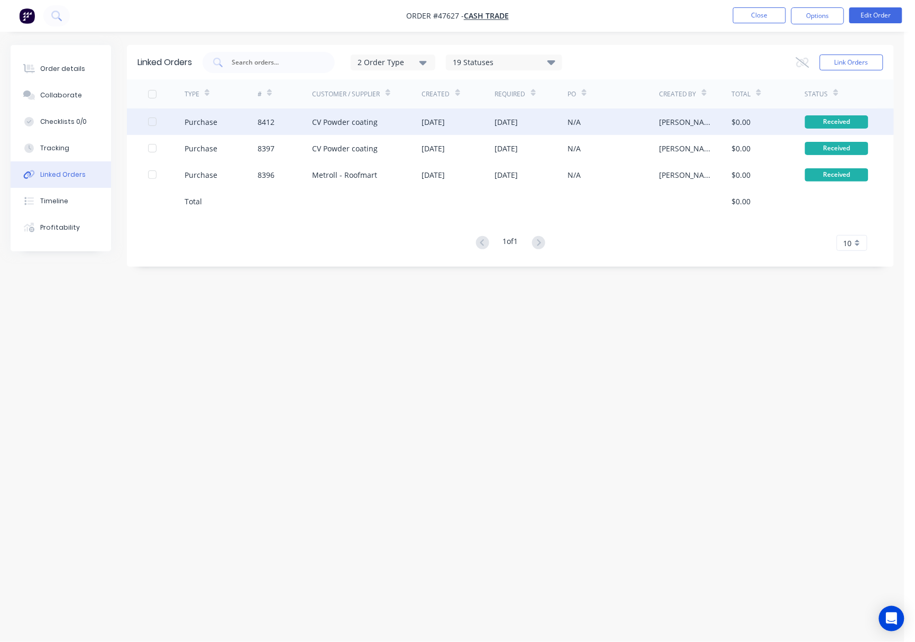
click at [313, 112] on div "CV Powder coating" at bounding box center [367, 121] width 109 height 26
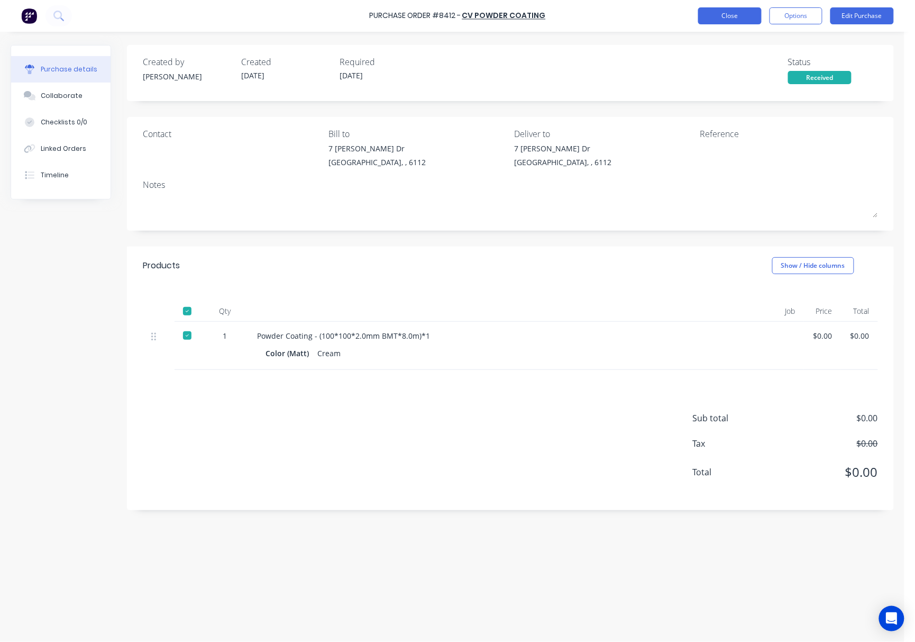
click at [718, 17] on button "Close" at bounding box center [729, 15] width 63 height 17
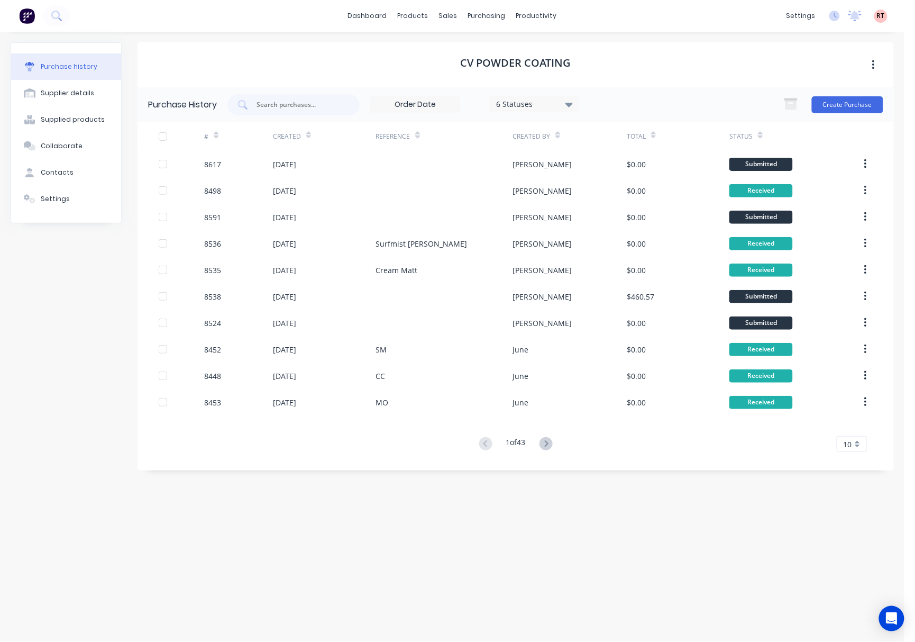
click at [65, 68] on div "Purchase history" at bounding box center [69, 67] width 57 height 10
click at [65, 69] on div "Purchase history" at bounding box center [69, 67] width 57 height 10
click at [94, 92] on button "Supplier details" at bounding box center [66, 93] width 110 height 26
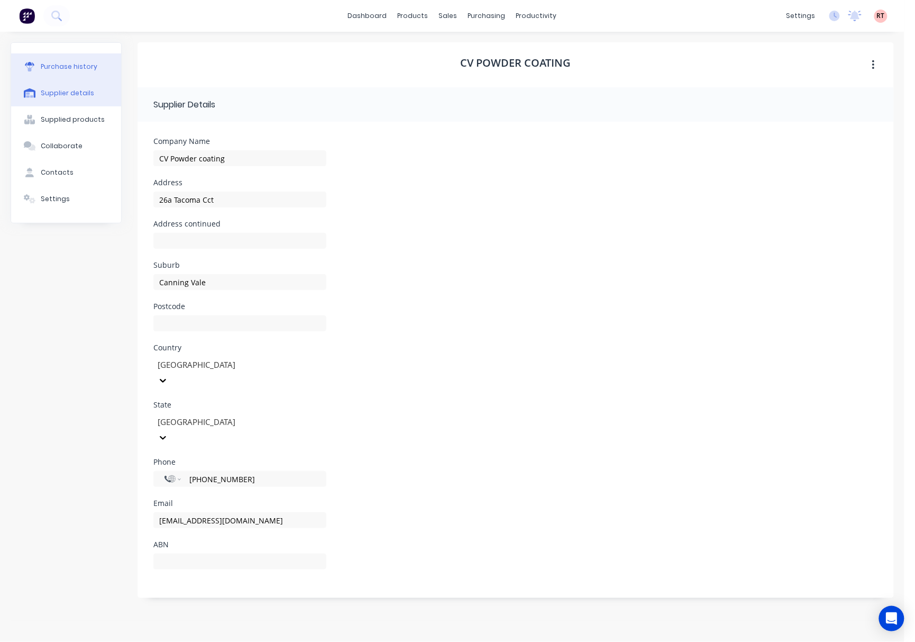
click at [89, 69] on div "Purchase history" at bounding box center [69, 67] width 57 height 10
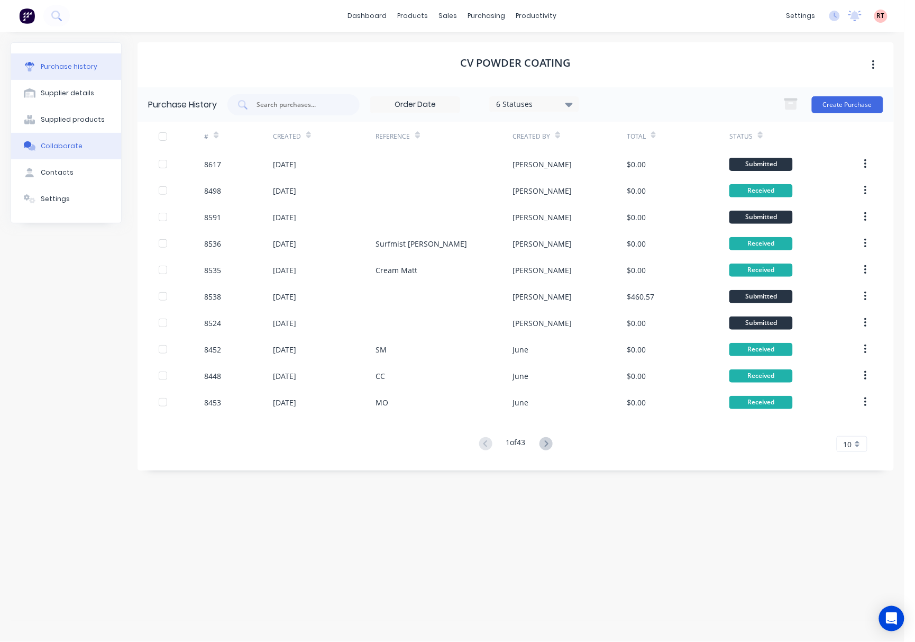
click at [96, 134] on button "Collaborate" at bounding box center [66, 146] width 110 height 26
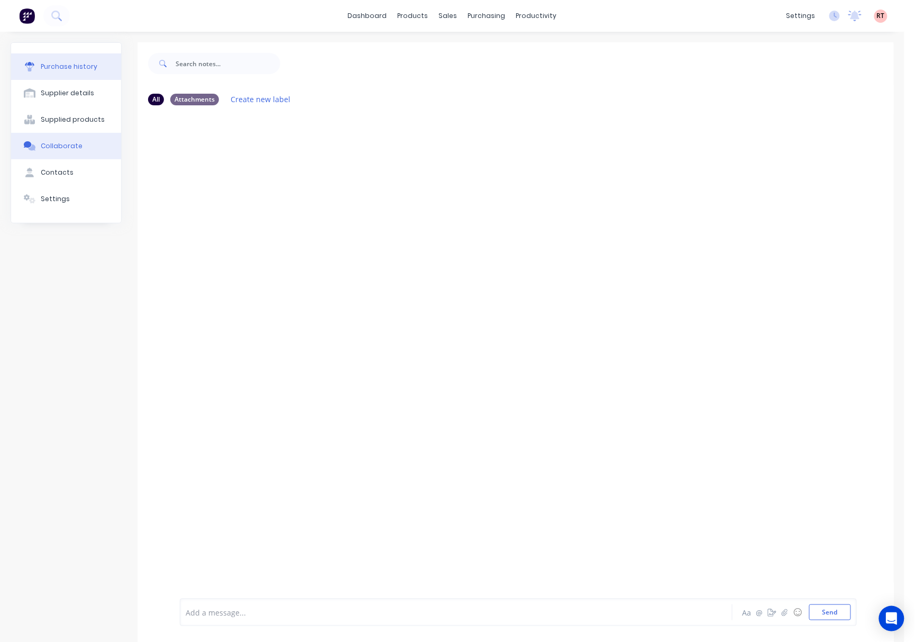
click at [96, 71] on button "Purchase history" at bounding box center [66, 66] width 110 height 26
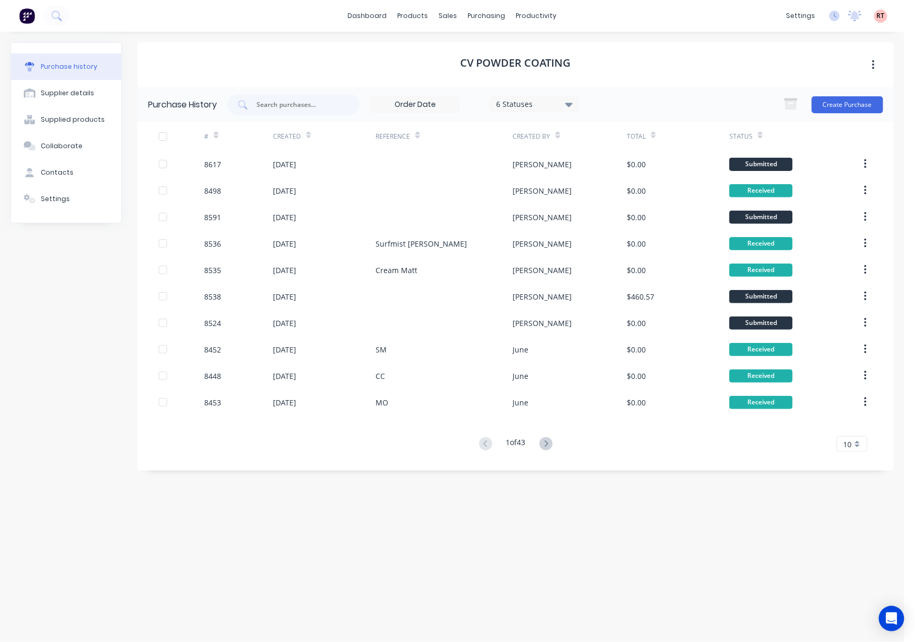
click at [199, 61] on div "CV Powder coating" at bounding box center [516, 64] width 756 height 45
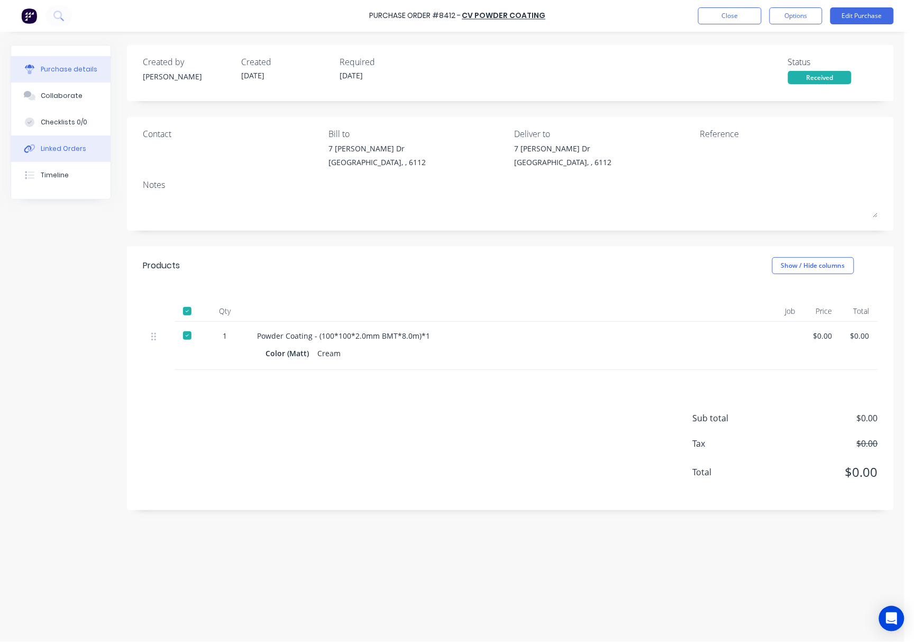
click at [68, 153] on div "Linked Orders" at bounding box center [63, 149] width 45 height 10
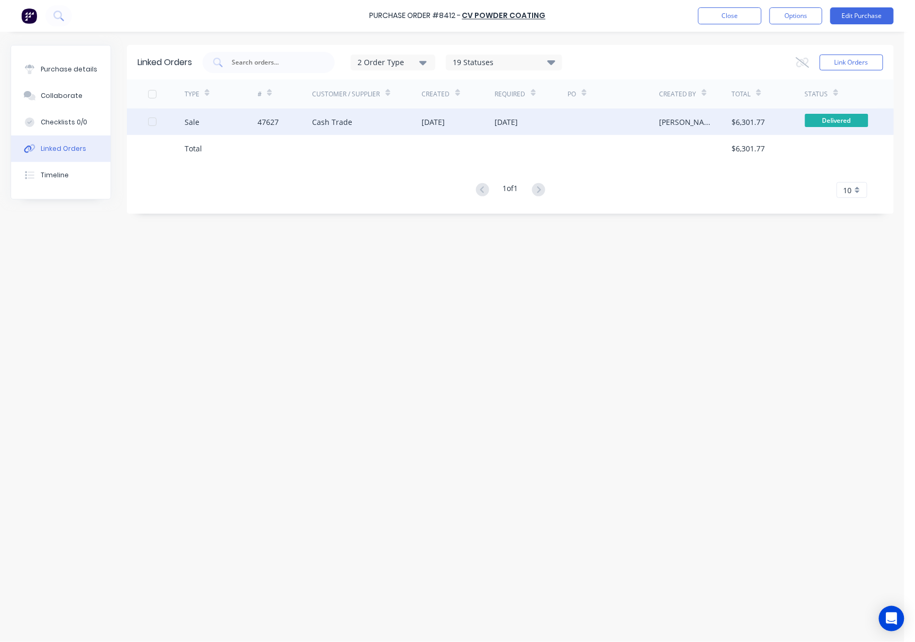
click at [316, 125] on div "Cash Trade" at bounding box center [333, 121] width 40 height 11
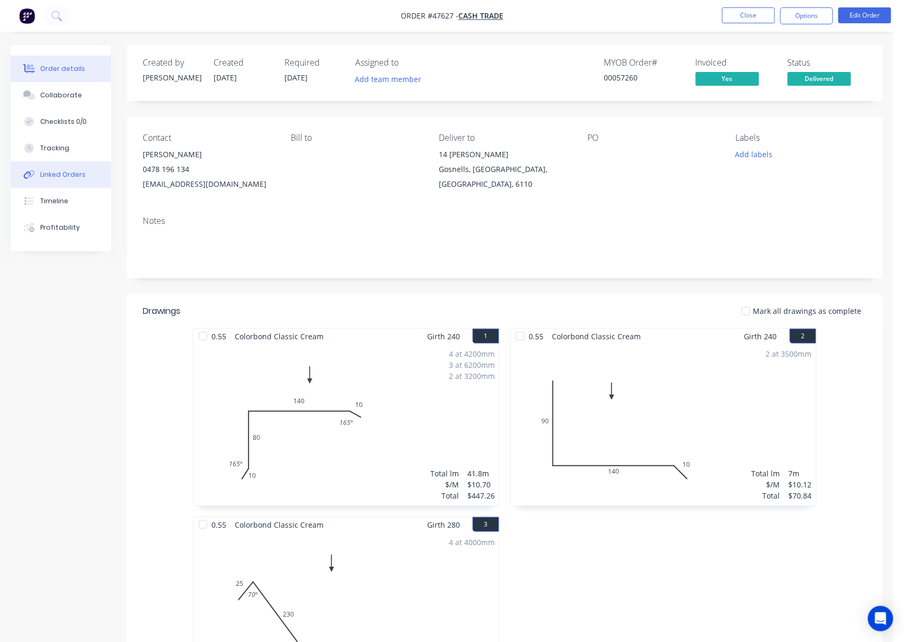
click at [76, 170] on div "Linked Orders" at bounding box center [62, 175] width 45 height 10
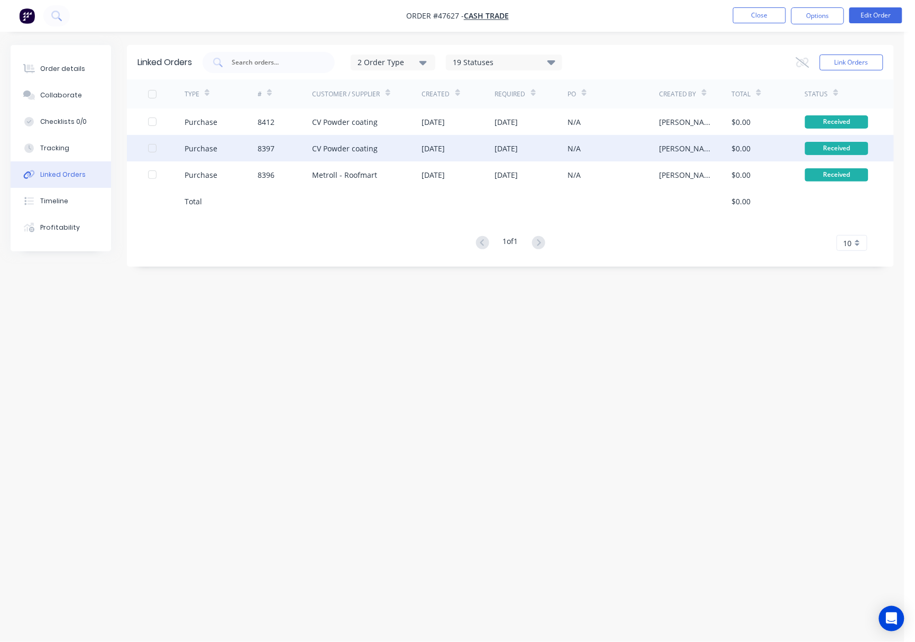
click at [518, 152] on div "20 Aug 2025" at bounding box center [506, 148] width 23 height 11
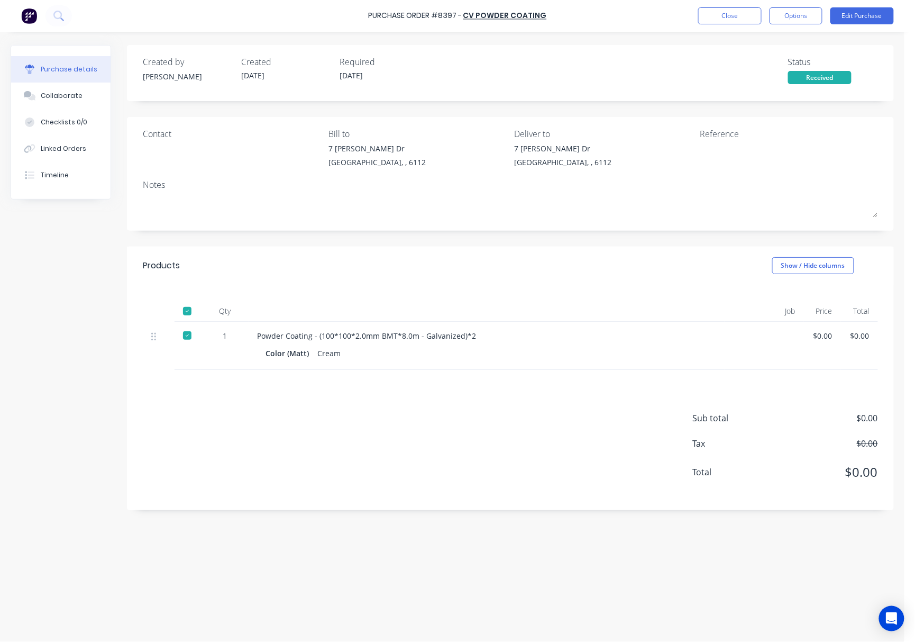
drag, startPoint x: 419, startPoint y: 170, endPoint x: 354, endPoint y: 242, distance: 97.4
click at [354, 242] on div "Created by Rachel Created 13/08/25 Required 20/08/25 Status Received Contact Bi…" at bounding box center [510, 277] width 767 height 465
click at [92, 150] on button "Linked Orders" at bounding box center [60, 148] width 99 height 26
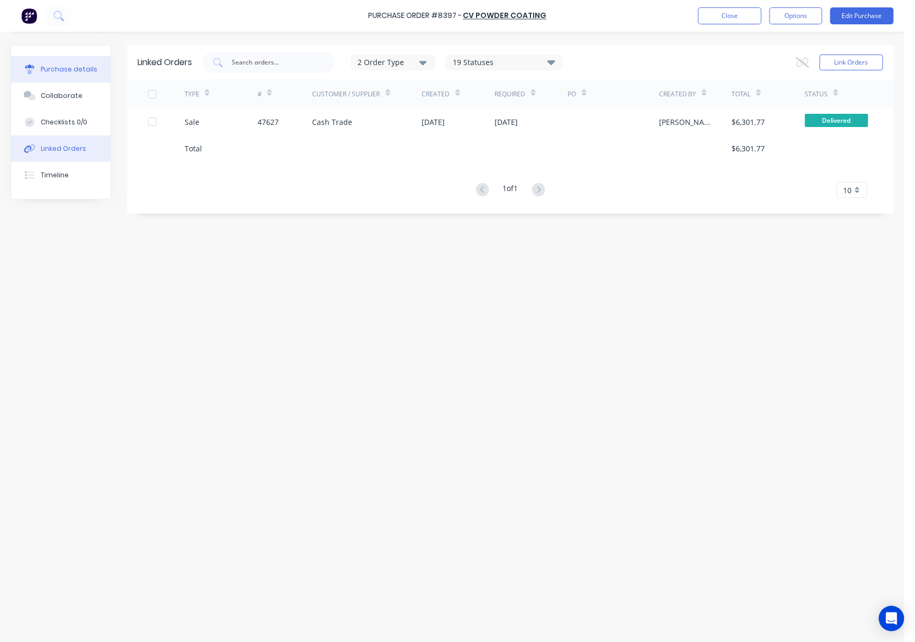
click at [77, 66] on div "Purchase details" at bounding box center [69, 70] width 57 height 10
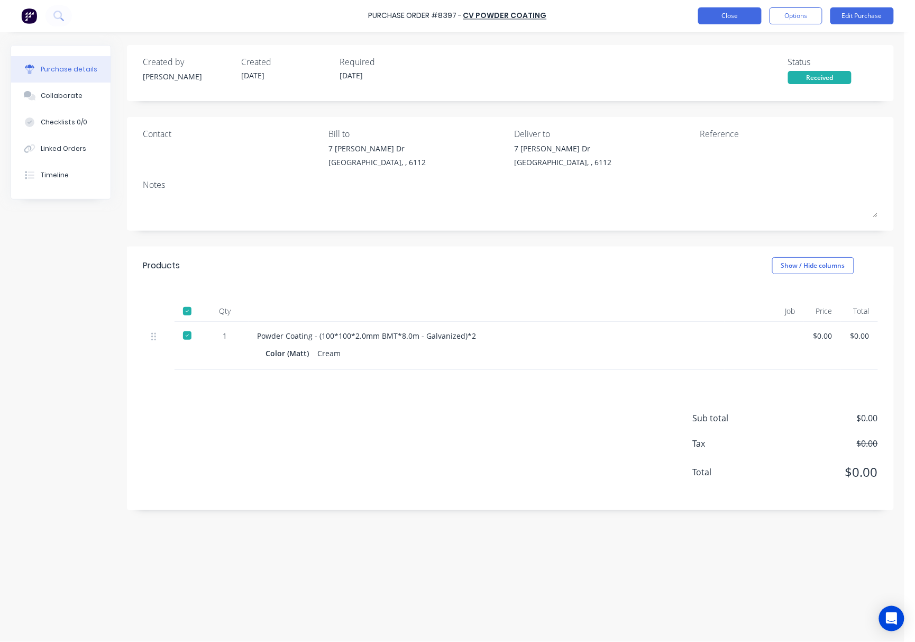
click at [720, 17] on button "Close" at bounding box center [729, 15] width 63 height 17
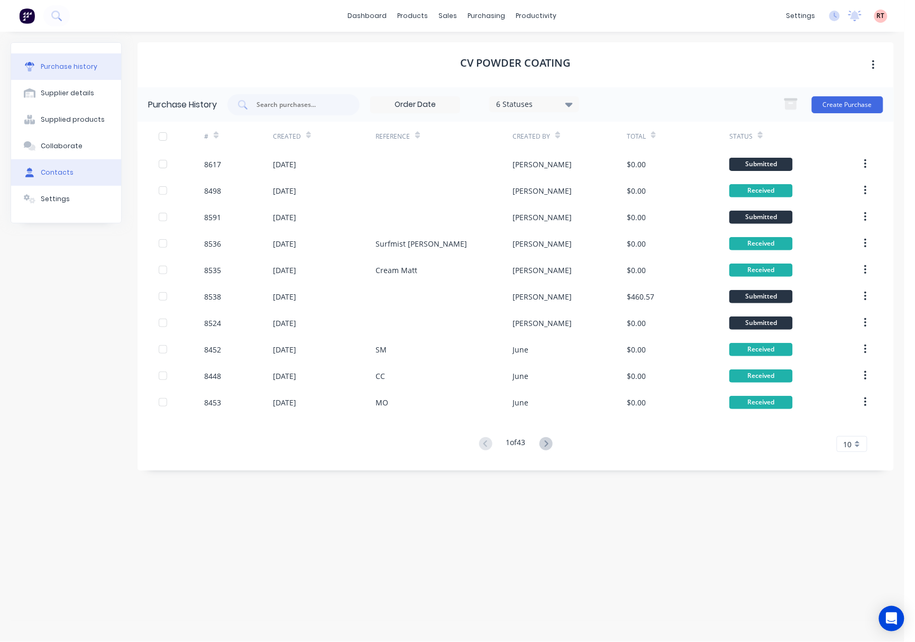
click at [93, 172] on button "Contacts" at bounding box center [66, 172] width 110 height 26
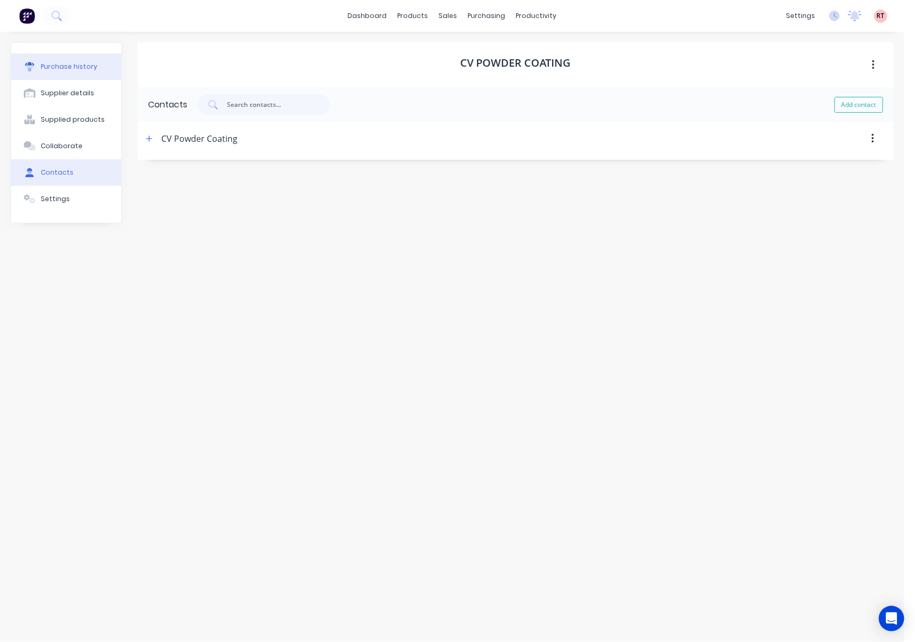
click at [87, 54] on button "Purchase history" at bounding box center [66, 66] width 110 height 26
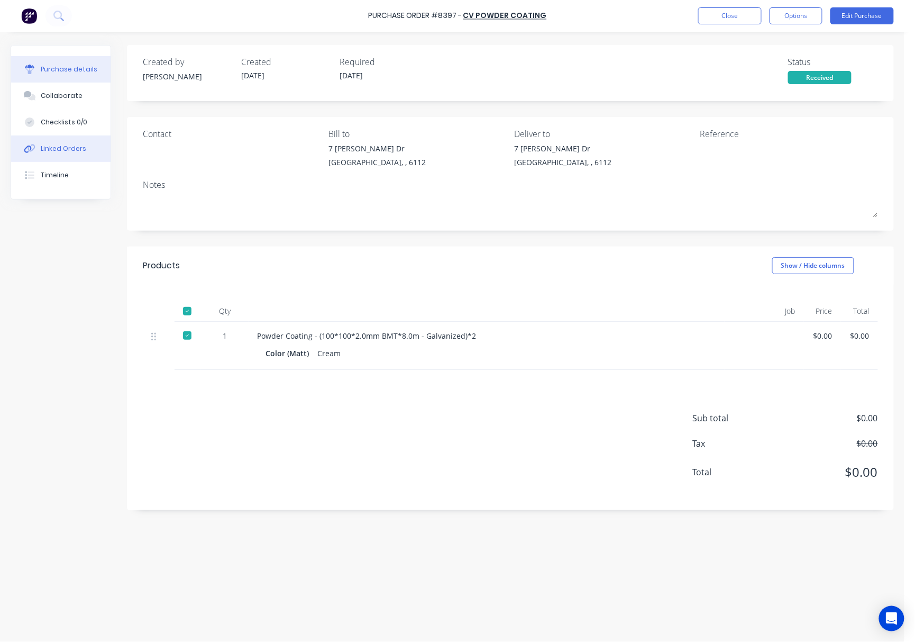
click at [87, 148] on button "Linked Orders" at bounding box center [60, 148] width 99 height 26
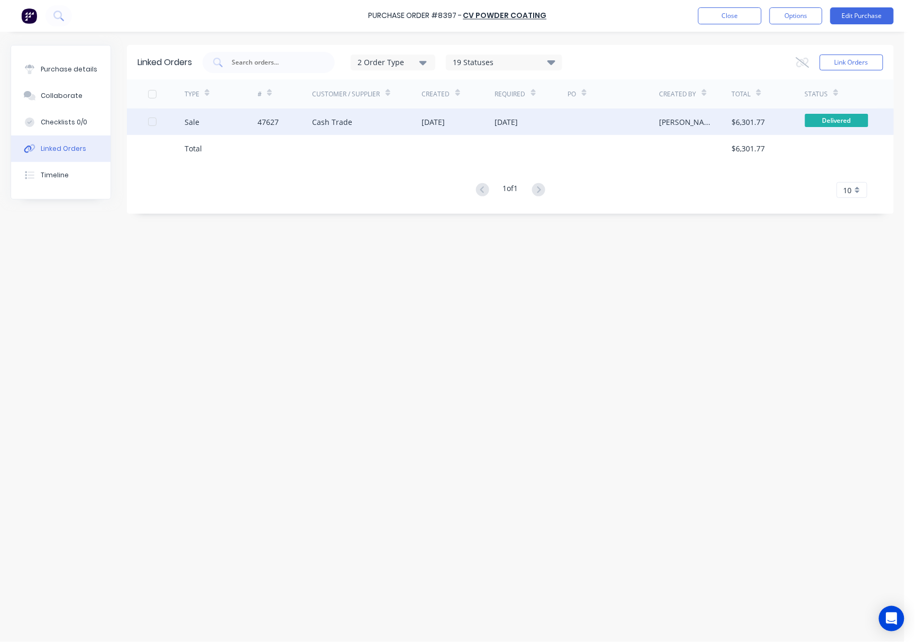
click at [492, 124] on div "13 Aug 2025" at bounding box center [458, 121] width 73 height 26
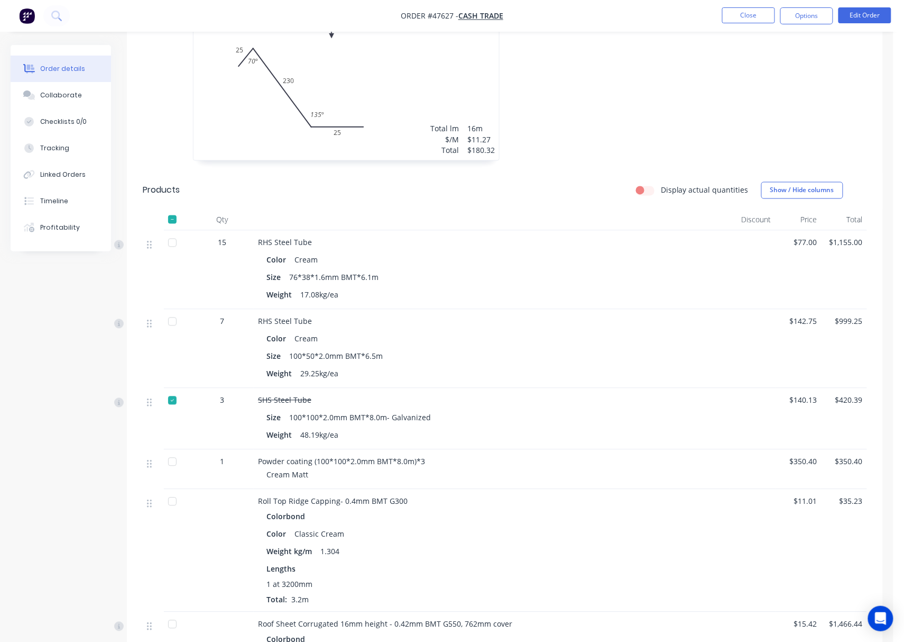
scroll to position [564, 0]
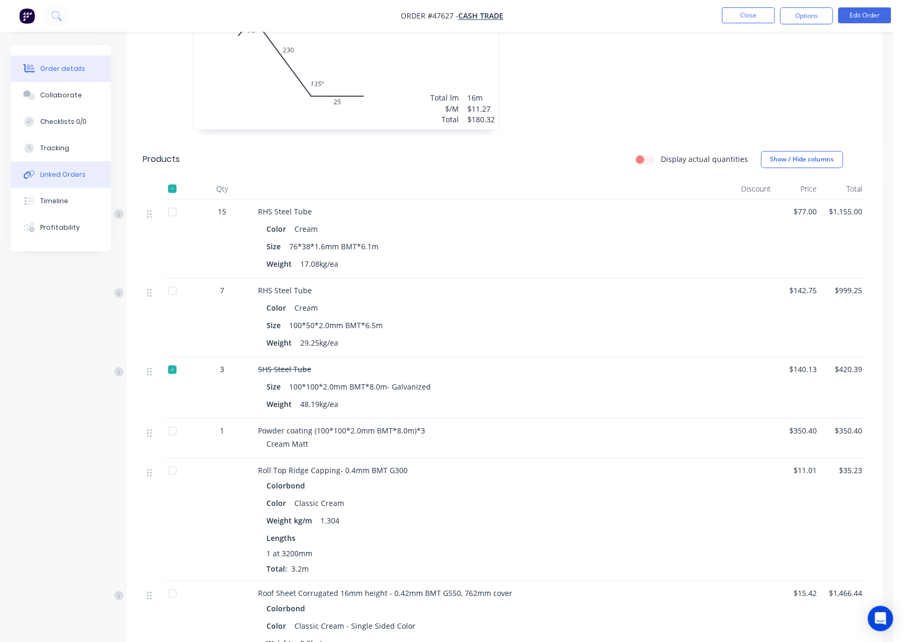
click at [89, 178] on button "Linked Orders" at bounding box center [61, 174] width 100 height 26
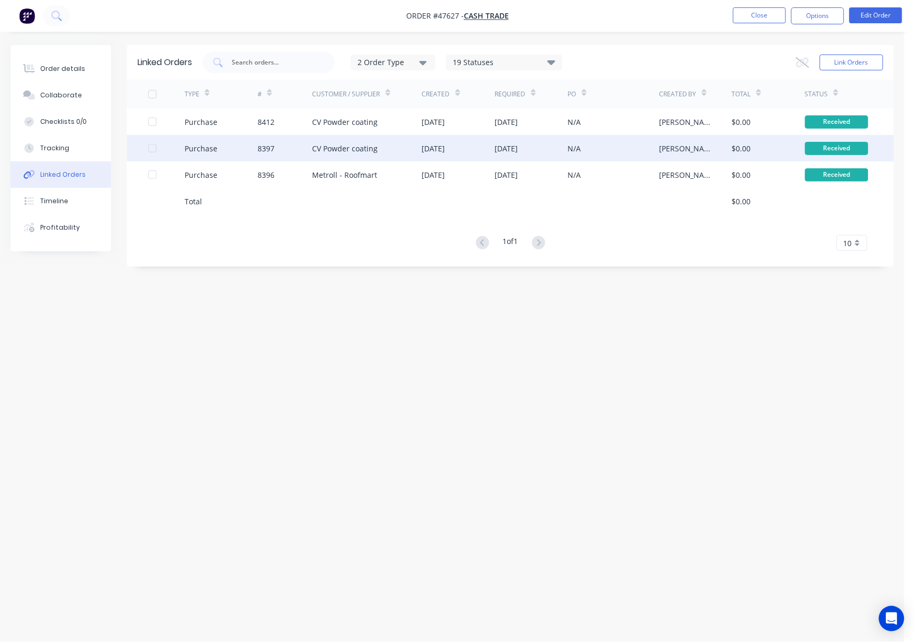
click at [398, 147] on div "CV Powder coating" at bounding box center [367, 148] width 109 height 26
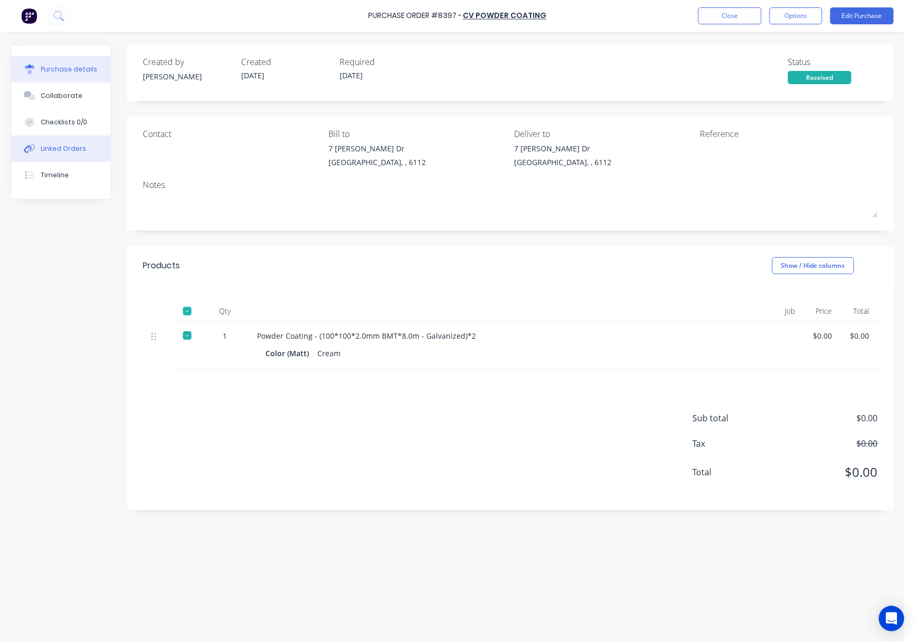
click at [78, 151] on div "Linked Orders" at bounding box center [63, 149] width 45 height 10
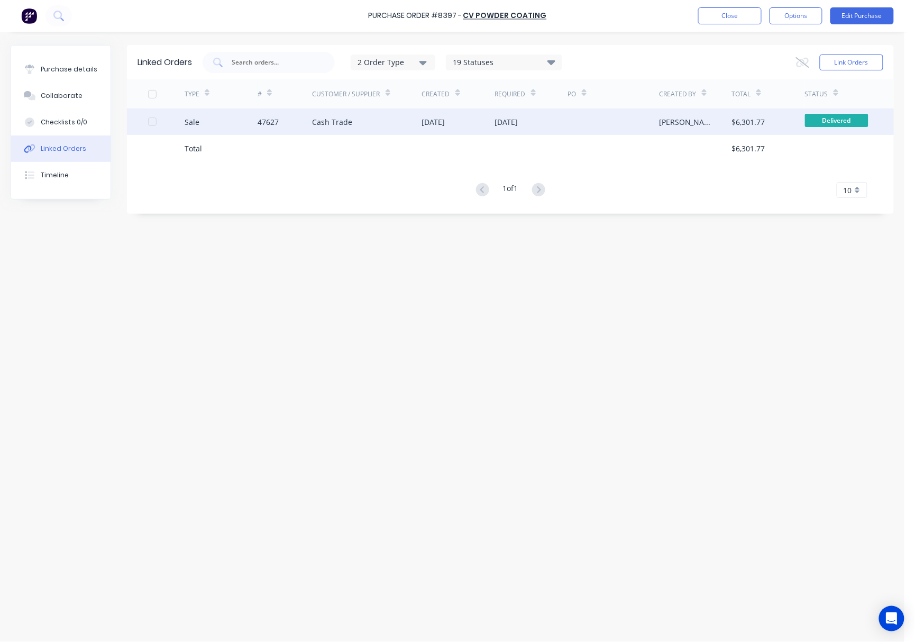
click at [404, 122] on div "Cash Trade" at bounding box center [367, 121] width 109 height 26
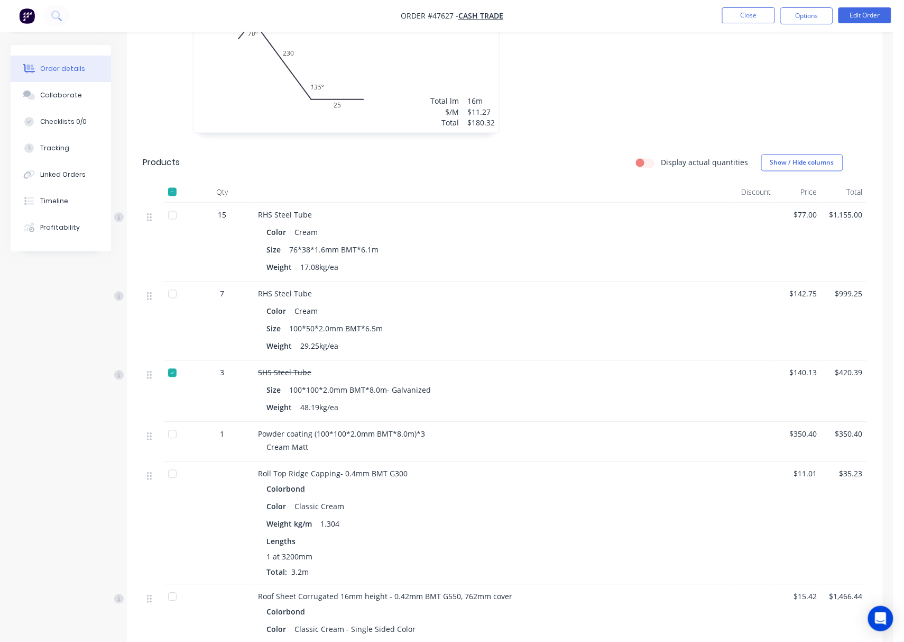
scroll to position [564, 0]
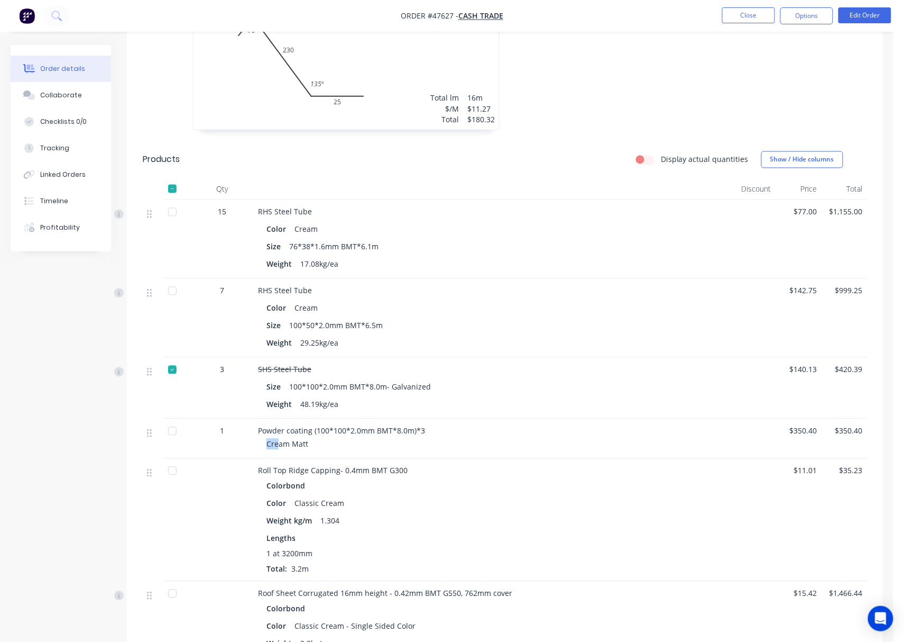
drag, startPoint x: 422, startPoint y: 435, endPoint x: 259, endPoint y: 455, distance: 164.7
click at [262, 455] on div "Powder coating (100*100*2.0mm BMT*8.0m)*3 Cream Matt" at bounding box center [492, 439] width 476 height 40
click at [381, 446] on div "Cream Matt" at bounding box center [496, 443] width 459 height 11
click at [81, 182] on button "Linked Orders" at bounding box center [61, 174] width 100 height 26
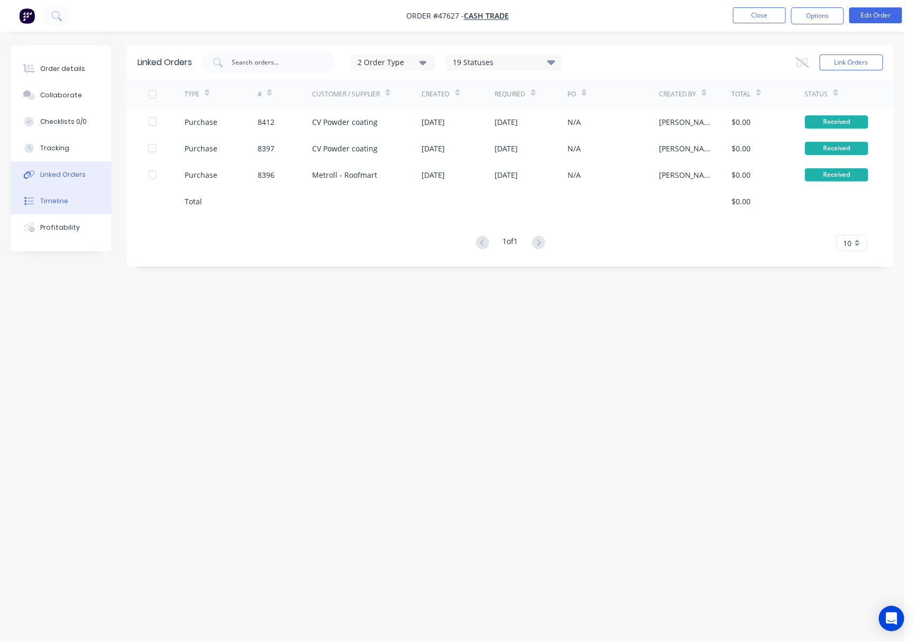
click at [76, 204] on button "Timeline" at bounding box center [61, 201] width 100 height 26
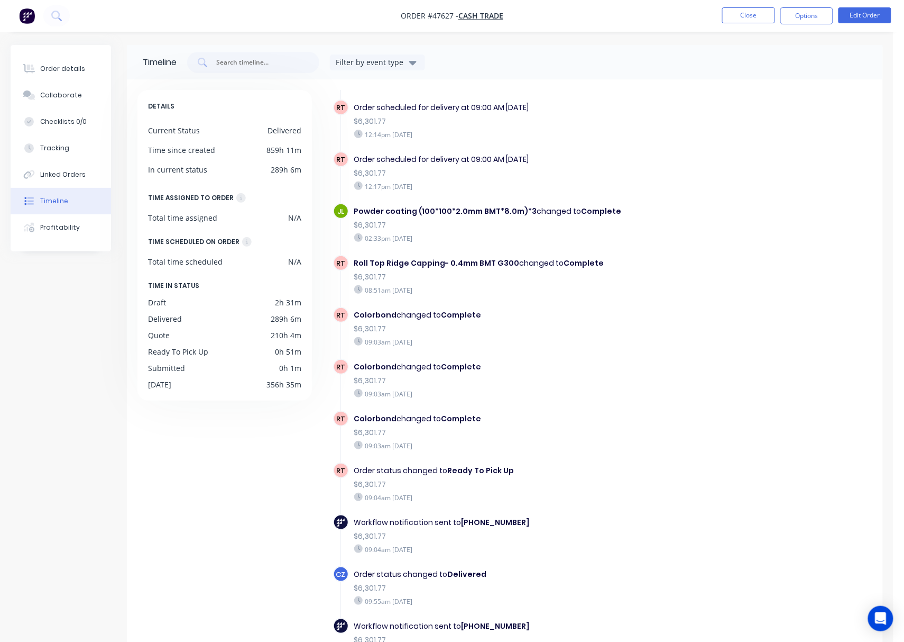
scroll to position [1661, 0]
click at [70, 182] on button "Linked Orders" at bounding box center [61, 174] width 100 height 26
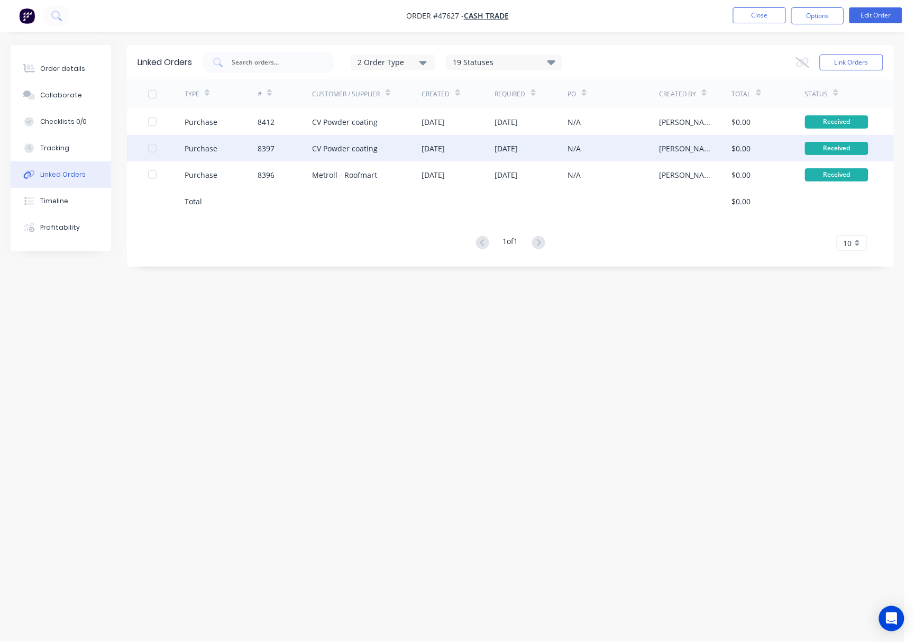
click at [395, 153] on div "CV Powder coating" at bounding box center [367, 148] width 109 height 26
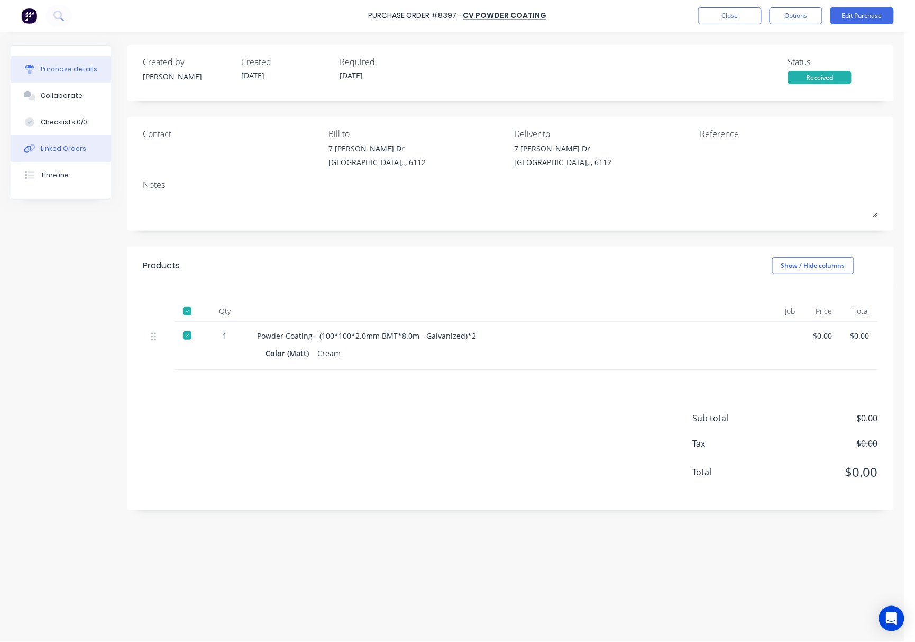
click at [51, 149] on div "Linked Orders" at bounding box center [63, 149] width 45 height 10
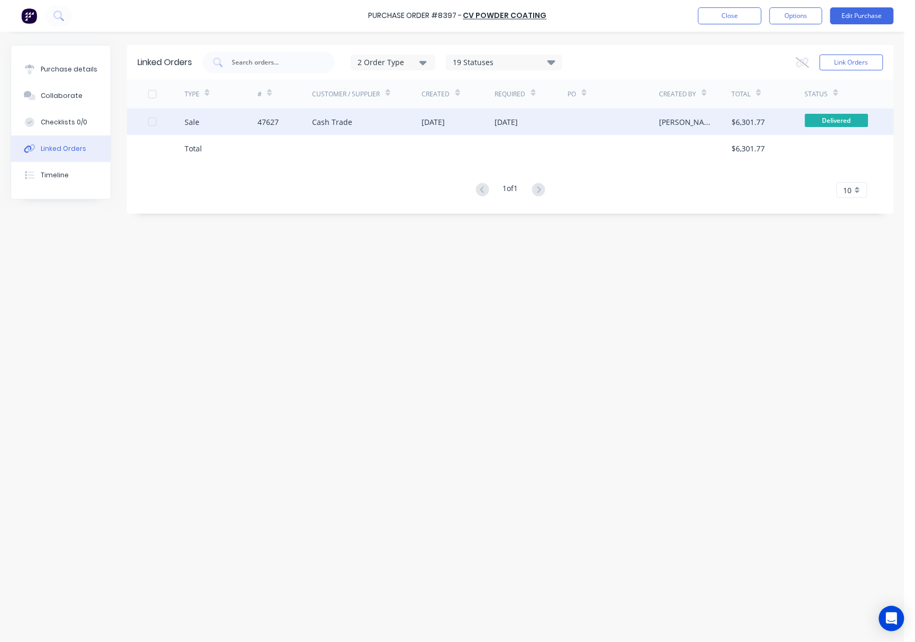
click at [421, 121] on div "Cash Trade" at bounding box center [367, 121] width 109 height 26
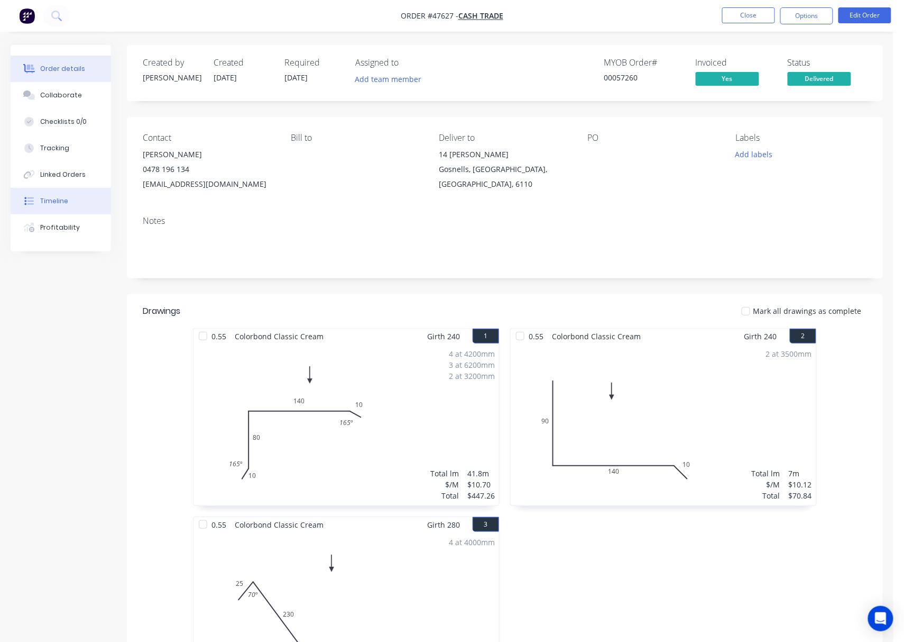
click at [62, 201] on div "Timeline" at bounding box center [54, 201] width 28 height 10
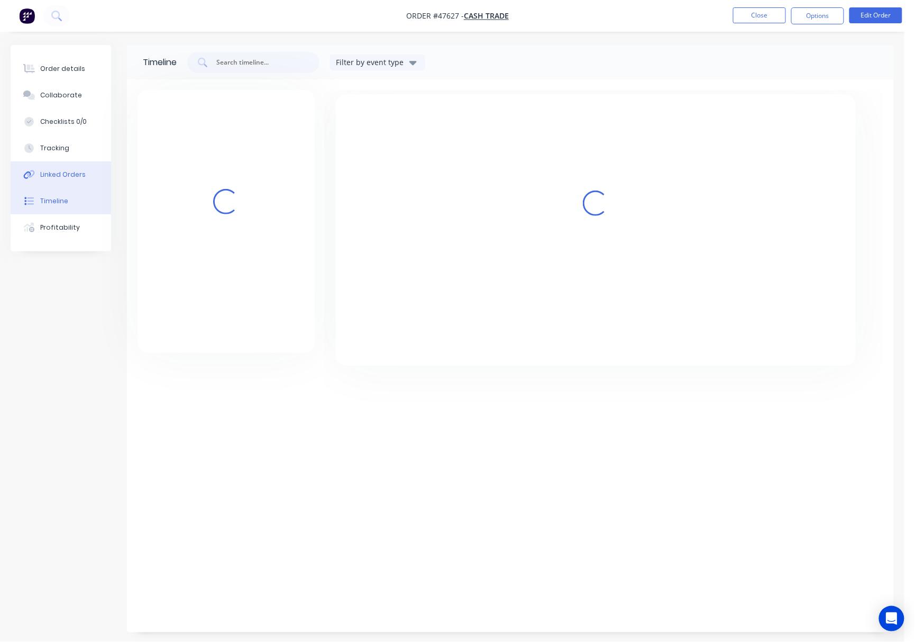
click at [68, 179] on div "Linked Orders" at bounding box center [62, 175] width 45 height 10
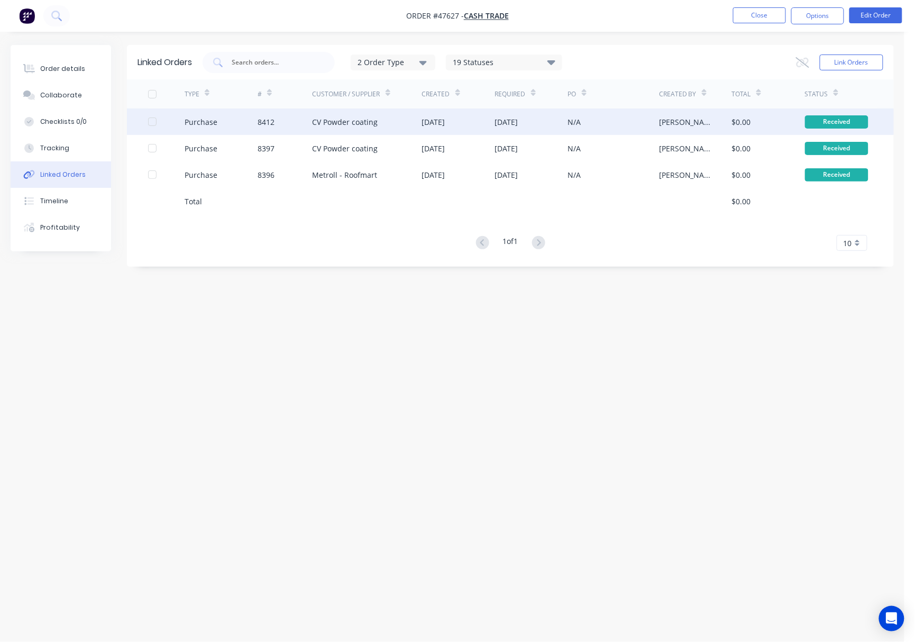
click at [636, 117] on div "N/A" at bounding box center [614, 121] width 92 height 26
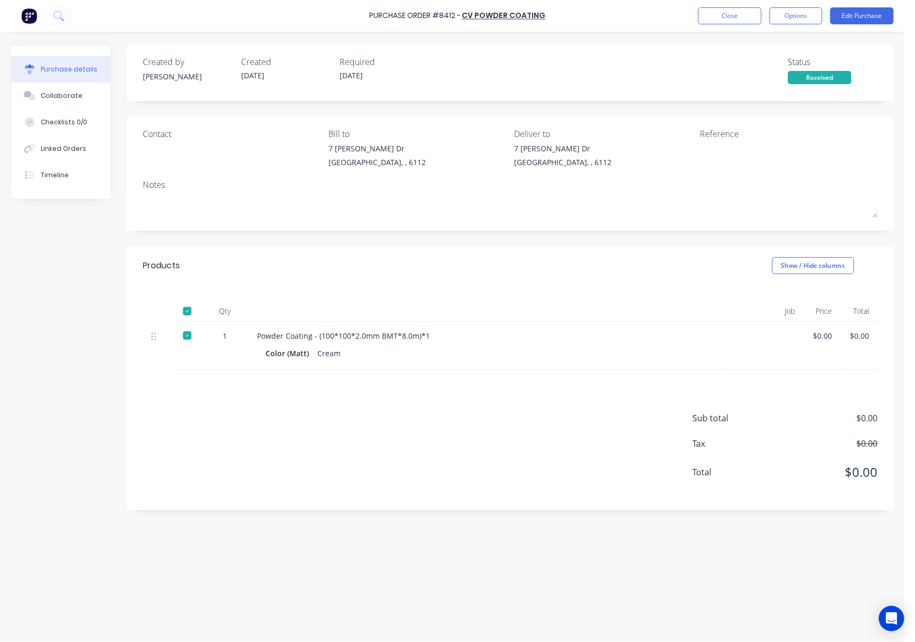
click at [334, 424] on div "Sub total $0.00 Tax $0.00 Total $0.00" at bounding box center [510, 440] width 767 height 140
click at [84, 93] on button "Collaborate" at bounding box center [60, 96] width 99 height 26
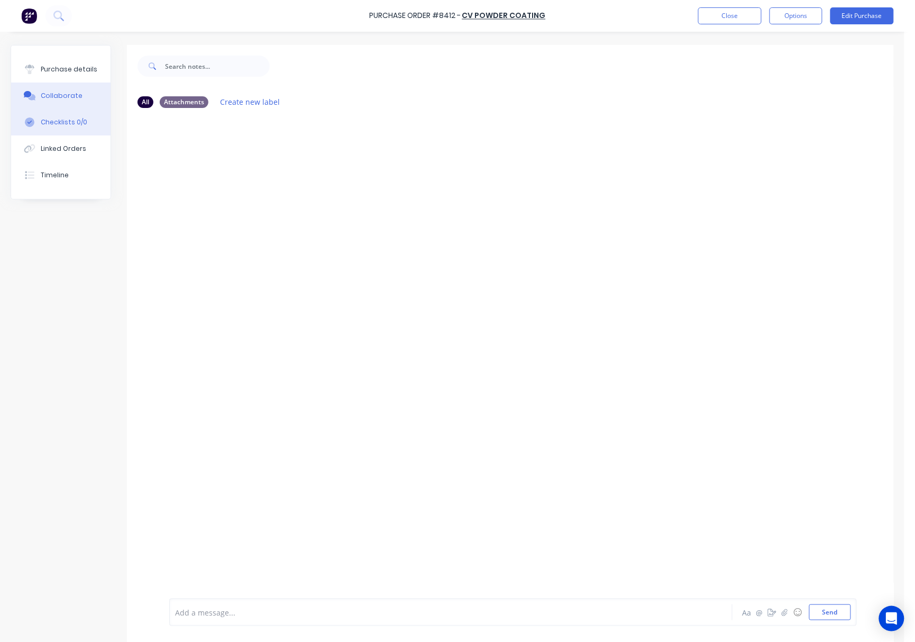
click at [83, 114] on button "Checklists 0/0" at bounding box center [60, 122] width 99 height 26
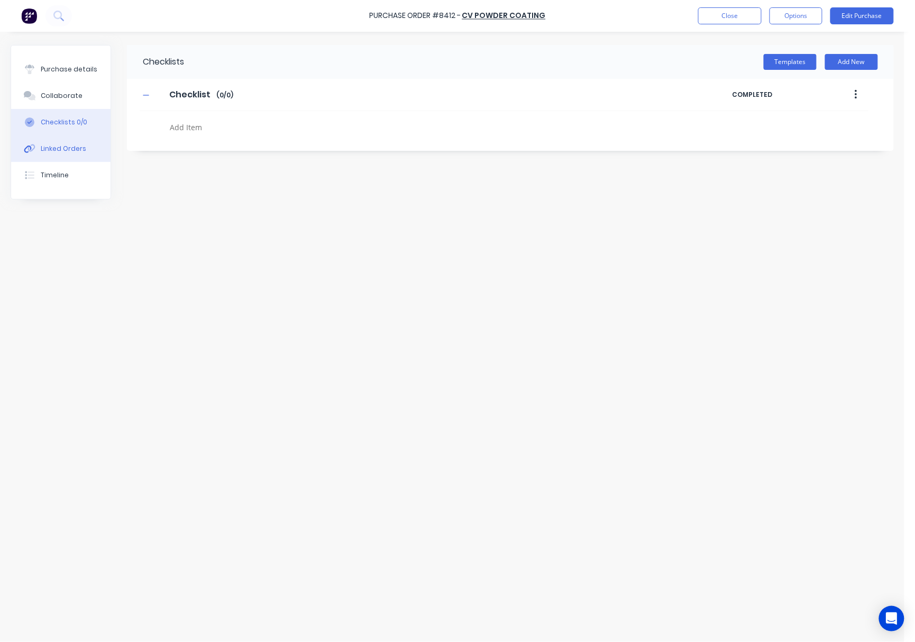
click at [84, 139] on button "Linked Orders" at bounding box center [60, 148] width 99 height 26
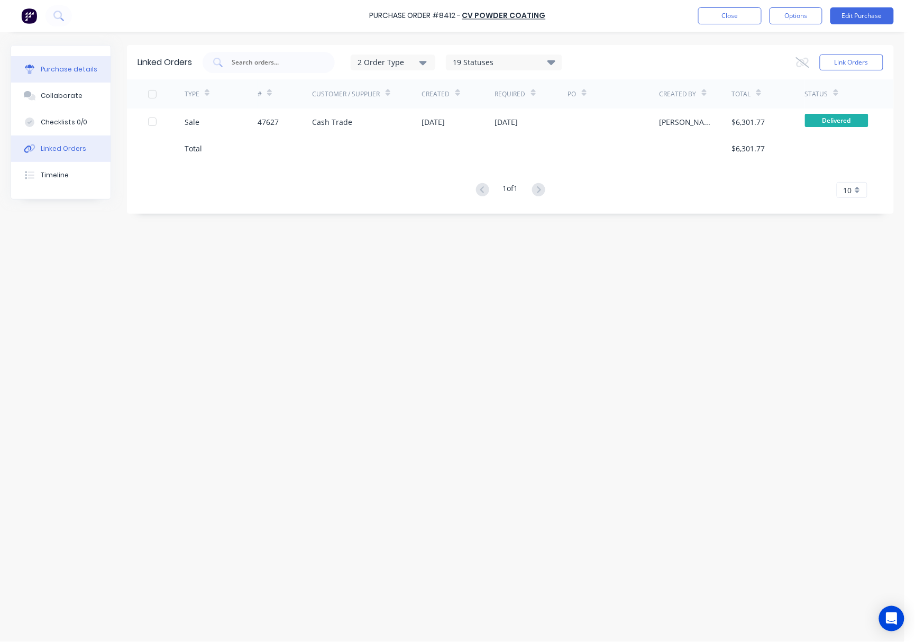
click at [87, 62] on button "Purchase details" at bounding box center [60, 69] width 99 height 26
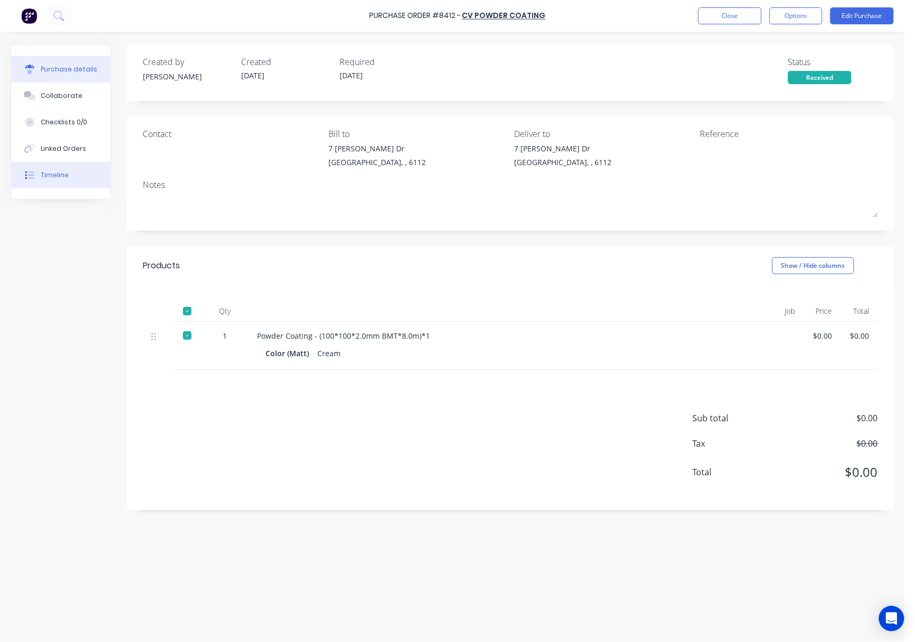
click at [70, 170] on button "Timeline" at bounding box center [60, 175] width 99 height 26
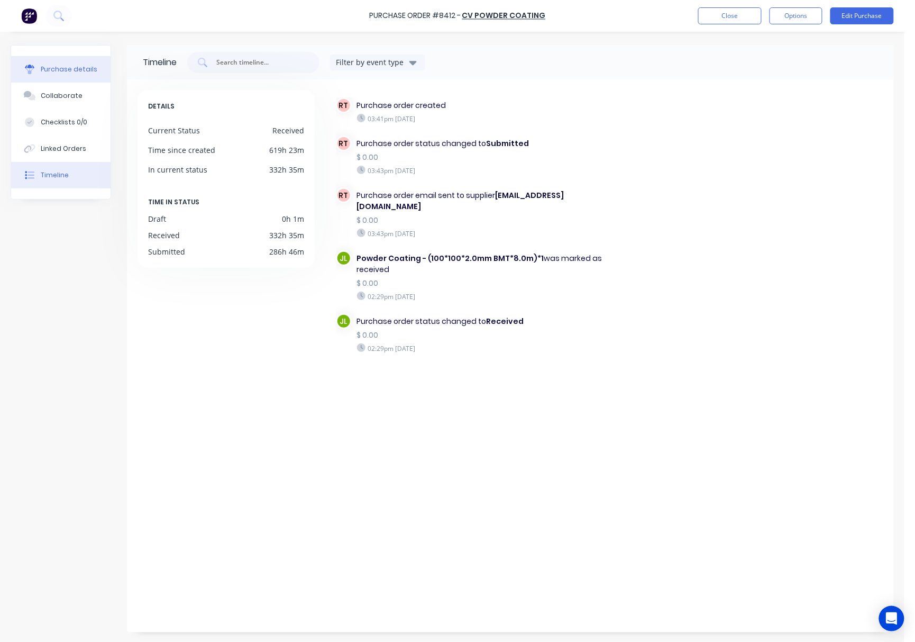
click at [88, 80] on button "Purchase details" at bounding box center [60, 69] width 99 height 26
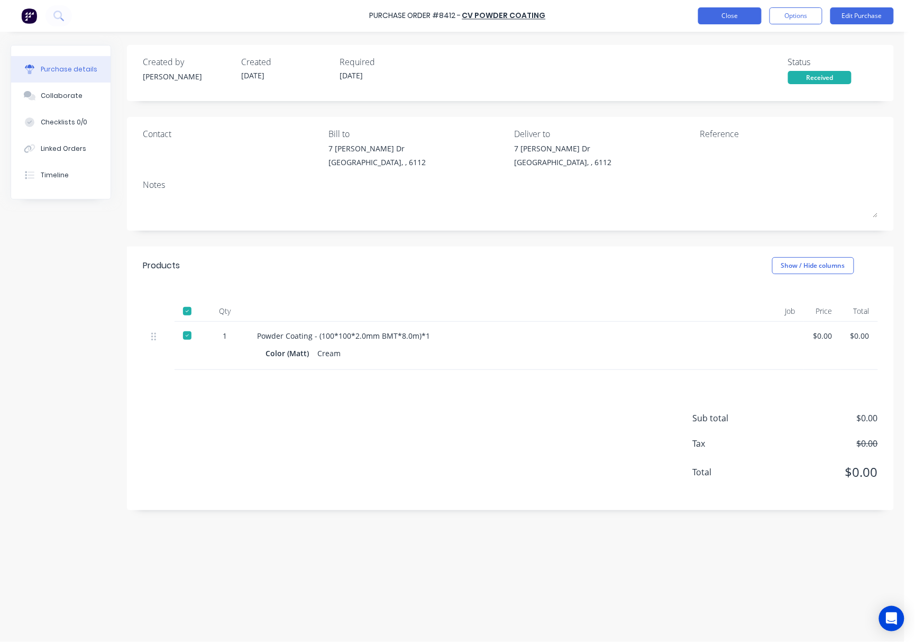
click at [720, 15] on button "Close" at bounding box center [729, 15] width 63 height 17
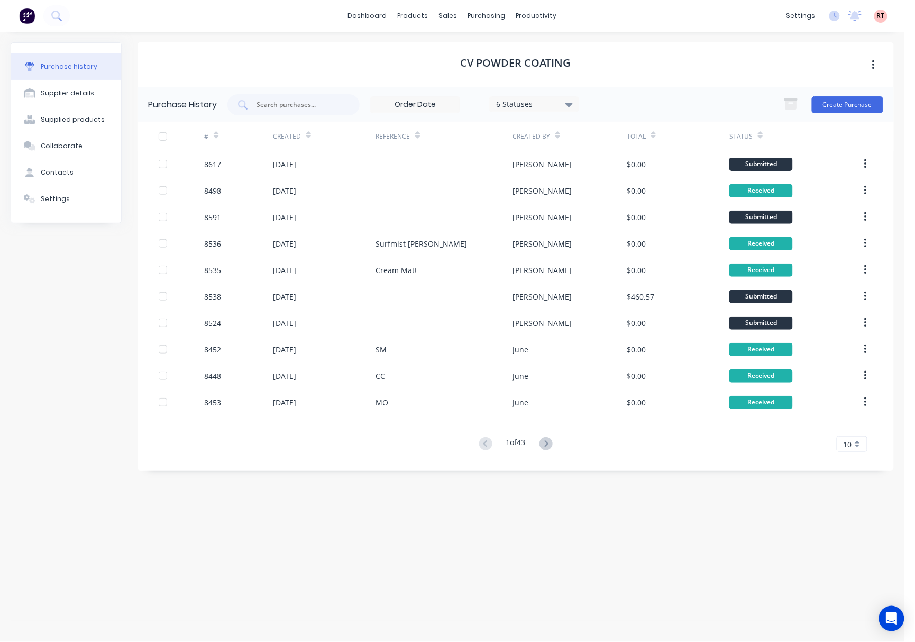
click at [66, 62] on div "Purchase history" at bounding box center [69, 67] width 57 height 10
click at [83, 122] on div "Supplied products" at bounding box center [73, 120] width 64 height 10
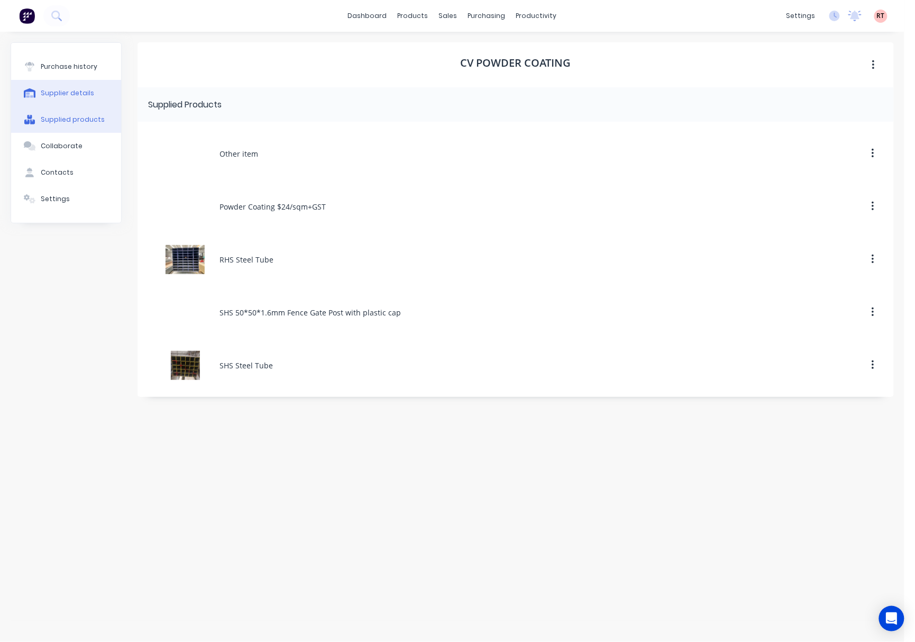
click at [77, 97] on div "Supplier details" at bounding box center [67, 93] width 53 height 10
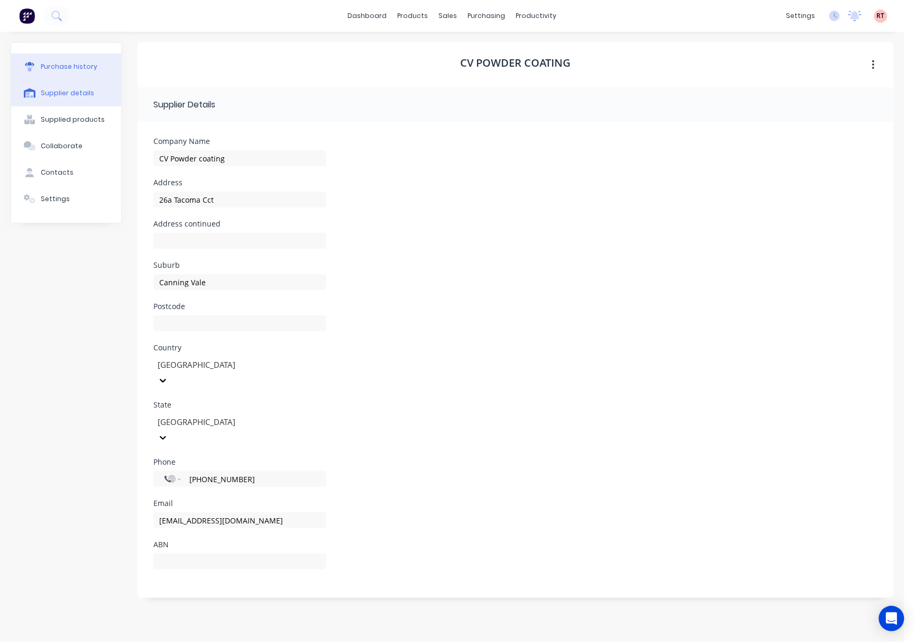
click at [72, 72] on button "Purchase history" at bounding box center [66, 66] width 110 height 26
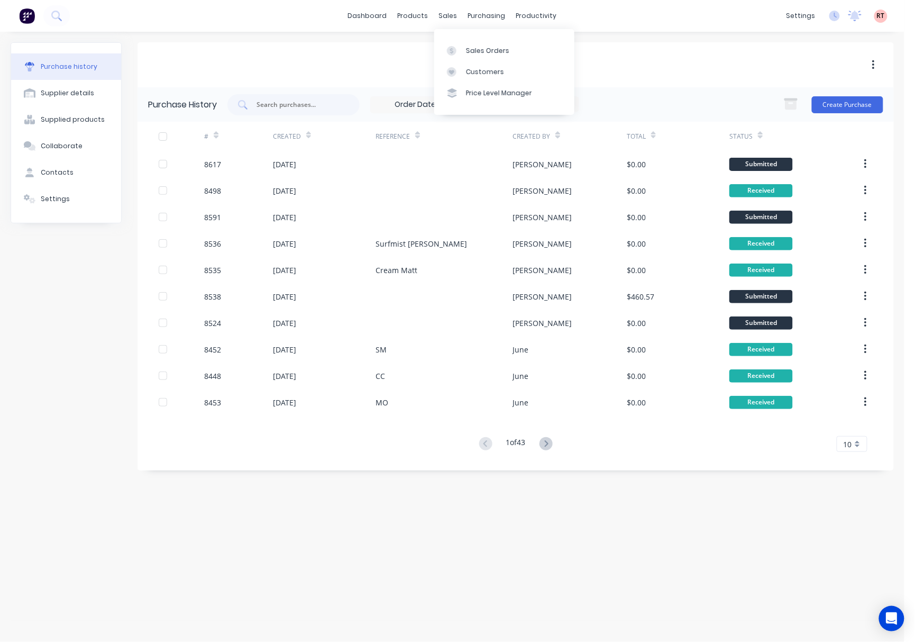
click at [345, 45] on div "CV Powder coating" at bounding box center [516, 64] width 756 height 45
click at [417, 21] on div "products" at bounding box center [412, 16] width 41 height 16
click at [443, 17] on div "sales" at bounding box center [448, 16] width 29 height 16
click at [443, 20] on div "sales" at bounding box center [448, 16] width 29 height 16
click at [479, 51] on div "Sales Orders" at bounding box center [487, 51] width 43 height 10
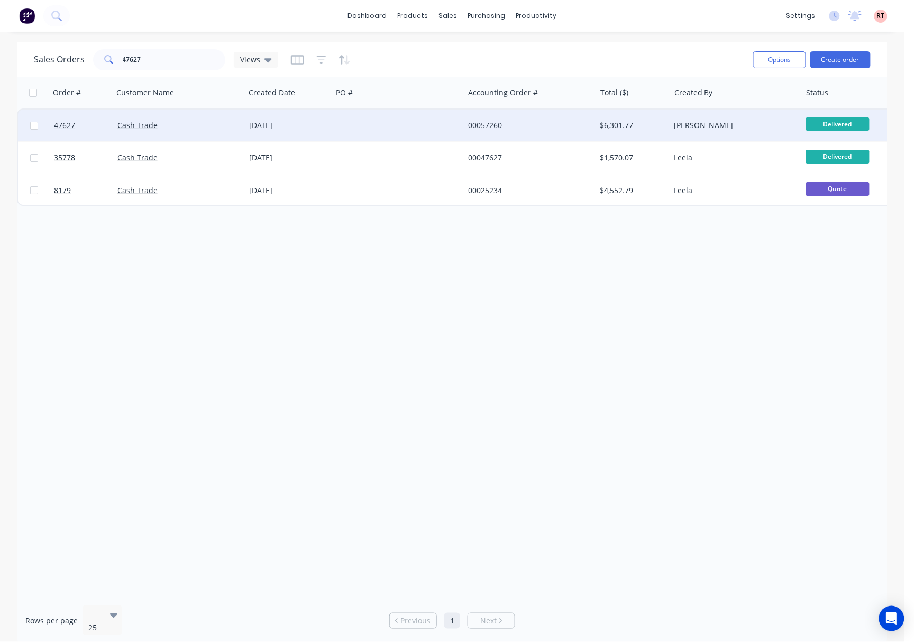
click at [379, 118] on div at bounding box center [398, 125] width 132 height 32
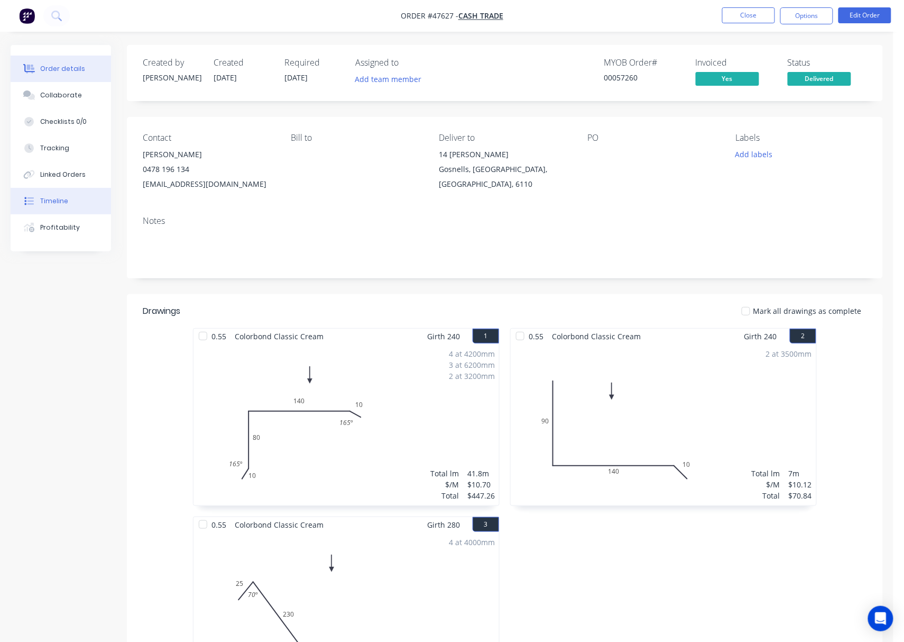
click at [81, 204] on button "Timeline" at bounding box center [61, 201] width 100 height 26
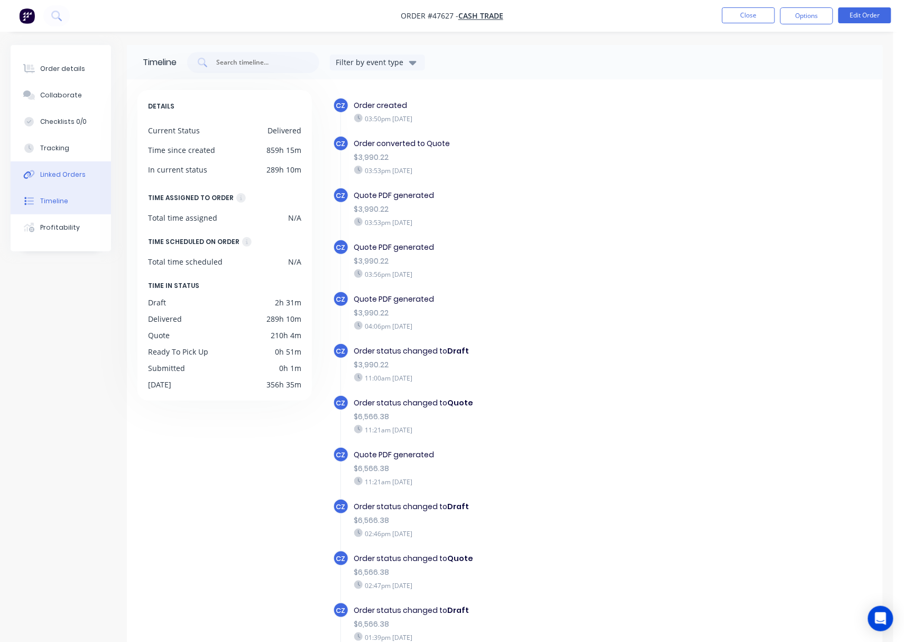
click at [87, 172] on button "Linked Orders" at bounding box center [61, 174] width 100 height 26
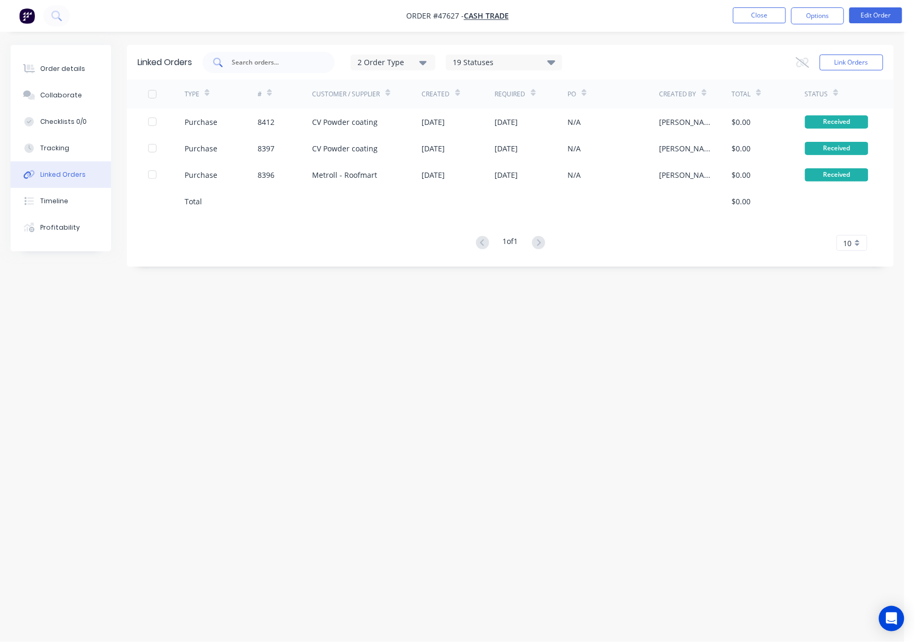
click at [265, 61] on input "text" at bounding box center [275, 62] width 88 height 11
click at [766, 15] on button "Close" at bounding box center [763, 15] width 53 height 16
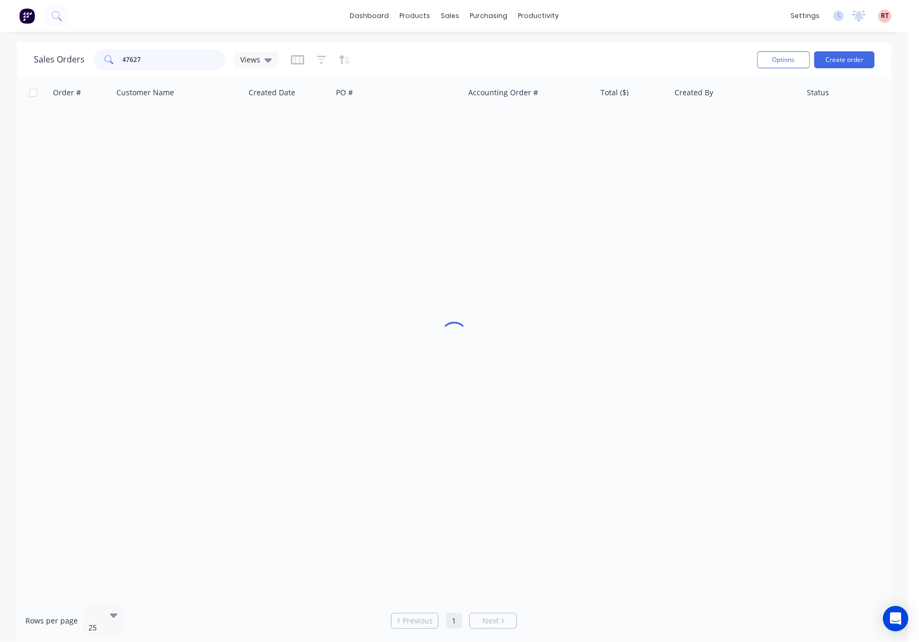
drag, startPoint x: 159, startPoint y: 60, endPoint x: 55, endPoint y: 64, distance: 103.7
click at [55, 64] on div "Sales Orders 47627 Views" at bounding box center [156, 59] width 244 height 21
type input "8557"
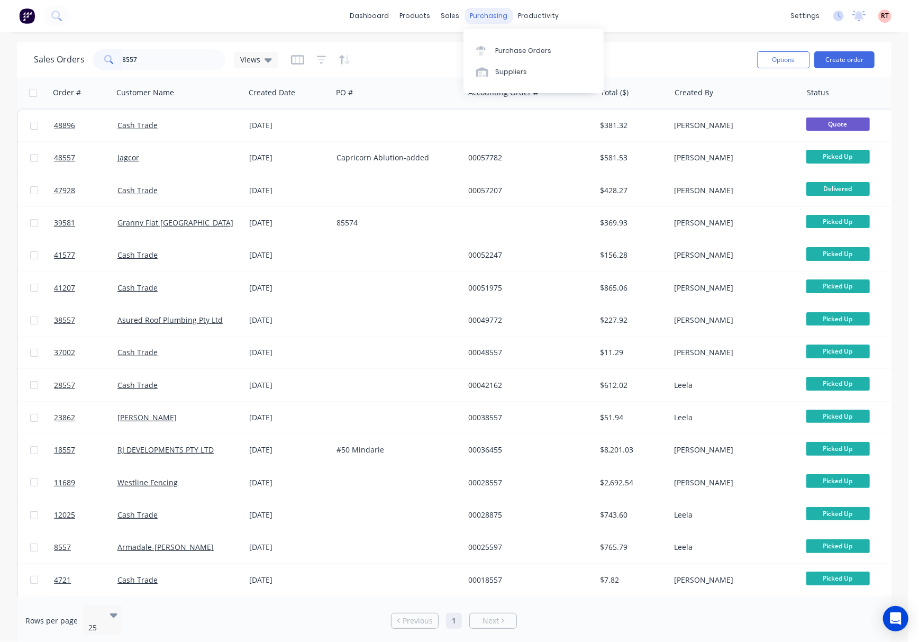
click at [477, 12] on div "purchasing" at bounding box center [488, 16] width 48 height 16
click at [487, 47] on div at bounding box center [484, 51] width 16 height 10
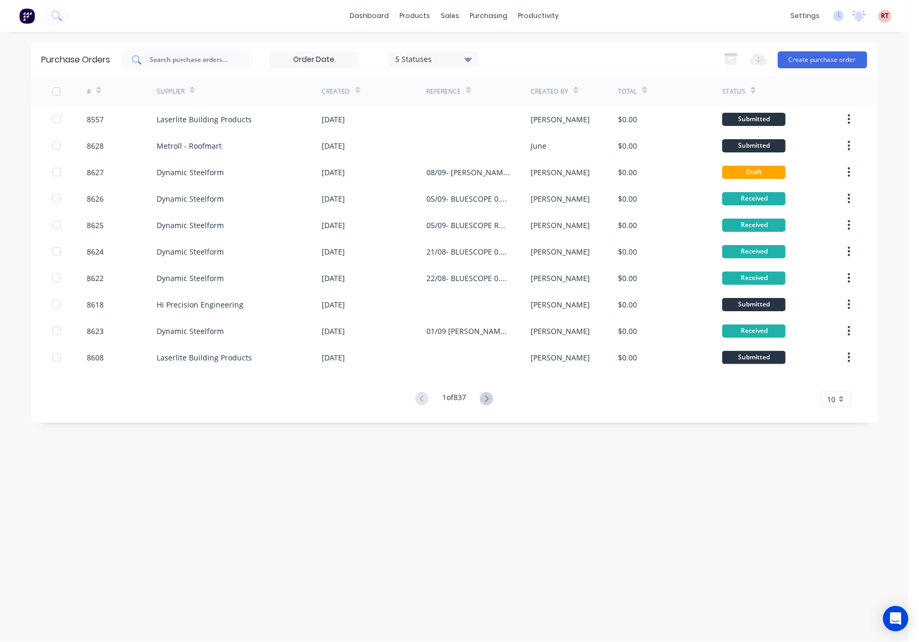
click at [233, 60] on div at bounding box center [187, 59] width 132 height 21
type input "8557"
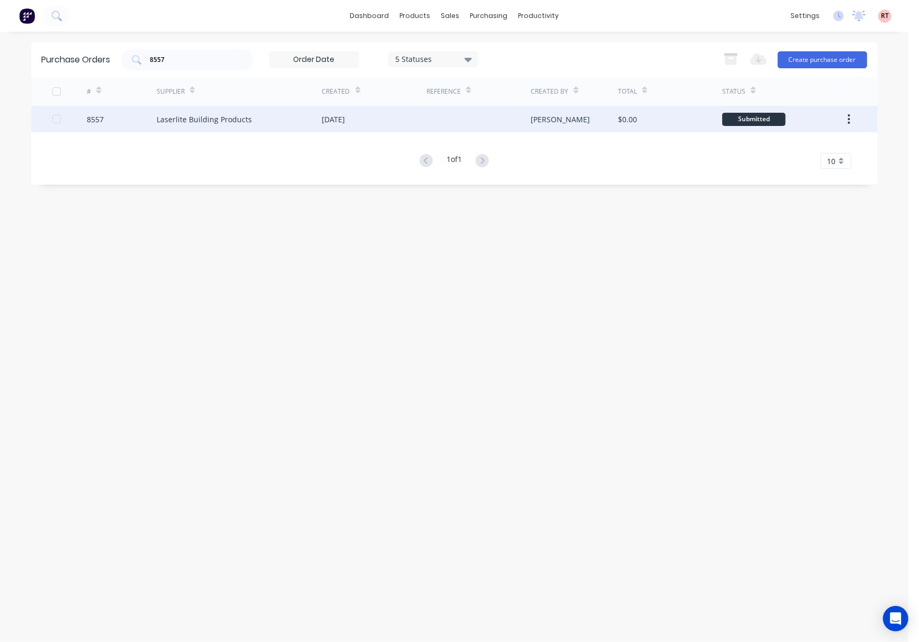
click at [437, 113] on div at bounding box center [478, 119] width 104 height 26
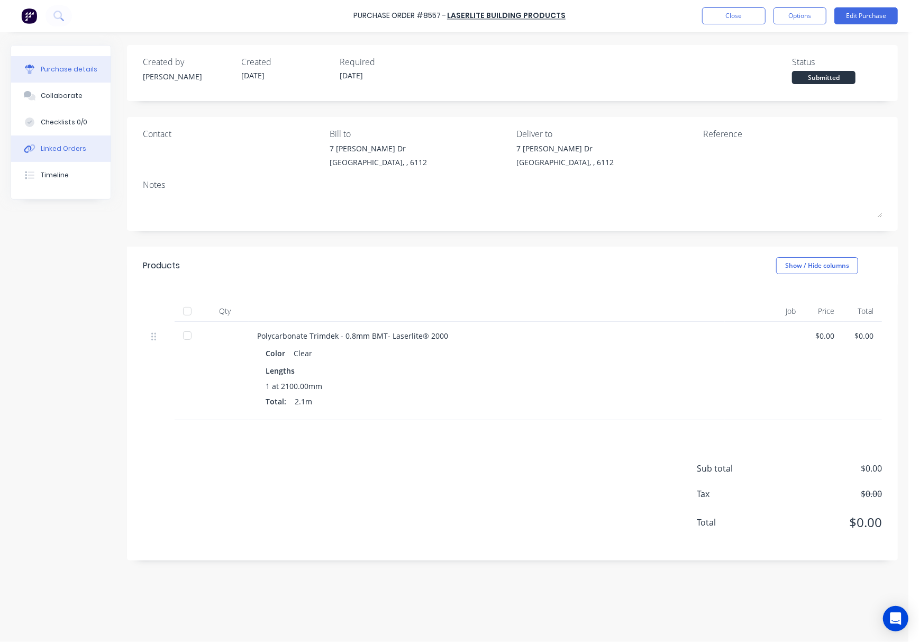
click at [83, 149] on div "Linked Orders" at bounding box center [63, 149] width 45 height 10
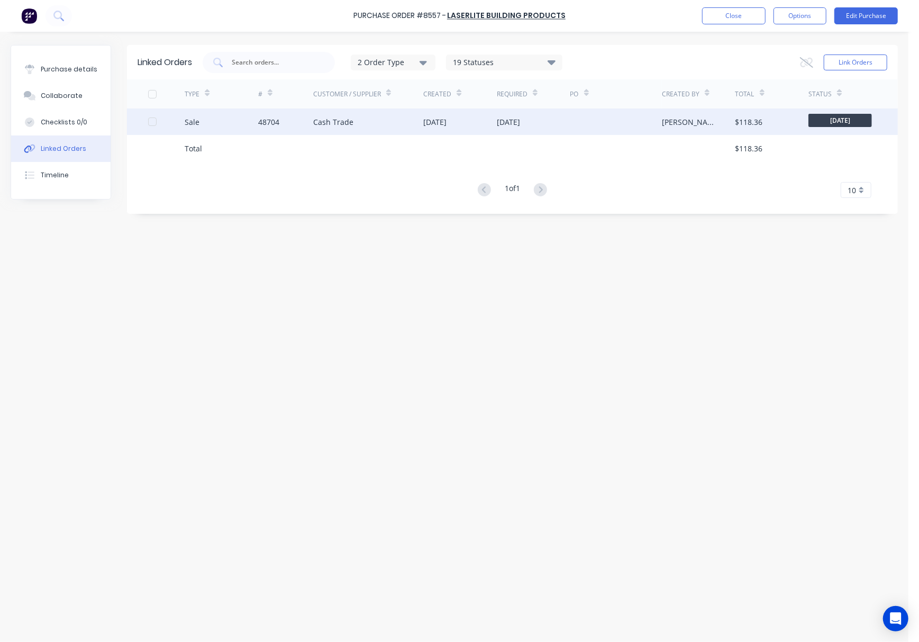
click at [248, 125] on div "Sale" at bounding box center [222, 121] width 74 height 26
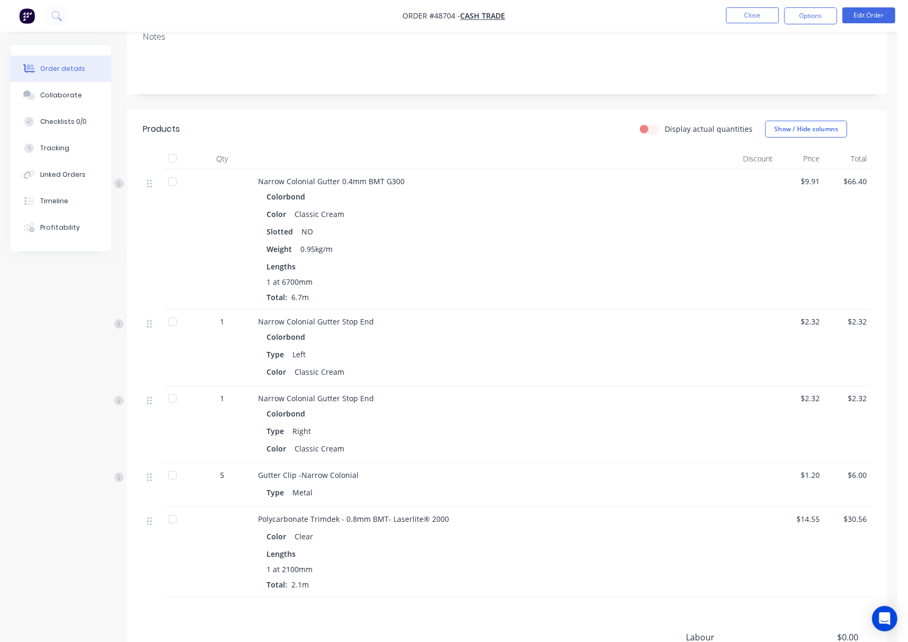
scroll to position [295, 0]
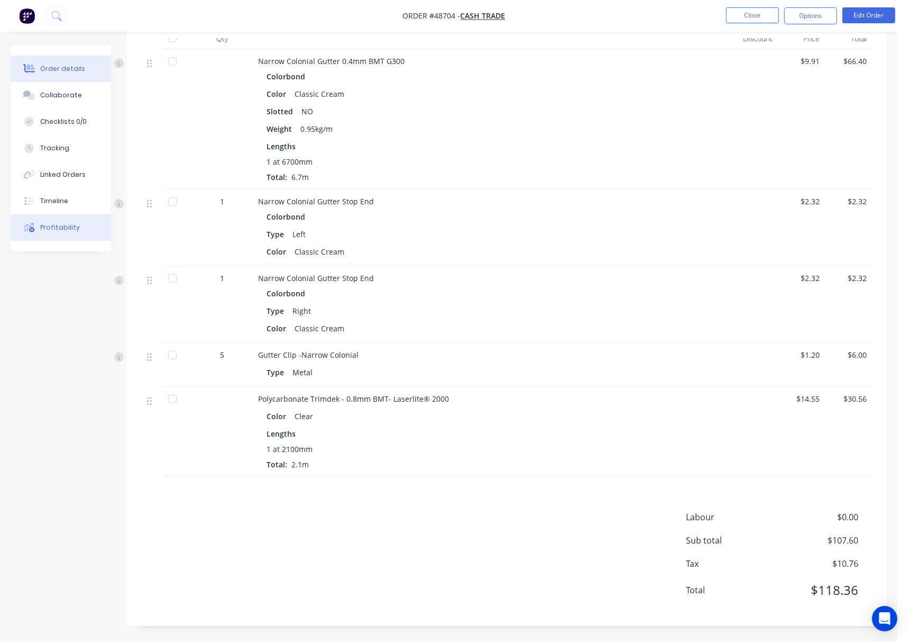
click at [106, 227] on button "Profitability" at bounding box center [61, 227] width 100 height 26
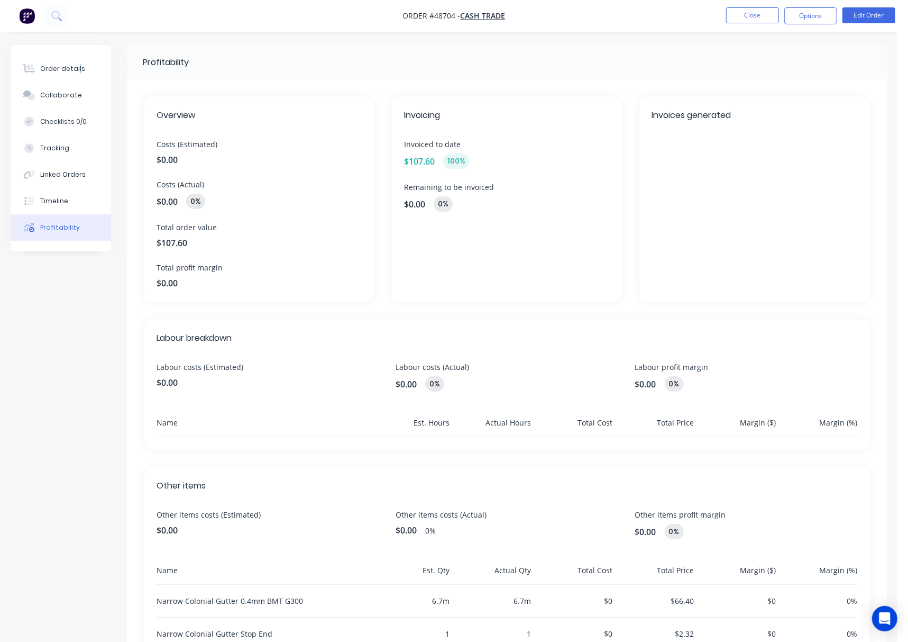
click at [77, 53] on div "Order details Collaborate Checklists 0/0 Tracking Linked Orders Timeline Profit…" at bounding box center [61, 148] width 100 height 206
click at [81, 64] on button "Order details" at bounding box center [61, 69] width 100 height 26
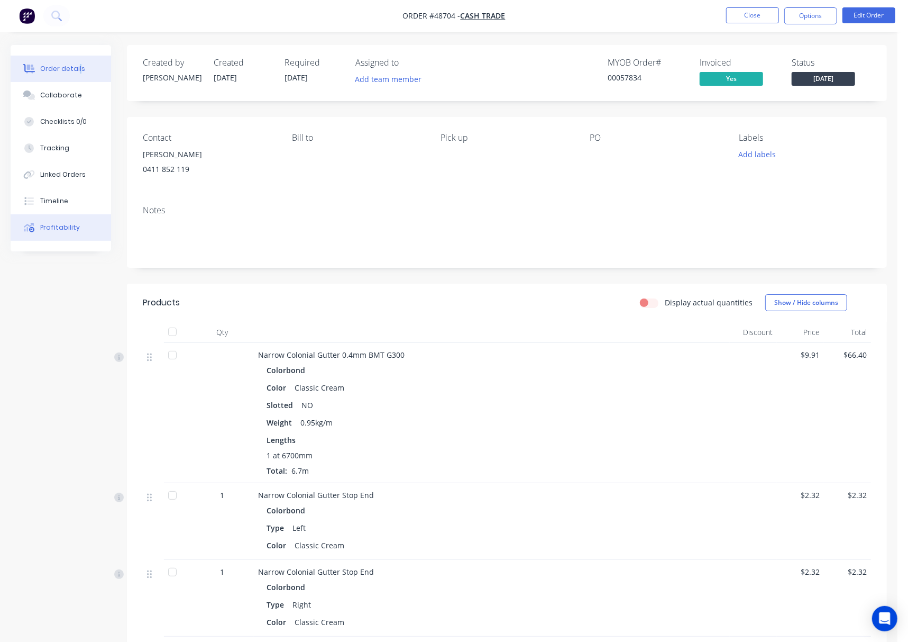
click at [72, 227] on div "Profitability" at bounding box center [60, 228] width 40 height 10
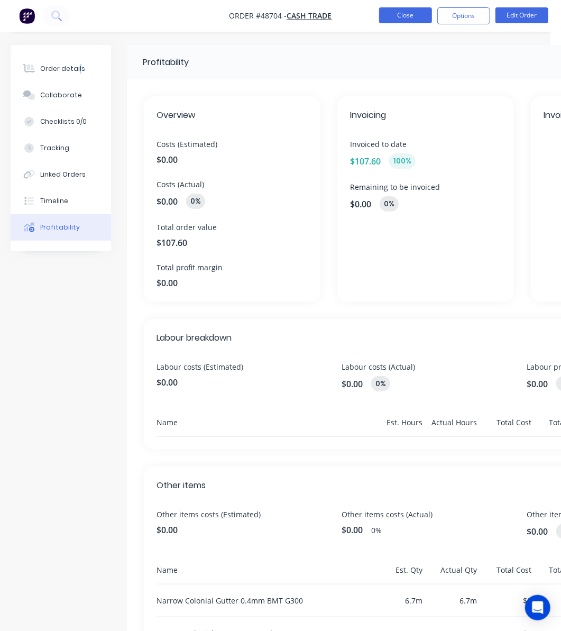
click at [392, 13] on button "Close" at bounding box center [405, 15] width 53 height 16
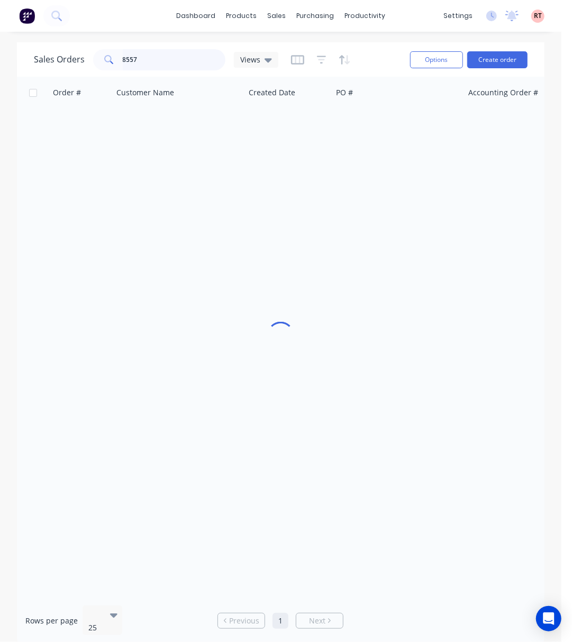
drag, startPoint x: 160, startPoint y: 56, endPoint x: 154, endPoint y: 56, distance: 5.3
click at [155, 56] on input "8557" at bounding box center [174, 59] width 103 height 21
click at [277, 47] on icon at bounding box center [280, 51] width 10 height 10
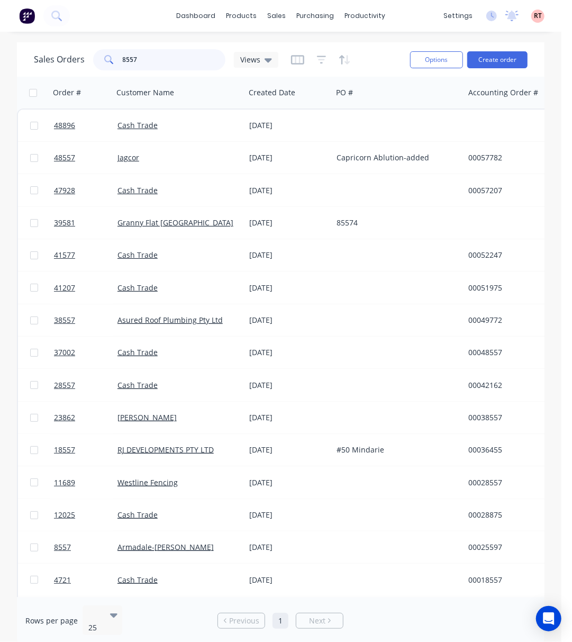
drag, startPoint x: 163, startPoint y: 58, endPoint x: 81, endPoint y: 58, distance: 82.0
click at [81, 58] on div "Sales Orders 8557 Views" at bounding box center [156, 59] width 244 height 21
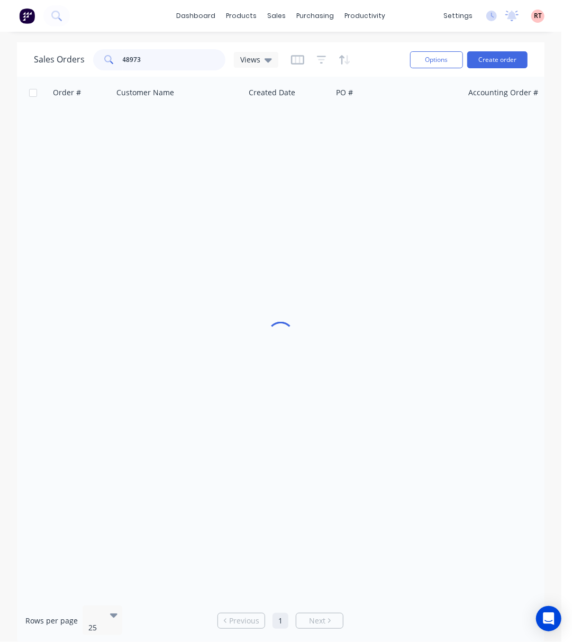
type input "48973"
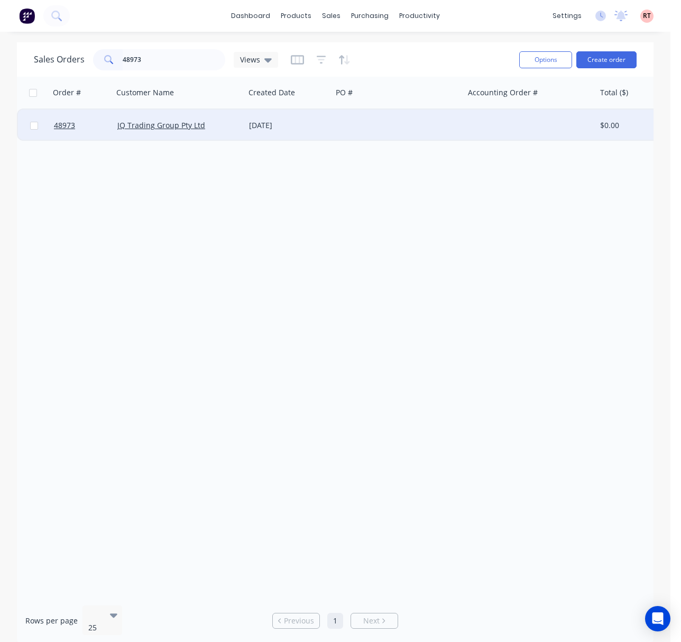
click at [250, 124] on div "[DATE]" at bounding box center [288, 125] width 79 height 11
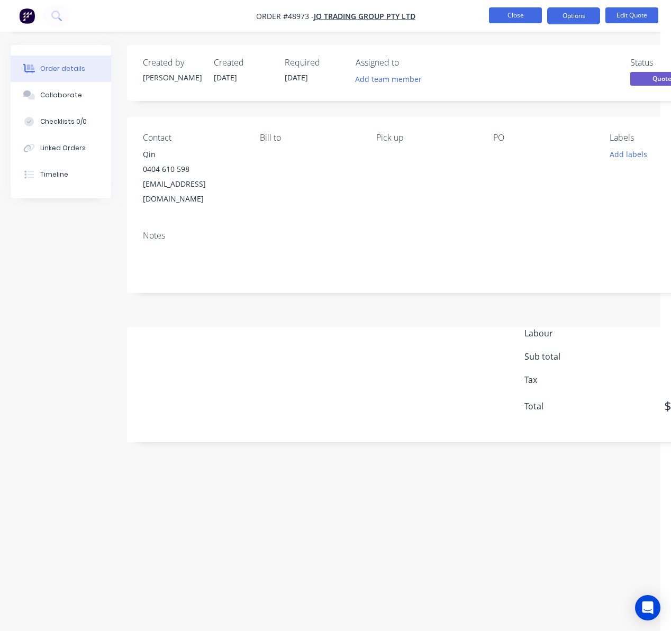
click at [513, 14] on button "Close" at bounding box center [515, 15] width 53 height 16
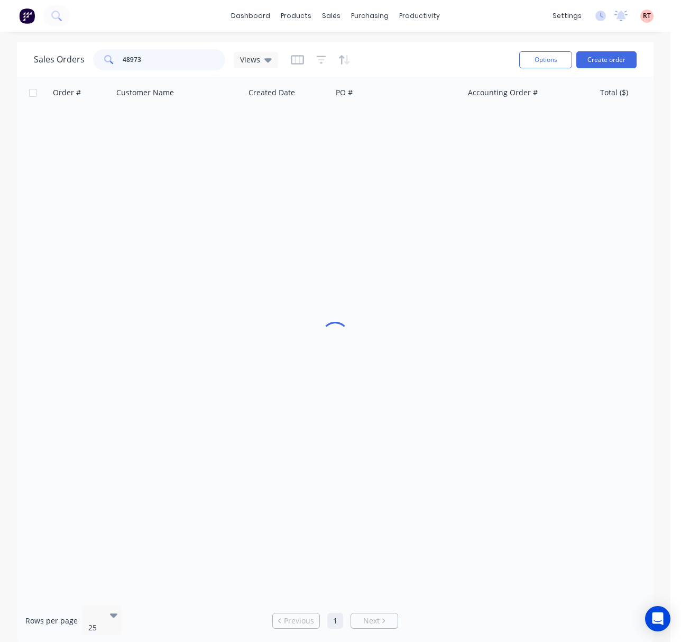
drag, startPoint x: 160, startPoint y: 54, endPoint x: 132, endPoint y: 66, distance: 30.4
click at [132, 66] on input "48973" at bounding box center [174, 59] width 103 height 21
type input "48937"
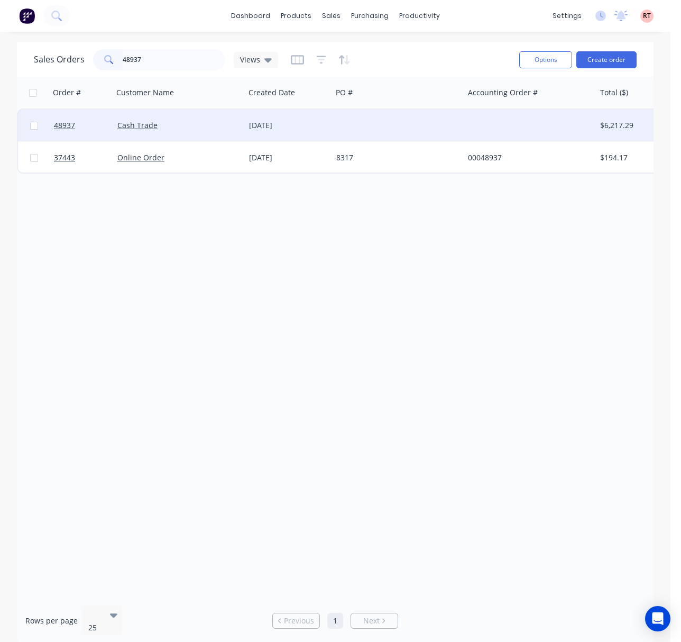
click at [371, 130] on div at bounding box center [398, 125] width 132 height 32
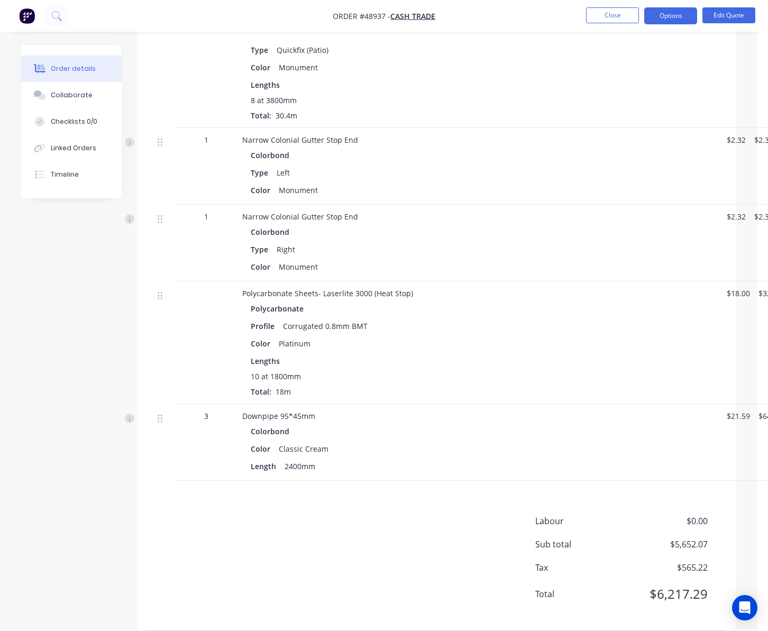
scroll to position [1501, 0]
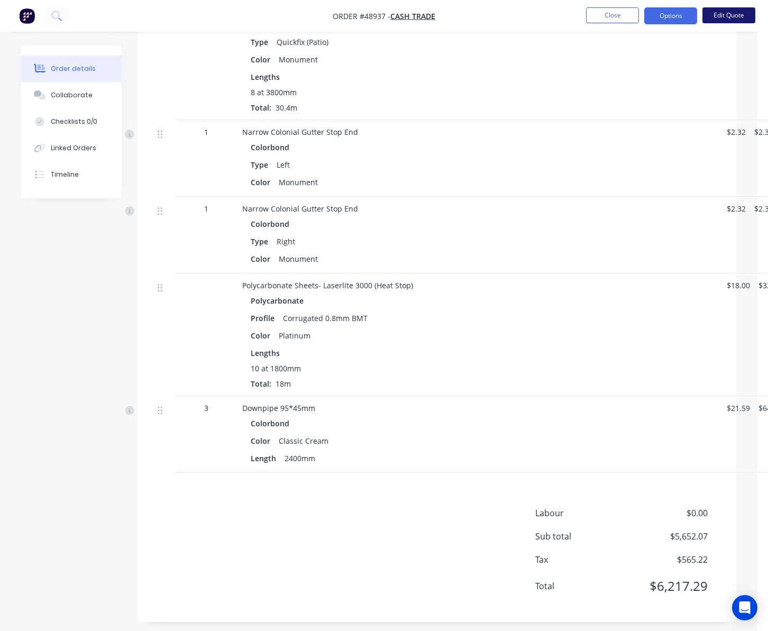
click at [734, 17] on button "Edit Quote" at bounding box center [728, 15] width 53 height 16
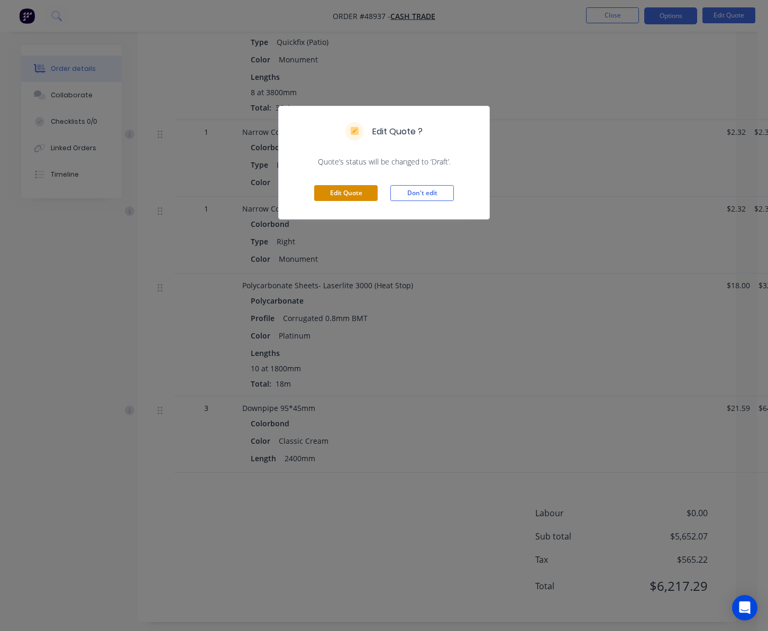
click at [336, 201] on button "Edit Quote" at bounding box center [345, 193] width 63 height 16
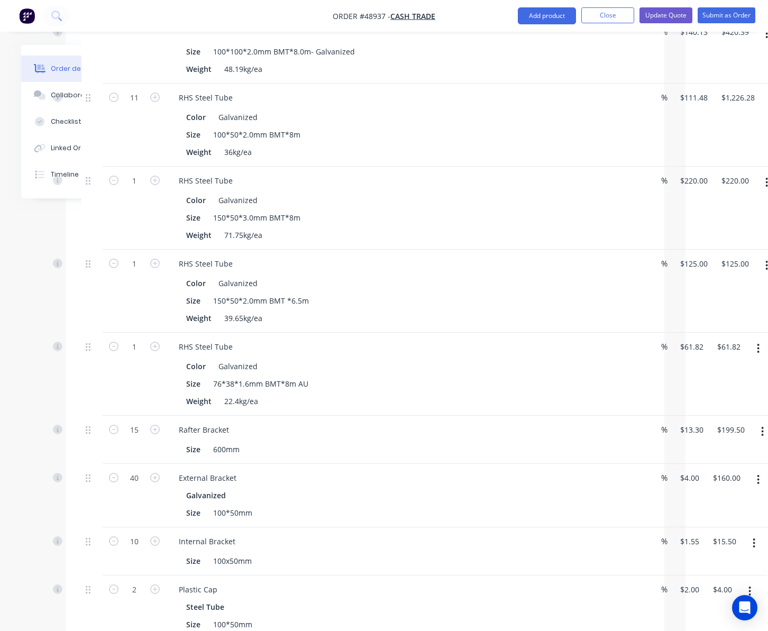
scroll to position [564, 73]
click at [760, 339] on button "button" at bounding box center [757, 348] width 25 height 19
click at [724, 434] on div "Delete" at bounding box center [719, 439] width 81 height 15
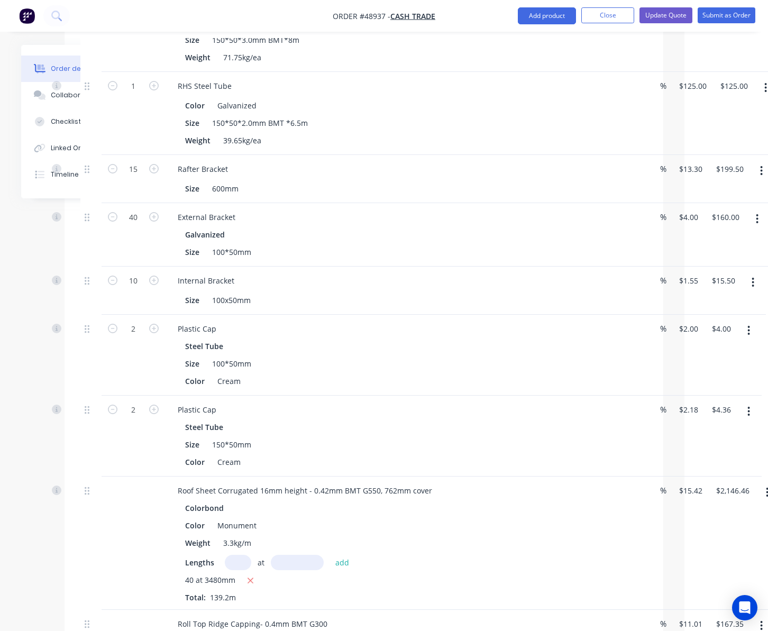
scroll to position [846, 73]
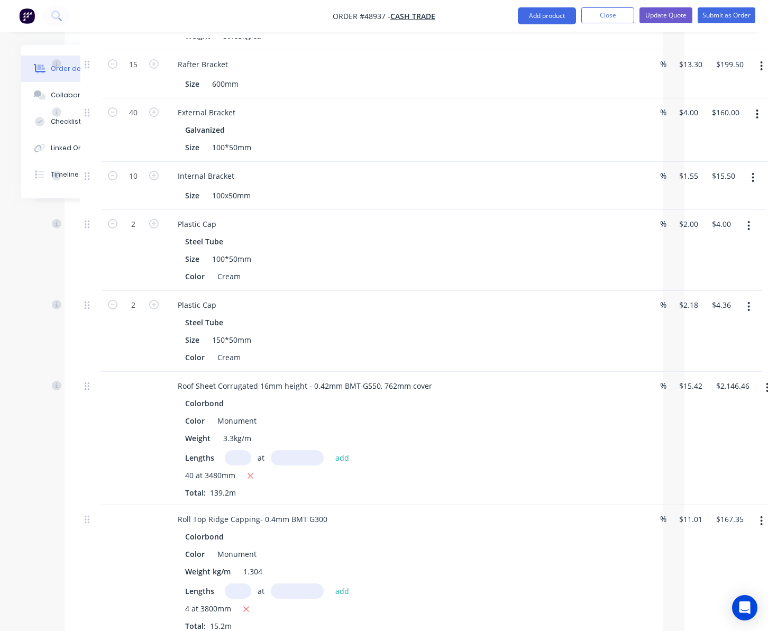
click at [756, 108] on icon "button" at bounding box center [757, 114] width 3 height 12
click at [699, 198] on div "Delete" at bounding box center [719, 205] width 81 height 15
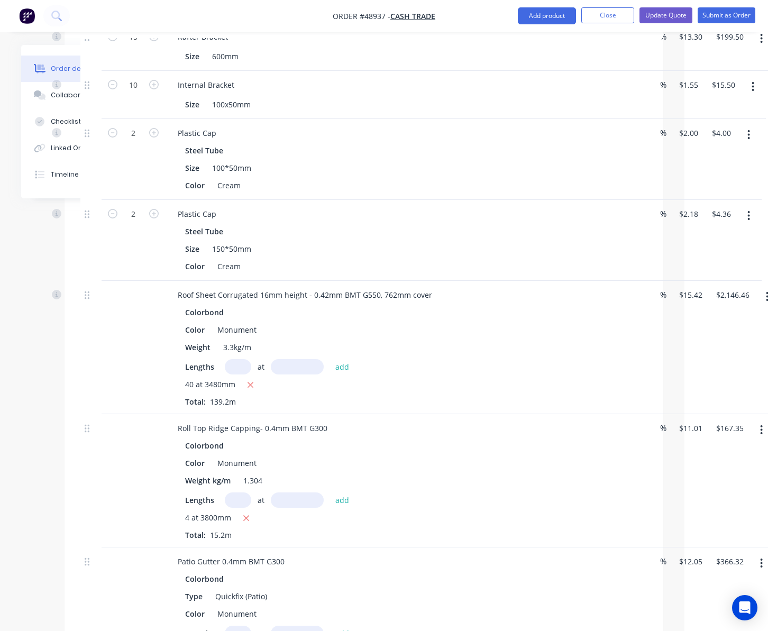
scroll to position [867, 73]
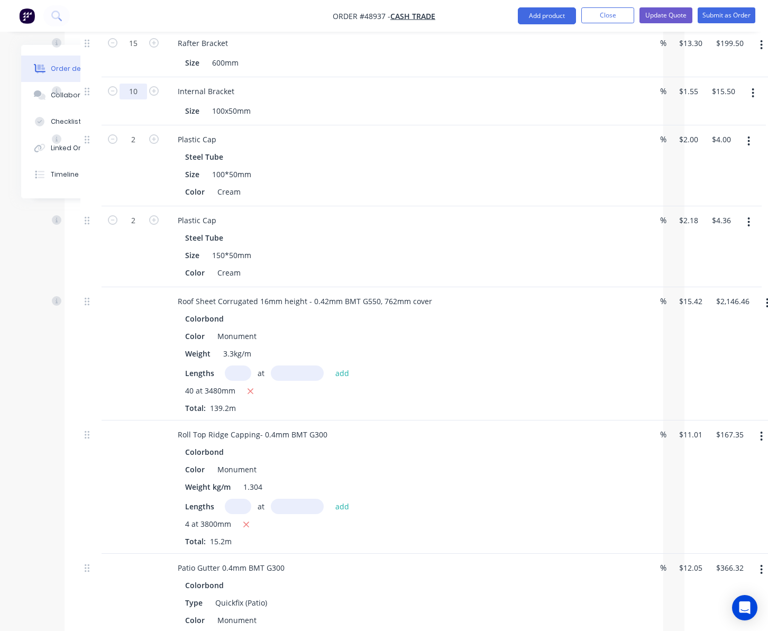
click at [135, 84] on input "10" at bounding box center [134, 92] width 28 height 16
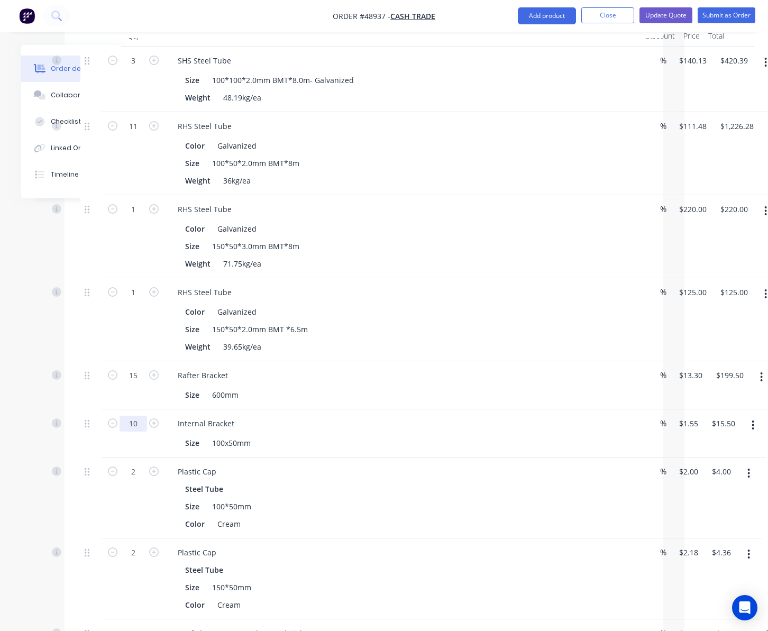
scroll to position [585, 73]
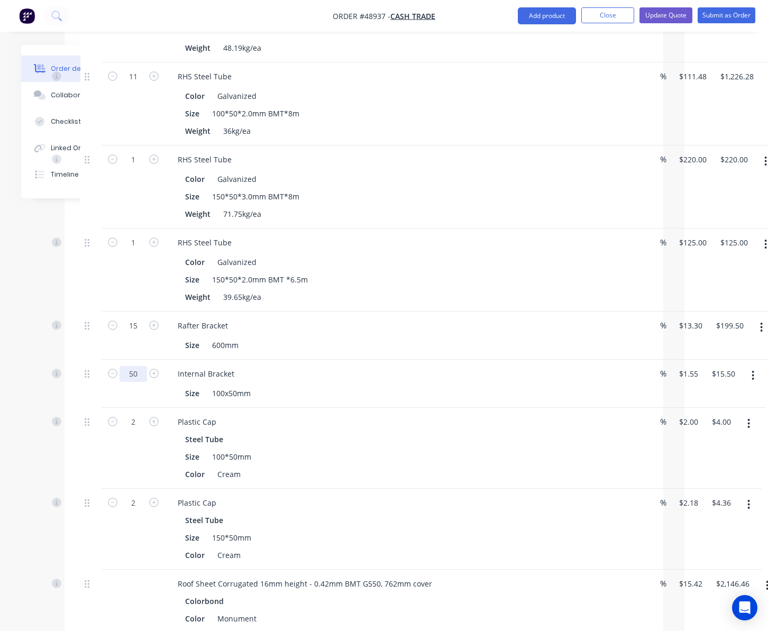
type input "50"
type input "$77.50"
click at [314, 341] on div "Size 600mm" at bounding box center [401, 344] width 440 height 15
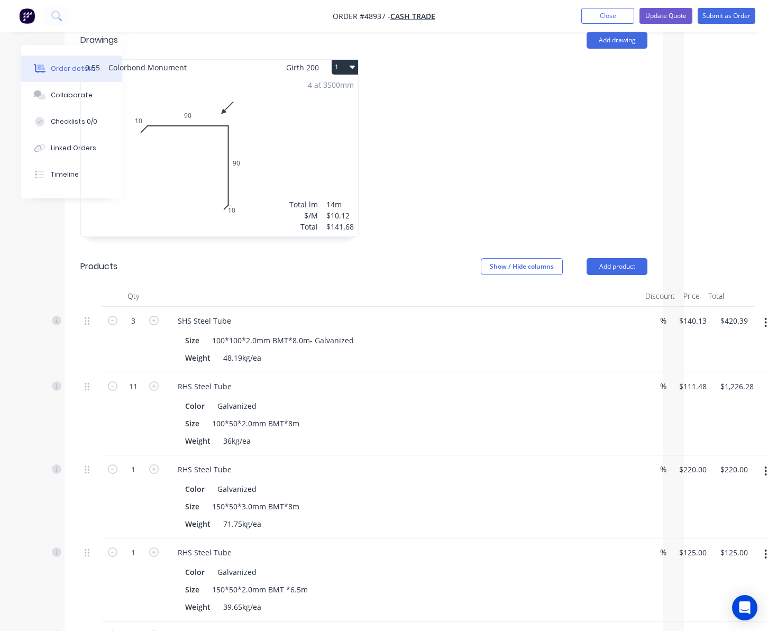
scroll to position [233, 73]
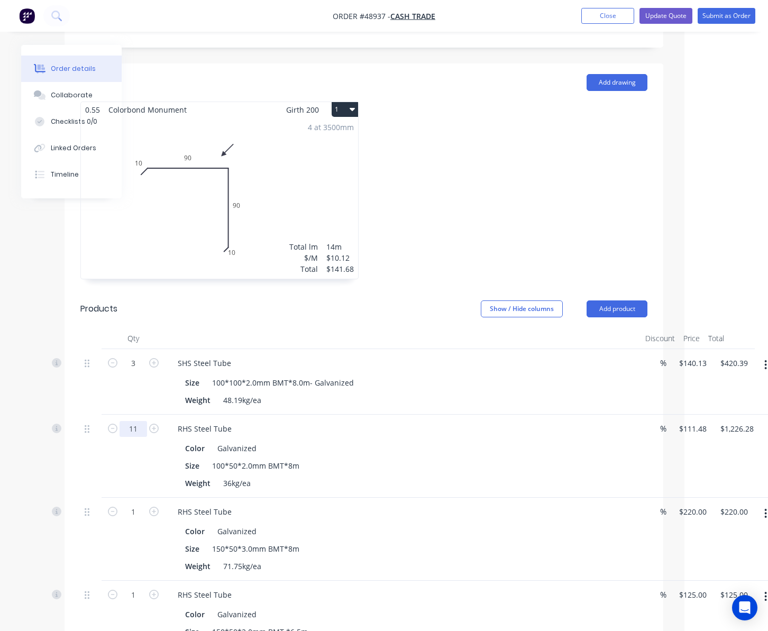
click at [140, 421] on input "11" at bounding box center [134, 429] width 28 height 16
type input "21"
type input "$2,341.08"
click at [150, 381] on div "3" at bounding box center [133, 382] width 63 height 66
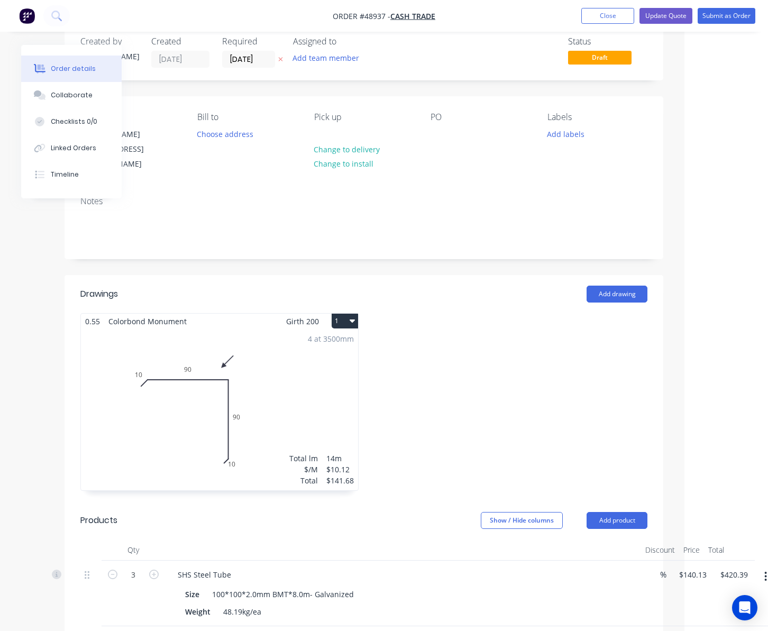
scroll to position [0, 73]
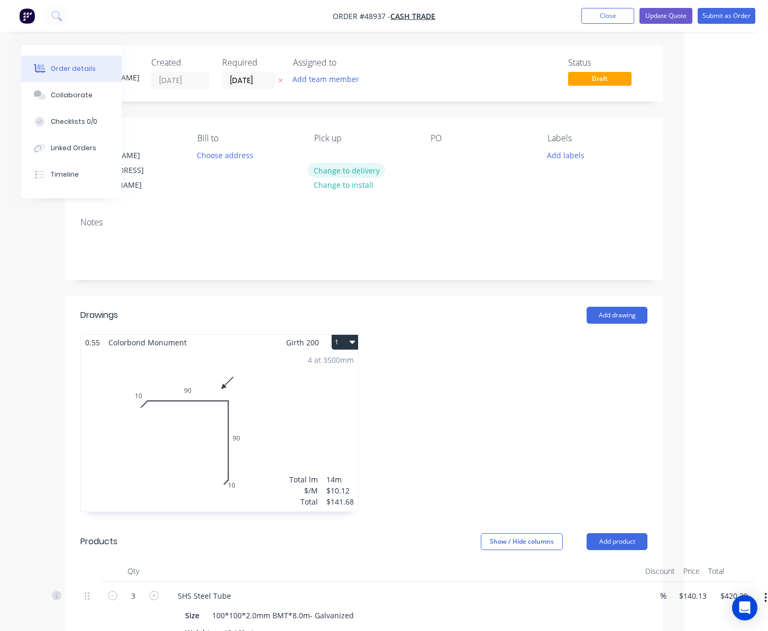
click at [342, 174] on button "Change to delivery" at bounding box center [346, 170] width 77 height 14
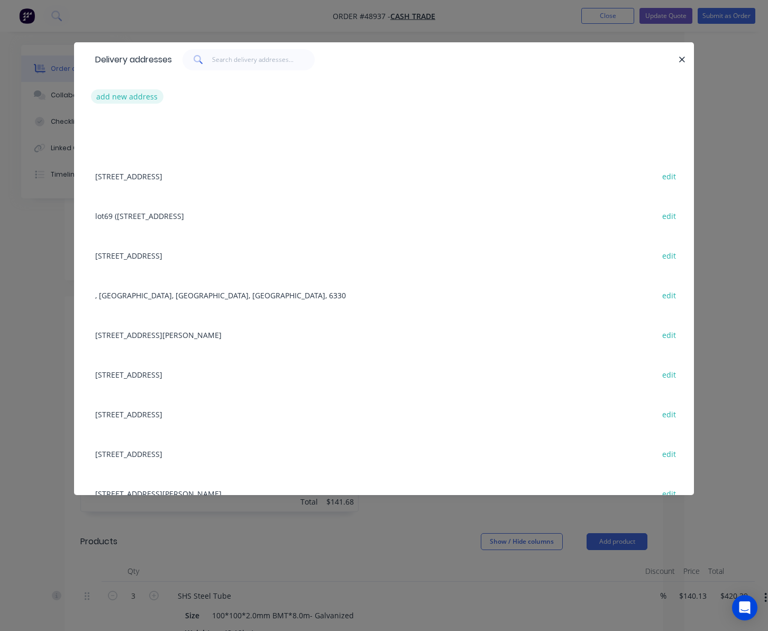
click at [150, 94] on button "add new address" at bounding box center [127, 96] width 72 height 14
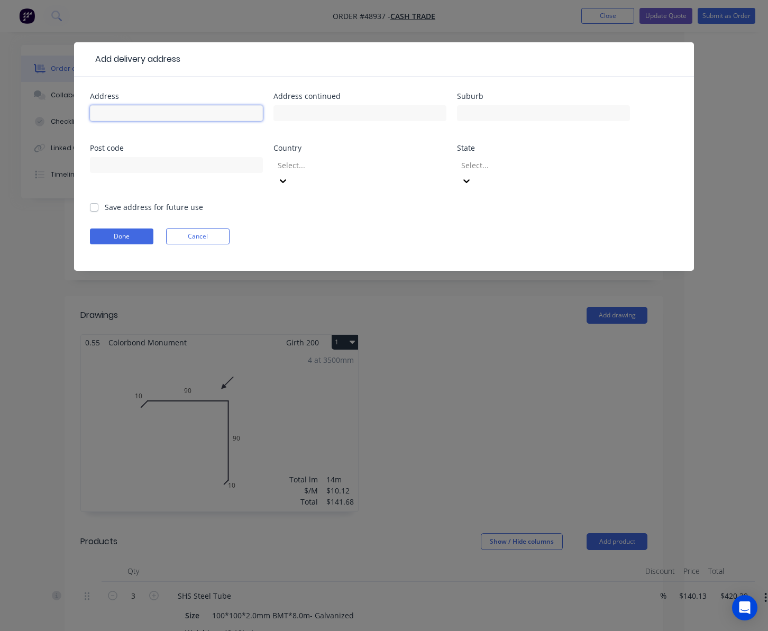
click at [176, 113] on input "text" at bounding box center [176, 113] width 173 height 16
paste input "41 Makybe Bvd"
type input "41 Makybe Bvd"
drag, startPoint x: 513, startPoint y: 103, endPoint x: 513, endPoint y: 108, distance: 5.8
click at [513, 104] on div at bounding box center [543, 118] width 173 height 31
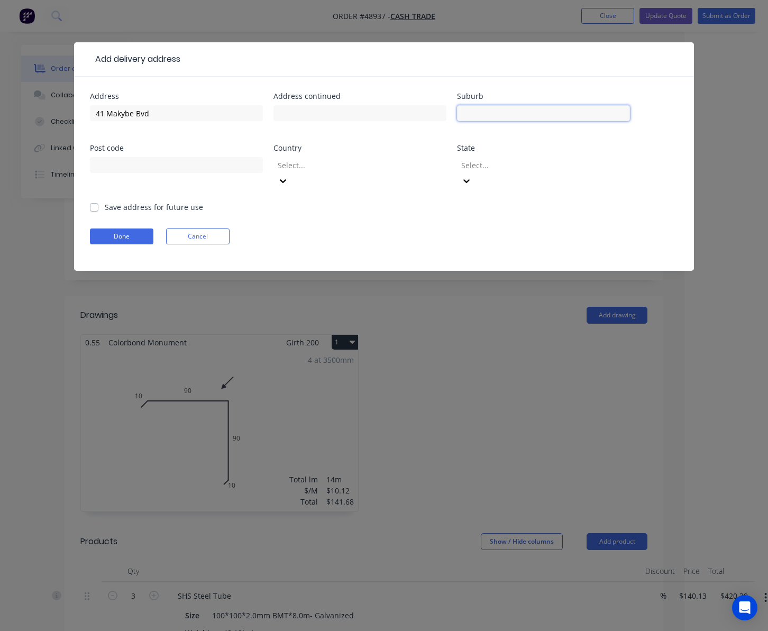
click at [513, 111] on input "text" at bounding box center [543, 113] width 173 height 16
paste input "Byford"
drag, startPoint x: 527, startPoint y: 112, endPoint x: 487, endPoint y: 115, distance: 40.8
click at [487, 115] on input "Byford Byford" at bounding box center [543, 113] width 173 height 16
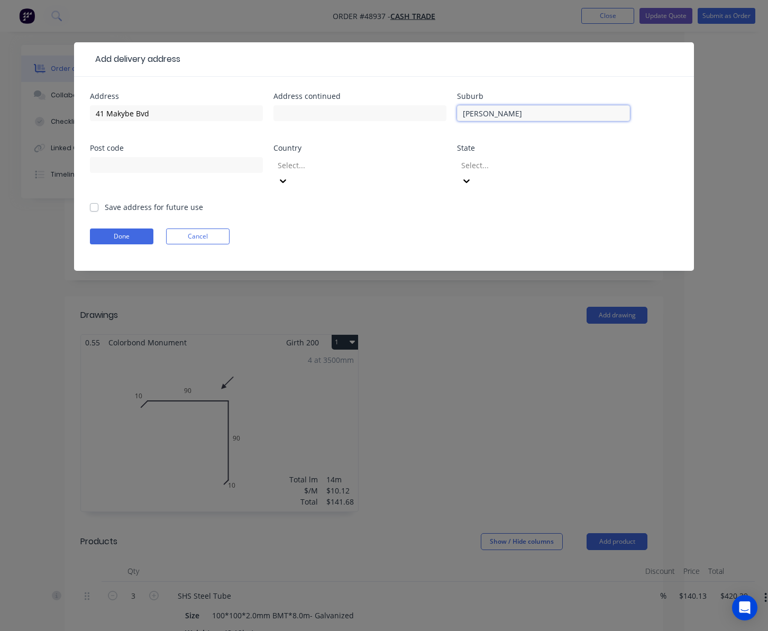
type input "Byford"
click at [169, 172] on input "text" at bounding box center [176, 165] width 173 height 16
type input "6122"
click at [386, 171] on div at bounding box center [353, 165] width 152 height 13
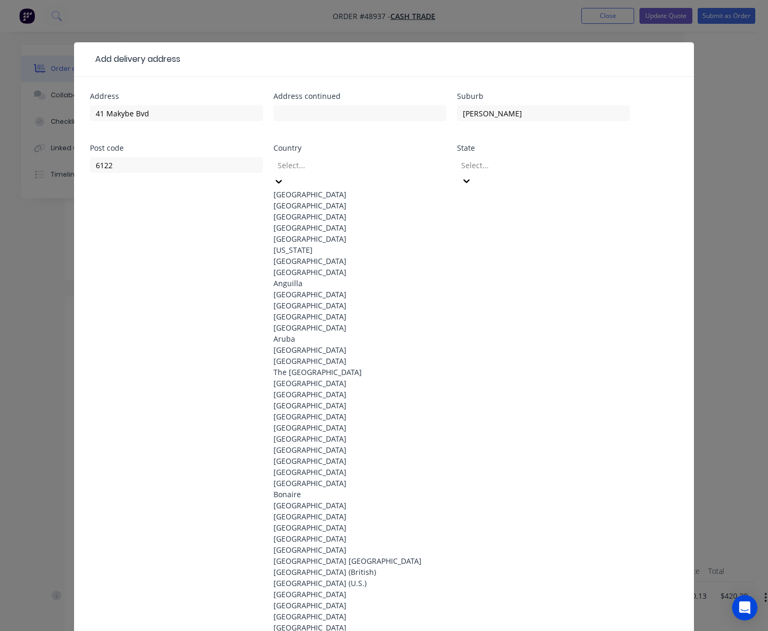
click at [377, 193] on div "Australia" at bounding box center [359, 194] width 173 height 11
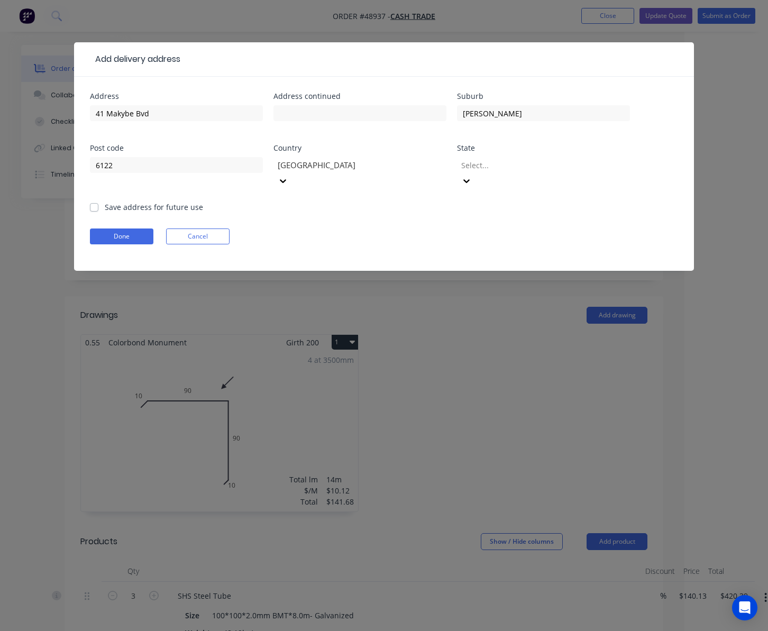
click at [548, 157] on div "Select..." at bounding box center [543, 173] width 173 height 32
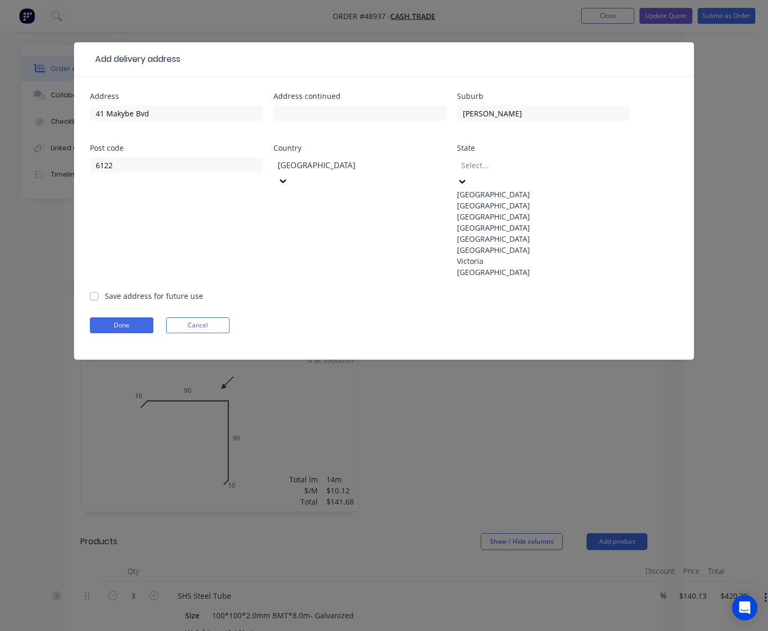
click at [544, 278] on div "Western Australia" at bounding box center [543, 272] width 173 height 11
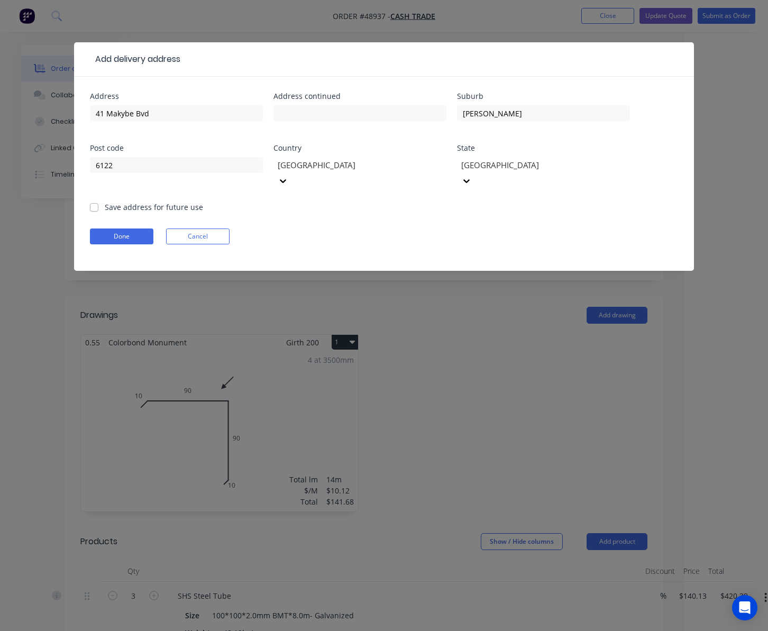
click at [464, 229] on form "Address 41 Makybe Bvd Address continued Suburb Byford Post code 6122 Country Au…" at bounding box center [384, 182] width 588 height 178
click at [111, 228] on button "Done" at bounding box center [121, 236] width 63 height 16
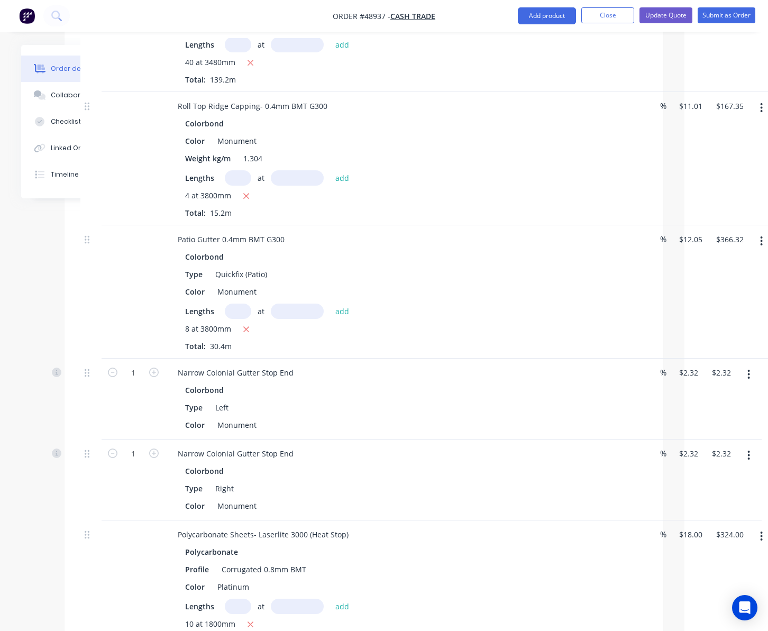
scroll to position [1585, 73]
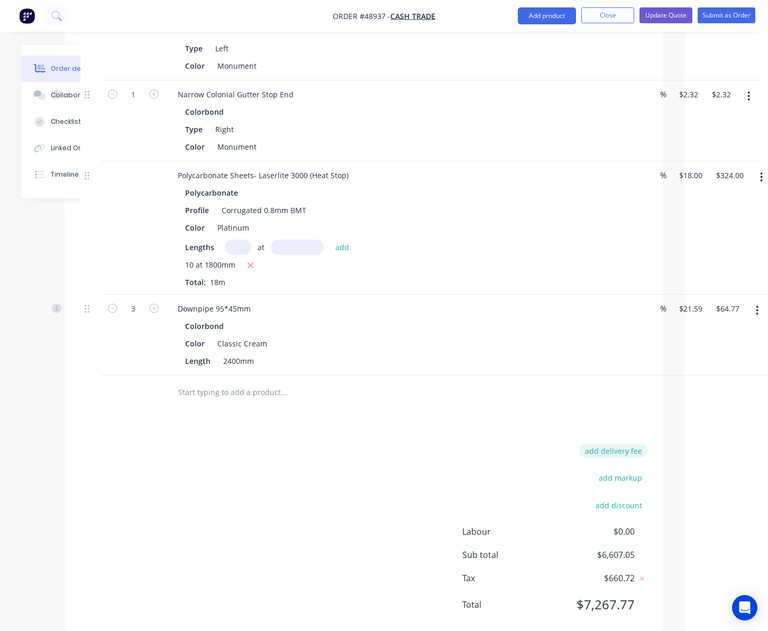
click at [614, 444] on button "add delivery fee" at bounding box center [613, 451] width 68 height 14
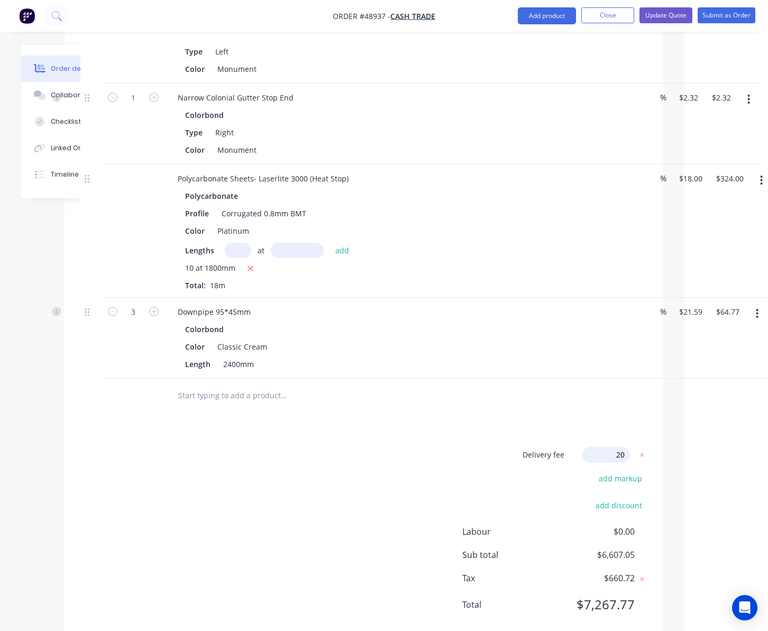
type input "200"
click input "submit" at bounding box center [0, 0] width 0 height 0
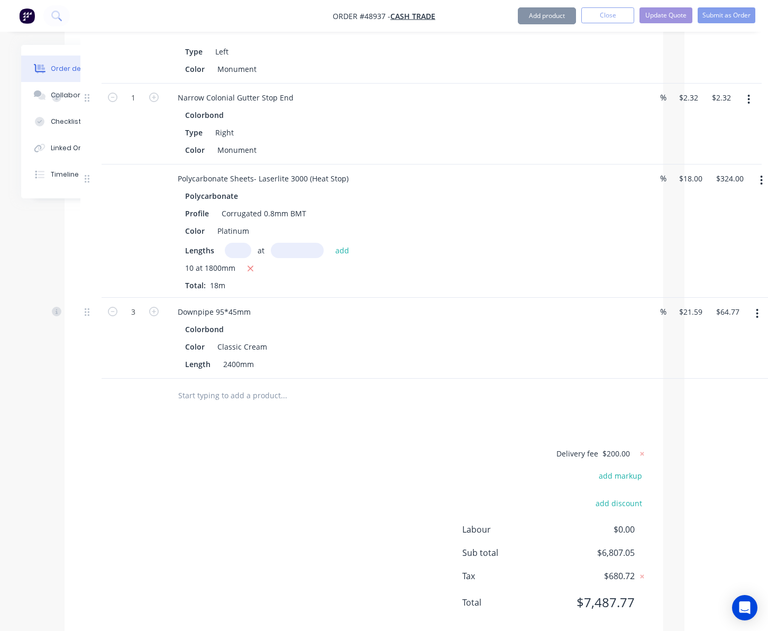
scroll to position [1580, 73]
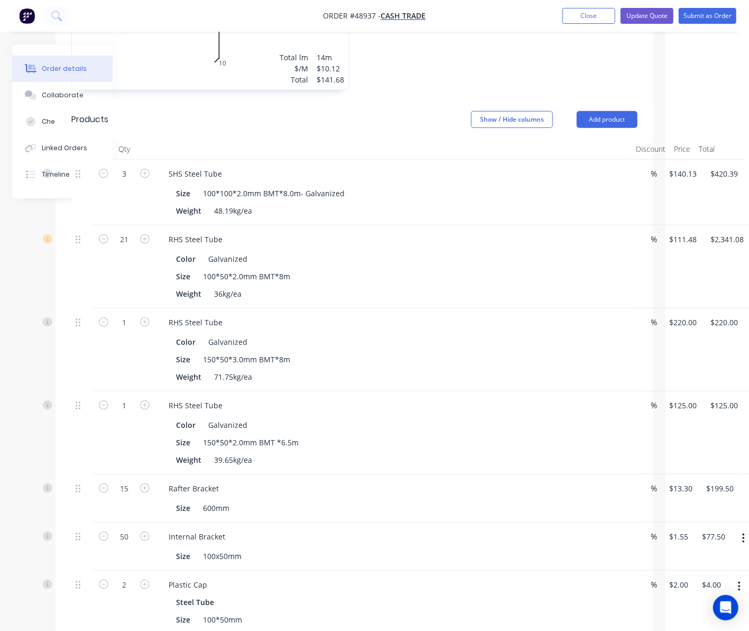
scroll to position [29, 73]
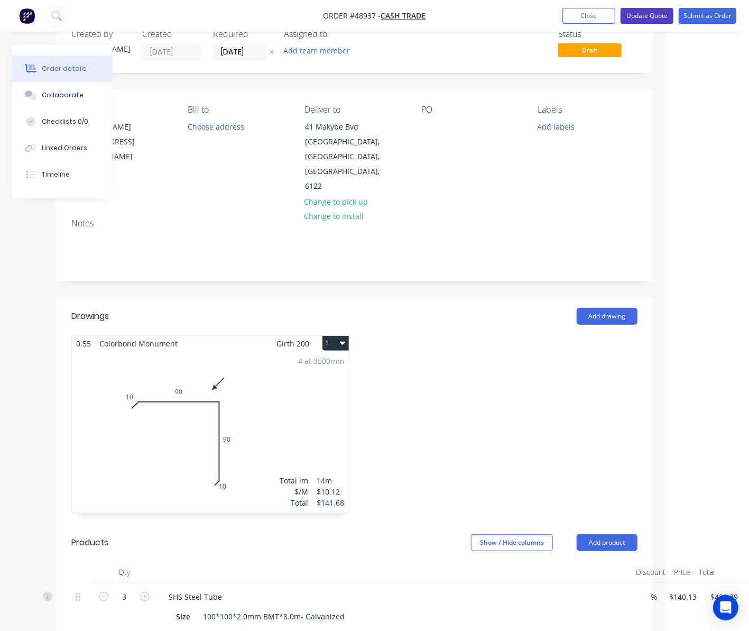
click at [635, 15] on button "Update Quote" at bounding box center [647, 16] width 53 height 16
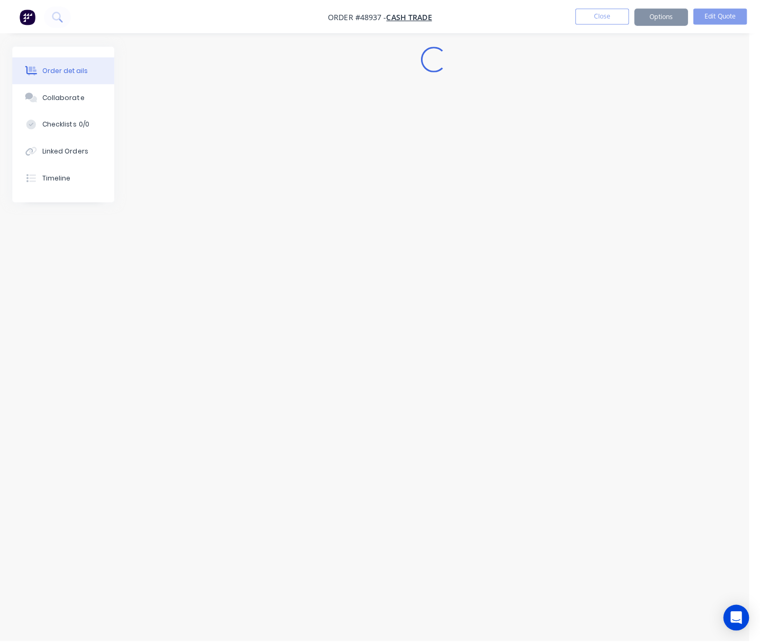
scroll to position [0, 0]
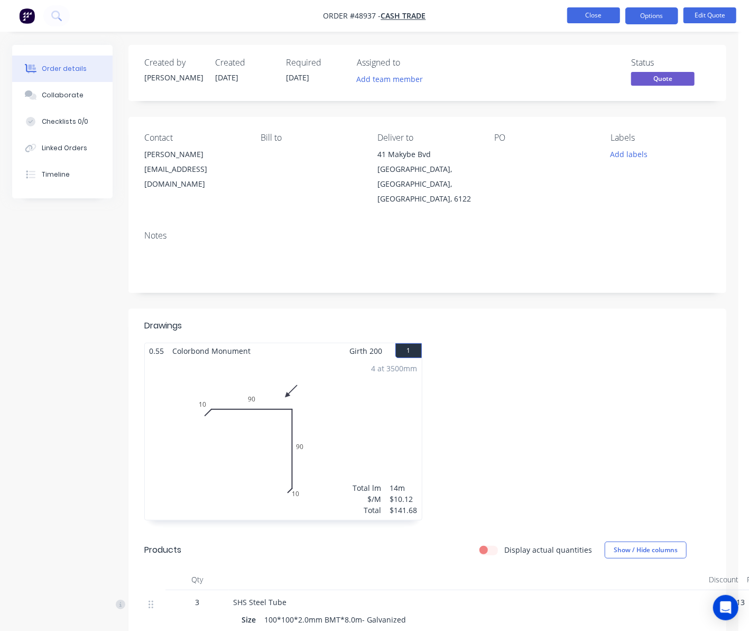
click at [585, 17] on button "Close" at bounding box center [594, 15] width 53 height 16
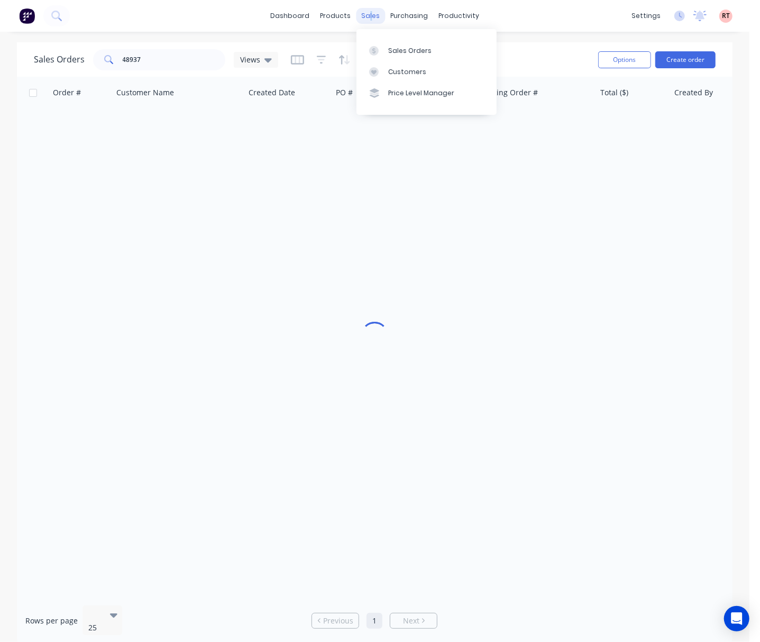
click at [371, 13] on div "sales" at bounding box center [370, 16] width 29 height 16
drag, startPoint x: 410, startPoint y: 51, endPoint x: 420, endPoint y: 53, distance: 9.9
click at [410, 51] on div "Sales Orders" at bounding box center [409, 51] width 43 height 10
drag, startPoint x: 166, startPoint y: 62, endPoint x: 7, endPoint y: 71, distance: 158.9
click at [41, 72] on div "Sales Orders 48937 Views Options Create order" at bounding box center [375, 59] width 716 height 34
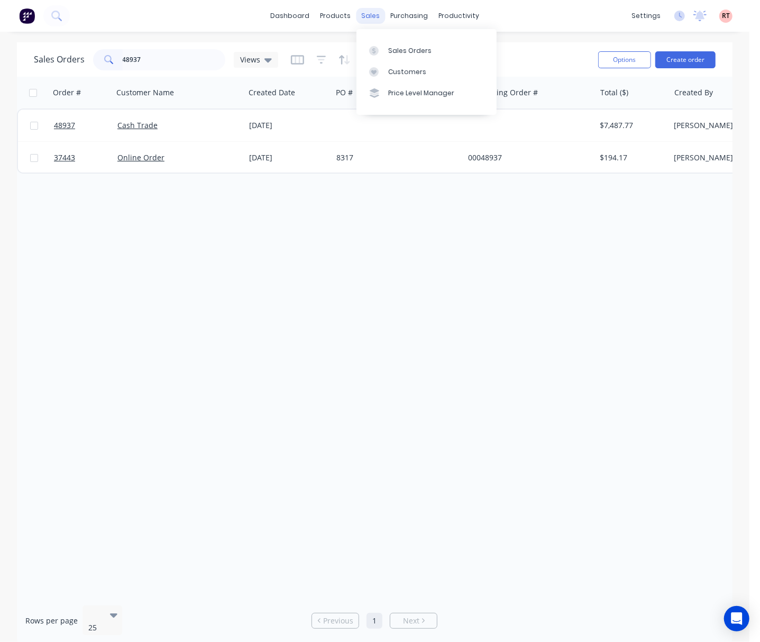
click at [367, 12] on div "sales" at bounding box center [370, 16] width 29 height 16
click at [397, 72] on div "Customers" at bounding box center [407, 72] width 38 height 10
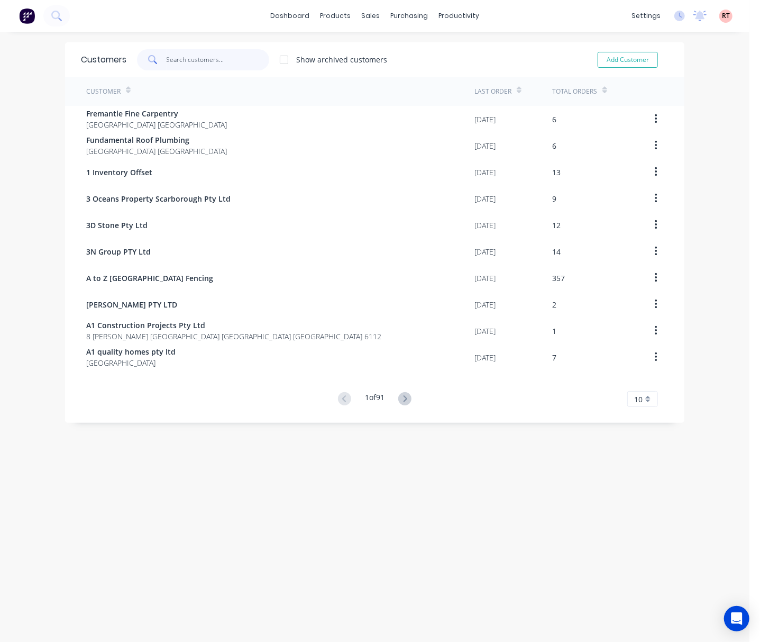
click at [172, 64] on input "text" at bounding box center [218, 59] width 103 height 21
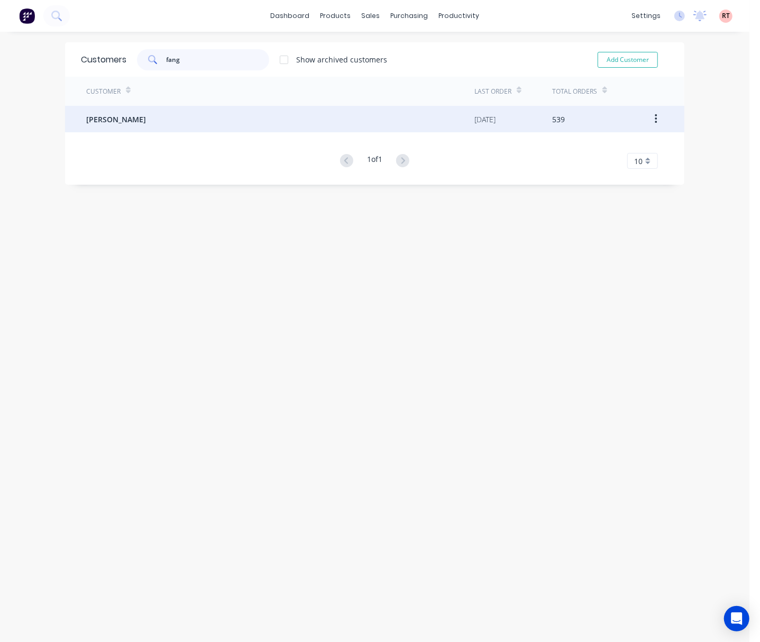
type input "fang"
click at [237, 114] on div "Mr Fang" at bounding box center [280, 119] width 388 height 26
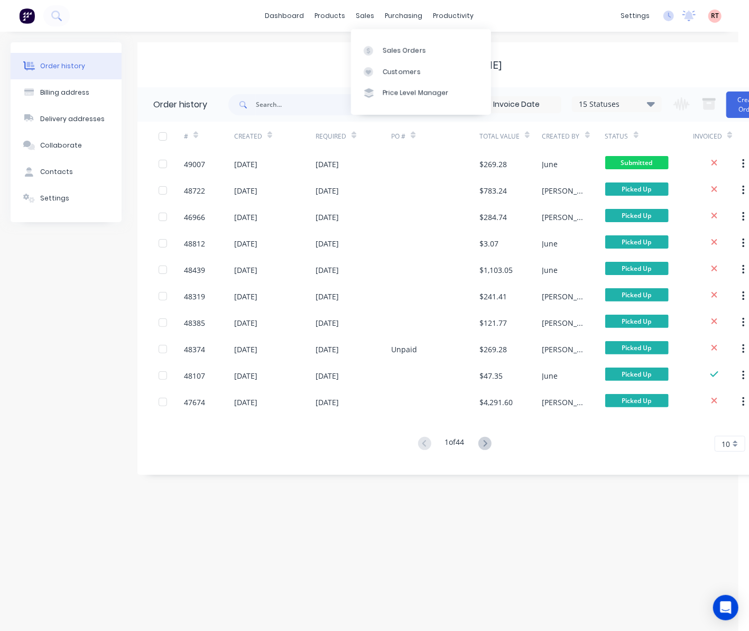
drag, startPoint x: 372, startPoint y: 17, endPoint x: 387, endPoint y: 33, distance: 21.3
click at [372, 17] on div "sales" at bounding box center [365, 16] width 29 height 16
click at [394, 47] on div "Sales Orders" at bounding box center [404, 51] width 43 height 10
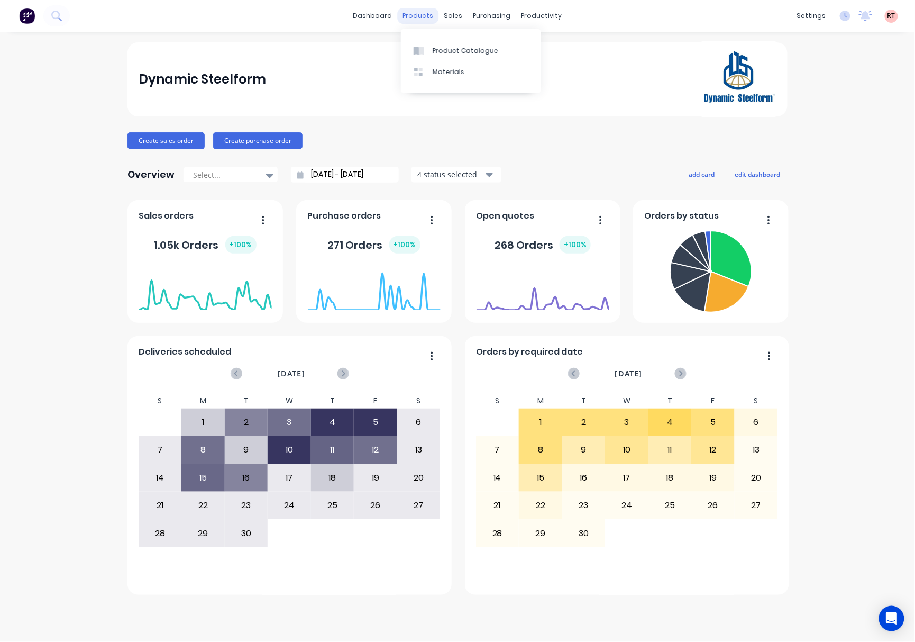
click at [415, 13] on div "products" at bounding box center [418, 16] width 41 height 16
click at [435, 41] on div "Product Catalogue Materials" at bounding box center [471, 61] width 140 height 64
click at [436, 47] on div "Product Catalogue" at bounding box center [466, 51] width 66 height 10
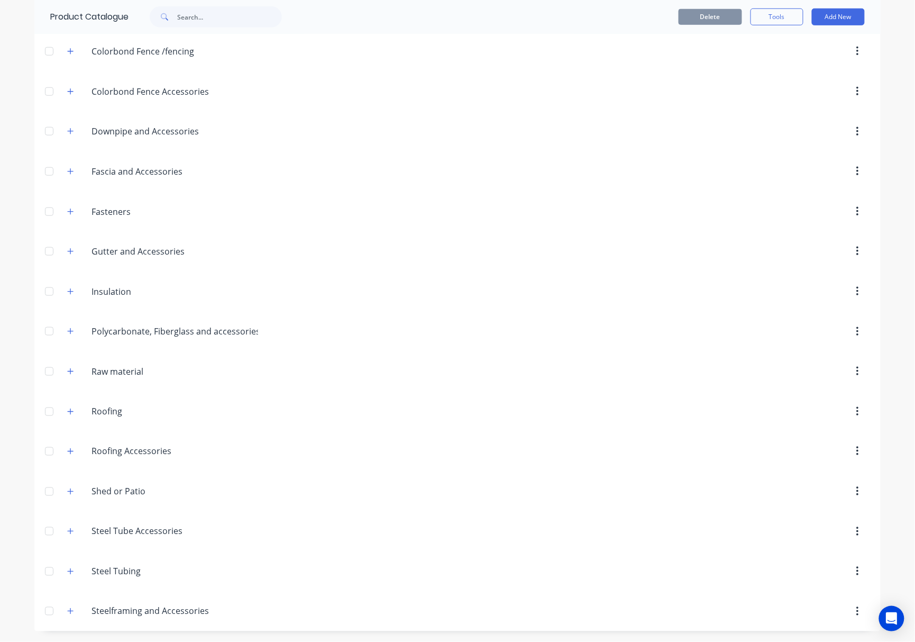
scroll to position [280, 0]
click at [68, 574] on icon "button" at bounding box center [70, 571] width 6 height 7
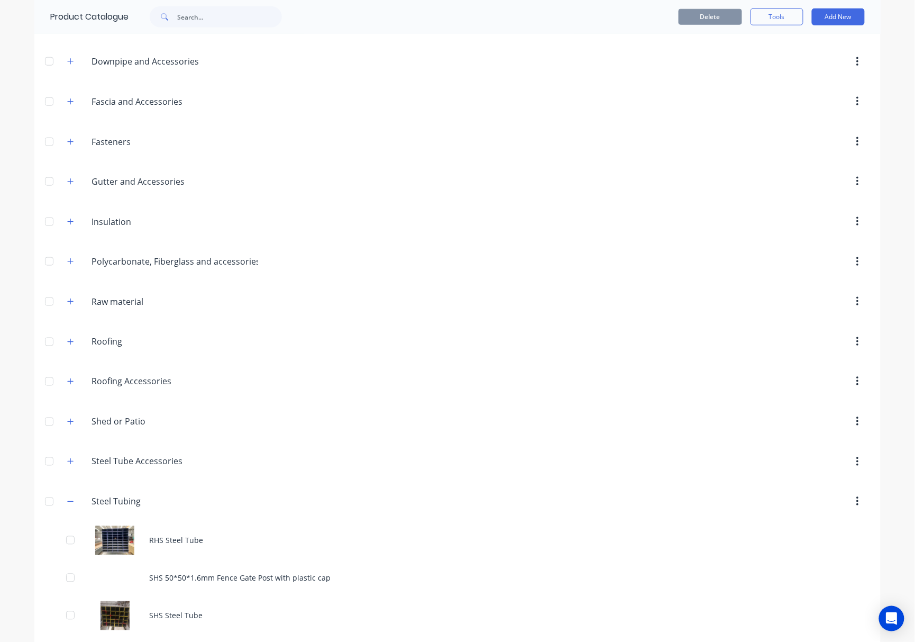
scroll to position [392, 0]
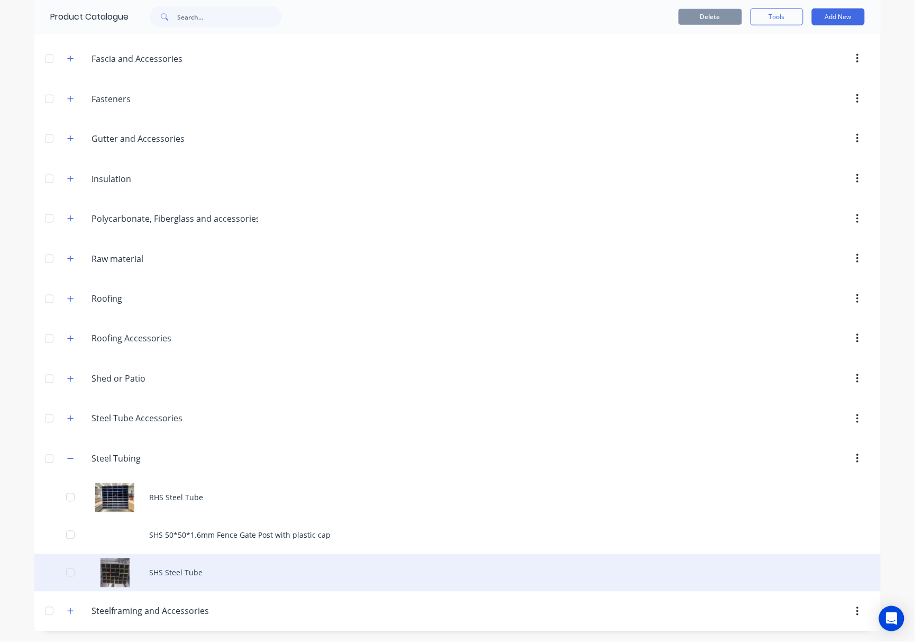
click at [108, 576] on div "SHS Steel Tube" at bounding box center [457, 573] width 846 height 38
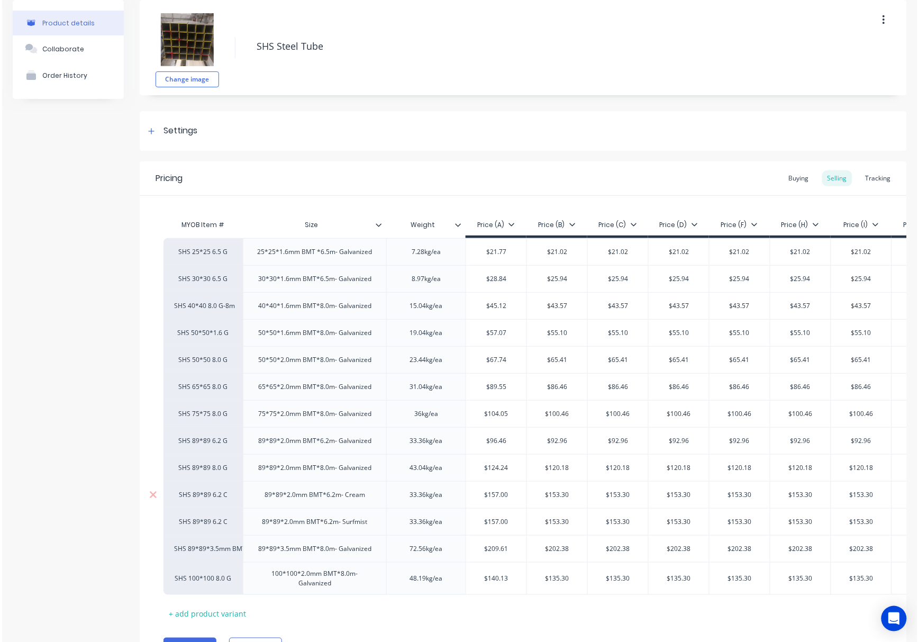
scroll to position [115, 0]
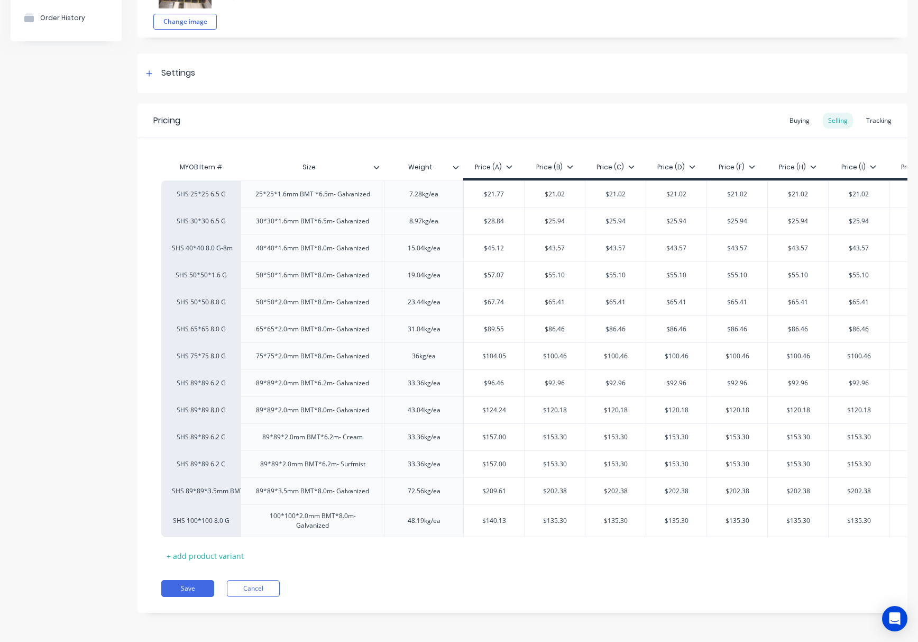
type textarea "x"
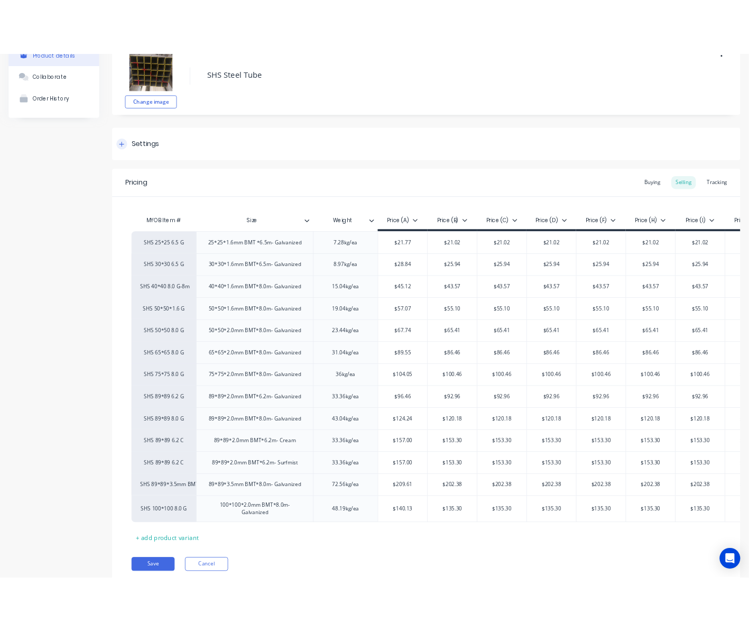
scroll to position [0, 0]
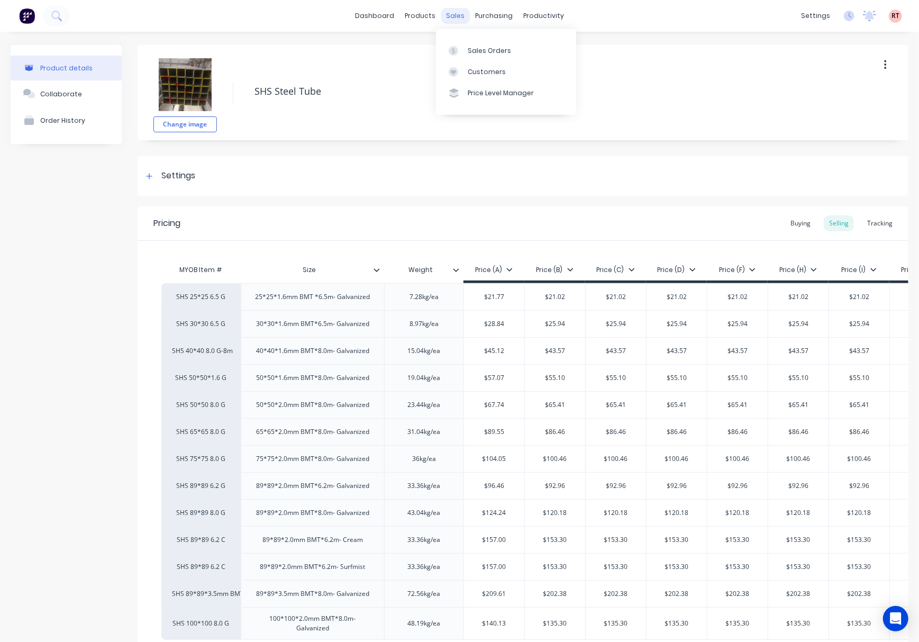
drag, startPoint x: 455, startPoint y: 10, endPoint x: 450, endPoint y: 17, distance: 9.5
click at [455, 12] on div "sales" at bounding box center [455, 16] width 29 height 16
click at [473, 77] on link "Customers" at bounding box center [506, 71] width 140 height 21
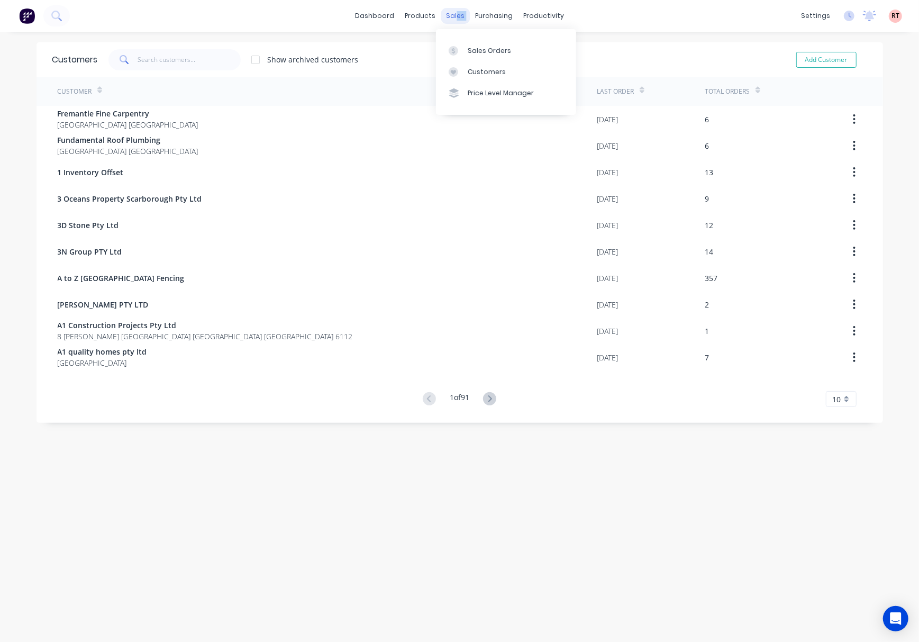
drag, startPoint x: 451, startPoint y: 15, endPoint x: 441, endPoint y: 14, distance: 10.2
click at [445, 15] on div "dashboard products sales purchasing productivity" at bounding box center [459, 16] width 219 height 16
click at [492, 55] on div "Sales Orders" at bounding box center [489, 51] width 43 height 10
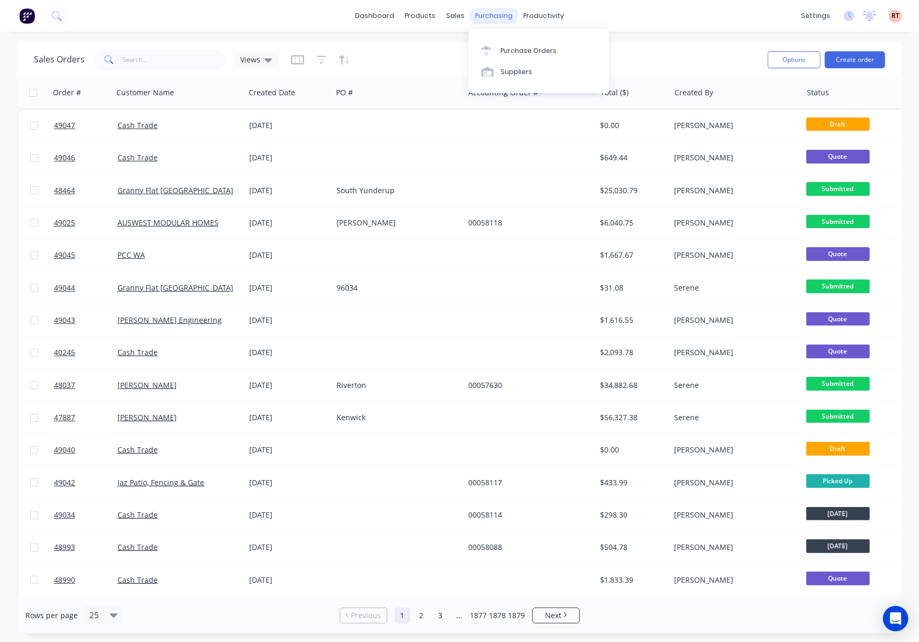
click at [490, 17] on div "purchasing" at bounding box center [494, 16] width 48 height 16
click at [536, 17] on div "productivity" at bounding box center [543, 16] width 51 height 16
click at [550, 10] on div "productivity" at bounding box center [543, 16] width 51 height 16
click at [463, 17] on div "sales" at bounding box center [455, 16] width 29 height 16
click at [431, 17] on div "products" at bounding box center [419, 16] width 41 height 16
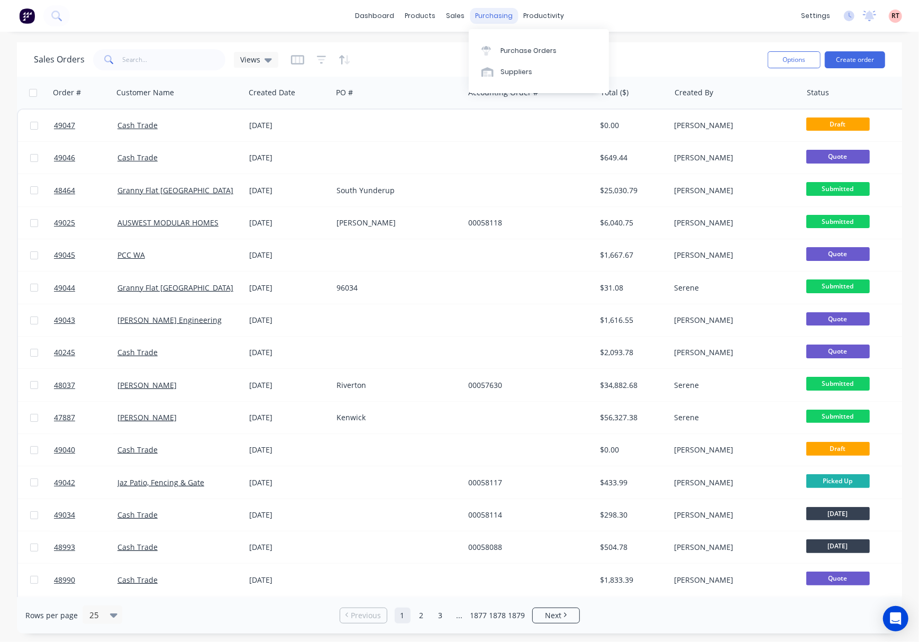
click at [489, 17] on div "purchasing" at bounding box center [494, 16] width 48 height 16
click at [436, 17] on div "products" at bounding box center [419, 16] width 41 height 16
click at [443, 17] on div "sales" at bounding box center [455, 16] width 29 height 16
click at [475, 39] on div "Sales Orders Customers Price Level Manager" at bounding box center [511, 71] width 140 height 85
click at [479, 46] on div "Sales Orders" at bounding box center [494, 51] width 43 height 10
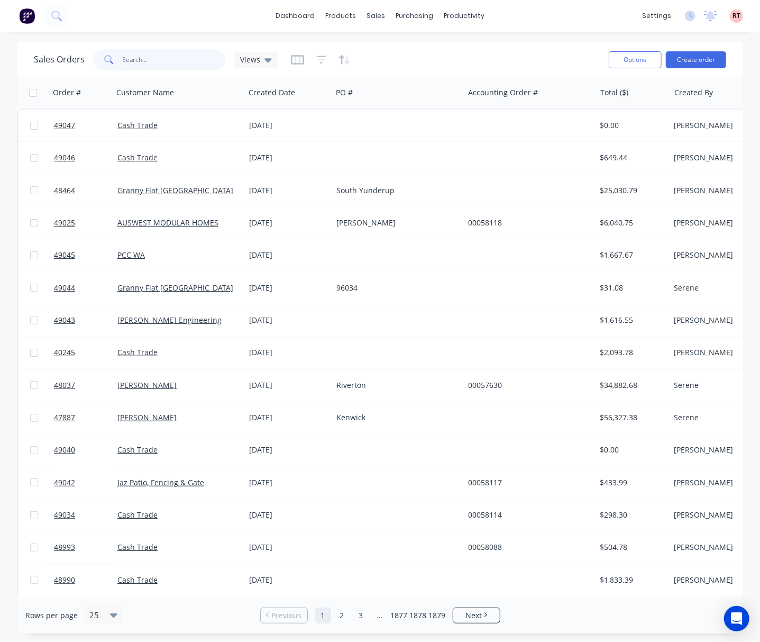
click at [168, 56] on input "text" at bounding box center [174, 59] width 103 height 21
type input "48937"
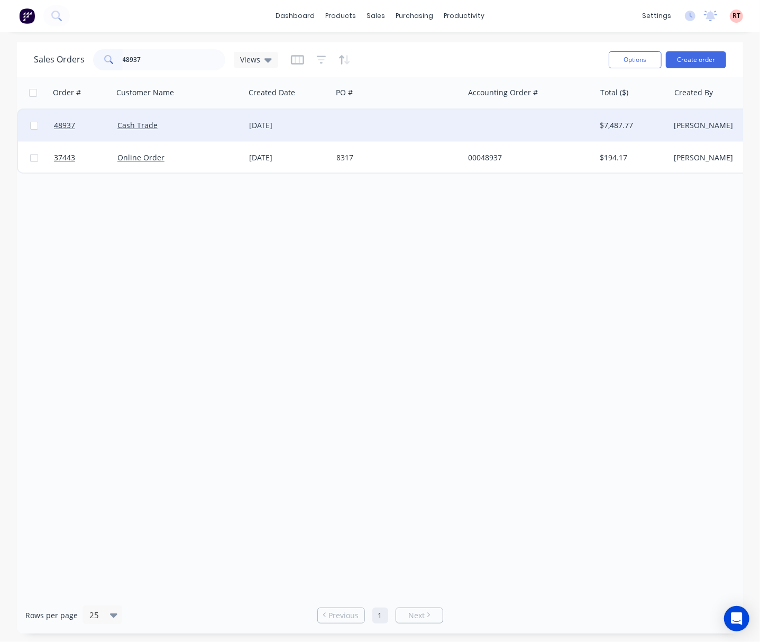
click at [379, 129] on div at bounding box center [398, 125] width 132 height 32
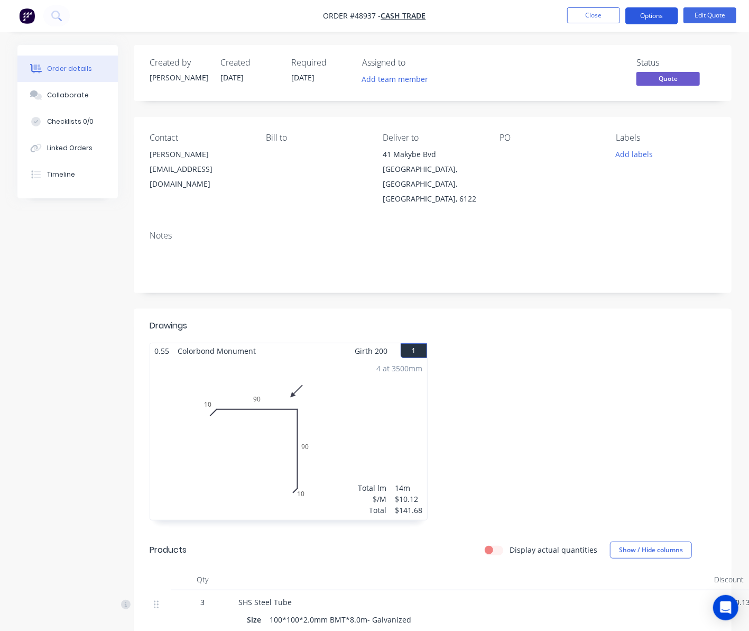
drag, startPoint x: 644, startPoint y: 17, endPoint x: 645, endPoint y: 22, distance: 5.4
click at [644, 17] on button "Options" at bounding box center [652, 15] width 53 height 17
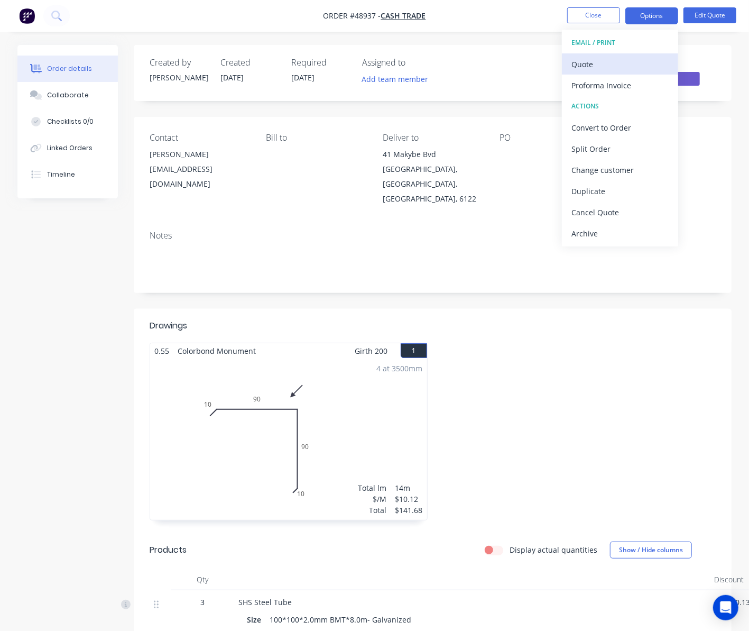
click at [629, 61] on div "Quote" at bounding box center [620, 64] width 97 height 15
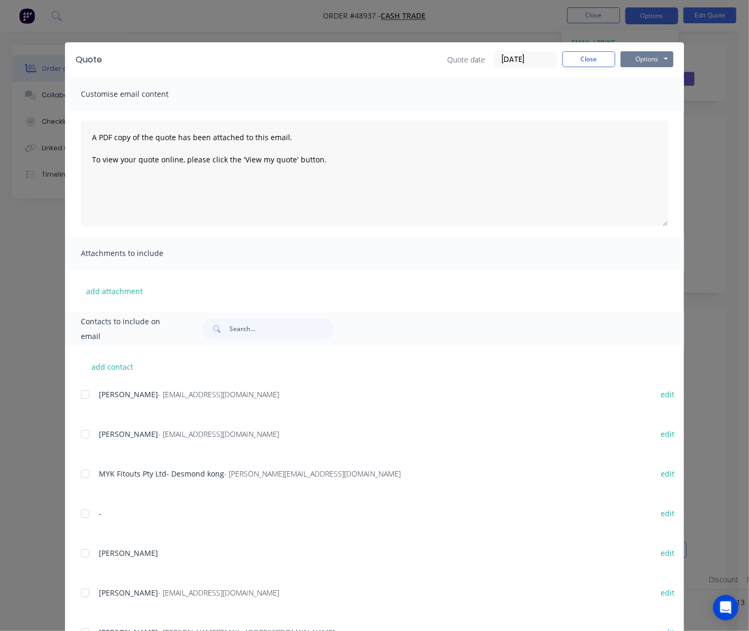
click at [642, 59] on button "Options" at bounding box center [647, 59] width 53 height 16
click at [643, 96] on button "Print" at bounding box center [655, 95] width 68 height 17
click at [498, 22] on div "Quote Quote date 09/09/25 Close Options Preview Print Email Customise email con…" at bounding box center [374, 315] width 749 height 631
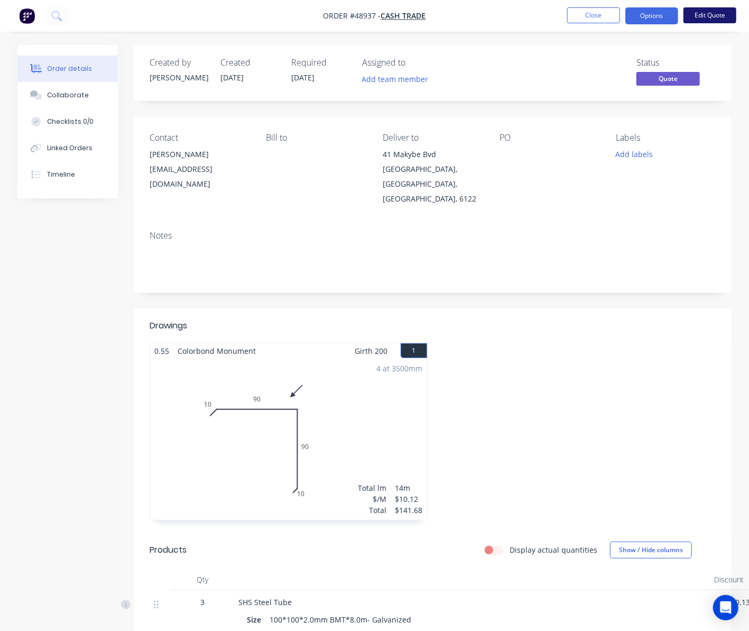
click at [719, 13] on button "Edit Quote" at bounding box center [710, 15] width 53 height 16
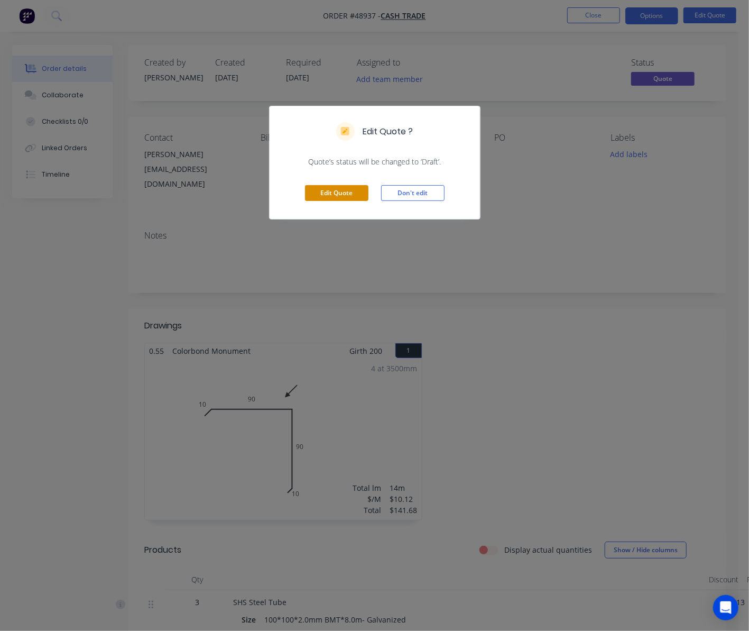
click at [348, 194] on button "Edit Quote" at bounding box center [336, 193] width 63 height 16
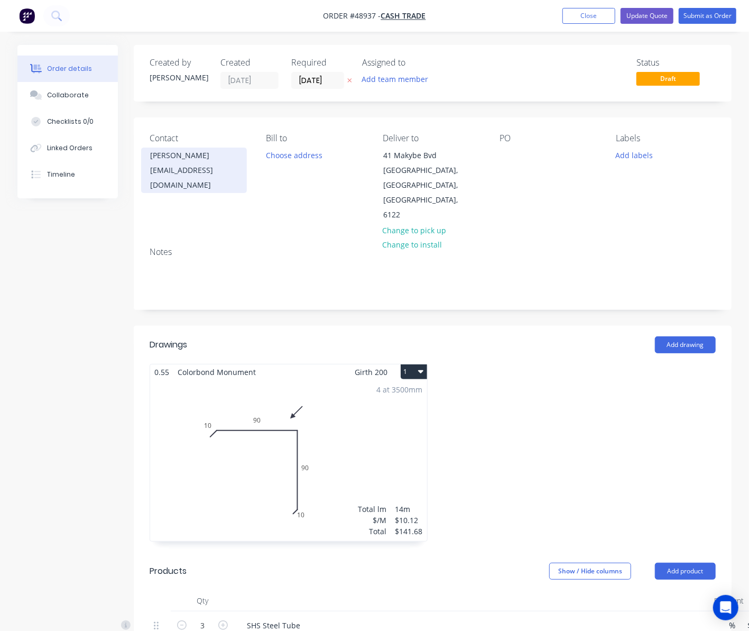
click at [215, 170] on div "bob9398@gmail.com" at bounding box center [194, 178] width 88 height 30
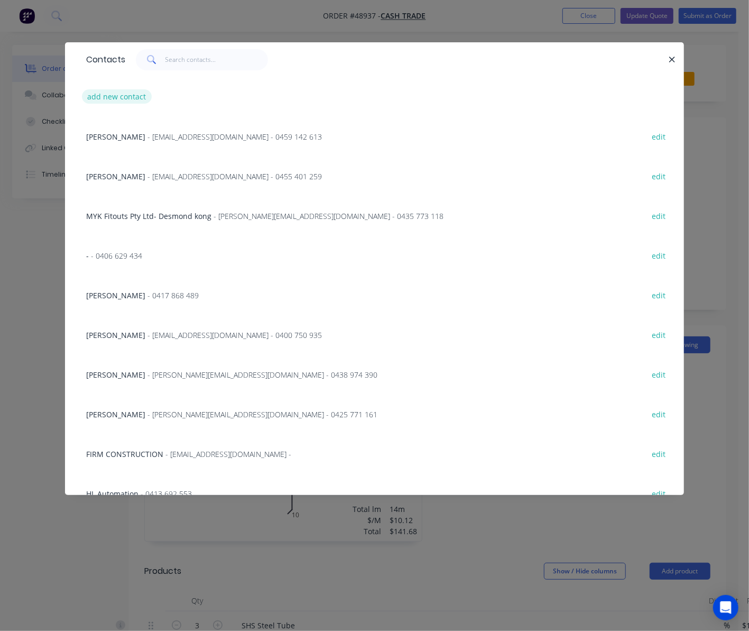
click at [117, 102] on button "add new contact" at bounding box center [117, 96] width 70 height 14
select select "AU"
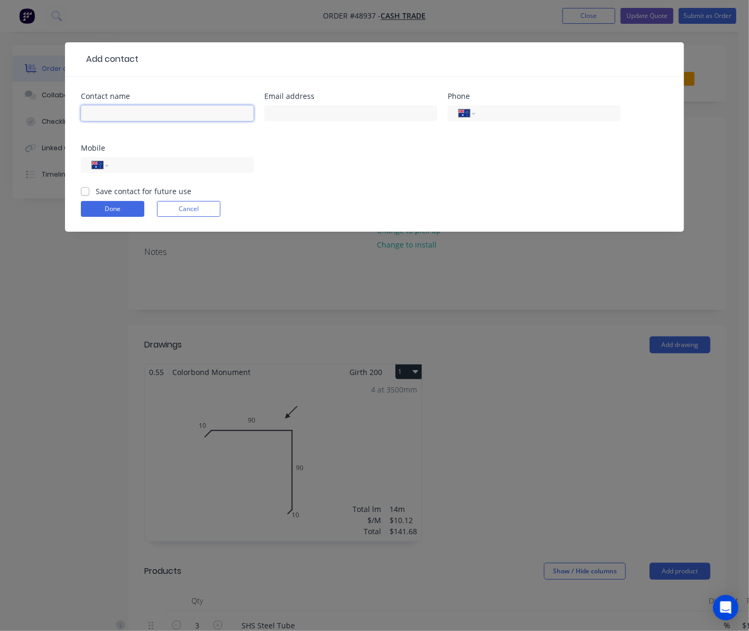
click at [215, 113] on input "text" at bounding box center [167, 113] width 173 height 16
paste input "Robert Rose"
type input "Robert Rose"
click at [119, 163] on input "tel" at bounding box center [179, 165] width 127 height 12
click at [180, 160] on input "tel" at bounding box center [179, 165] width 127 height 12
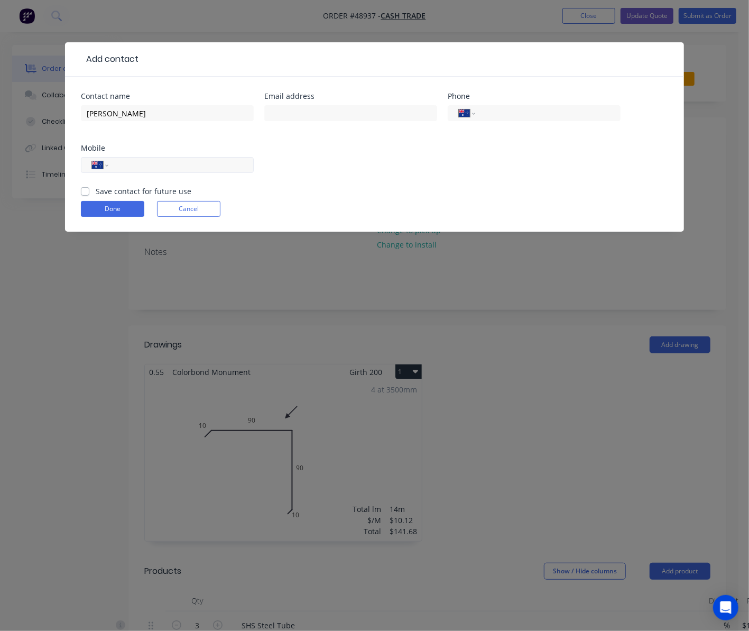
paste input "0459 426 131"
type input "0459 426 131"
click at [345, 114] on input "text" at bounding box center [350, 113] width 173 height 16
paste input "bob9398@gmail.com"
type input "bob9398@gmail.com"
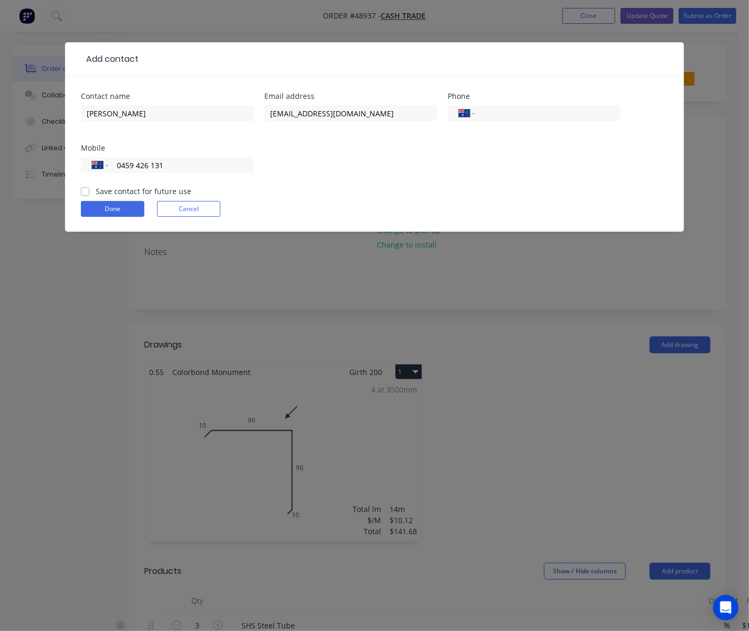
click at [400, 155] on div "Contact name Robert Rose Email address bob9398@gmail.com Phone International Af…" at bounding box center [375, 139] width 588 height 93
click at [93, 206] on button "Done" at bounding box center [112, 209] width 63 height 16
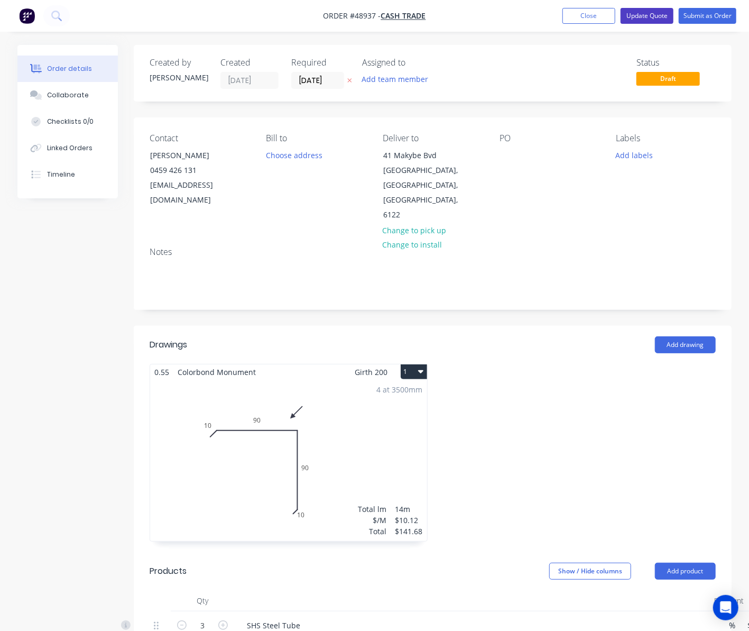
click at [651, 14] on button "Update Quote" at bounding box center [647, 16] width 53 height 16
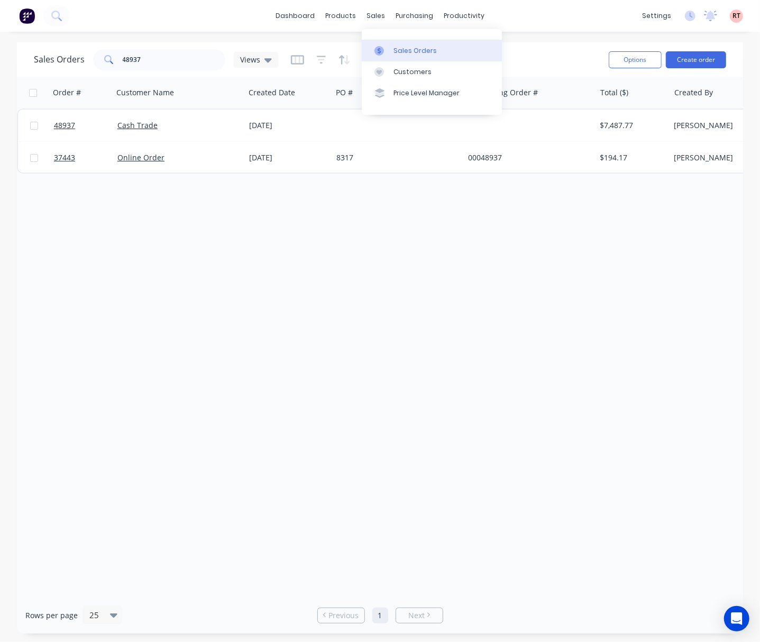
click at [379, 52] on icon at bounding box center [379, 51] width 3 height 6
click at [414, 51] on div "Sales Orders" at bounding box center [415, 51] width 43 height 10
drag, startPoint x: 150, startPoint y: 60, endPoint x: 26, endPoint y: 77, distance: 125.4
click at [94, 71] on div "Sales Orders 48937 Views" at bounding box center [317, 60] width 566 height 26
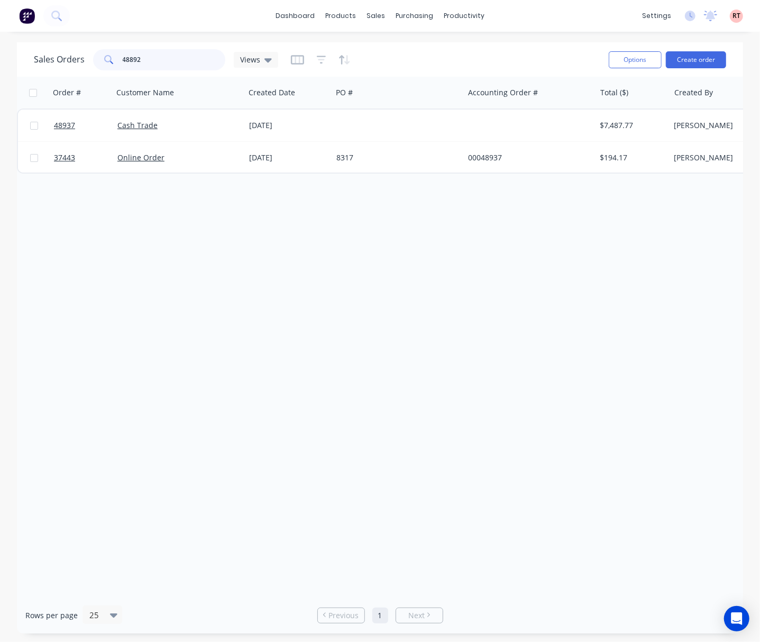
type input "48892"
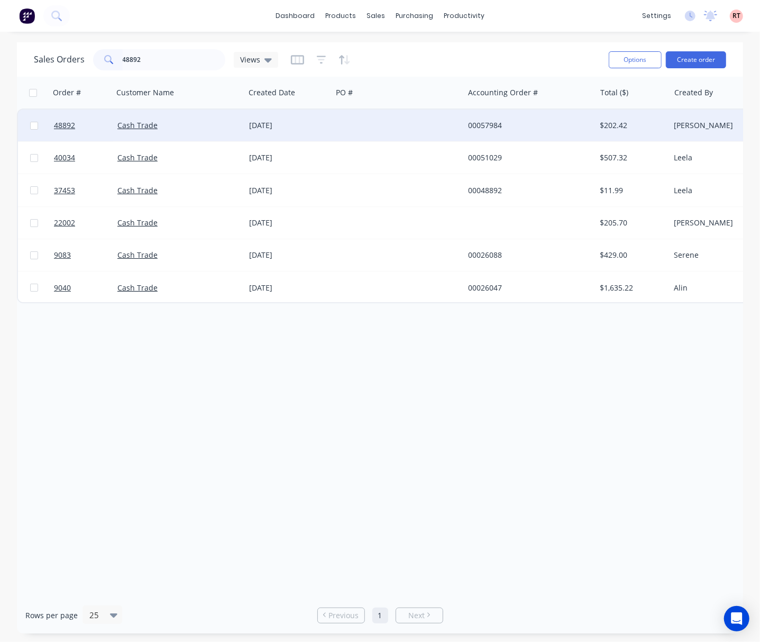
click at [390, 132] on div at bounding box center [398, 125] width 132 height 32
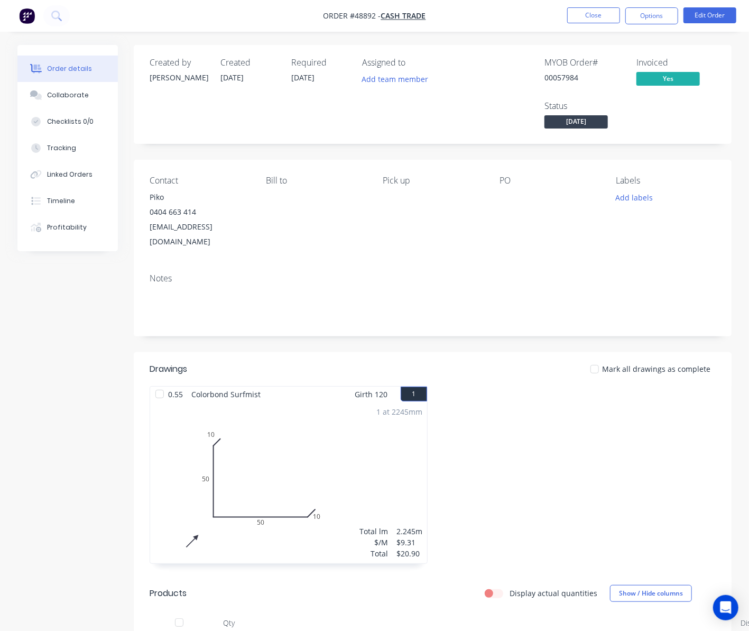
drag, startPoint x: 275, startPoint y: 390, endPoint x: 720, endPoint y: 161, distance: 500.8
click at [720, 161] on div "Contact Piko 0404 663 414 kopinkie01@gmail.com Bill to Pick up PO Labels Add la…" at bounding box center [433, 212] width 598 height 105
click at [411, 22] on nav "Order #48892 - Cash Trade Close Options Edit Order" at bounding box center [374, 16] width 749 height 32
click at [415, 15] on span "Cash Trade" at bounding box center [403, 16] width 45 height 10
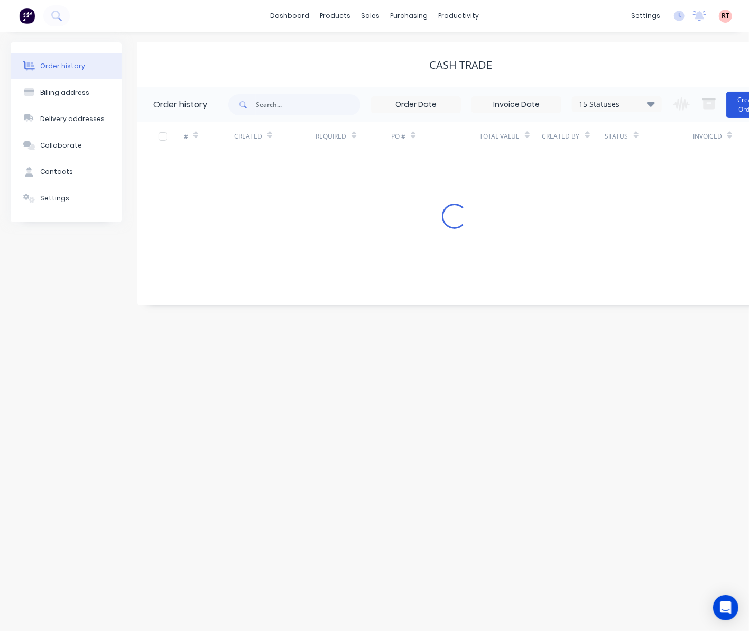
click at [739, 106] on button "Create Order" at bounding box center [748, 105] width 42 height 26
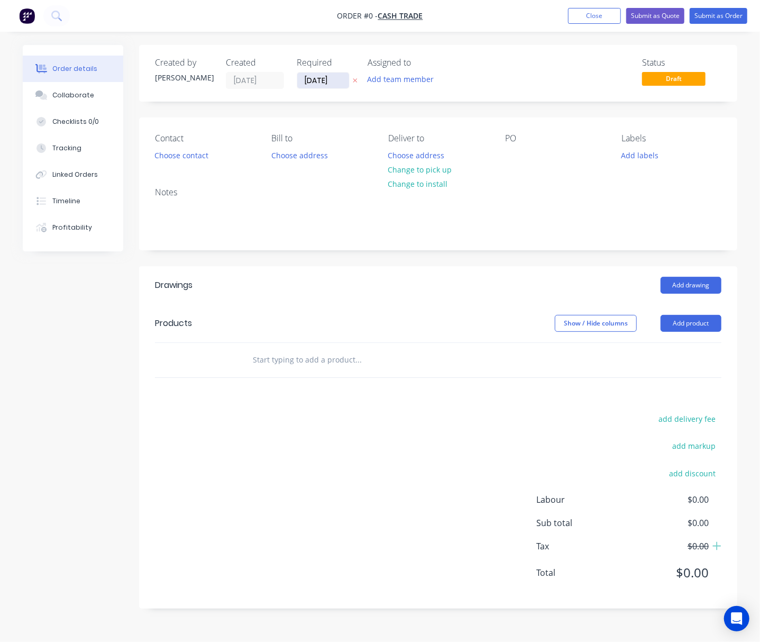
click at [332, 83] on input "09/09/25" at bounding box center [323, 80] width 52 height 16
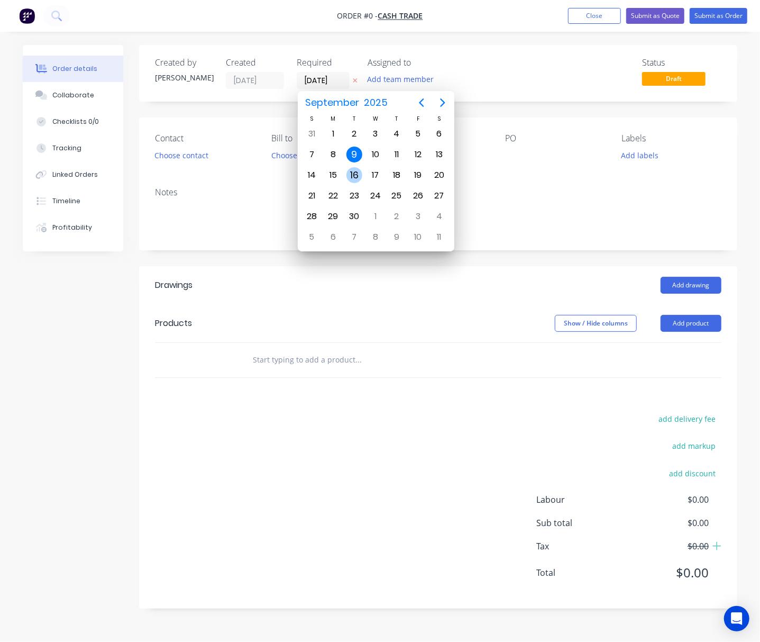
click at [358, 175] on div "16" at bounding box center [354, 175] width 16 height 16
type input "16/09/25"
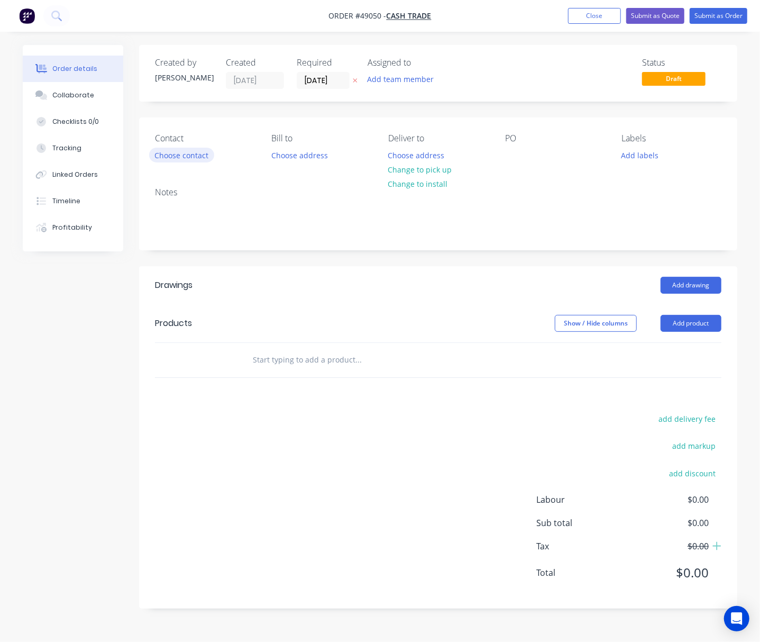
click at [177, 155] on button "Choose contact" at bounding box center [181, 155] width 65 height 14
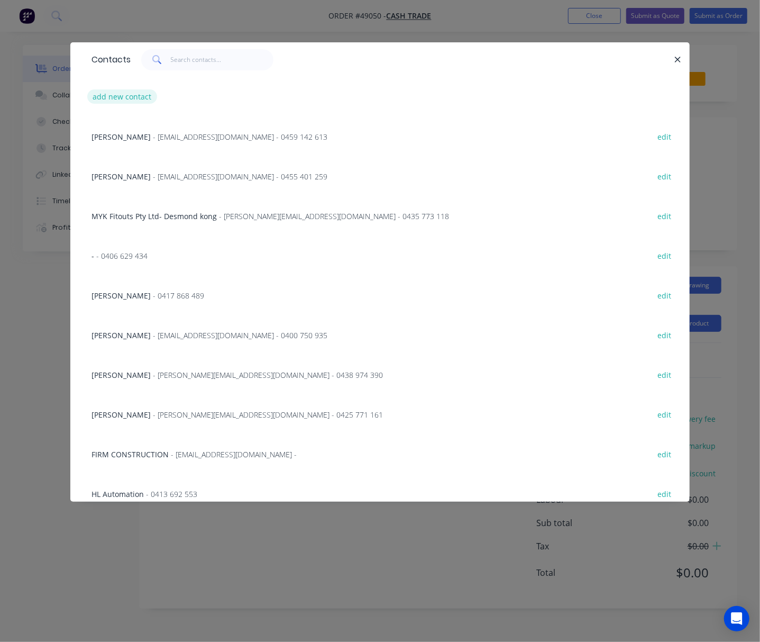
click at [142, 100] on button "add new contact" at bounding box center [122, 96] width 70 height 14
select select "AU"
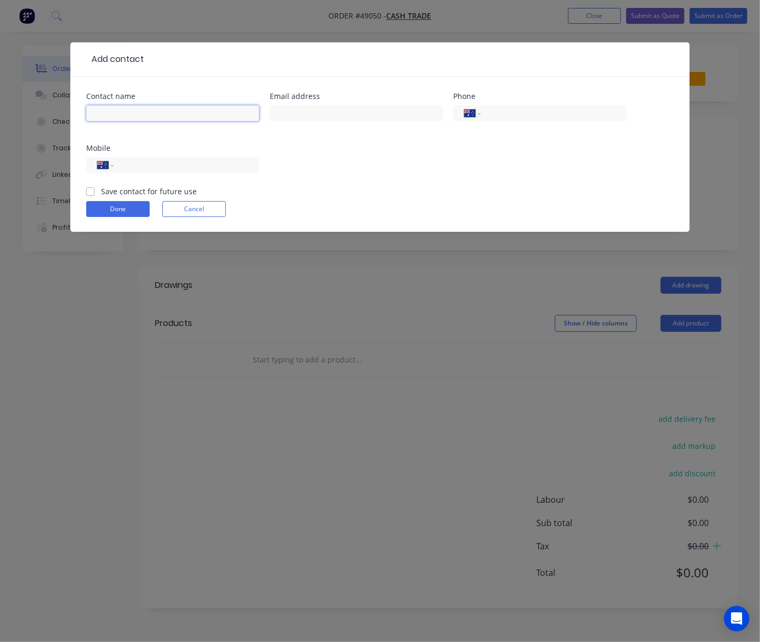
click at [180, 109] on input "text" at bounding box center [172, 113] width 173 height 16
type input "Piko"
click at [316, 111] on input "text" at bounding box center [356, 113] width 173 height 16
type input "[EMAIL_ADDRESS][DOMAIN_NAME]"
click at [155, 171] on div "International Afghanistan Åland Islands Albania Algeria American Samoa Andorra …" at bounding box center [172, 165] width 173 height 16
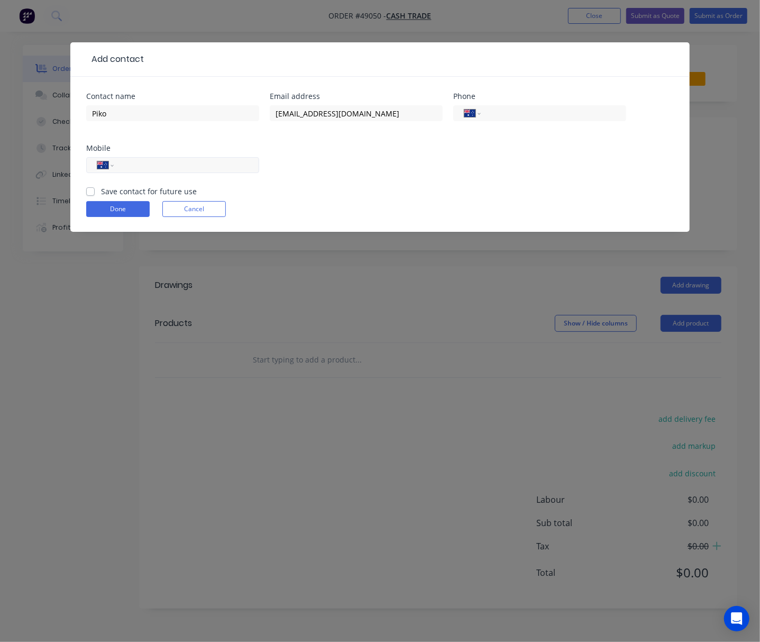
click at [152, 170] on input "tel" at bounding box center [184, 165] width 127 height 12
type input "0404 663 414"
click at [122, 209] on button "Done" at bounding box center [117, 209] width 63 height 16
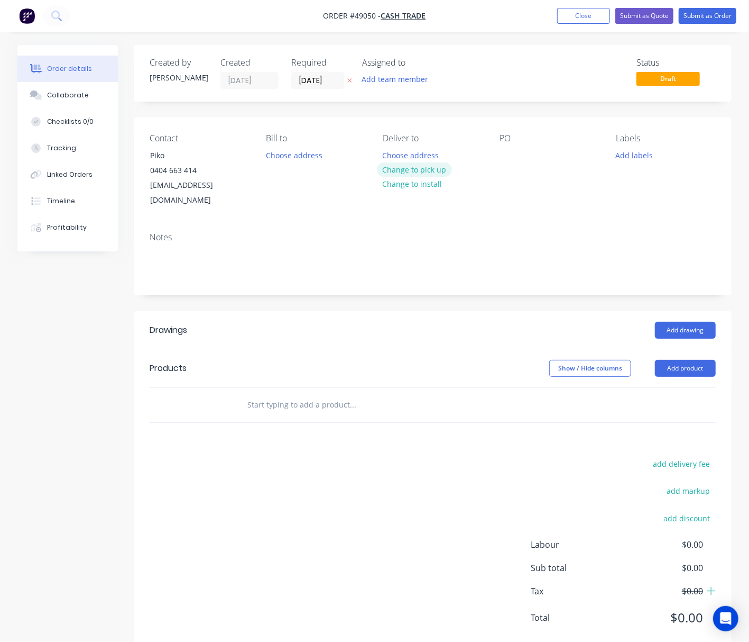
click at [441, 171] on button "Change to pick up" at bounding box center [414, 169] width 75 height 14
click at [673, 322] on button "Add drawing" at bounding box center [685, 330] width 61 height 17
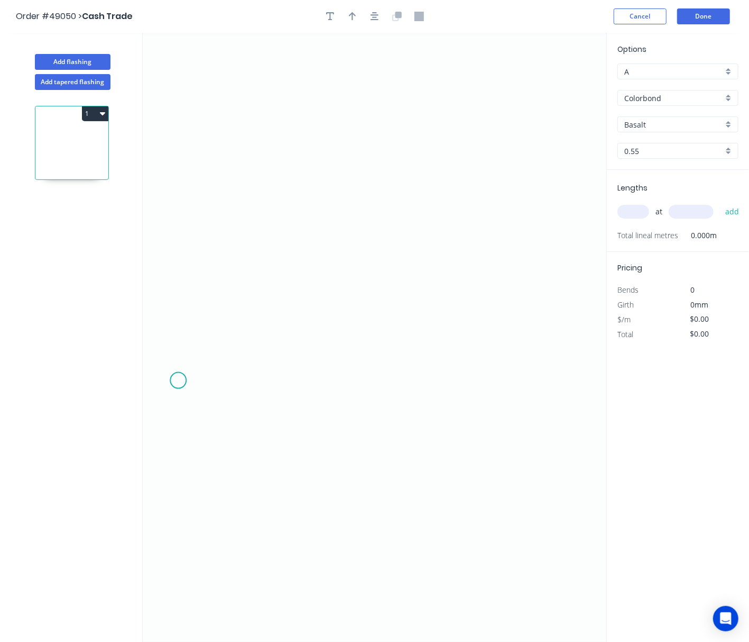
click at [178, 381] on icon "0" at bounding box center [375, 337] width 464 height 609
click at [204, 360] on icon at bounding box center [191, 369] width 26 height 21
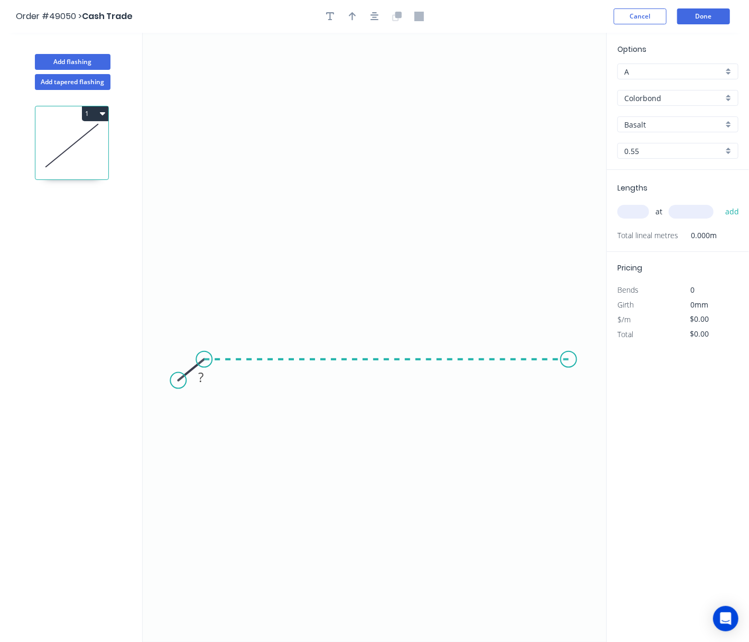
click at [569, 373] on icon "0 ?" at bounding box center [375, 337] width 464 height 609
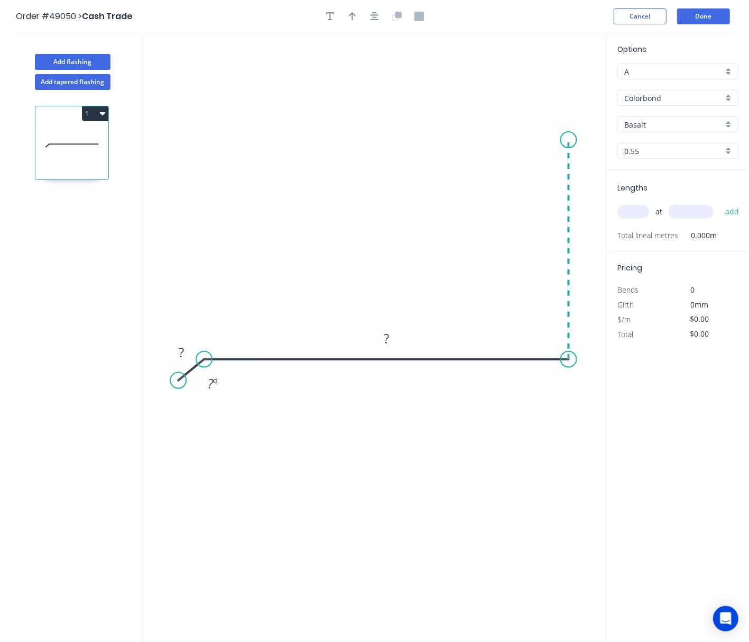
click at [557, 140] on icon "0 ? ? ? º" at bounding box center [375, 337] width 464 height 609
click at [565, 138] on circle at bounding box center [569, 140] width 16 height 16
click at [176, 356] on rect at bounding box center [181, 353] width 21 height 15
drag, startPoint x: 187, startPoint y: 353, endPoint x: 173, endPoint y: 356, distance: 14.1
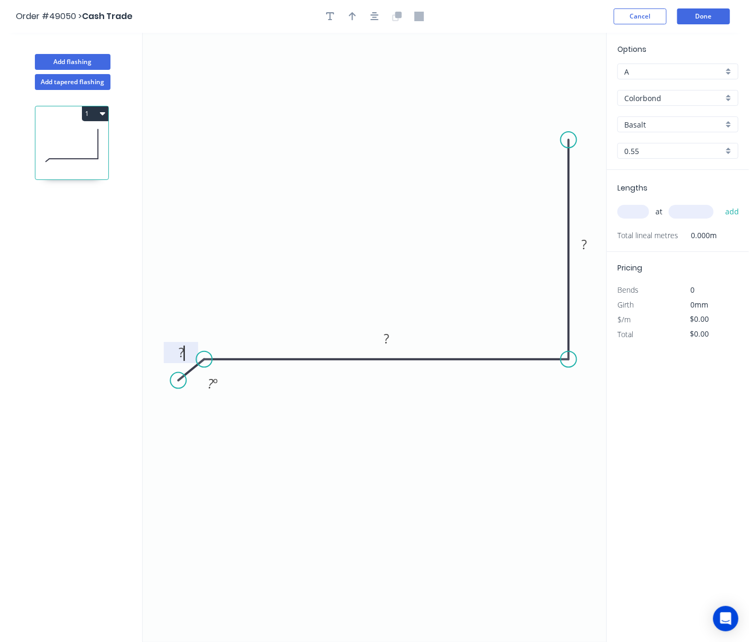
click at [173, 356] on rect at bounding box center [181, 353] width 21 height 15
click at [214, 391] on tspan "º" at bounding box center [216, 382] width 5 height 17
drag, startPoint x: 178, startPoint y: 381, endPoint x: 172, endPoint y: 383, distance: 6.9
click at [172, 383] on circle at bounding box center [172, 383] width 16 height 16
click at [387, 337] on tspan "?" at bounding box center [386, 338] width 5 height 17
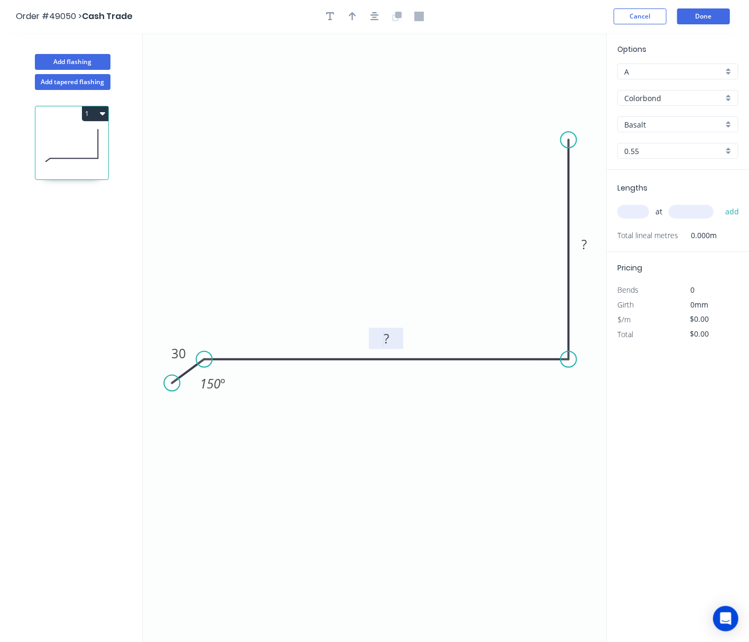
click at [386, 339] on tspan "?" at bounding box center [386, 338] width 5 height 17
drag, startPoint x: 391, startPoint y: 339, endPoint x: 373, endPoint y: 341, distance: 18.6
click at [375, 341] on g "?" at bounding box center [386, 337] width 34 height 21
click at [593, 246] on rect at bounding box center [584, 244] width 21 height 15
click at [350, 15] on icon "button" at bounding box center [352, 17] width 7 height 10
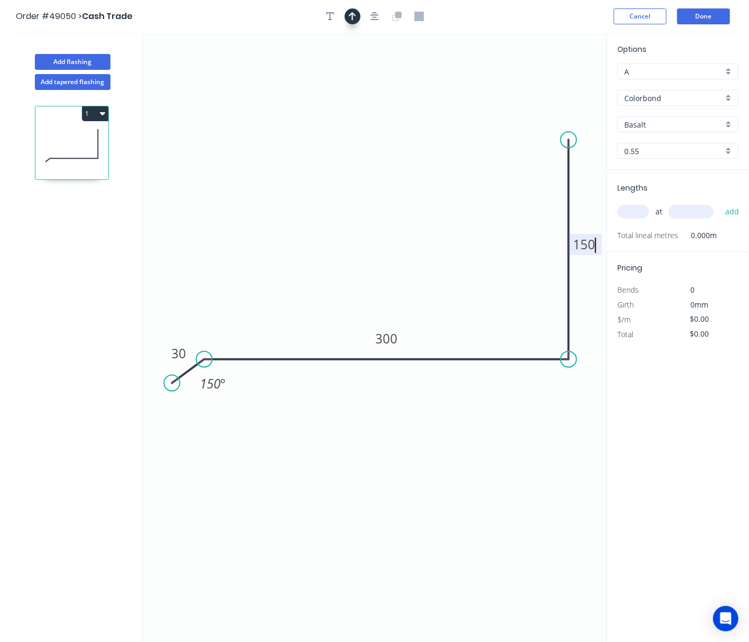
type input "$21.62"
click at [557, 78] on icon "0 30 300 150 150 º" at bounding box center [375, 337] width 464 height 609
click at [557, 79] on icon "0 30 300 150 150 º" at bounding box center [375, 337] width 464 height 609
click at [555, 80] on icon "0 30 300 150 150 º" at bounding box center [375, 337] width 464 height 609
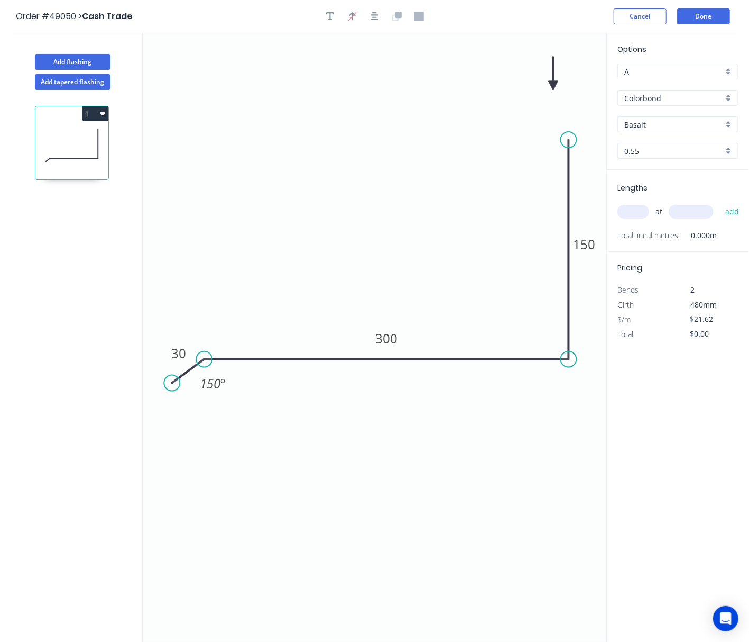
click at [553, 84] on icon "0 30 300 150 150 º" at bounding box center [375, 337] width 464 height 609
click at [553, 84] on icon at bounding box center [554, 74] width 10 height 34
click at [553, 84] on icon at bounding box center [566, 86] width 34 height 10
click at [553, 84] on icon at bounding box center [562, 94] width 31 height 31
click at [553, 84] on icon at bounding box center [554, 98] width 10 height 34
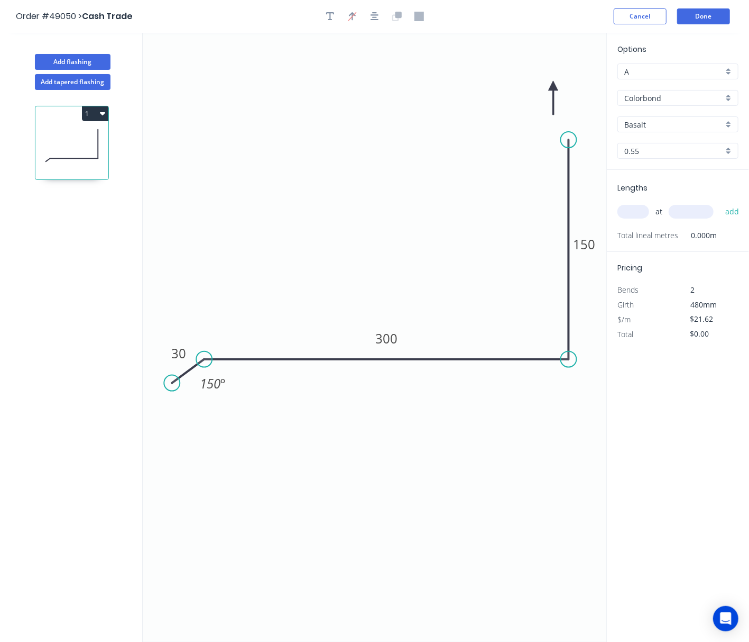
click at [553, 84] on icon at bounding box center [554, 98] width 10 height 34
click at [553, 84] on icon at bounding box center [542, 86] width 34 height 10
drag, startPoint x: 553, startPoint y: 84, endPoint x: 308, endPoint y: 157, distance: 255.7
click at [308, 157] on icon at bounding box center [298, 154] width 31 height 31
click at [686, 133] on div "Options A A Colorbond Colorbond Basalt Basalt 0.55 0.55" at bounding box center [678, 106] width 142 height 126
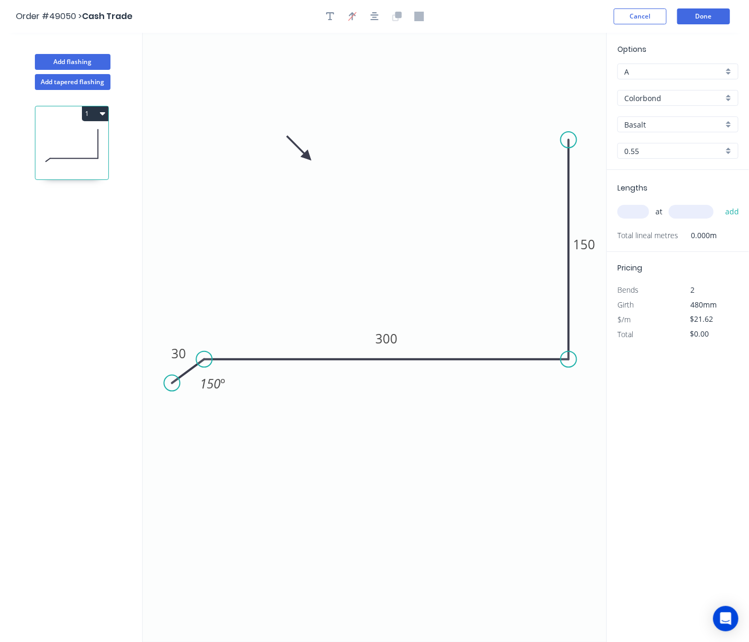
click at [685, 127] on input "Basalt" at bounding box center [674, 124] width 99 height 11
type input "sur"
drag, startPoint x: 701, startPoint y: 164, endPoint x: 697, endPoint y: 154, distance: 10.4
click at [701, 161] on div "Options A A Colorbond Colorbond sur Surfmist 0.55 0.55" at bounding box center [678, 106] width 142 height 126
click at [697, 152] on input "0.55" at bounding box center [674, 150] width 99 height 11
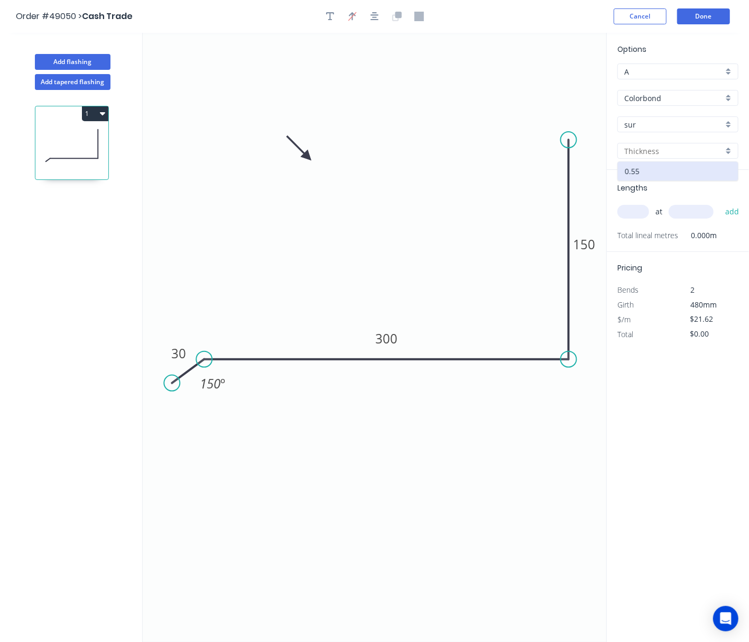
click at [680, 122] on input "sur" at bounding box center [674, 124] width 99 height 11
click at [684, 141] on div "Surfmist" at bounding box center [678, 144] width 120 height 19
type input "Surfmist"
click at [637, 208] on input "text" at bounding box center [634, 212] width 32 height 14
click at [665, 151] on input "text" at bounding box center [674, 150] width 99 height 11
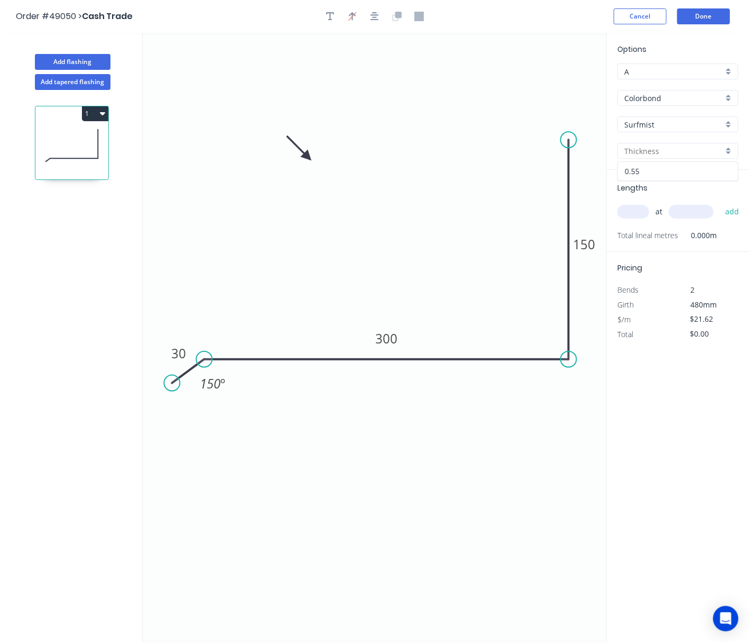
click at [688, 170] on div "0.55" at bounding box center [678, 171] width 120 height 19
type input "0.55"
click at [642, 205] on input "text" at bounding box center [634, 212] width 32 height 14
type input "2"
click at [690, 214] on input "text" at bounding box center [691, 212] width 45 height 14
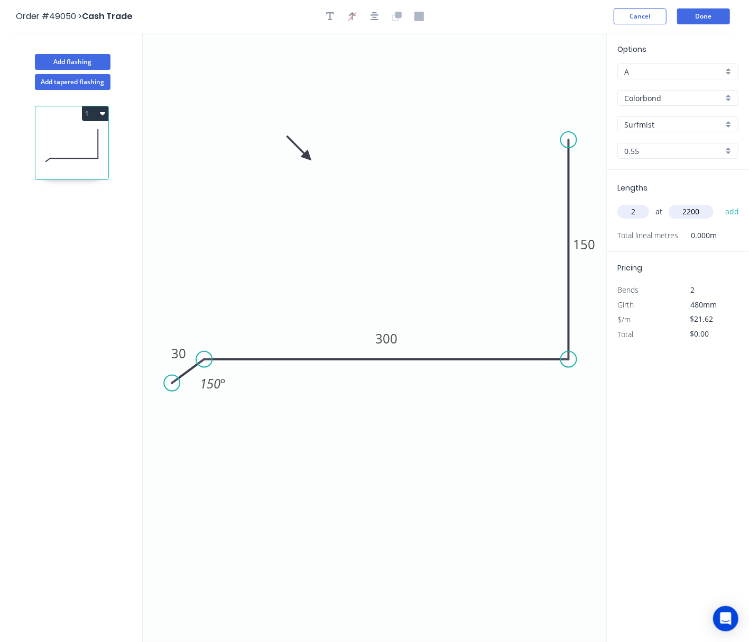
type input "2200"
click at [720, 203] on button "add" at bounding box center [732, 212] width 25 height 18
type input "$95.13"
click at [702, 16] on button "Done" at bounding box center [704, 16] width 53 height 16
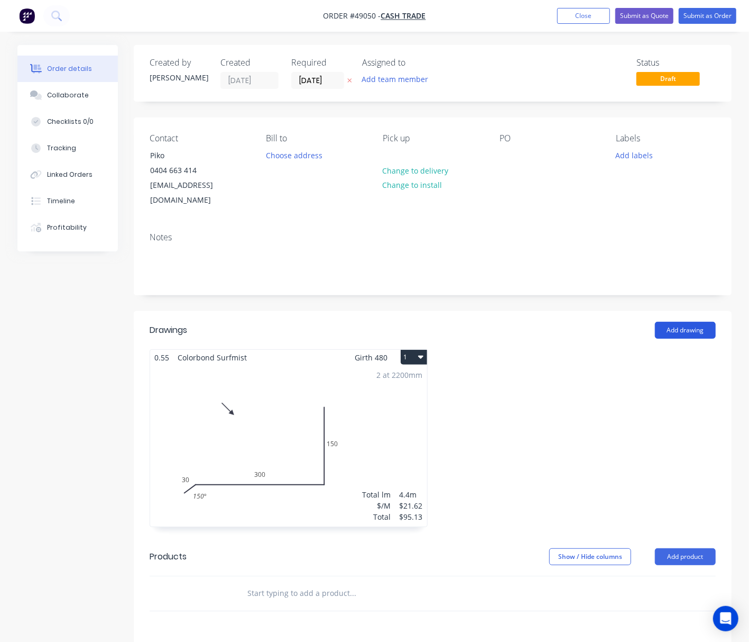
click at [697, 322] on button "Add drawing" at bounding box center [685, 330] width 61 height 17
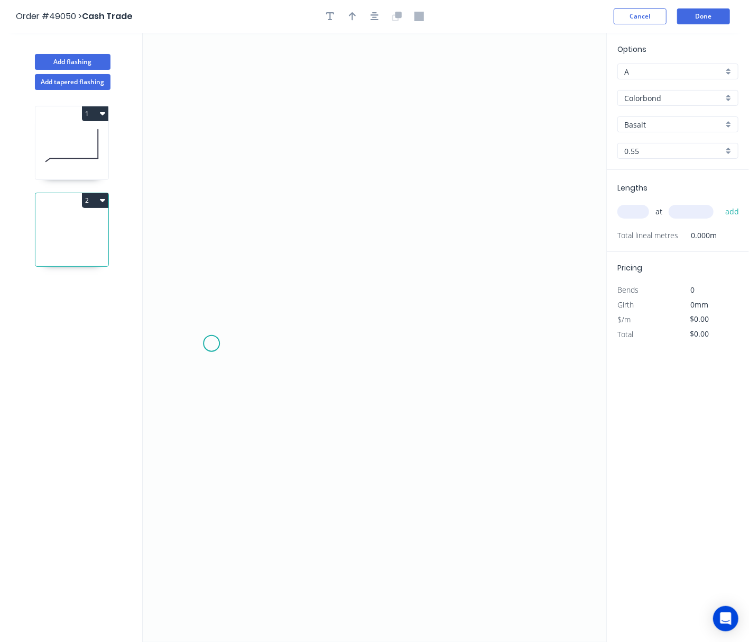
click at [212, 344] on icon "0" at bounding box center [375, 337] width 464 height 609
click at [178, 380] on icon "0" at bounding box center [375, 337] width 464 height 609
click at [178, 380] on circle at bounding box center [178, 377] width 16 height 16
click at [176, 380] on circle at bounding box center [178, 377] width 16 height 16
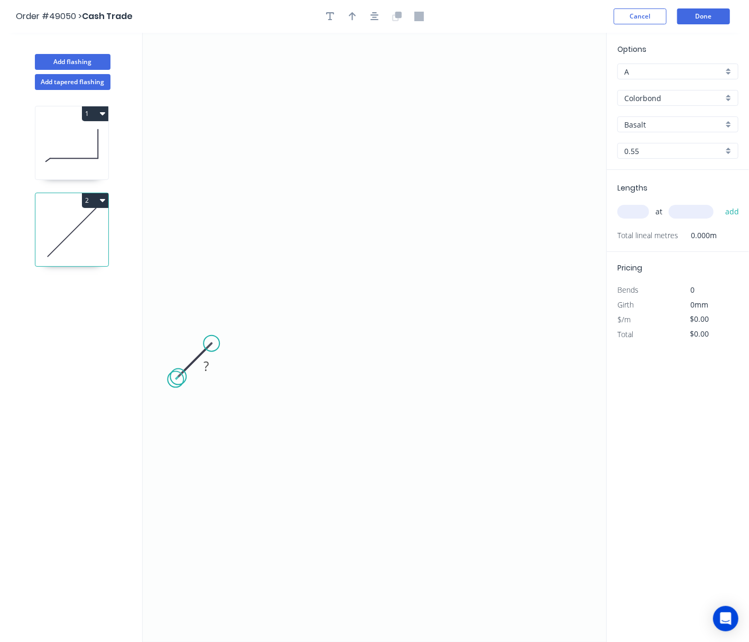
click at [176, 380] on circle at bounding box center [178, 377] width 16 height 16
click at [212, 345] on circle at bounding box center [212, 343] width 16 height 16
click at [502, 347] on icon "0 ?" at bounding box center [375, 337] width 464 height 609
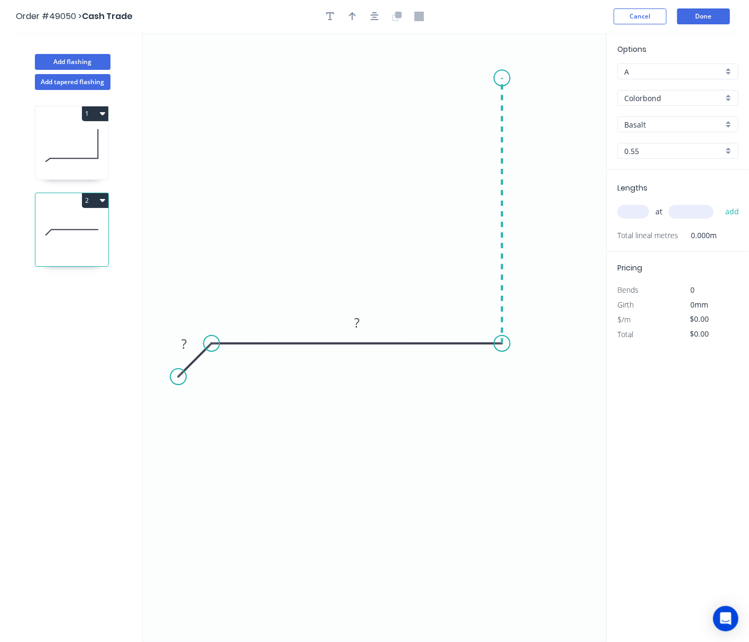
click at [505, 78] on icon "0 ? ?" at bounding box center [375, 337] width 464 height 609
click at [546, 56] on icon "0 ? ? ?" at bounding box center [375, 337] width 464 height 609
click at [542, 56] on circle at bounding box center [546, 55] width 16 height 16
drag, startPoint x: 546, startPoint y: 57, endPoint x: 533, endPoint y: 58, distance: 12.7
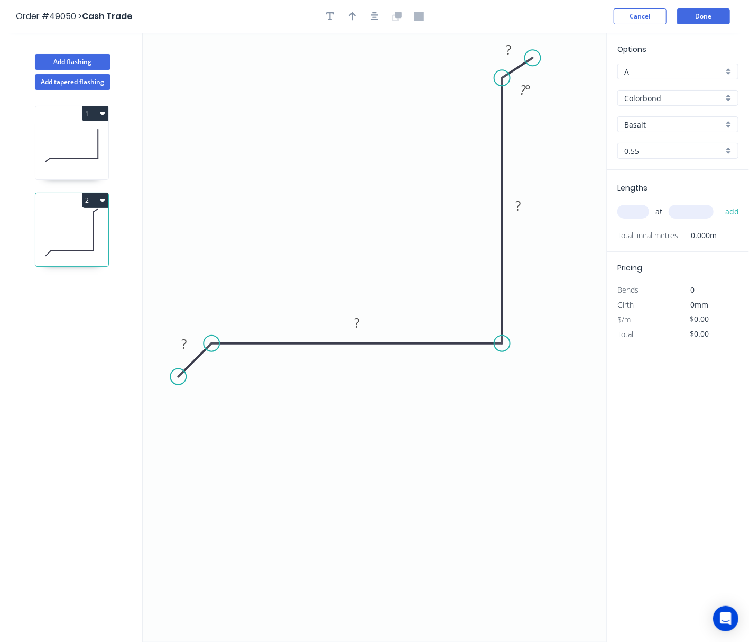
click at [533, 58] on circle at bounding box center [533, 58] width 16 height 16
click at [508, 47] on tspan "?" at bounding box center [508, 49] width 5 height 17
click at [524, 86] on tspan "?" at bounding box center [523, 89] width 6 height 17
click at [216, 359] on icon "0 ? ? ? 10 150 º" at bounding box center [375, 337] width 464 height 609
drag, startPoint x: 180, startPoint y: 374, endPoint x: 176, endPoint y: 369, distance: 6.5
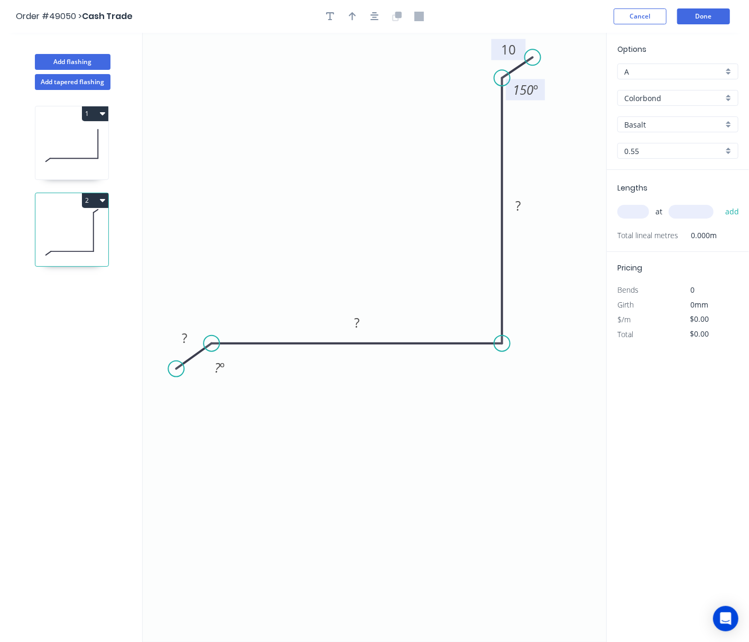
click at [176, 369] on circle at bounding box center [176, 369] width 16 height 16
click at [221, 366] on tspan "º" at bounding box center [222, 367] width 5 height 17
click at [191, 347] on rect at bounding box center [184, 337] width 34 height 21
click at [190, 340] on rect at bounding box center [184, 338] width 21 height 15
click at [358, 317] on tspan "?" at bounding box center [356, 322] width 5 height 17
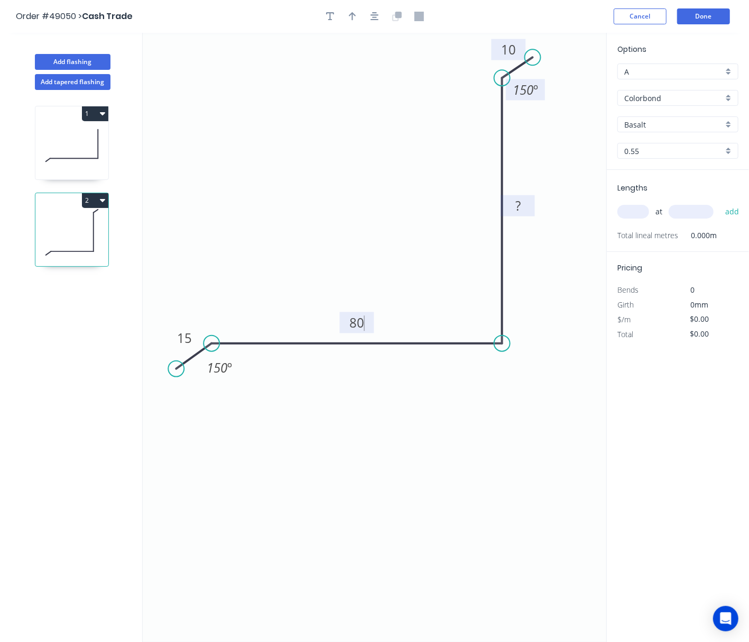
click at [527, 202] on rect at bounding box center [518, 206] width 21 height 15
click at [646, 119] on input "Basalt" at bounding box center [674, 124] width 99 height 11
type input "$10.12"
click at [667, 143] on div "Surfmist" at bounding box center [678, 144] width 120 height 19
type input "Surfmist"
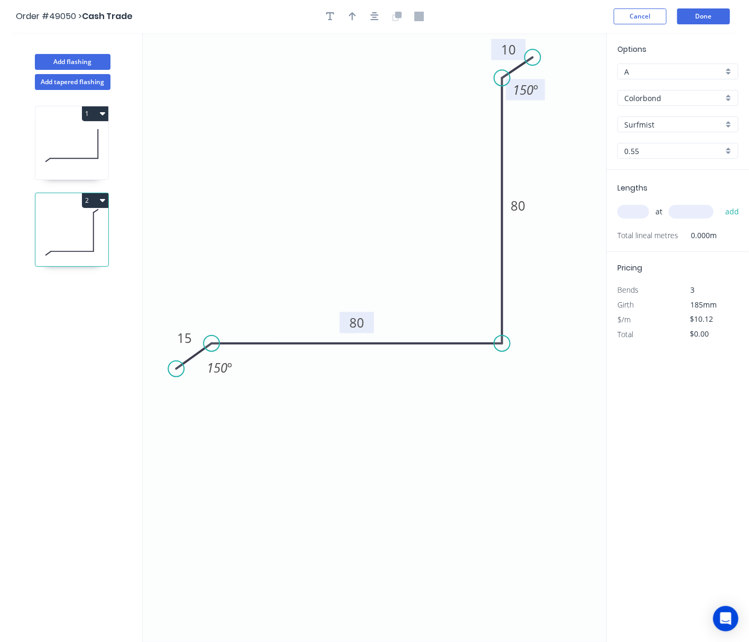
click at [633, 212] on input "text" at bounding box center [634, 212] width 32 height 14
type input "2"
click at [697, 216] on input "text" at bounding box center [691, 212] width 45 height 14
type input "2000"
click at [720, 203] on button "add" at bounding box center [732, 212] width 25 height 18
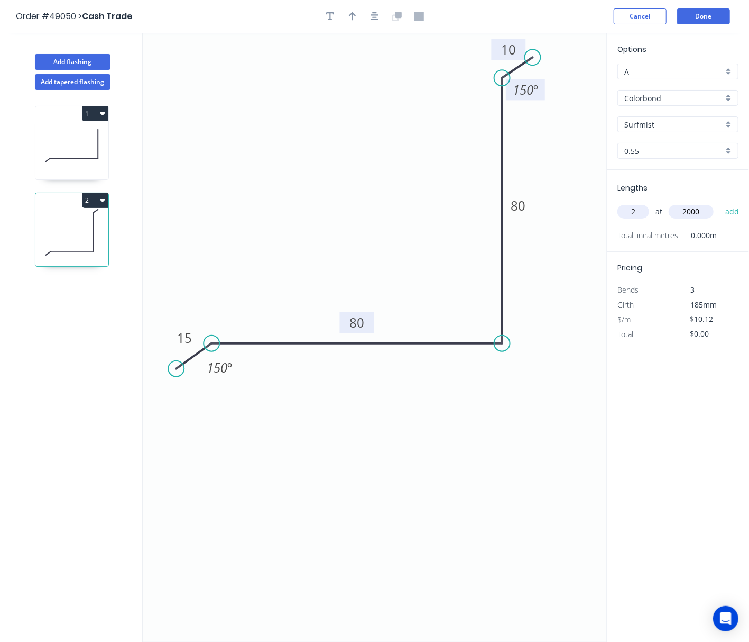
type input "$40.48"
click at [709, 14] on button "Done" at bounding box center [704, 16] width 53 height 16
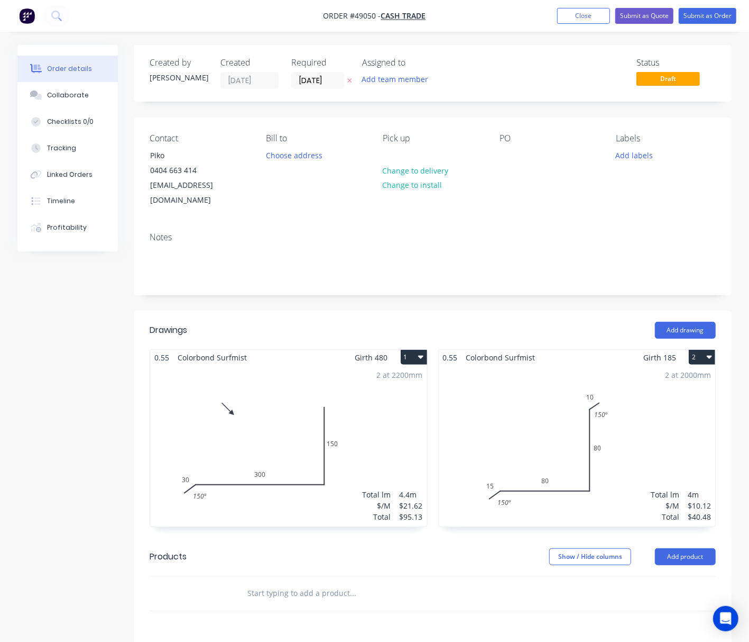
click at [580, 404] on div "2 at 2000mm Total lm $/M Total 4m $10.12 $40.48" at bounding box center [577, 445] width 277 height 161
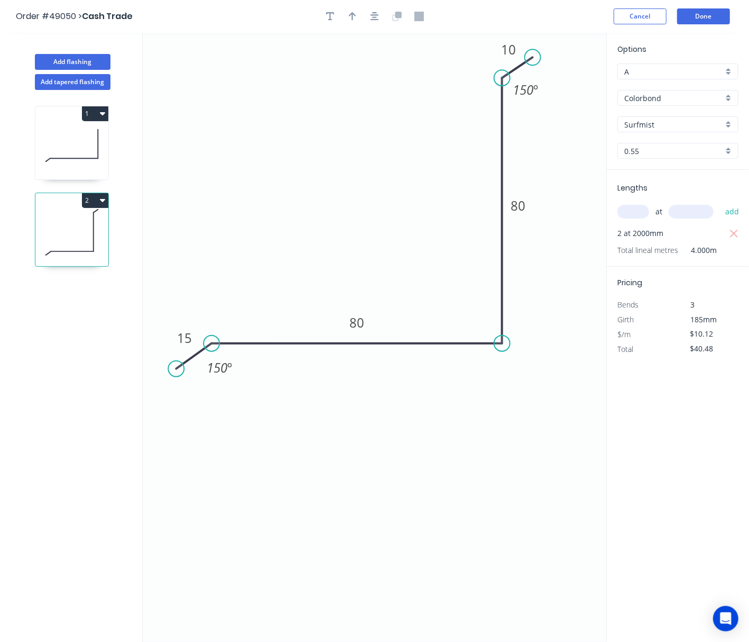
click at [355, 24] on header "Order #49050 > Cash Trade Cancel Done" at bounding box center [374, 16] width 749 height 33
click at [359, 26] on header "Order #49050 > Cash Trade Cancel Done" at bounding box center [374, 16] width 749 height 33
drag, startPoint x: 356, startPoint y: 18, endPoint x: 360, endPoint y: 23, distance: 6.2
click at [356, 22] on button "button" at bounding box center [353, 16] width 16 height 16
click at [555, 85] on icon at bounding box center [554, 74] width 10 height 34
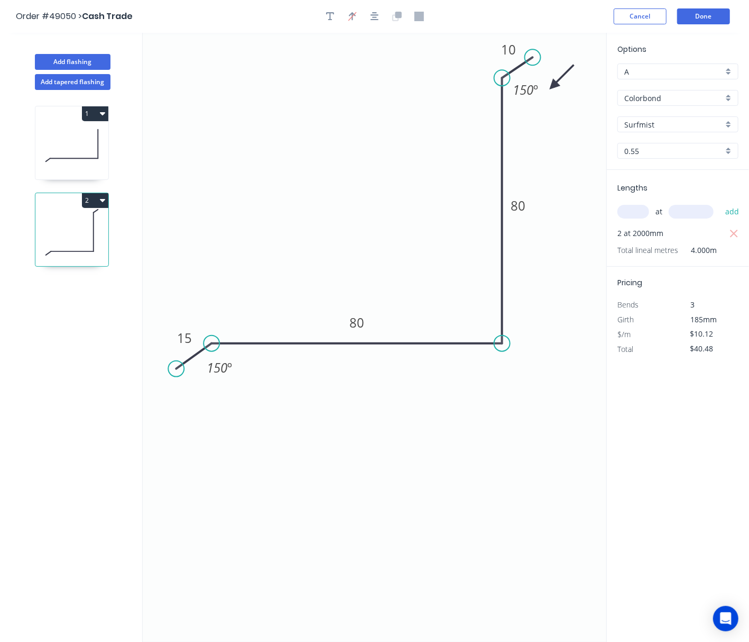
click at [555, 85] on icon at bounding box center [562, 77] width 31 height 31
click at [555, 85] on icon at bounding box center [566, 86] width 34 height 10
click at [555, 85] on icon at bounding box center [554, 98] width 10 height 34
click at [555, 85] on icon at bounding box center [544, 94] width 31 height 31
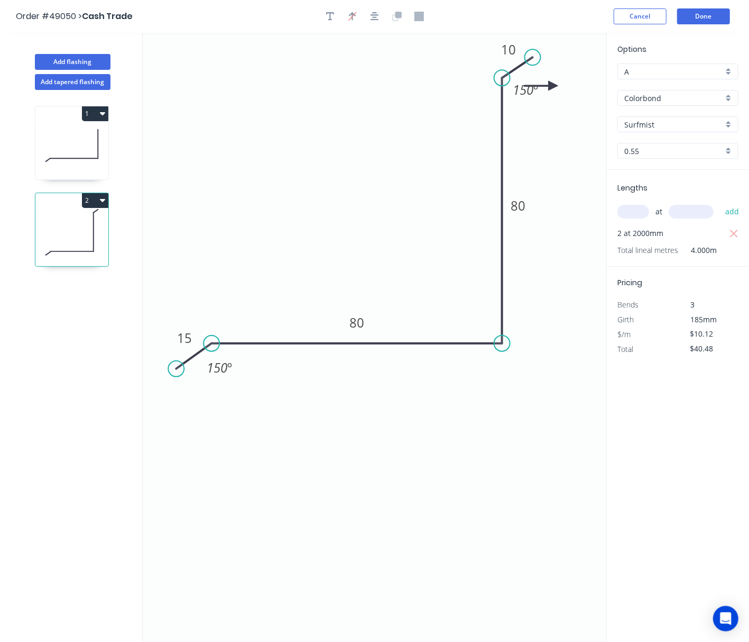
click at [555, 85] on icon at bounding box center [542, 86] width 34 height 10
click at [555, 85] on icon at bounding box center [554, 74] width 10 height 34
click at [555, 85] on icon at bounding box center [562, 77] width 31 height 31
click at [555, 85] on icon at bounding box center [566, 86] width 34 height 10
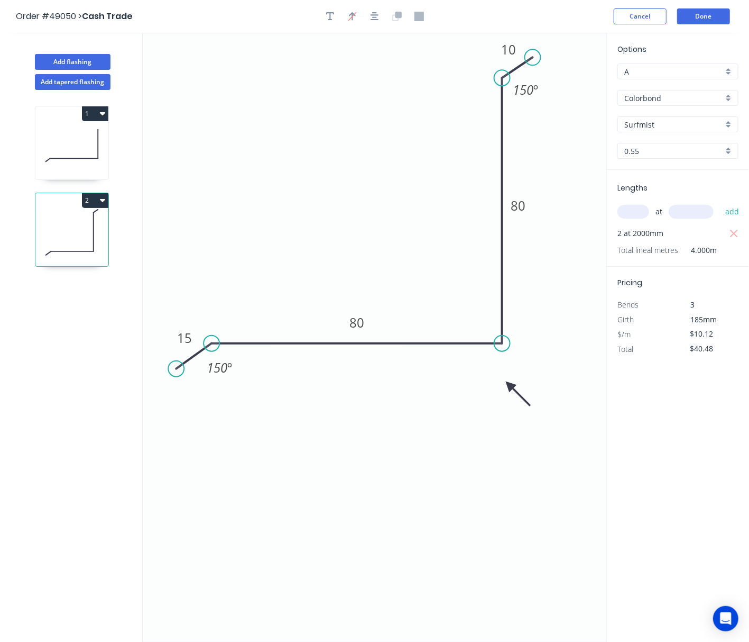
drag, startPoint x: 555, startPoint y: 85, endPoint x: 506, endPoint y: 384, distance: 303.5
click at [506, 384] on icon at bounding box center [518, 393] width 31 height 31
click at [714, 5] on header "Order #49050 > Cash Trade Cancel Done" at bounding box center [374, 16] width 749 height 33
click at [712, 22] on button "Done" at bounding box center [704, 16] width 53 height 16
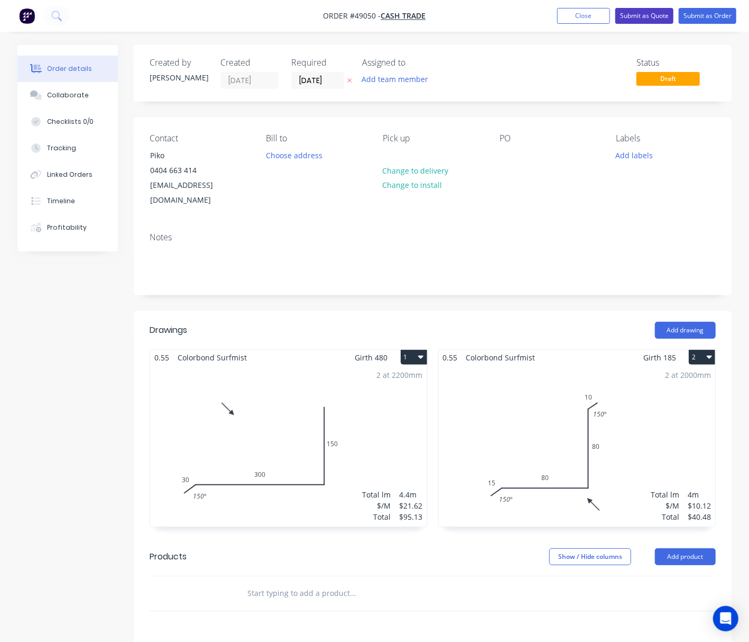
click at [635, 13] on button "Submit as Quote" at bounding box center [645, 16] width 58 height 16
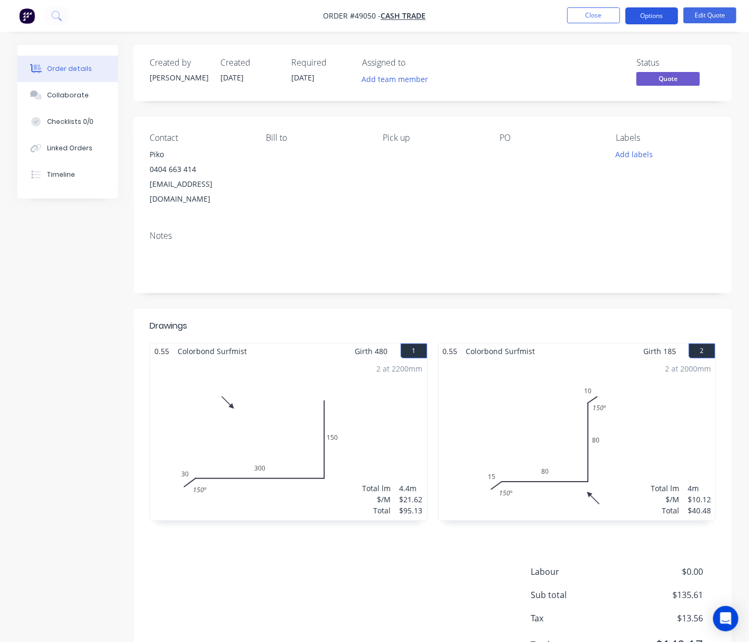
click at [657, 17] on button "Options" at bounding box center [652, 15] width 53 height 17
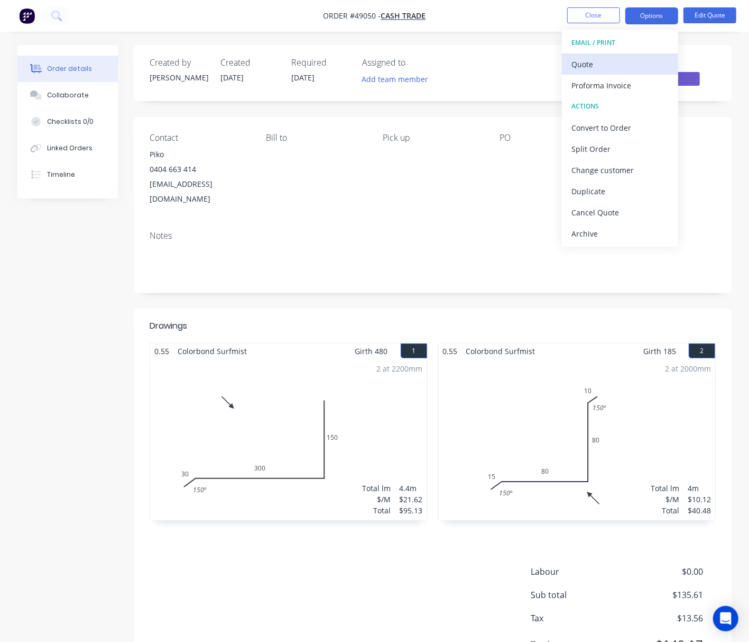
click at [624, 65] on div "Quote" at bounding box center [620, 64] width 97 height 15
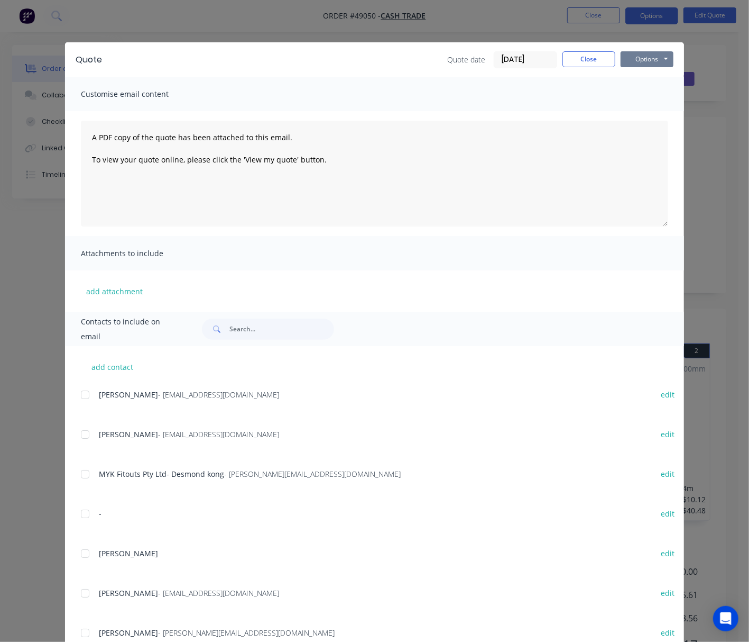
click at [656, 58] on button "Options" at bounding box center [647, 59] width 53 height 16
click at [667, 96] on button "Print" at bounding box center [655, 95] width 68 height 17
click at [697, 126] on div "Quote Quote date 09/09/25 Close Options Preview Print Email Customise email con…" at bounding box center [374, 321] width 749 height 642
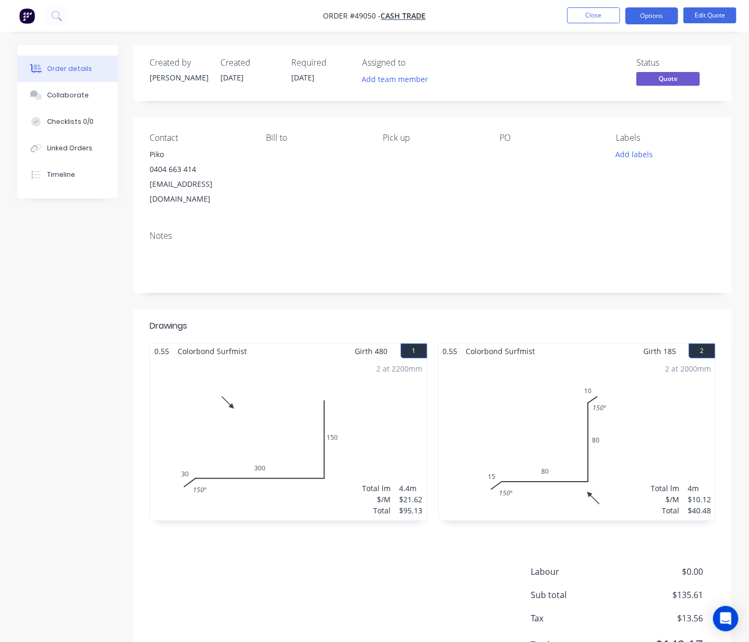
click at [584, 422] on div "2 at 2000mm Total lm $/M Total 4m $10.12 $40.48" at bounding box center [577, 439] width 277 height 161
click at [705, 13] on button "Edit Quote" at bounding box center [710, 15] width 53 height 16
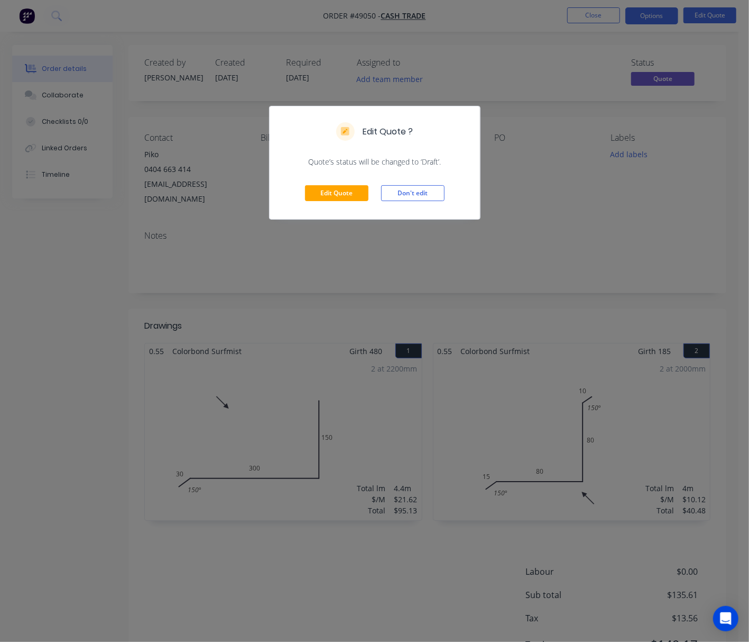
click at [615, 411] on div "Edit Quote ? Quote’s status will be changed to ‘Draft’. Edit Quote Don't edit" at bounding box center [374, 321] width 749 height 642
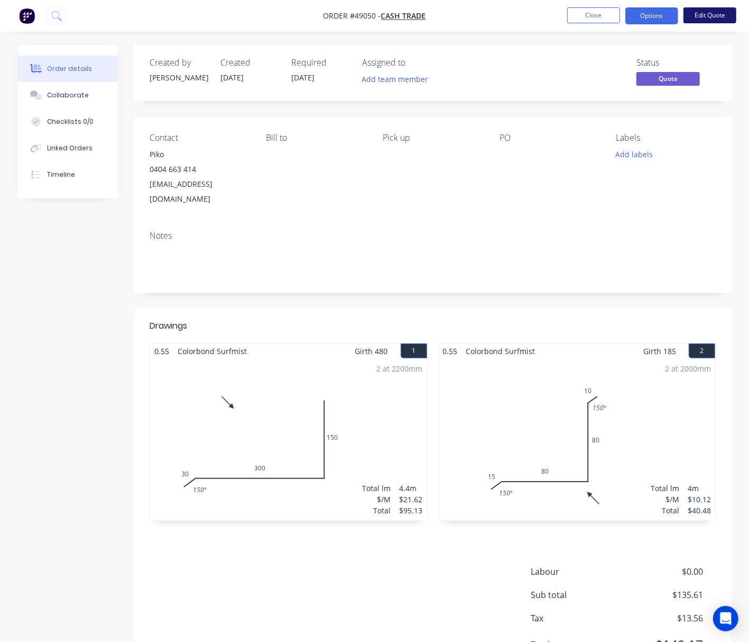
click at [699, 7] on button "Edit Quote" at bounding box center [710, 15] width 53 height 16
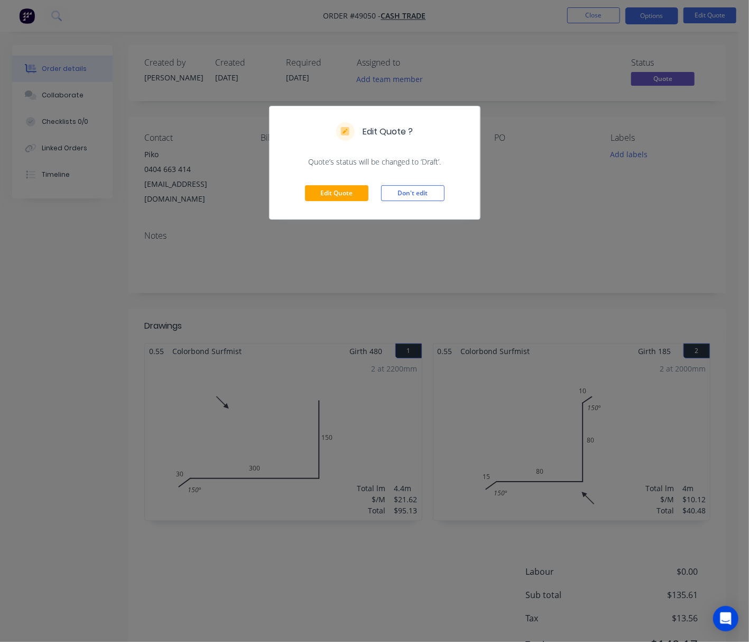
drag, startPoint x: 350, startPoint y: 178, endPoint x: 350, endPoint y: 185, distance: 6.9
click at [350, 182] on div "Edit Quote Don't edit" at bounding box center [375, 193] width 211 height 52
click at [349, 191] on button "Edit Quote" at bounding box center [336, 193] width 63 height 16
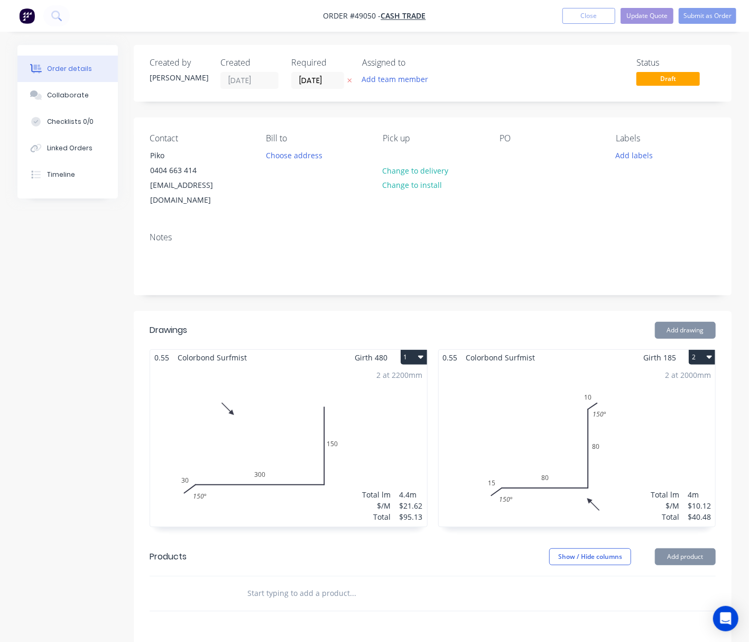
click at [548, 411] on div "2 at 2000mm Total lm $/M Total 4m $10.12 $40.48" at bounding box center [577, 445] width 277 height 161
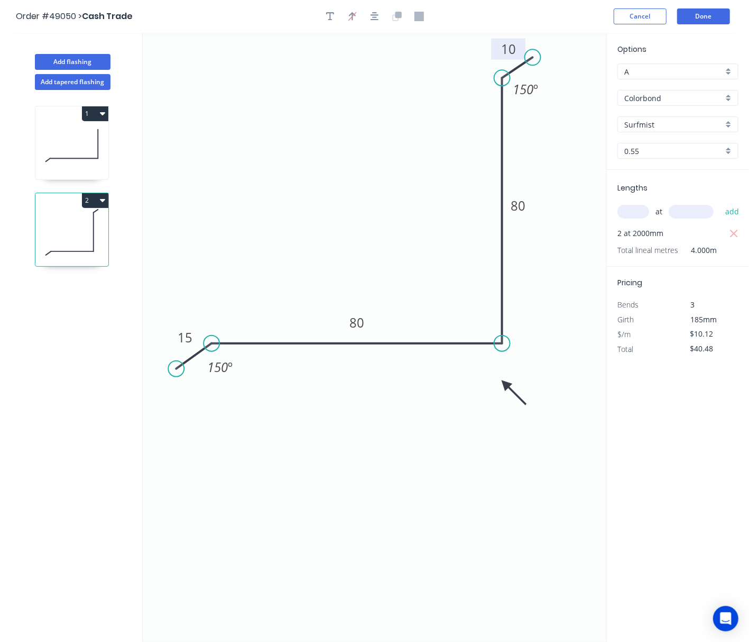
click at [515, 49] on tspan "10" at bounding box center [508, 48] width 15 height 17
click at [310, 286] on icon "0 15 80 80 15 150 º 150 º" at bounding box center [375, 337] width 464 height 609
click at [709, 24] on header "Order #49050 > Cash Trade Cancel Done" at bounding box center [374, 16] width 749 height 33
click at [708, 17] on button "Done" at bounding box center [704, 16] width 53 height 16
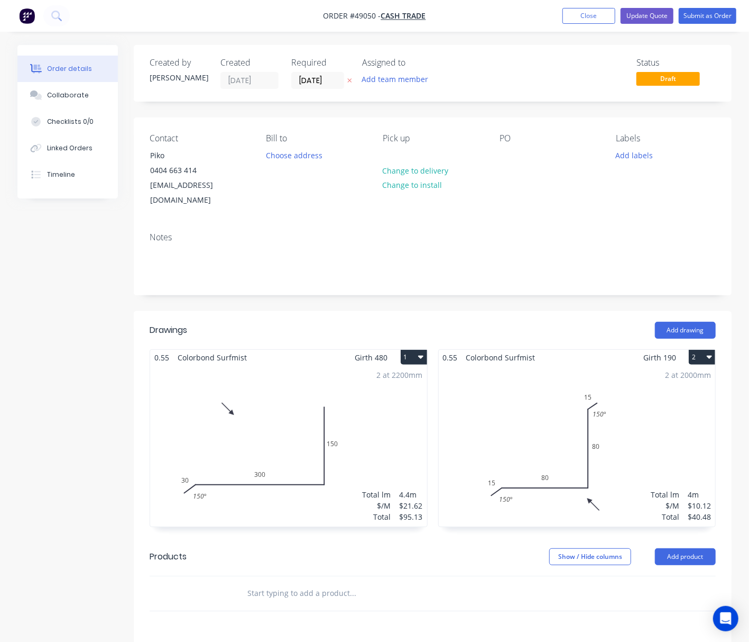
click at [500, 68] on div "Status Draft" at bounding box center [592, 73] width 248 height 31
click at [696, 14] on button "Submit as Order" at bounding box center [708, 16] width 58 height 16
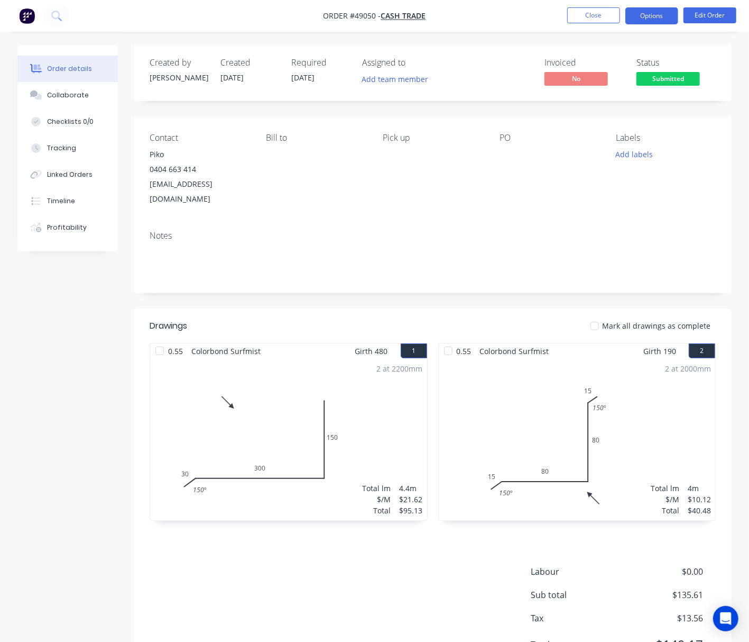
click at [652, 13] on button "Options" at bounding box center [652, 15] width 53 height 17
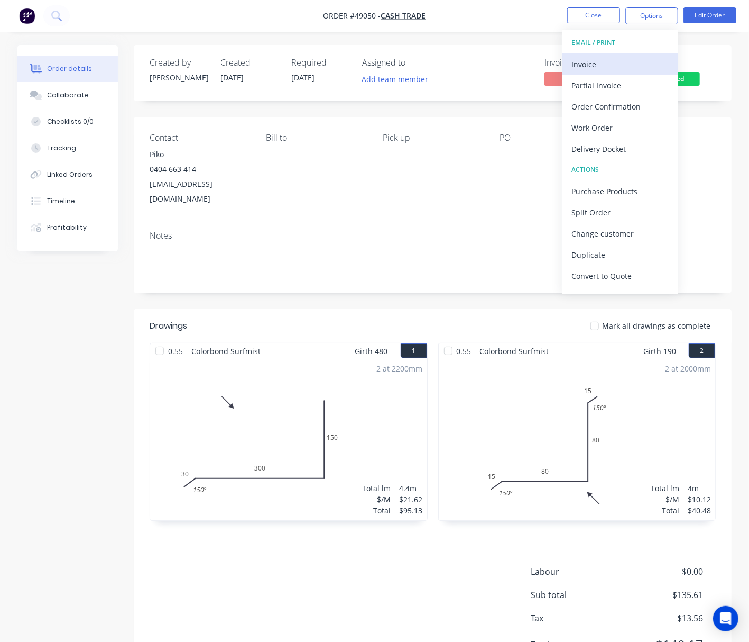
click at [636, 65] on div "Invoice" at bounding box center [620, 64] width 97 height 15
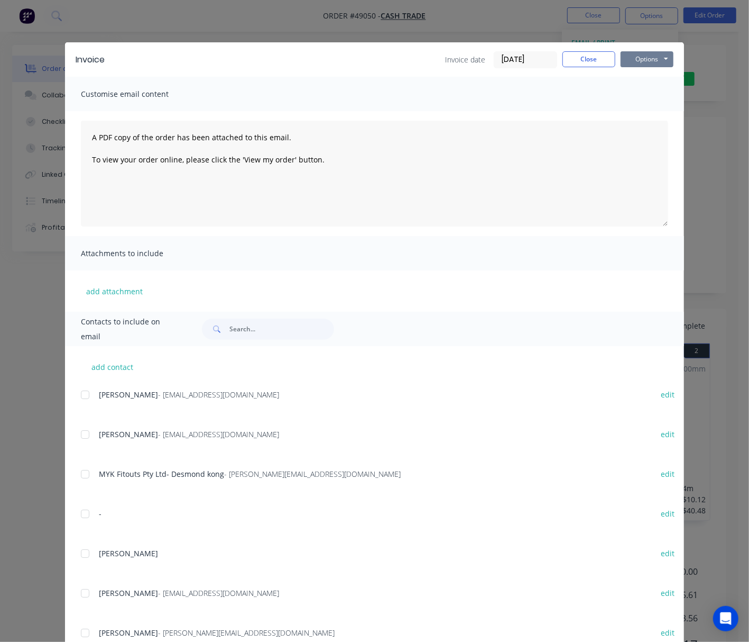
click at [654, 57] on button "Options" at bounding box center [647, 59] width 53 height 16
click at [662, 93] on button "Print" at bounding box center [655, 95] width 68 height 17
click at [418, 23] on div "Invoice Invoice date 09/09/25 Close Options Preview Print Email Customise email…" at bounding box center [374, 321] width 749 height 642
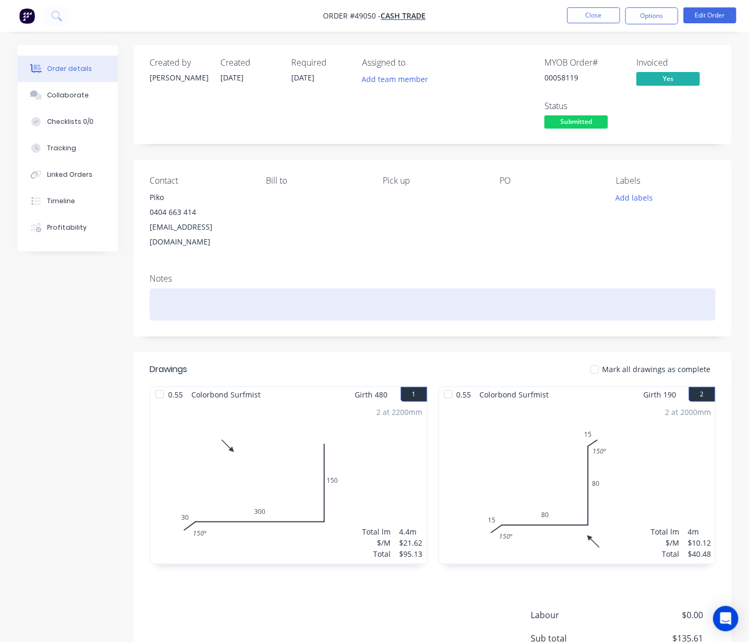
click at [212, 299] on div at bounding box center [433, 304] width 566 height 32
click at [184, 288] on div "pick up#48892" at bounding box center [433, 304] width 566 height 32
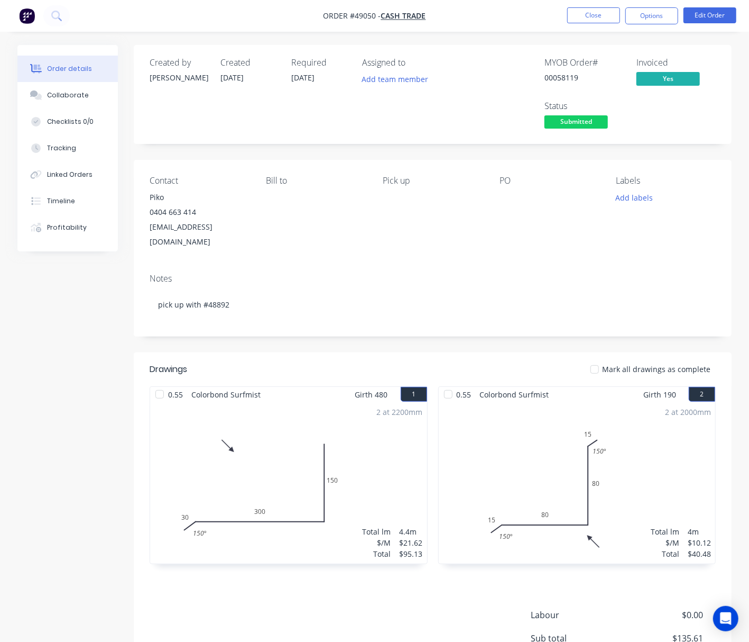
click at [579, 123] on span "Submitted" at bounding box center [576, 121] width 63 height 13
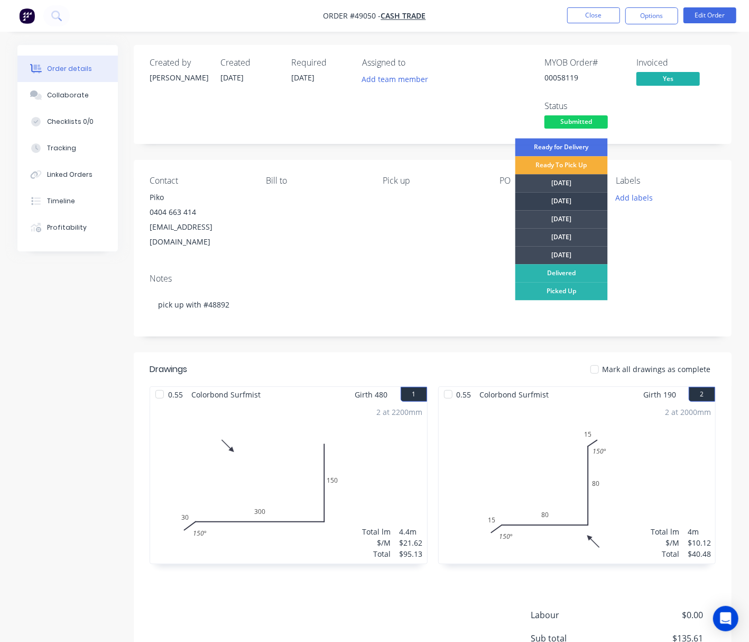
click at [568, 194] on div "[DATE]" at bounding box center [562, 201] width 93 height 18
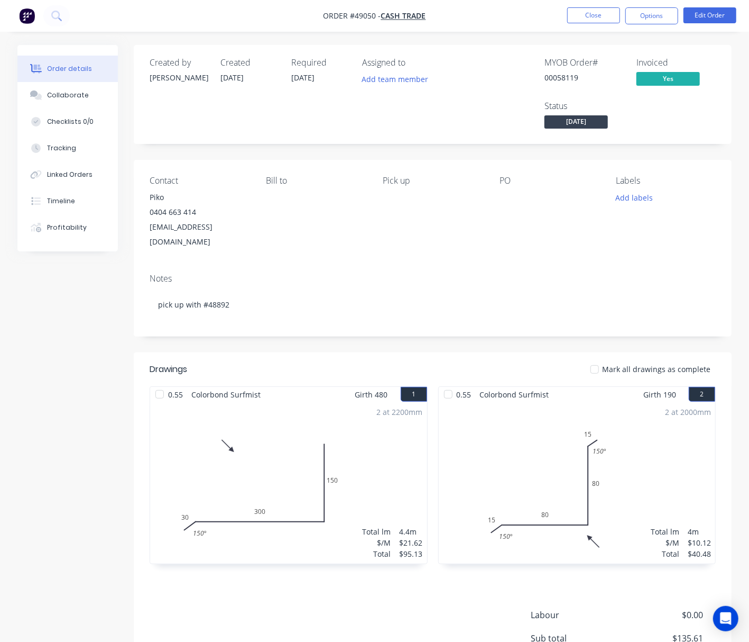
click at [642, 28] on nav "Order #49050 - Cash Trade Close Options Edit Order" at bounding box center [374, 16] width 749 height 32
click at [645, 17] on button "Options" at bounding box center [652, 15] width 53 height 17
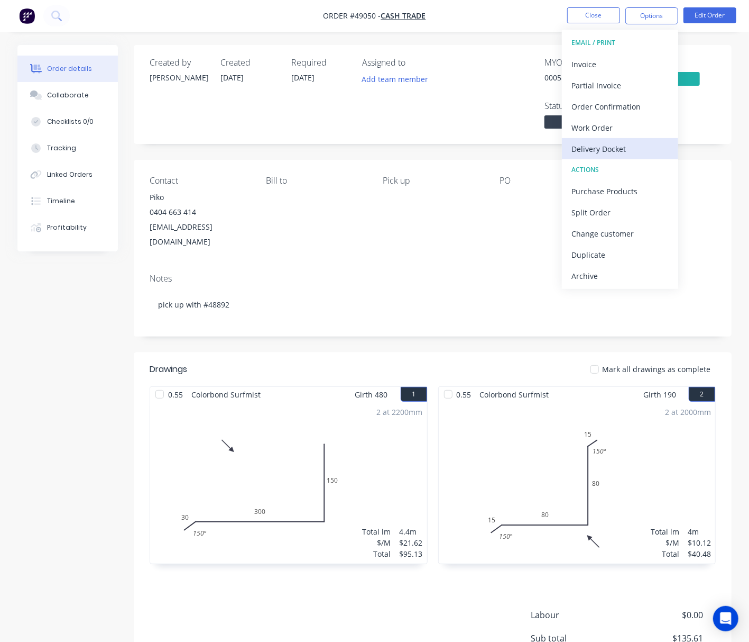
click at [635, 147] on div "Delivery Docket" at bounding box center [620, 148] width 97 height 15
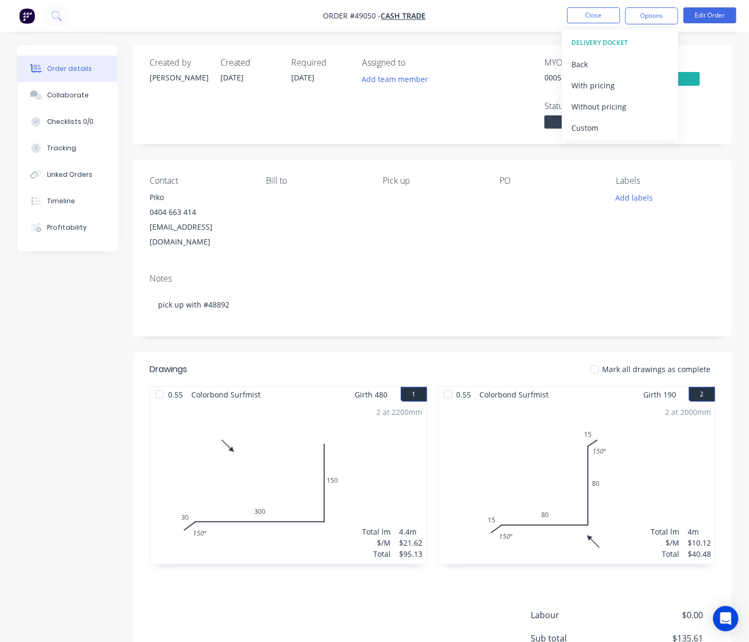
click at [692, 197] on div "Add labels" at bounding box center [666, 197] width 100 height 14
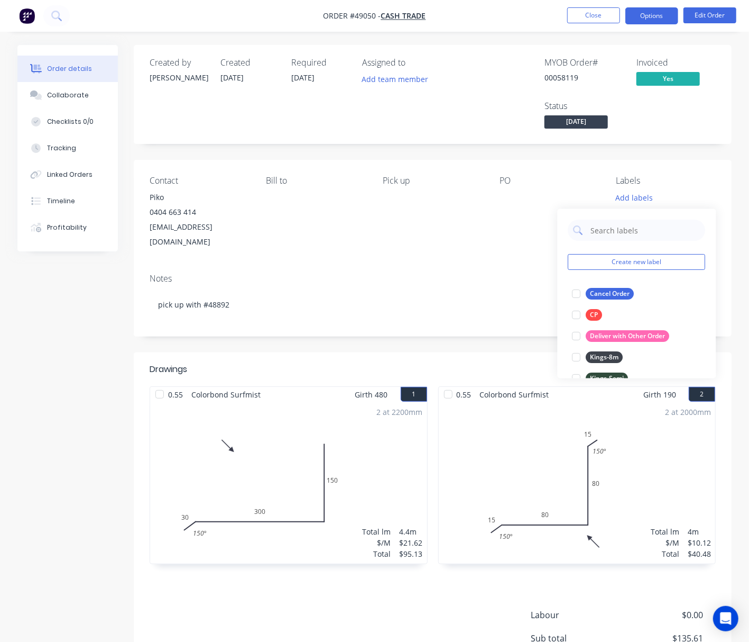
click at [655, 8] on nav "Order #49050 - Cash Trade Close Options Edit Order" at bounding box center [374, 16] width 749 height 32
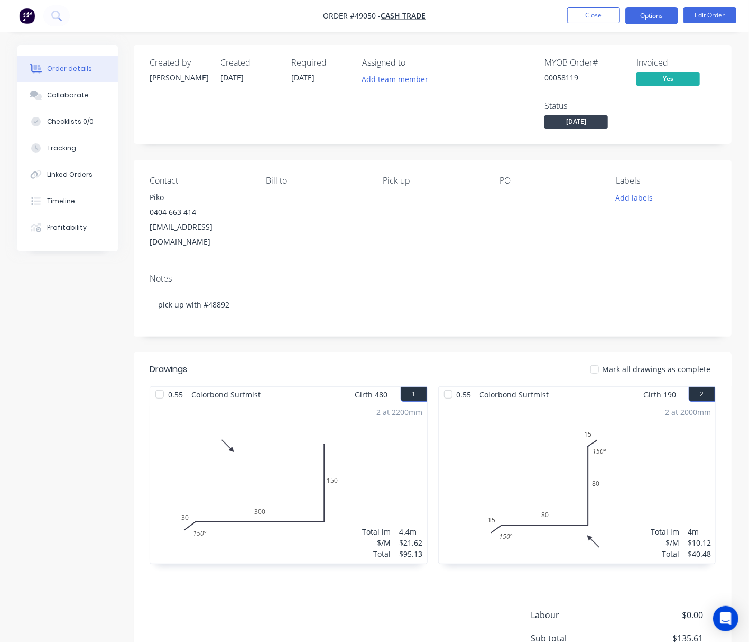
click at [652, 17] on button "Options" at bounding box center [652, 15] width 53 height 17
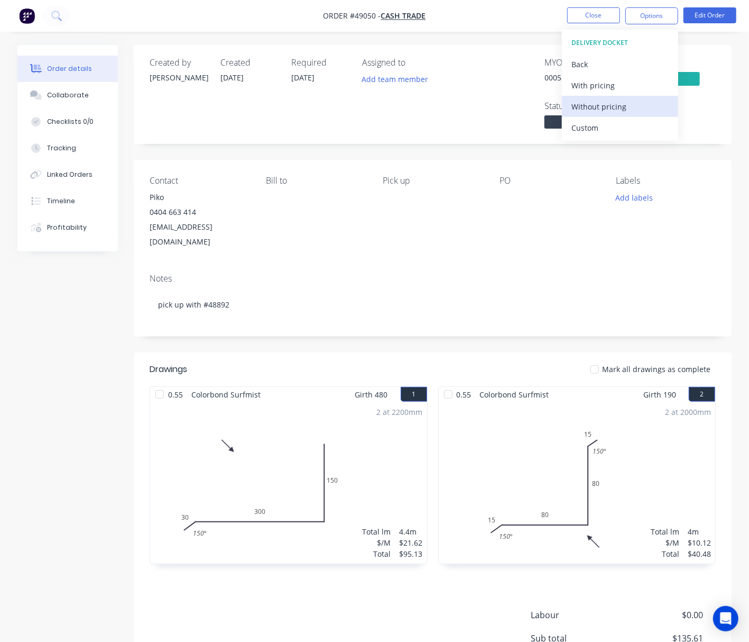
click at [639, 103] on div "Without pricing" at bounding box center [620, 106] width 97 height 15
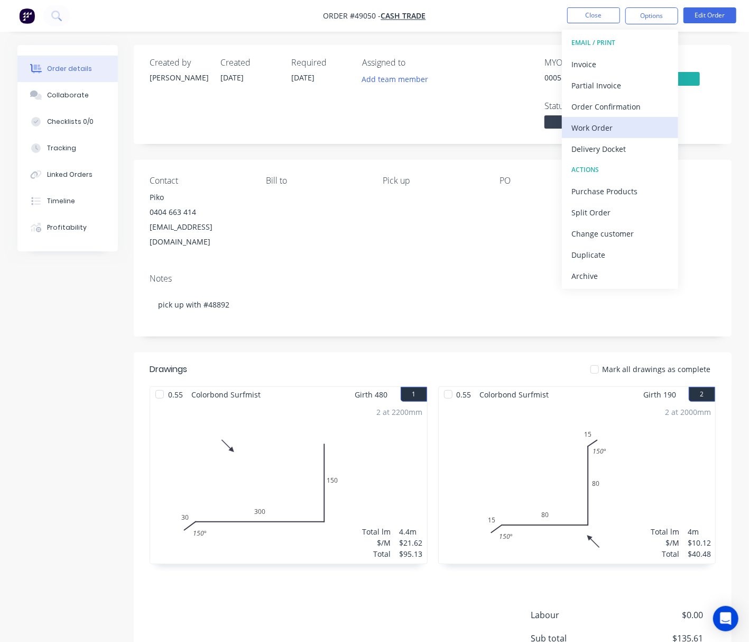
click at [602, 127] on div "Work Order" at bounding box center [620, 127] width 97 height 15
click at [610, 132] on div "Custom" at bounding box center [620, 127] width 97 height 15
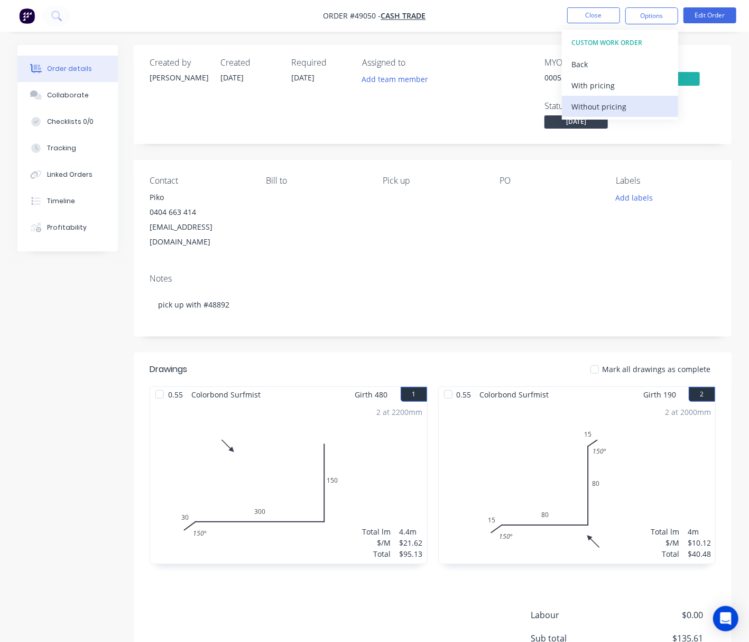
click at [616, 108] on div "Without pricing" at bounding box center [620, 106] width 97 height 15
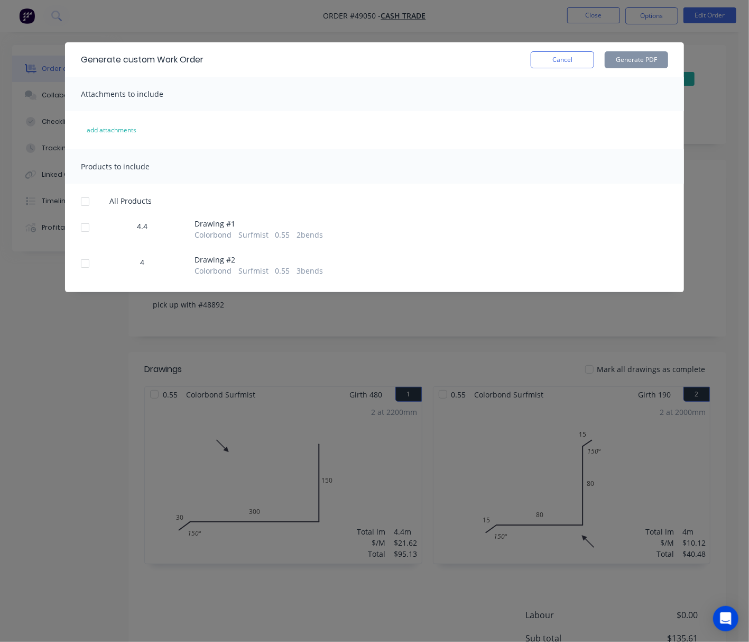
click at [89, 230] on div at bounding box center [85, 227] width 21 height 21
click at [89, 262] on div at bounding box center [85, 263] width 21 height 21
click at [647, 60] on button "Generate PDF" at bounding box center [636, 59] width 63 height 17
click at [350, 20] on div "Generate custom Work Order Cancel Generate PDF Attachments to include add attac…" at bounding box center [374, 321] width 749 height 642
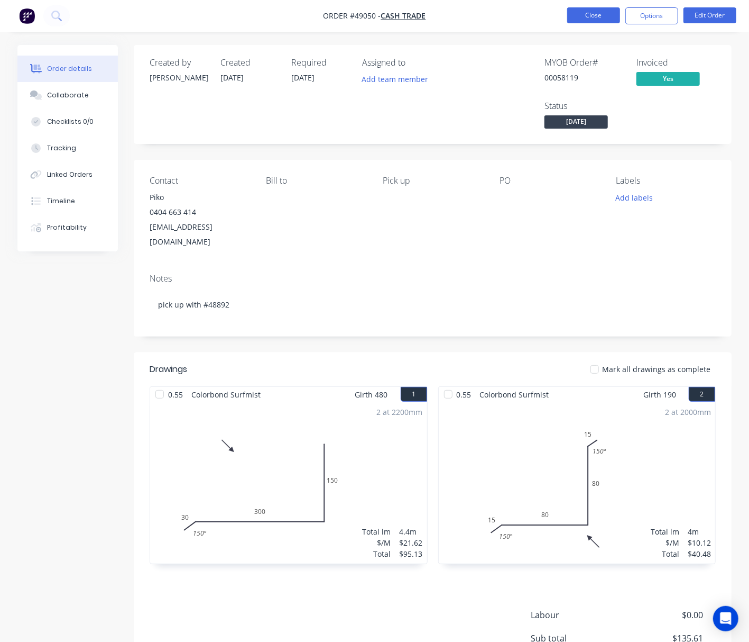
click at [606, 17] on button "Close" at bounding box center [594, 15] width 53 height 16
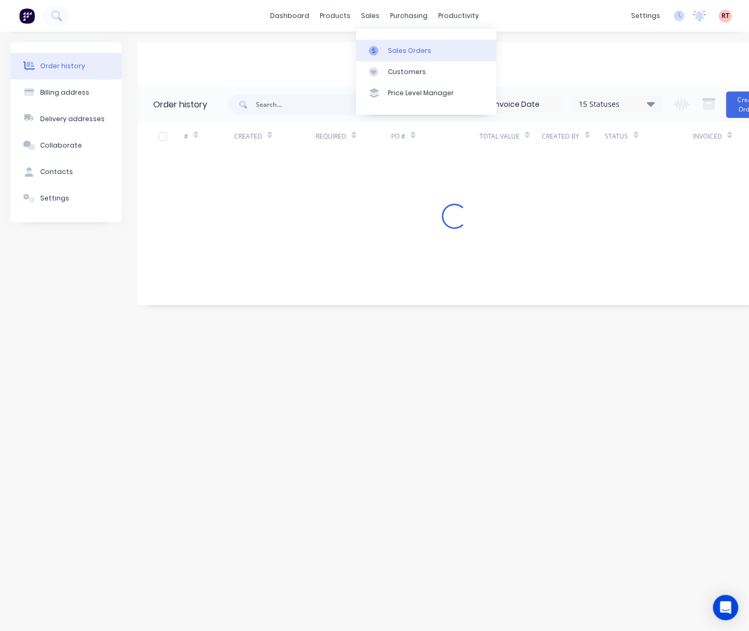
click at [403, 47] on div "Sales Orders" at bounding box center [409, 51] width 43 height 10
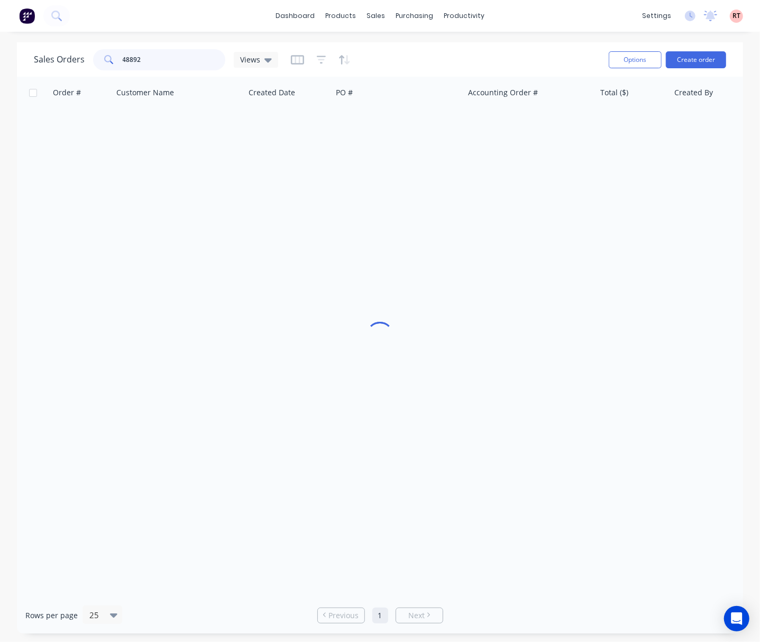
drag, startPoint x: 158, startPoint y: 58, endPoint x: 59, endPoint y: 72, distance: 99.4
click at [59, 72] on div "Sales Orders 48892 Views" at bounding box center [317, 60] width 566 height 26
type input "48995"
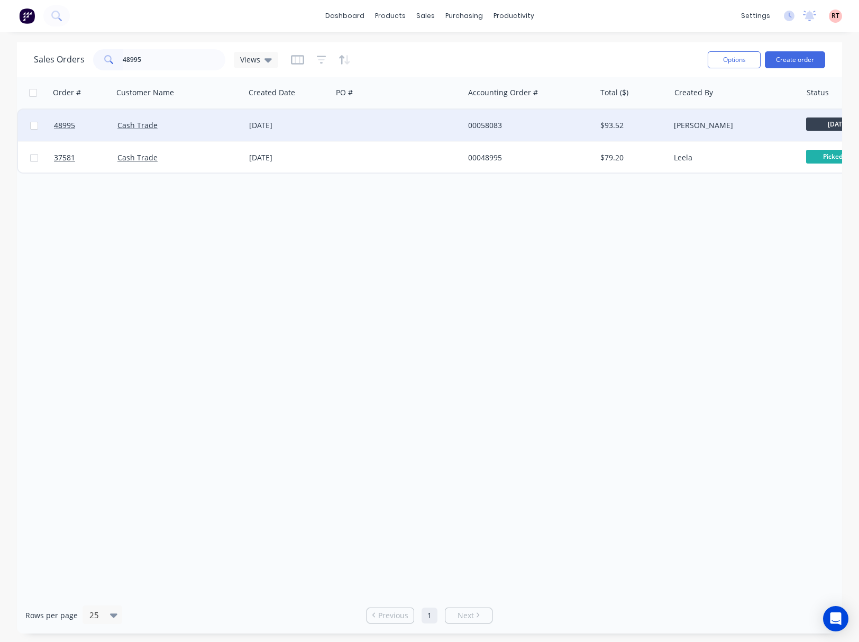
click at [242, 135] on div "Cash Trade" at bounding box center [179, 125] width 132 height 32
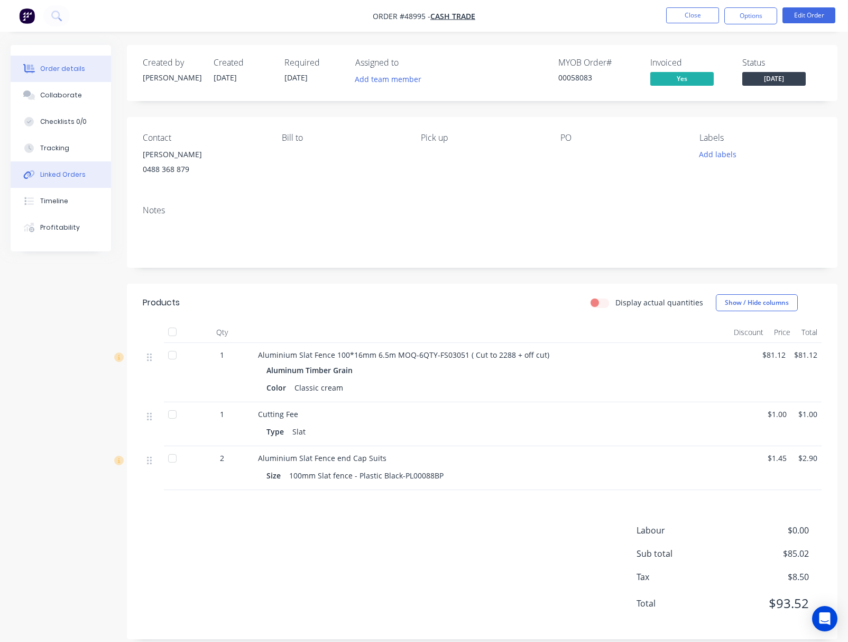
click at [63, 170] on div "Linked Orders" at bounding box center [62, 175] width 45 height 10
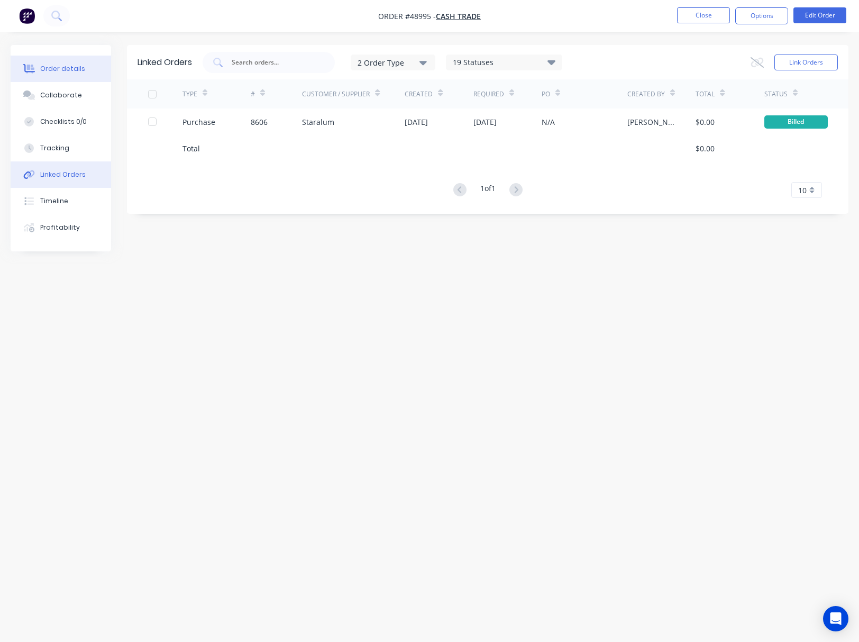
click at [62, 62] on button "Order details" at bounding box center [61, 69] width 100 height 26
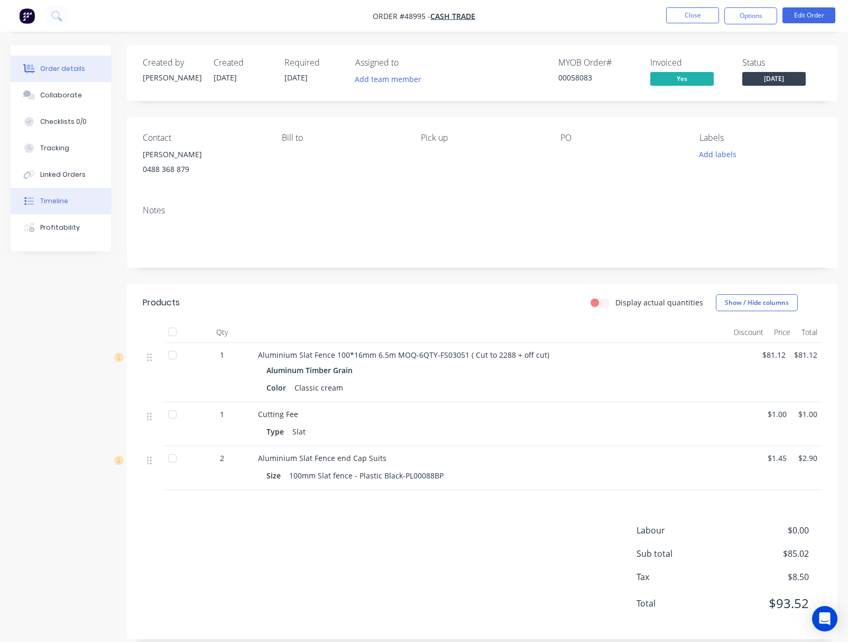
click at [36, 204] on div at bounding box center [29, 201] width 16 height 10
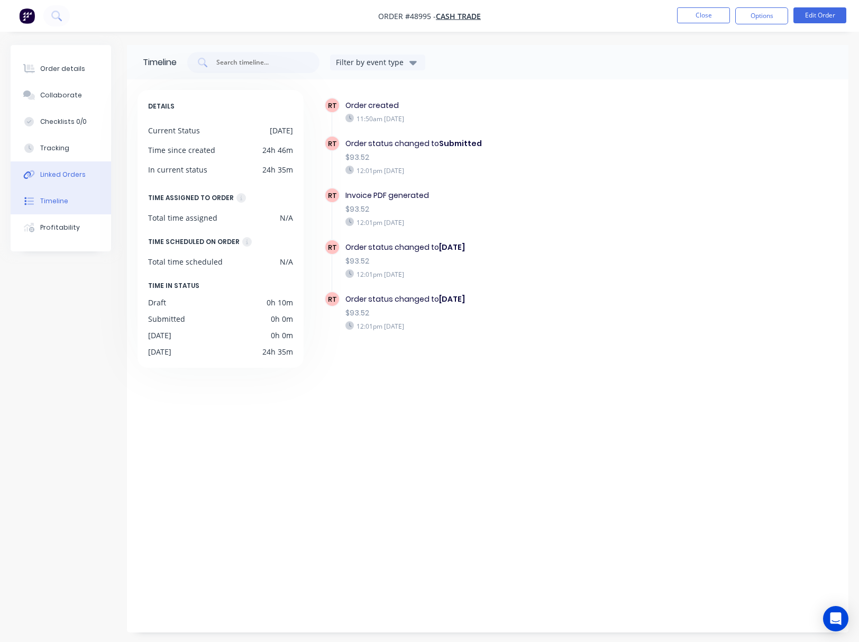
click at [54, 178] on div "Linked Orders" at bounding box center [62, 175] width 45 height 10
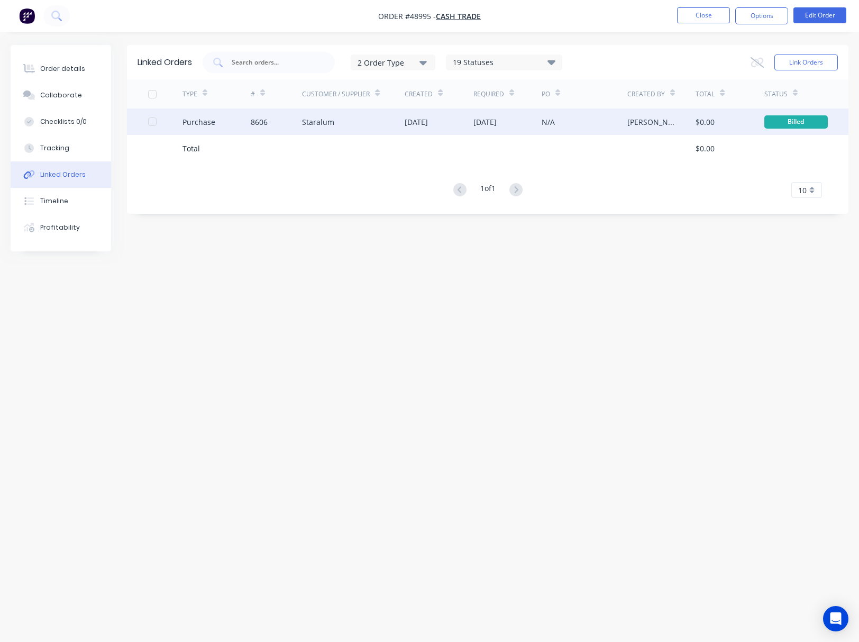
click at [354, 130] on div "Staralum" at bounding box center [353, 121] width 103 height 26
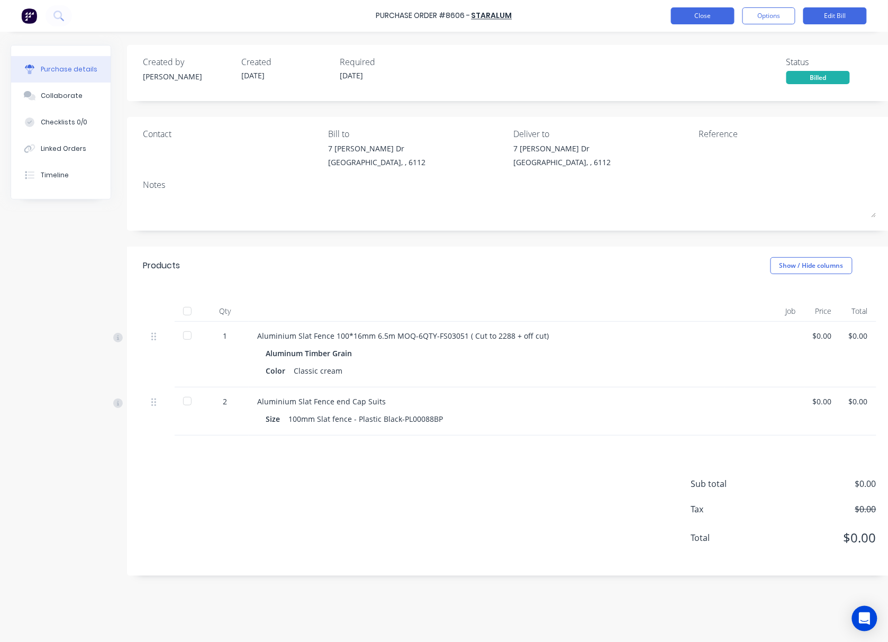
click at [686, 19] on button "Close" at bounding box center [702, 15] width 63 height 17
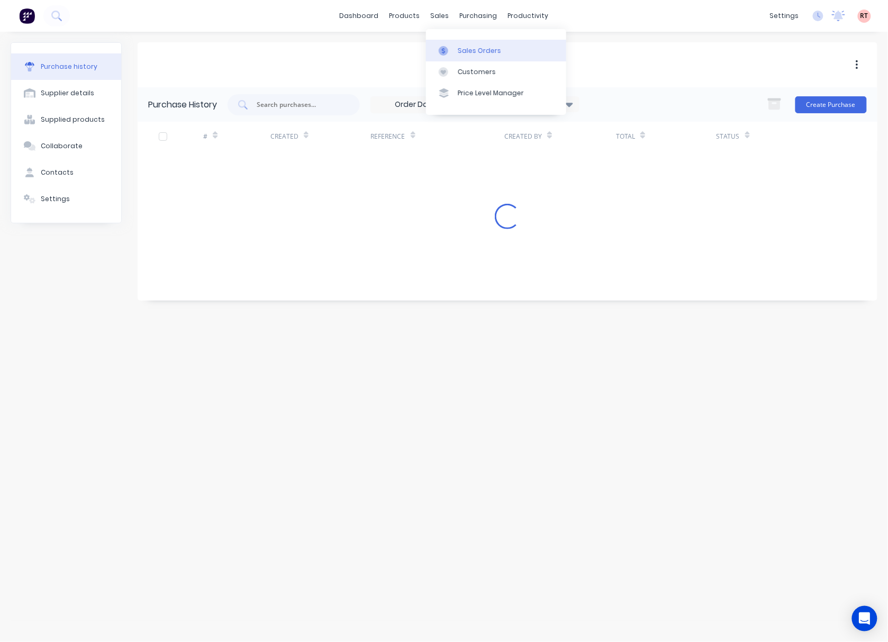
click at [461, 42] on link "Sales Orders" at bounding box center [496, 50] width 140 height 21
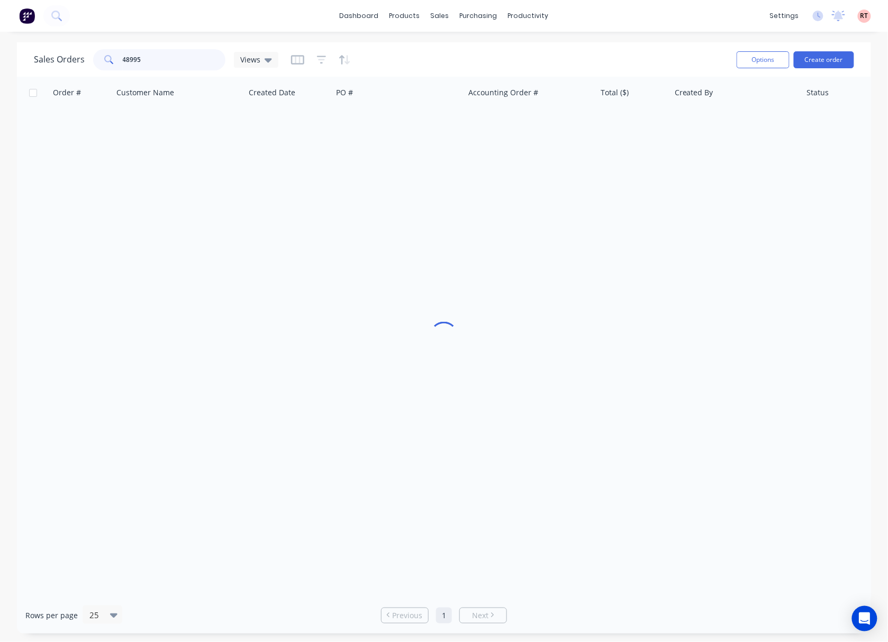
drag, startPoint x: 195, startPoint y: 58, endPoint x: 130, endPoint y: 59, distance: 65.6
click at [130, 59] on input "48995" at bounding box center [174, 59] width 103 height 21
type input "48350"
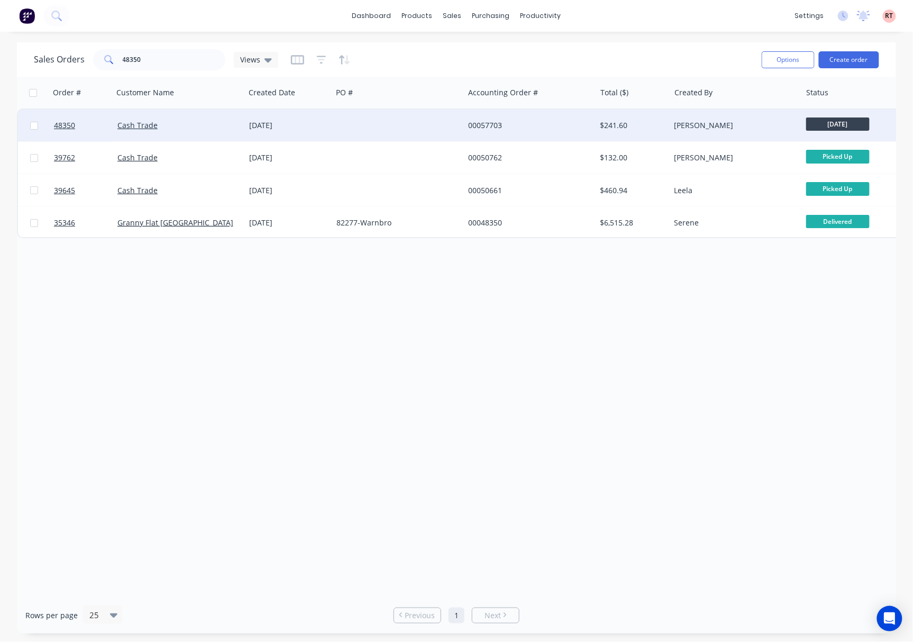
click at [376, 131] on div at bounding box center [398, 125] width 132 height 32
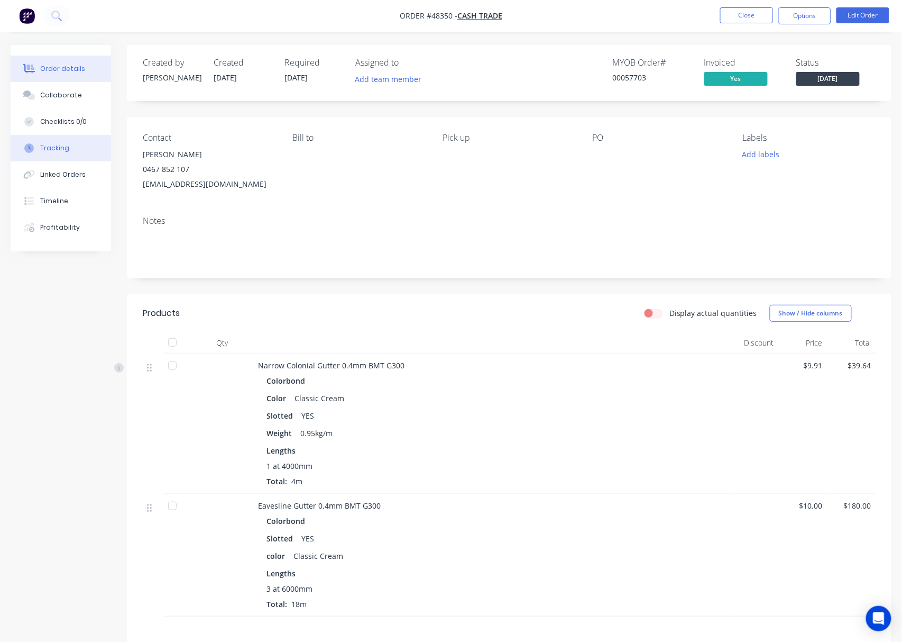
click at [70, 148] on button "Tracking" at bounding box center [61, 148] width 100 height 26
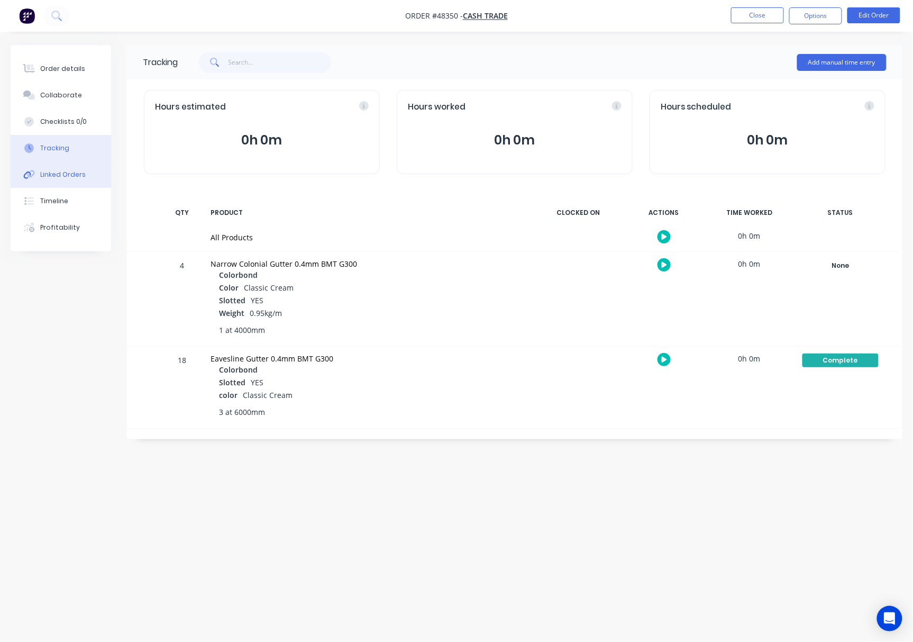
click at [79, 174] on div "Linked Orders" at bounding box center [62, 175] width 45 height 10
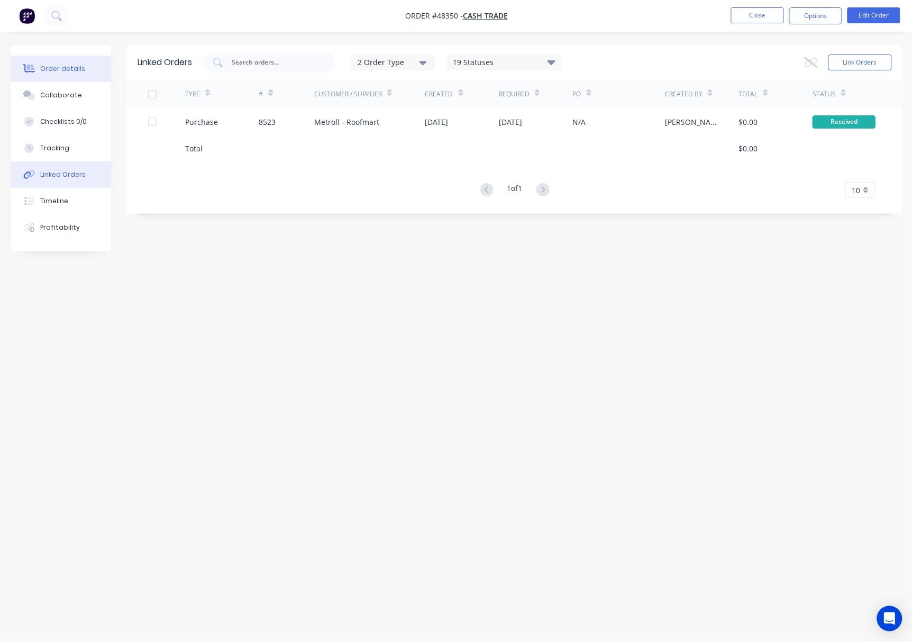
click at [70, 68] on div "Order details" at bounding box center [62, 69] width 45 height 10
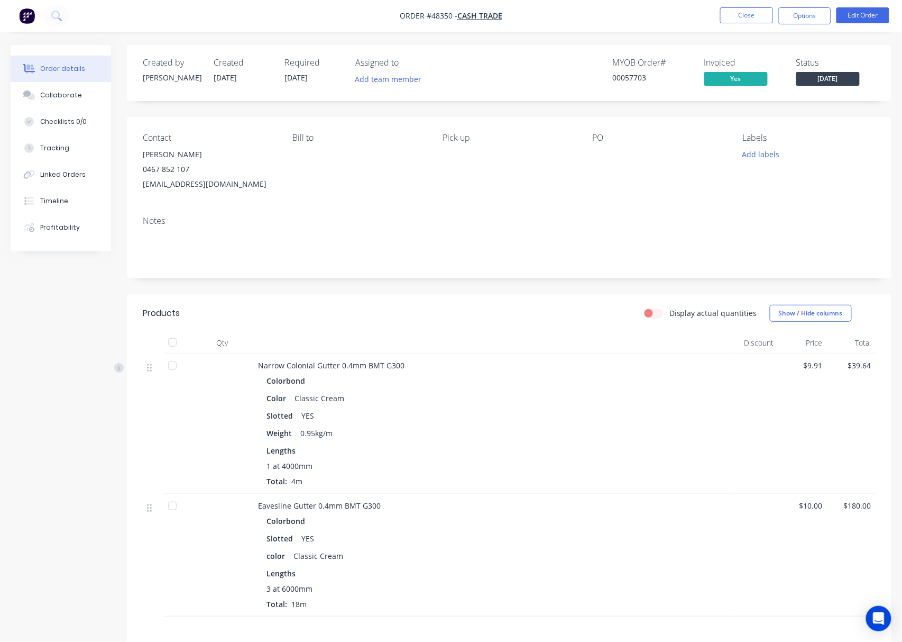
click at [804, 75] on span "[DATE]" at bounding box center [828, 78] width 63 height 13
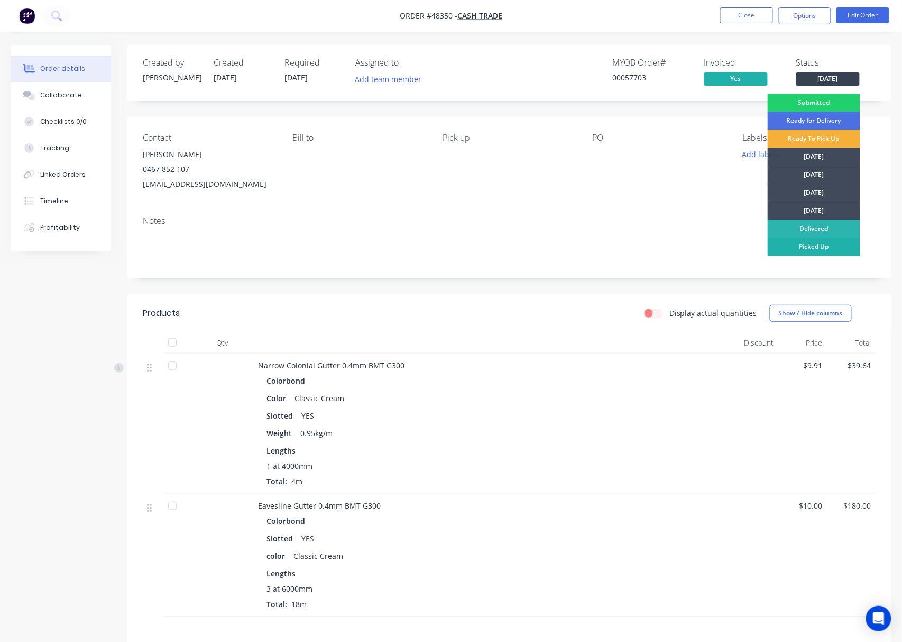
click at [834, 246] on div "Picked Up" at bounding box center [814, 246] width 93 height 18
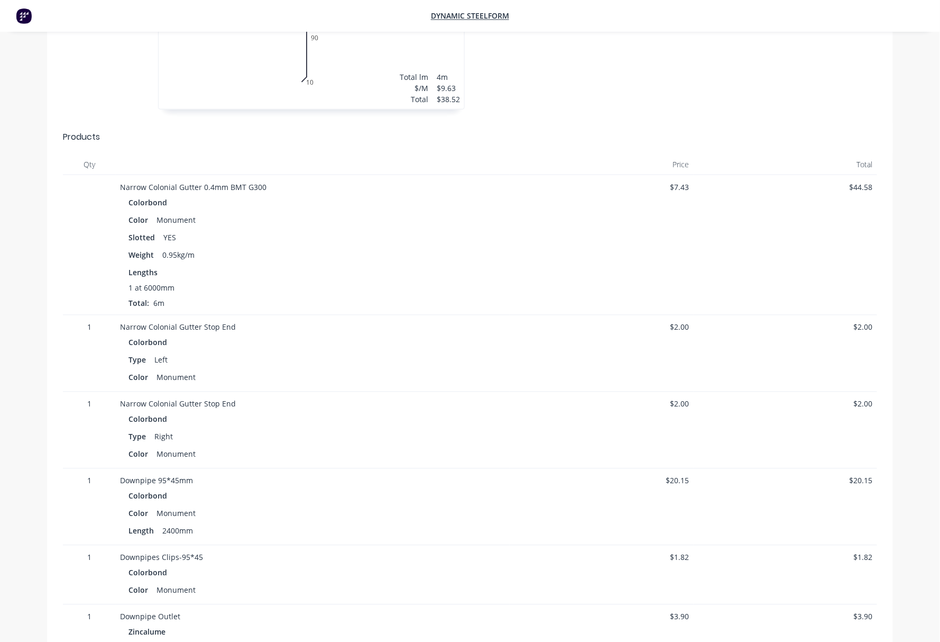
scroll to position [423, 0]
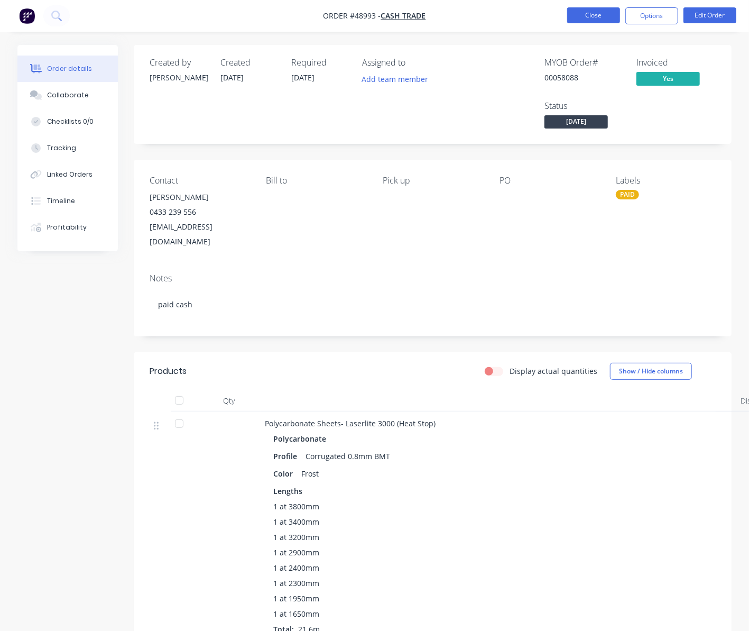
click at [603, 11] on button "Close" at bounding box center [594, 15] width 53 height 16
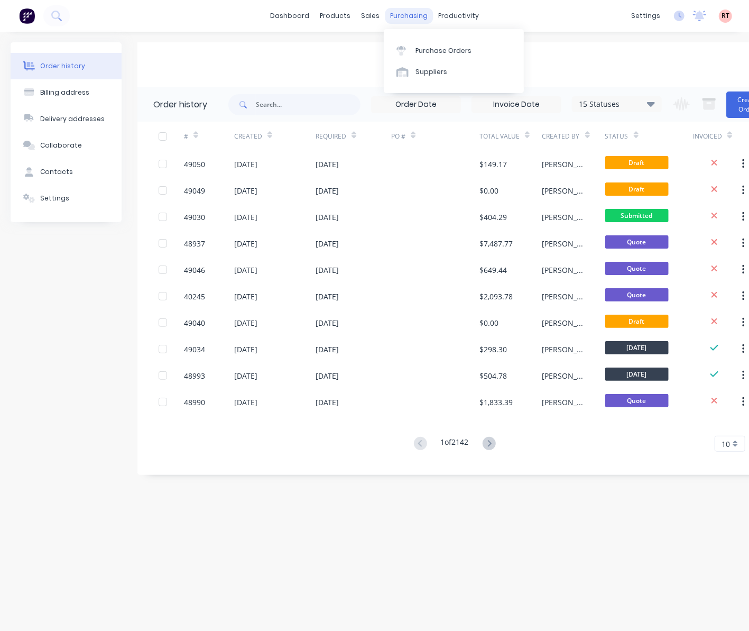
click at [410, 19] on div "purchasing" at bounding box center [409, 16] width 48 height 16
click at [424, 47] on div "Purchase Orders" at bounding box center [444, 51] width 56 height 10
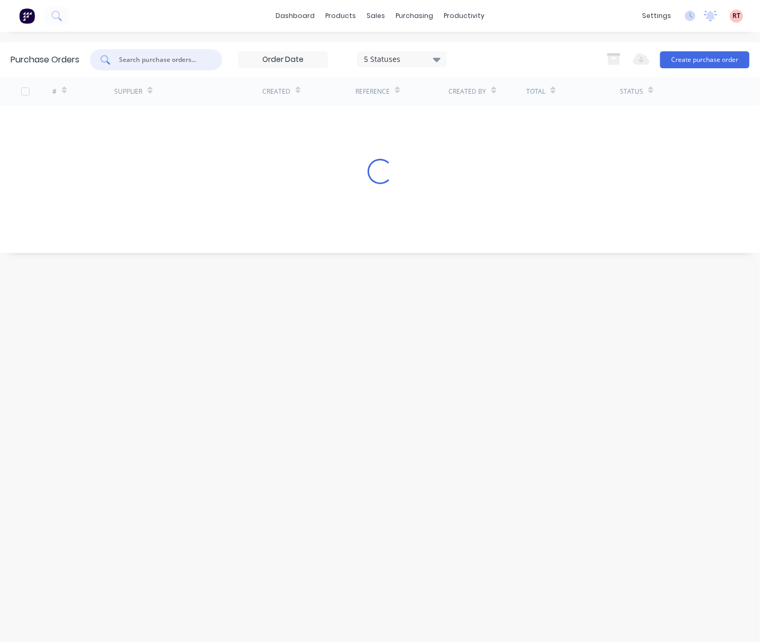
click at [189, 62] on input "text" at bounding box center [162, 59] width 88 height 11
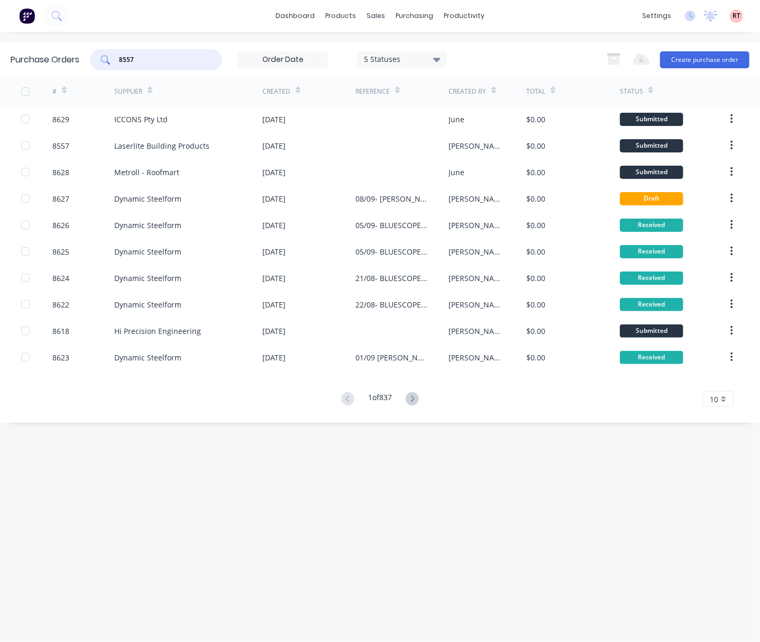
type input "8557"
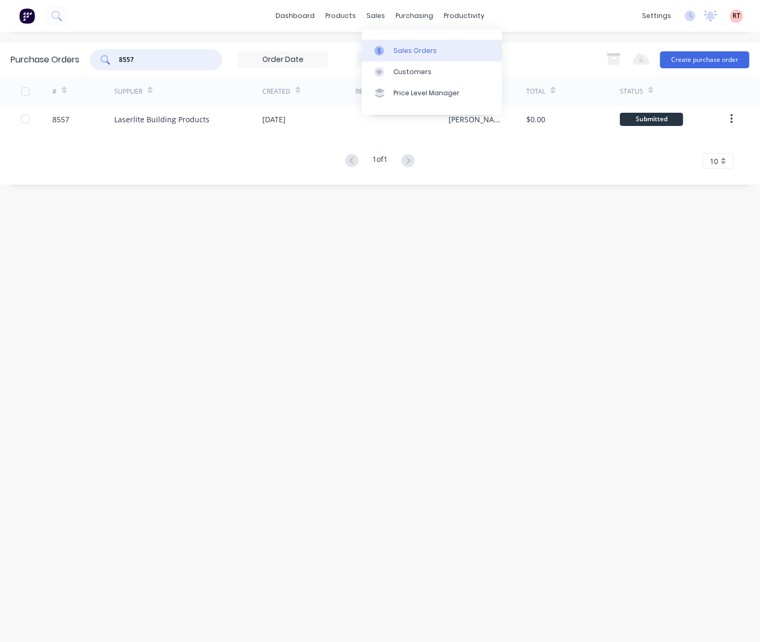
click at [390, 44] on link "Sales Orders" at bounding box center [432, 50] width 140 height 21
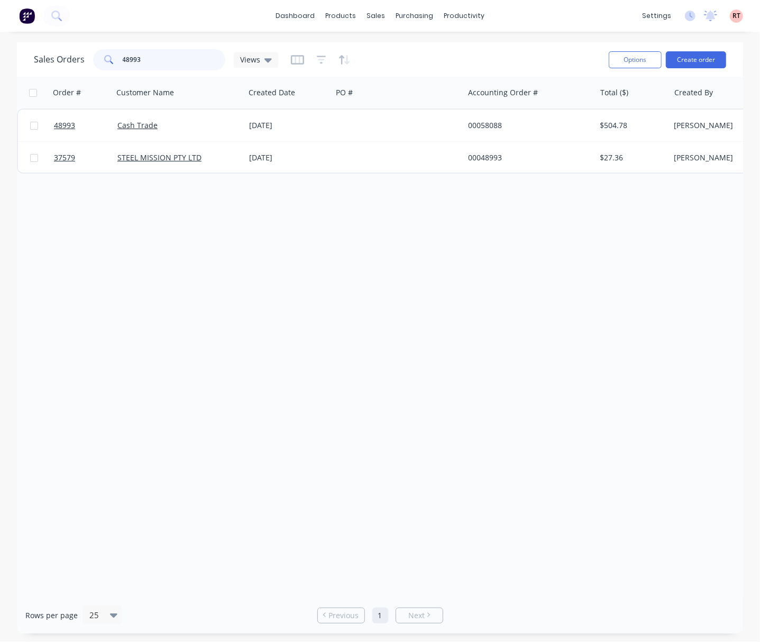
drag, startPoint x: 166, startPoint y: 60, endPoint x: 79, endPoint y: 62, distance: 86.8
click at [79, 62] on div "Sales Orders 48993 Views" at bounding box center [156, 59] width 244 height 21
type input "48892"
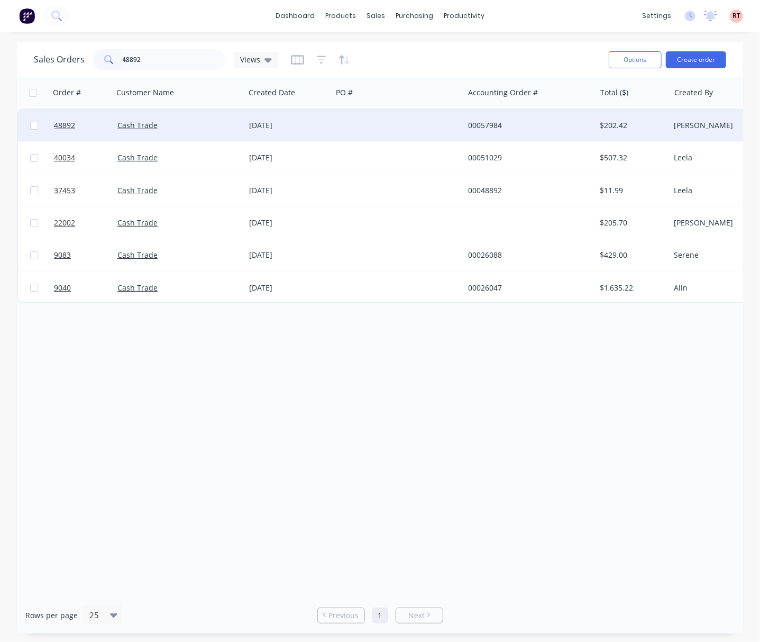
click at [383, 121] on div at bounding box center [398, 125] width 132 height 32
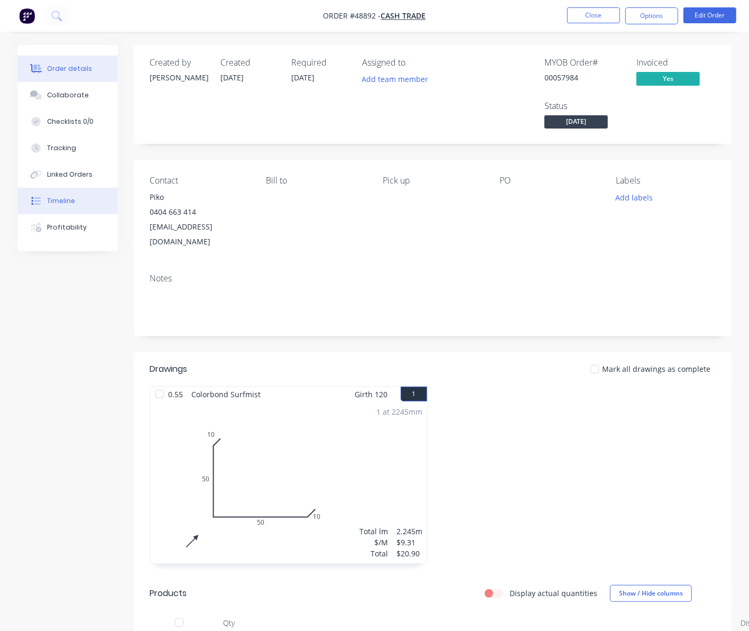
click at [78, 200] on button "Timeline" at bounding box center [67, 201] width 100 height 26
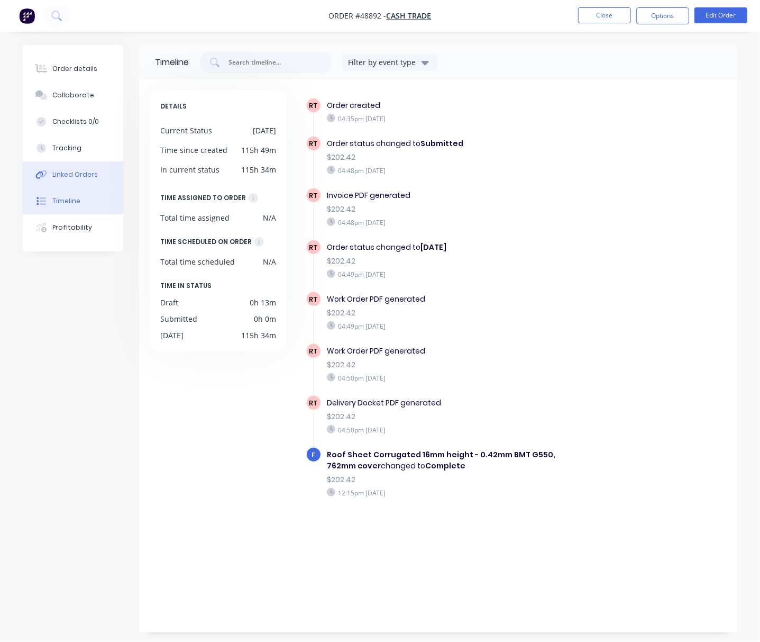
click at [87, 176] on div "Linked Orders" at bounding box center [74, 175] width 45 height 10
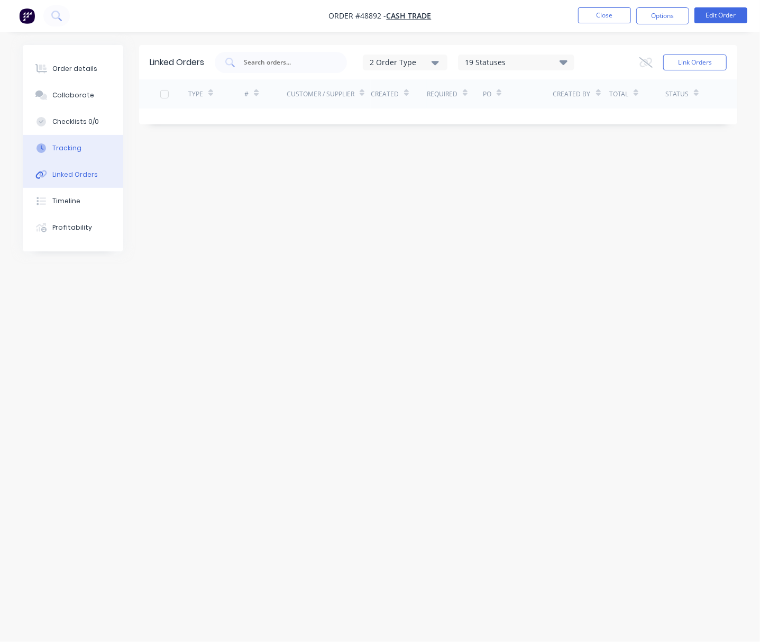
click at [79, 140] on button "Tracking" at bounding box center [73, 148] width 100 height 26
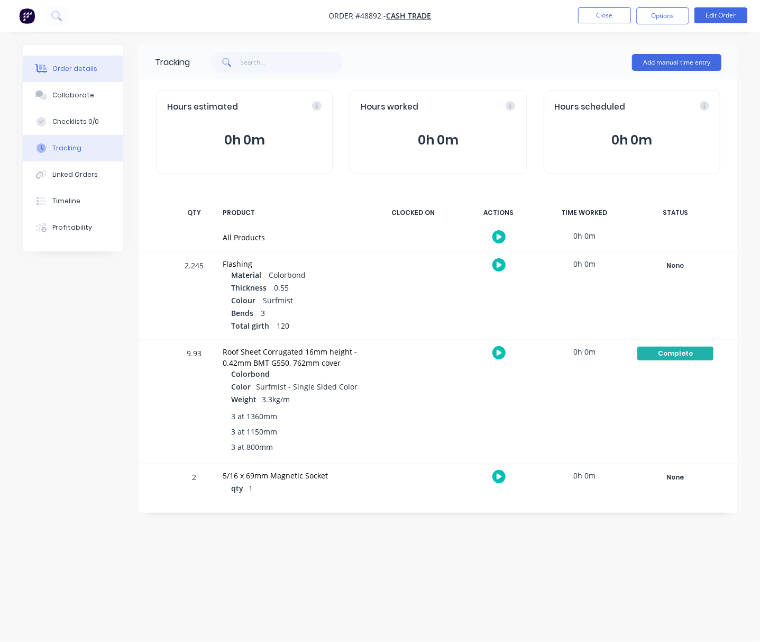
click at [90, 72] on div "Order details" at bounding box center [74, 69] width 45 height 10
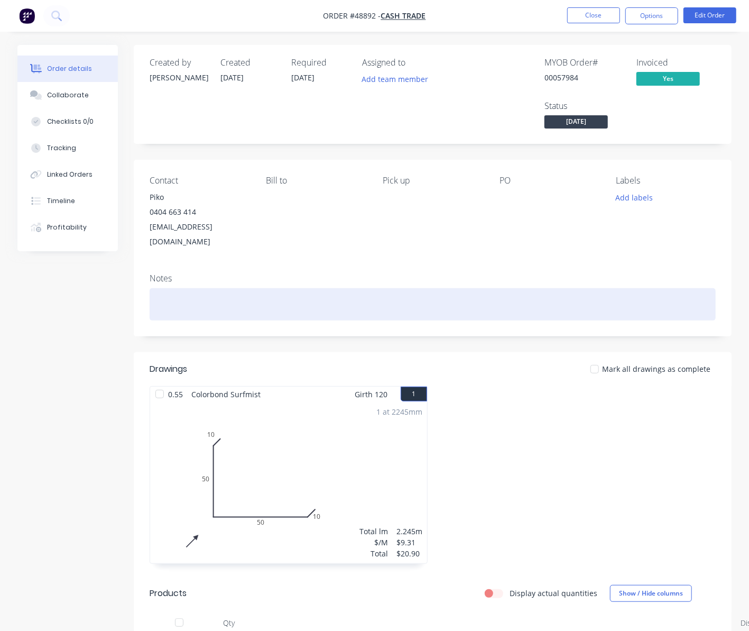
click at [444, 307] on div at bounding box center [433, 304] width 566 height 32
